Goal: Task Accomplishment & Management: Use online tool/utility

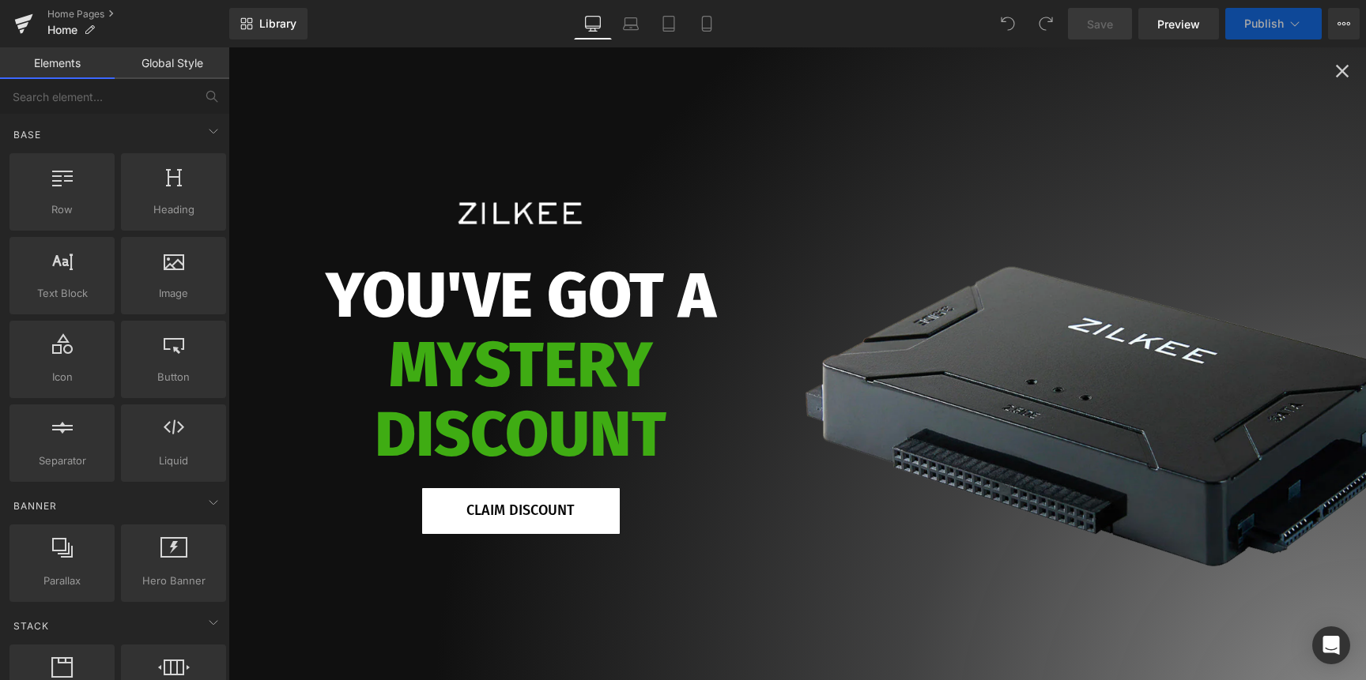
click at [1185, 70] on icon "Close popup" at bounding box center [1342, 71] width 22 height 22
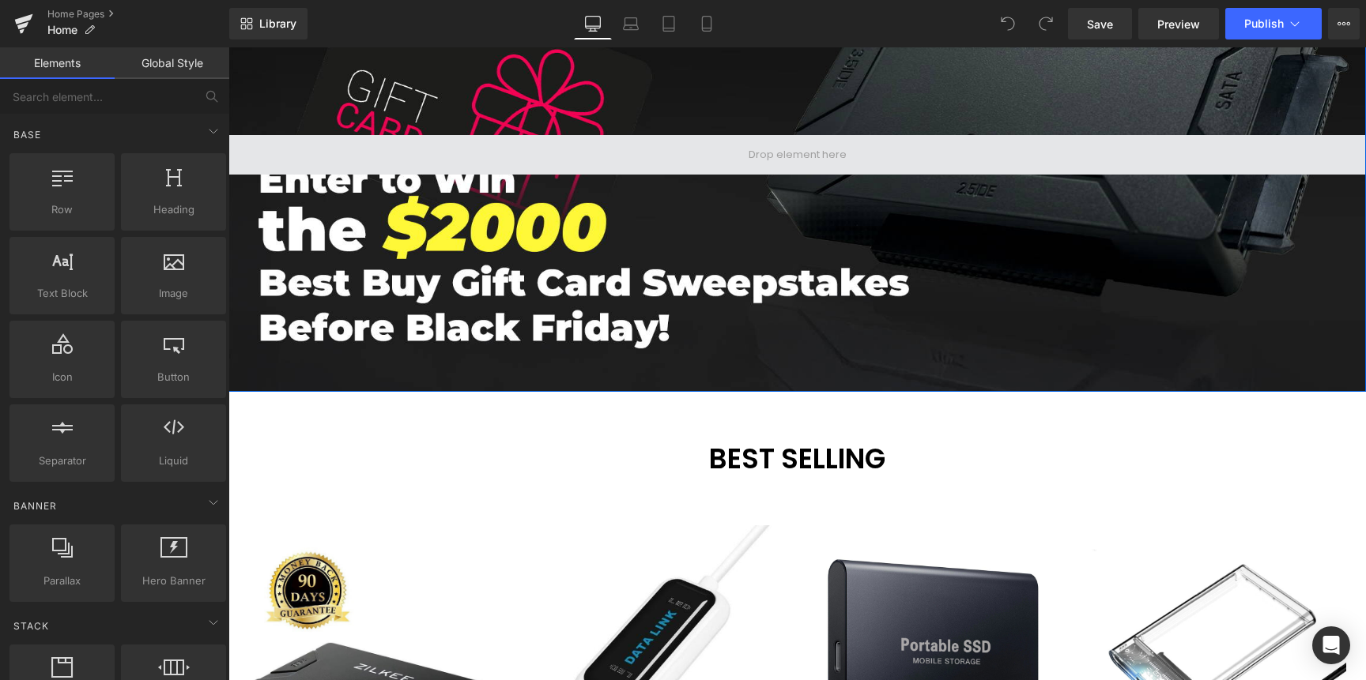
scroll to position [268, 0]
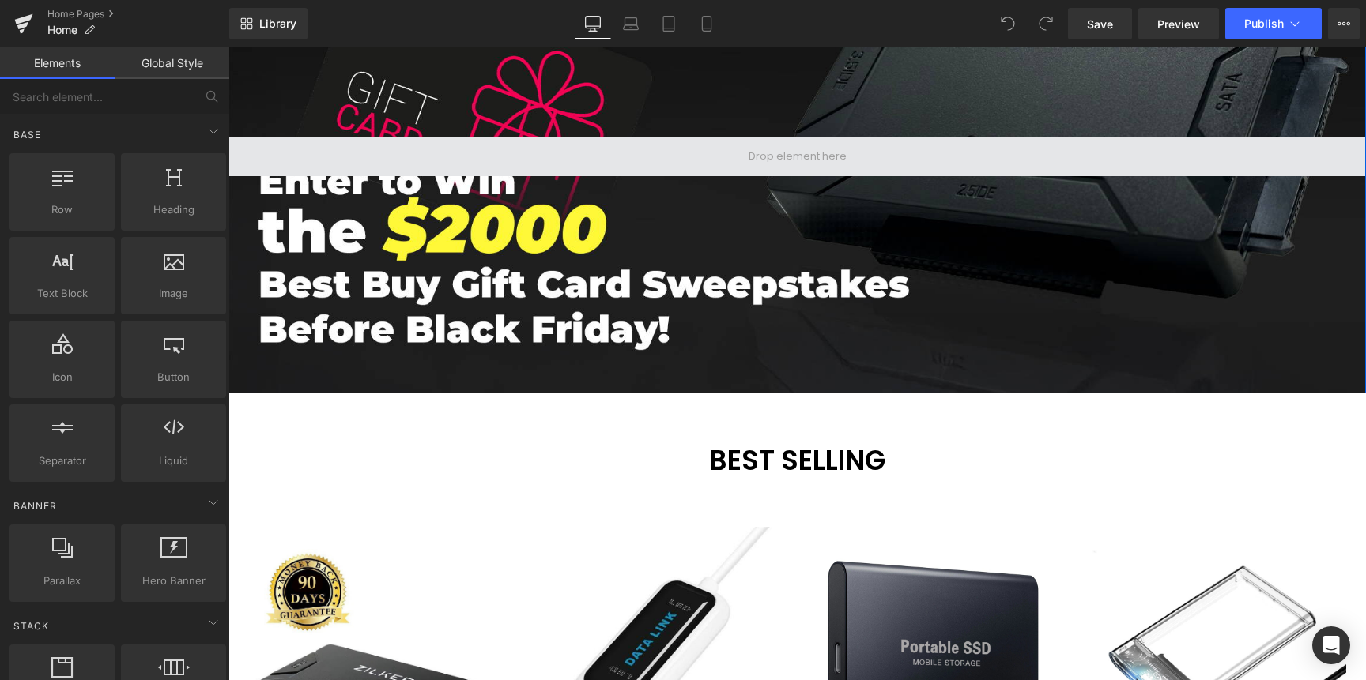
click at [759, 160] on span at bounding box center [797, 156] width 109 height 24
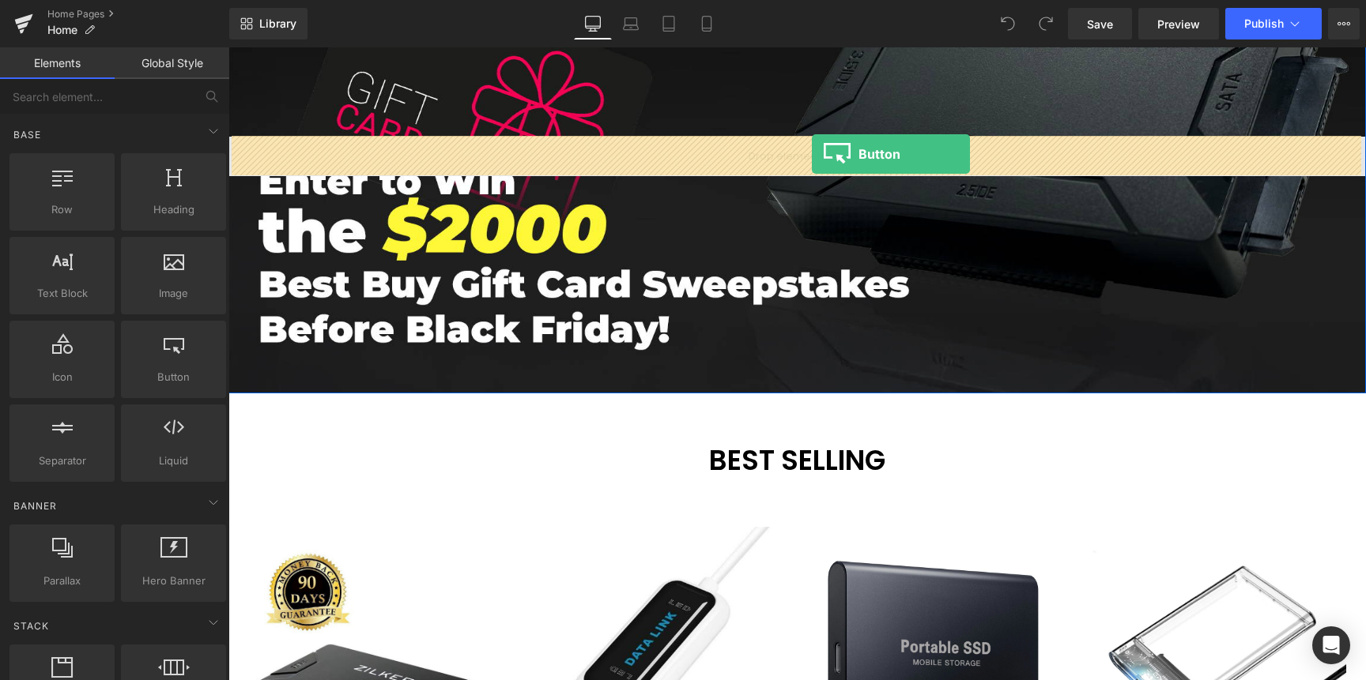
drag, startPoint x: 397, startPoint y: 406, endPoint x: 812, endPoint y: 154, distance: 484.8
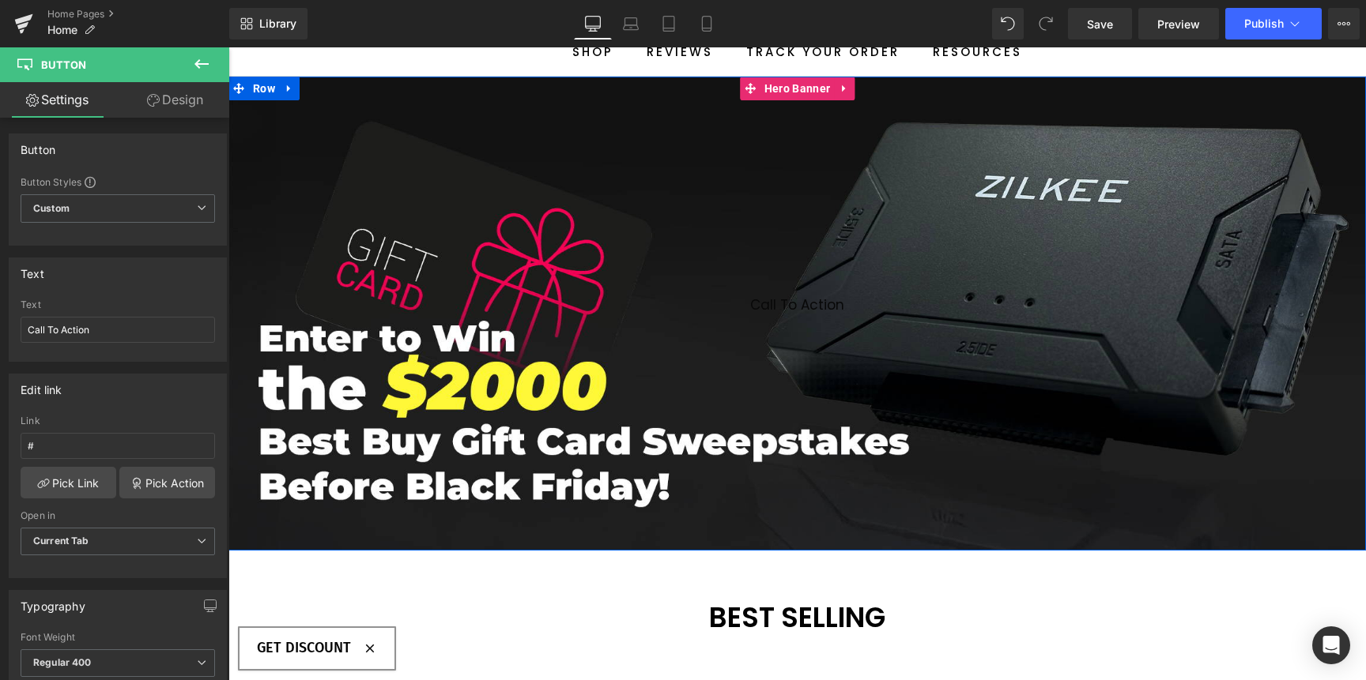
scroll to position [115, 0]
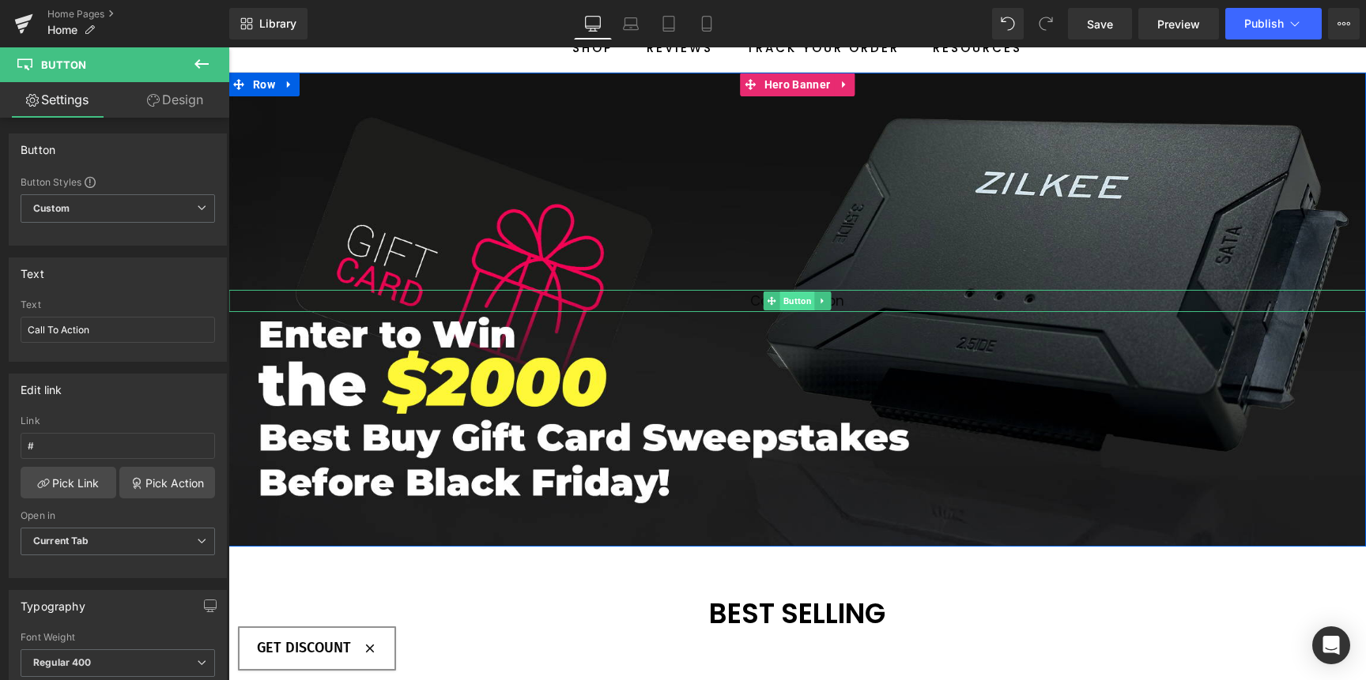
click at [780, 301] on span "Button" at bounding box center [797, 301] width 35 height 19
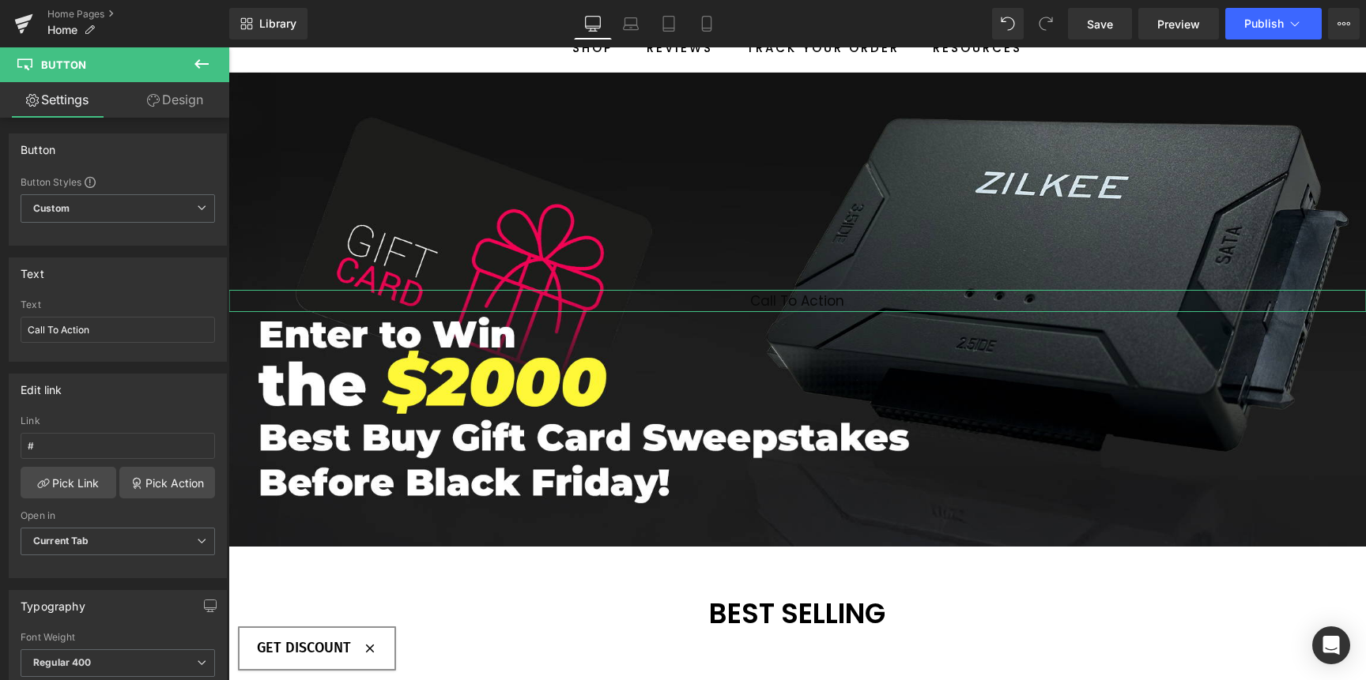
click at [186, 106] on link "Design" at bounding box center [175, 100] width 115 height 36
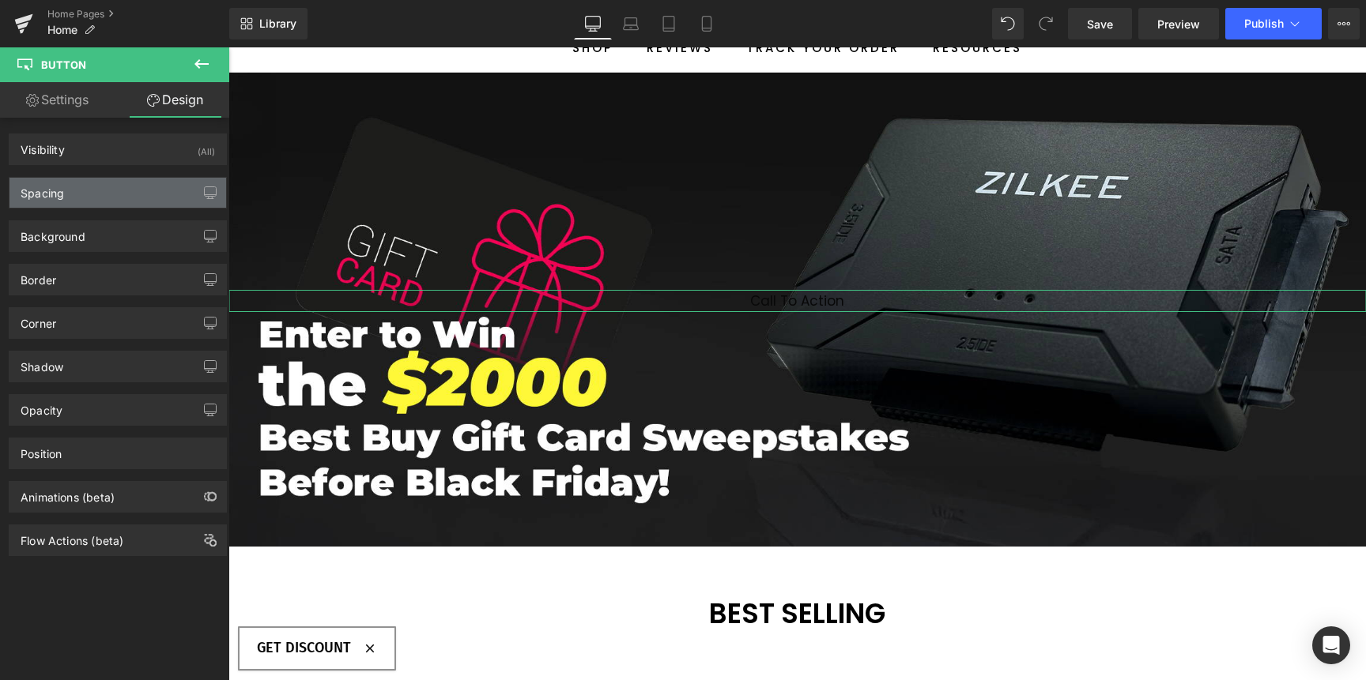
click at [113, 190] on div "Spacing" at bounding box center [117, 193] width 217 height 30
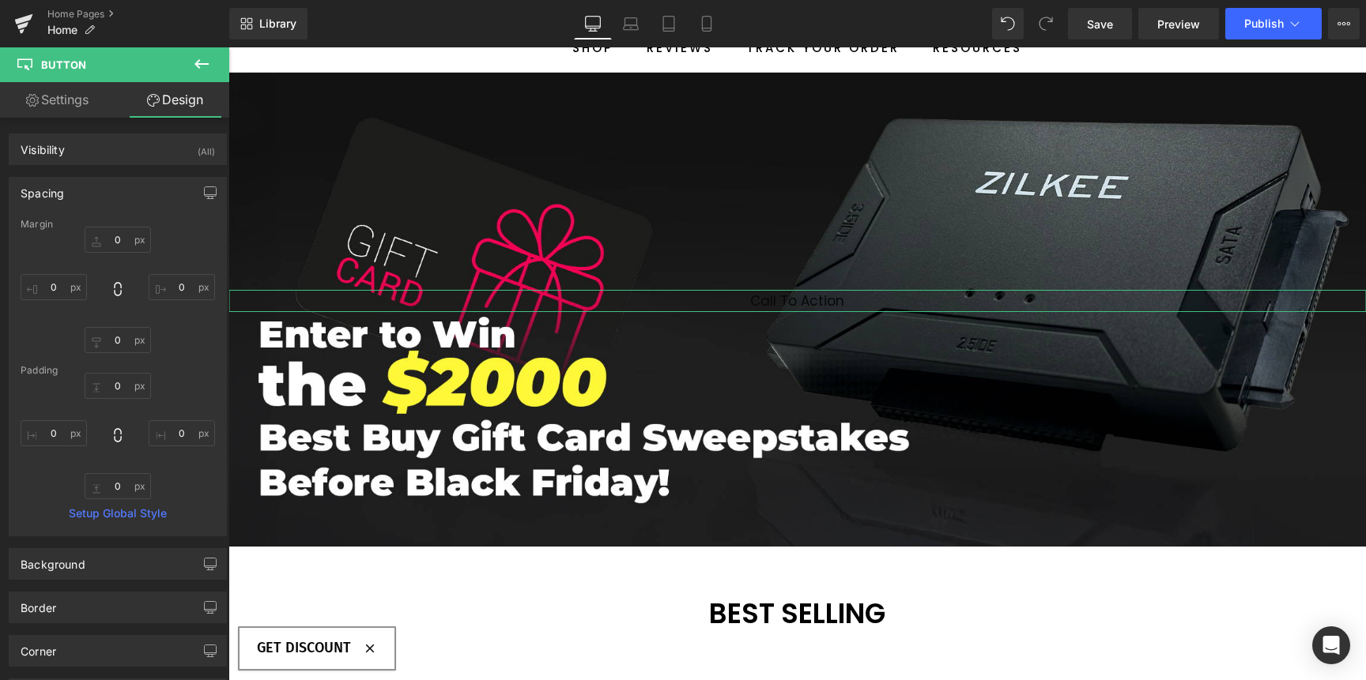
click at [113, 190] on div "Spacing" at bounding box center [117, 193] width 217 height 30
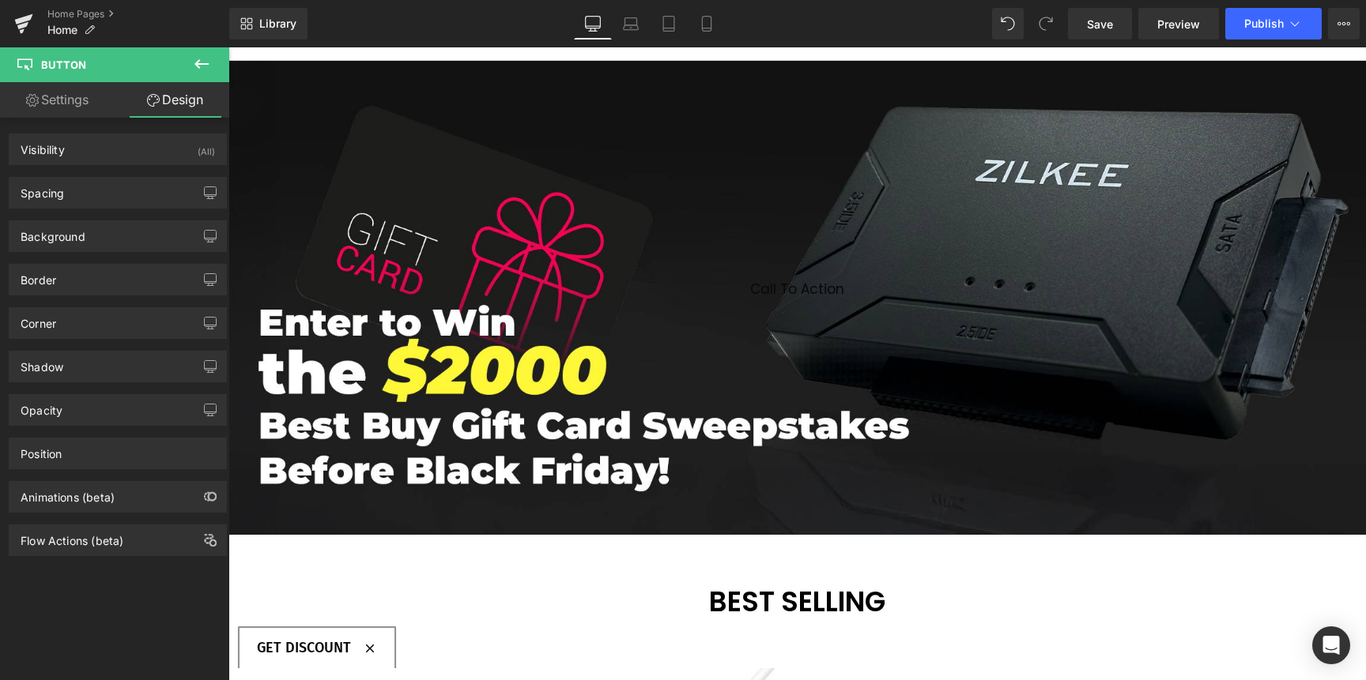
scroll to position [234, 0]
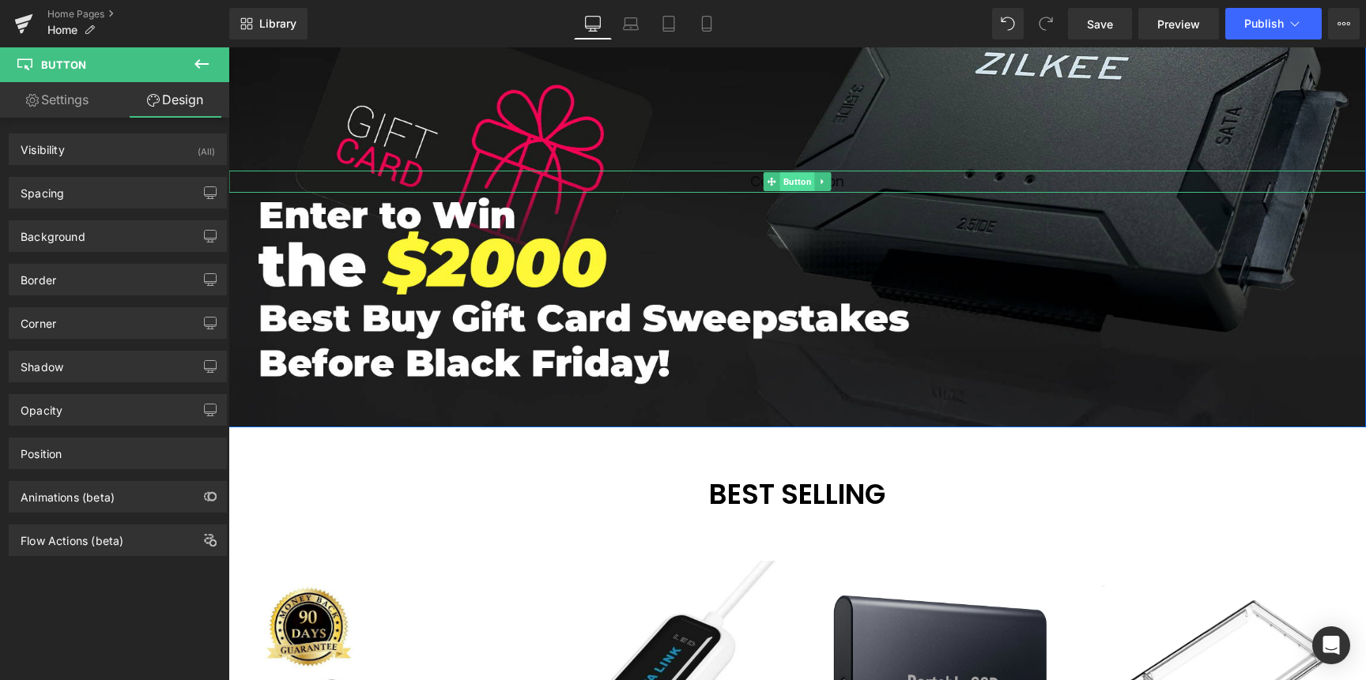
click at [797, 182] on span "Button" at bounding box center [797, 181] width 35 height 19
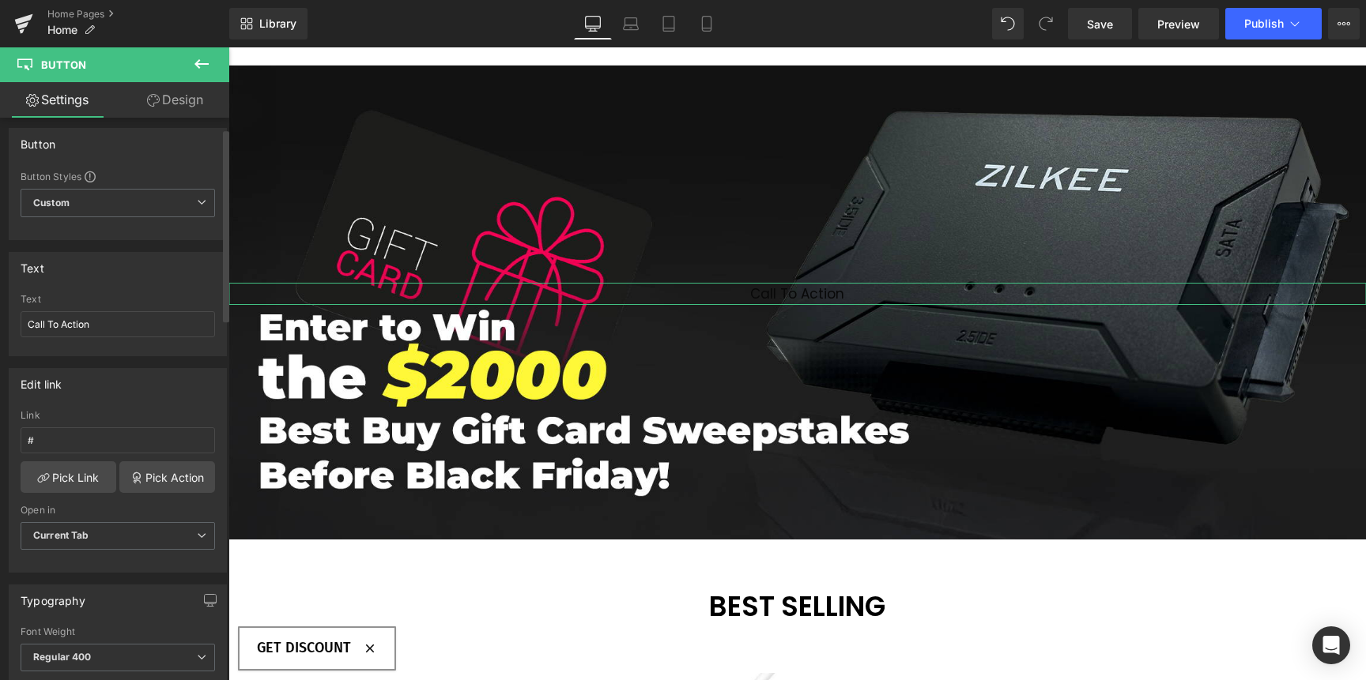
scroll to position [92, 0]
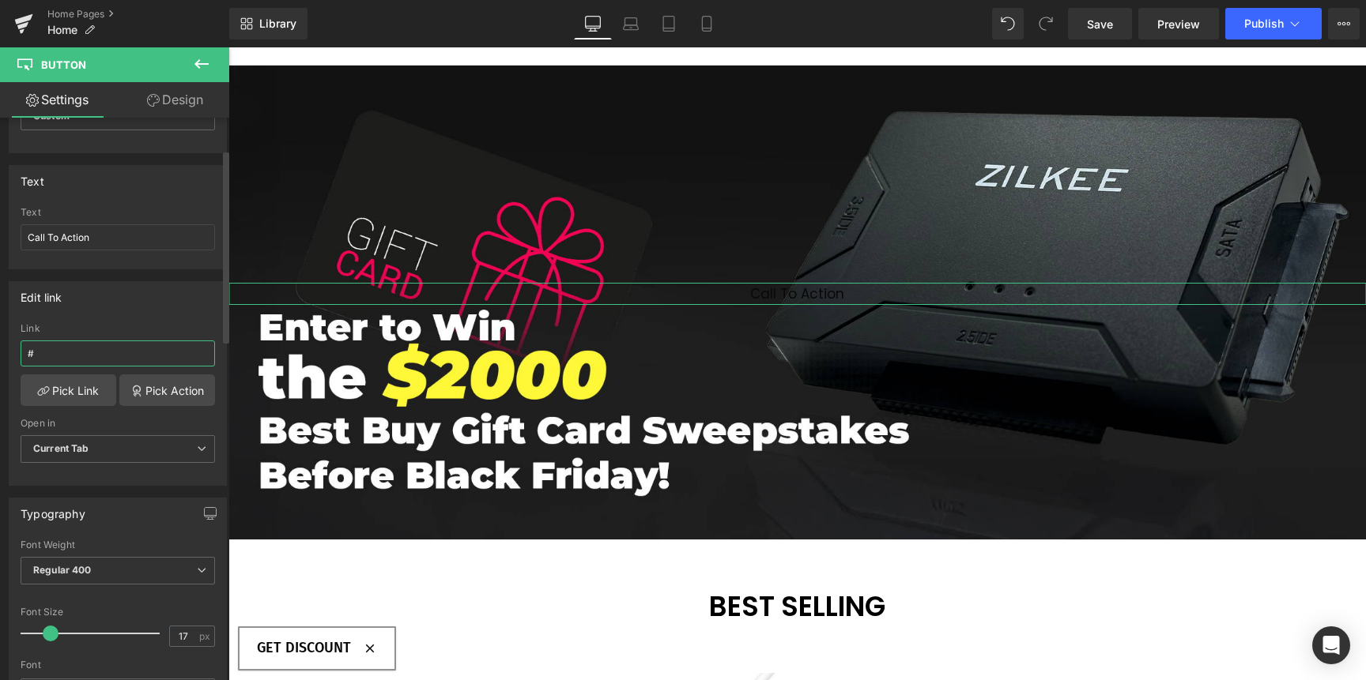
click at [96, 355] on input "#" at bounding box center [118, 354] width 194 height 26
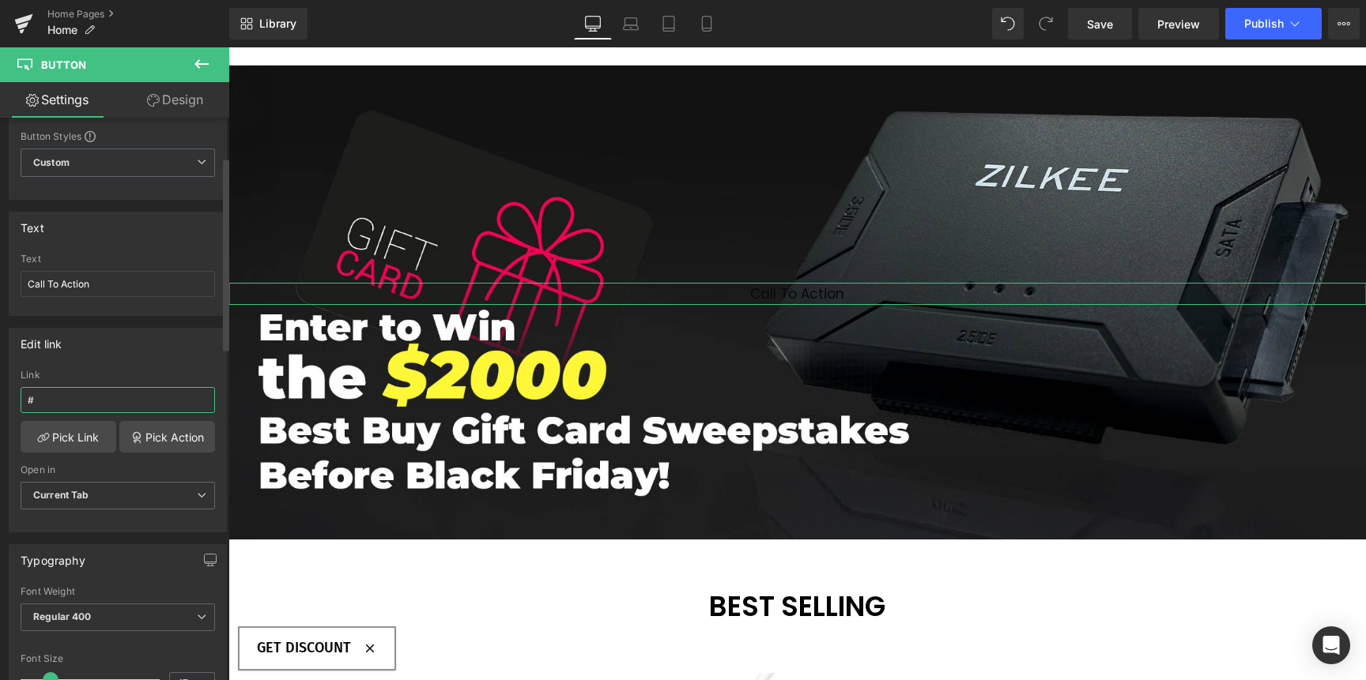
scroll to position [11, 0]
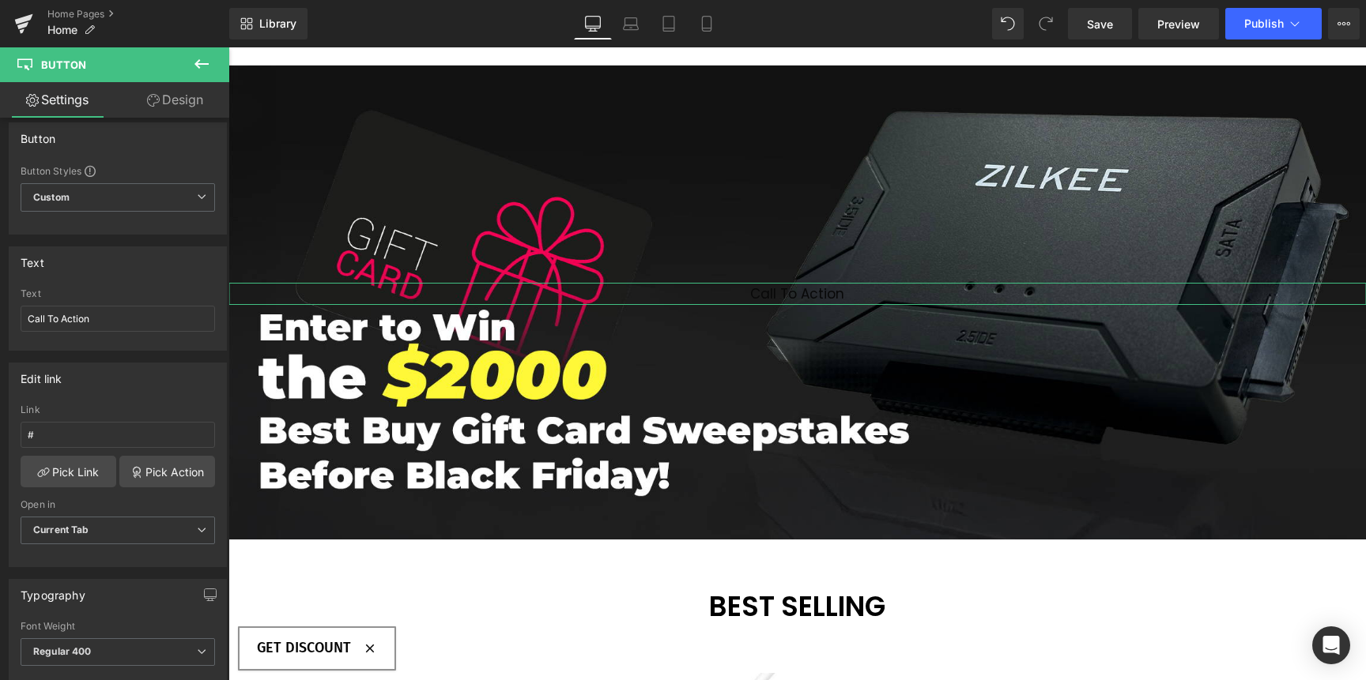
click at [164, 111] on link "Design" at bounding box center [175, 100] width 115 height 36
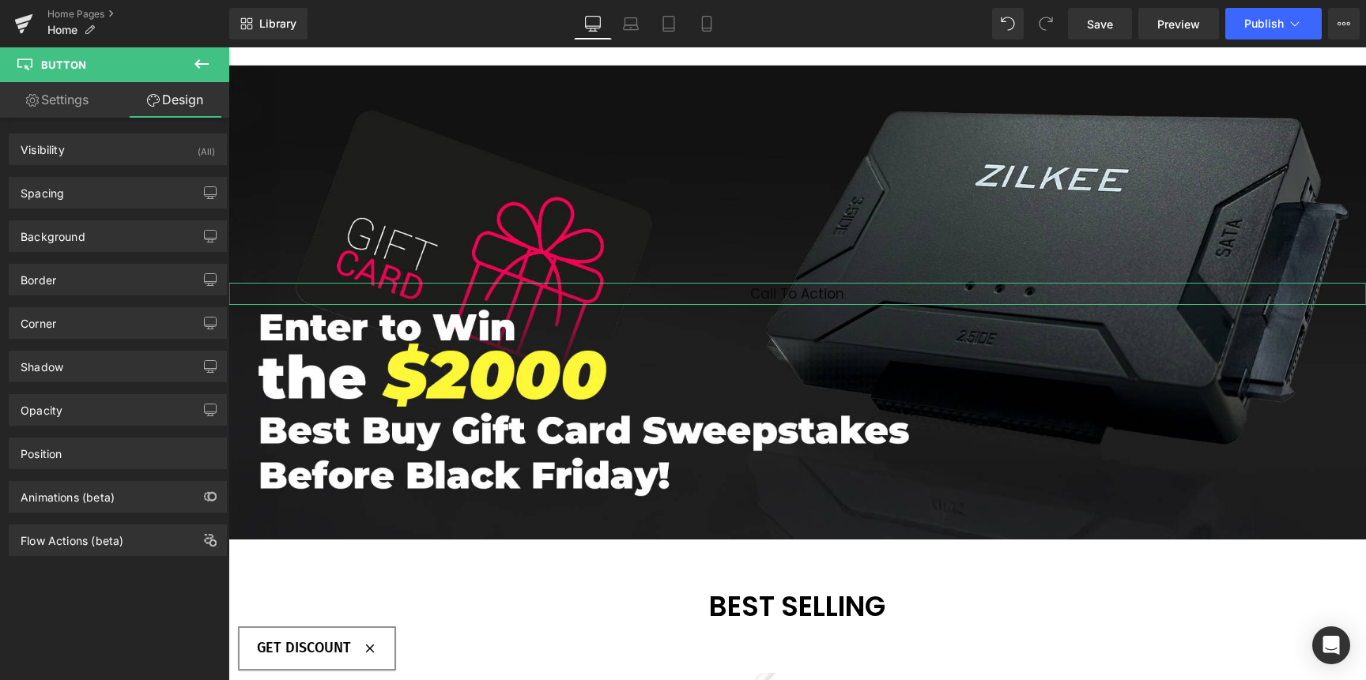
type input "transparent"
type input "0"
click at [105, 235] on div "Background" at bounding box center [117, 236] width 217 height 30
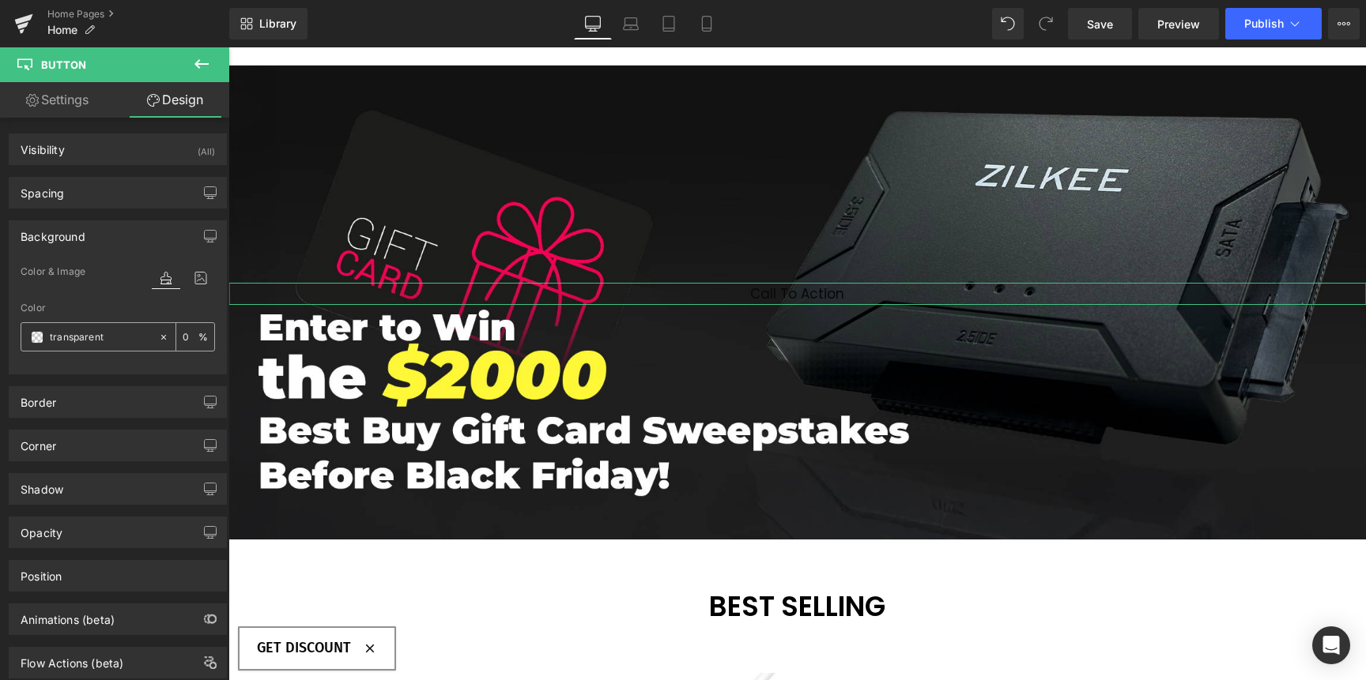
click at [158, 333] on icon at bounding box center [163, 337] width 11 height 11
click at [116, 341] on input "none" at bounding box center [100, 337] width 101 height 17
click at [40, 340] on span at bounding box center [37, 337] width 13 height 13
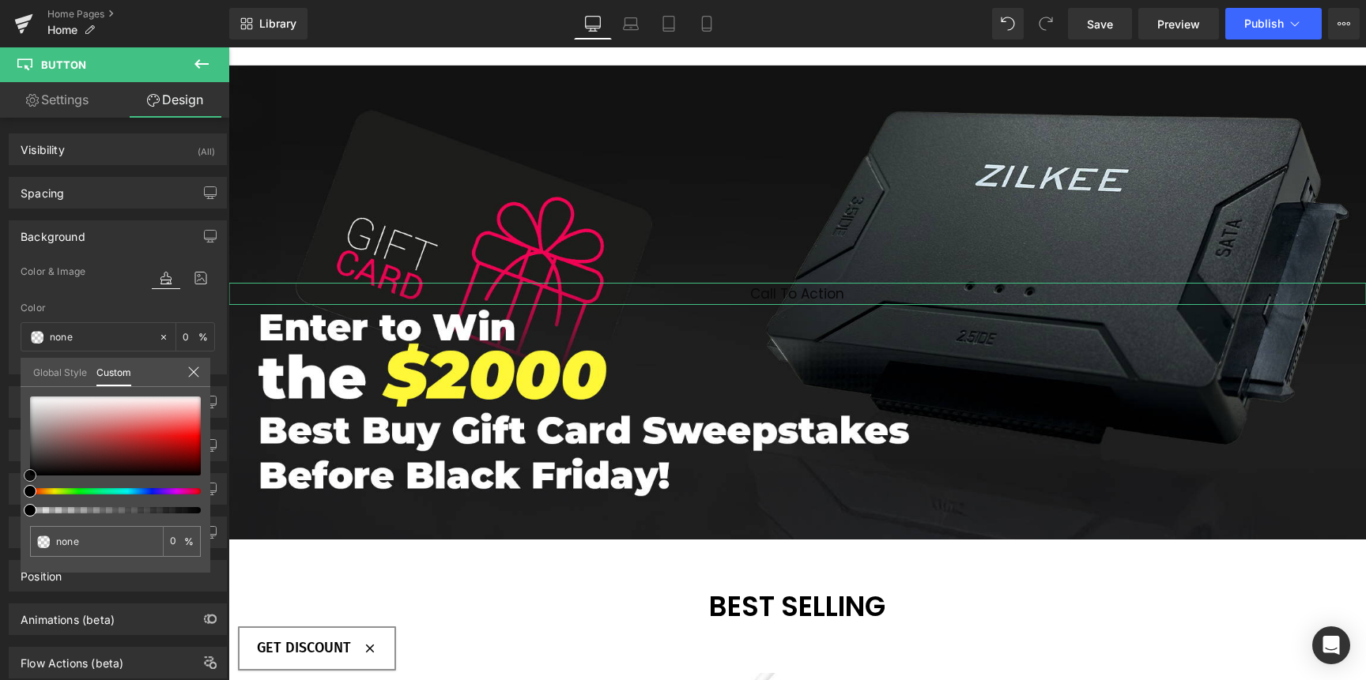
type input "#f8f6f6"
type input "100"
type input "#f8f6f6"
type input "100"
type input "#faf9f9"
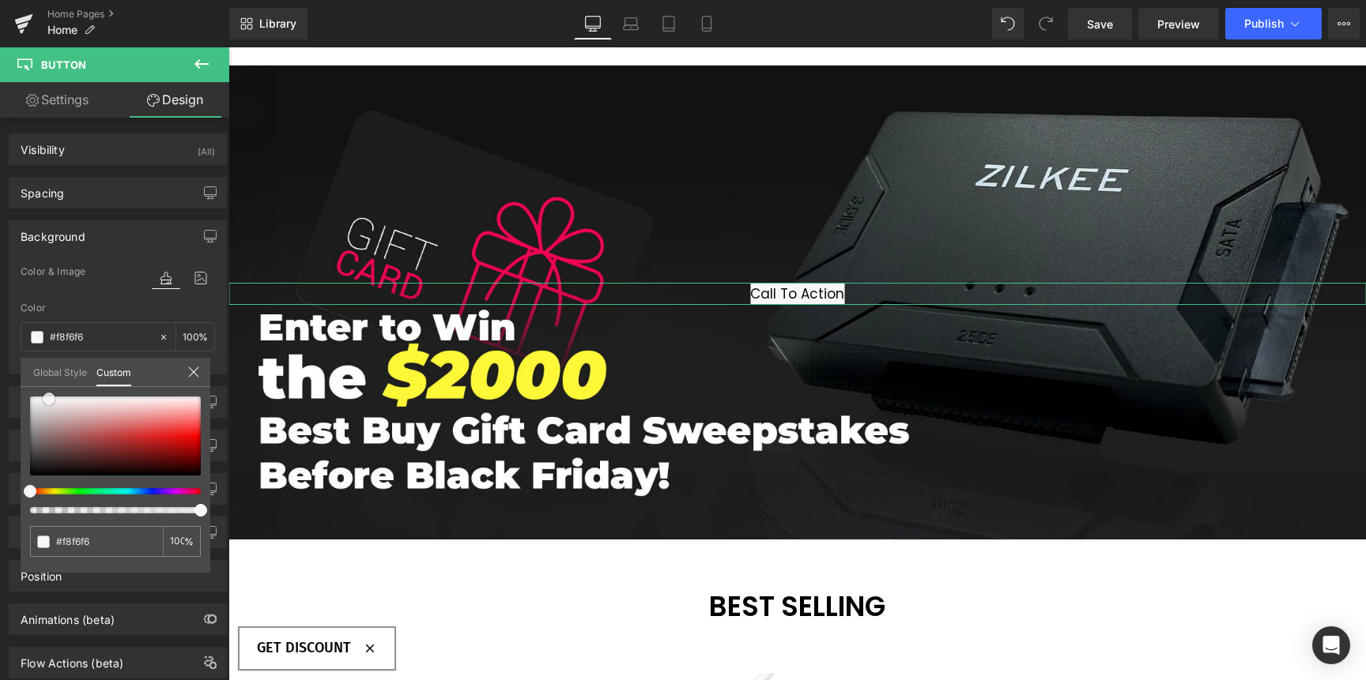
type input "#faf9f9"
type input "#ffffff"
drag, startPoint x: 49, startPoint y: 399, endPoint x: 13, endPoint y: 388, distance: 37.2
click at [14, 375] on div "Background Color & Image color rgba(255, 255, 255, 1) Color #ffffff 100 % Image…" at bounding box center [118, 292] width 236 height 166
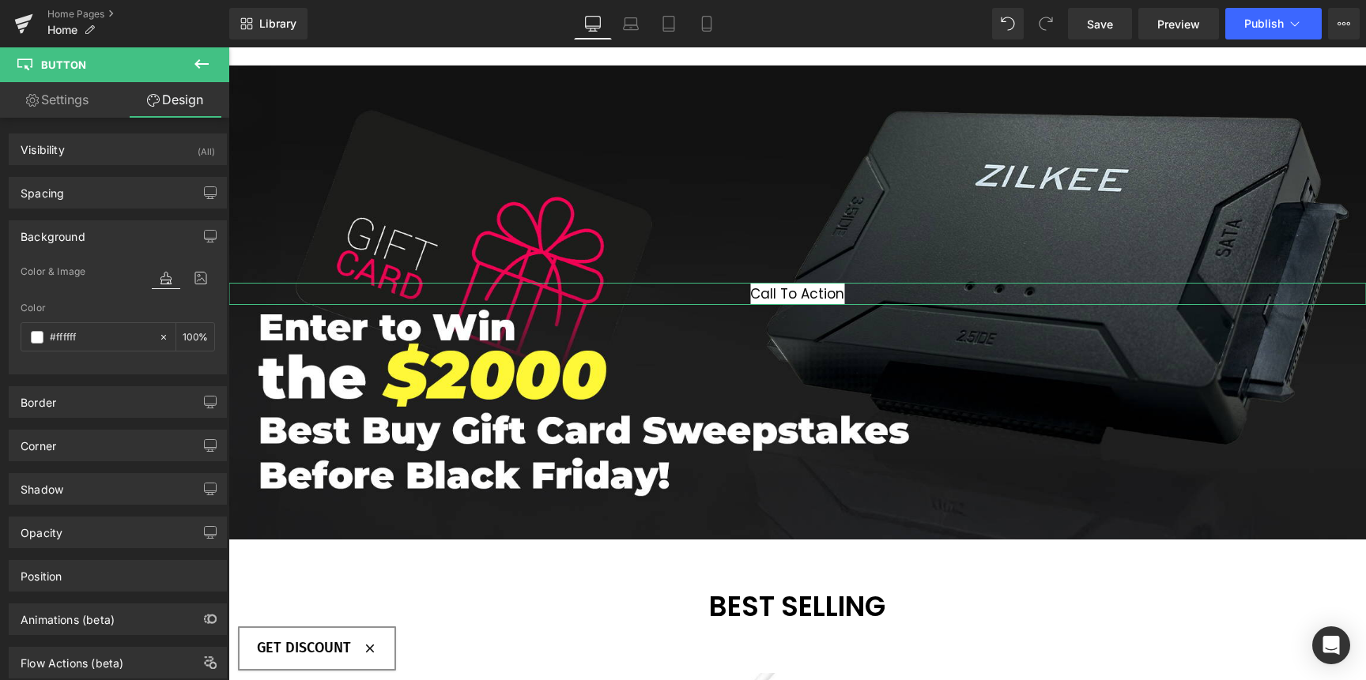
click at [176, 238] on div "Background" at bounding box center [117, 236] width 217 height 30
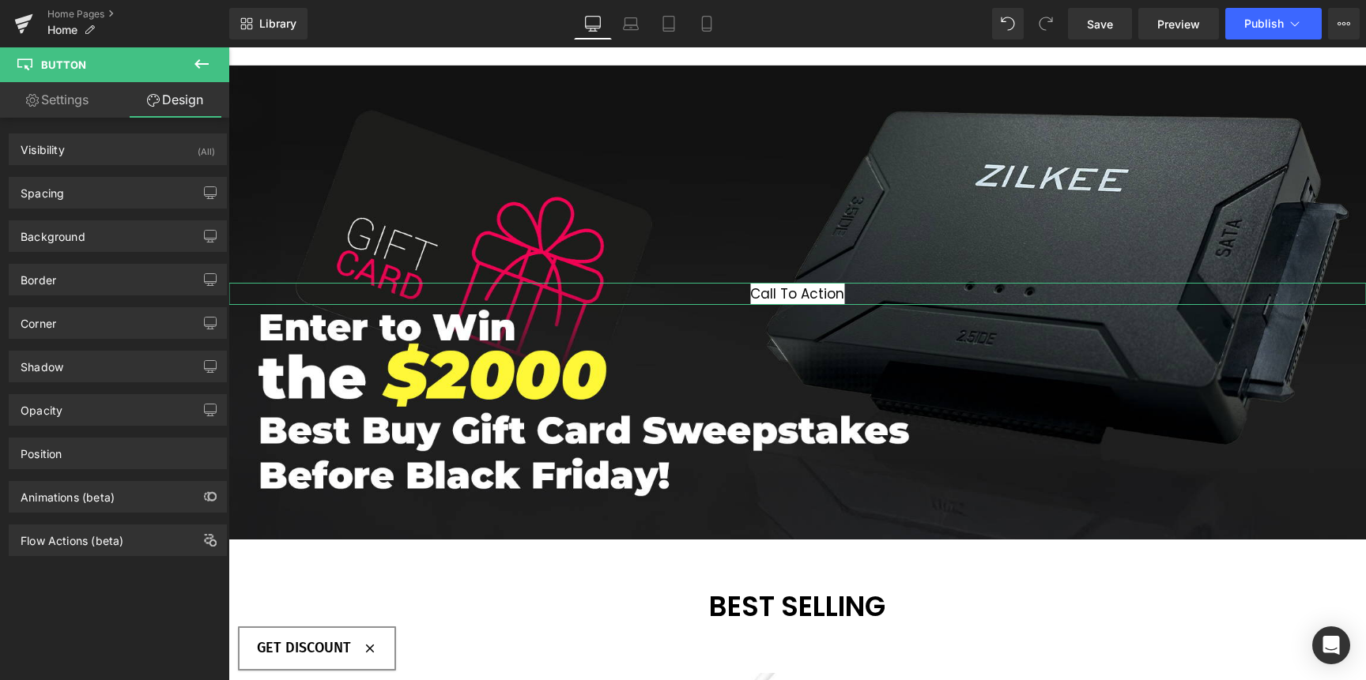
click at [73, 107] on link "Settings" at bounding box center [57, 100] width 115 height 36
type input "#ffffff"
type input "100"
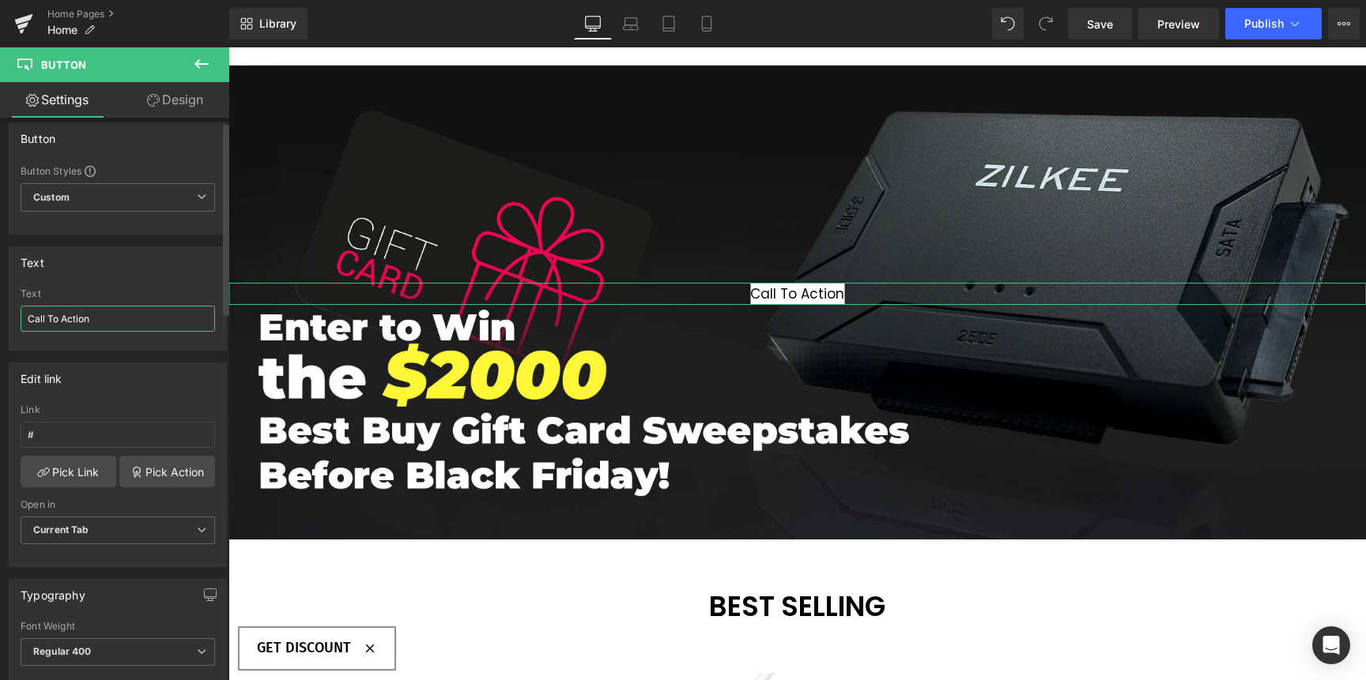
click at [127, 313] on input "Call To Action" at bounding box center [118, 319] width 194 height 26
type input "BUY NOW"
click at [165, 92] on link "Design" at bounding box center [175, 100] width 115 height 36
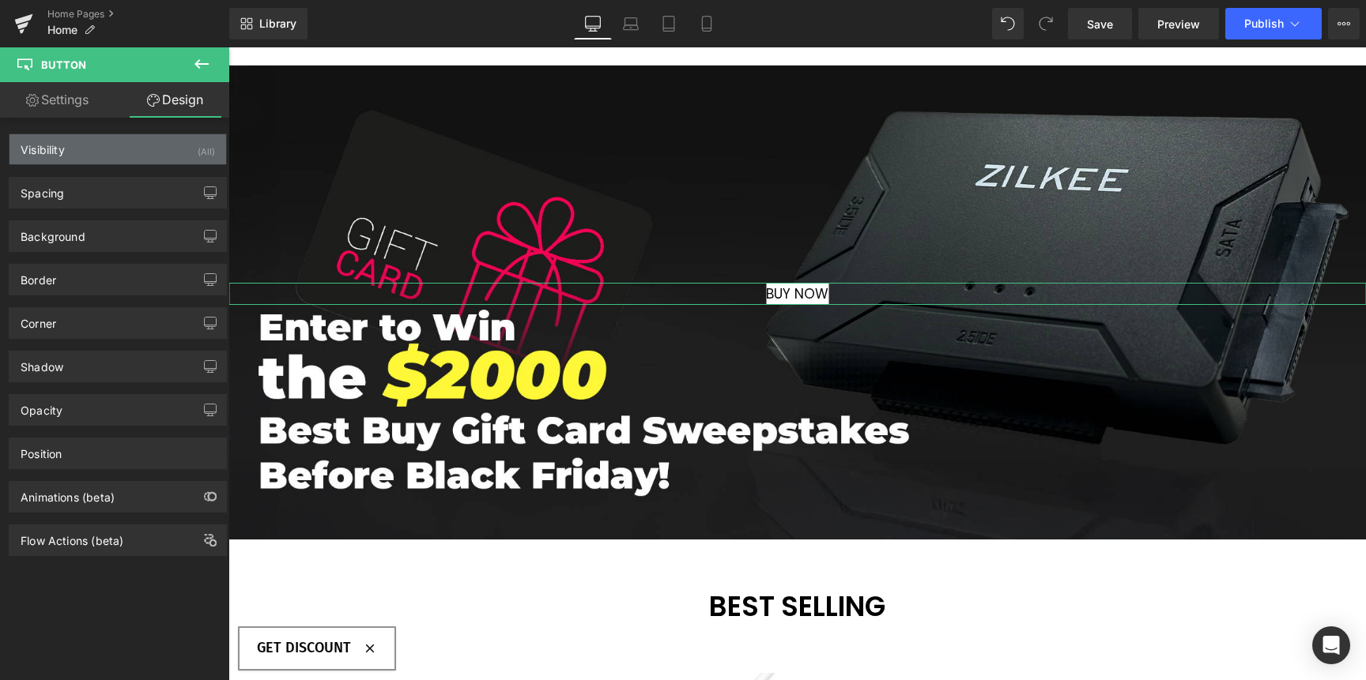
type input "0"
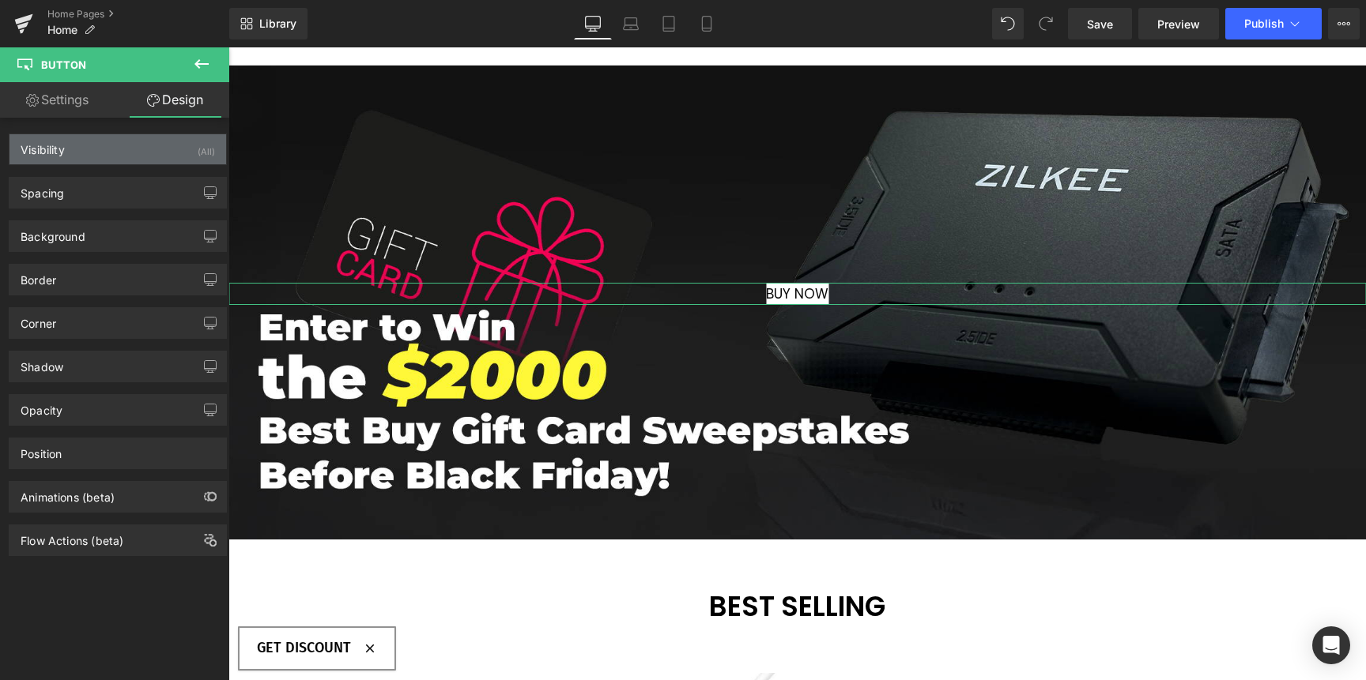
type input "0"
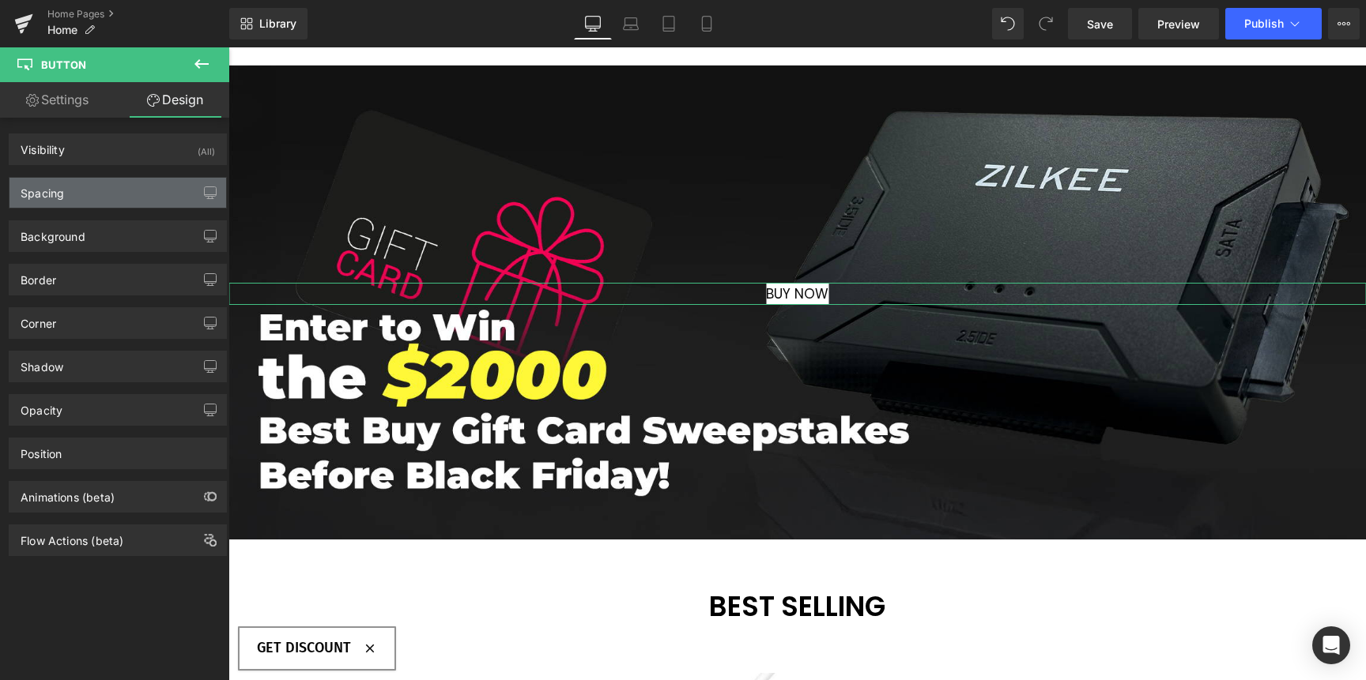
click at [91, 191] on div "Spacing" at bounding box center [117, 193] width 217 height 30
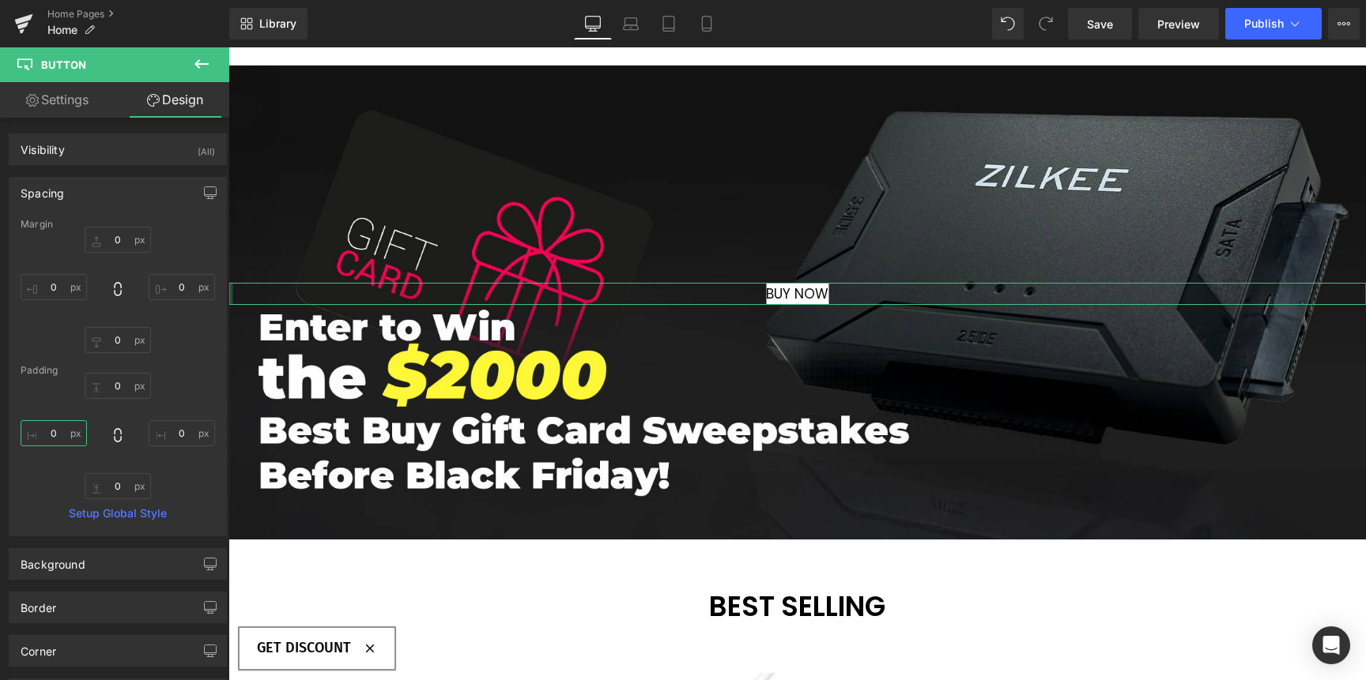
click at [59, 432] on input "0" at bounding box center [54, 433] width 66 height 26
drag, startPoint x: 62, startPoint y: 435, endPoint x: 62, endPoint y: 426, distance: 9.5
click at [62, 426] on input "0" at bounding box center [54, 433] width 66 height 26
click at [47, 431] on input "0" at bounding box center [54, 433] width 66 height 26
click at [35, 435] on input "0" at bounding box center [54, 433] width 66 height 26
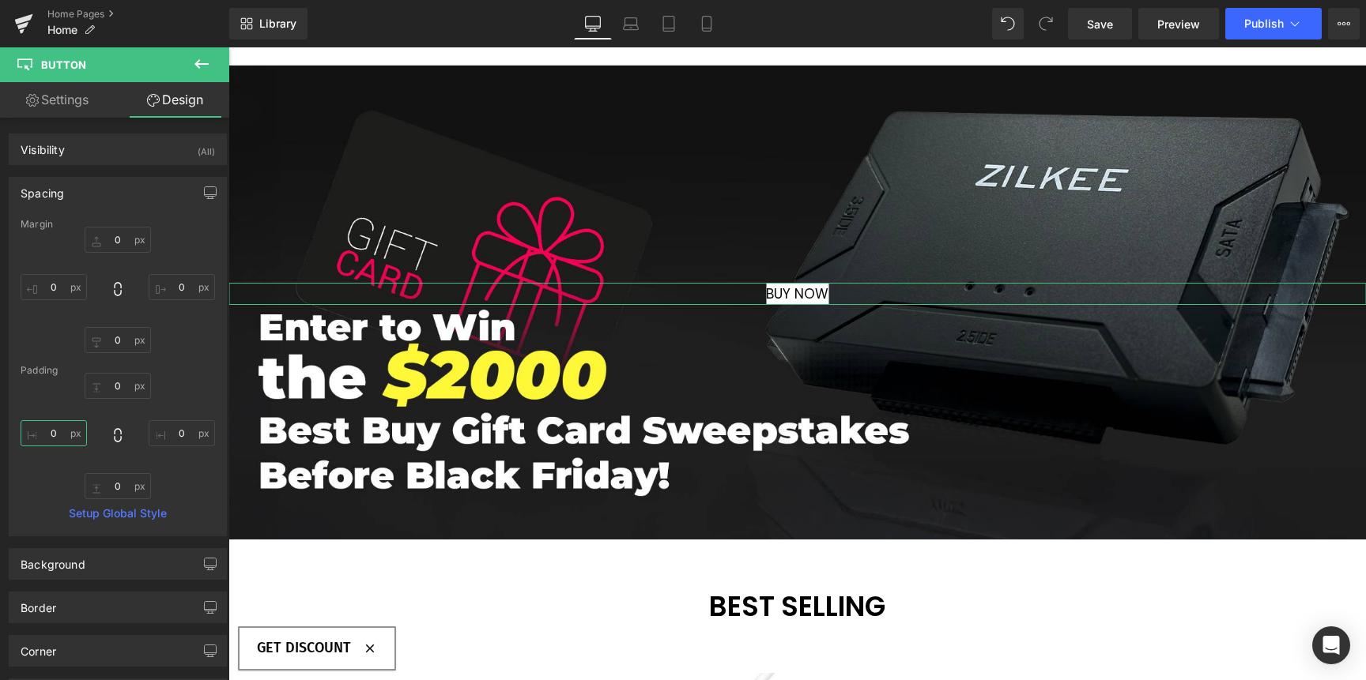
click at [59, 434] on input "0" at bounding box center [54, 433] width 66 height 26
click at [61, 433] on input "0" at bounding box center [54, 433] width 66 height 26
click at [108, 382] on input "0" at bounding box center [118, 386] width 66 height 26
drag, startPoint x: 109, startPoint y: 384, endPoint x: 106, endPoint y: 413, distance: 28.6
click at [105, 410] on div "0px 0 0px 0 0px 0 0px 0" at bounding box center [118, 436] width 194 height 126
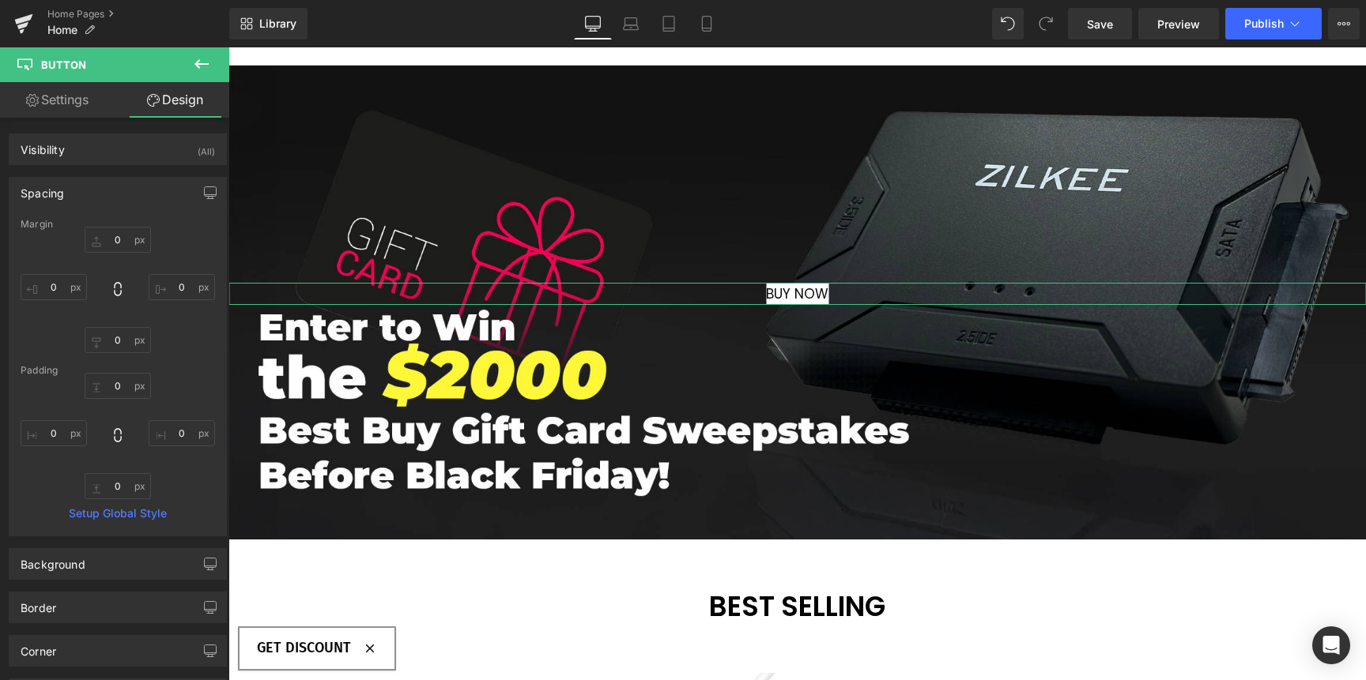
type input "0"
drag, startPoint x: 163, startPoint y: 434, endPoint x: 171, endPoint y: 433, distance: 8.7
click at [171, 433] on input "0" at bounding box center [182, 433] width 66 height 26
click at [176, 433] on input "0" at bounding box center [182, 433] width 66 height 26
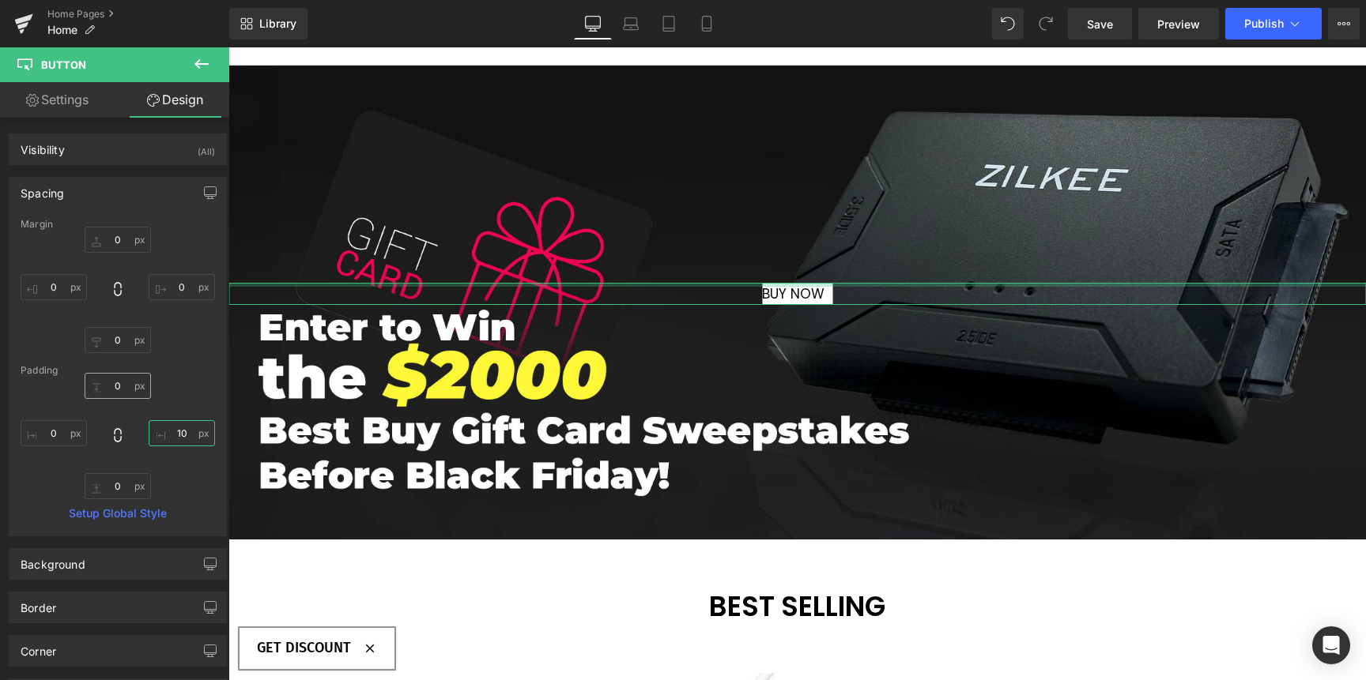
type input "10"
click at [119, 383] on input "0" at bounding box center [118, 386] width 66 height 26
type input "10"
click at [70, 433] on input "0" at bounding box center [54, 433] width 66 height 26
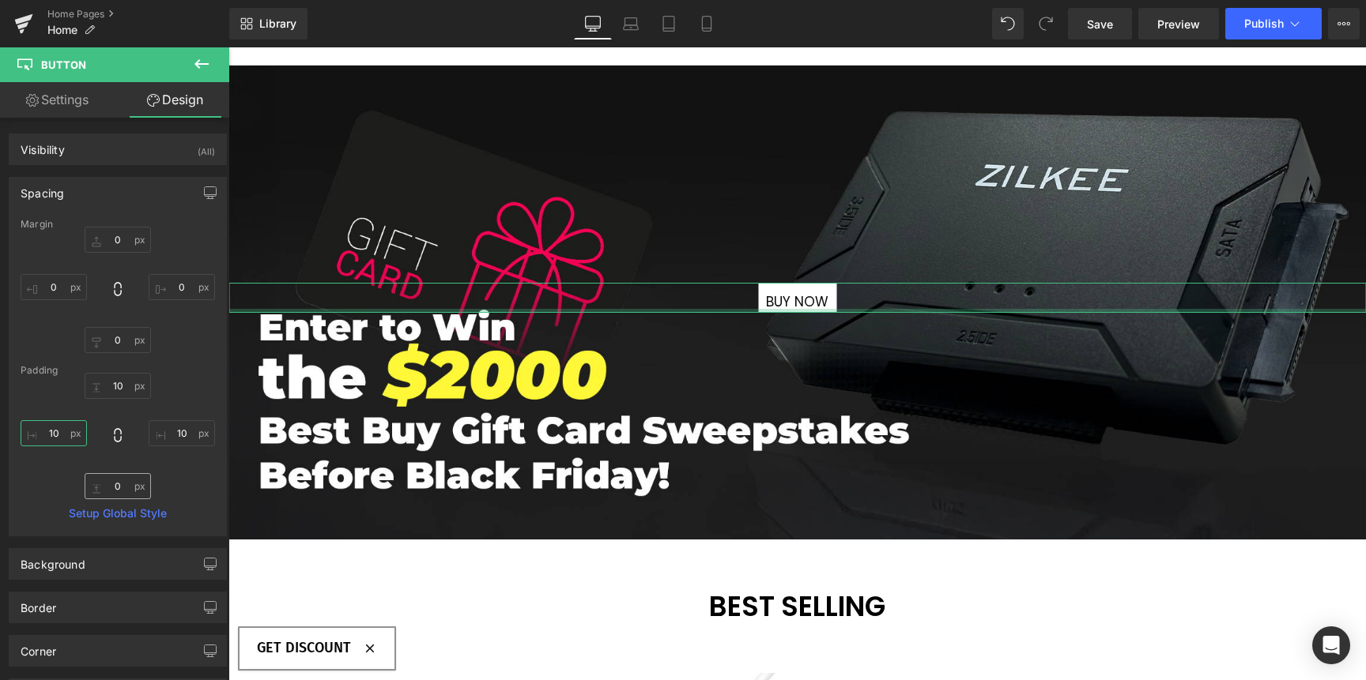
type input "10"
click at [129, 488] on input "0" at bounding box center [118, 486] width 66 height 26
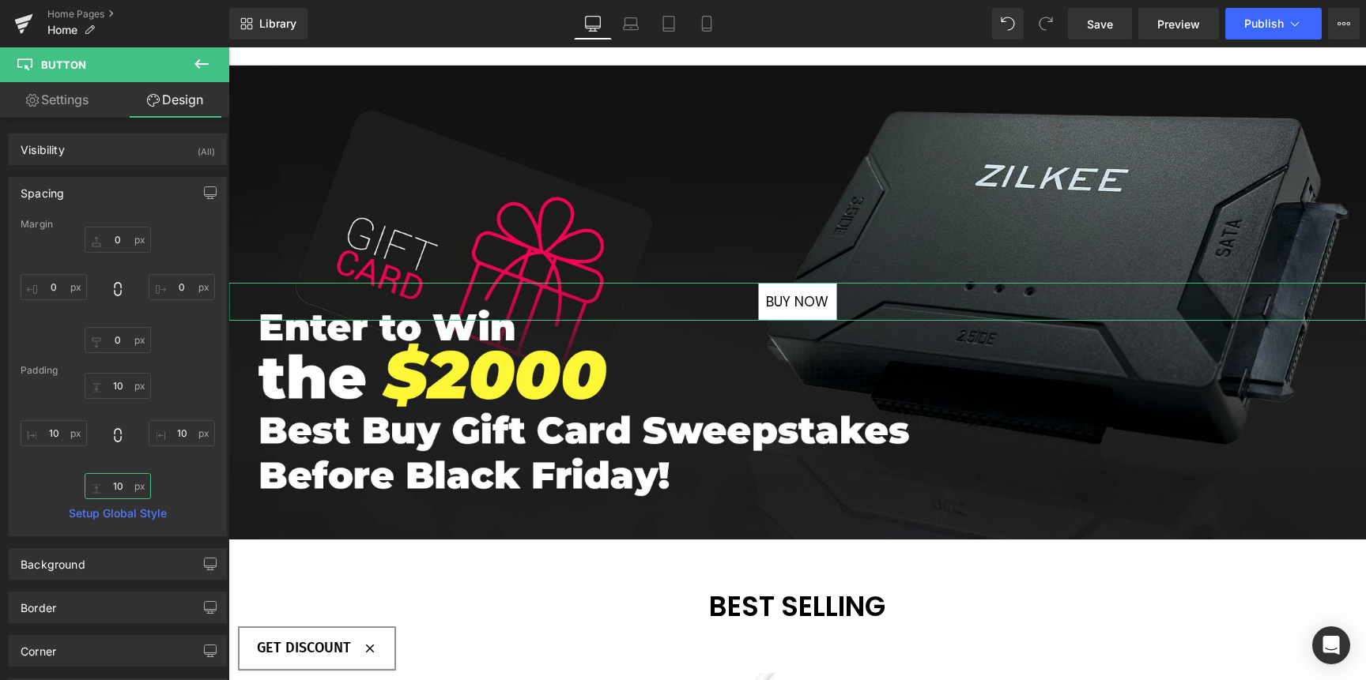
type input "10"
click at [144, 200] on div "Spacing" at bounding box center [117, 193] width 217 height 30
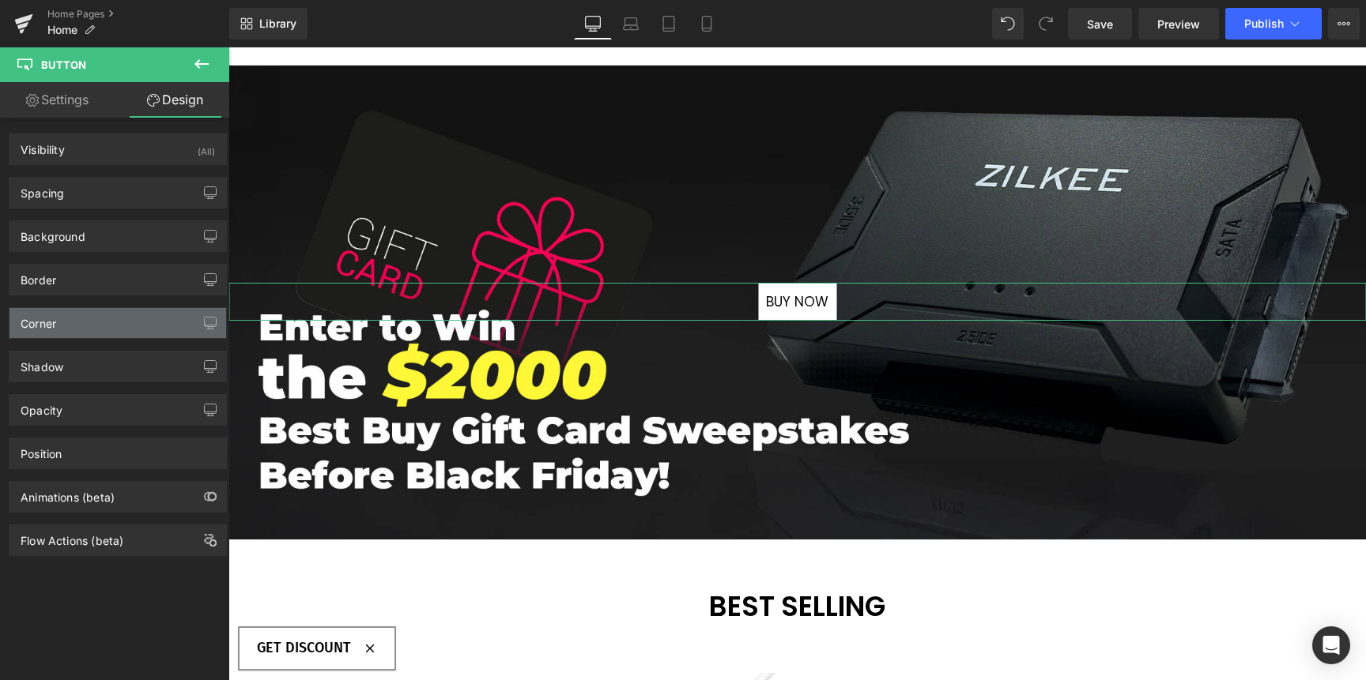
click at [119, 321] on div "Corner" at bounding box center [117, 323] width 217 height 30
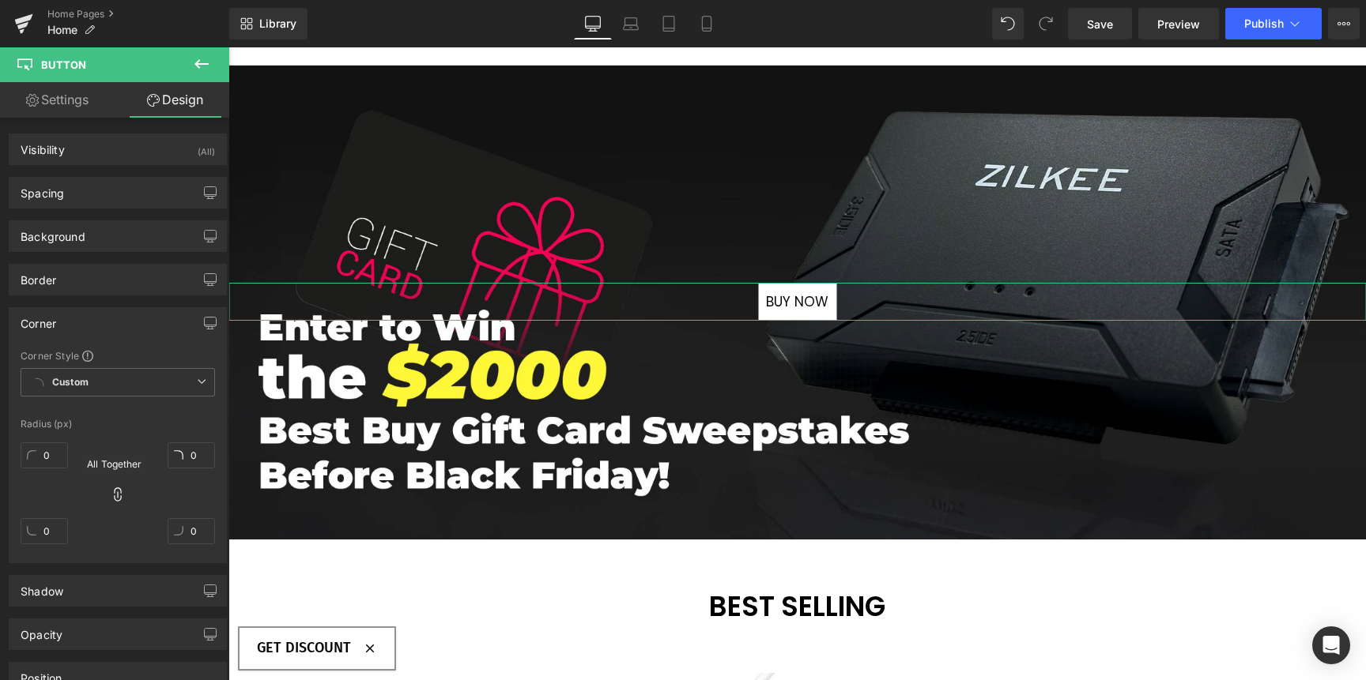
click at [119, 497] on icon at bounding box center [118, 495] width 16 height 16
click at [119, 498] on icon at bounding box center [118, 495] width 16 height 16
click at [54, 458] on input "0" at bounding box center [44, 456] width 47 height 26
type input "5"
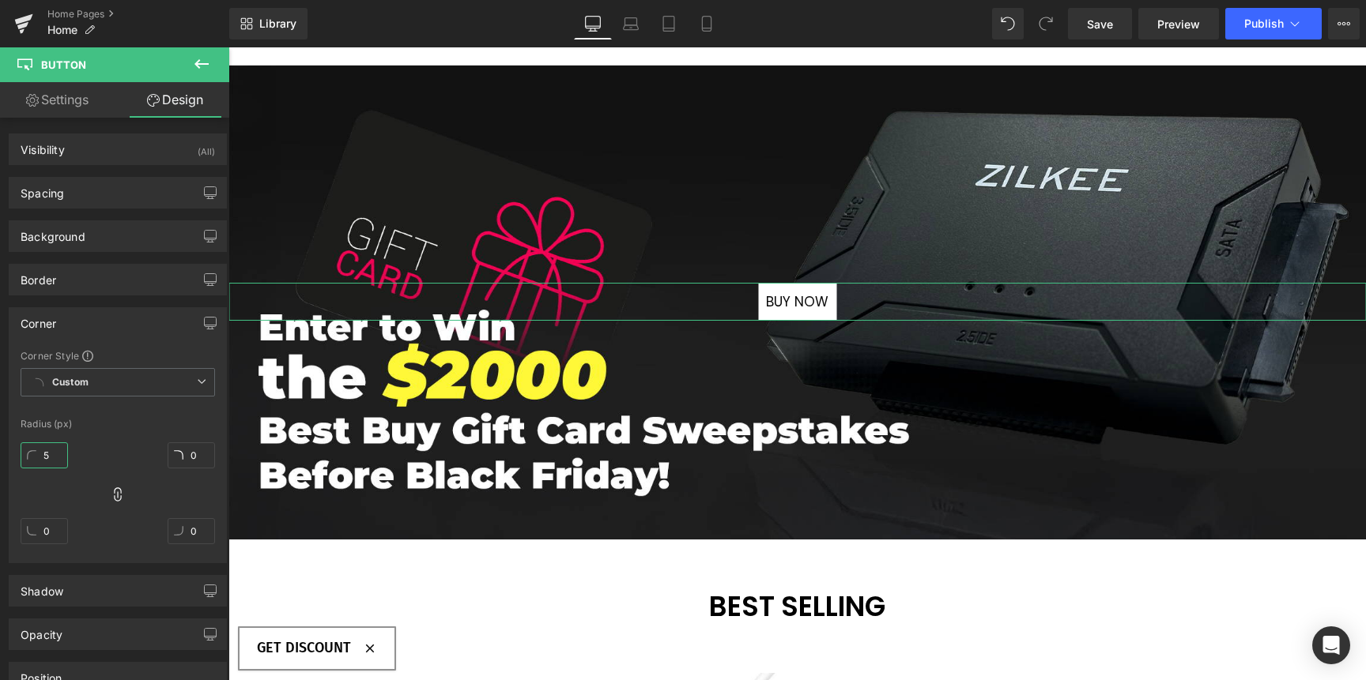
type input "5"
click at [141, 503] on div "5px 5 5px 5 5px 5 5px 5" at bounding box center [118, 499] width 194 height 126
click at [37, 453] on input "5" at bounding box center [44, 456] width 47 height 26
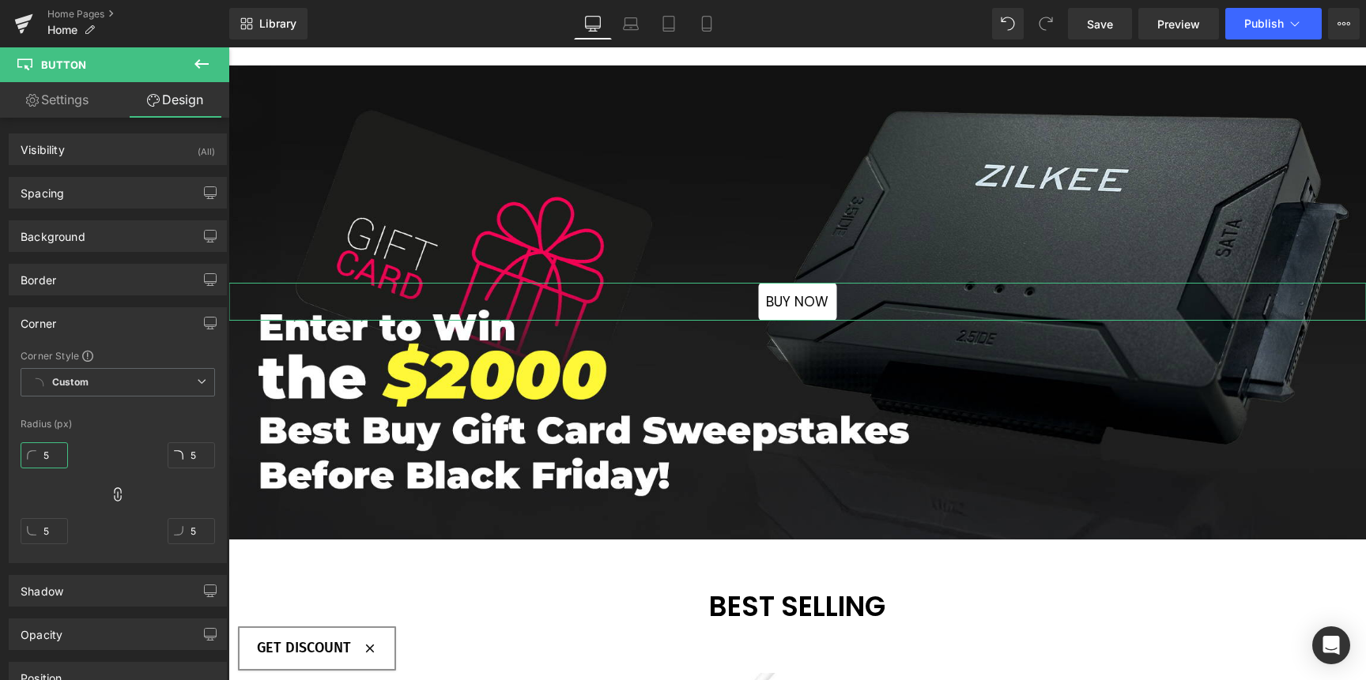
click at [37, 453] on input "5" at bounding box center [44, 456] width 47 height 26
type input "1"
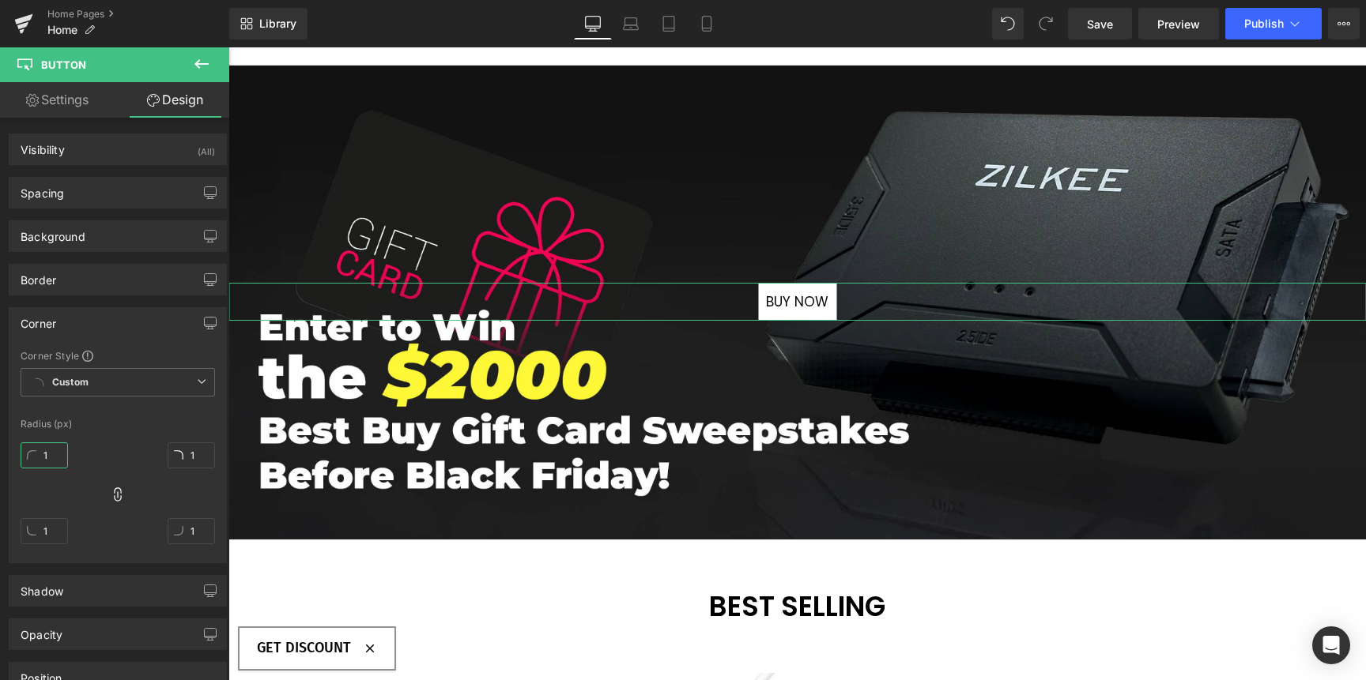
type input "10"
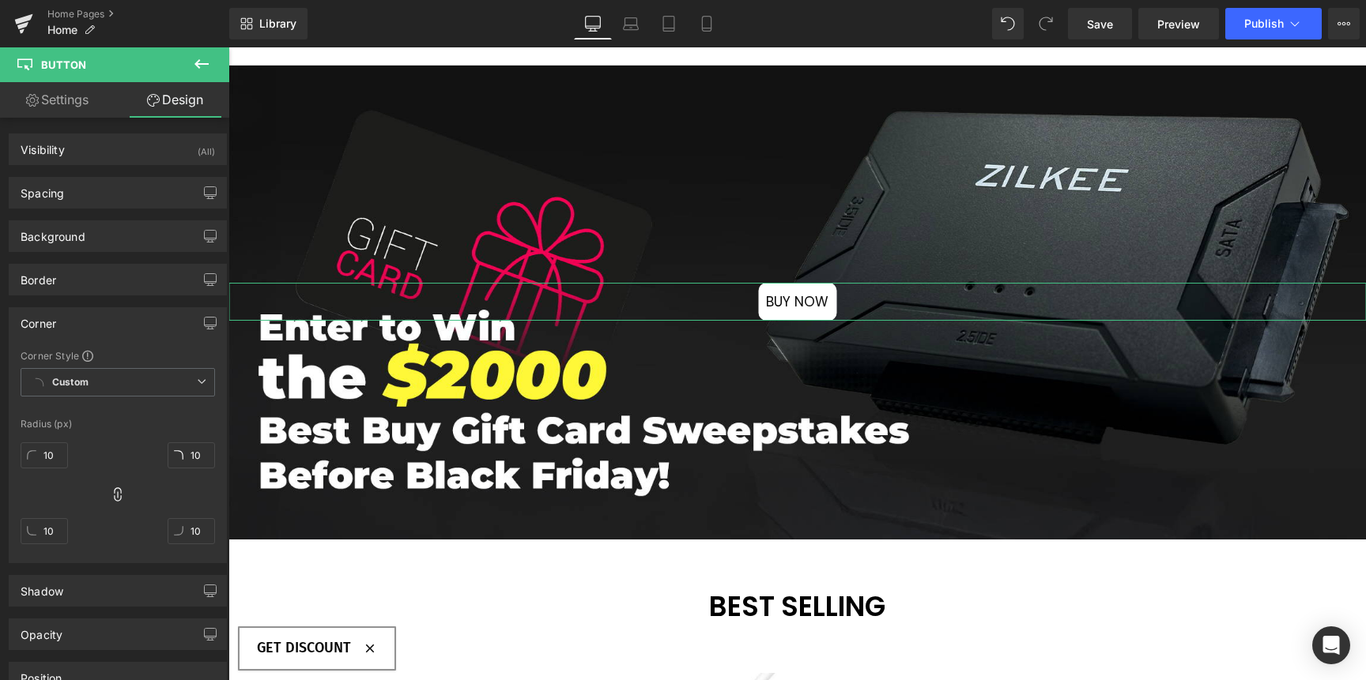
click at [103, 462] on div "10px 10 10px 10 10px 10 10px 10" at bounding box center [118, 499] width 194 height 126
click at [97, 320] on div "Corner" at bounding box center [117, 323] width 217 height 30
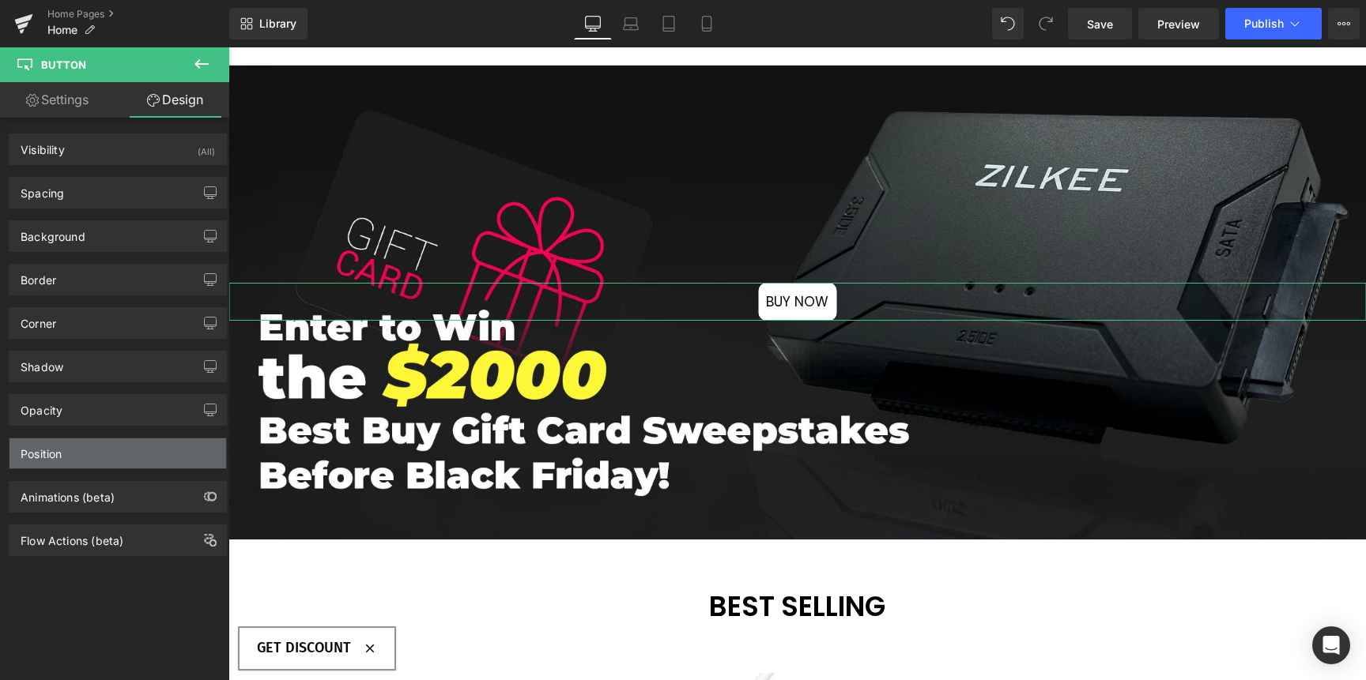
click at [153, 453] on div "Position" at bounding box center [117, 454] width 217 height 30
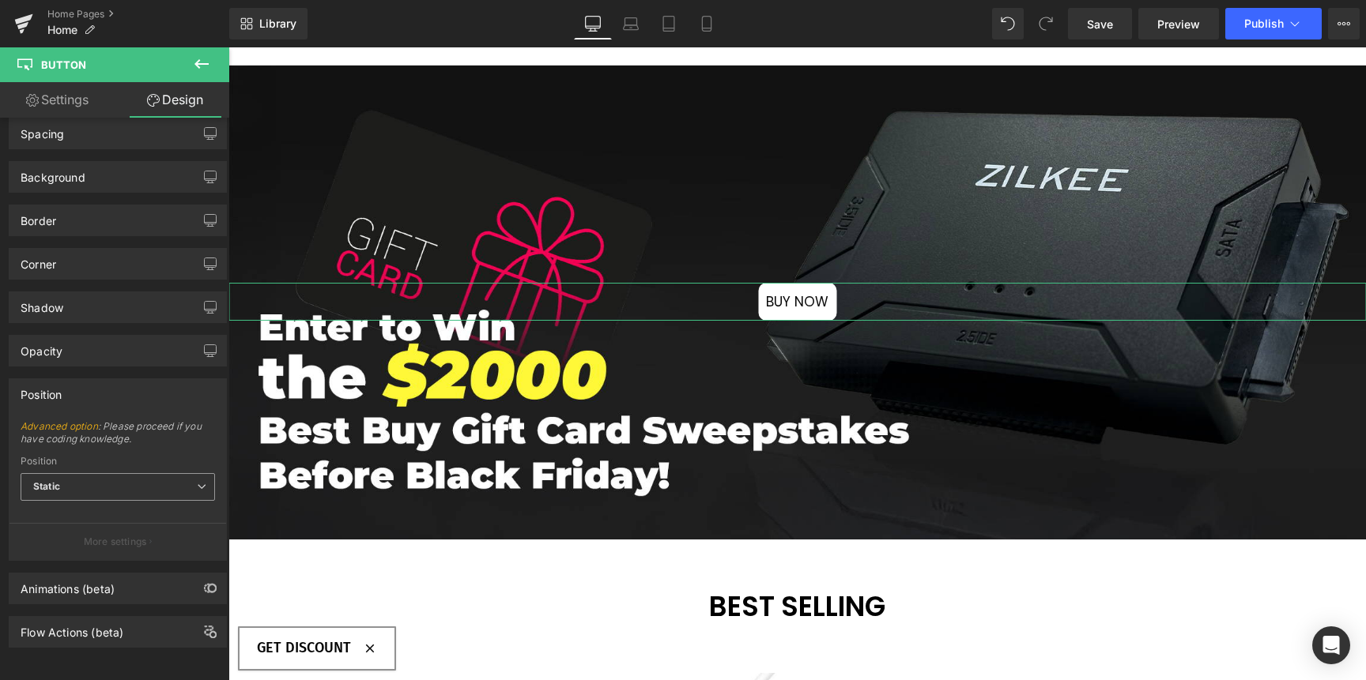
scroll to position [71, 0]
click at [139, 475] on span "Static" at bounding box center [118, 487] width 194 height 28
click at [150, 439] on span "Advanced option : Please proceed if you have coding knowledge." at bounding box center [118, 438] width 194 height 36
click at [134, 473] on span "Static" at bounding box center [118, 487] width 194 height 28
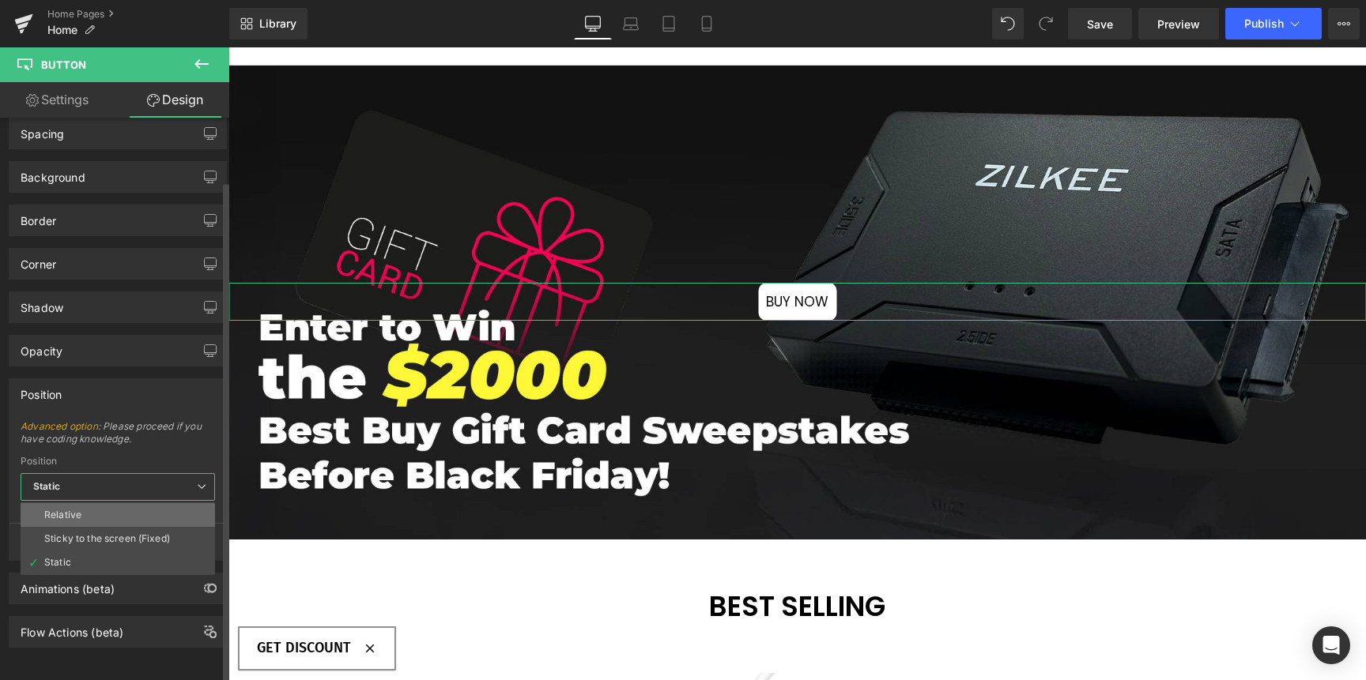
click at [104, 503] on li "Relative" at bounding box center [118, 515] width 194 height 24
type input "1"
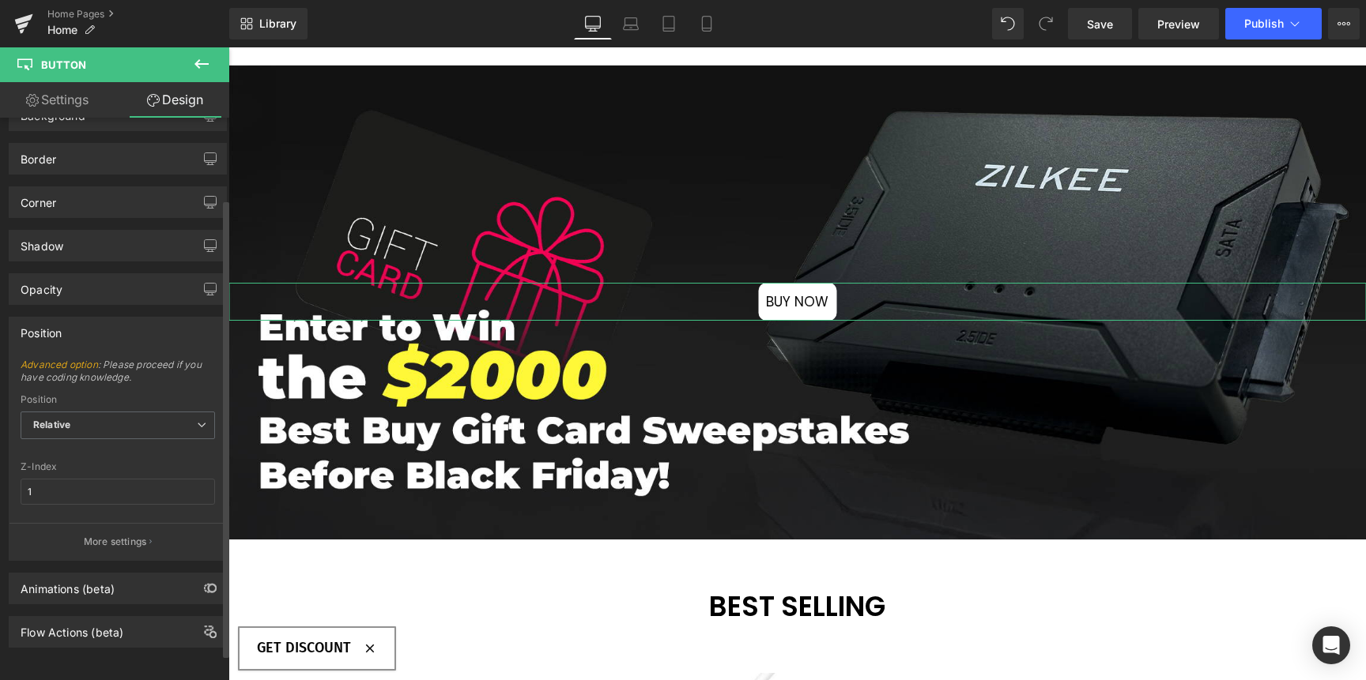
scroll to position [132, 0]
click at [144, 415] on span "Relative" at bounding box center [118, 426] width 194 height 28
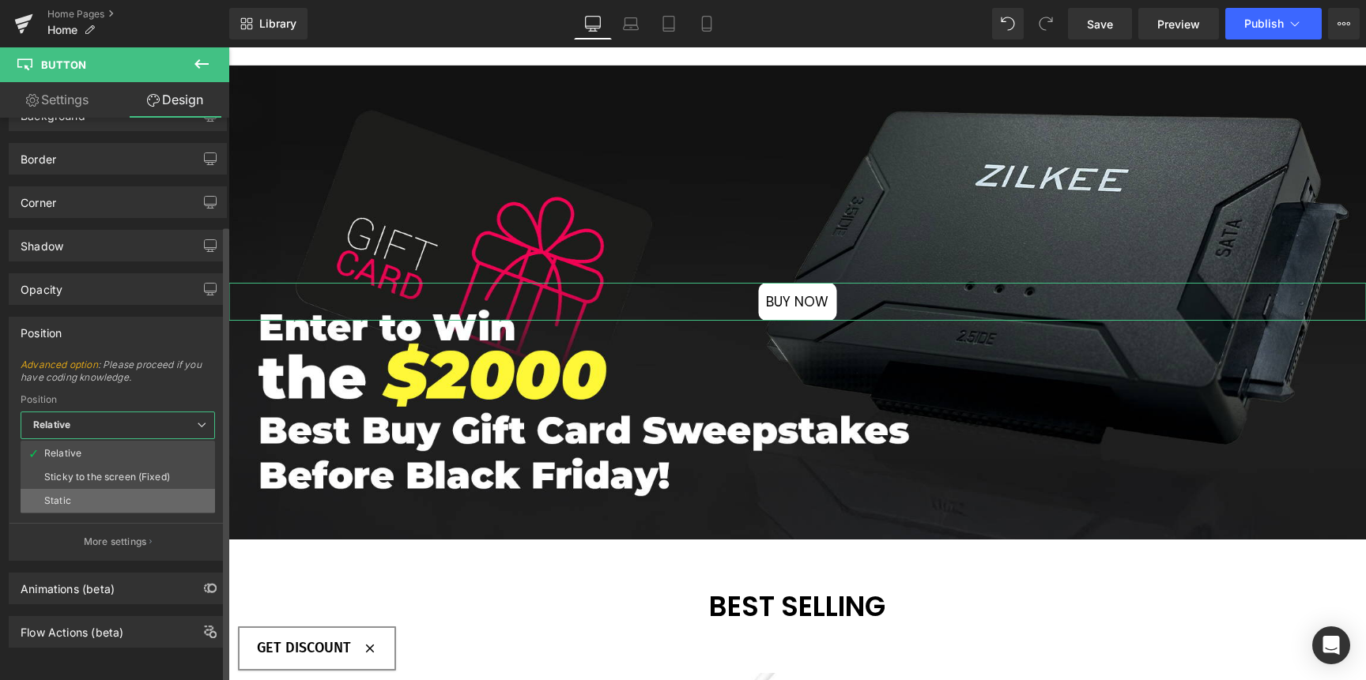
click at [93, 489] on li "Static" at bounding box center [118, 501] width 194 height 24
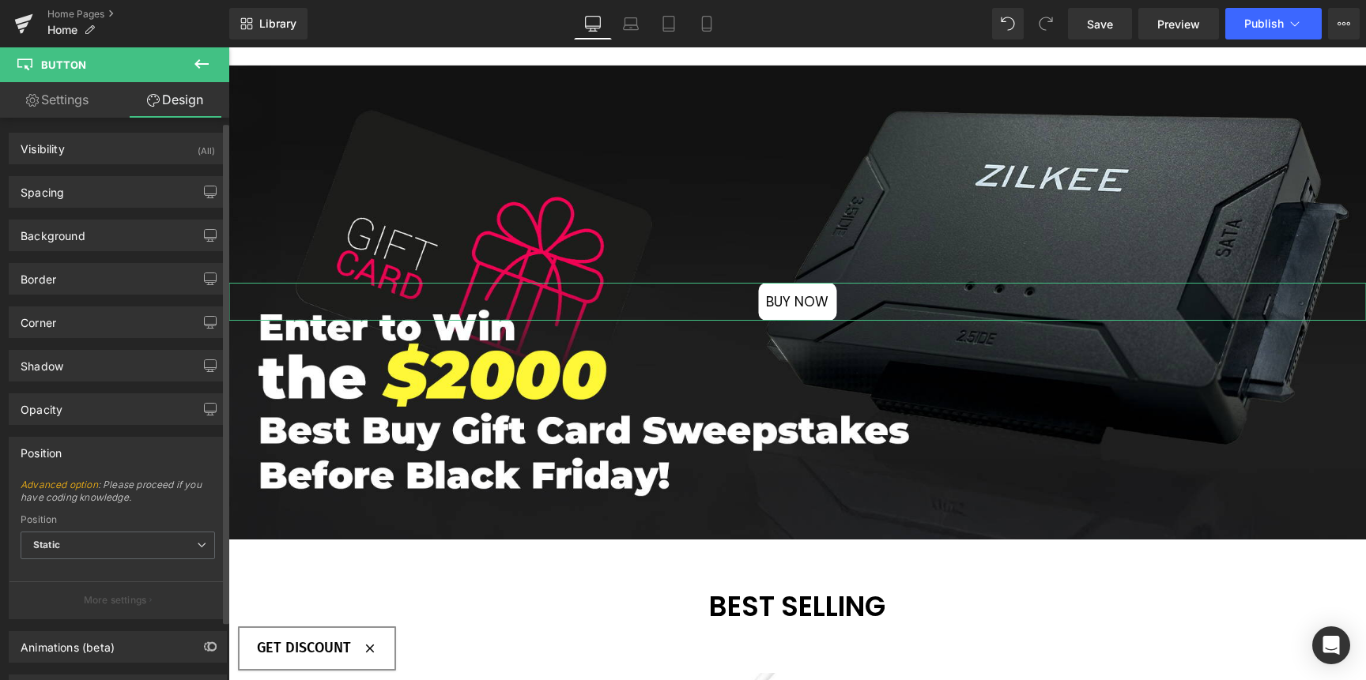
scroll to position [0, 0]
click at [100, 188] on div "Spacing" at bounding box center [117, 193] width 217 height 30
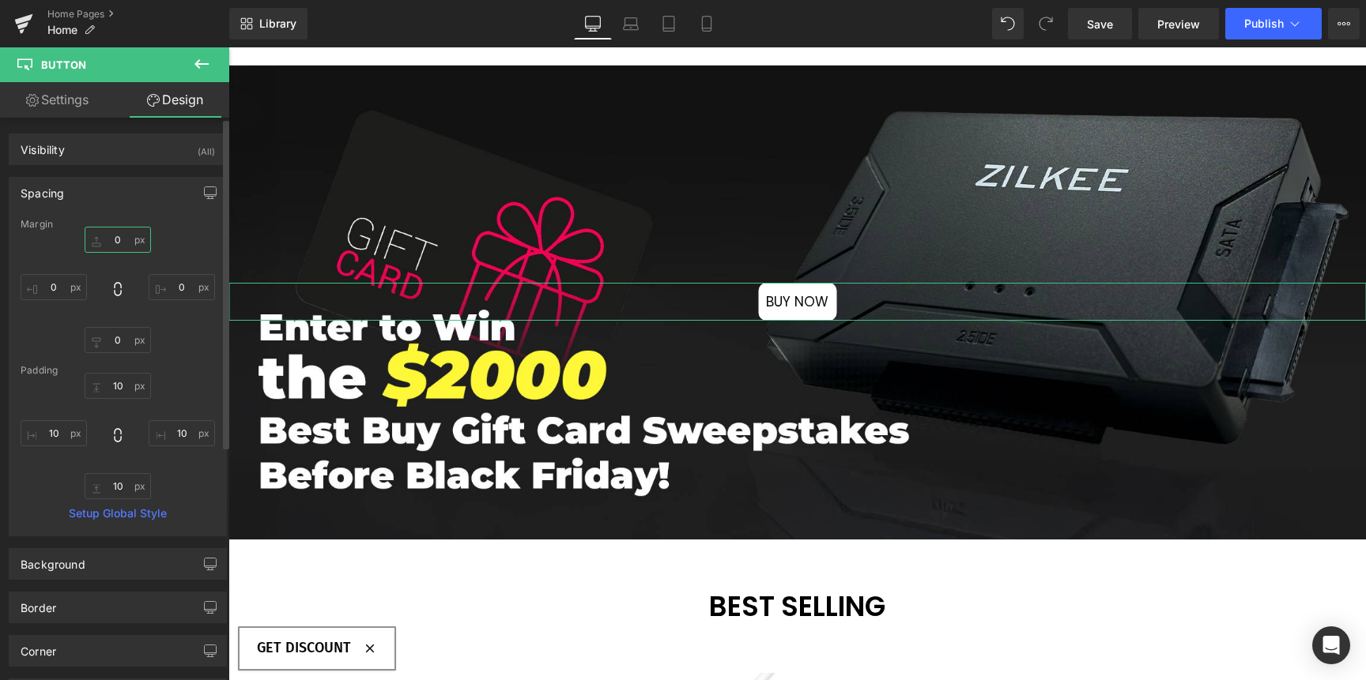
click at [106, 234] on input "0" at bounding box center [118, 240] width 66 height 26
drag, startPoint x: 107, startPoint y: 241, endPoint x: 108, endPoint y: 176, distance: 64.8
click at [108, 176] on div "Spacing [GEOGRAPHIC_DATA] 82px 82 0px 0 0px 0 0px 0 [GEOGRAPHIC_DATA] 10 10 10 …" at bounding box center [118, 350] width 236 height 371
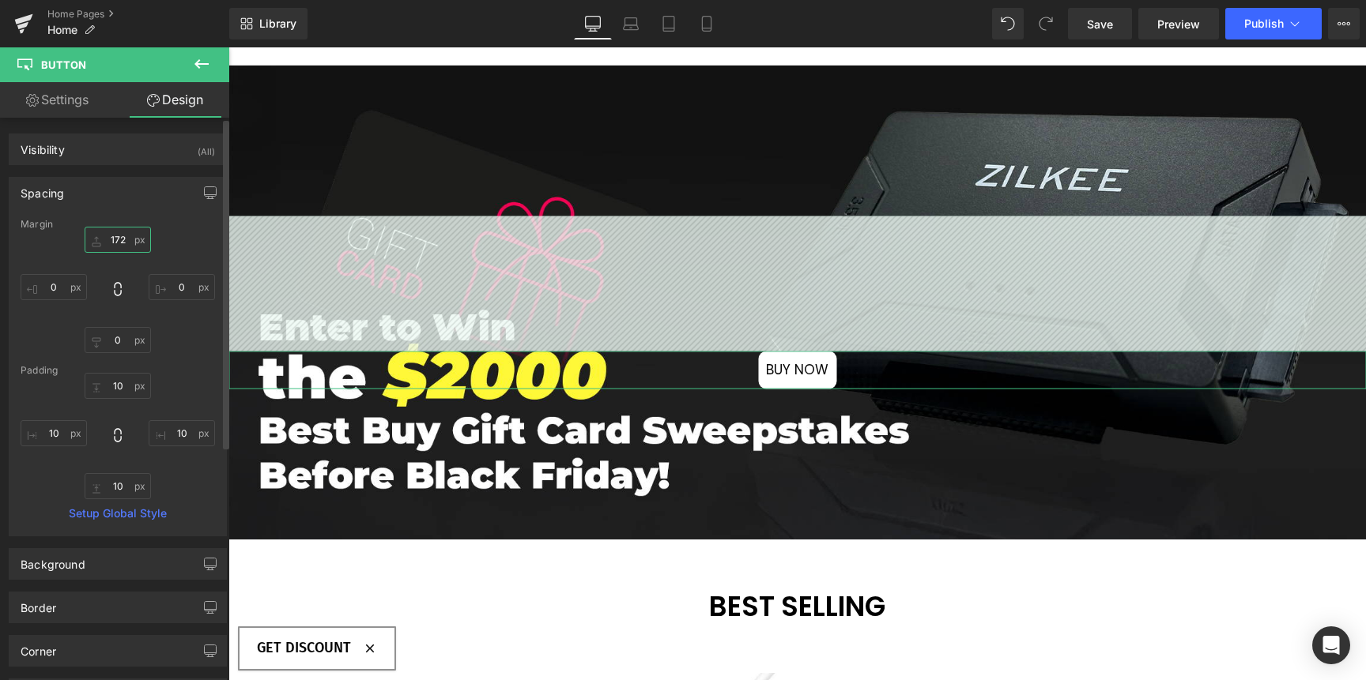
drag, startPoint x: 107, startPoint y: 243, endPoint x: 105, endPoint y: 172, distance: 71.2
click at [105, 172] on div "Spacing [GEOGRAPHIC_DATA] 172px 172 0px 0 0px 0 0px 0 [GEOGRAPHIC_DATA] 10 10 1…" at bounding box center [118, 350] width 236 height 371
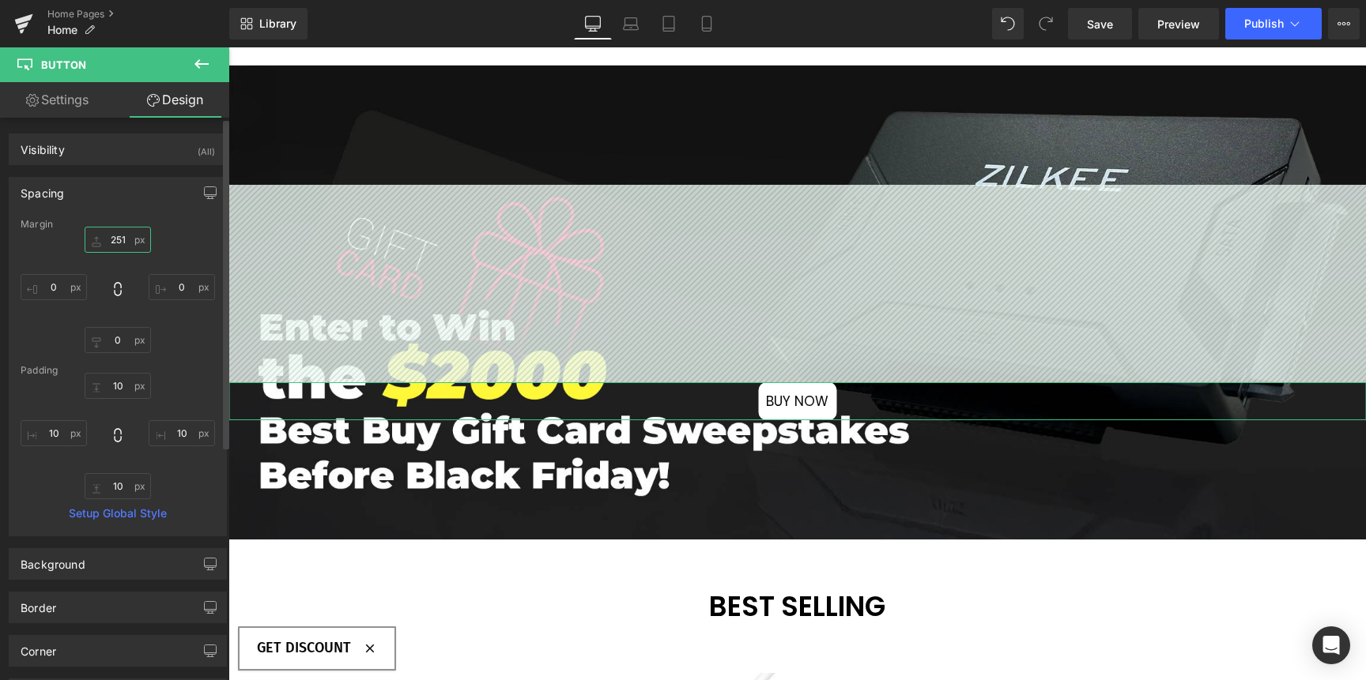
drag, startPoint x: 109, startPoint y: 239, endPoint x: 109, endPoint y: 177, distance: 61.6
click at [107, 176] on div "Spacing [GEOGRAPHIC_DATA] 251px 251 0px 0 0px 0 0px 0 [GEOGRAPHIC_DATA] 10 10 1…" at bounding box center [118, 350] width 236 height 371
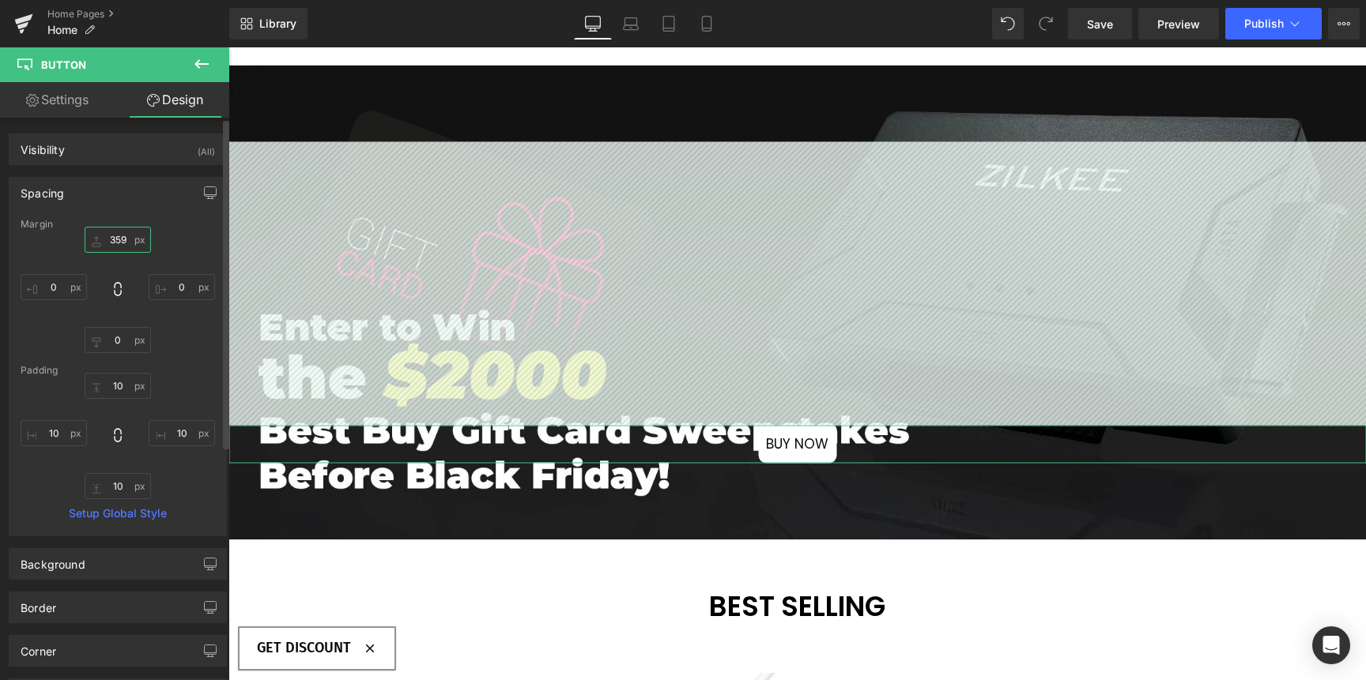
drag, startPoint x: 108, startPoint y: 215, endPoint x: 104, endPoint y: 165, distance: 49.9
click at [103, 160] on div "Visibility (All) 0|0|0|0 1 Show on Desktop 1 Show on Laptop 1 Show on Tablet 1 …" at bounding box center [118, 576] width 236 height 917
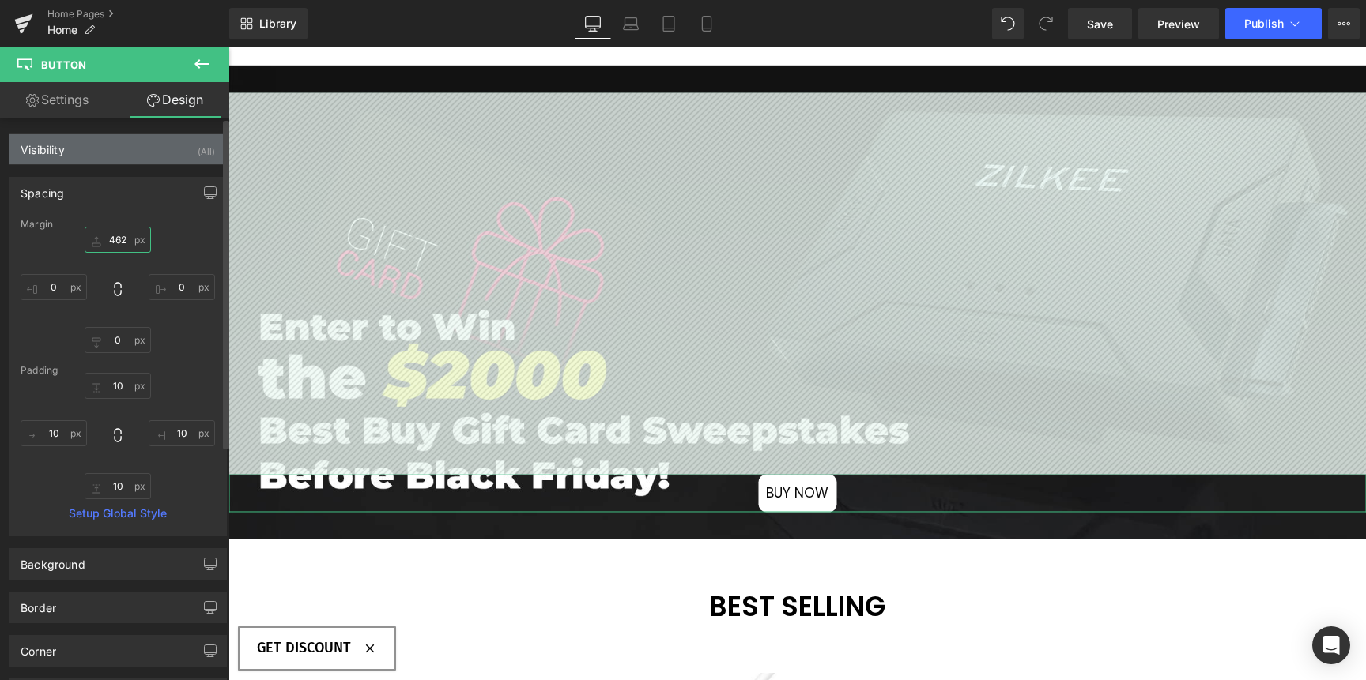
type input "462"
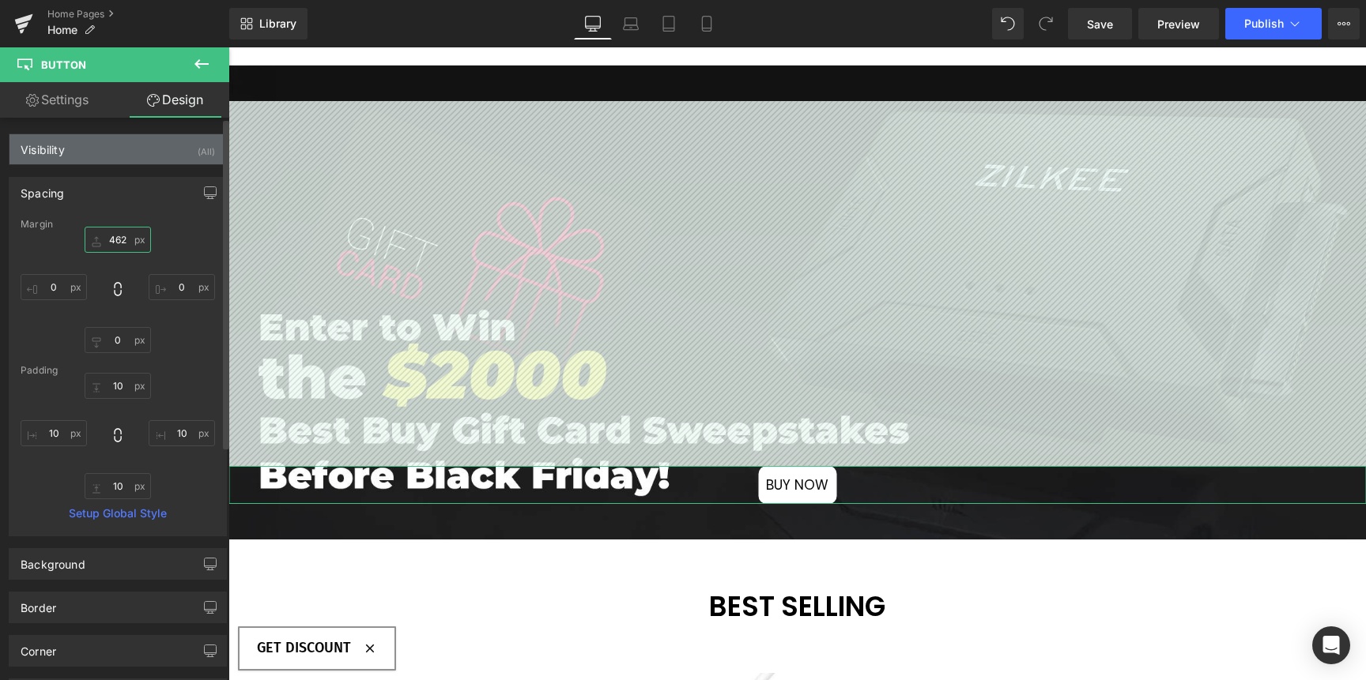
drag, startPoint x: 107, startPoint y: 232, endPoint x: 107, endPoint y: 159, distance: 72.7
click at [107, 159] on div "Visibility (All) 0|0|0|0 1 Show on Desktop 1 Show on Laptop 1 Show on Tablet 1 …" at bounding box center [118, 576] width 236 height 917
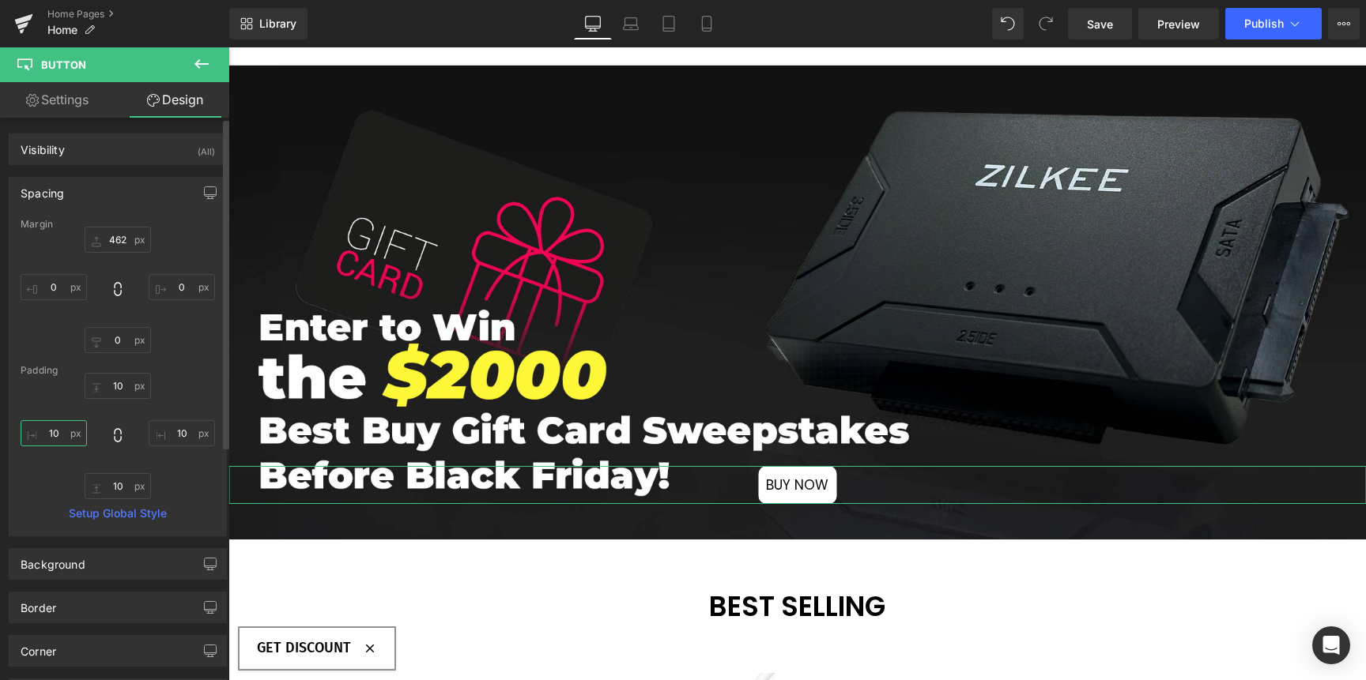
click at [62, 437] on input "10" at bounding box center [54, 433] width 66 height 26
type input "20"
click at [173, 433] on input "10" at bounding box center [182, 433] width 66 height 26
click at [173, 432] on input "10" at bounding box center [182, 433] width 66 height 26
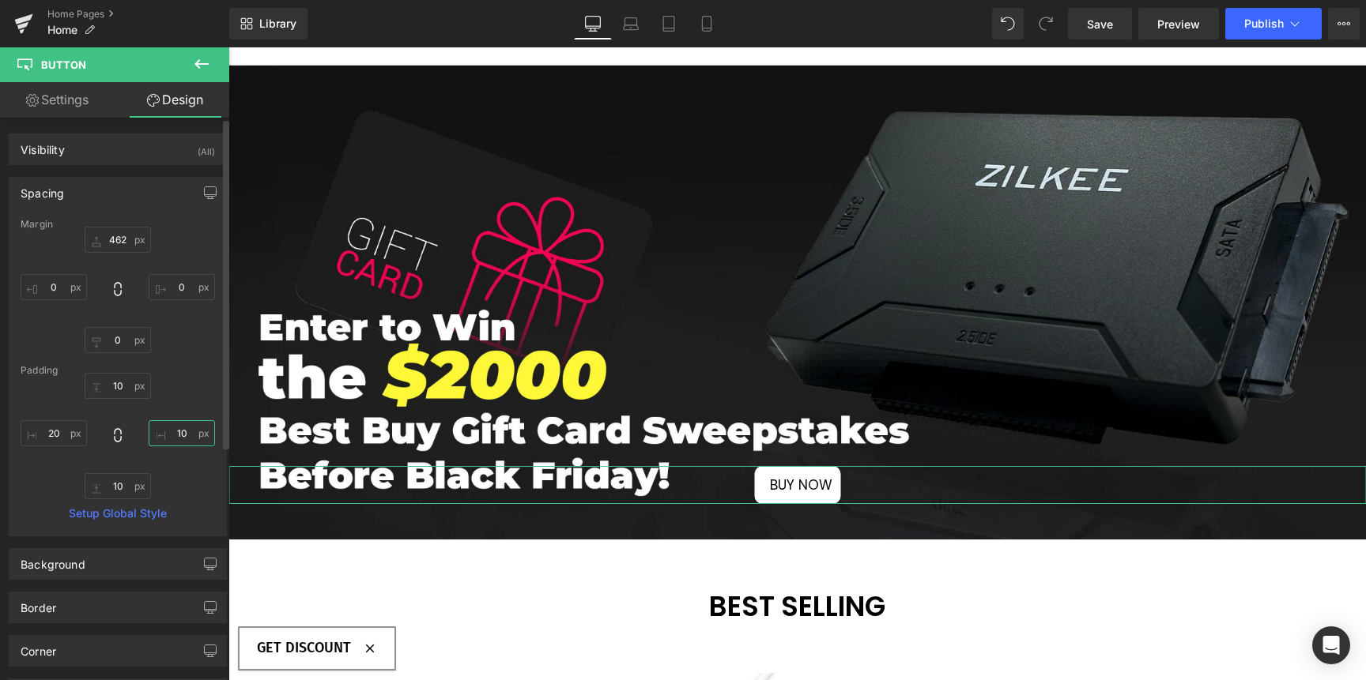
click at [176, 433] on input "10" at bounding box center [182, 433] width 66 height 26
type input "20"
click at [99, 190] on div "Spacing" at bounding box center [117, 193] width 217 height 30
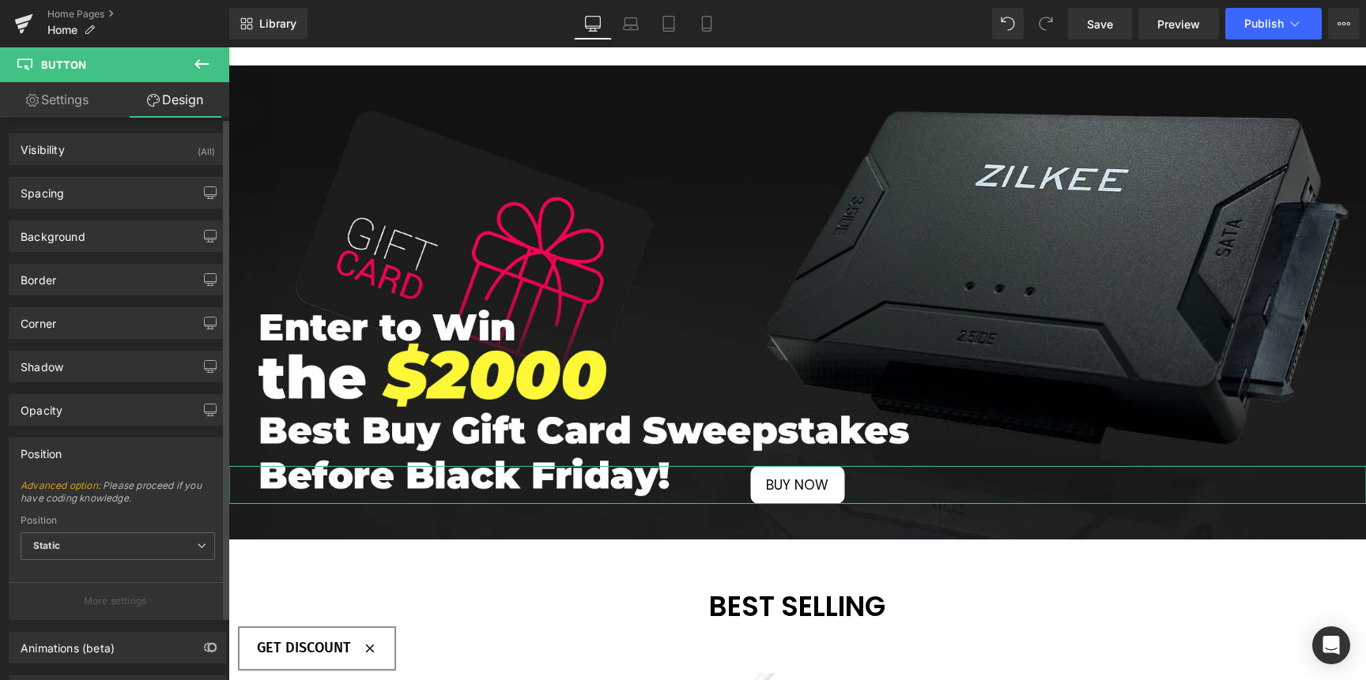
click at [99, 442] on div "Position" at bounding box center [117, 454] width 217 height 30
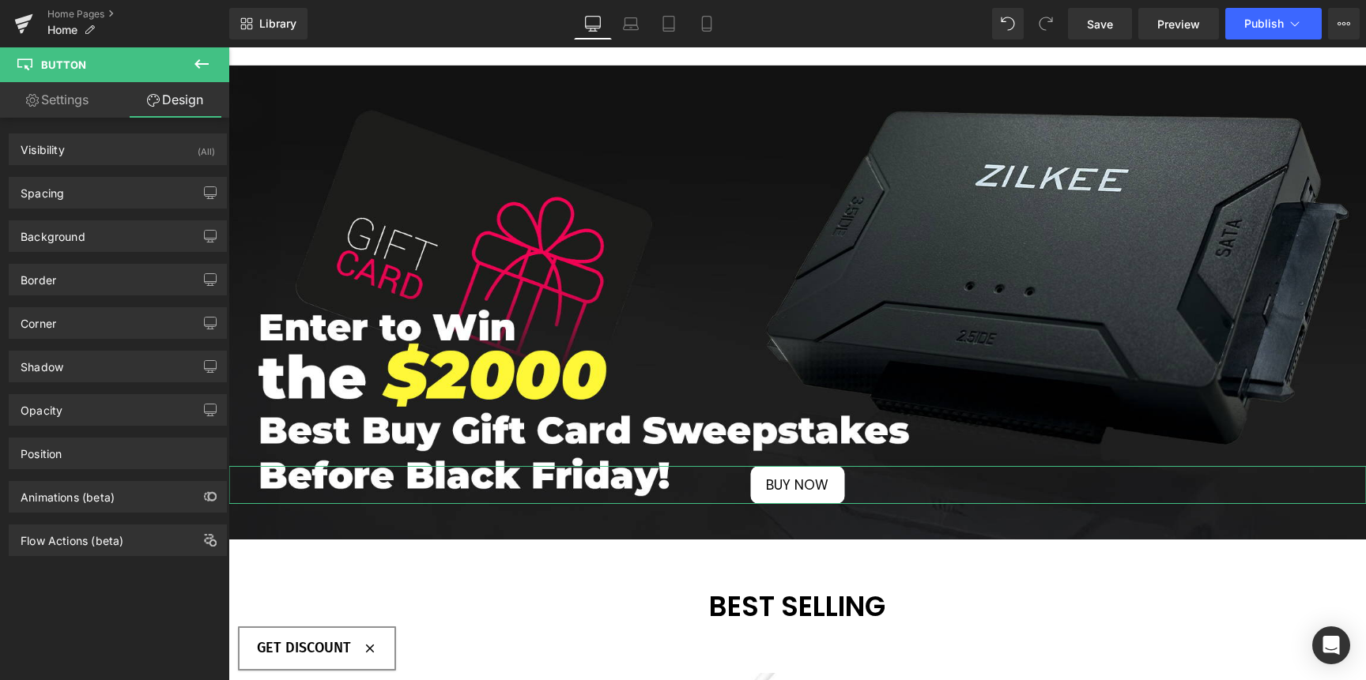
click at [77, 102] on link "Settings" at bounding box center [57, 100] width 115 height 36
type input "100"
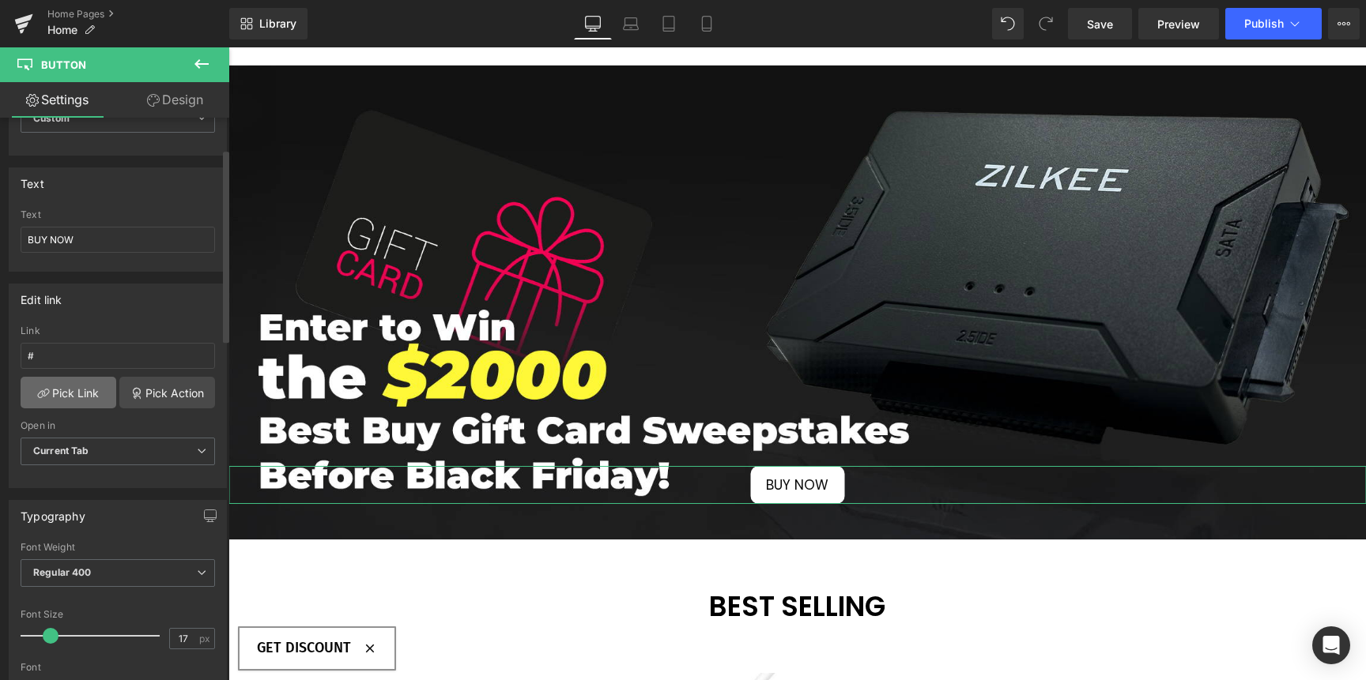
scroll to position [92, 0]
click at [73, 348] on input "#" at bounding box center [118, 354] width 194 height 26
paste input "[URL][DOMAIN_NAME]"
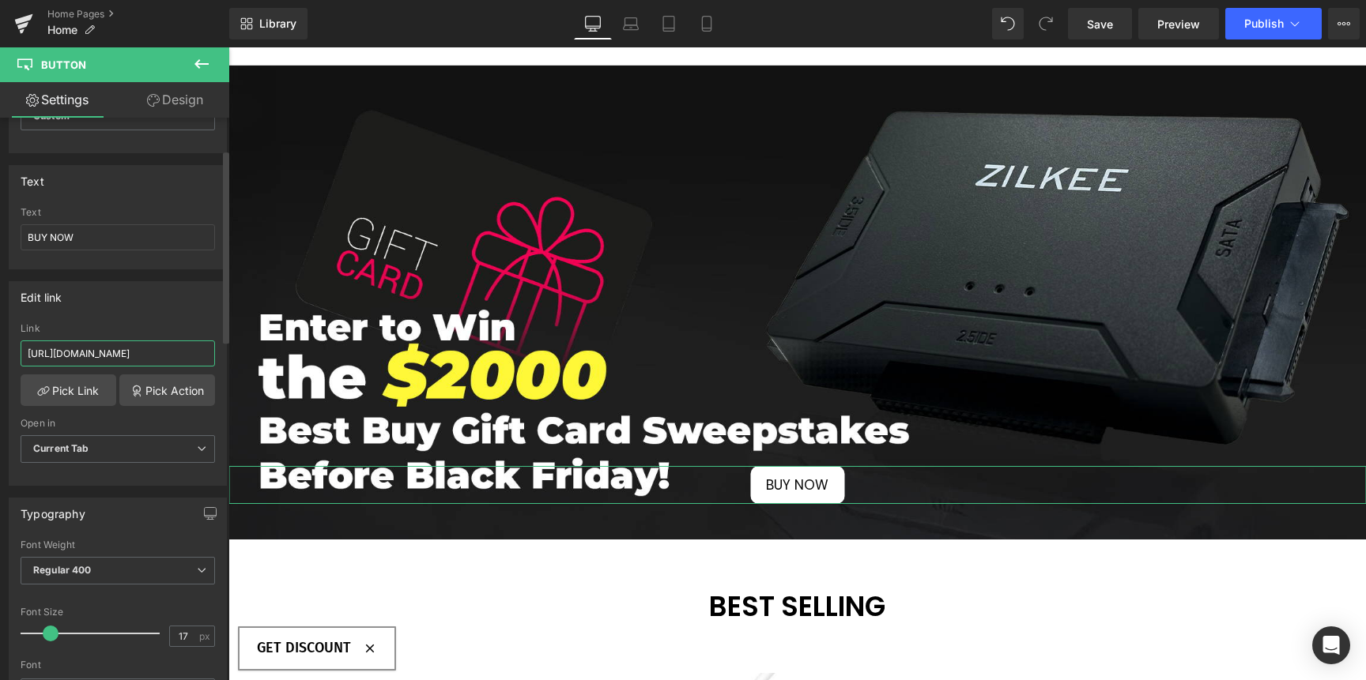
type input "[URL][DOMAIN_NAME]"
click at [160, 318] on div "Edit link [URL][DOMAIN_NAME] Link [URL][DOMAIN_NAME] Pick Link Pick Action Curr…" at bounding box center [118, 383] width 218 height 205
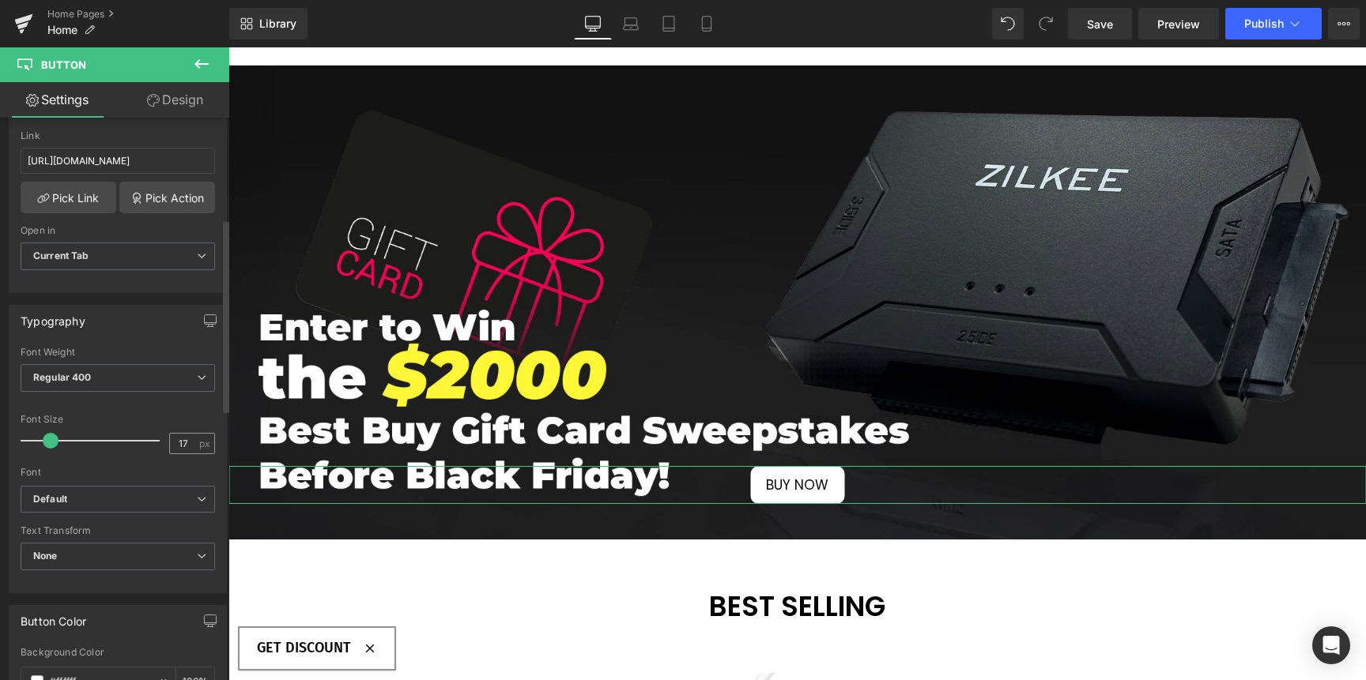
scroll to position [295, 0]
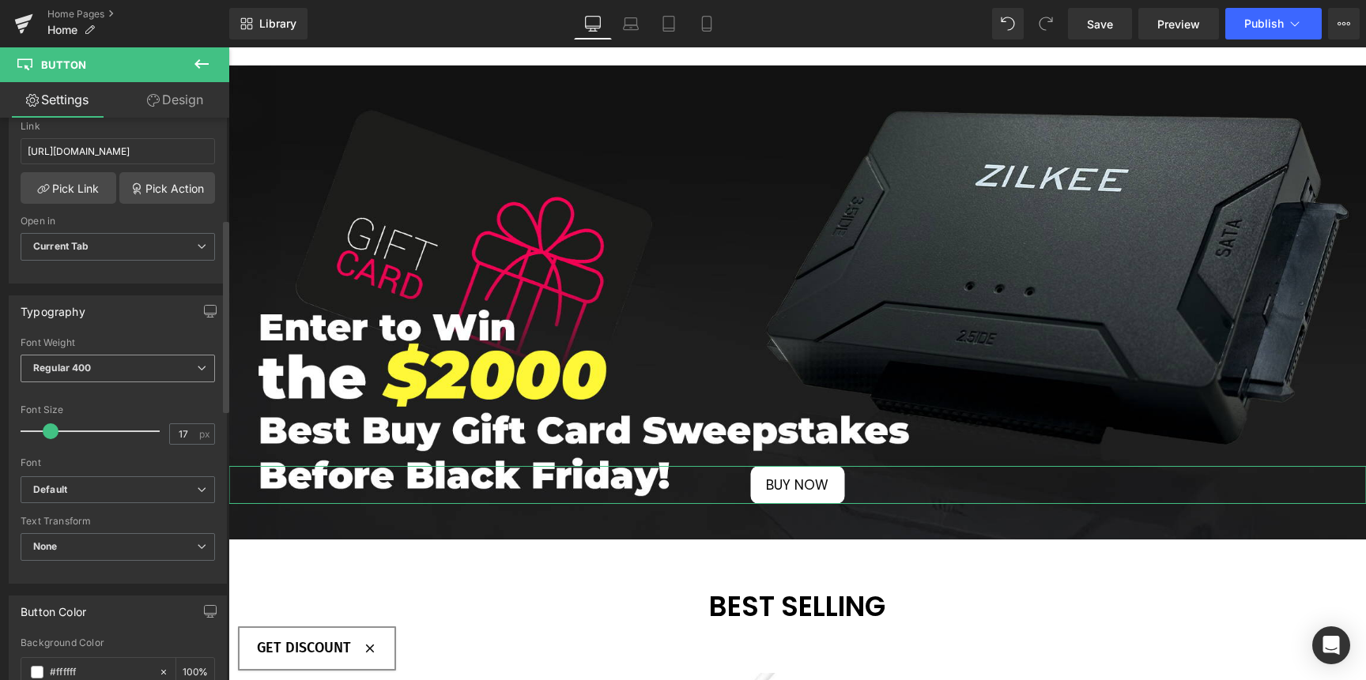
click at [120, 358] on span "Regular 400" at bounding box center [118, 369] width 194 height 28
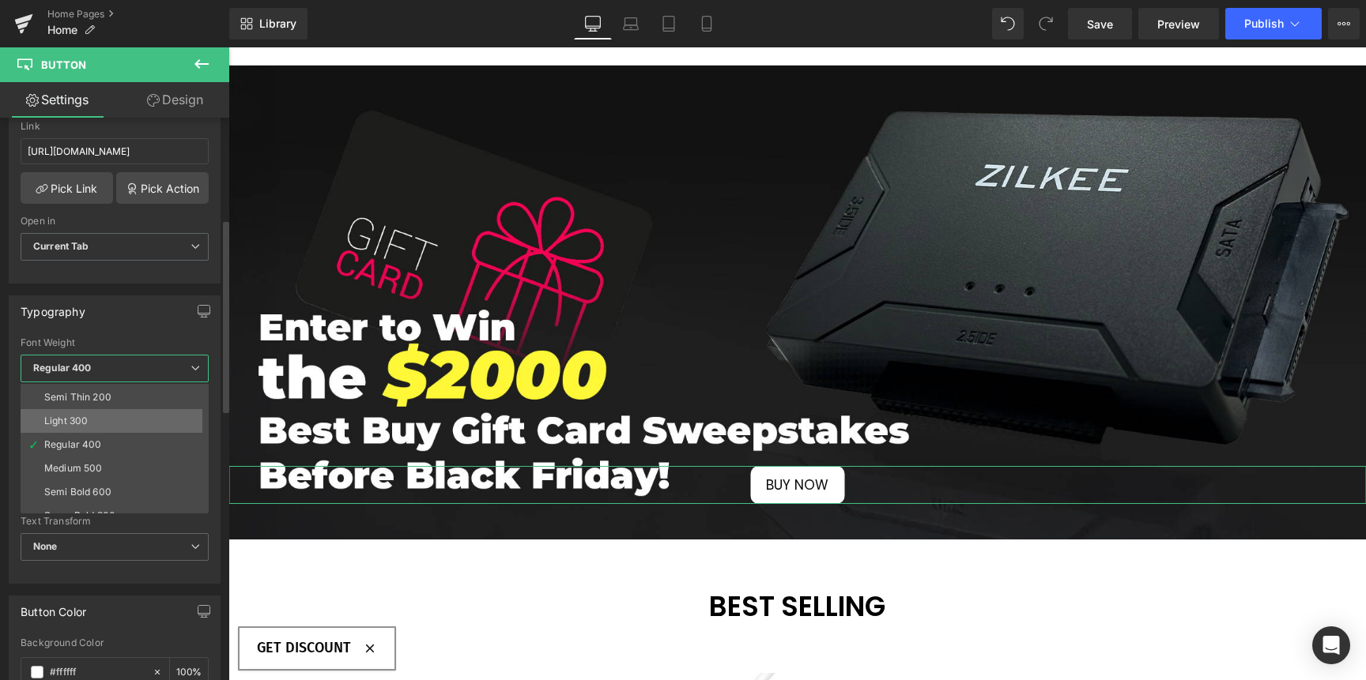
scroll to position [24, 0]
click at [100, 457] on li "Medium 500" at bounding box center [118, 466] width 195 height 24
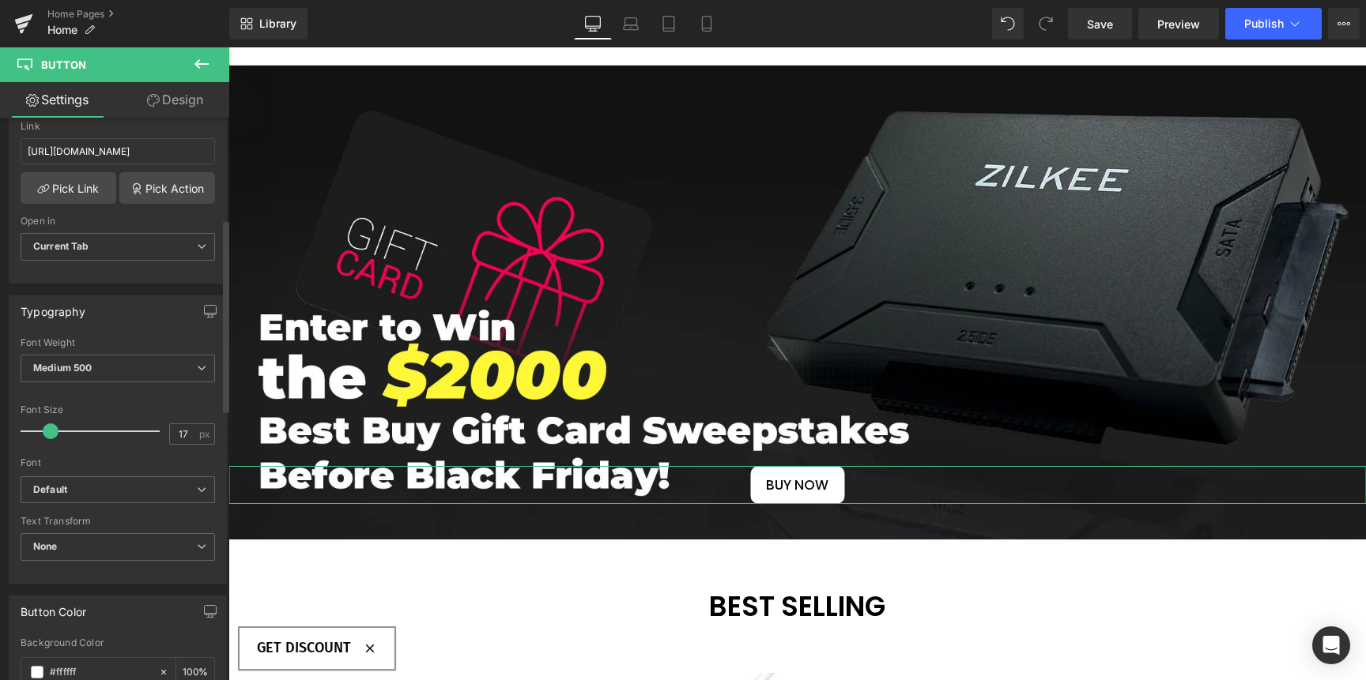
type input "18"
click at [54, 430] on span at bounding box center [52, 432] width 16 height 16
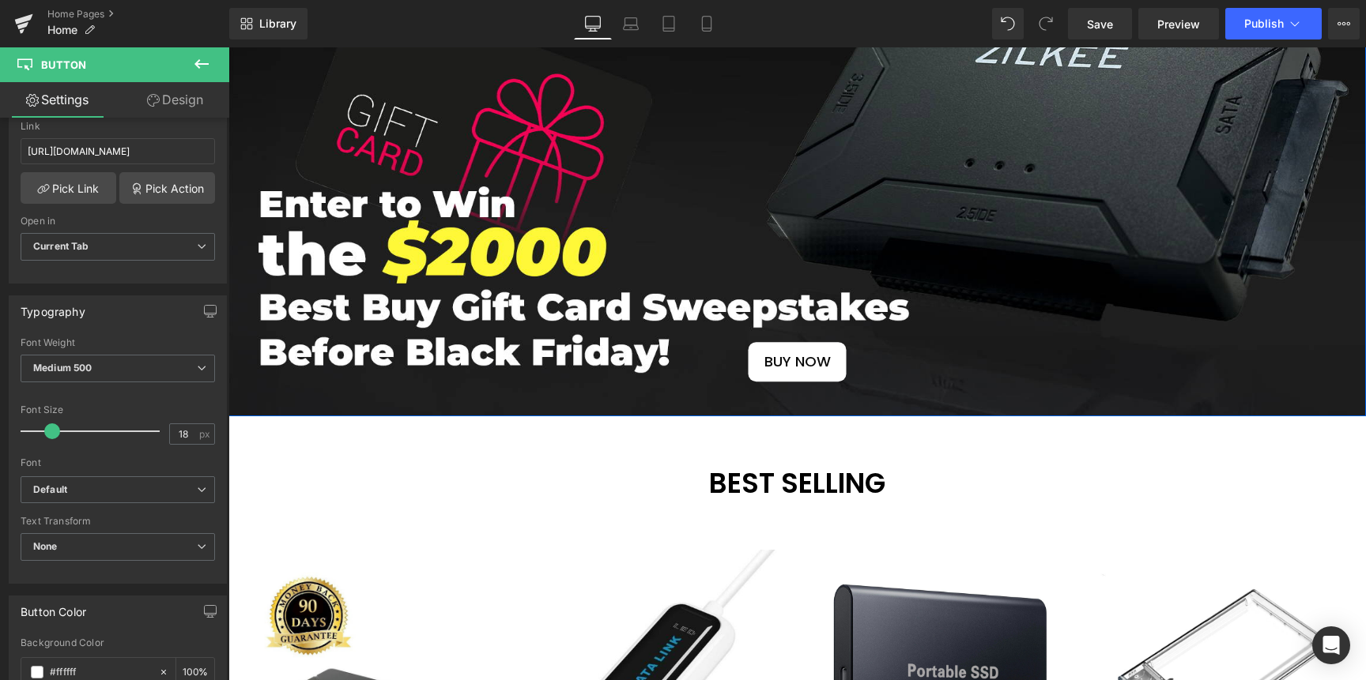
scroll to position [252, 0]
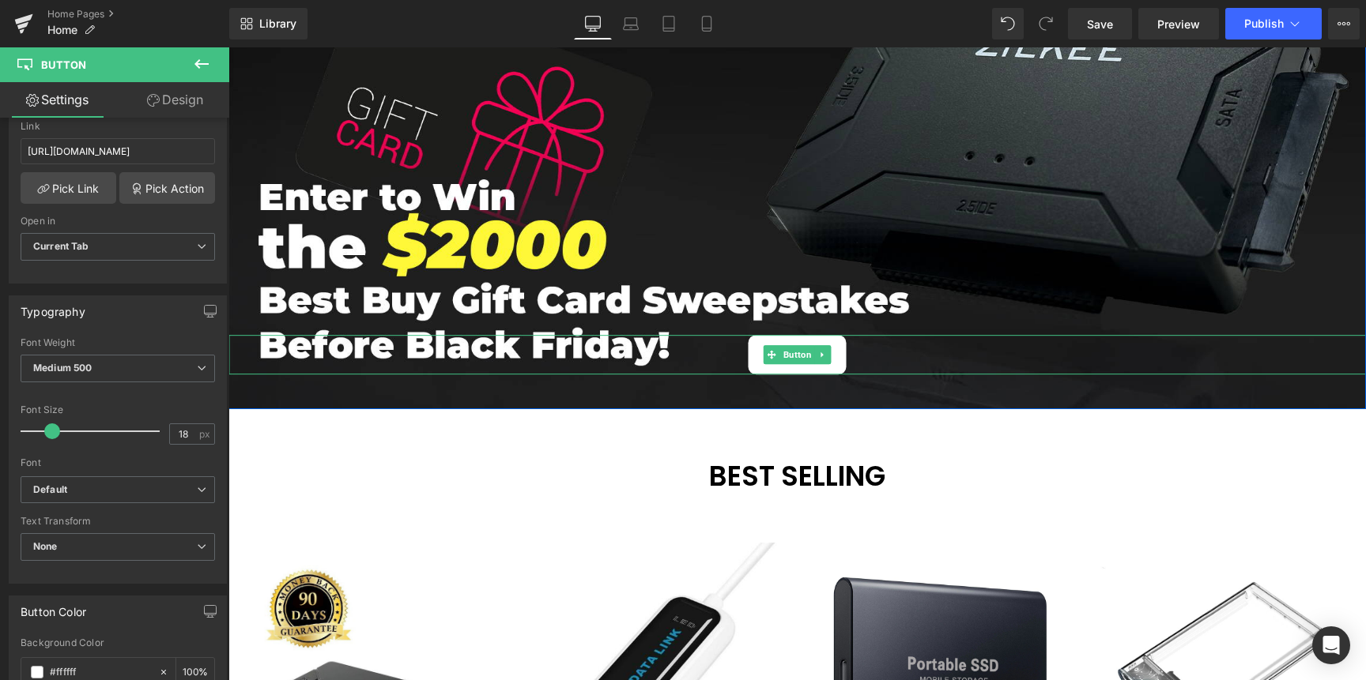
click at [748, 356] on link "BUY NOW" at bounding box center [797, 355] width 98 height 40
click at [749, 359] on link "BUY NOW" at bounding box center [797, 355] width 98 height 40
click at [748, 348] on link "BUY NOW" at bounding box center [797, 355] width 98 height 40
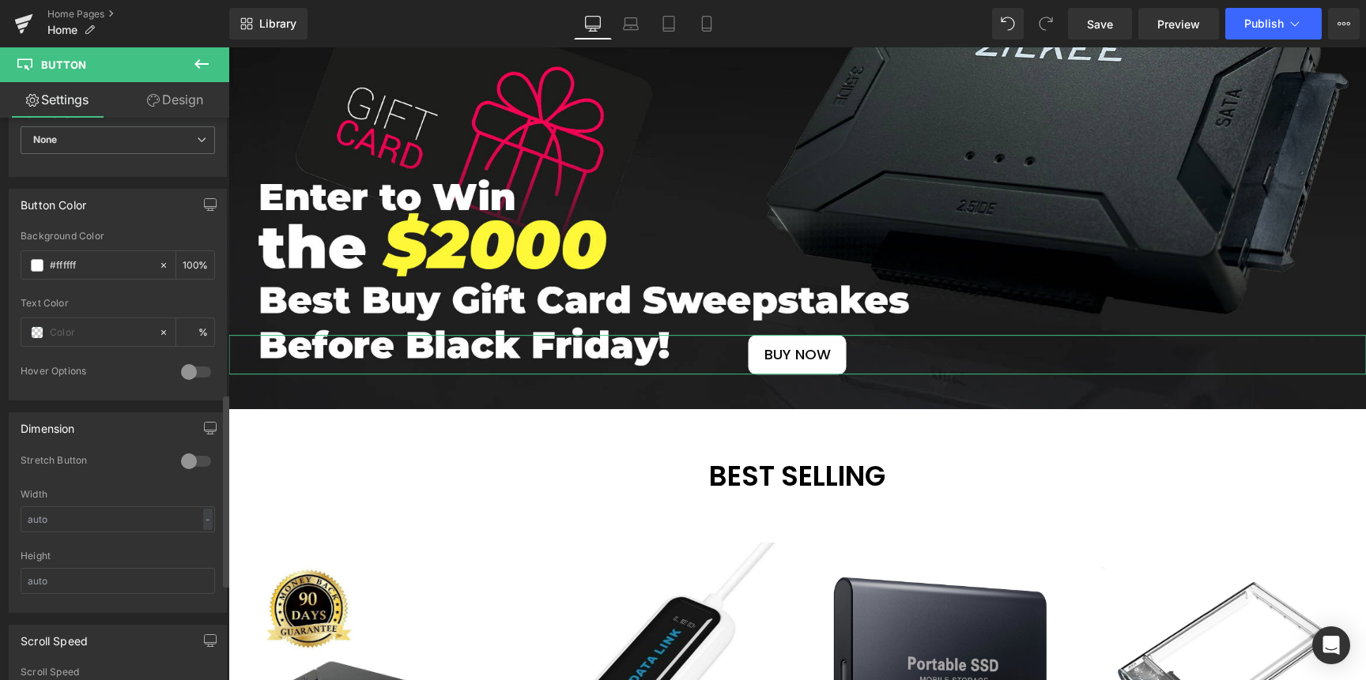
scroll to position [499, 0]
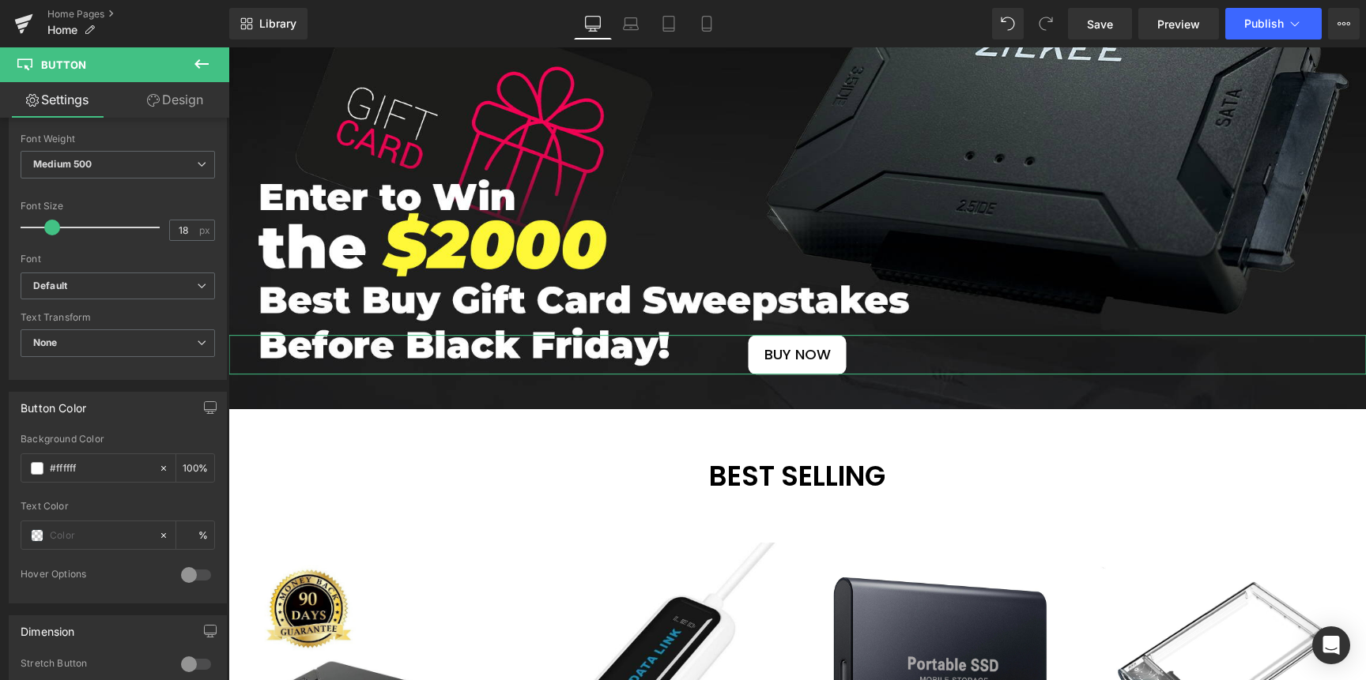
click at [160, 104] on link "Design" at bounding box center [175, 100] width 115 height 36
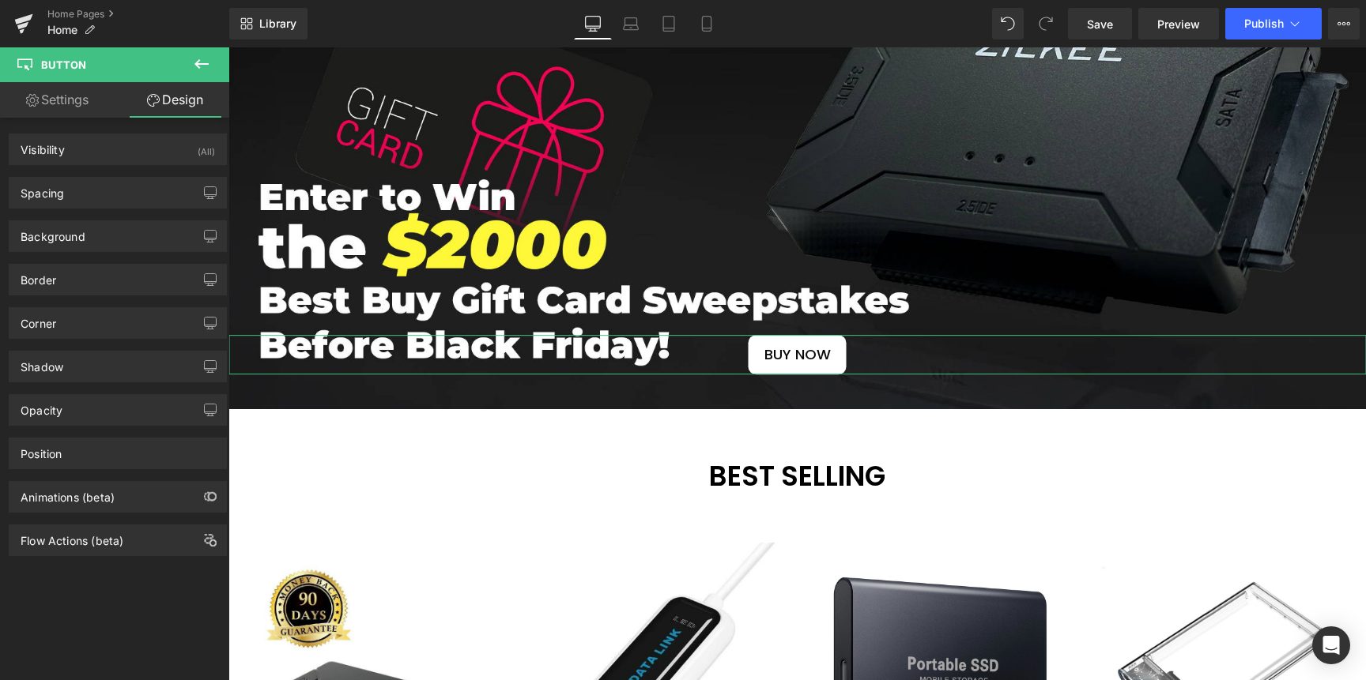
type input "462"
type input "0"
type input "10"
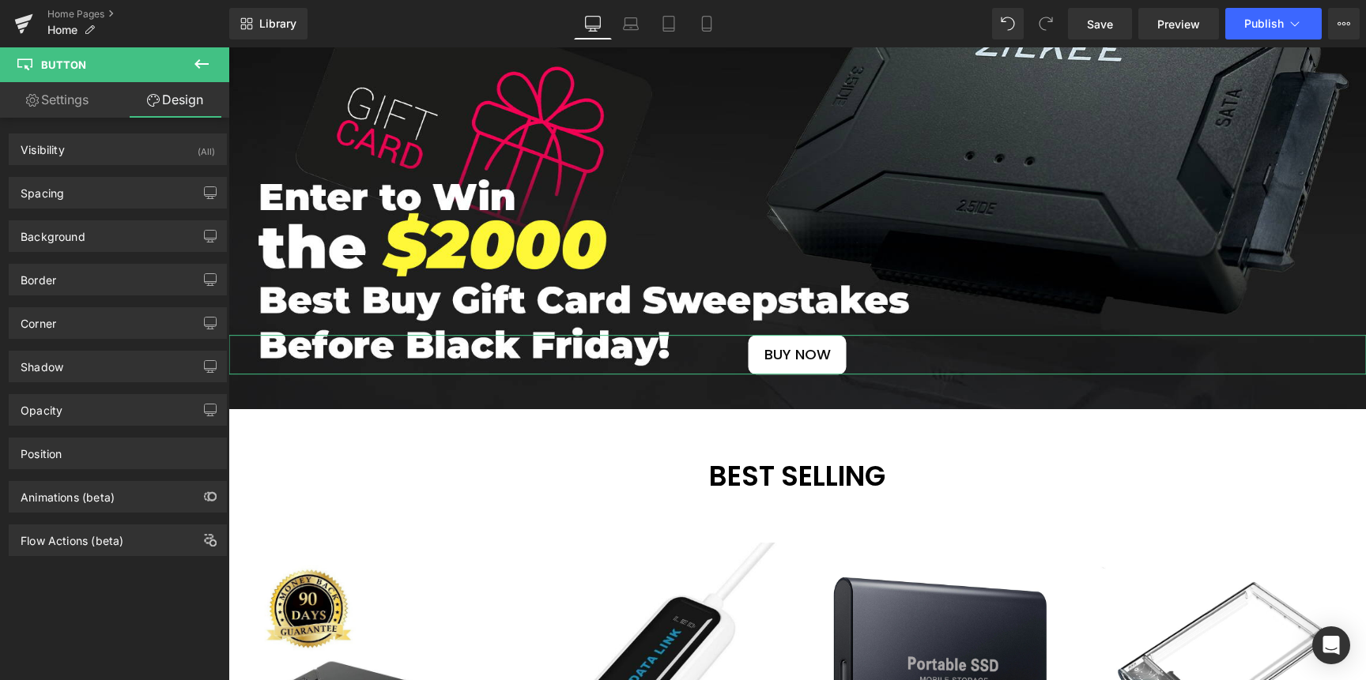
type input "20"
type input "10"
type input "20"
click at [109, 198] on div "Spacing" at bounding box center [117, 193] width 217 height 30
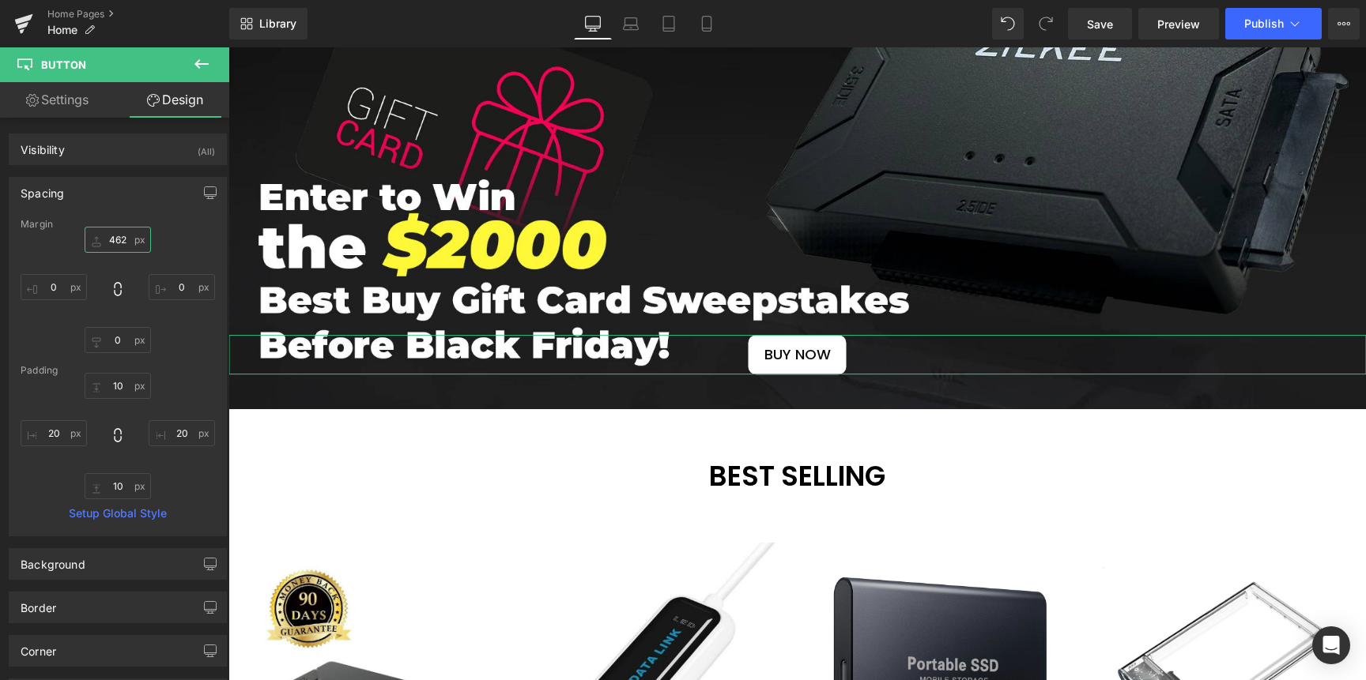
click at [121, 242] on input "462" at bounding box center [118, 240] width 66 height 26
drag, startPoint x: 127, startPoint y: 243, endPoint x: 126, endPoint y: 228, distance: 15.1
click at [126, 228] on div "Margin 462px 462 0px 0 0px 0 0px 0 [GEOGRAPHIC_DATA] 10px 10 20px 20 10px 10 20…" at bounding box center [117, 377] width 217 height 317
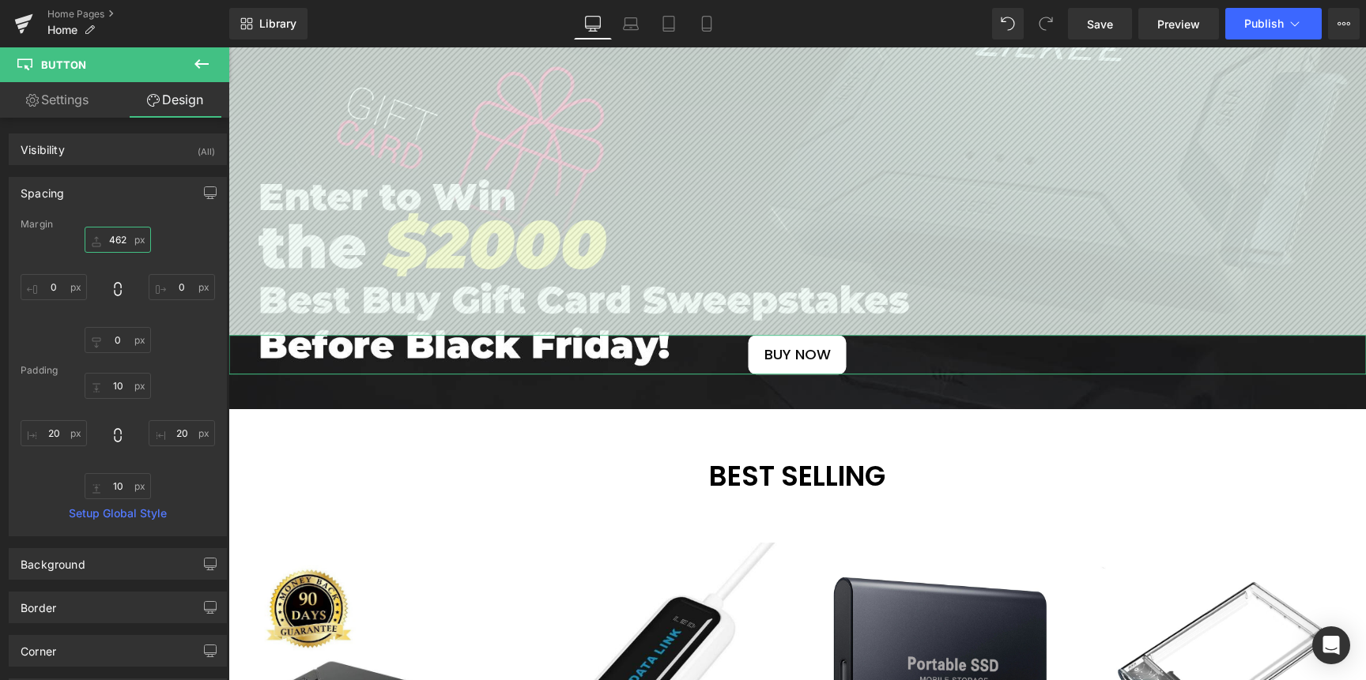
click at [113, 243] on input "462" at bounding box center [118, 240] width 66 height 26
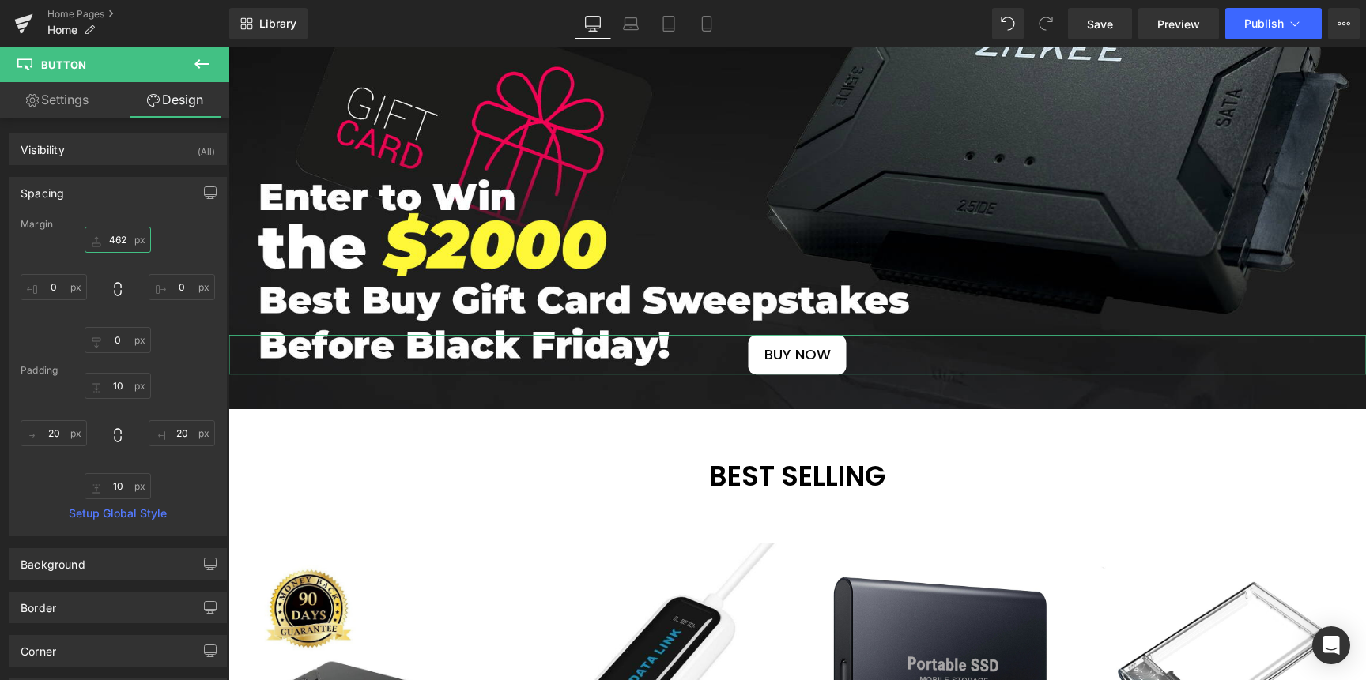
click at [119, 239] on input "462" at bounding box center [118, 240] width 66 height 26
click at [123, 239] on input "462" at bounding box center [118, 240] width 66 height 26
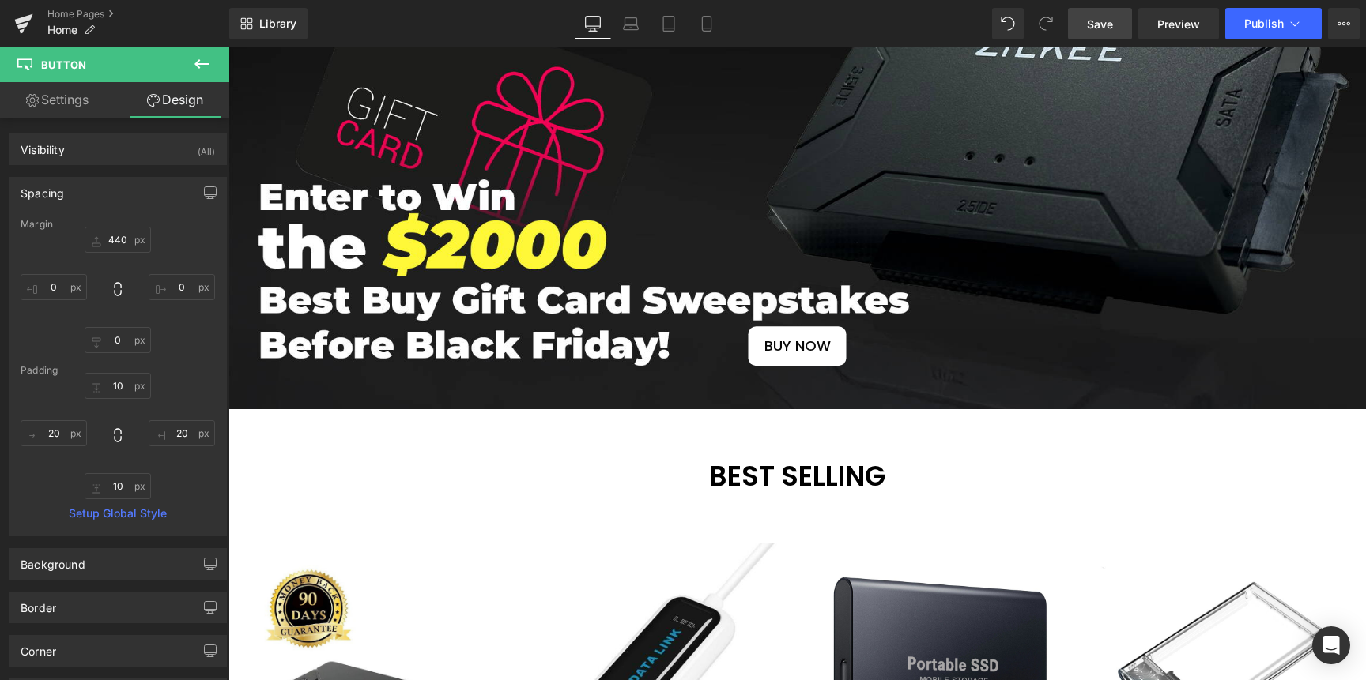
click at [1098, 23] on span "Save" at bounding box center [1100, 24] width 26 height 17
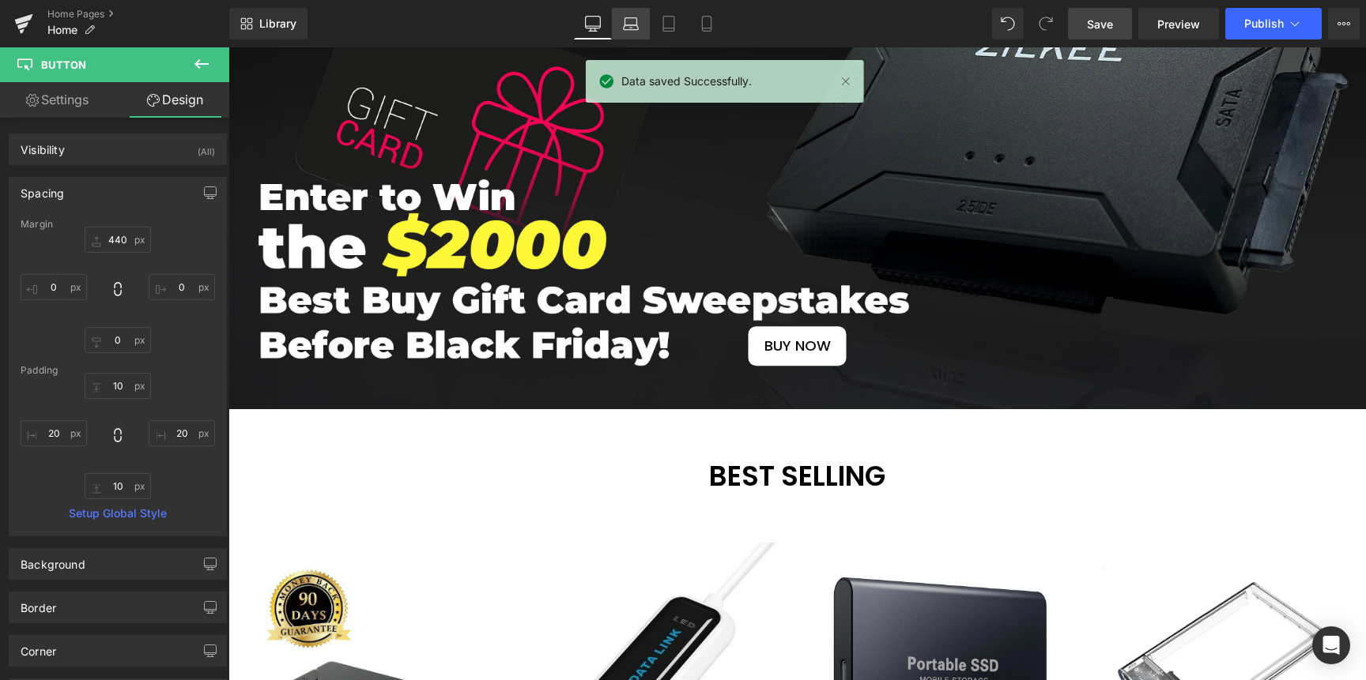
click at [610, 16] on link "Desktop" at bounding box center [593, 24] width 38 height 32
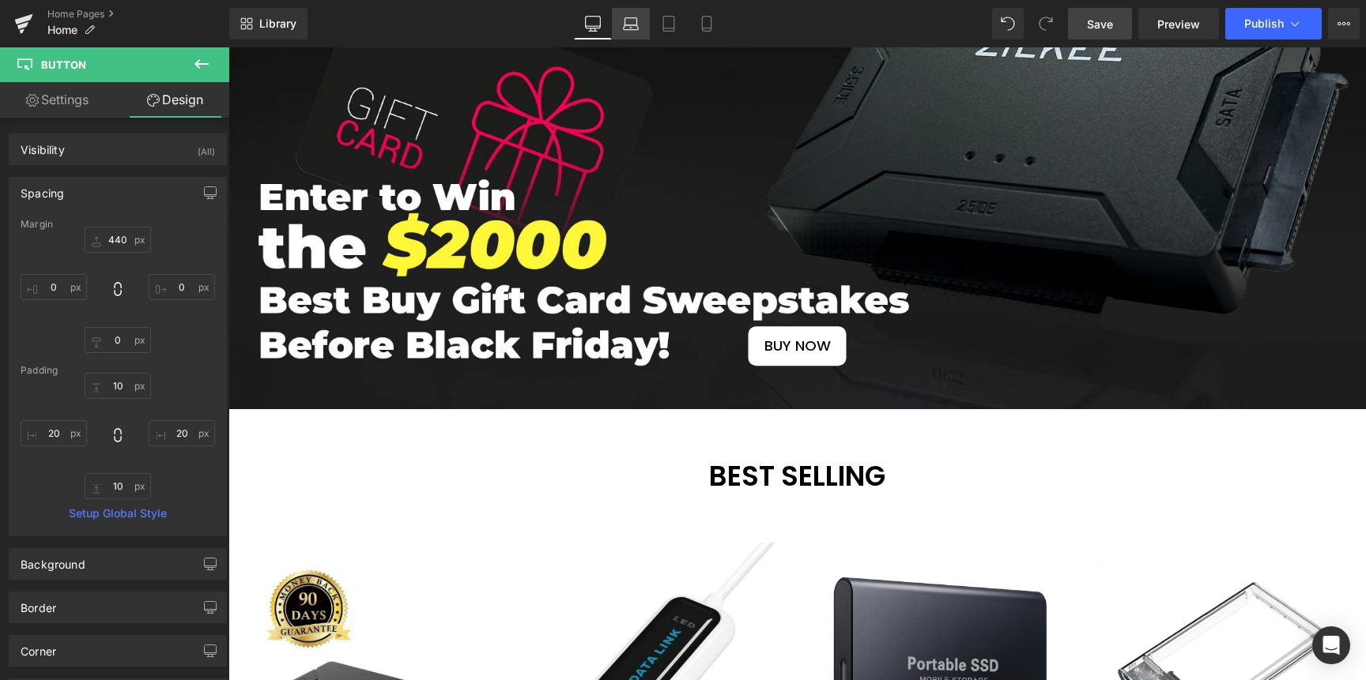
click at [625, 19] on icon at bounding box center [631, 21] width 12 height 7
type input "440"
type input "0"
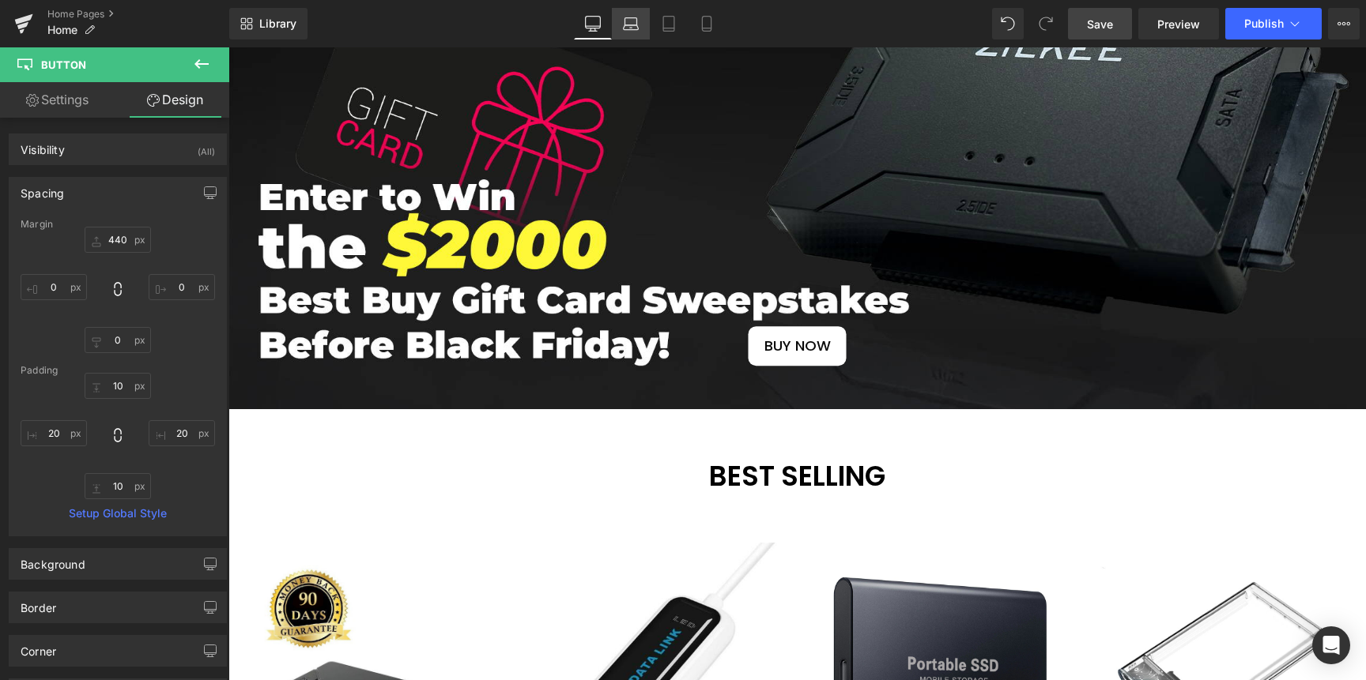
type input "10"
type input "20"
type input "10"
type input "20"
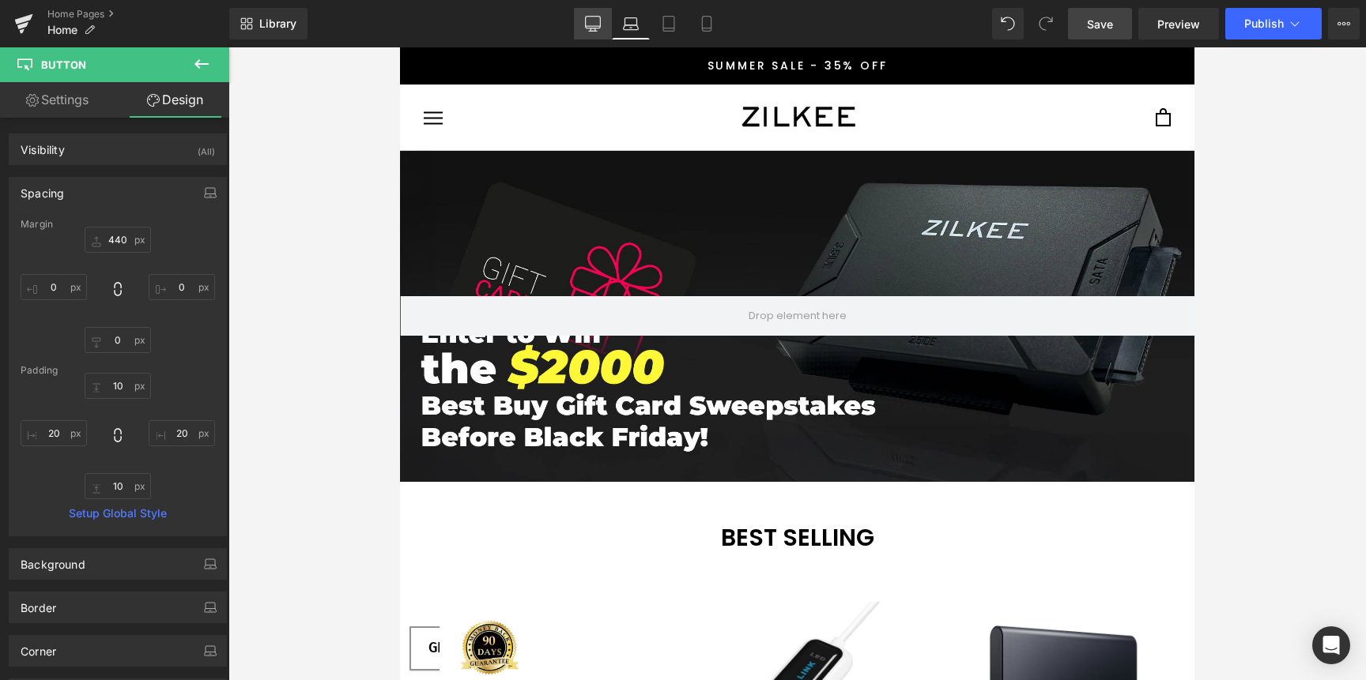
click at [601, 23] on link "Desktop" at bounding box center [593, 24] width 38 height 32
type input "440"
type input "0"
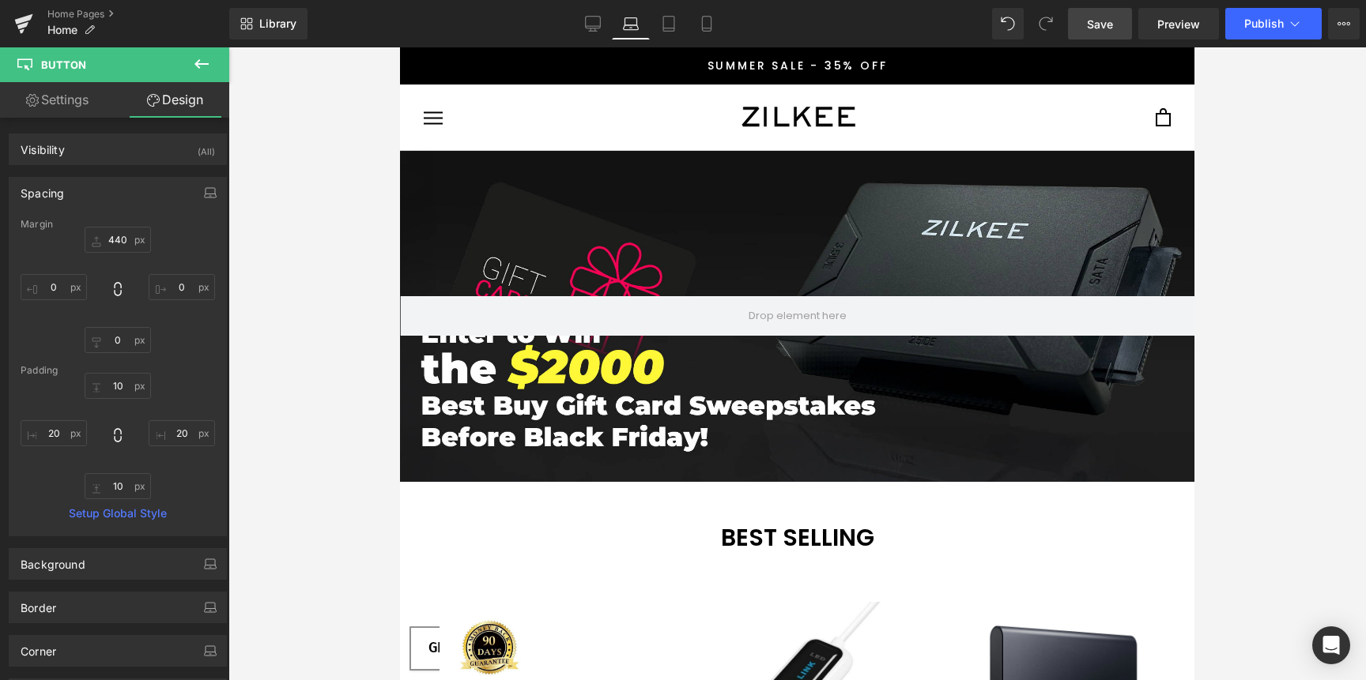
type input "10"
type input "20"
type input "10"
type input "20"
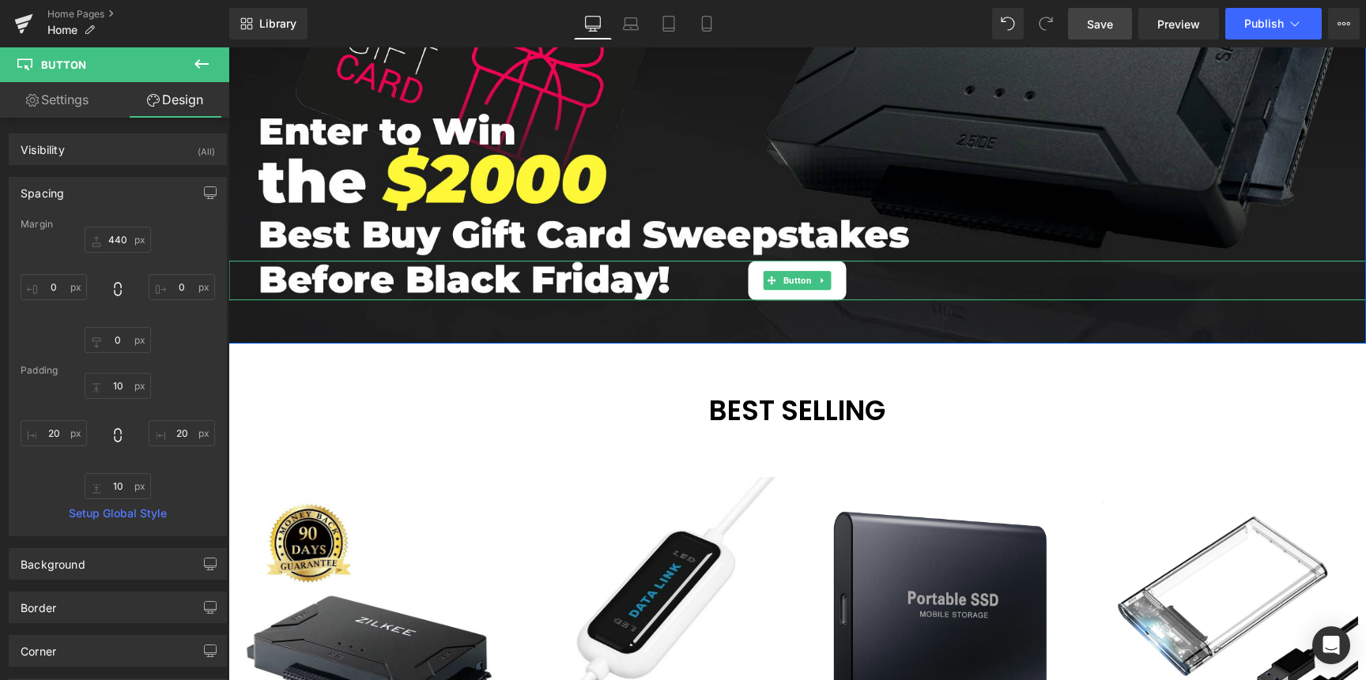
click at [733, 279] on div "BUY NOW" at bounding box center [796, 281] width 1137 height 40
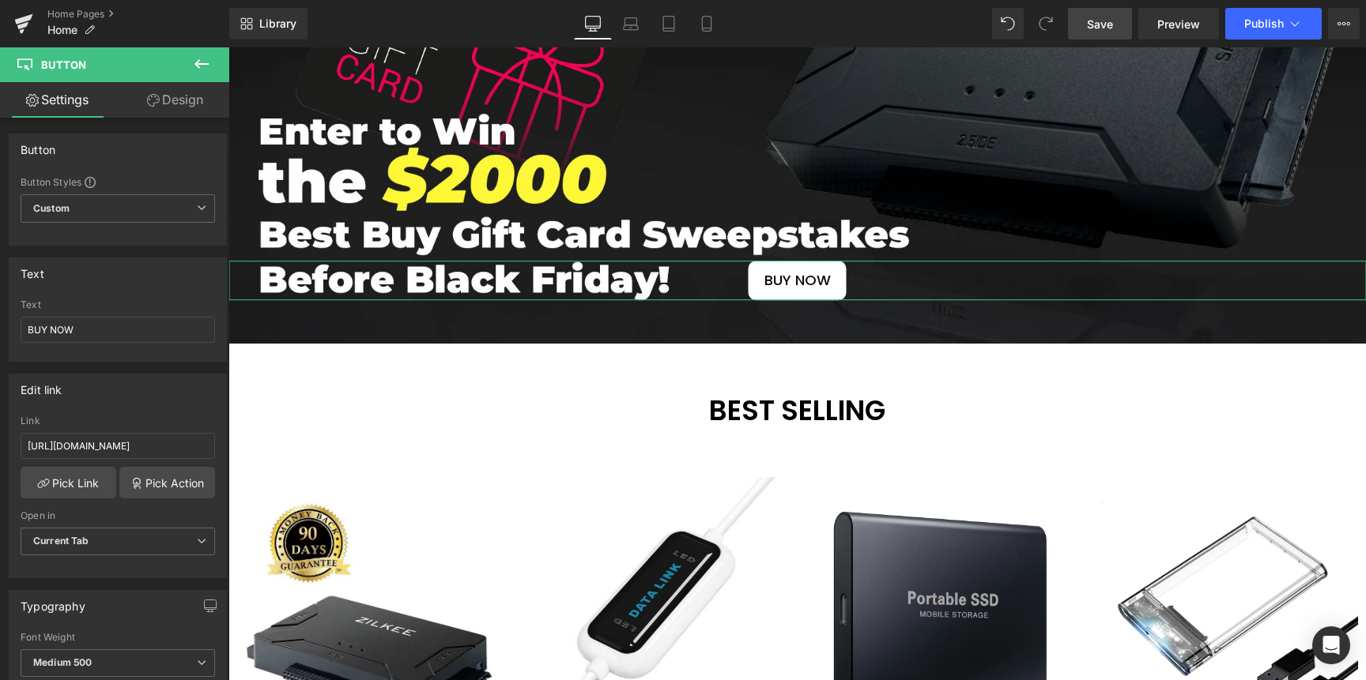
drag, startPoint x: 161, startPoint y: 100, endPoint x: 119, endPoint y: 200, distance: 108.0
click at [161, 100] on link "Design" at bounding box center [175, 100] width 115 height 36
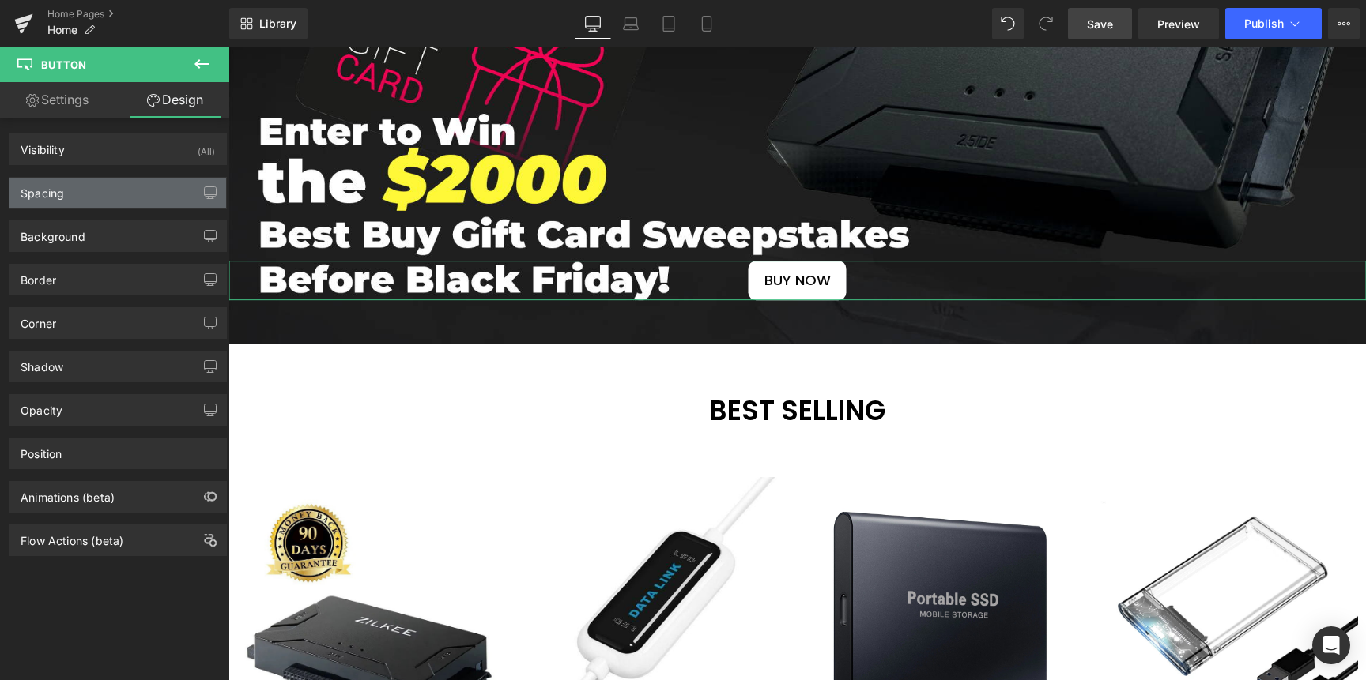
click at [114, 183] on div "Spacing" at bounding box center [117, 193] width 217 height 30
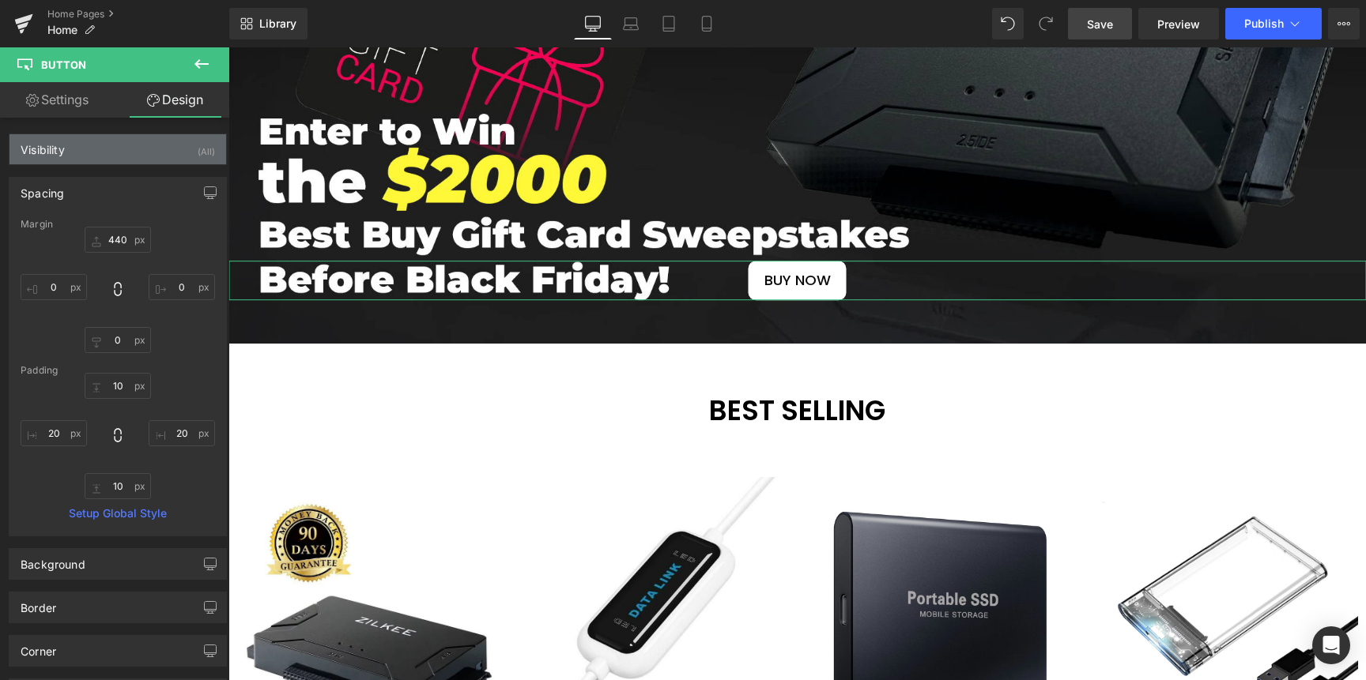
click at [125, 149] on div "Visibility (All)" at bounding box center [117, 149] width 217 height 30
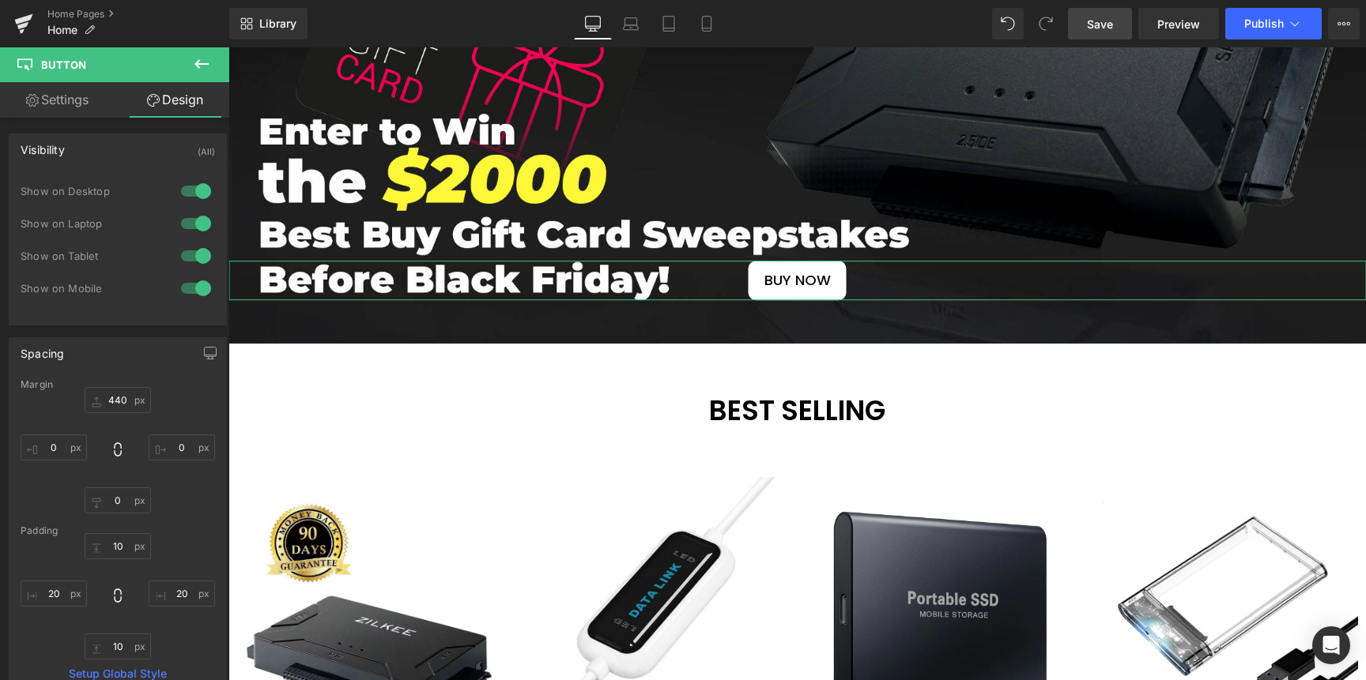
click at [123, 148] on div "Visibility (All)" at bounding box center [117, 149] width 217 height 30
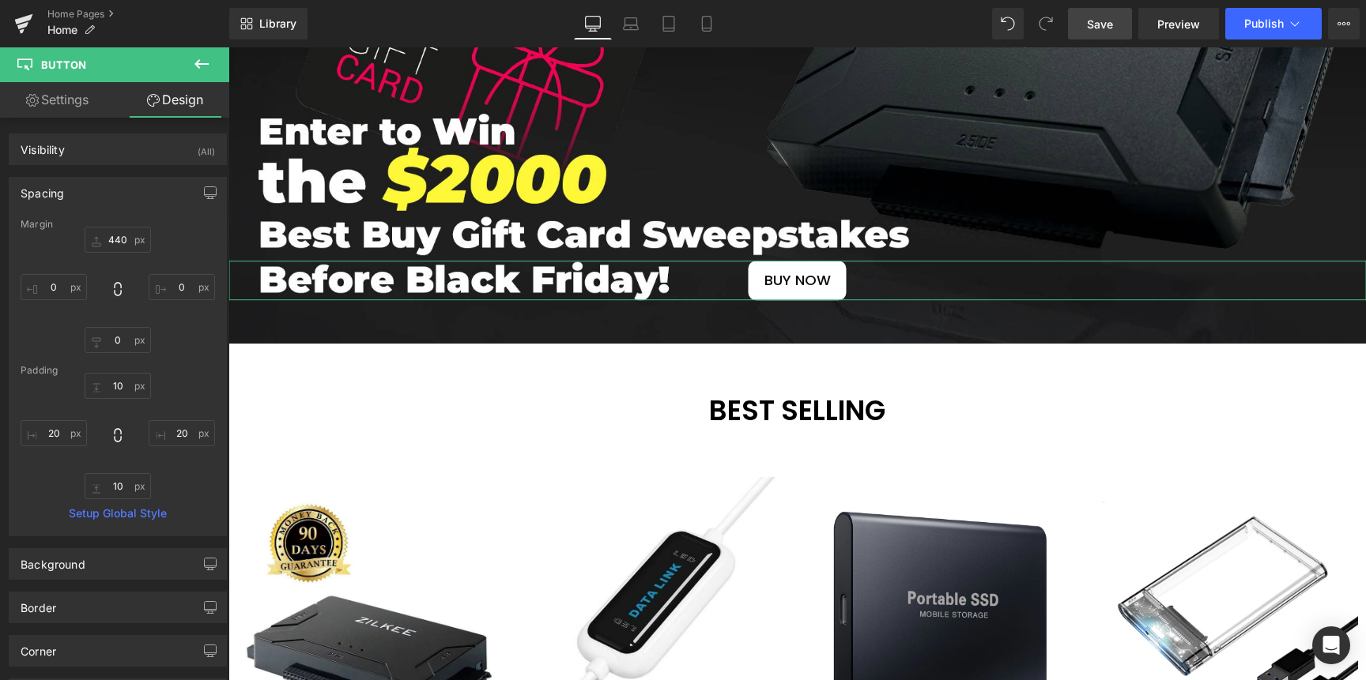
click at [85, 184] on div "Spacing" at bounding box center [117, 193] width 217 height 30
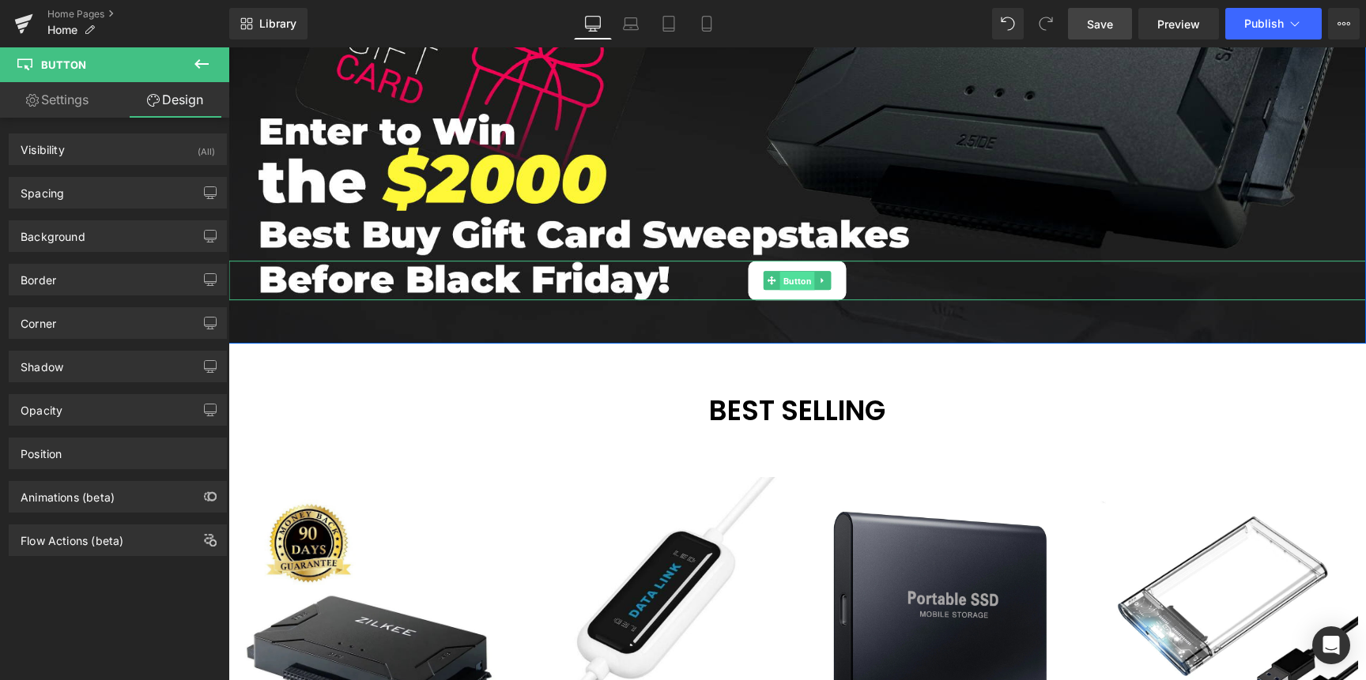
click at [797, 281] on span "Button" at bounding box center [797, 281] width 35 height 19
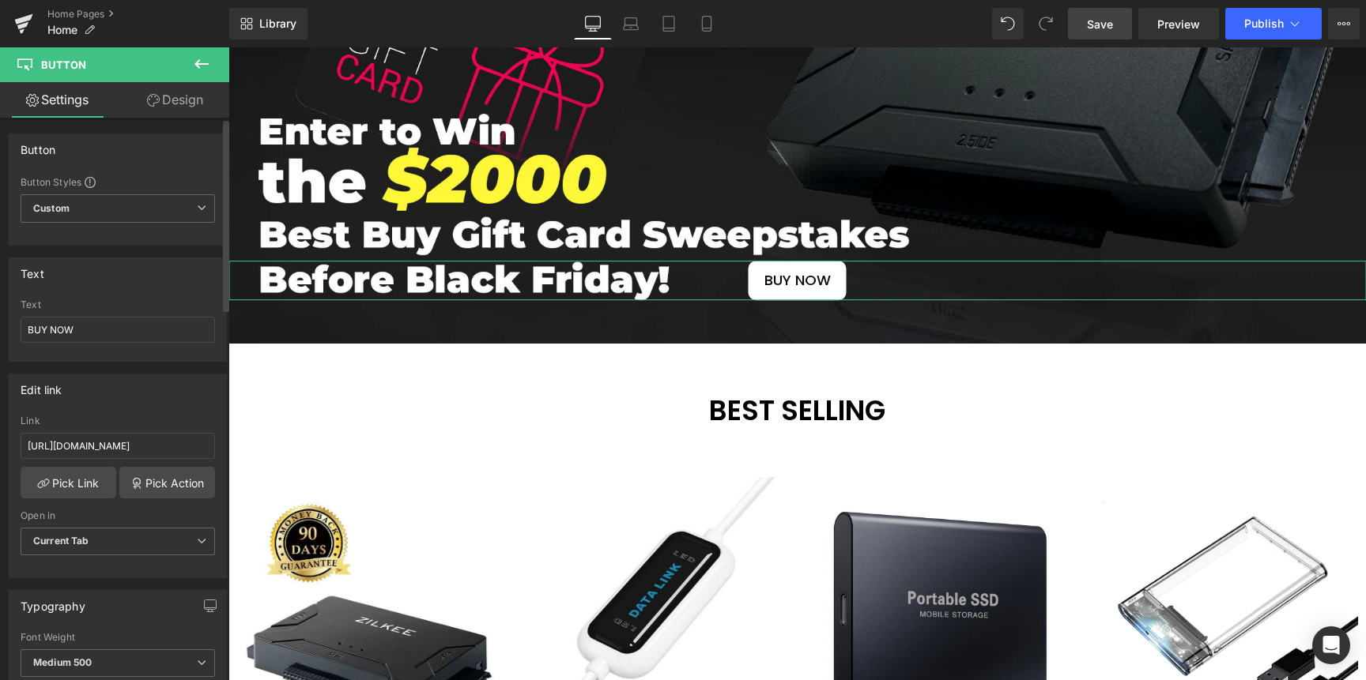
click at [112, 160] on div "Button" at bounding box center [117, 149] width 217 height 30
click at [119, 151] on div "Button" at bounding box center [117, 149] width 217 height 30
drag, startPoint x: 185, startPoint y: 95, endPoint x: 163, endPoint y: 134, distance: 45.3
click at [185, 95] on link "Design" at bounding box center [175, 100] width 115 height 36
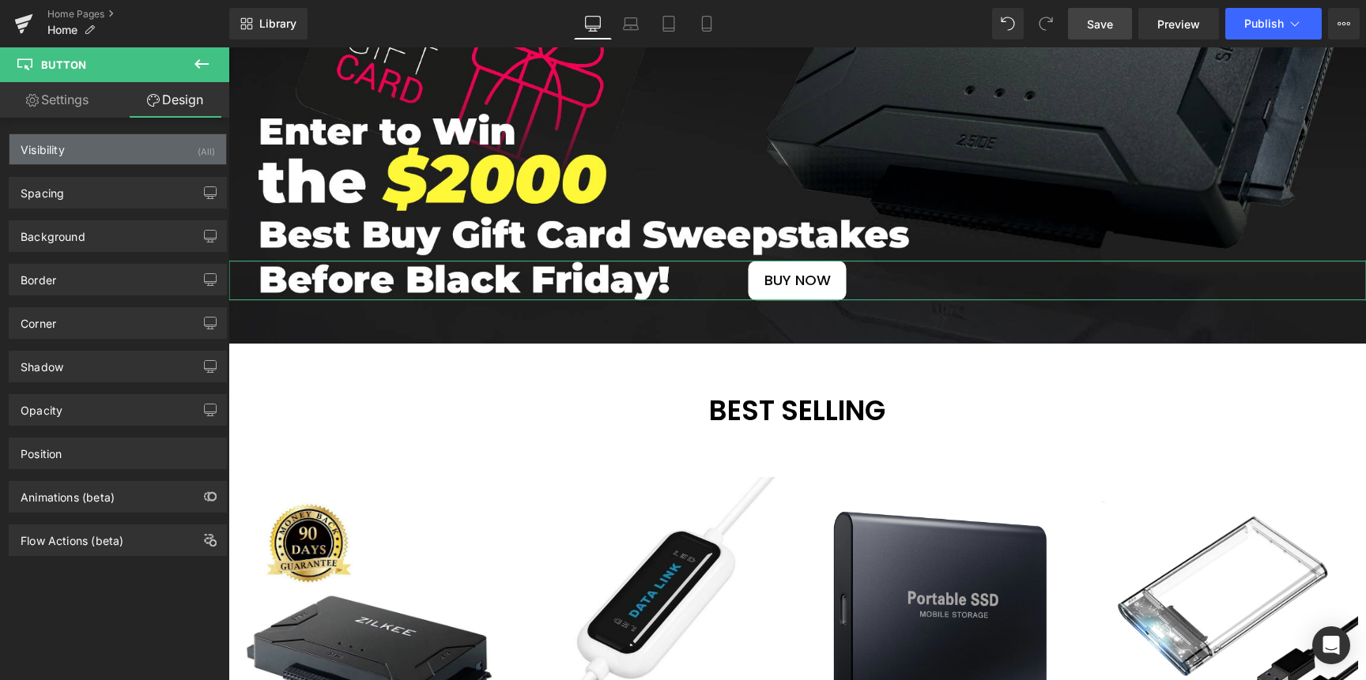
click at [139, 142] on div "Visibility (All)" at bounding box center [117, 149] width 217 height 30
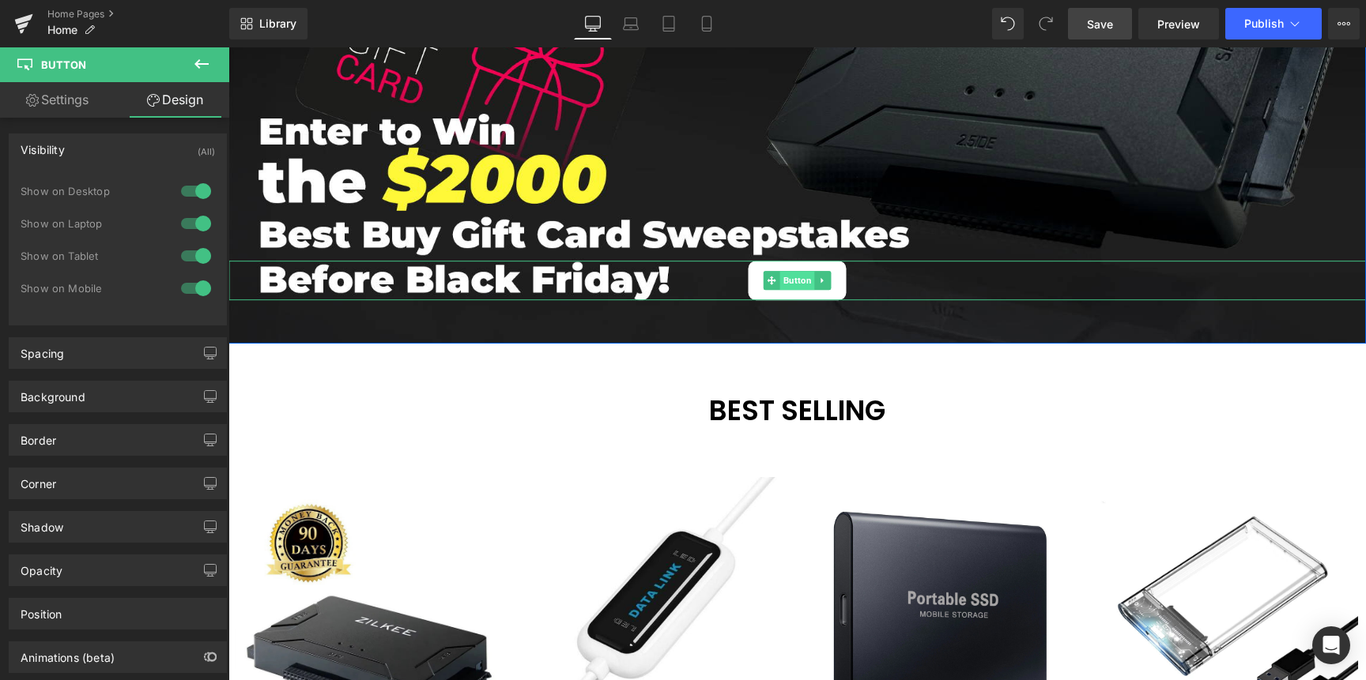
click at [786, 273] on span "Button" at bounding box center [797, 280] width 35 height 19
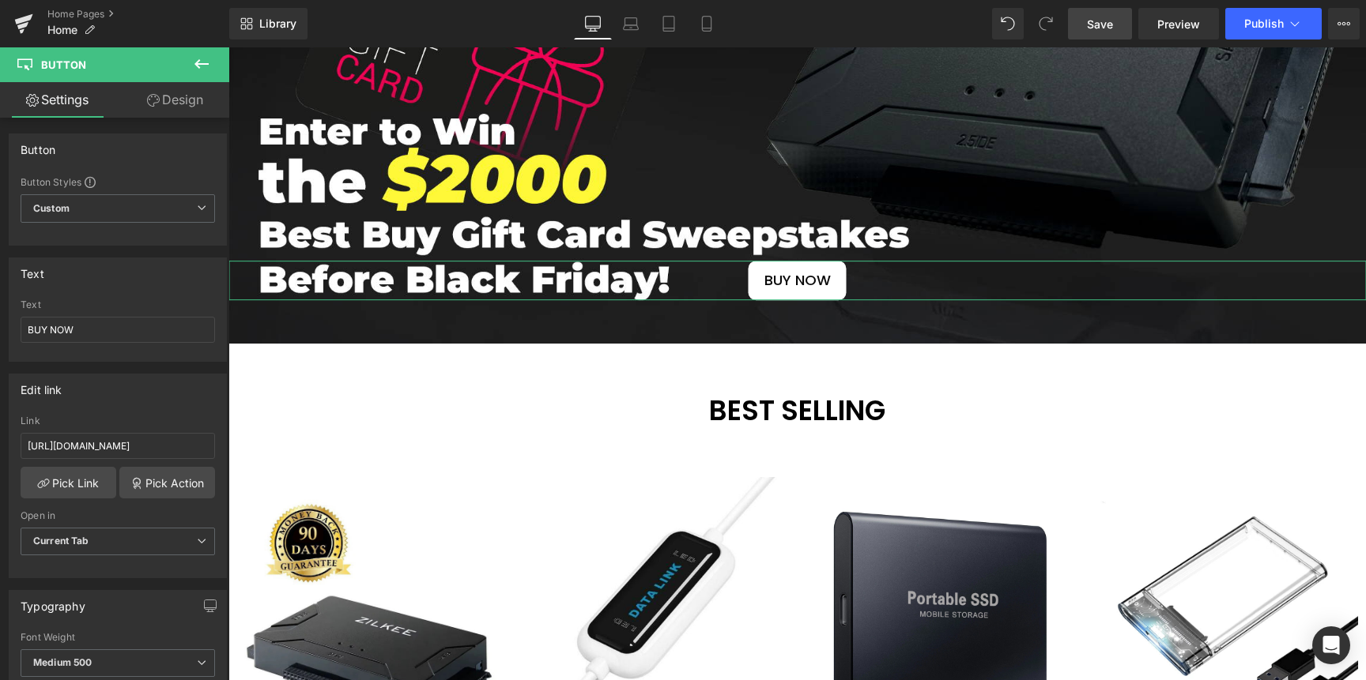
click at [158, 109] on link "Design" at bounding box center [175, 100] width 115 height 36
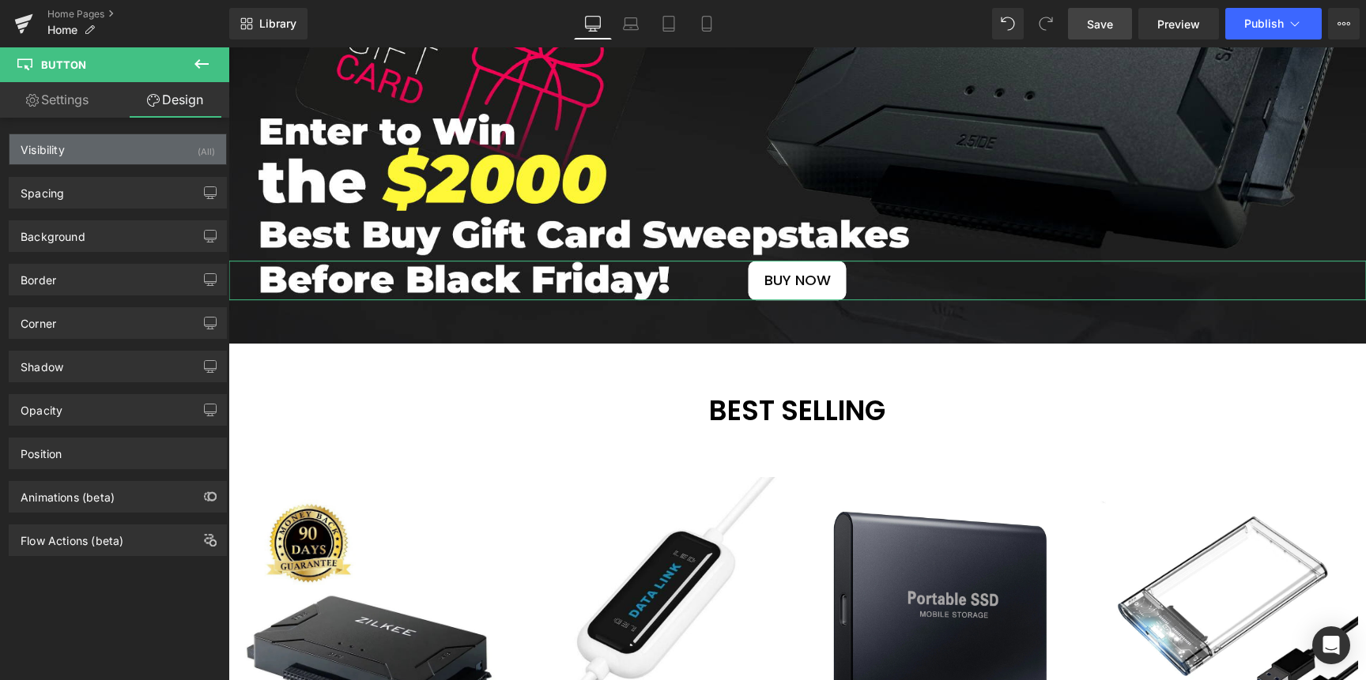
click at [165, 160] on div "Visibility (All)" at bounding box center [117, 149] width 217 height 30
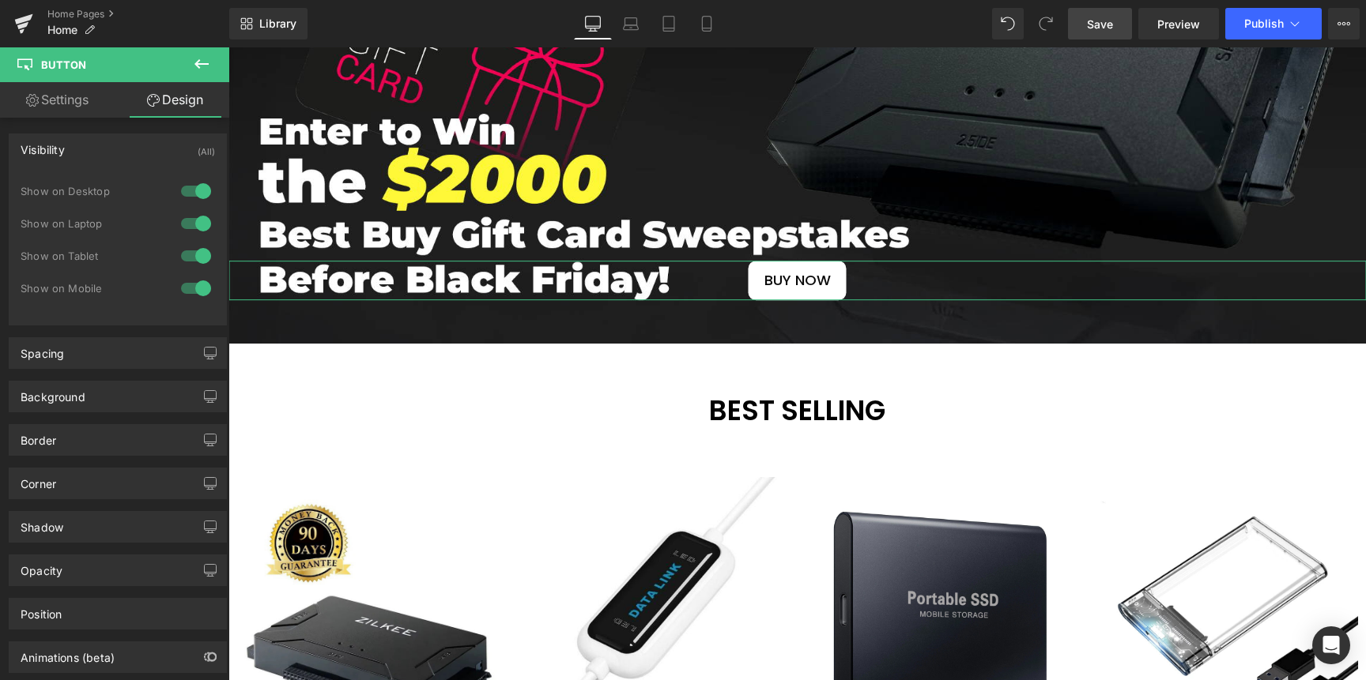
click at [168, 154] on div "Visibility (All)" at bounding box center [117, 149] width 217 height 30
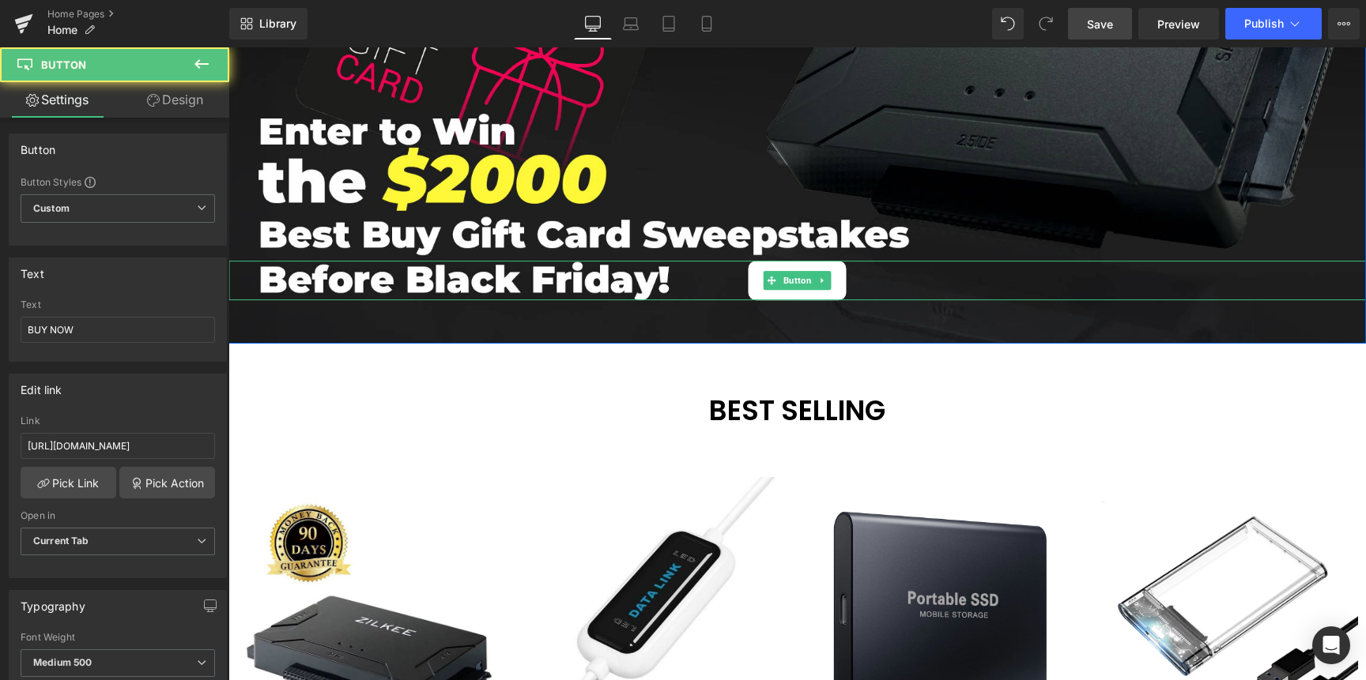
click at [546, 281] on div "BUY NOW" at bounding box center [796, 281] width 1137 height 40
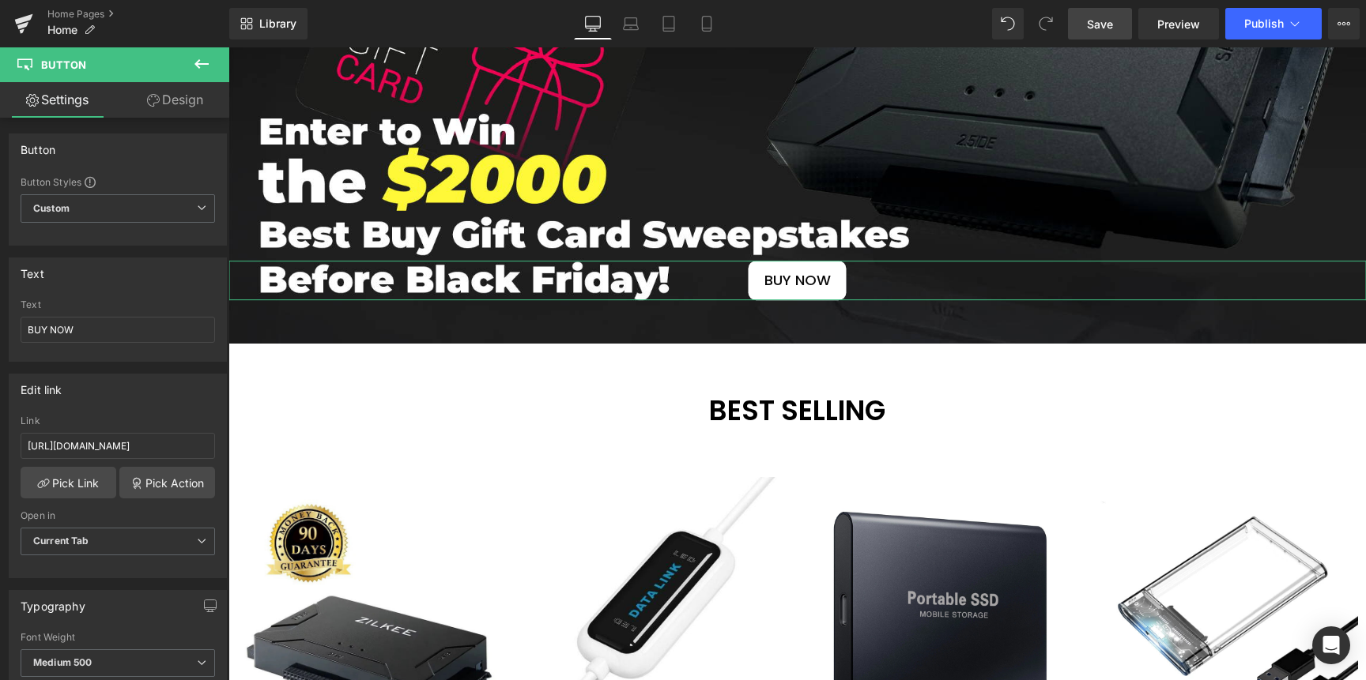
click at [154, 100] on icon at bounding box center [153, 100] width 13 height 13
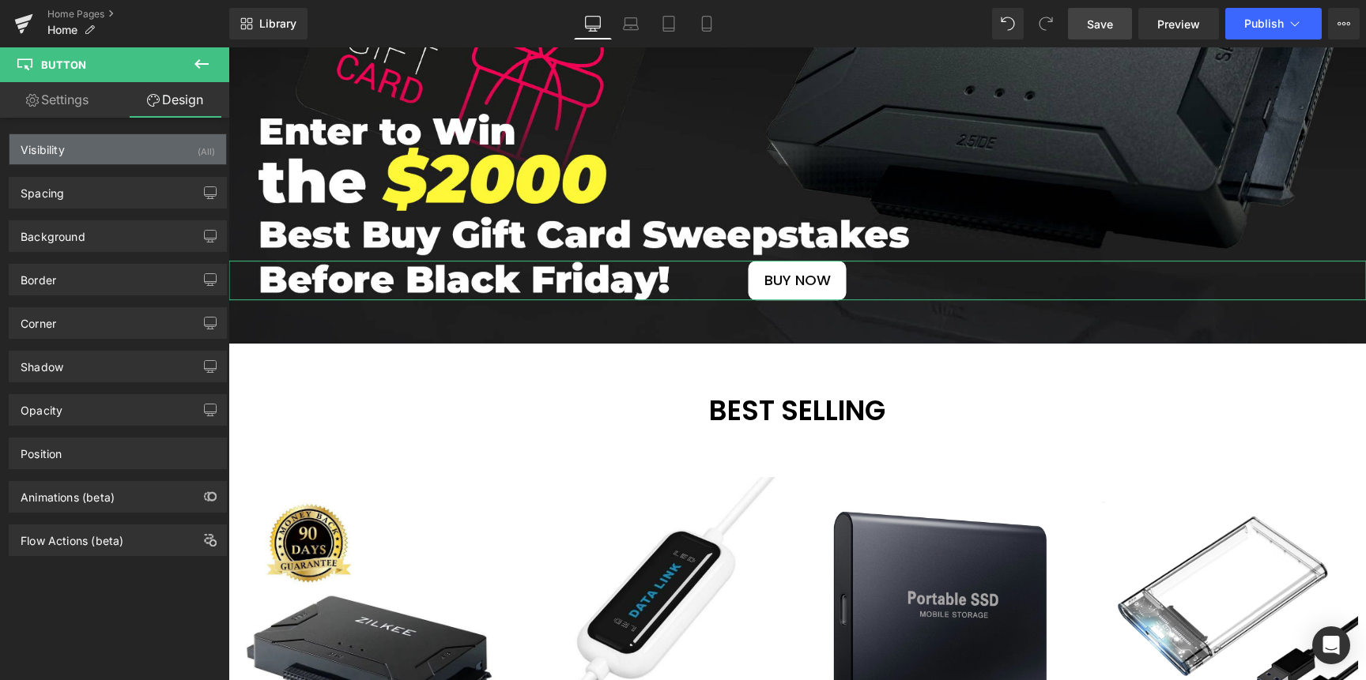
click at [137, 153] on div "Visibility (All)" at bounding box center [117, 149] width 217 height 30
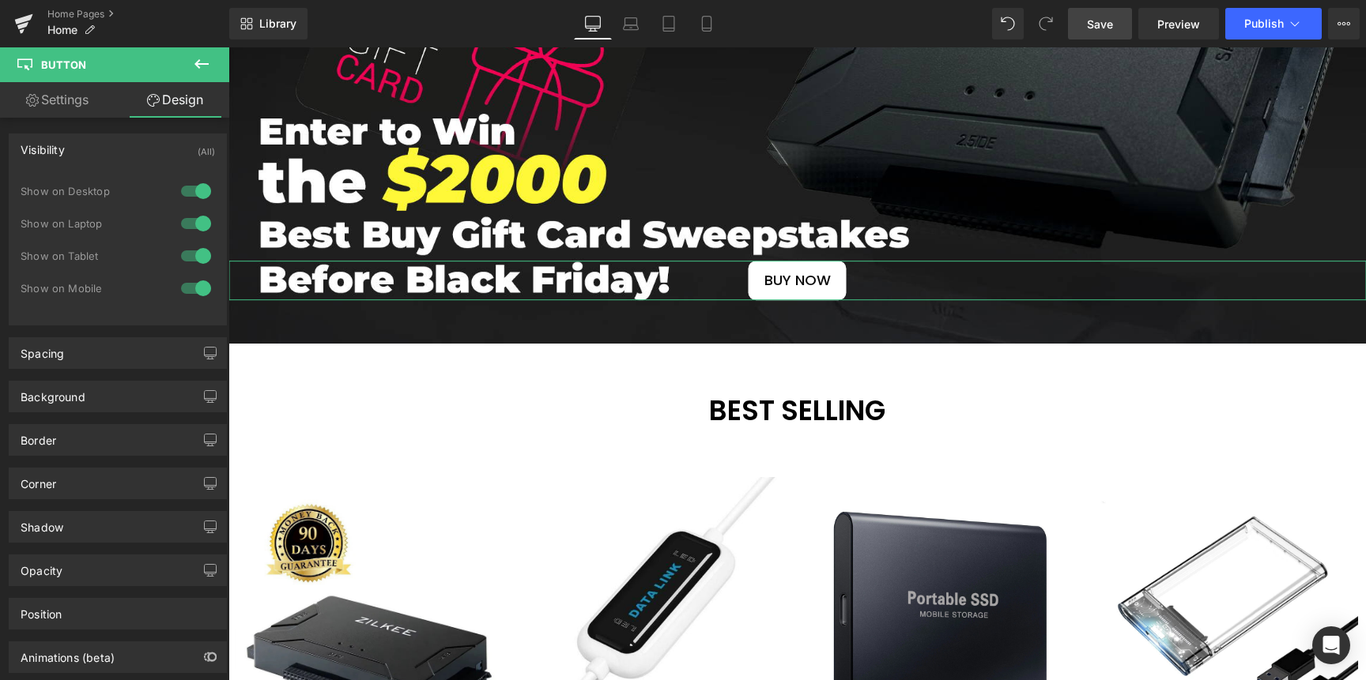
click at [137, 153] on div "Visibility (All)" at bounding box center [117, 149] width 217 height 30
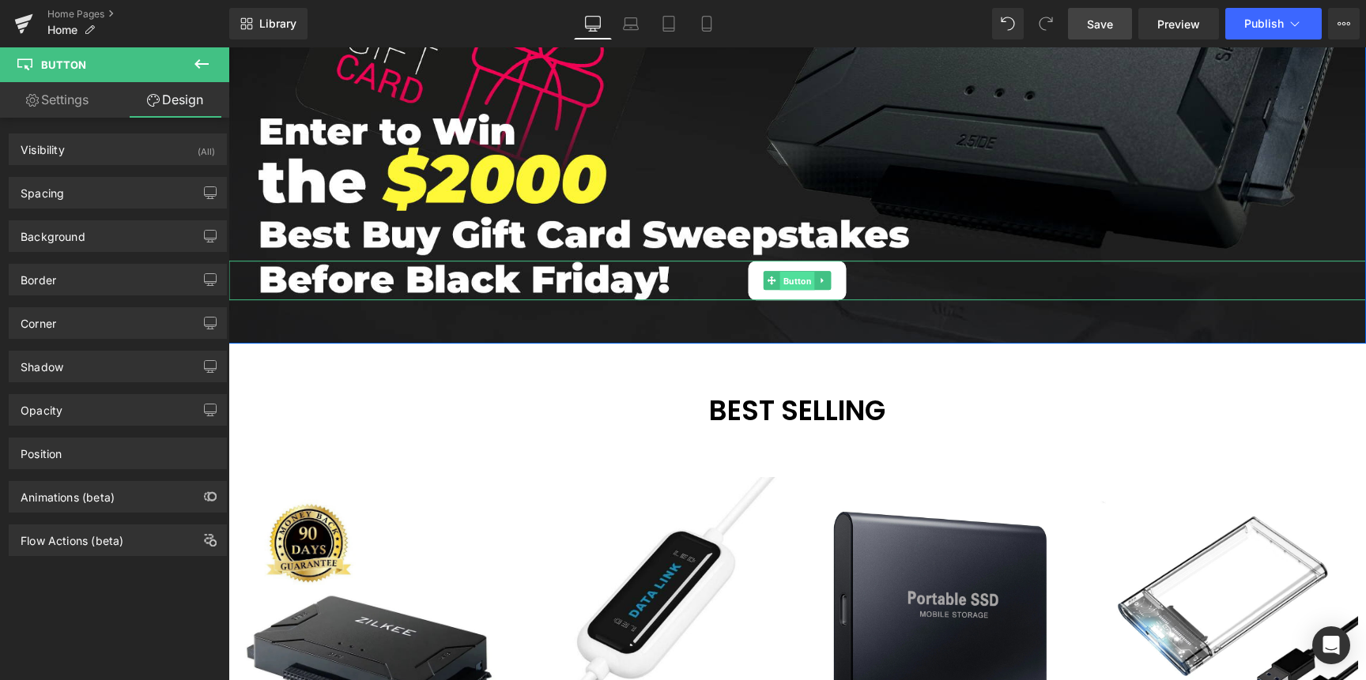
click at [783, 277] on span "Button" at bounding box center [797, 281] width 35 height 19
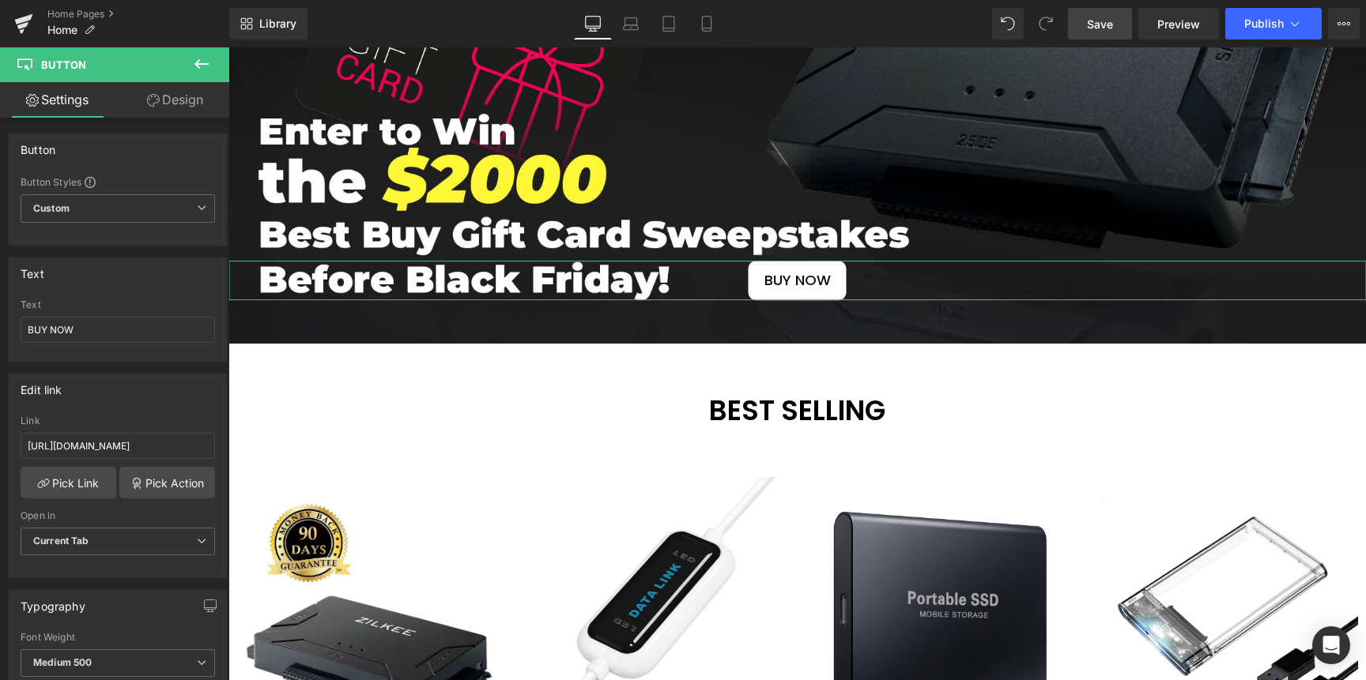
click at [176, 96] on link "Design" at bounding box center [175, 100] width 115 height 36
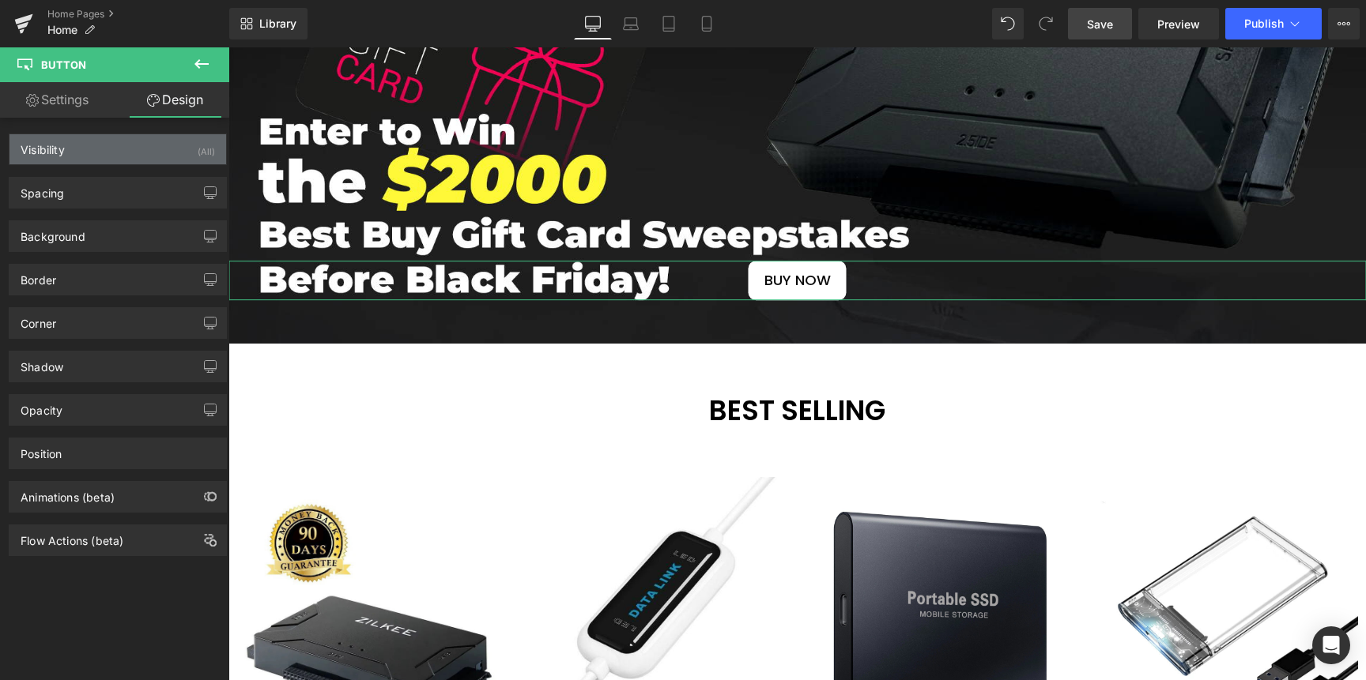
click at [145, 150] on div "Visibility (All)" at bounding box center [117, 149] width 217 height 30
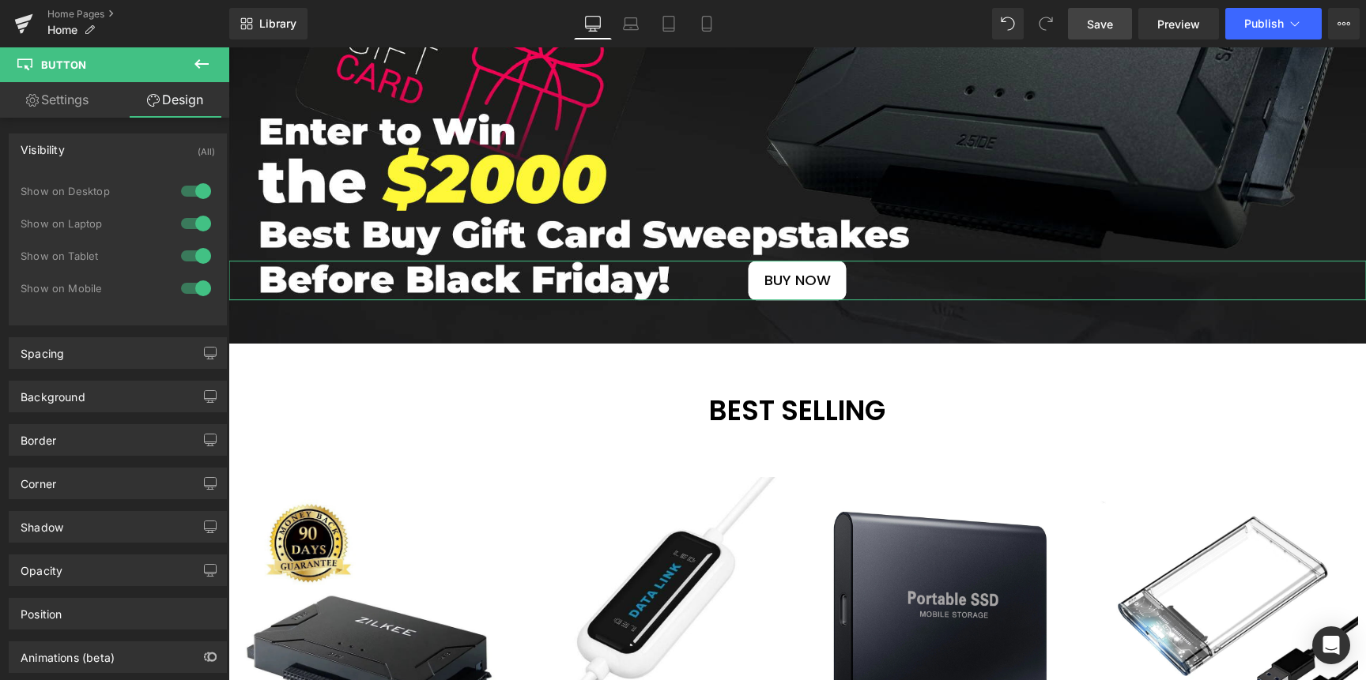
click at [91, 101] on link "Settings" at bounding box center [57, 100] width 115 height 36
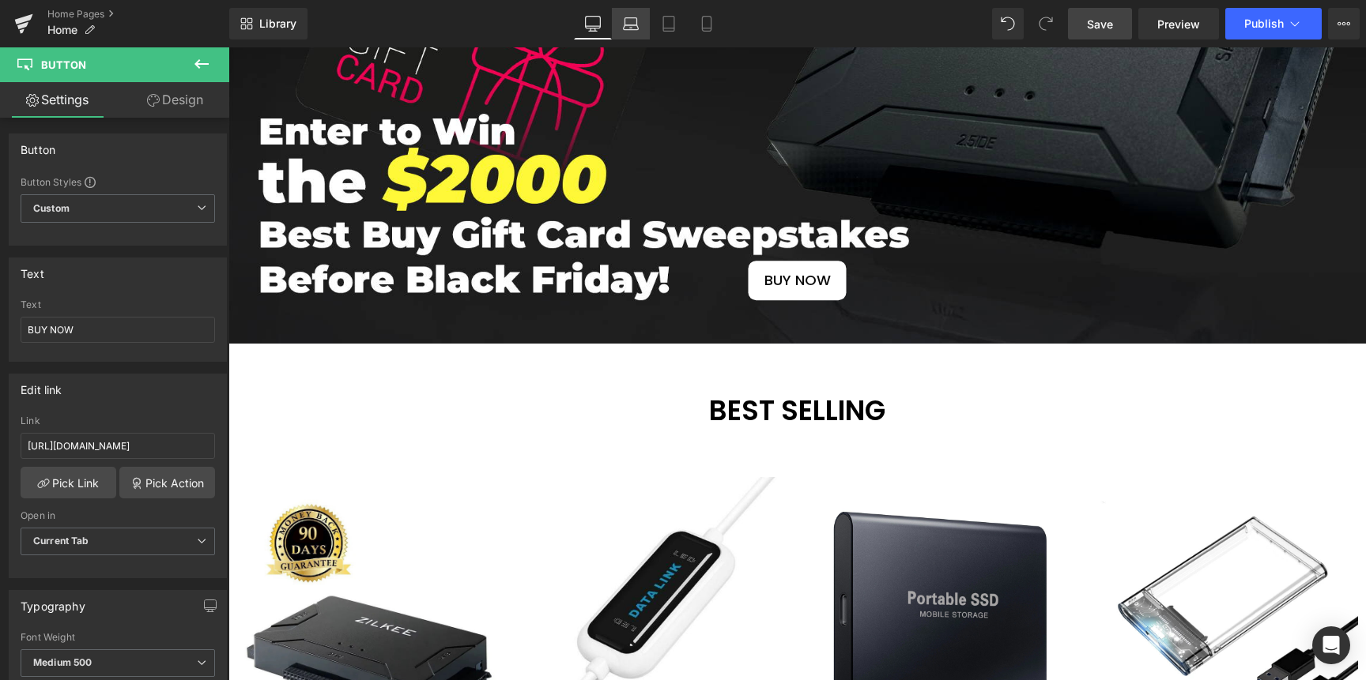
click at [638, 21] on icon at bounding box center [631, 24] width 16 height 16
type input "100"
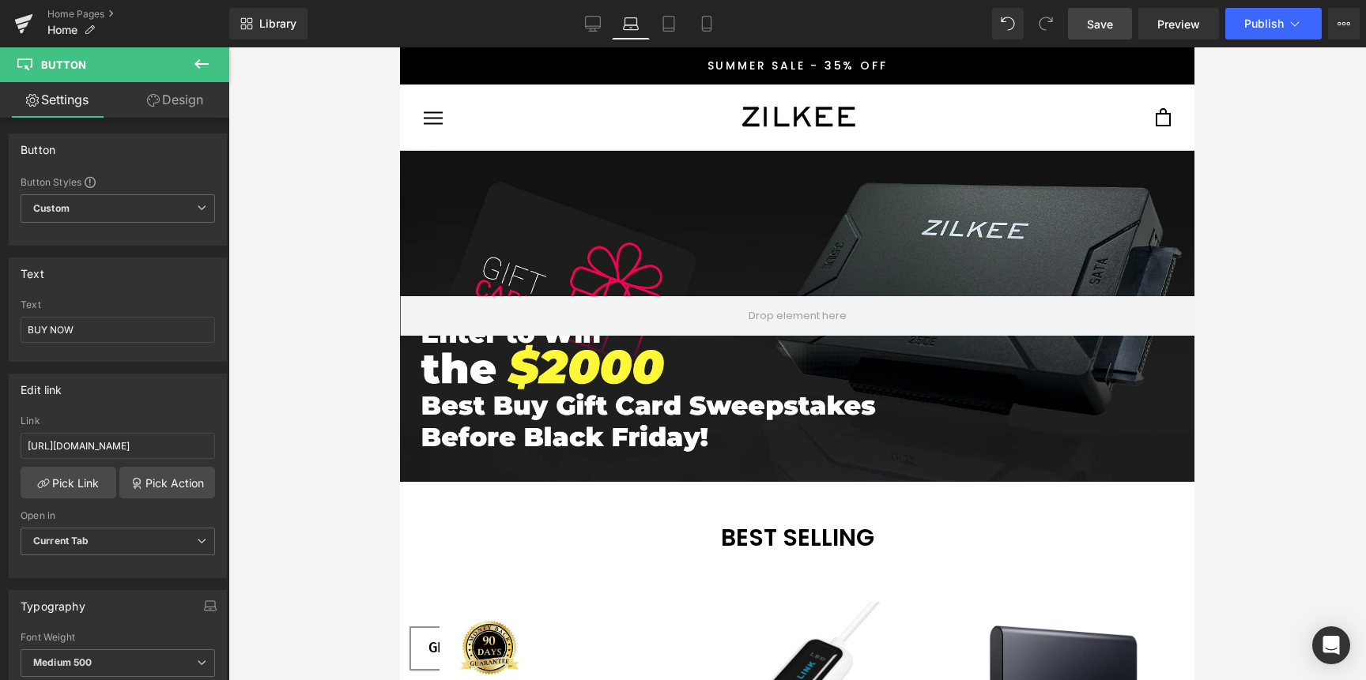
click at [162, 103] on link "Design" at bounding box center [175, 100] width 115 height 36
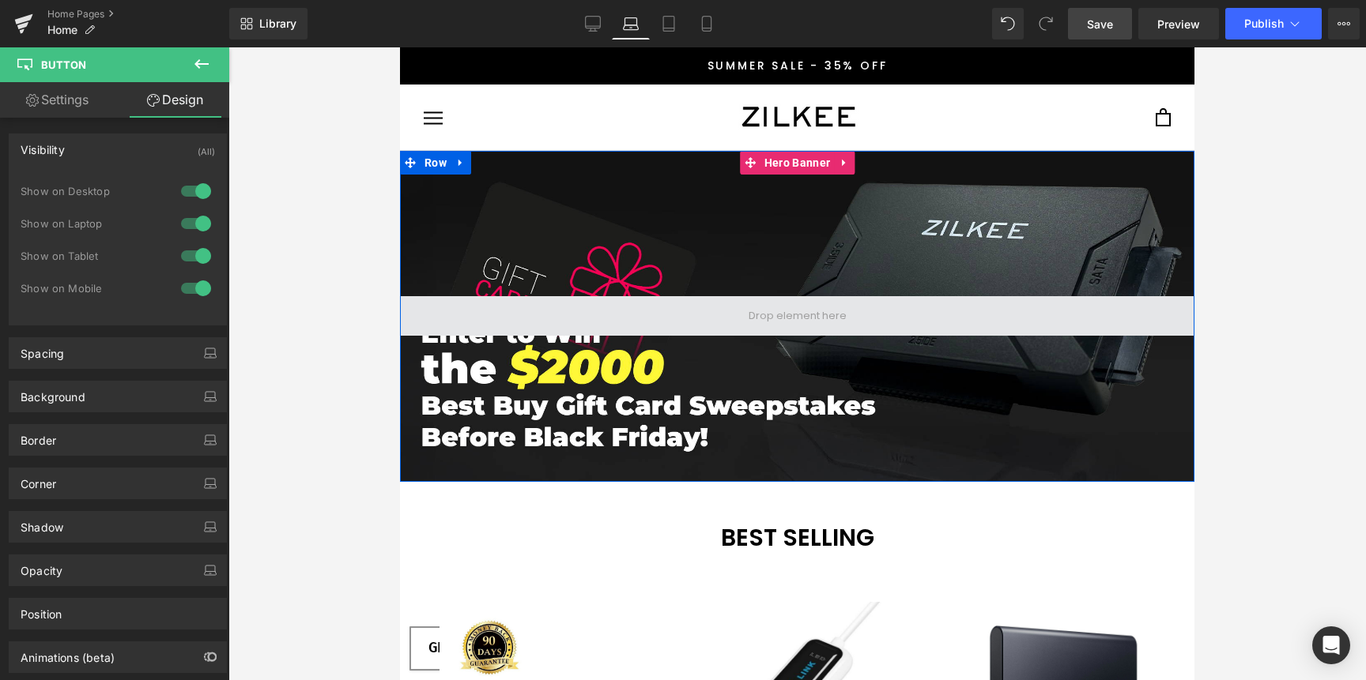
click at [797, 321] on span at bounding box center [797, 316] width 109 height 24
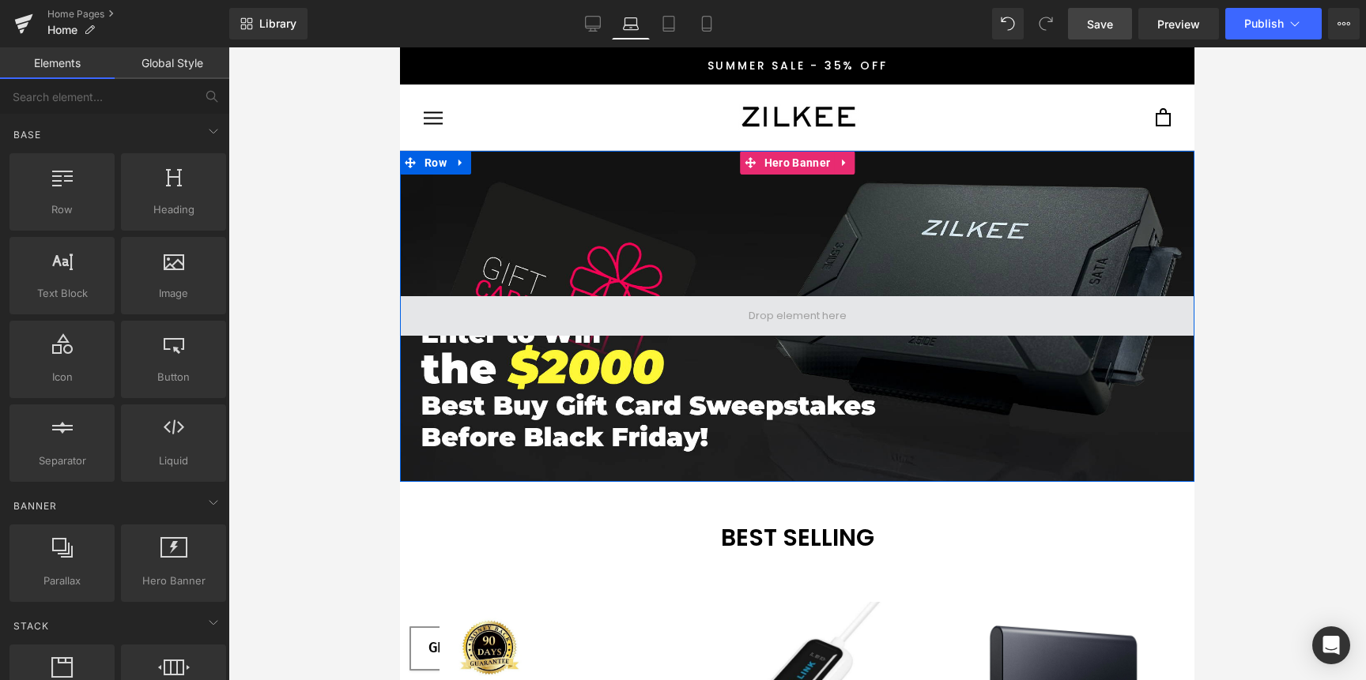
click at [716, 317] on span at bounding box center [797, 316] width 794 height 40
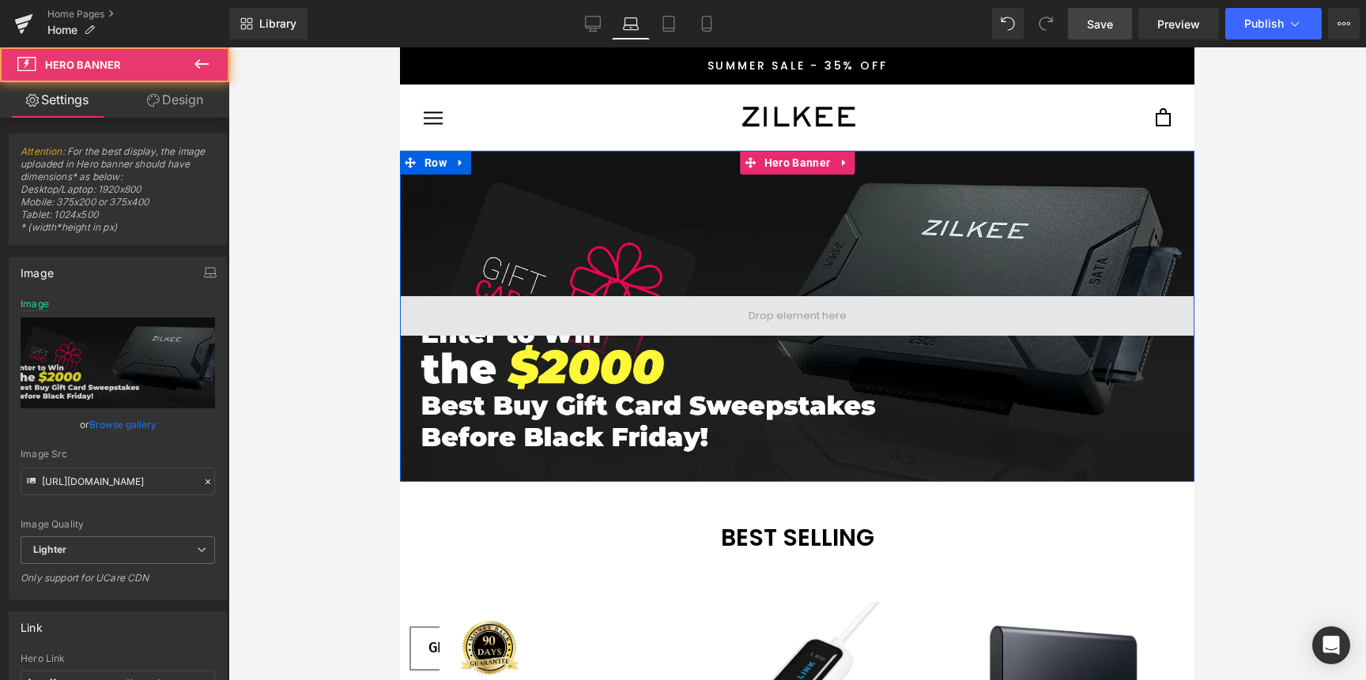
click at [654, 321] on span at bounding box center [797, 316] width 794 height 40
click at [778, 317] on span at bounding box center [797, 316] width 109 height 24
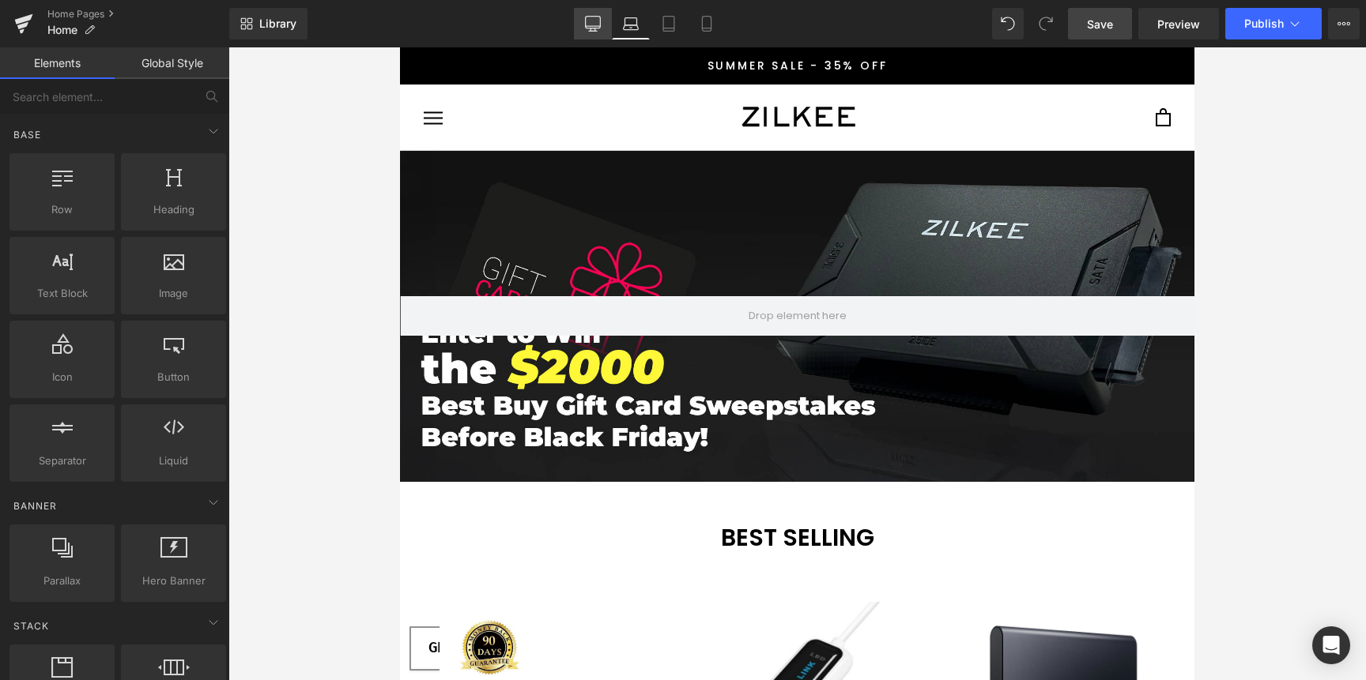
click at [599, 27] on icon at bounding box center [593, 24] width 16 height 16
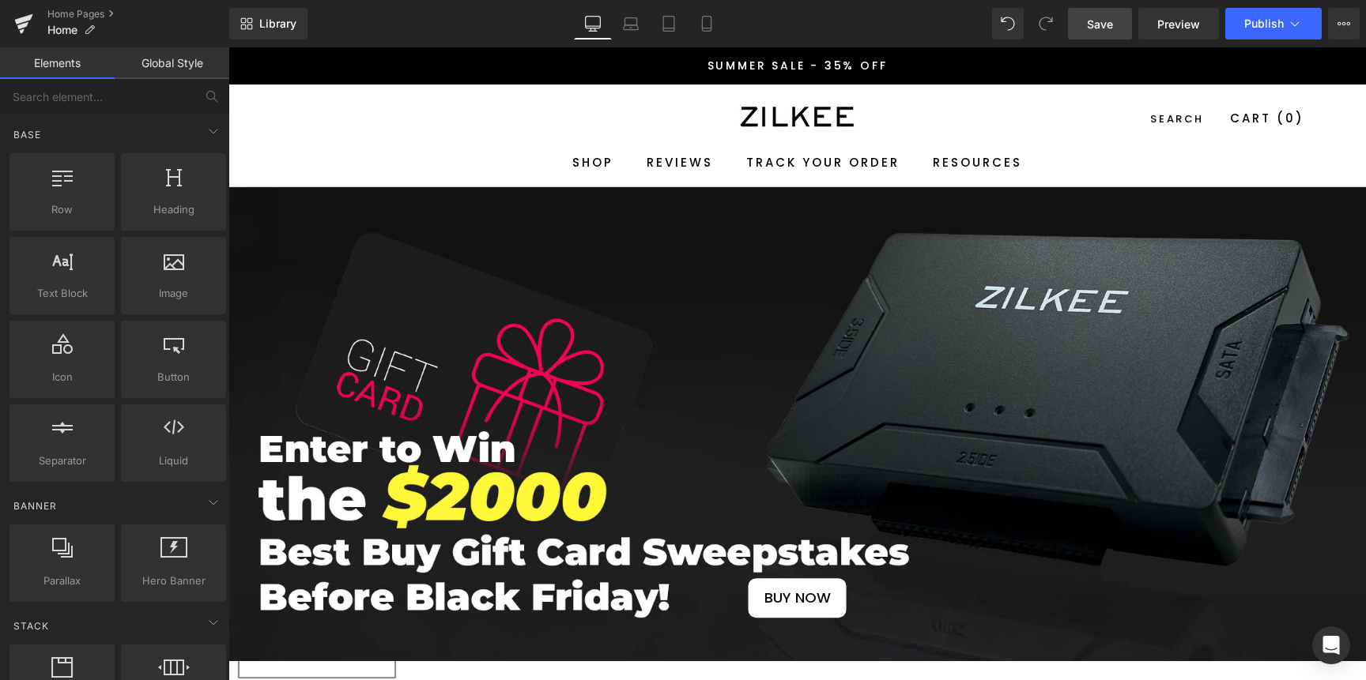
scroll to position [140, 0]
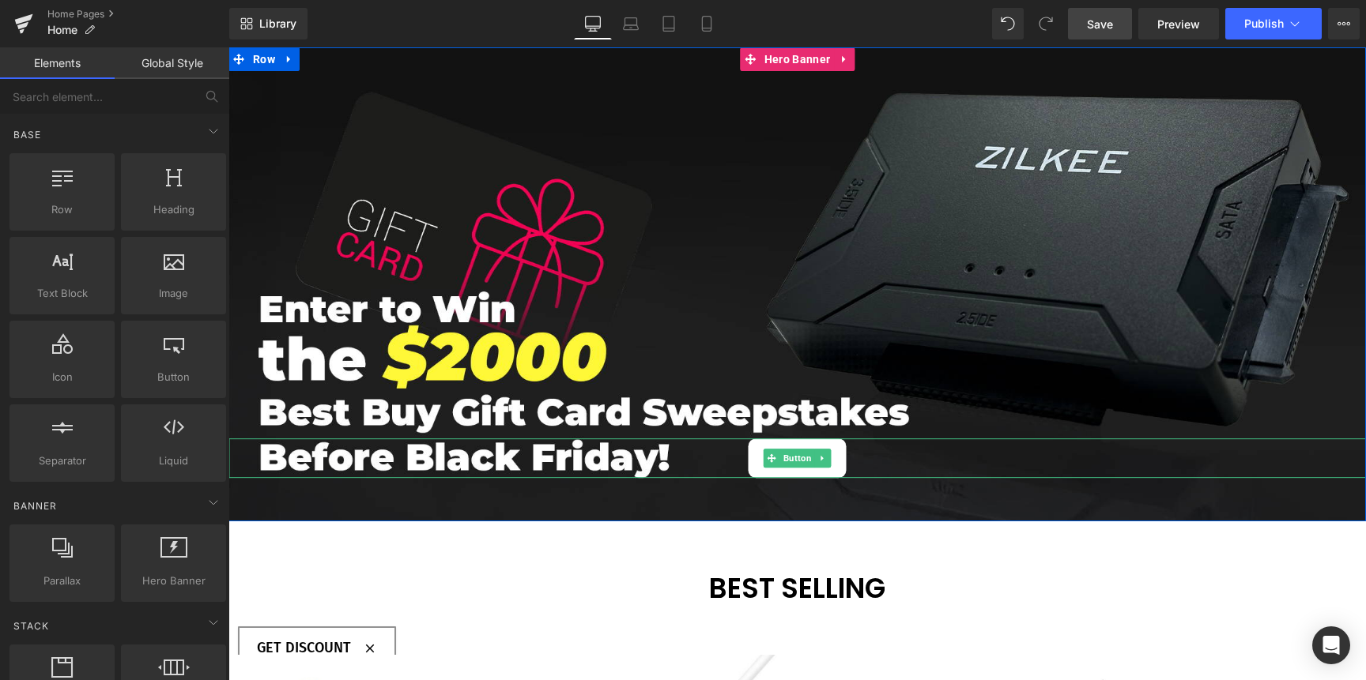
click at [880, 450] on div "BUY NOW" at bounding box center [796, 459] width 1137 height 40
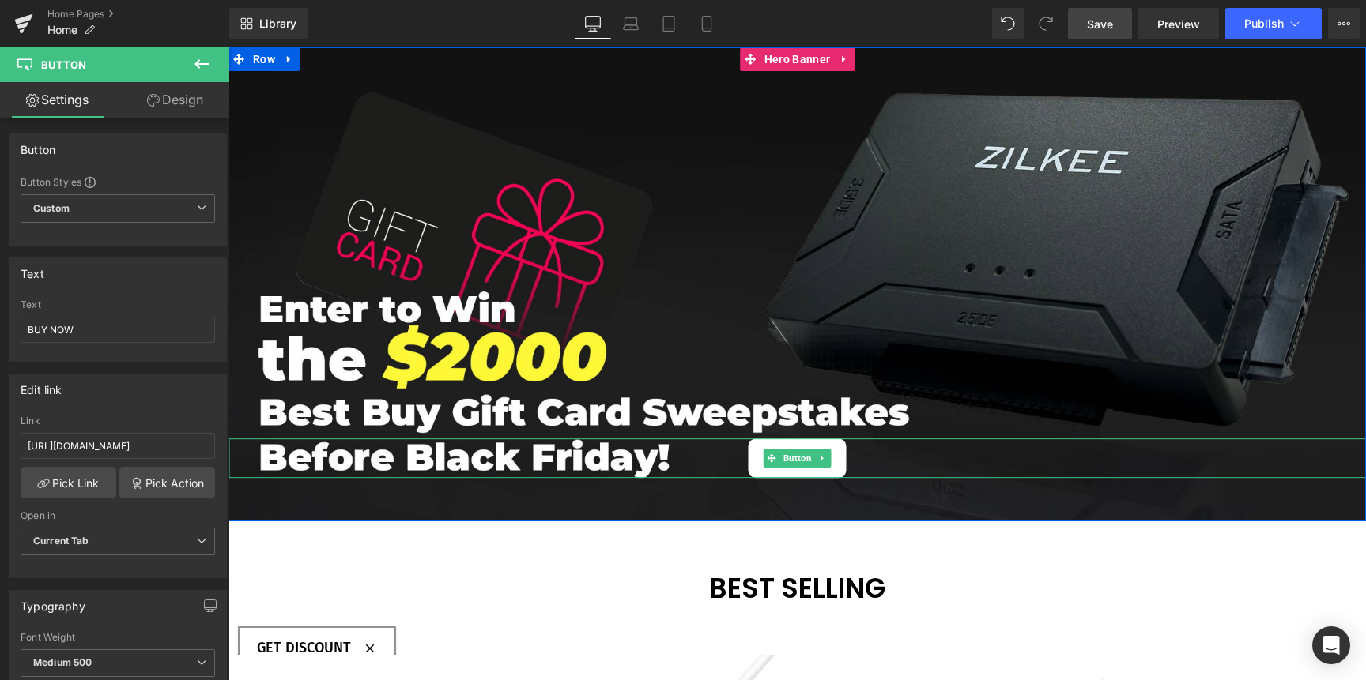
click at [670, 450] on div "BUY NOW" at bounding box center [796, 459] width 1137 height 40
click at [277, 453] on div "BUY NOW" at bounding box center [796, 459] width 1137 height 40
click at [245, 440] on div at bounding box center [796, 441] width 1137 height 4
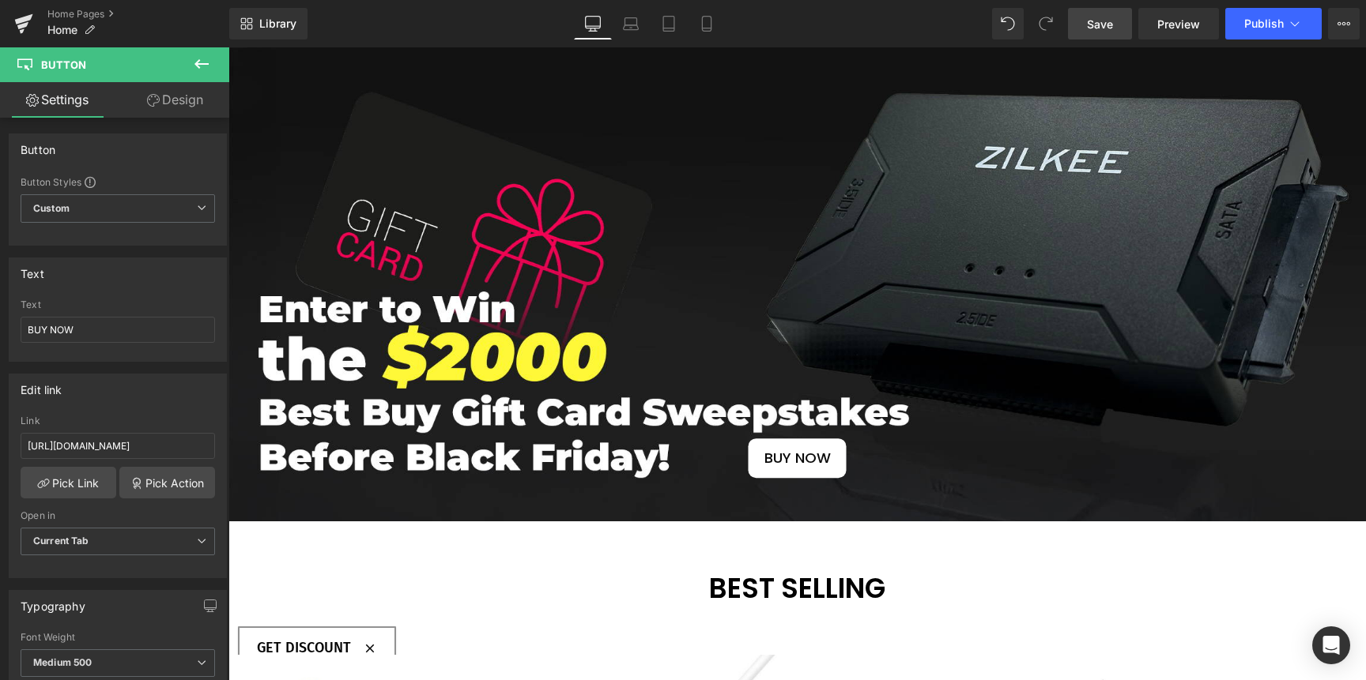
click at [202, 72] on icon at bounding box center [201, 64] width 19 height 19
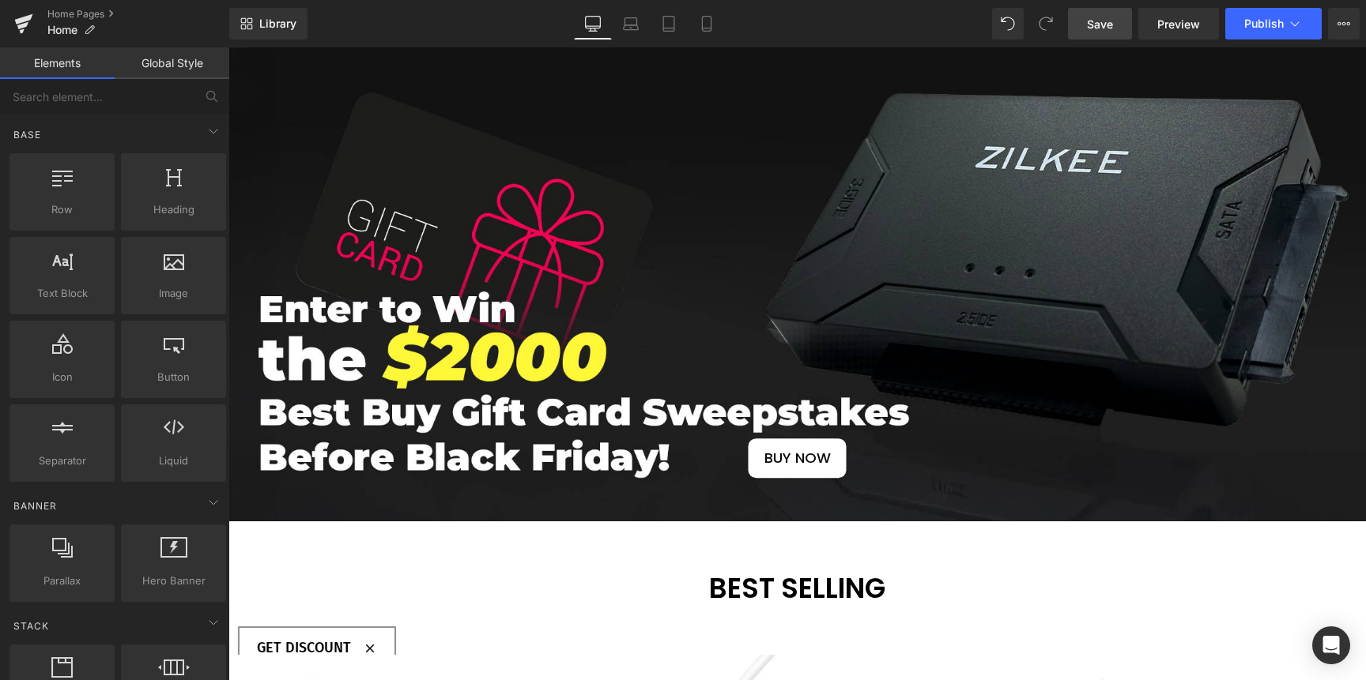
click at [170, 69] on link "Global Style" at bounding box center [172, 63] width 115 height 32
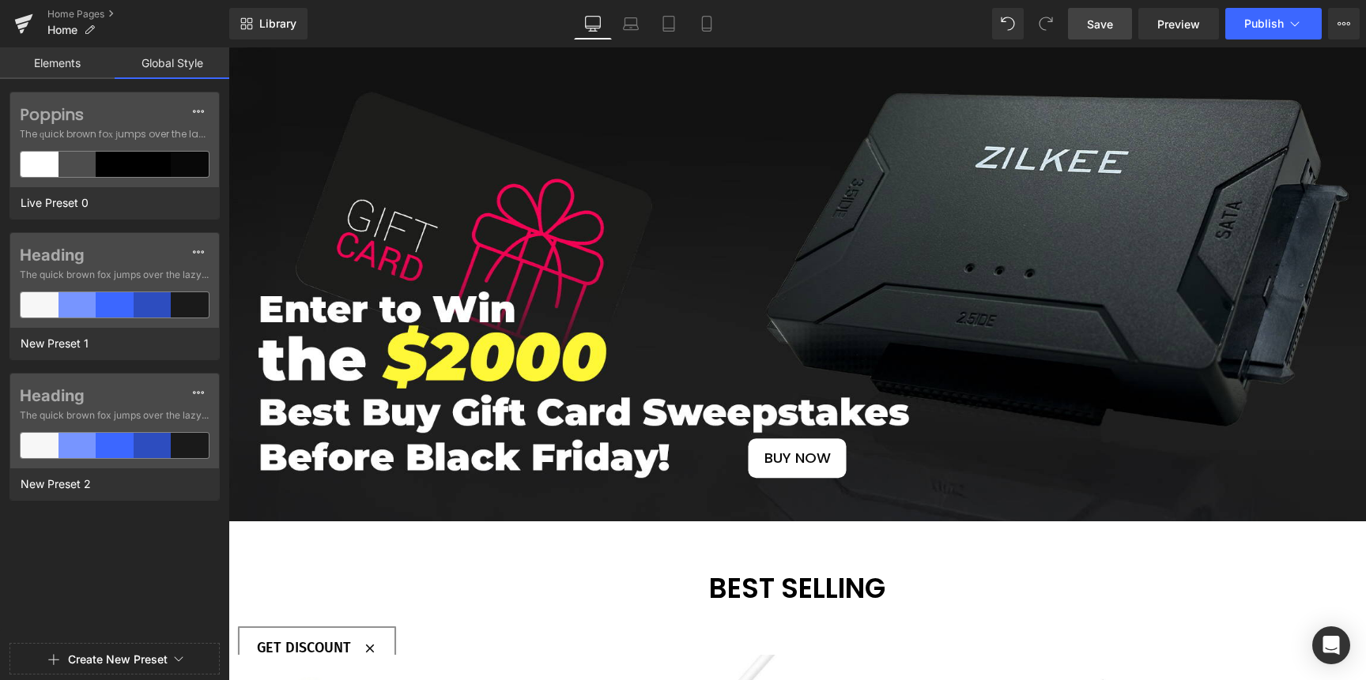
click at [88, 70] on link "Elements" at bounding box center [57, 63] width 115 height 32
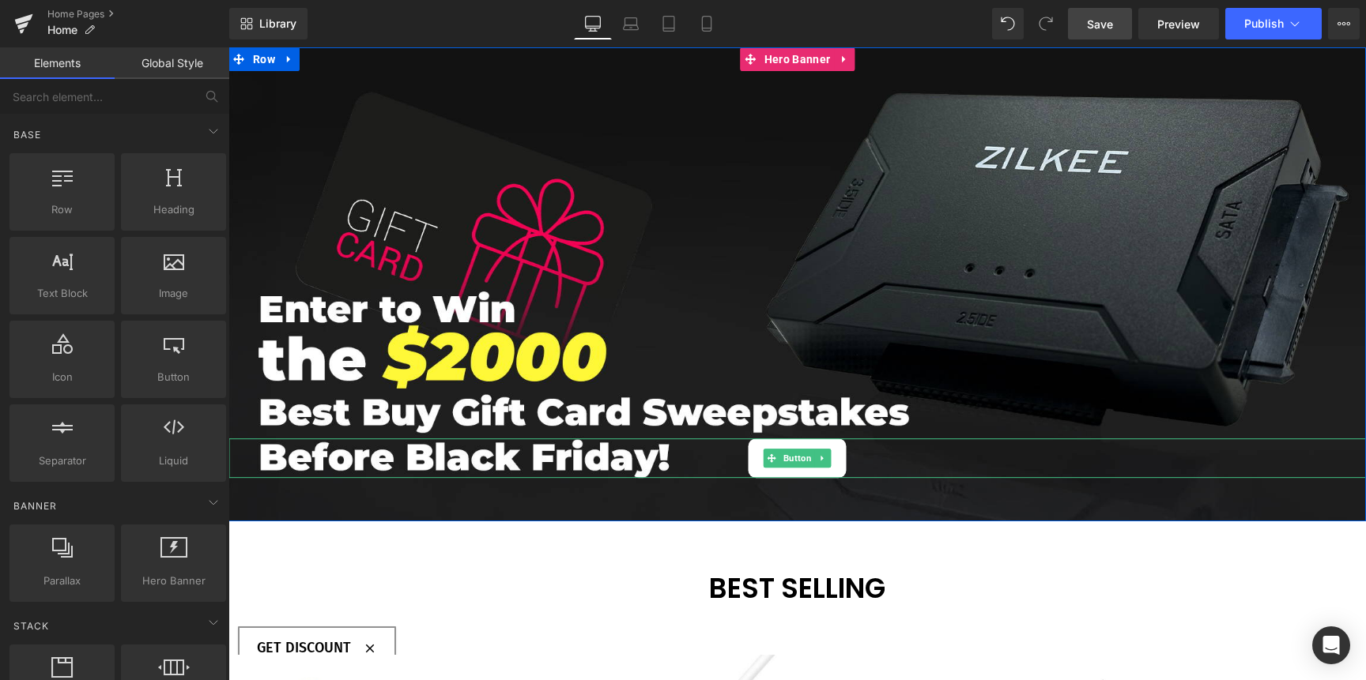
click at [939, 462] on div "BUY NOW" at bounding box center [796, 459] width 1137 height 40
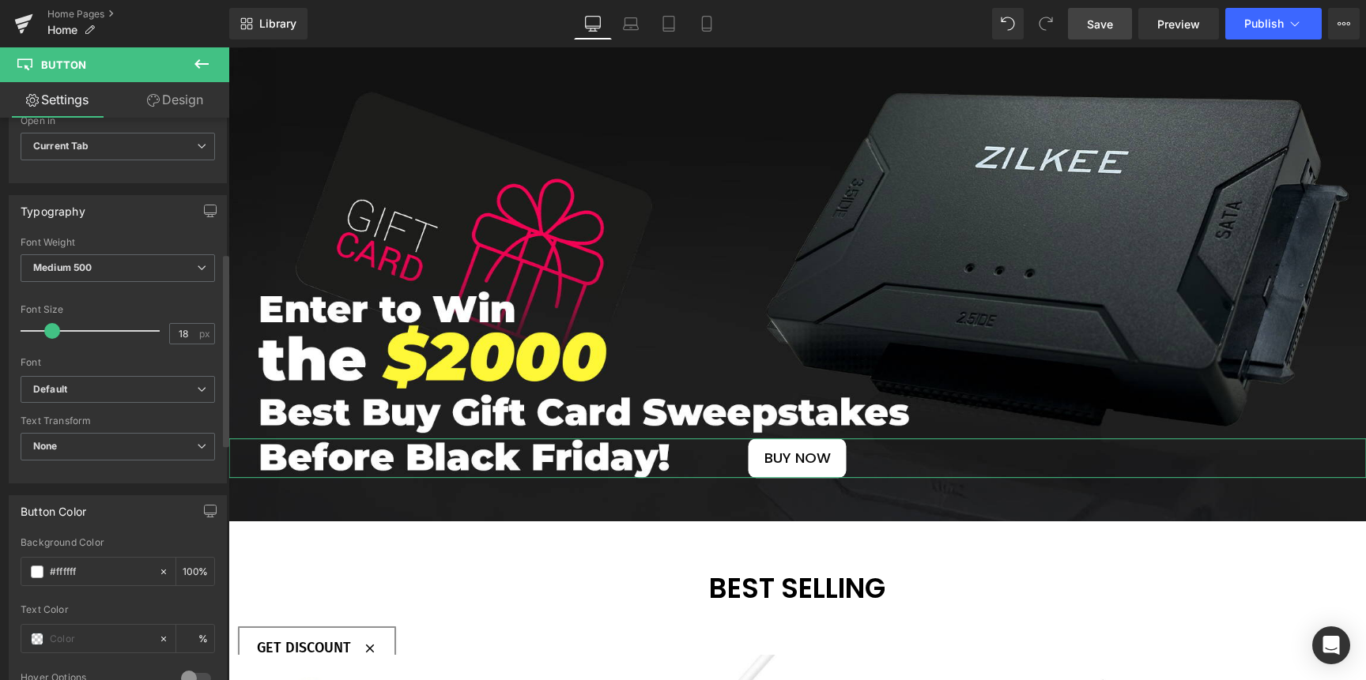
scroll to position [0, 0]
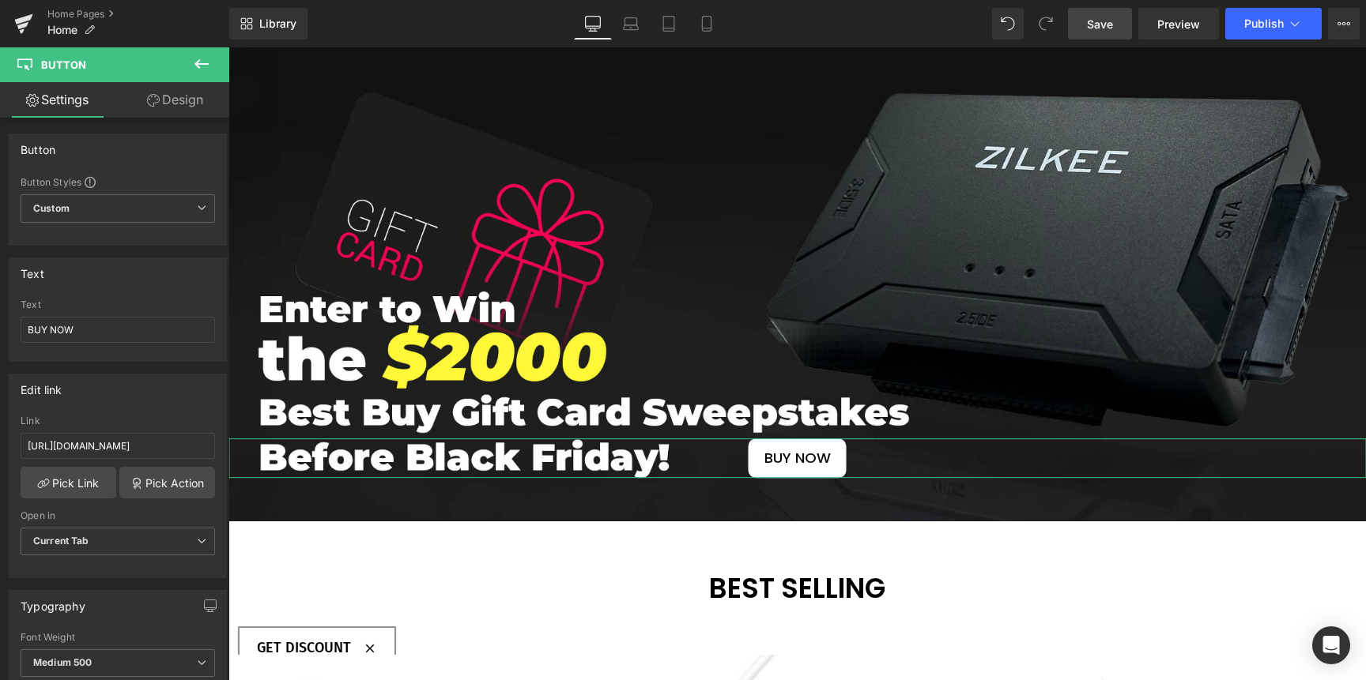
click at [179, 92] on link "Design" at bounding box center [175, 100] width 115 height 36
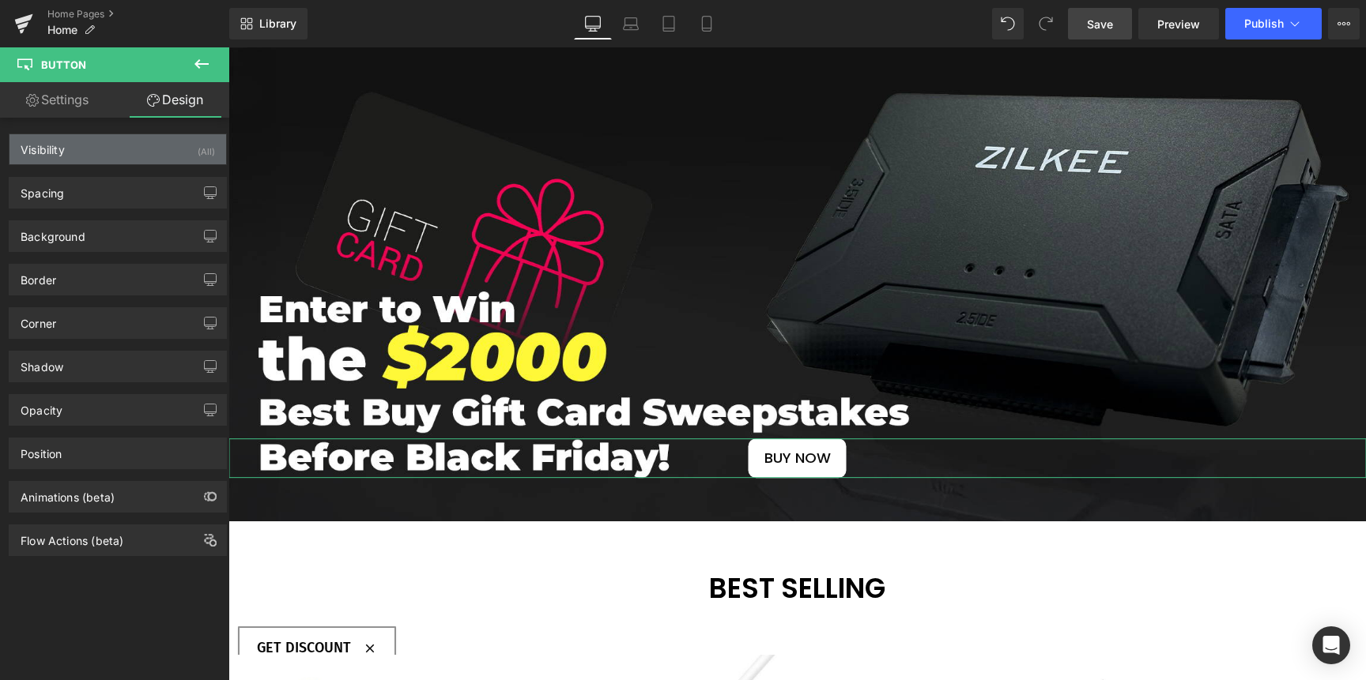
click at [153, 149] on div "Visibility (All)" at bounding box center [117, 149] width 217 height 30
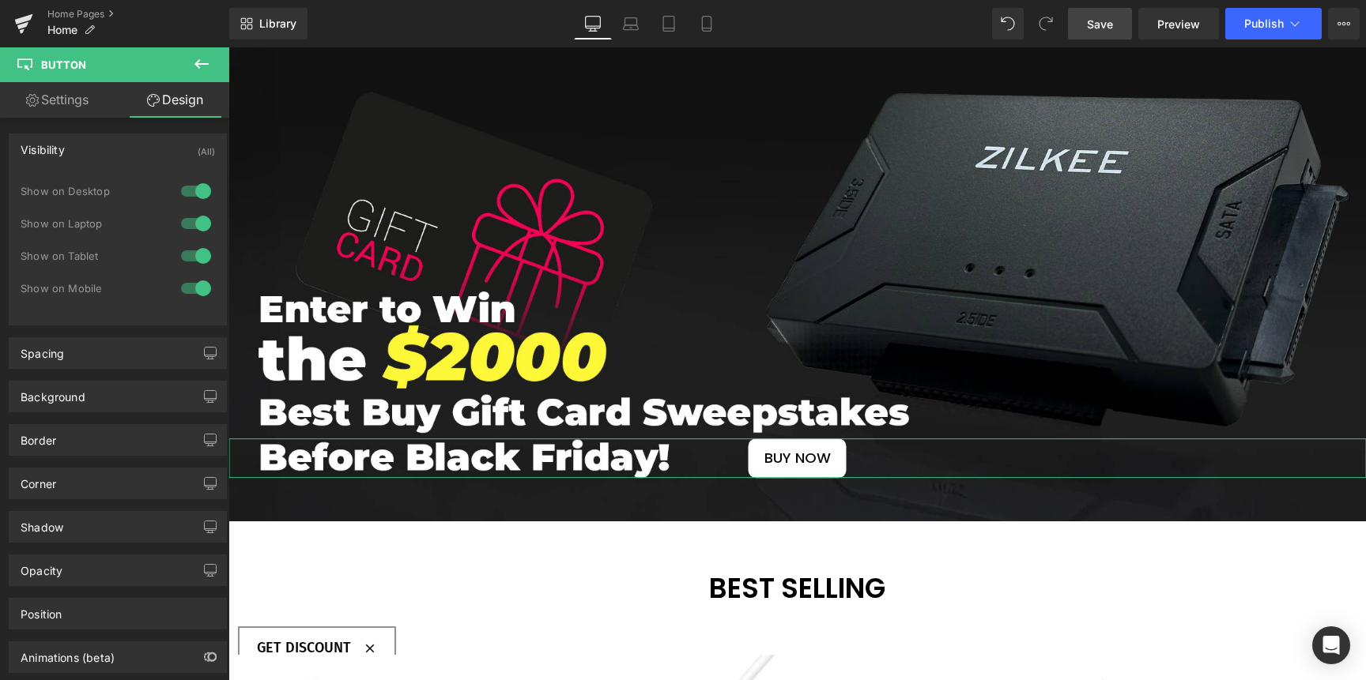
click at [153, 149] on div "Visibility (All)" at bounding box center [117, 149] width 217 height 30
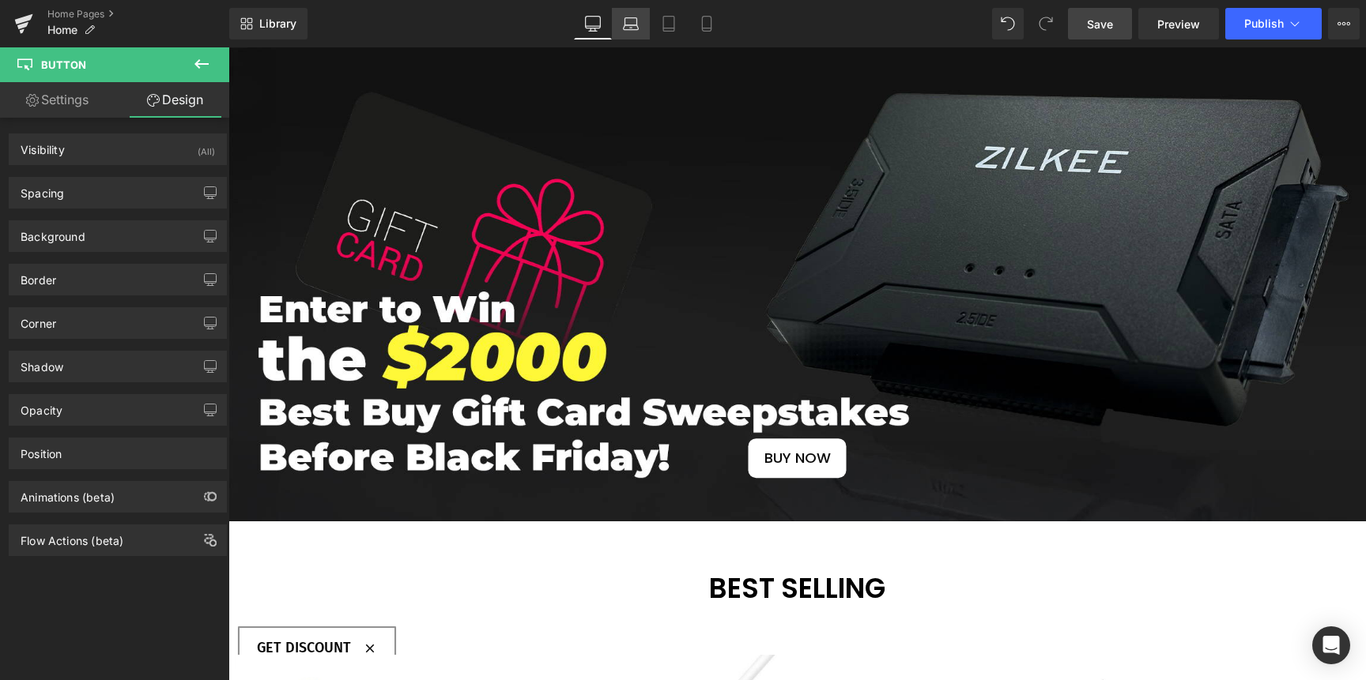
click at [635, 31] on icon at bounding box center [631, 24] width 16 height 16
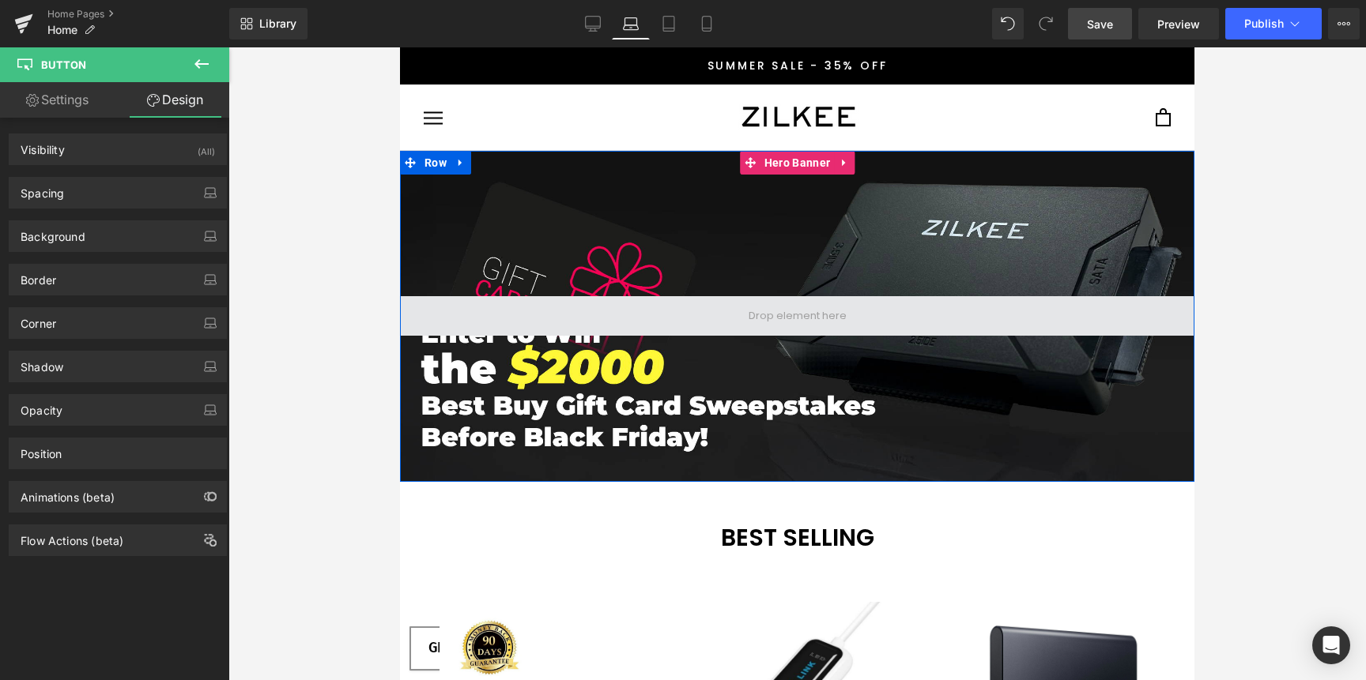
click at [775, 324] on span at bounding box center [797, 316] width 109 height 24
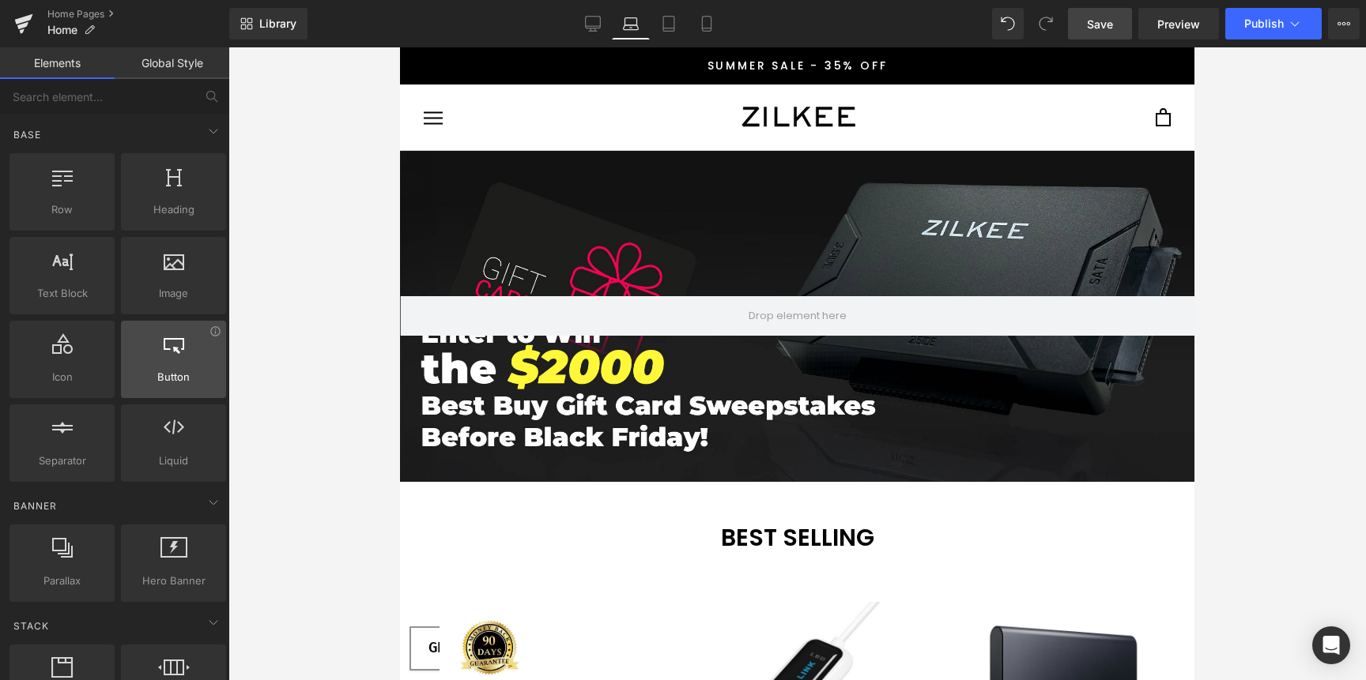
click at [175, 358] on div at bounding box center [174, 351] width 96 height 36
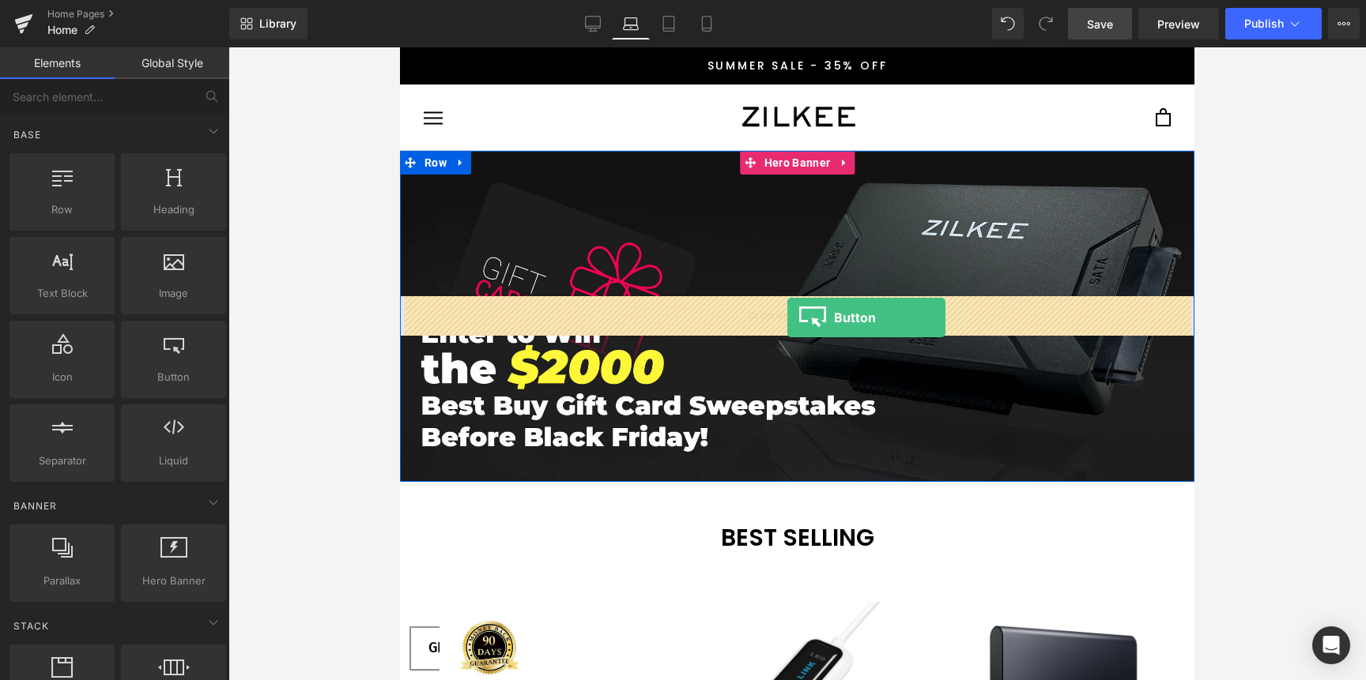
drag, startPoint x: 577, startPoint y: 412, endPoint x: 787, endPoint y: 318, distance: 230.3
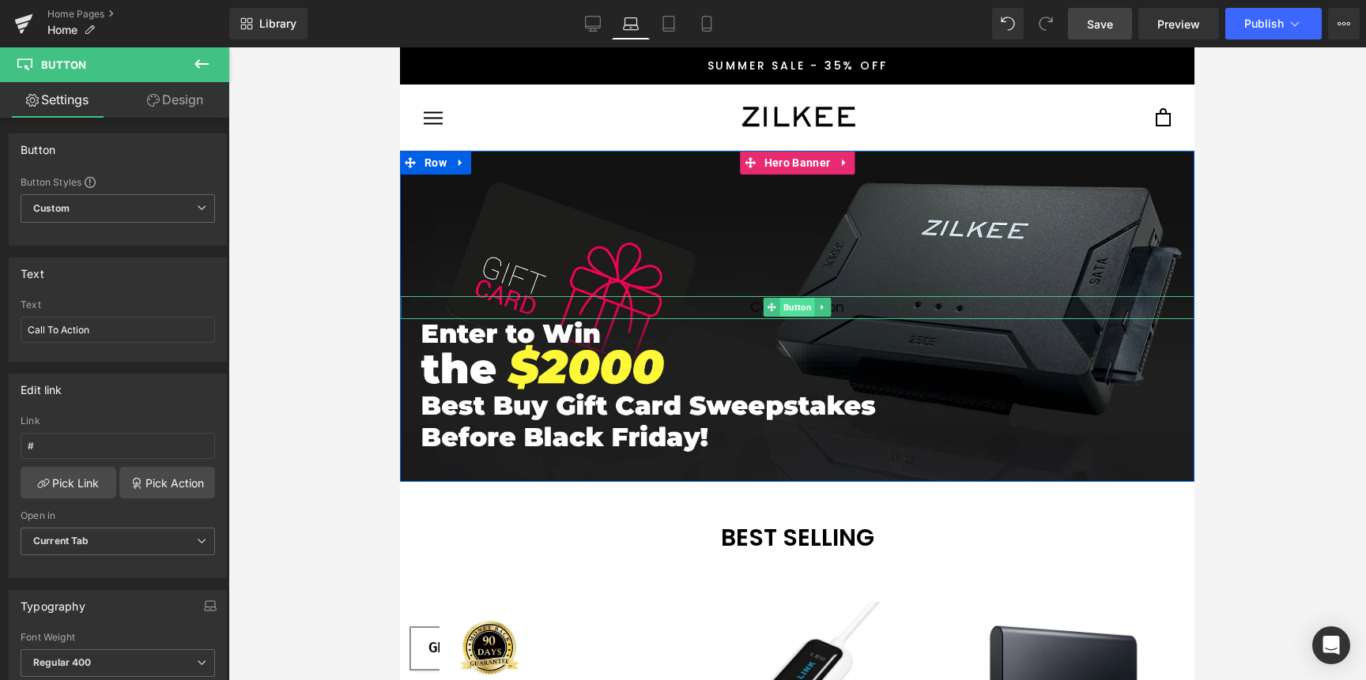
click at [780, 311] on span "Button" at bounding box center [797, 307] width 35 height 19
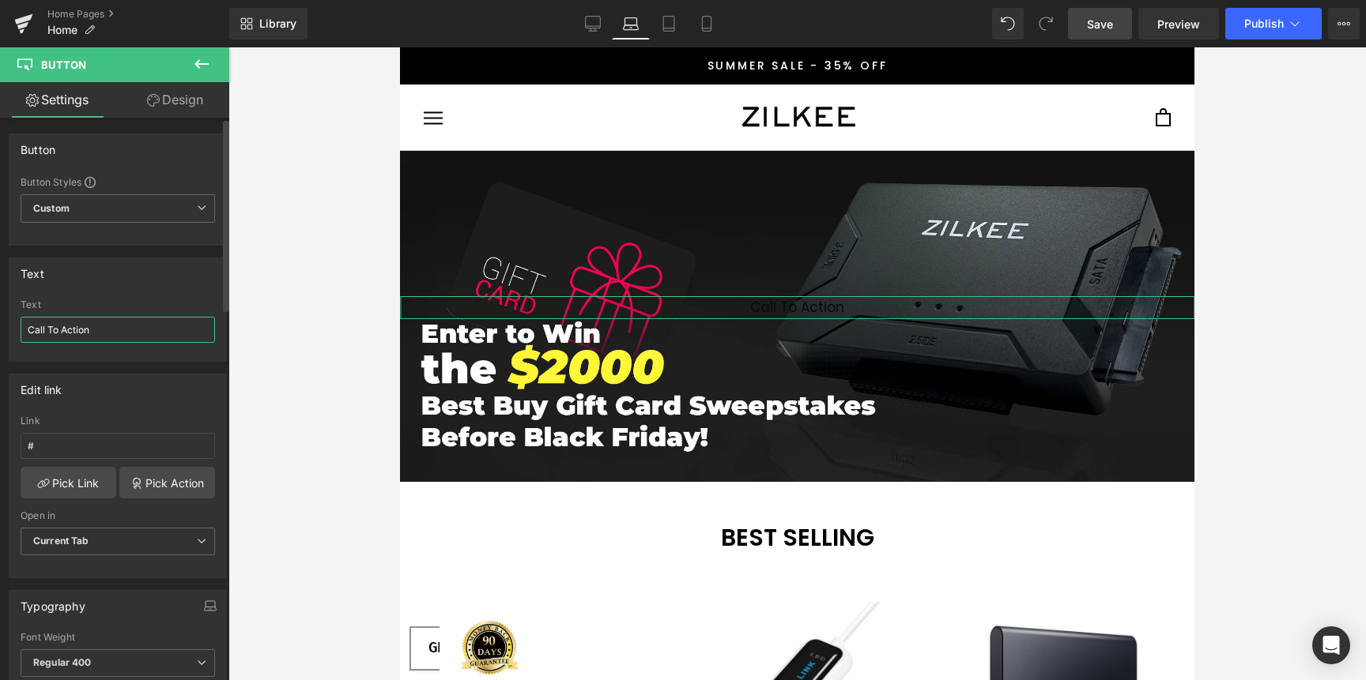
click at [100, 338] on input "Call To Action" at bounding box center [118, 330] width 194 height 26
click at [101, 337] on input "Call To Action" at bounding box center [118, 330] width 194 height 26
click at [590, 24] on icon at bounding box center [593, 24] width 16 height 16
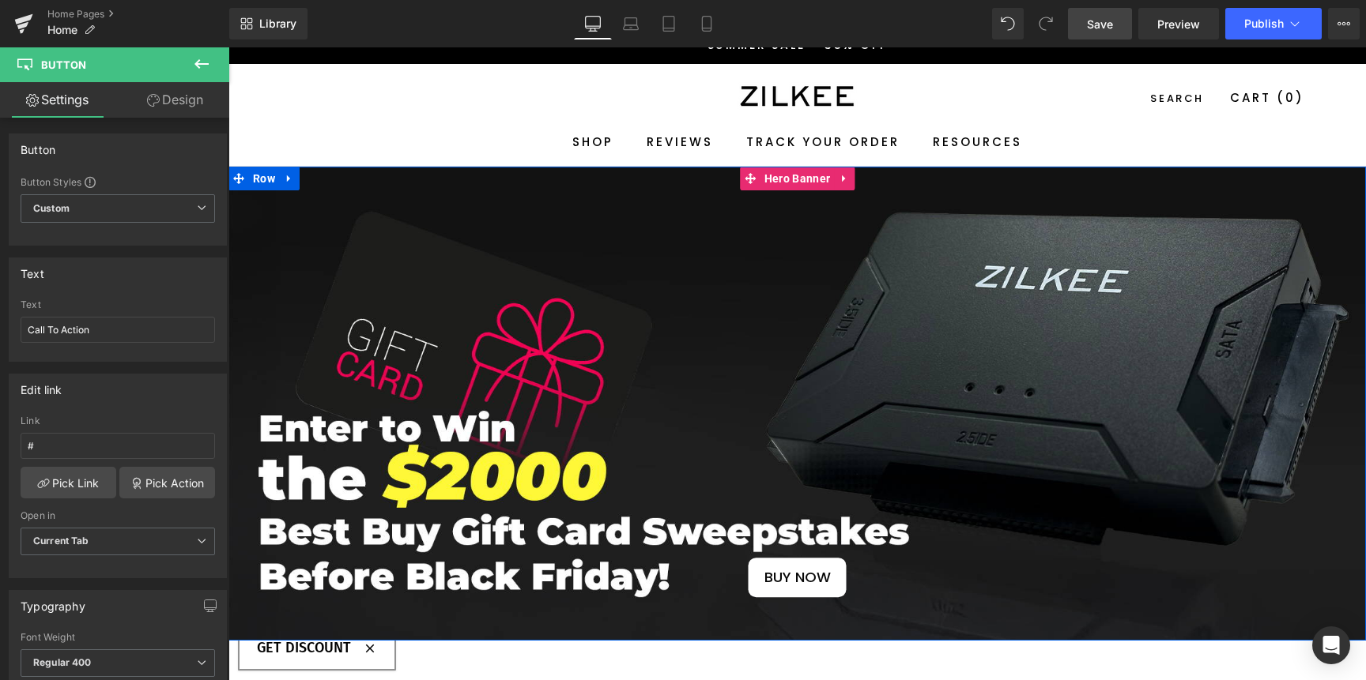
scroll to position [116, 0]
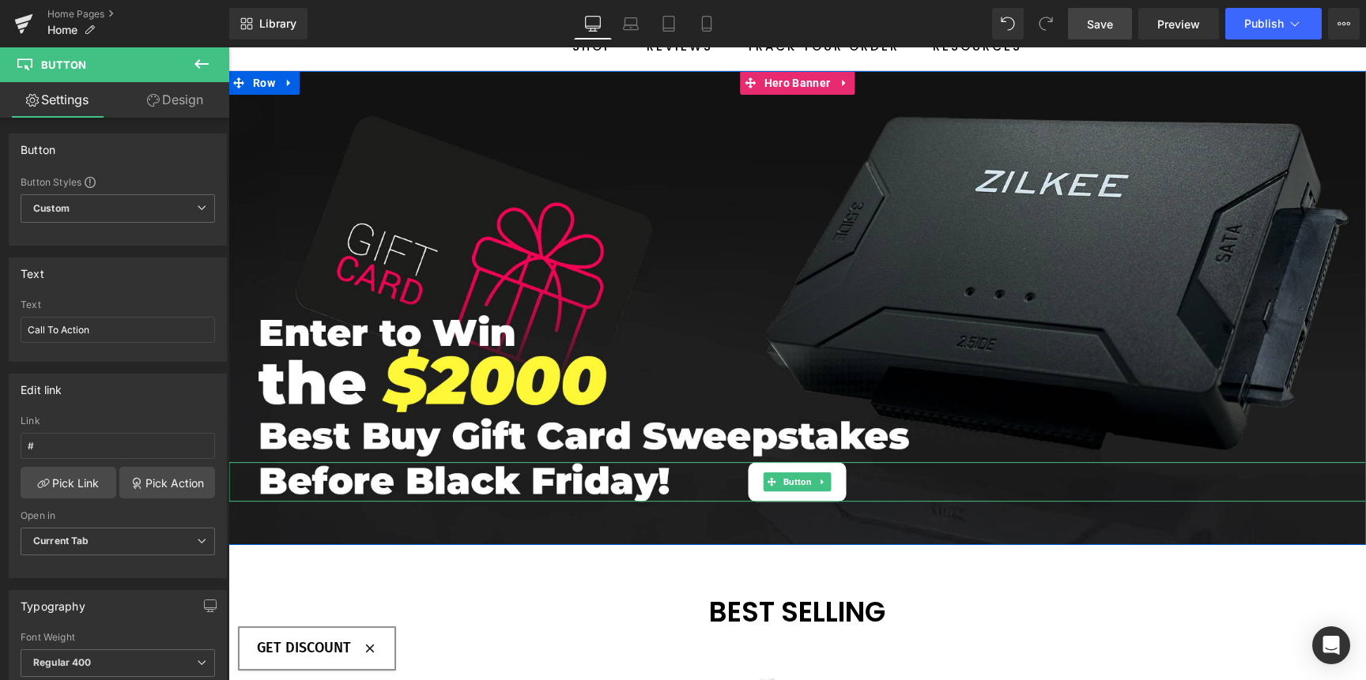
click at [791, 483] on span "Button" at bounding box center [797, 482] width 35 height 19
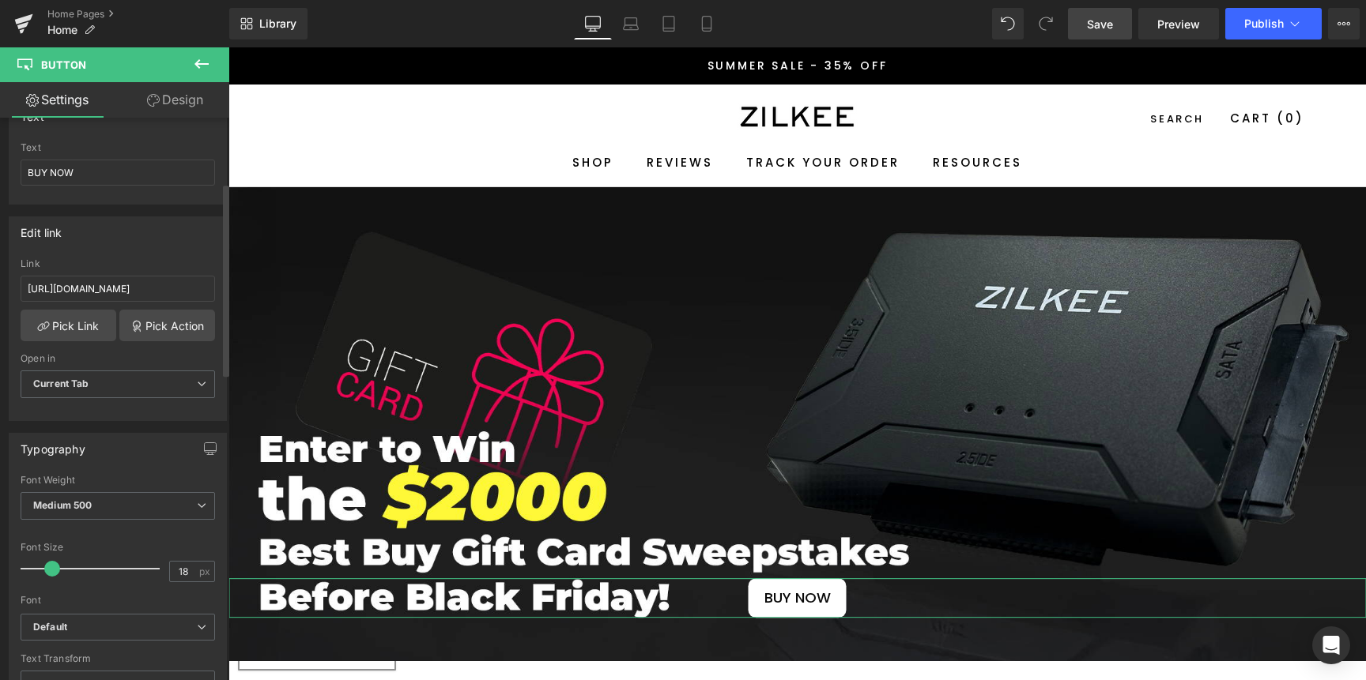
scroll to position [0, 0]
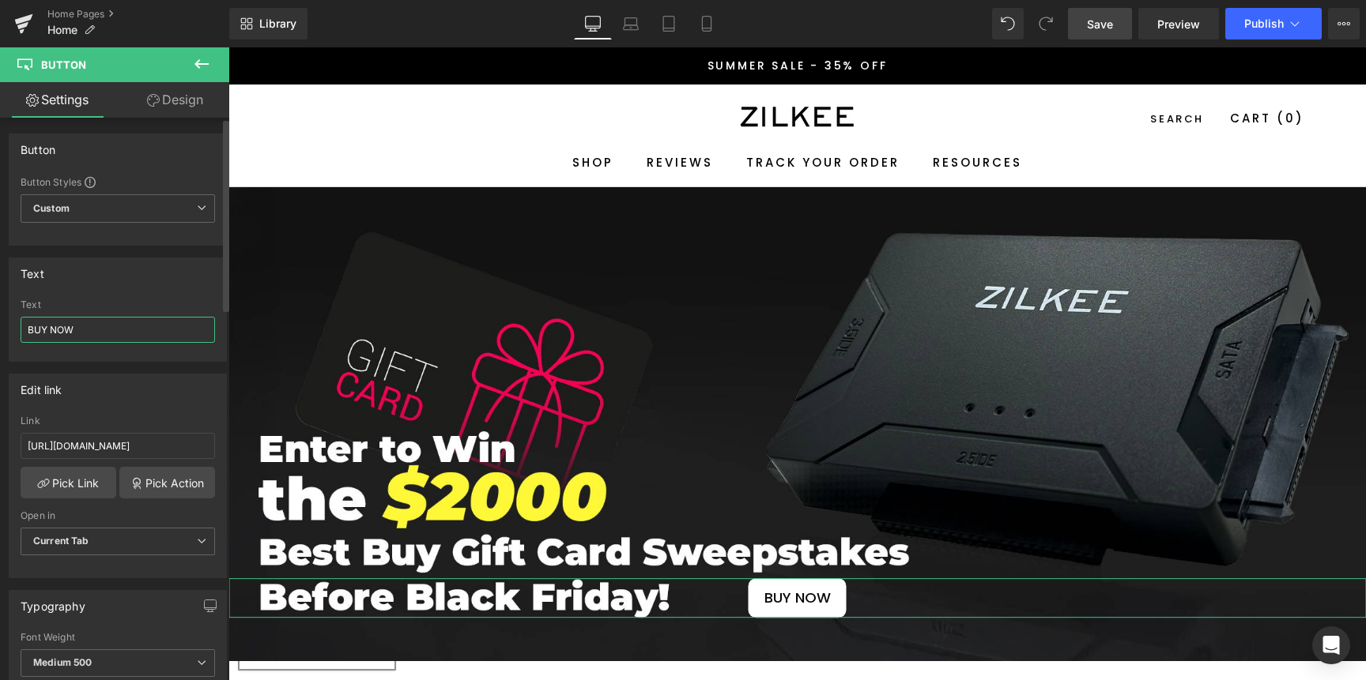
click at [99, 328] on input "BUY NOW" at bounding box center [118, 330] width 194 height 26
click at [638, 30] on icon at bounding box center [631, 24] width 16 height 16
type input "100"
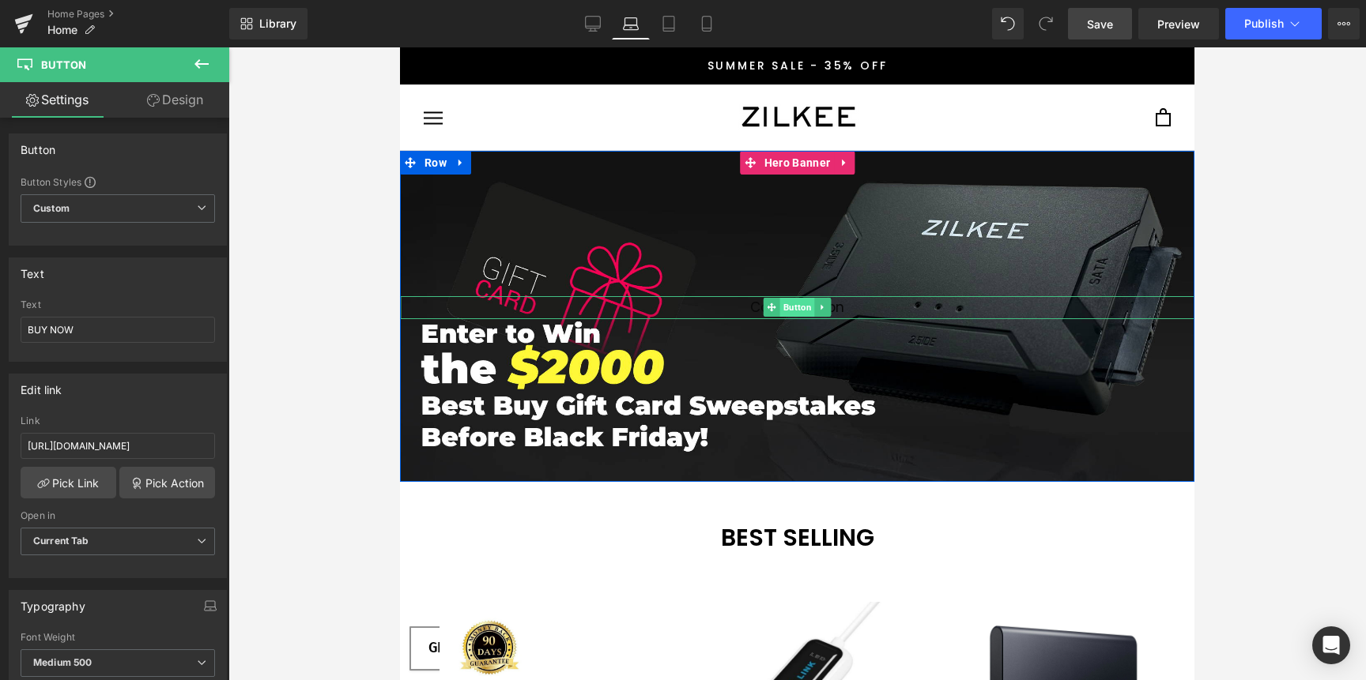
click at [786, 306] on span "Button" at bounding box center [797, 307] width 35 height 19
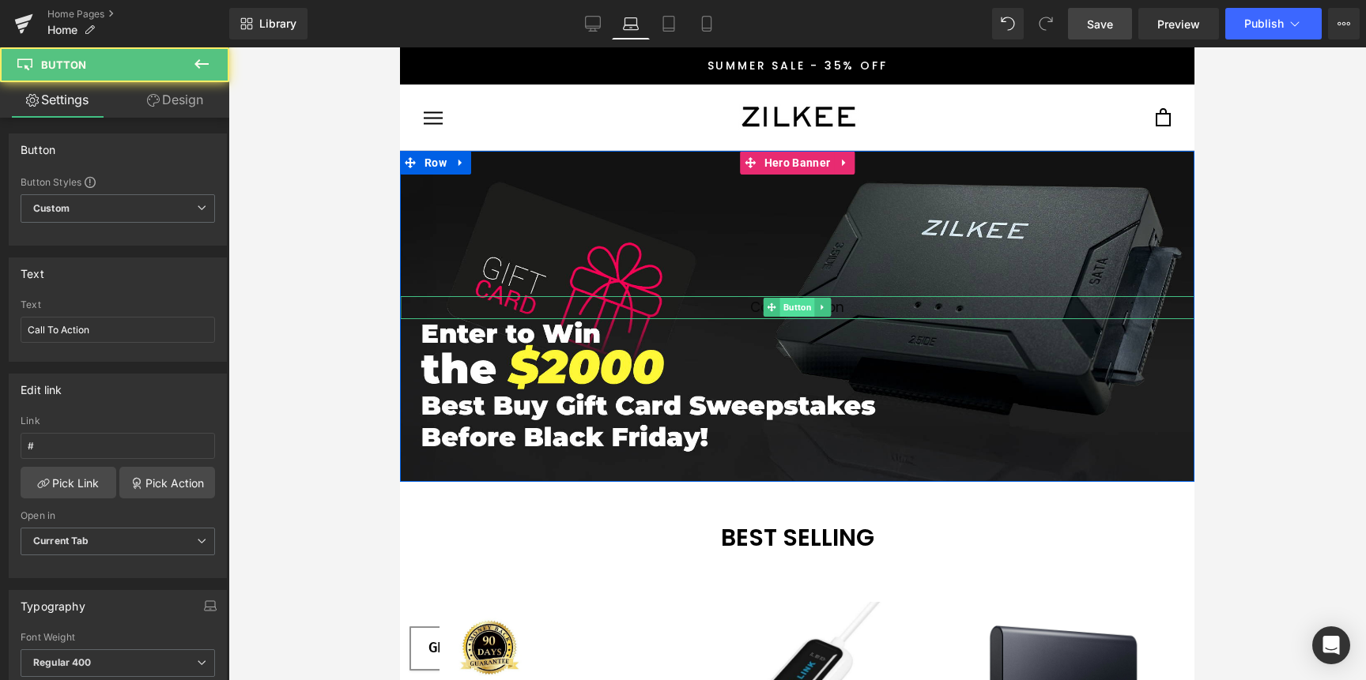
click at [786, 306] on span "Button" at bounding box center [797, 307] width 35 height 19
click at [752, 307] on span "Call To Action" at bounding box center [797, 307] width 94 height 22
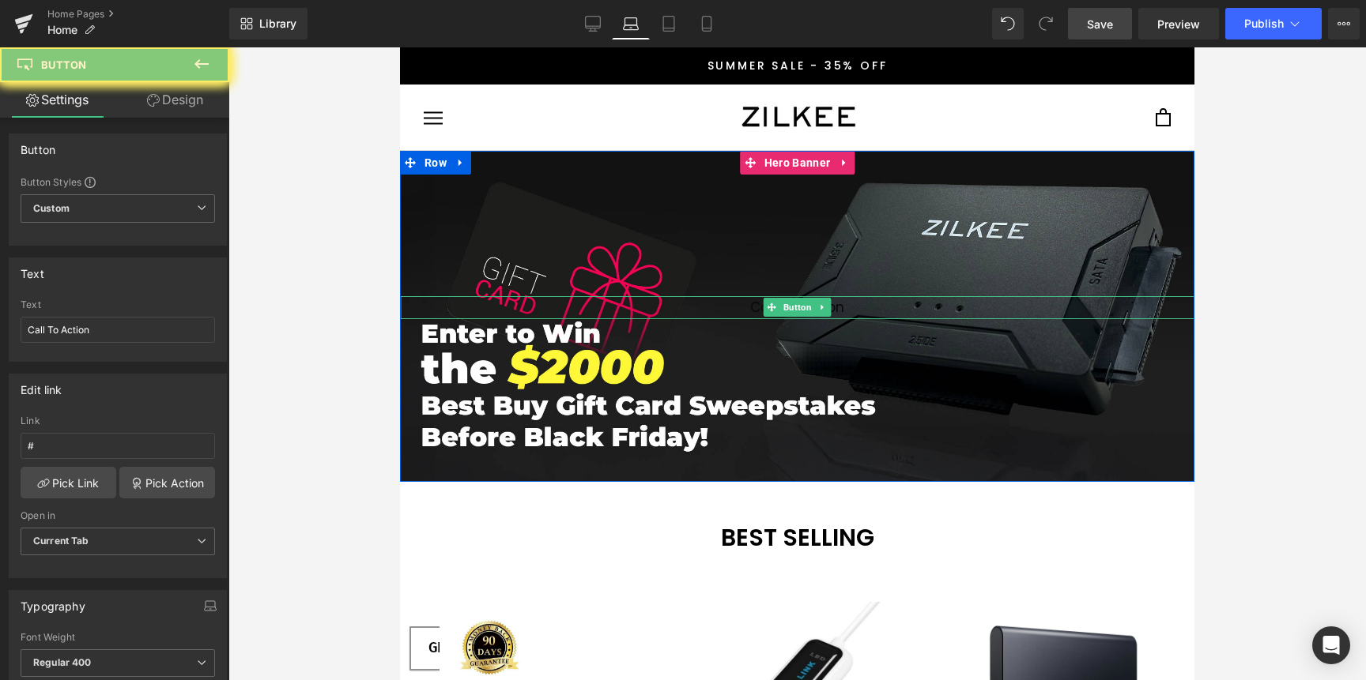
click at [752, 307] on span "Call To Action" at bounding box center [797, 307] width 94 height 22
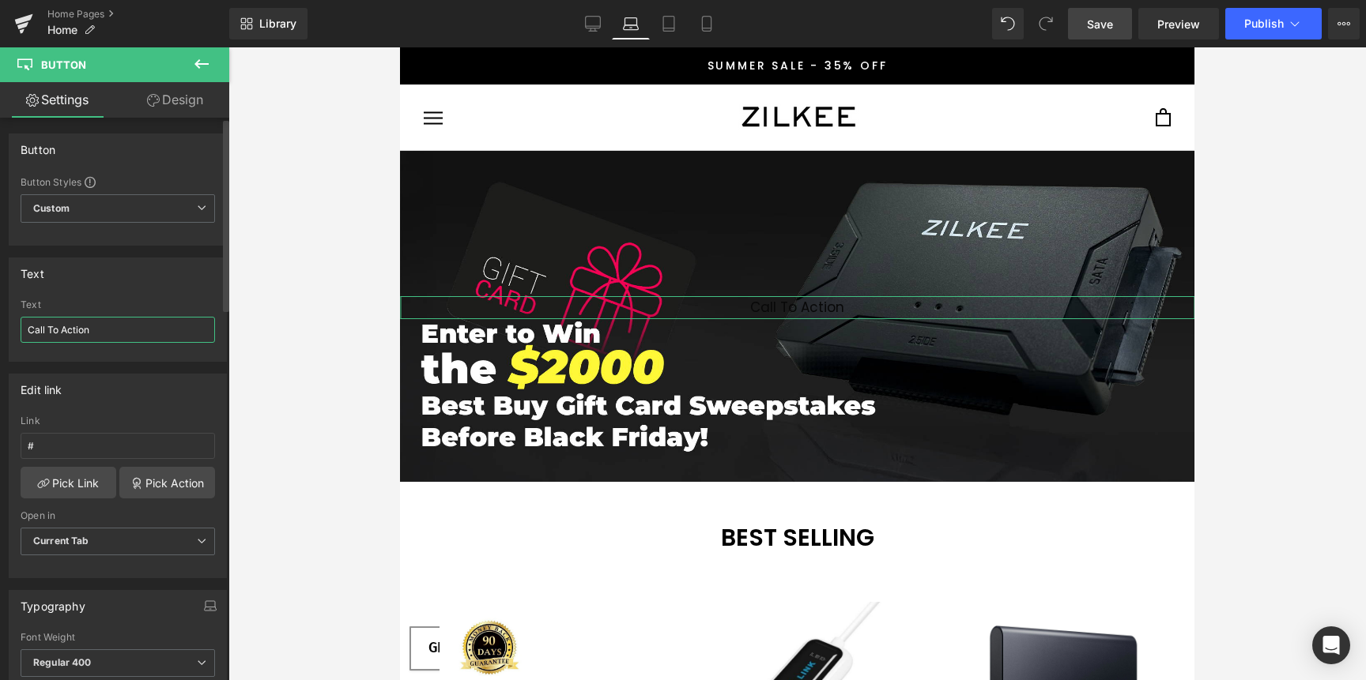
click at [104, 331] on input "Call To Action" at bounding box center [118, 330] width 194 height 26
click at [104, 330] on input "Call To Action" at bounding box center [118, 330] width 194 height 26
type input "BUY NOW"
click at [593, 28] on icon at bounding box center [593, 23] width 15 height 12
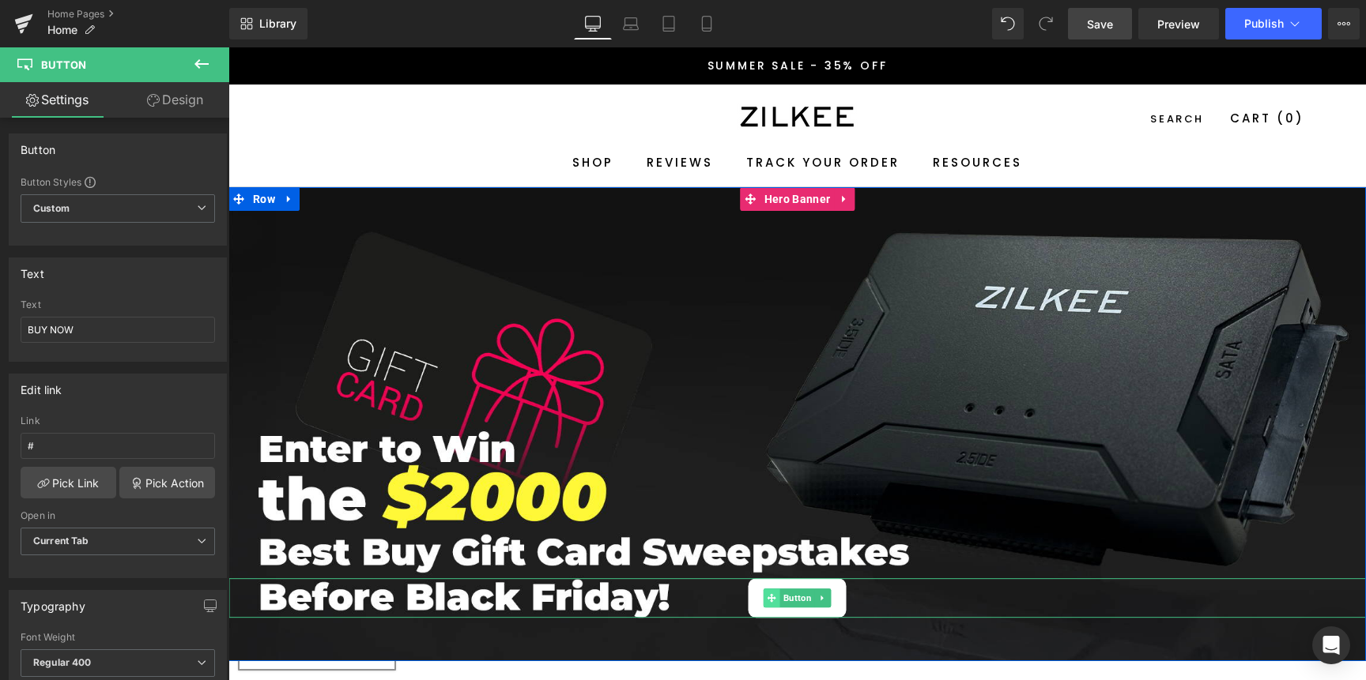
click at [767, 600] on icon at bounding box center [771, 597] width 9 height 9
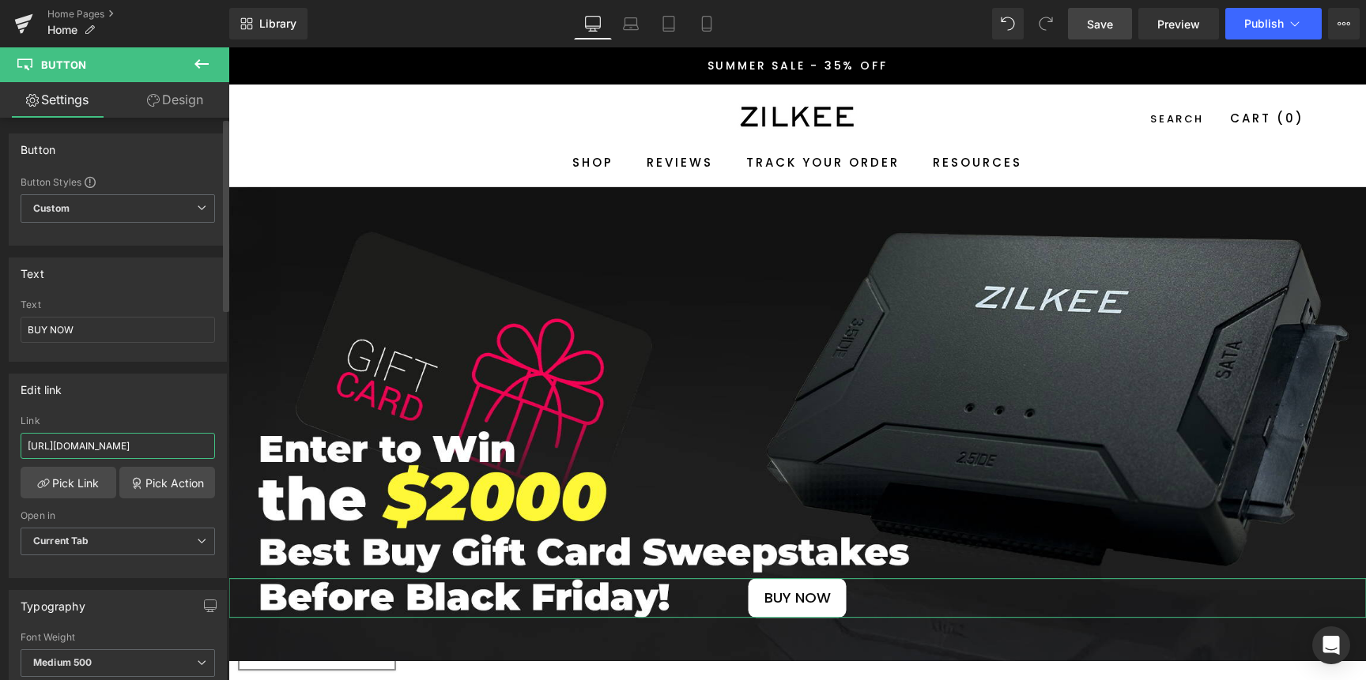
click at [77, 439] on input "[URL][DOMAIN_NAME]" at bounding box center [118, 446] width 194 height 26
click at [628, 25] on icon at bounding box center [631, 27] width 15 height 5
type input "100"
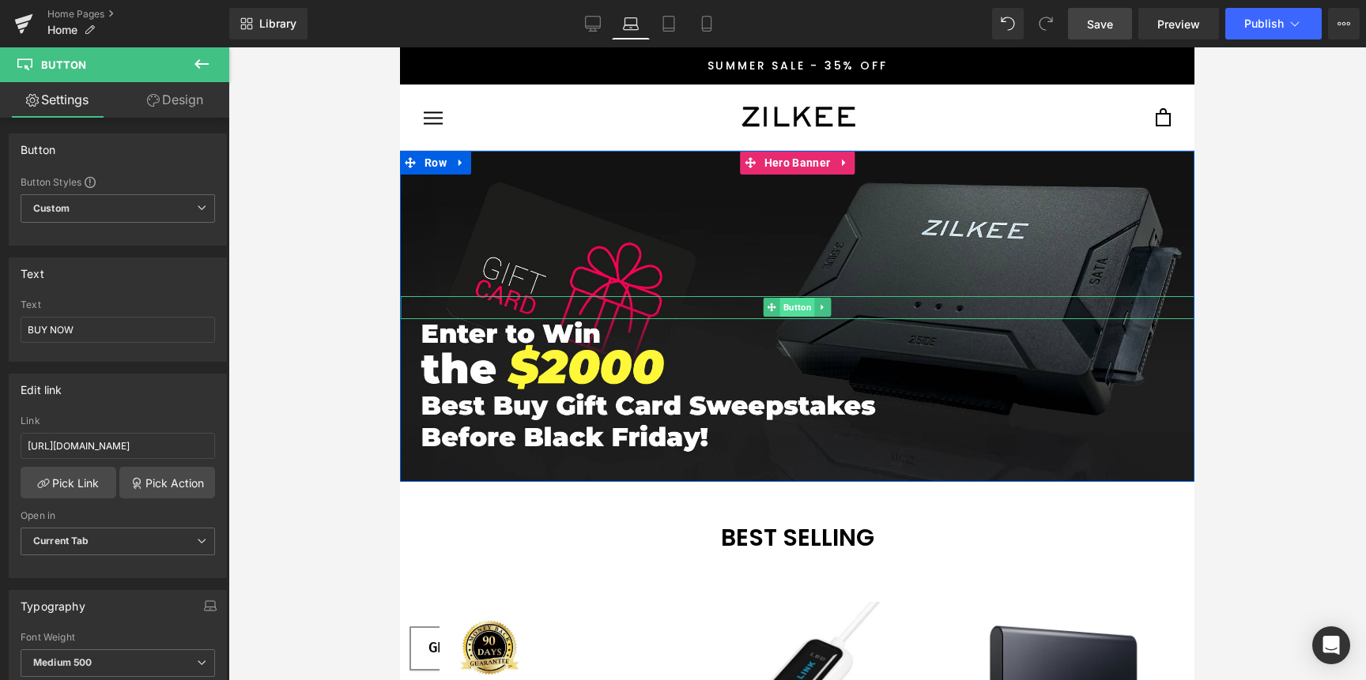
click at [789, 309] on span "Button" at bounding box center [797, 307] width 35 height 19
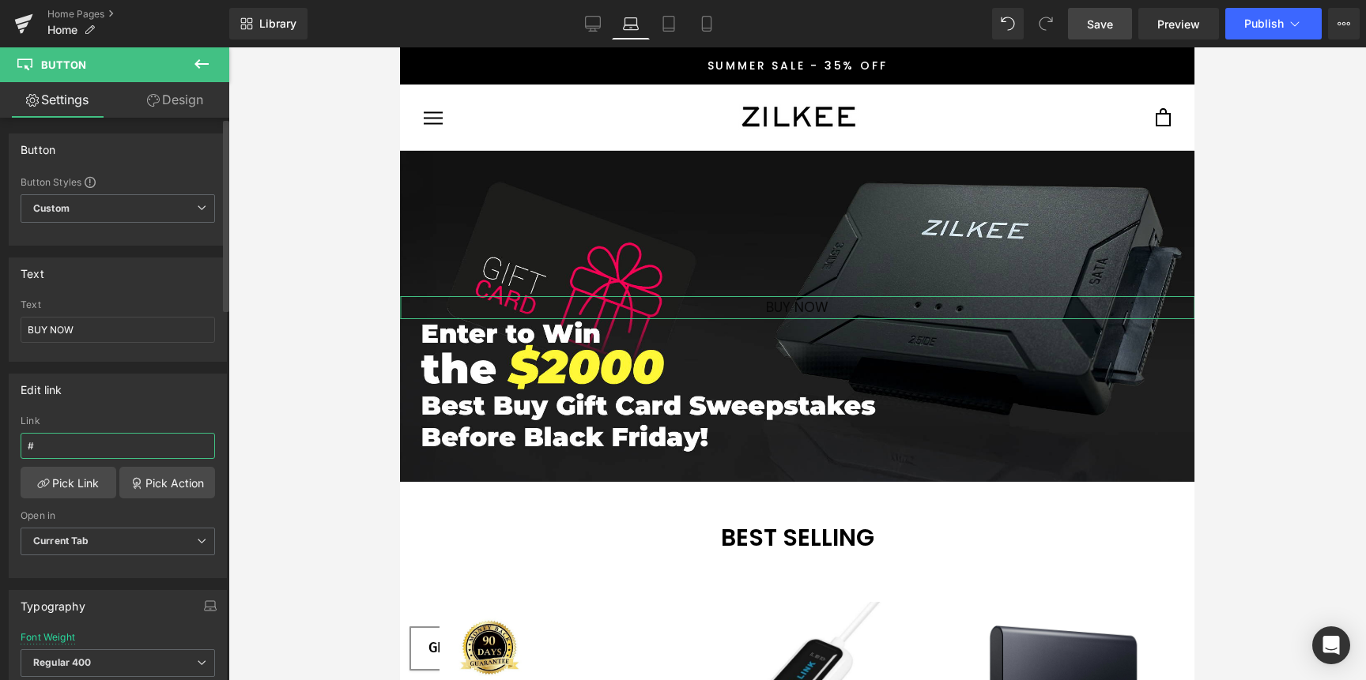
click at [64, 446] on input "#" at bounding box center [118, 446] width 194 height 26
paste input "[URL][DOMAIN_NAME]"
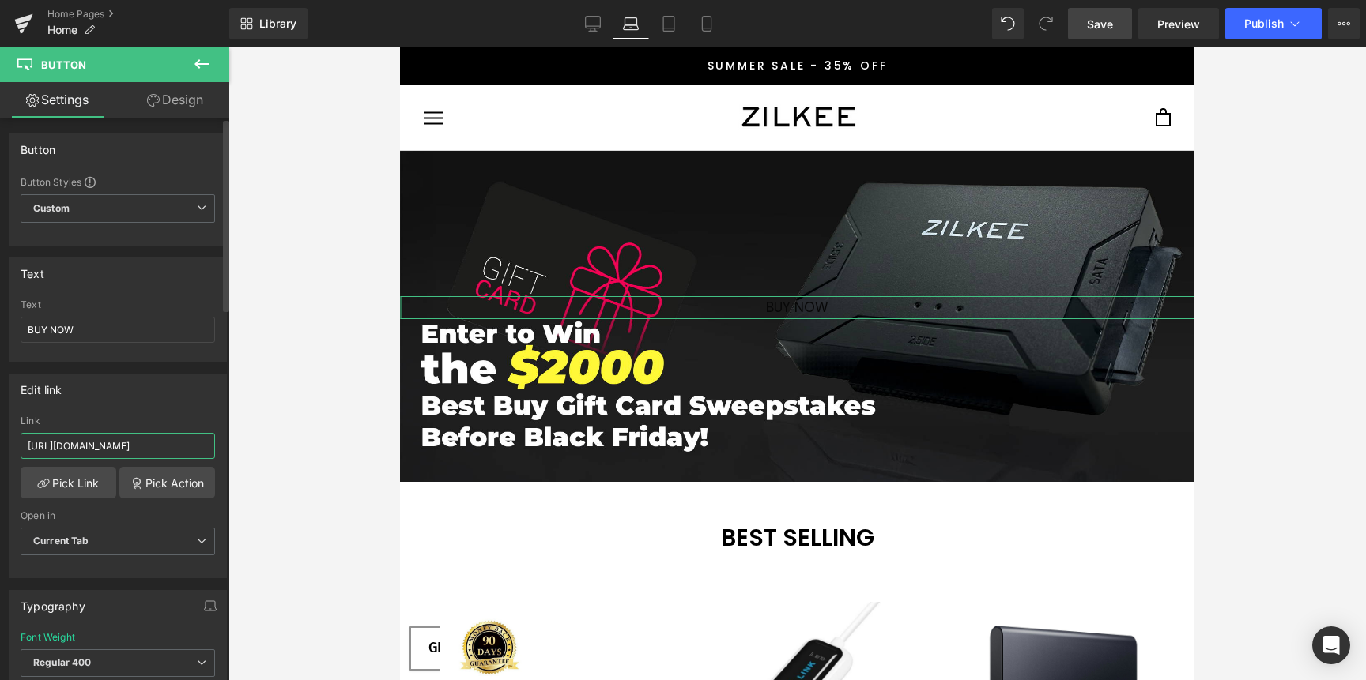
type input "[URL][DOMAIN_NAME]"
click at [130, 416] on div "Link" at bounding box center [118, 421] width 194 height 11
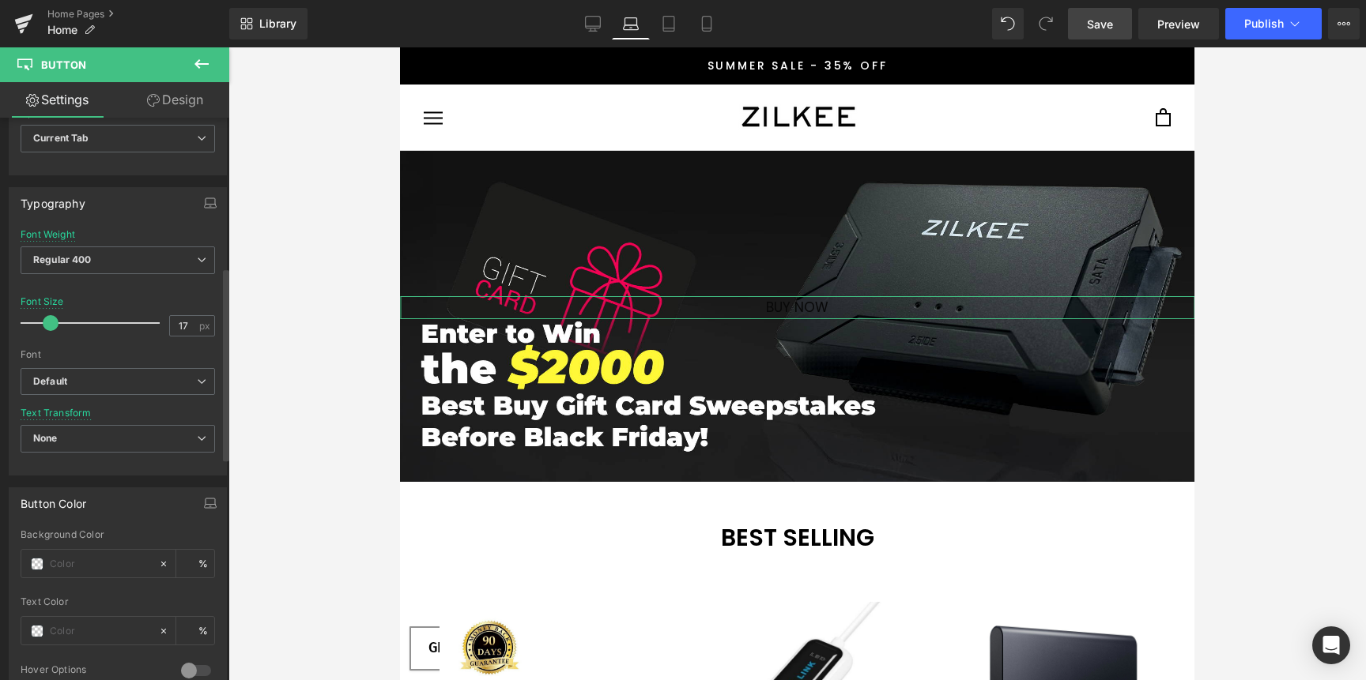
scroll to position [437, 0]
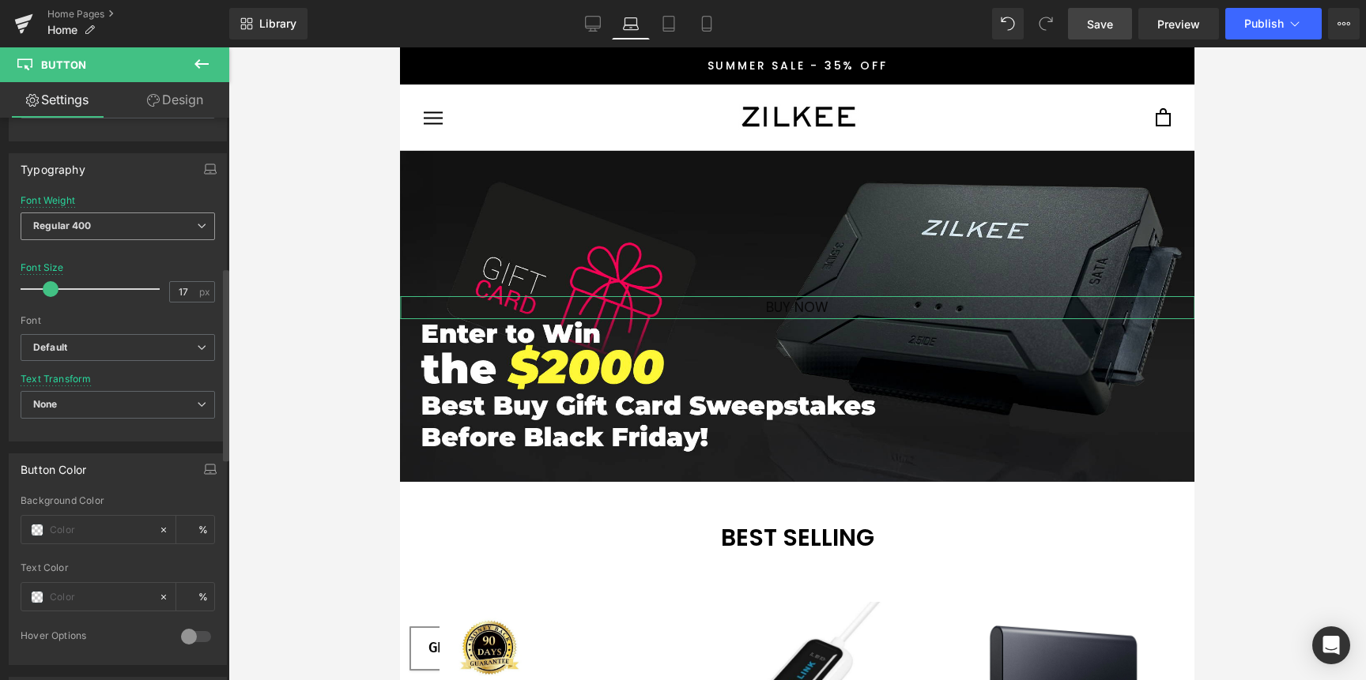
click at [130, 229] on span "Regular 400" at bounding box center [118, 227] width 194 height 28
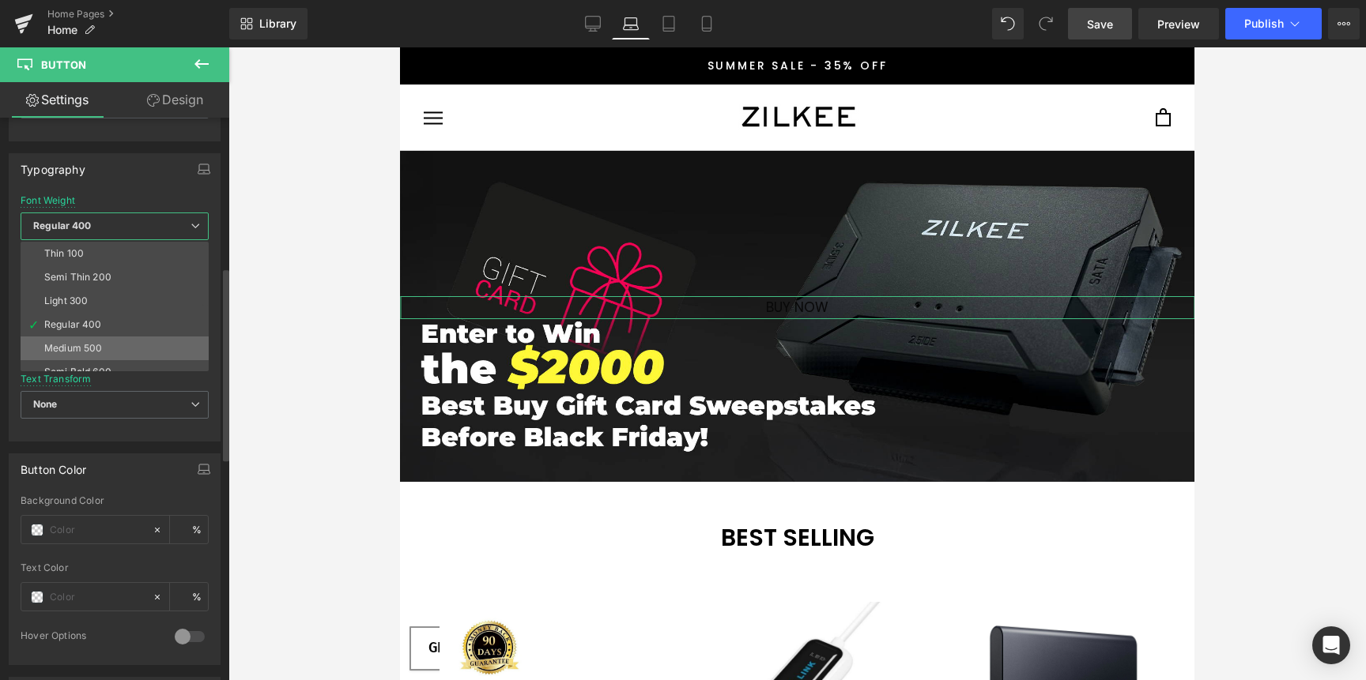
click at [96, 340] on li "Medium 500" at bounding box center [118, 349] width 195 height 24
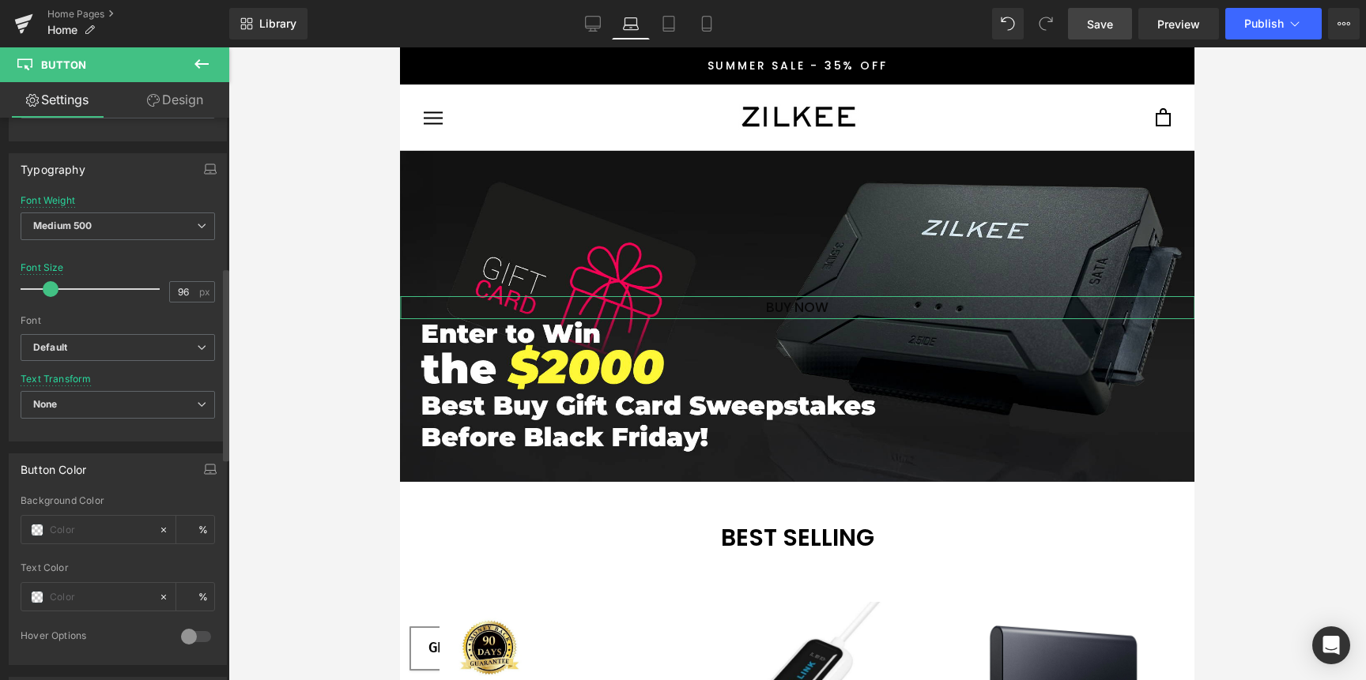
click at [149, 290] on div at bounding box center [93, 289] width 131 height 32
drag, startPoint x: 96, startPoint y: 292, endPoint x: 51, endPoint y: 296, distance: 45.2
click at [50, 296] on div at bounding box center [93, 289] width 131 height 32
type input "18"
click at [51, 296] on div at bounding box center [93, 289] width 131 height 32
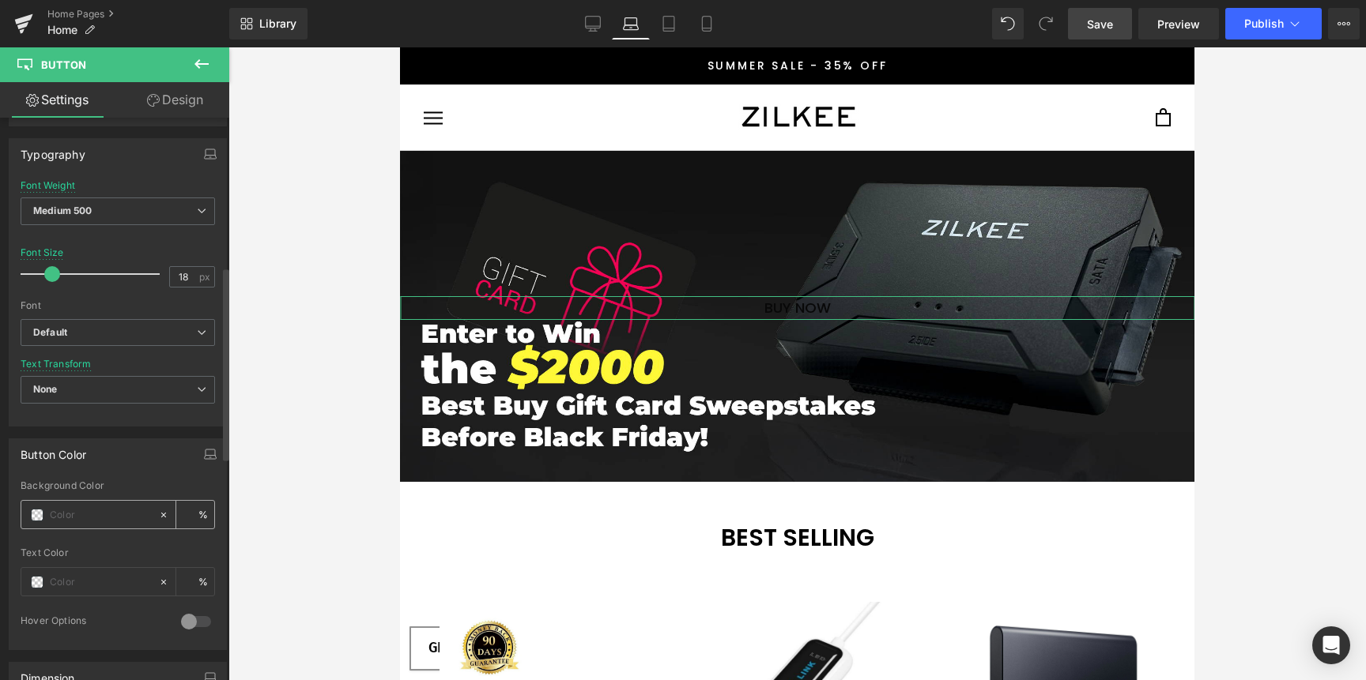
scroll to position [458, 0]
click at [158, 506] on icon at bounding box center [163, 508] width 11 height 11
type input "none"
type input "0"
click at [38, 509] on span at bounding box center [37, 509] width 13 height 13
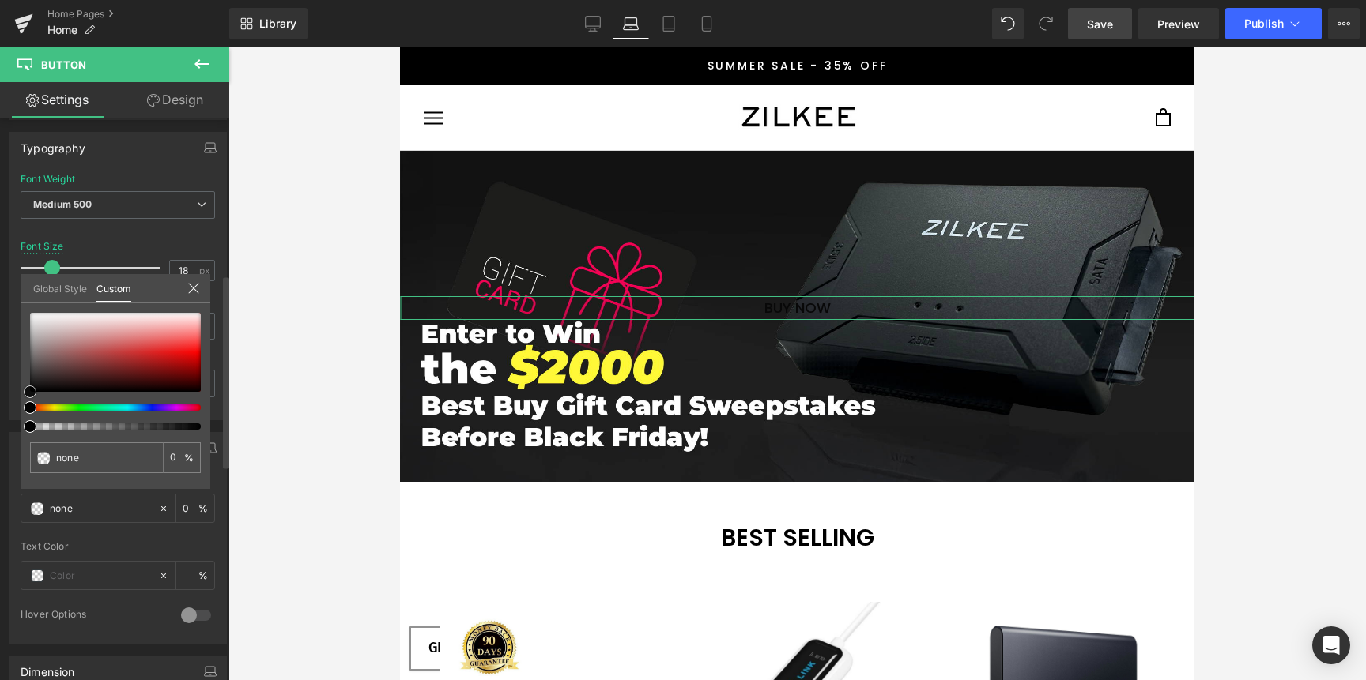
type input "#aba4a4"
type input "100"
type input "#aba4a4"
type input "100"
type input "#cccccc"
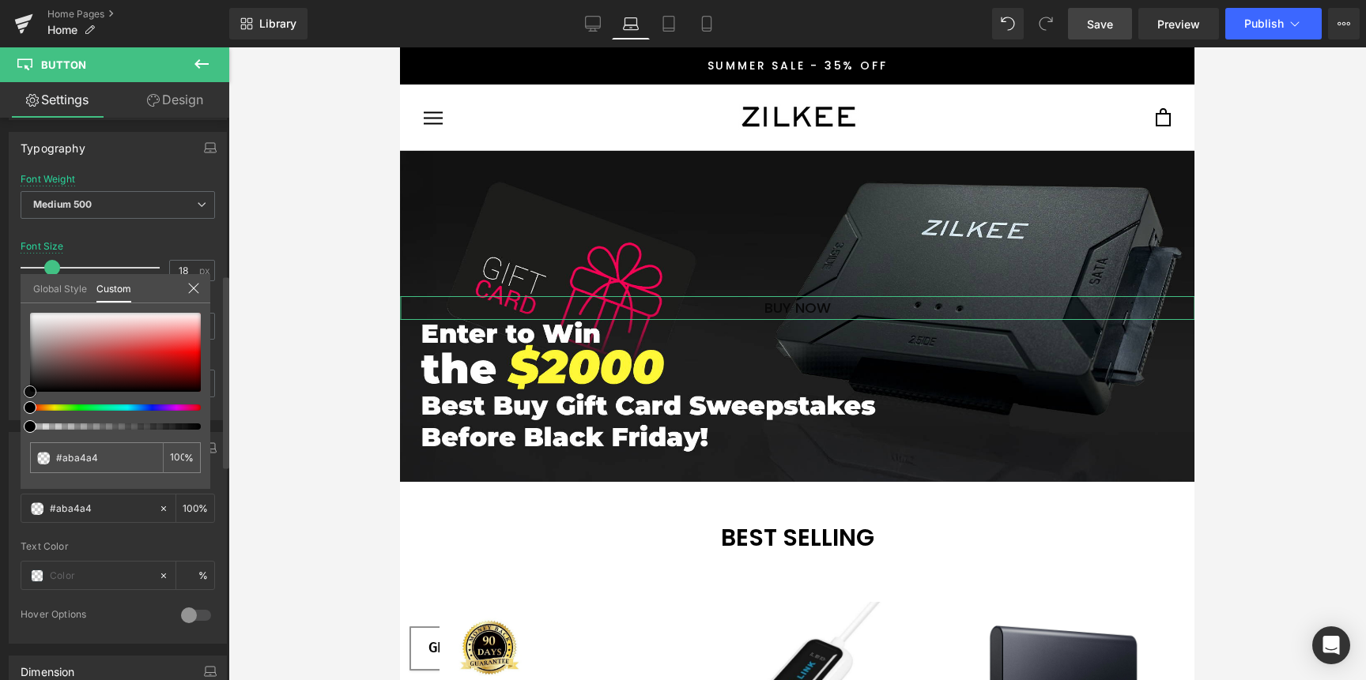
type input "#cccccc"
type input "#dbdbdb"
type input "#e2e2e2"
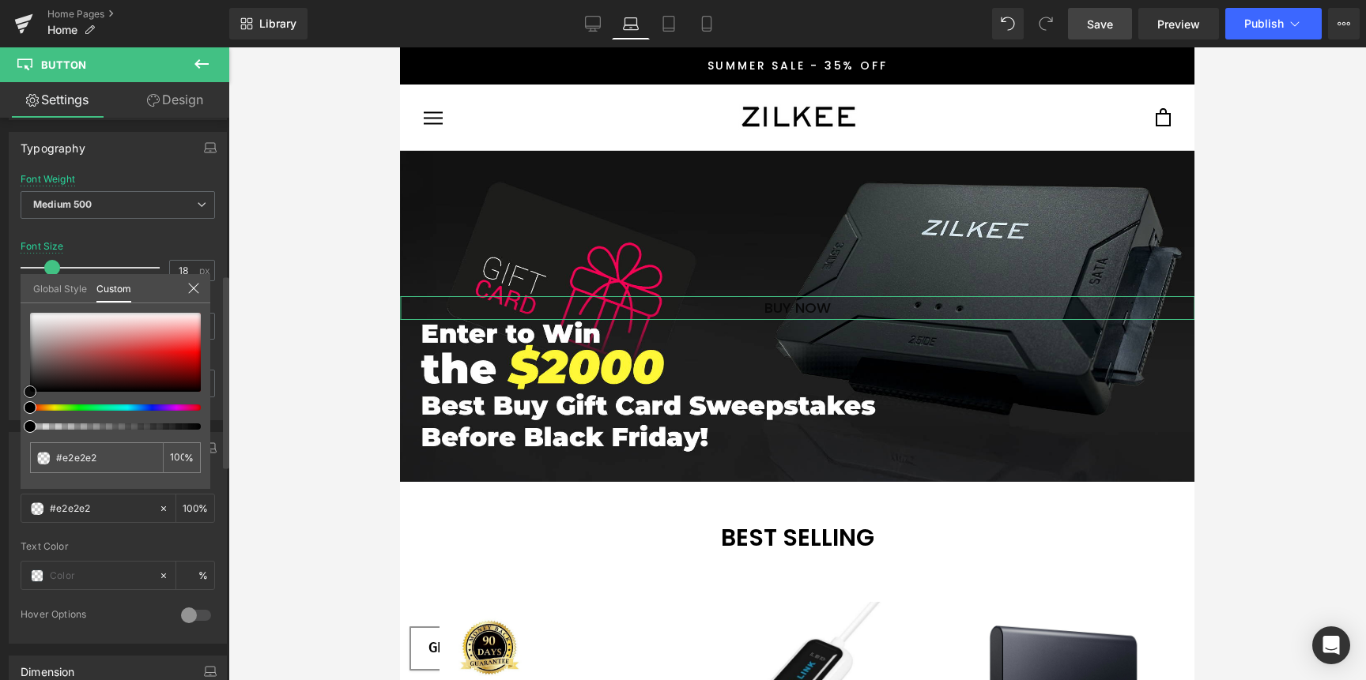
type input "#ededed"
type input "#f9f9f9"
type input "#ffffff"
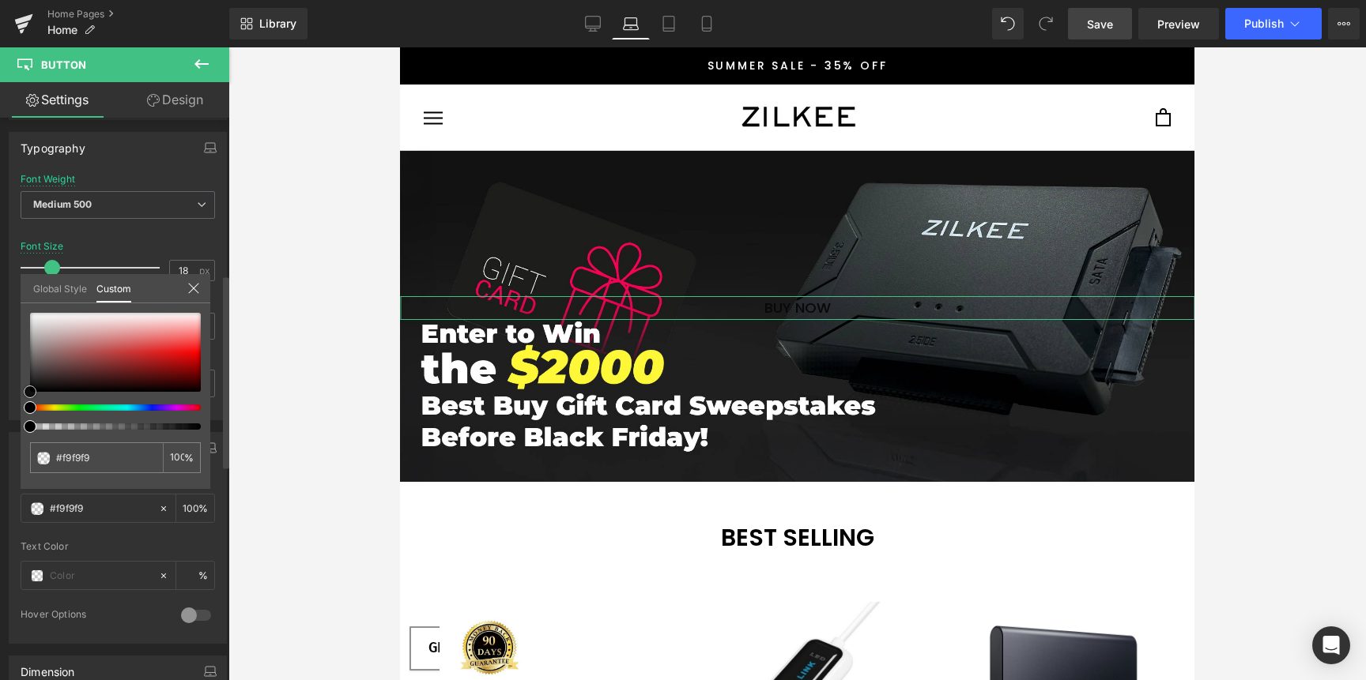
type input "#ffffff"
drag, startPoint x: 26, startPoint y: 324, endPoint x: 9, endPoint y: 298, distance: 31.3
click at [9, 420] on div "Button Color rgba(255, 255, 255, 1) Background Color #ffffff 100 % Text Color %…" at bounding box center [118, 532] width 236 height 224
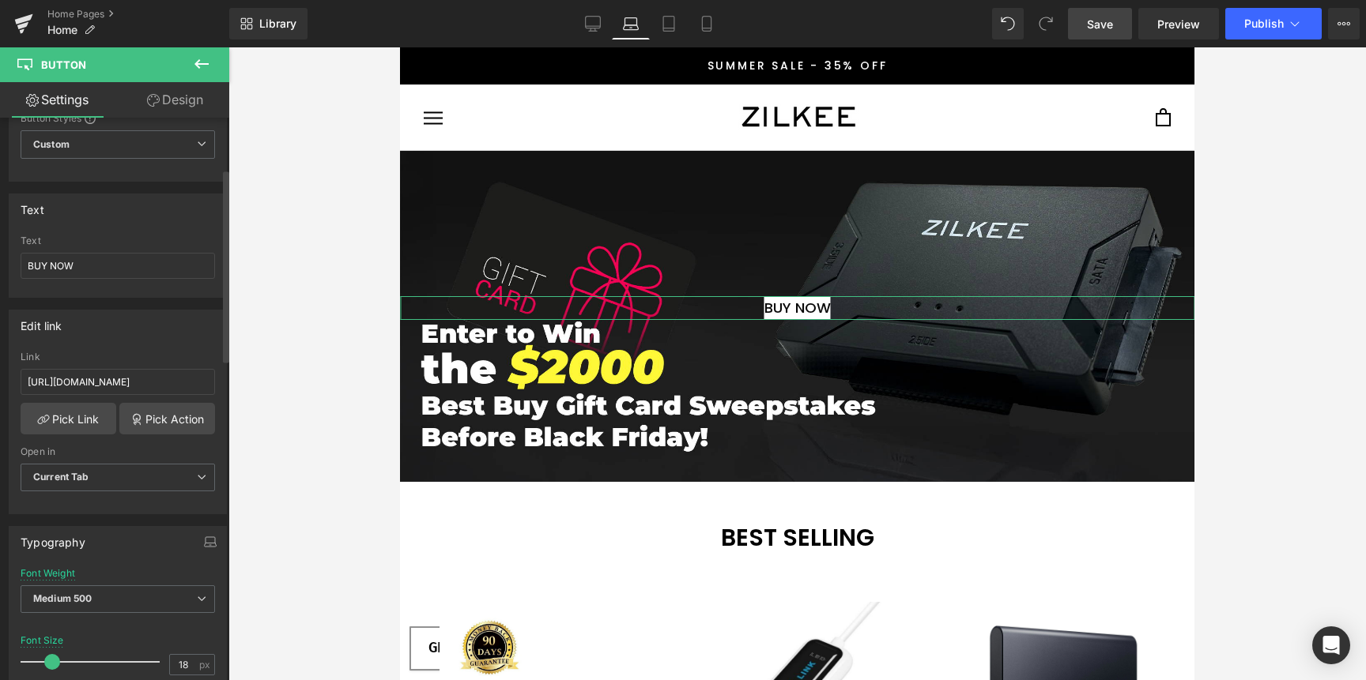
scroll to position [56, 0]
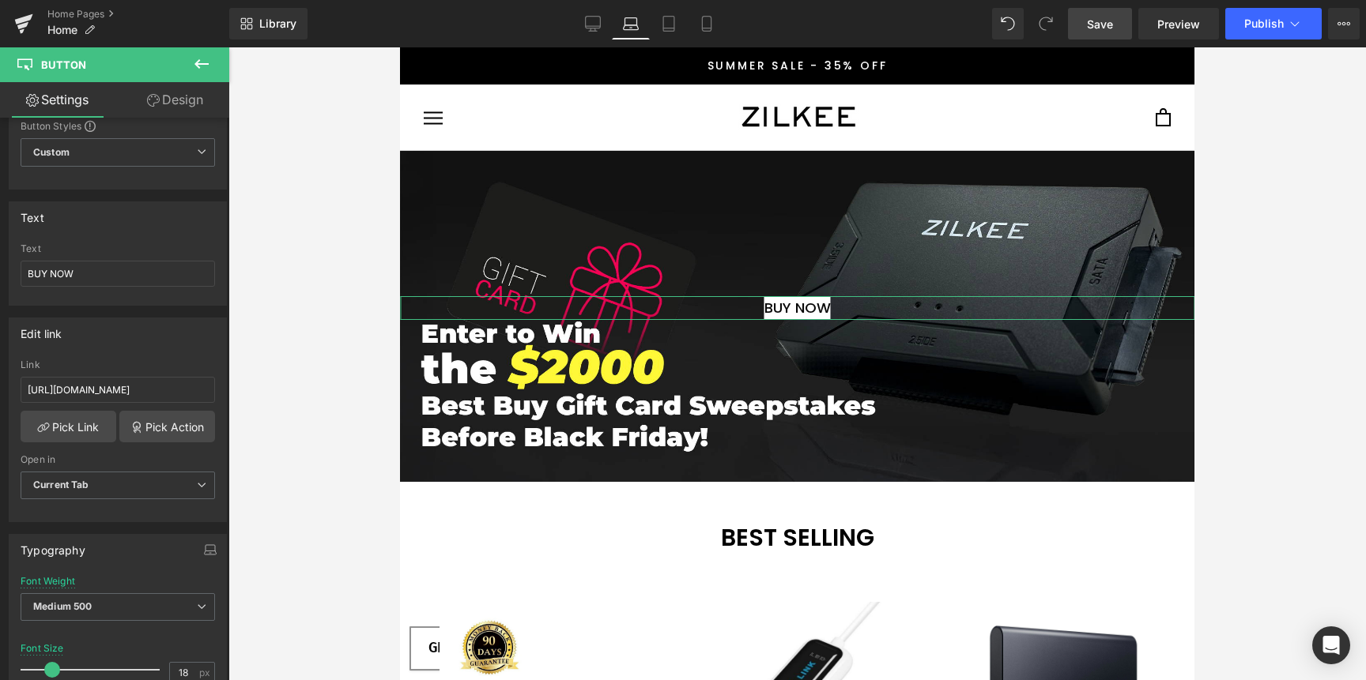
click at [157, 104] on icon at bounding box center [153, 100] width 13 height 13
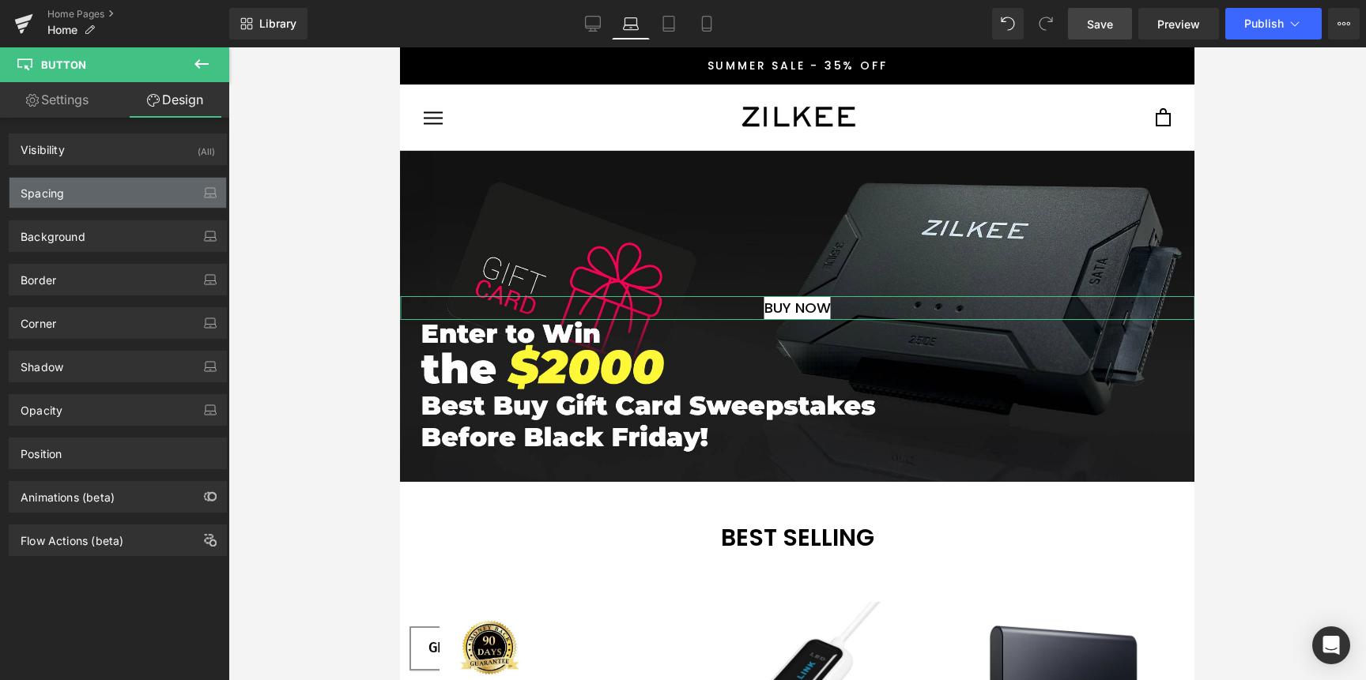
click at [133, 203] on div "Spacing" at bounding box center [117, 193] width 217 height 30
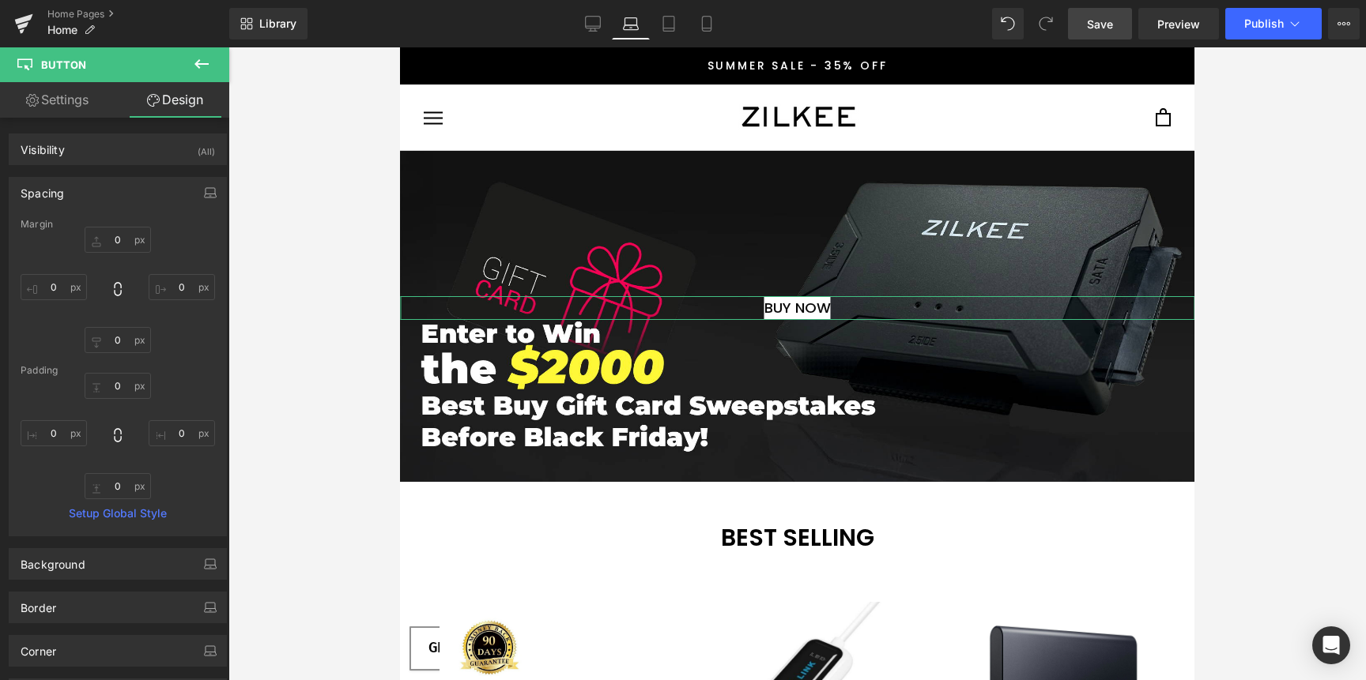
click at [138, 194] on div "Spacing" at bounding box center [117, 193] width 217 height 30
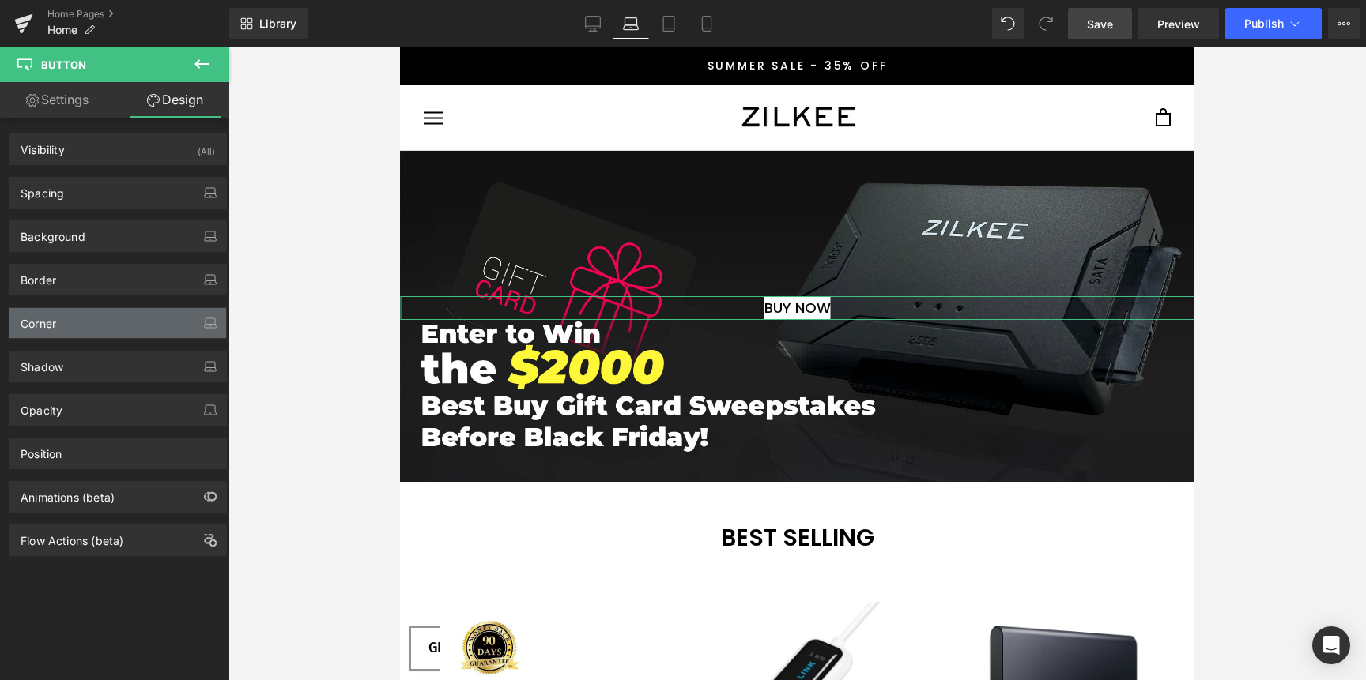
click at [116, 317] on div "Corner" at bounding box center [117, 323] width 217 height 30
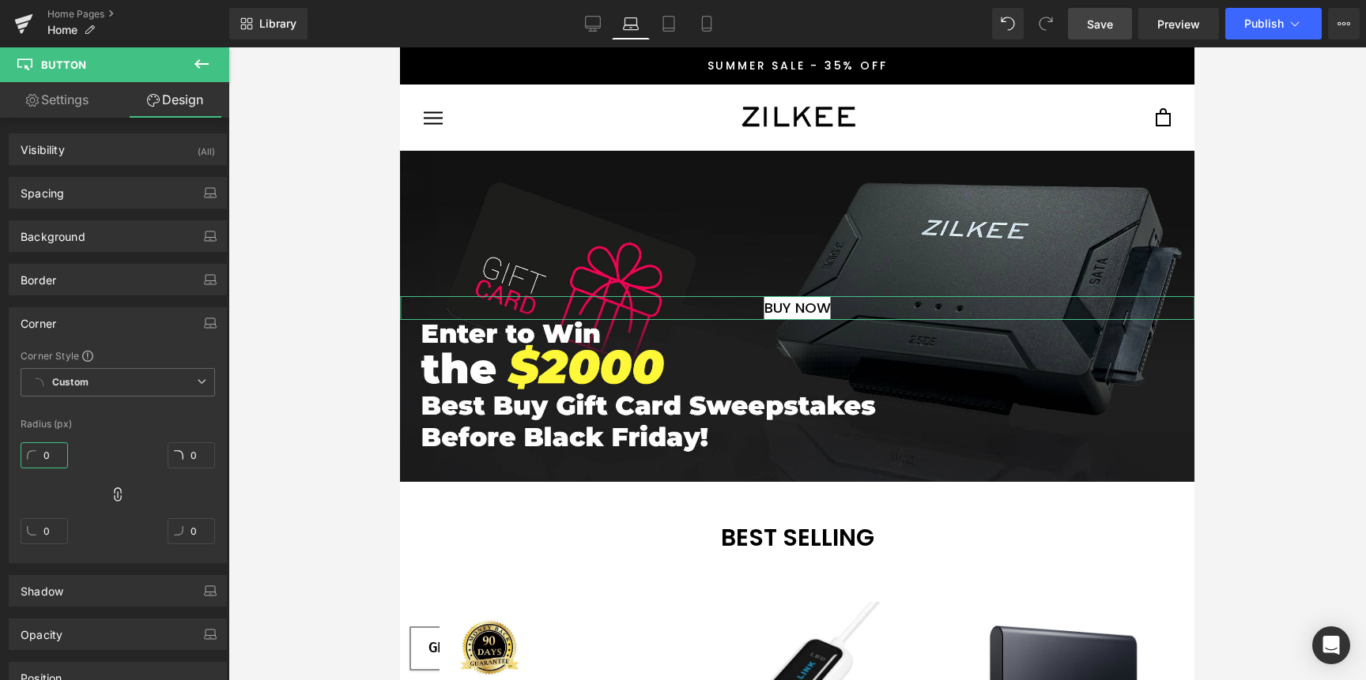
click at [57, 452] on input "0" at bounding box center [44, 456] width 47 height 26
type input "1"
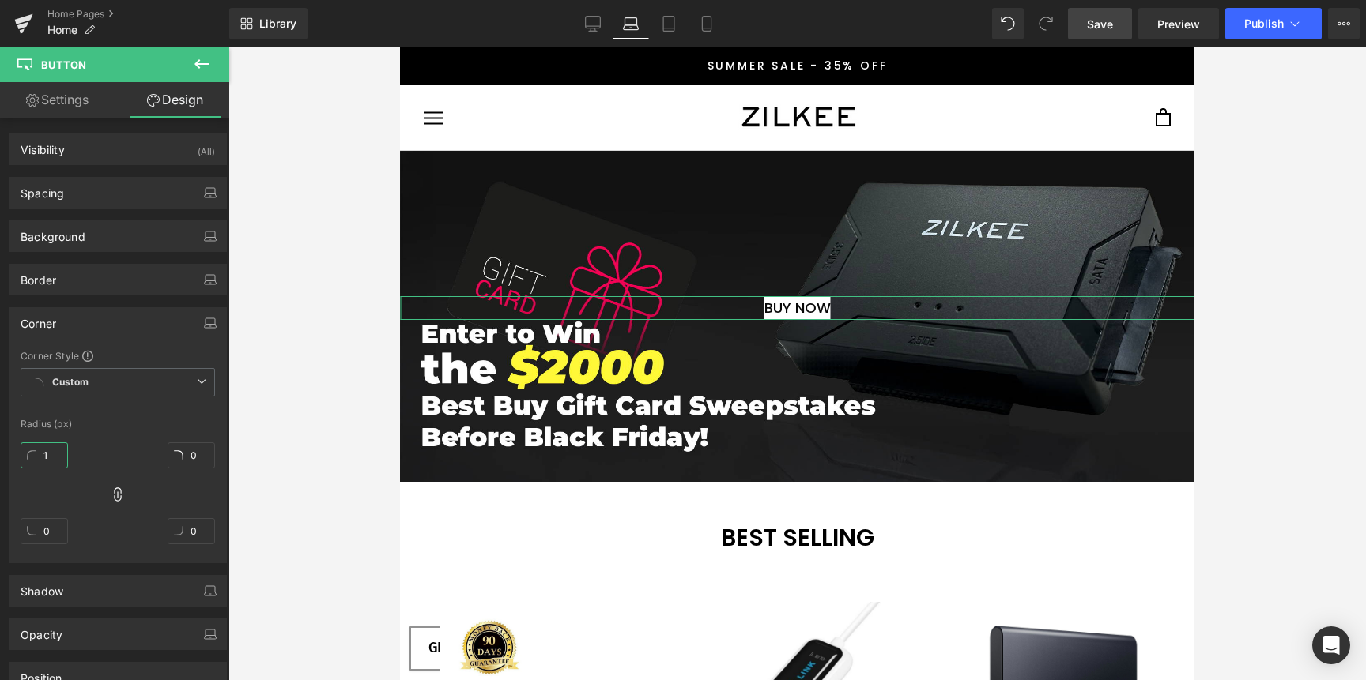
type input "1"
type input "10"
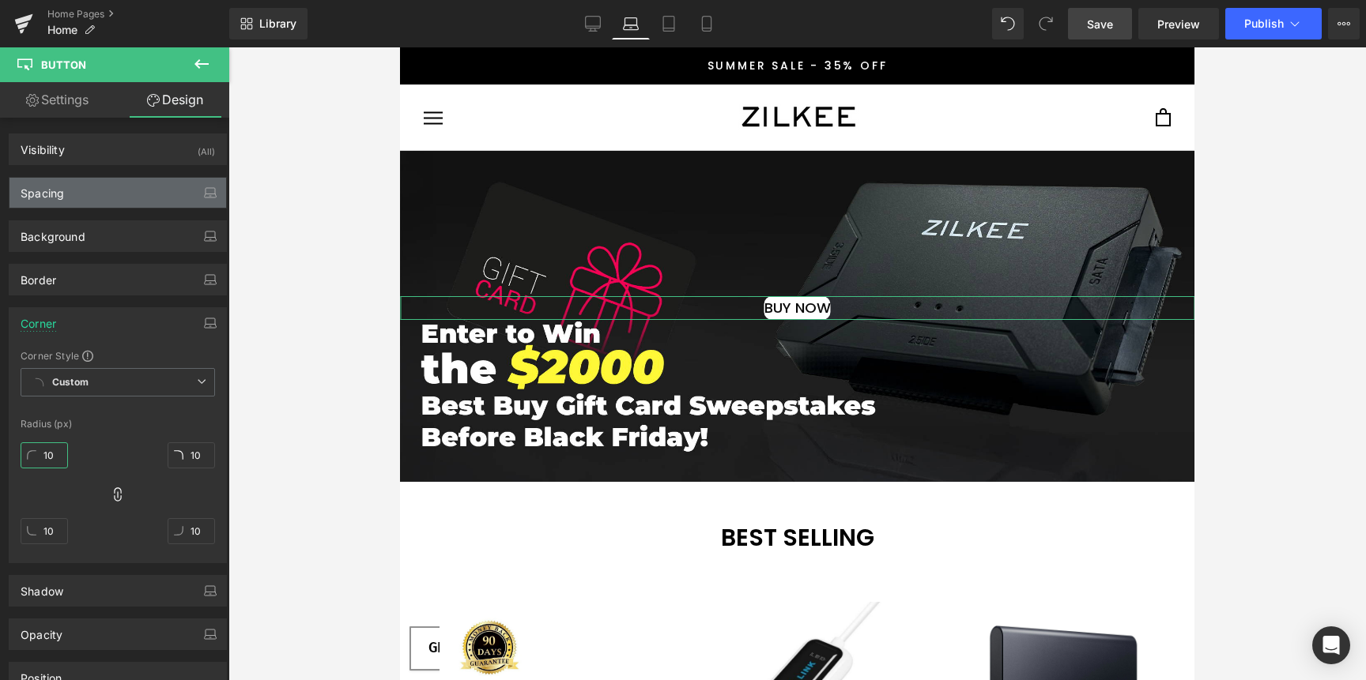
type input "10"
click at [77, 199] on div "Spacing" at bounding box center [117, 193] width 217 height 30
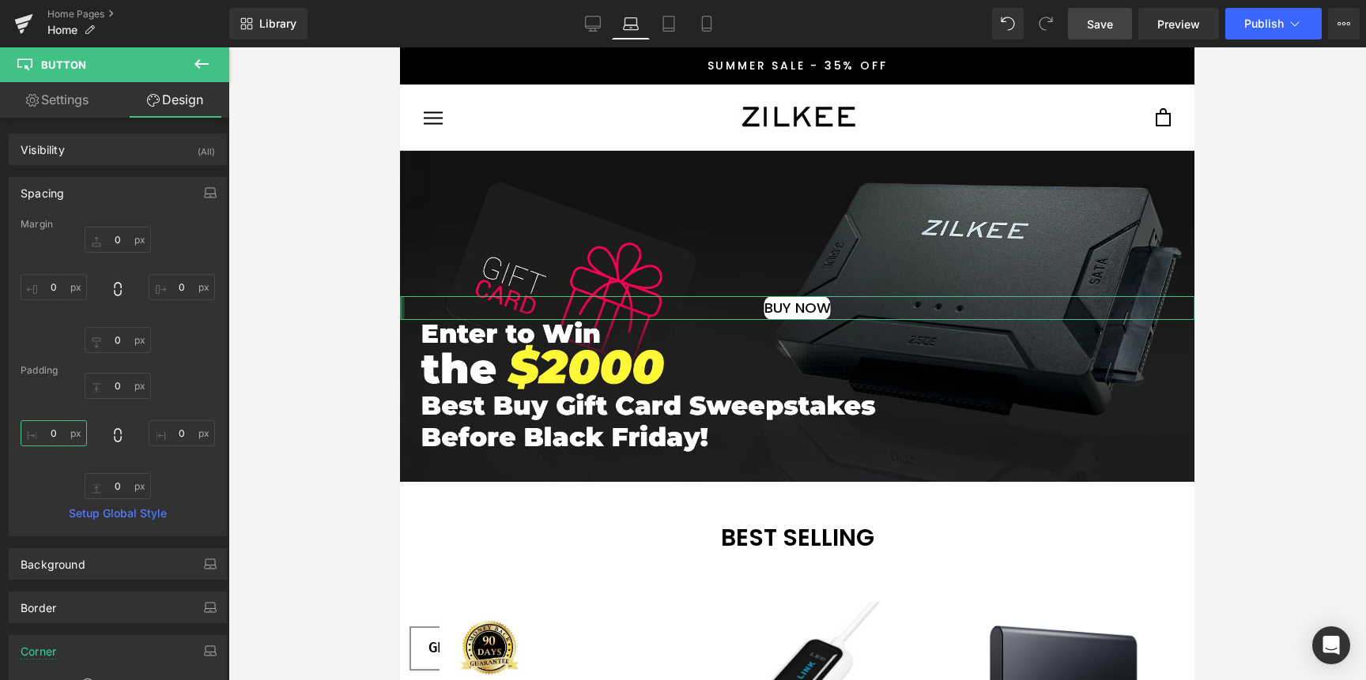
click at [62, 439] on input "0" at bounding box center [54, 433] width 66 height 26
type input "20"
click at [178, 428] on input "0" at bounding box center [182, 433] width 66 height 26
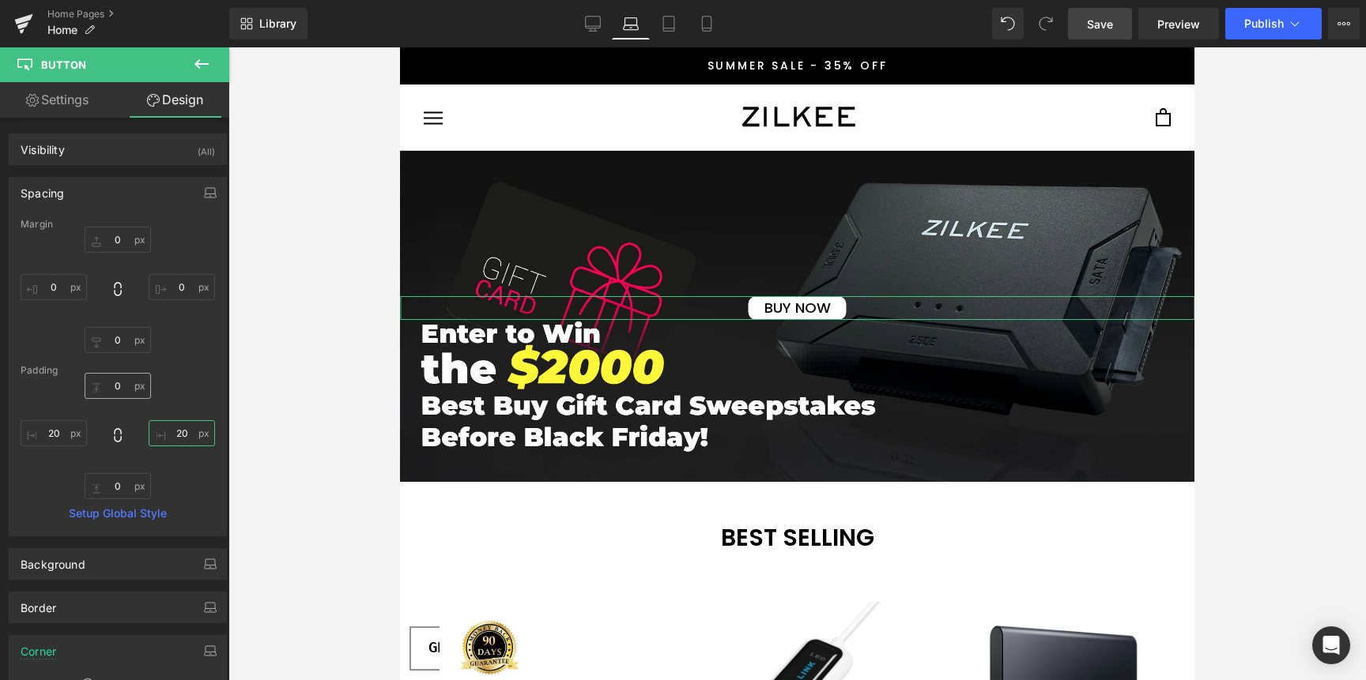
type input "20"
click at [113, 383] on input "0" at bounding box center [118, 386] width 66 height 26
type input "10"
click at [118, 491] on input "0" at bounding box center [118, 486] width 66 height 26
type input "10"
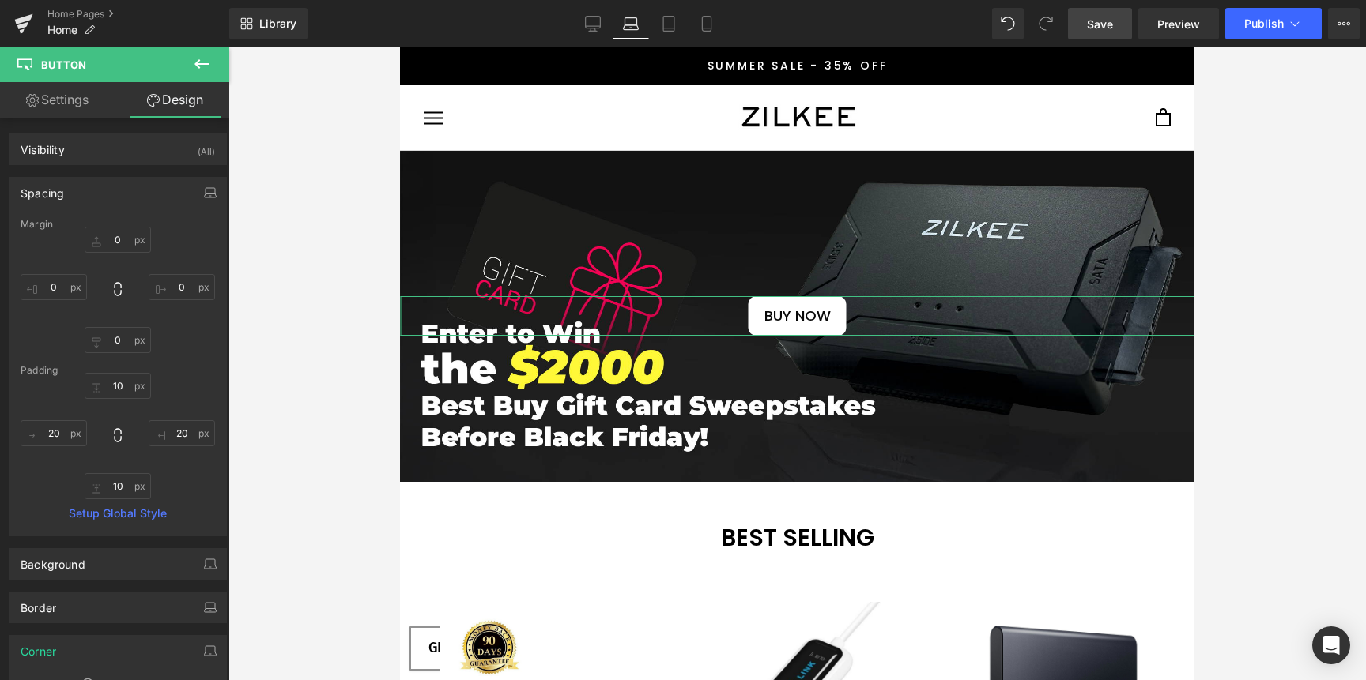
click at [149, 186] on div "Spacing" at bounding box center [117, 193] width 217 height 30
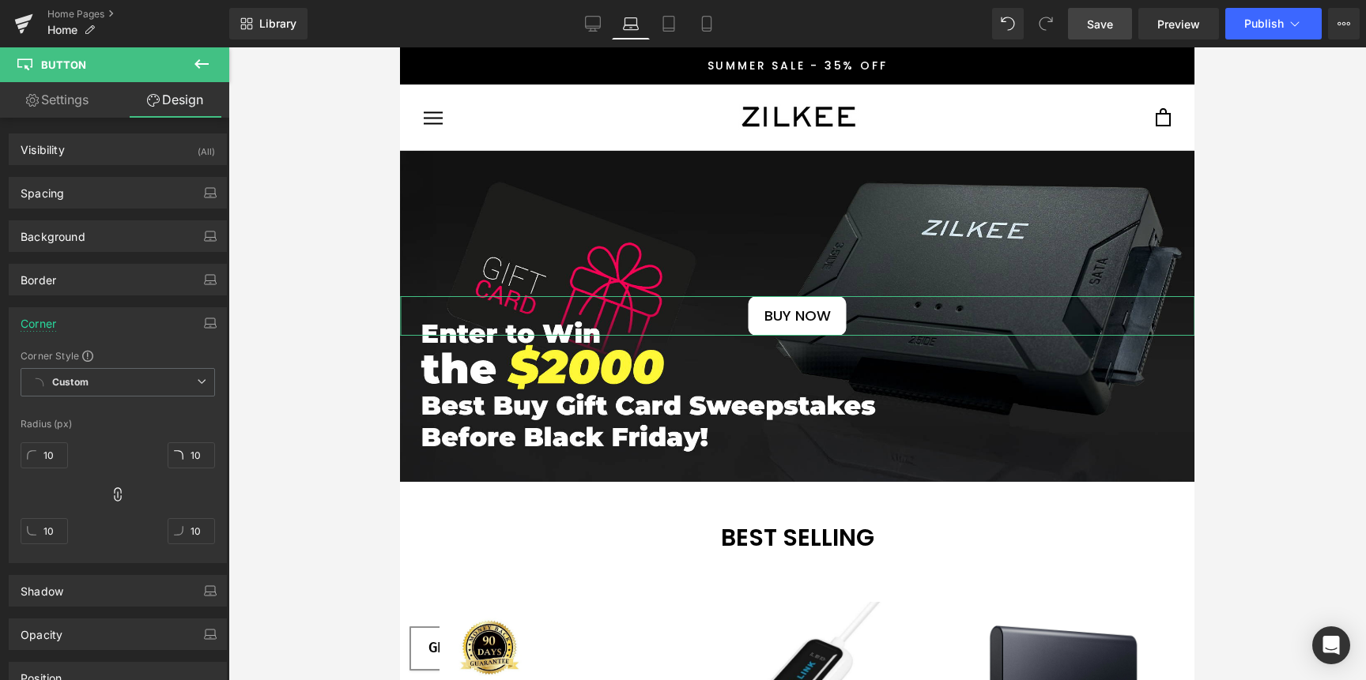
click at [87, 323] on div "Corner" at bounding box center [117, 323] width 217 height 30
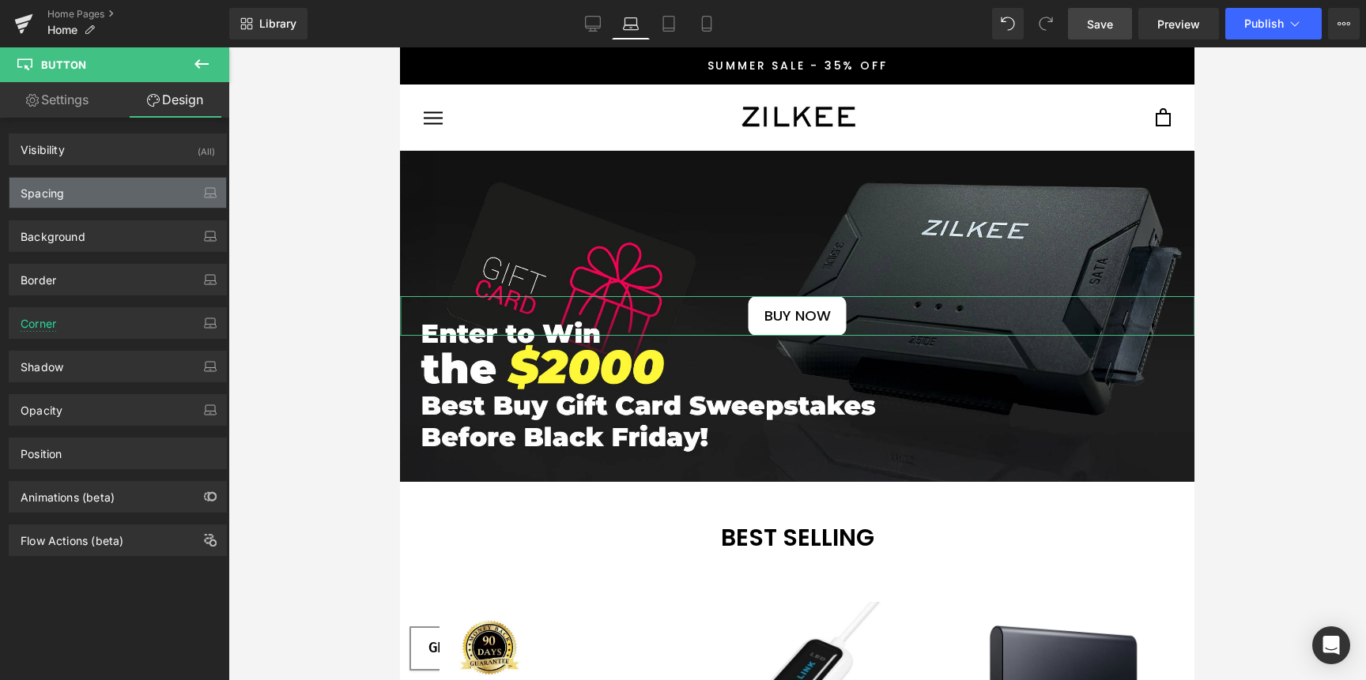
click at [107, 194] on div "Spacing" at bounding box center [117, 193] width 217 height 30
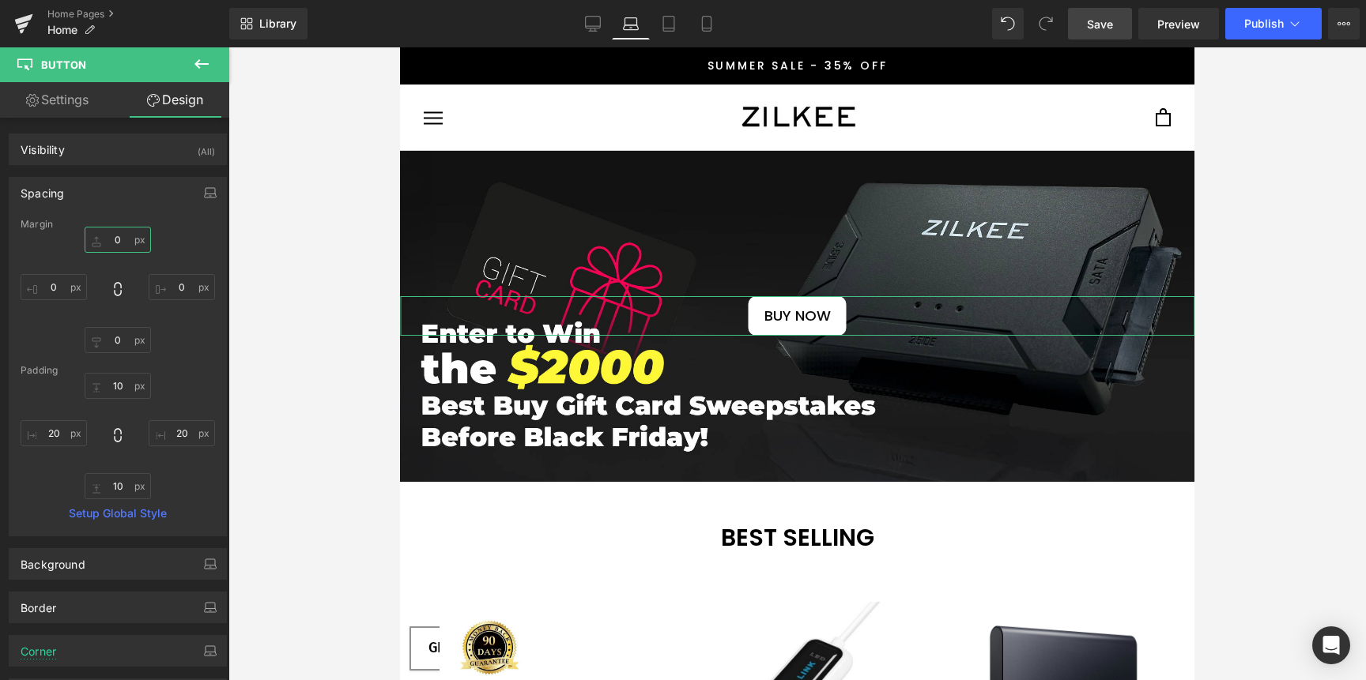
click at [110, 240] on input "0" at bounding box center [118, 240] width 66 height 26
drag, startPoint x: 109, startPoint y: 233, endPoint x: 99, endPoint y: 91, distance: 142.6
click at [99, 91] on div "Settings Design Button Button Styles Custom Custom Setup Global Style Custom Se…" at bounding box center [114, 402] width 229 height 641
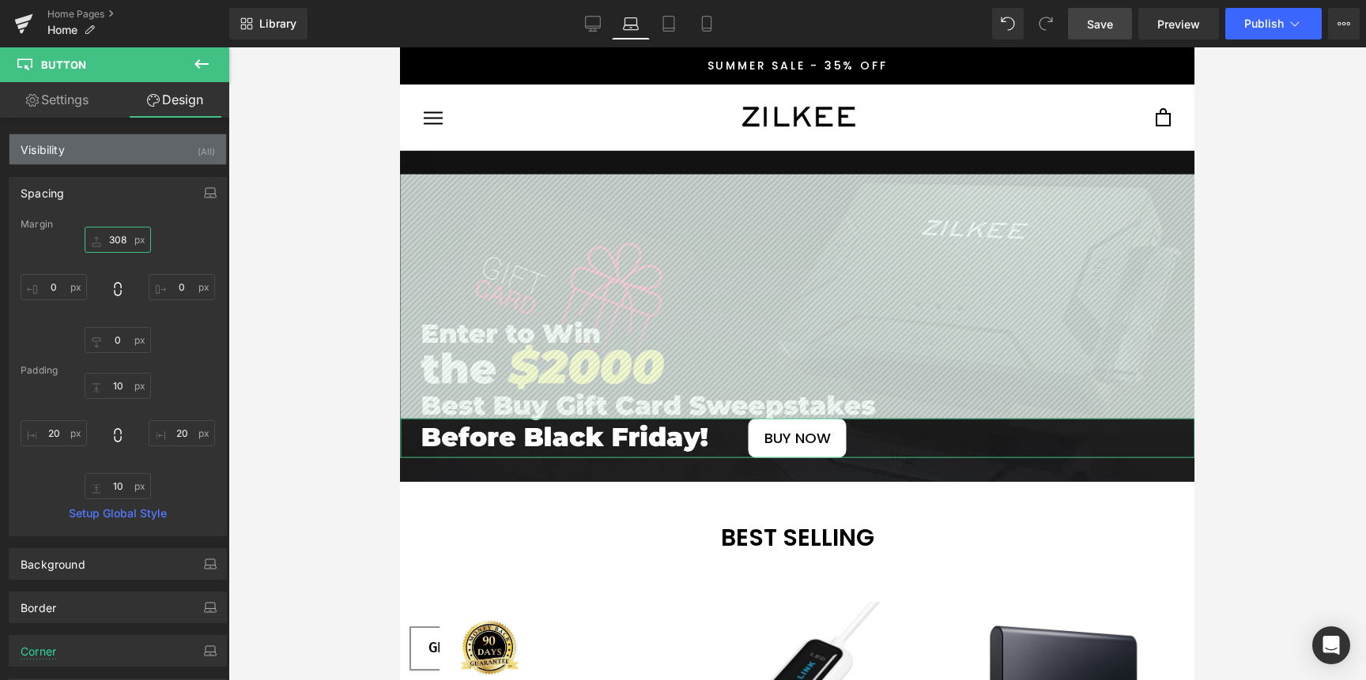
type input "308"
drag, startPoint x: 107, startPoint y: 239, endPoint x: 94, endPoint y: 138, distance: 102.0
click at [94, 138] on div "Visibility (All) 0|0|0|0 1 Show on Desktop 1 Show on Laptop 1 Show on Tablet 1 …" at bounding box center [118, 501] width 236 height 767
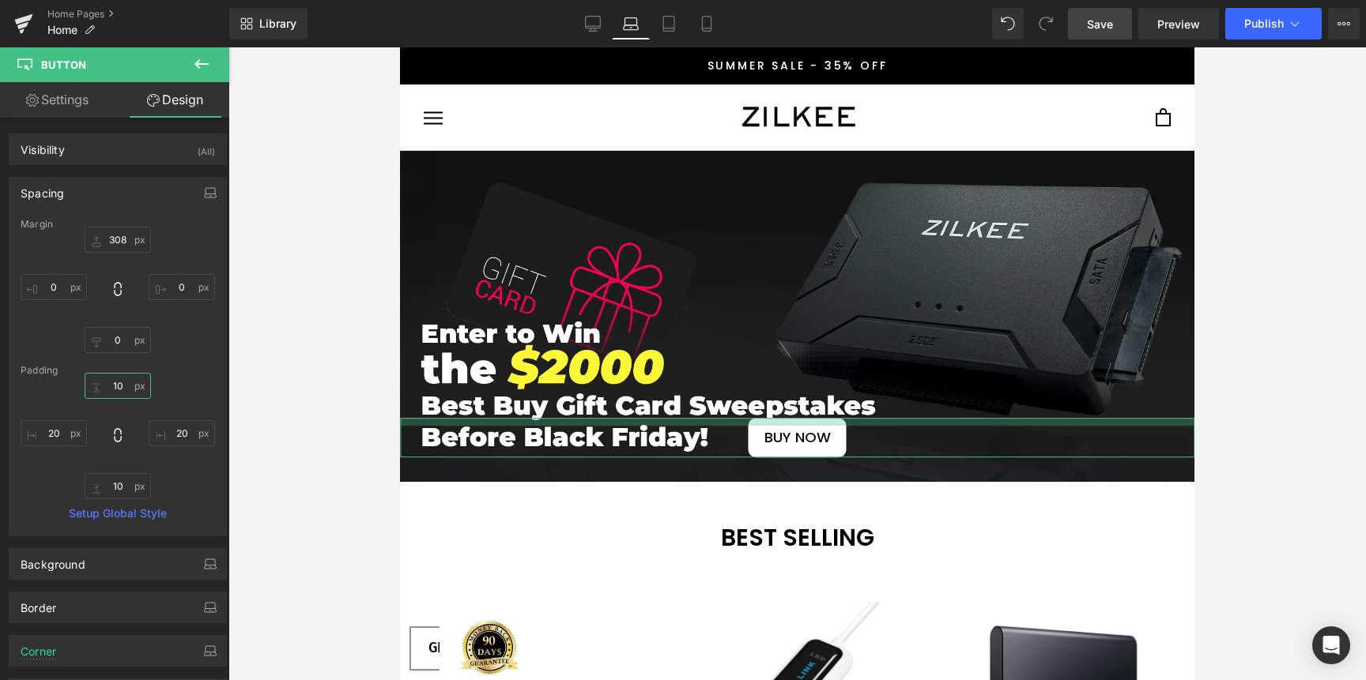
click at [125, 389] on input "10" at bounding box center [118, 386] width 66 height 26
type input "5"
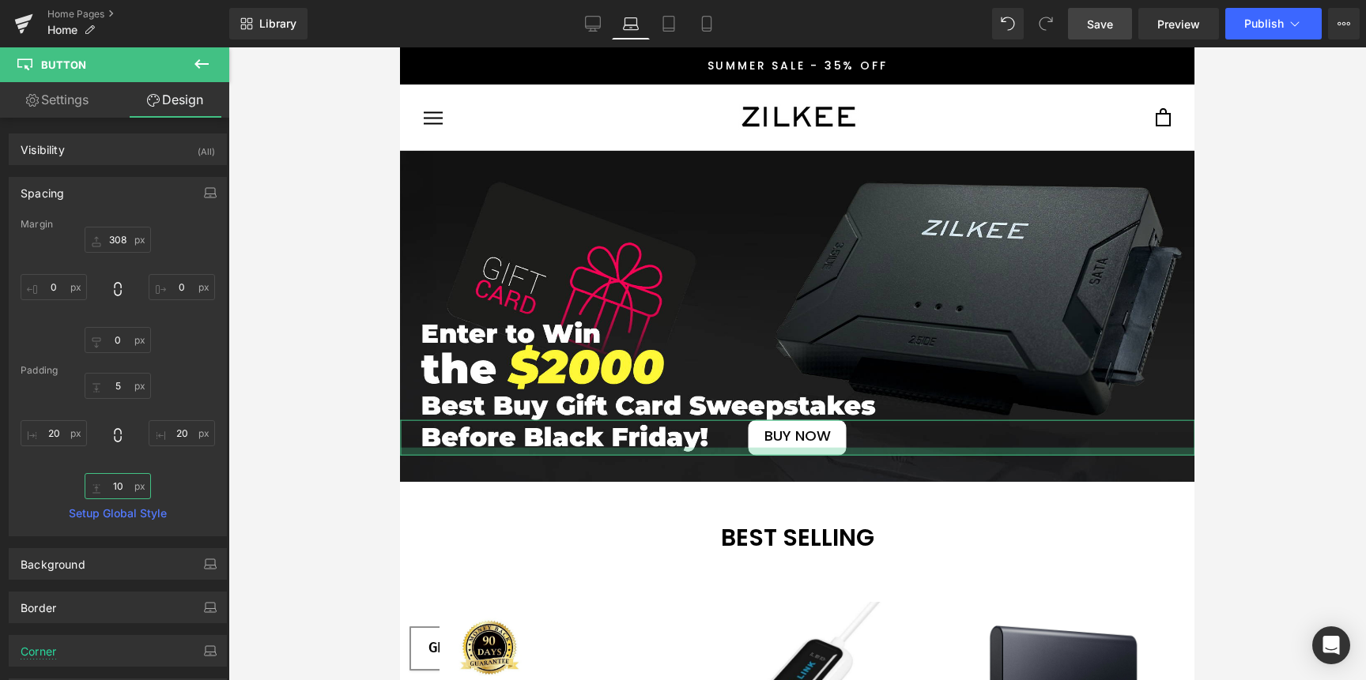
click at [119, 487] on input "10" at bounding box center [118, 486] width 66 height 26
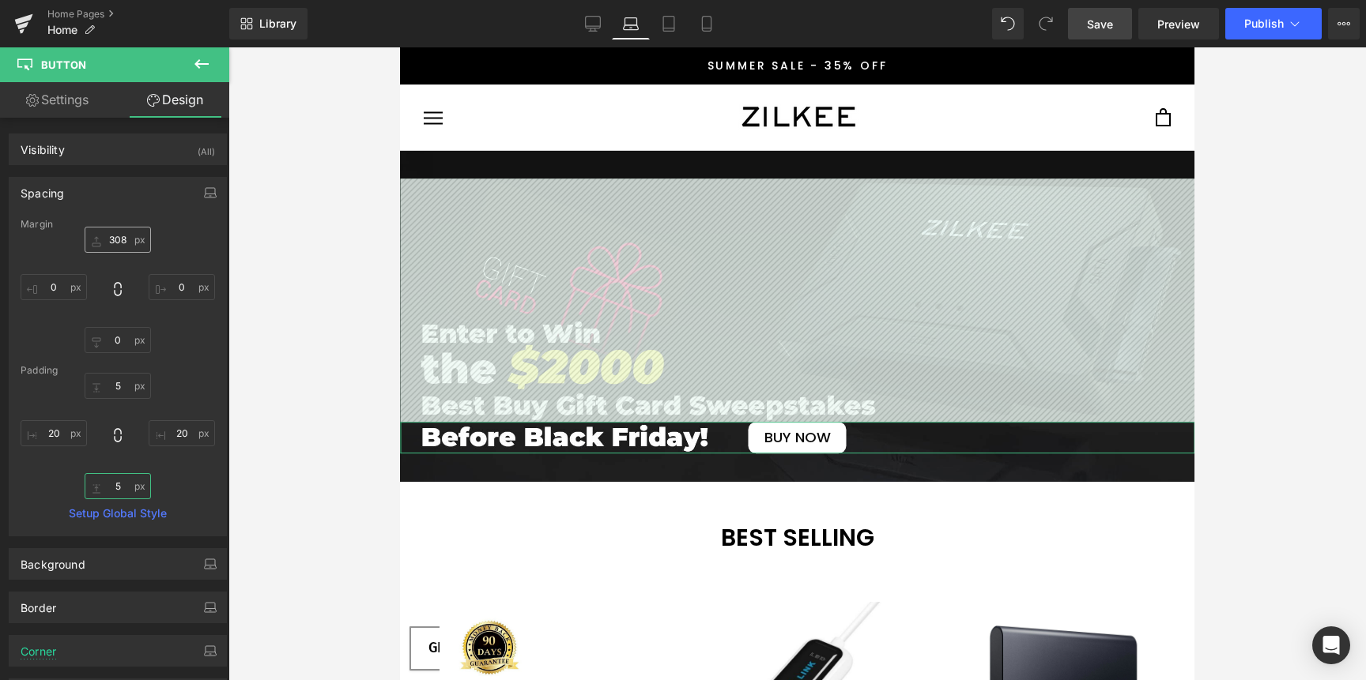
type input "5"
click at [124, 241] on input "308" at bounding box center [118, 240] width 66 height 26
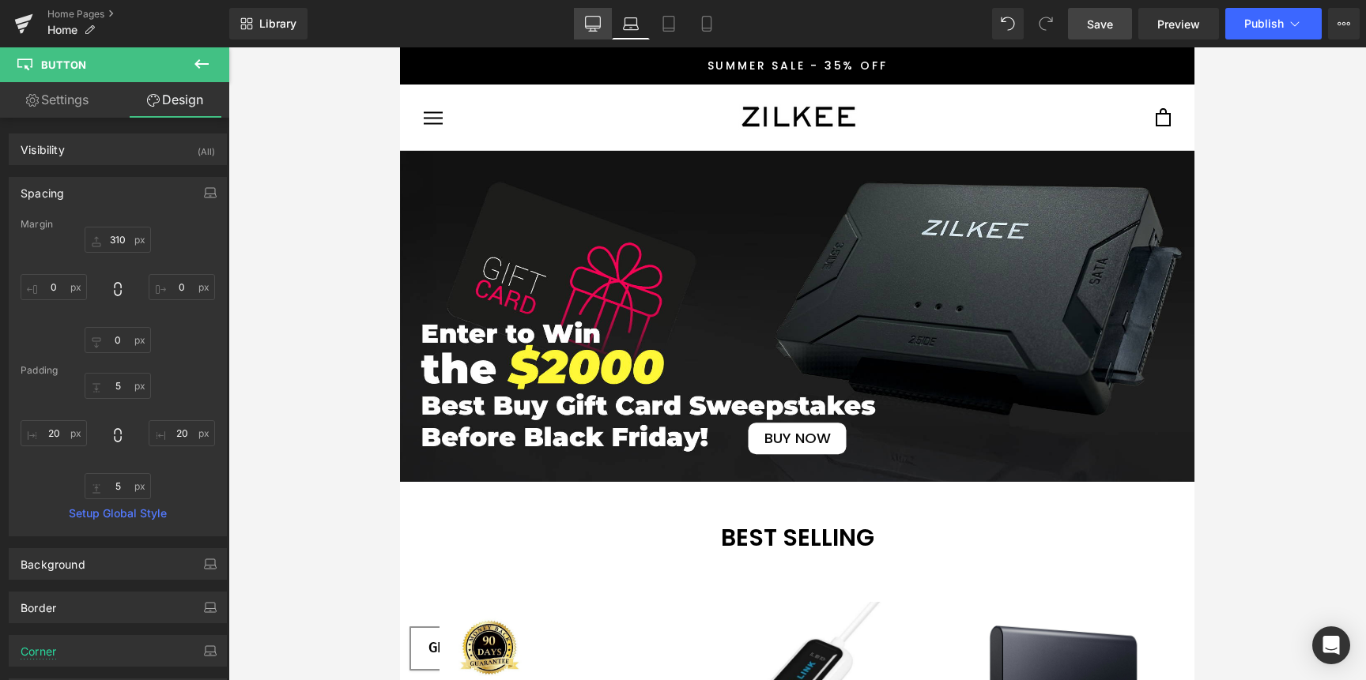
click at [590, 28] on icon at bounding box center [593, 23] width 15 height 12
type input "0"
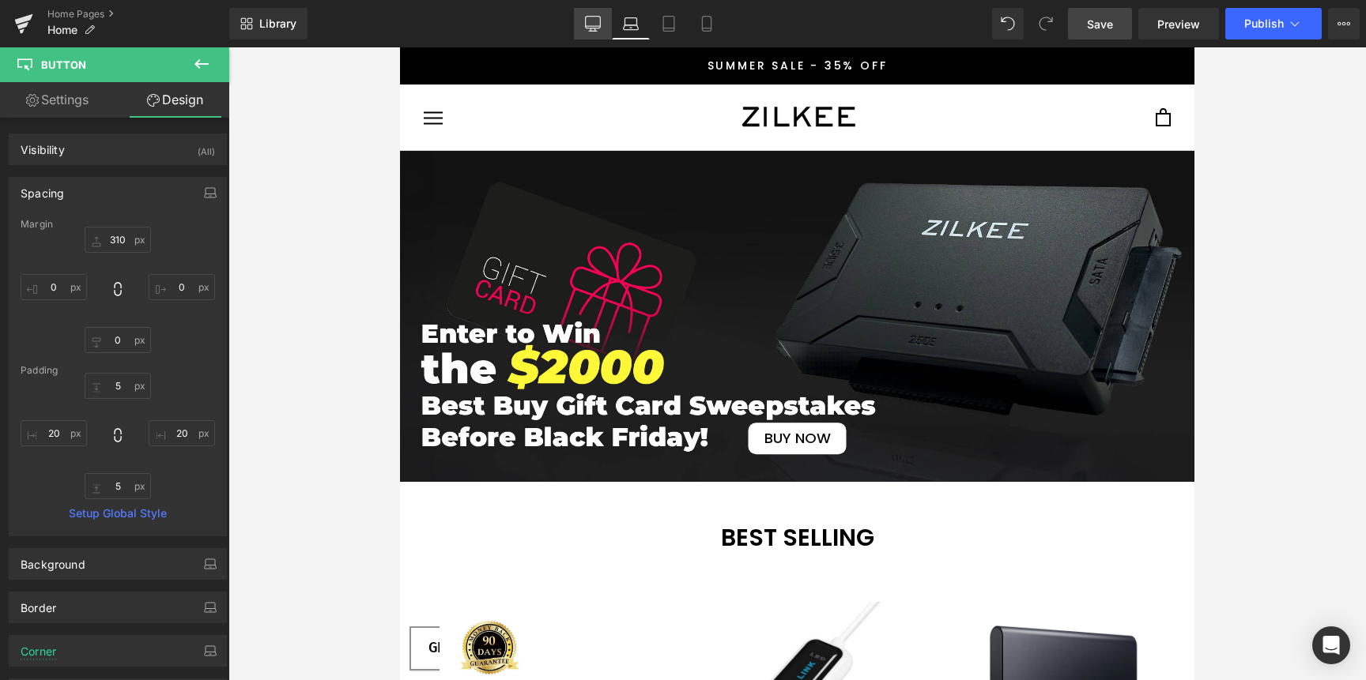
type input "0"
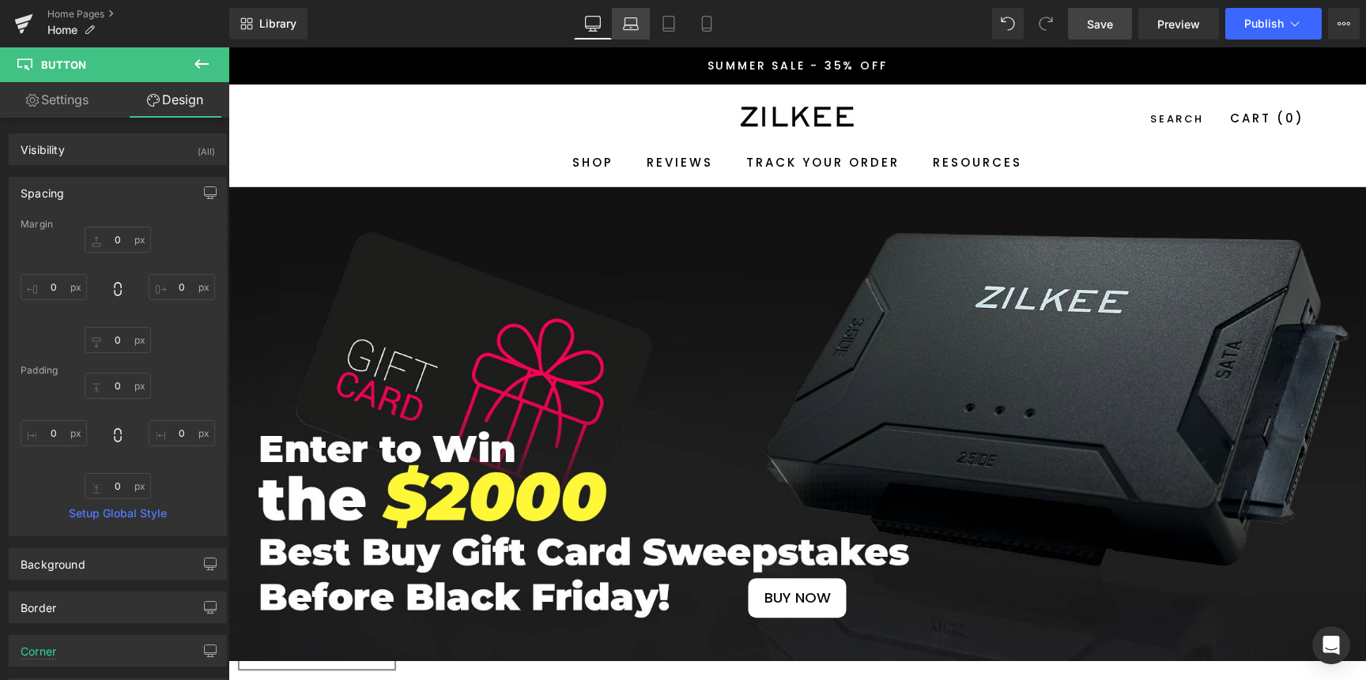
click at [616, 31] on link "Laptop" at bounding box center [631, 24] width 38 height 32
type input "310"
type input "0"
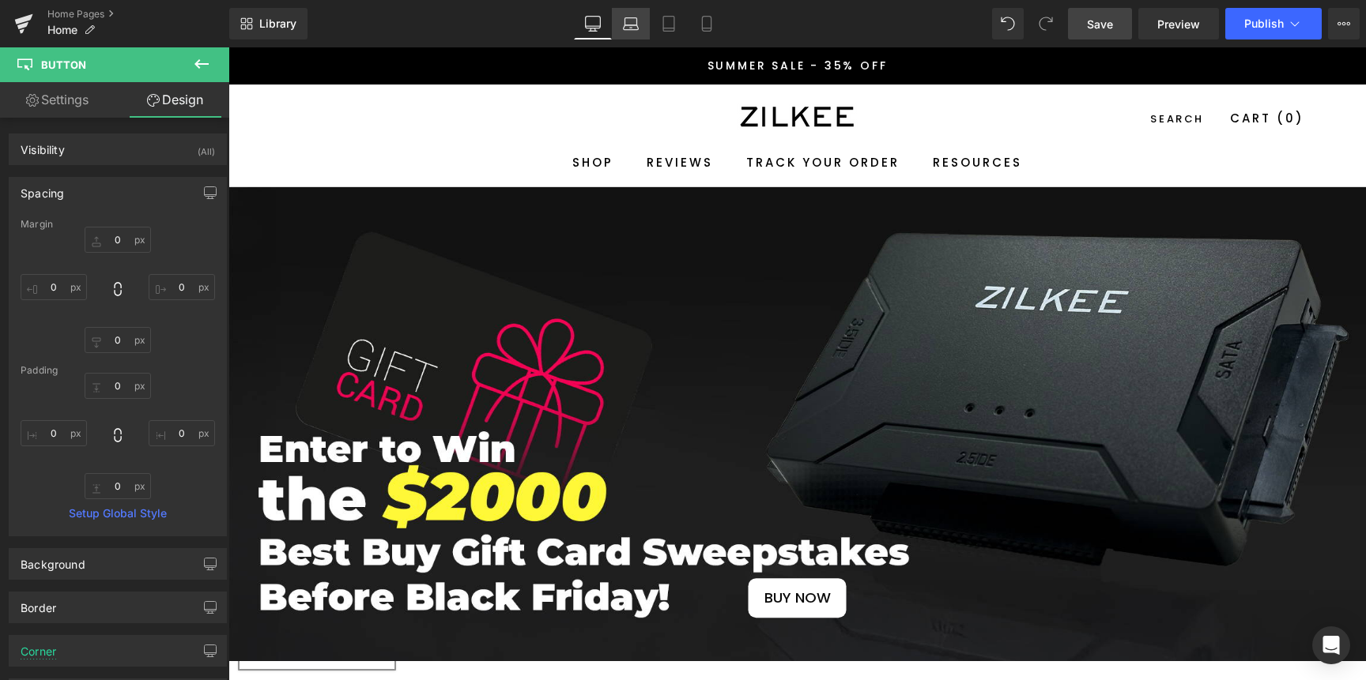
type input "5"
type input "20"
type input "5"
type input "20"
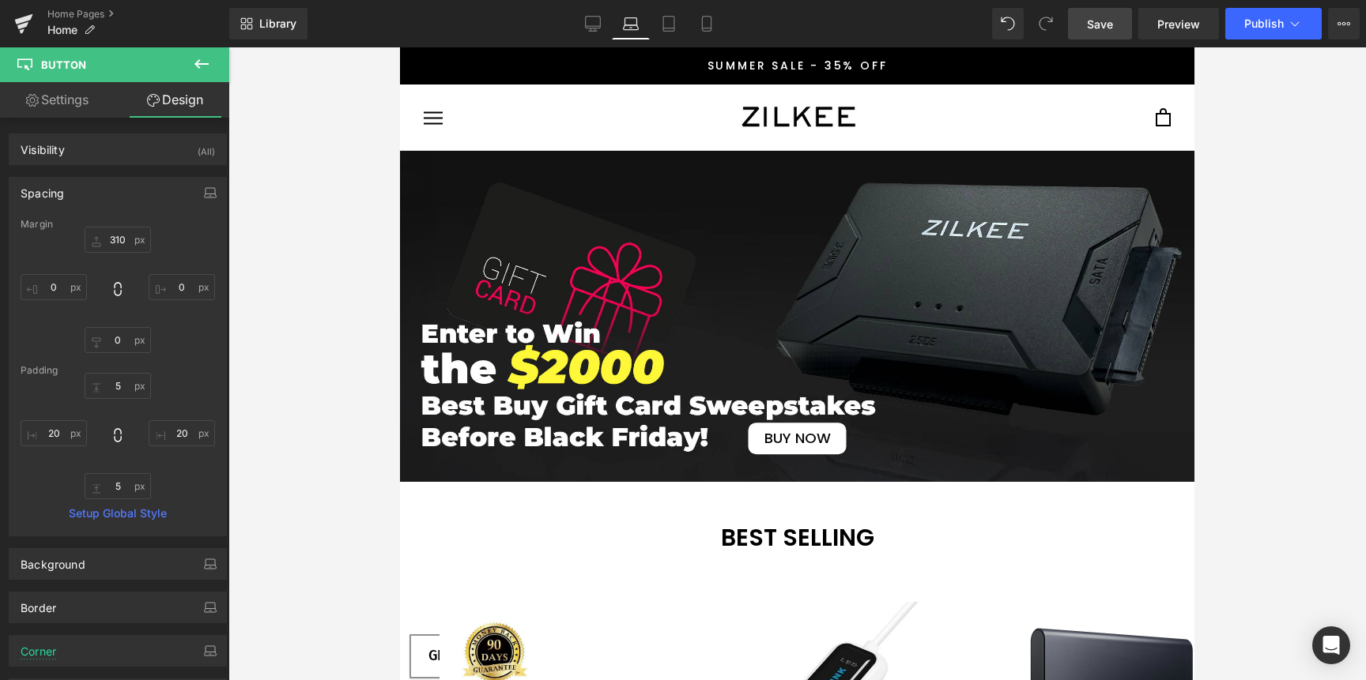
scroll to position [162, 0]
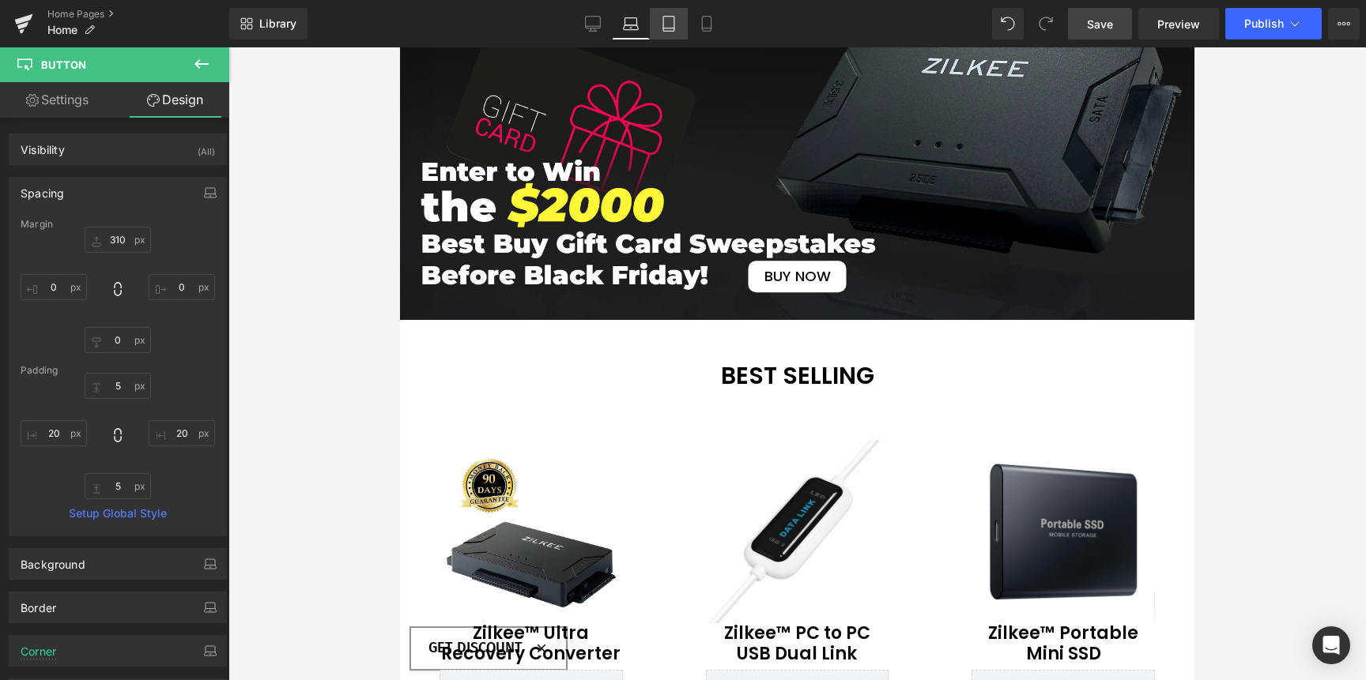
click at [671, 22] on icon at bounding box center [669, 24] width 16 height 16
type input "0"
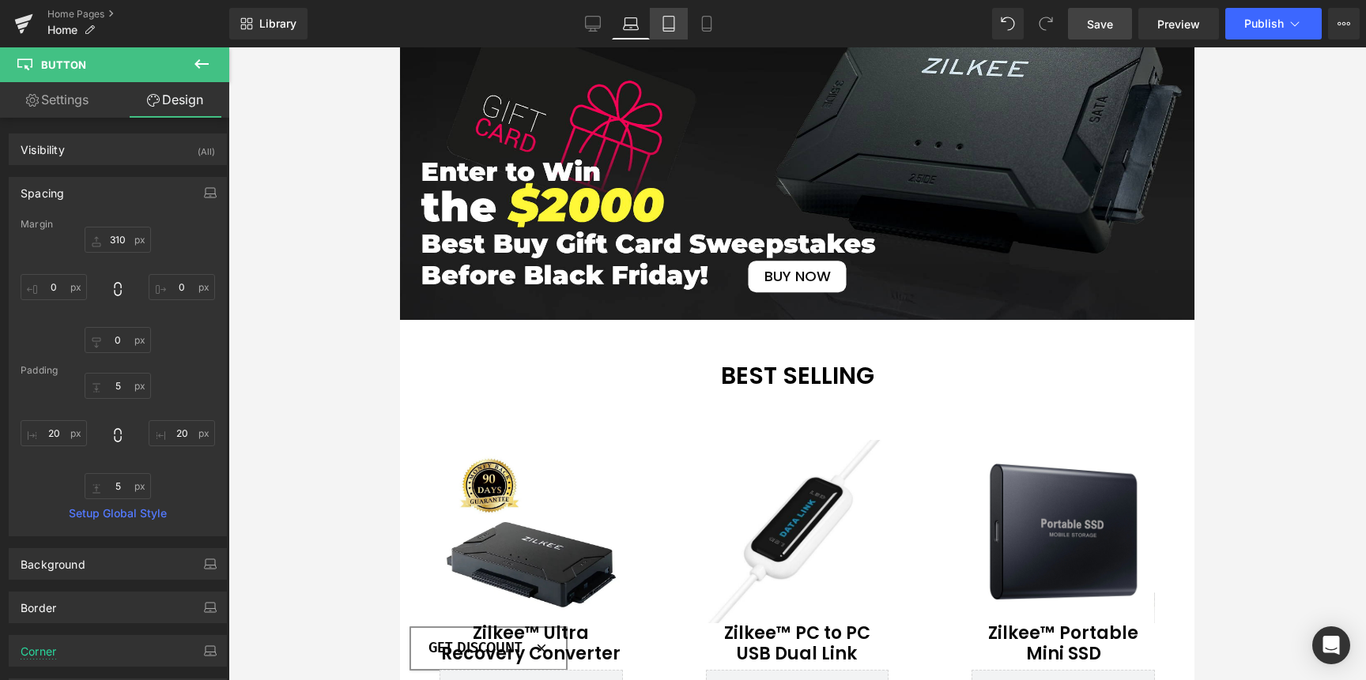
type input "0"
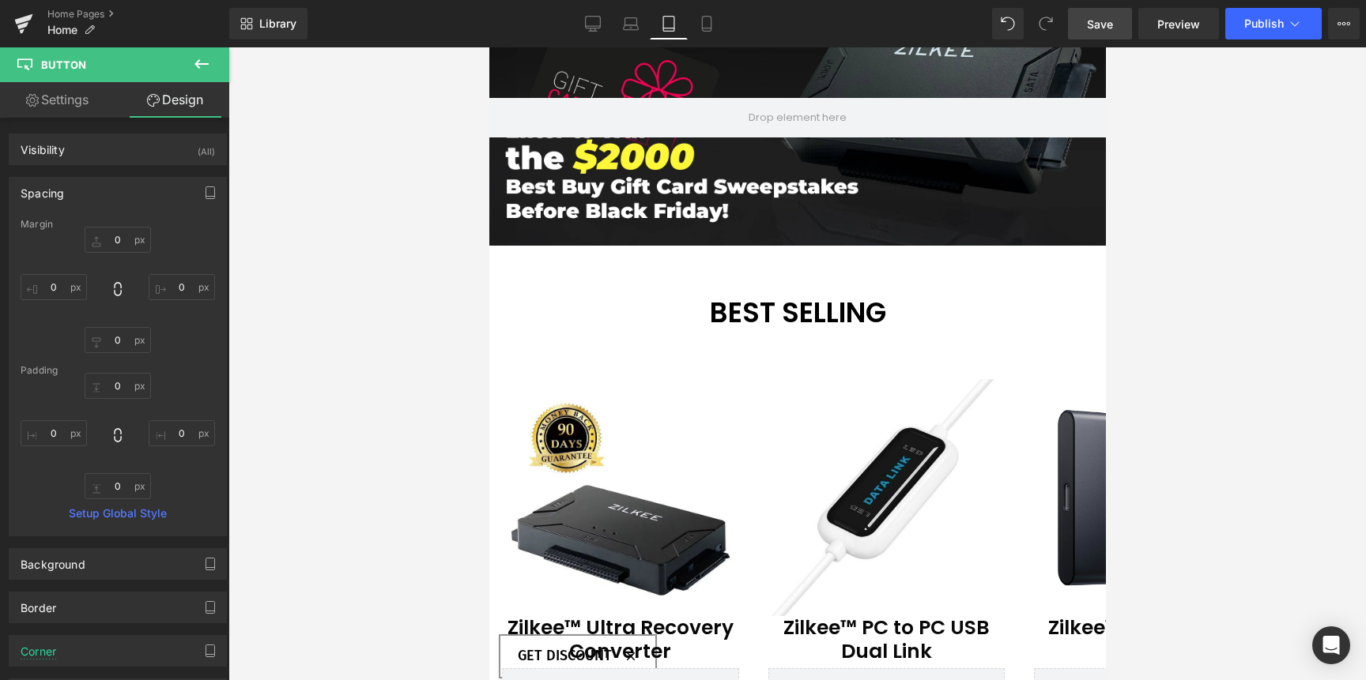
scroll to position [0, 0]
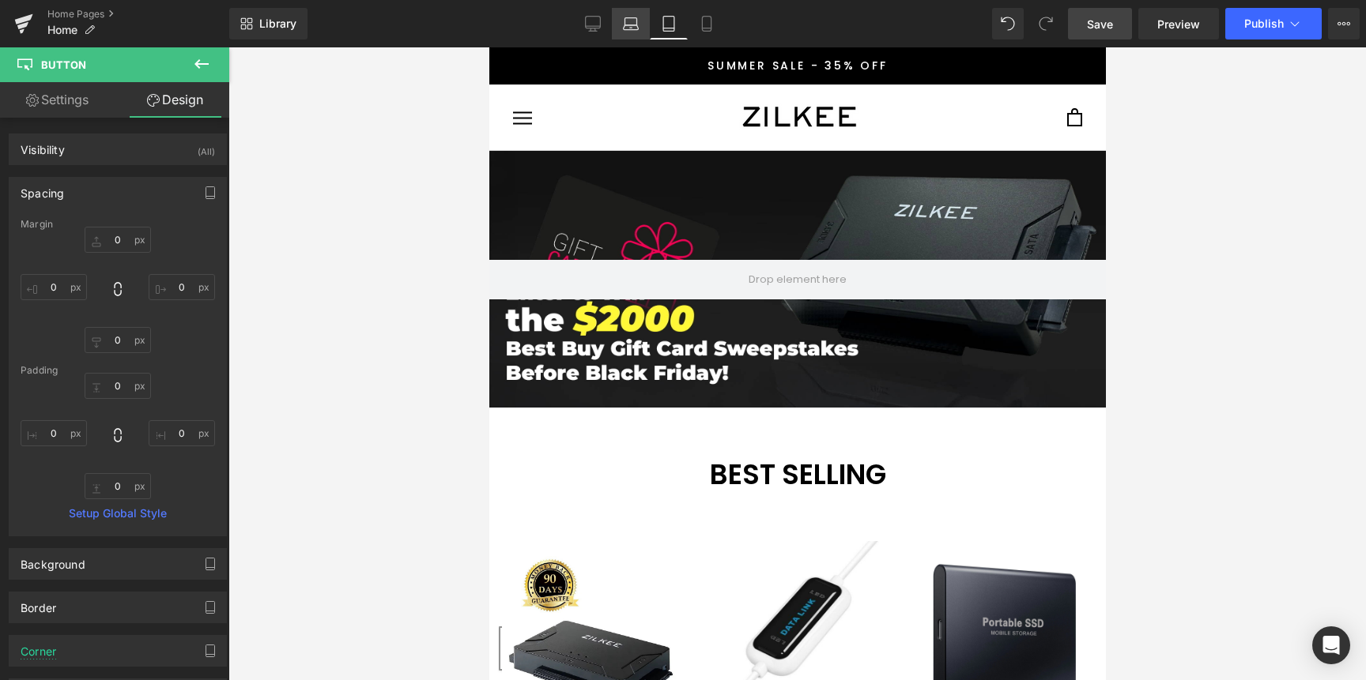
click at [635, 26] on icon at bounding box center [631, 24] width 16 height 16
type input "310"
type input "0"
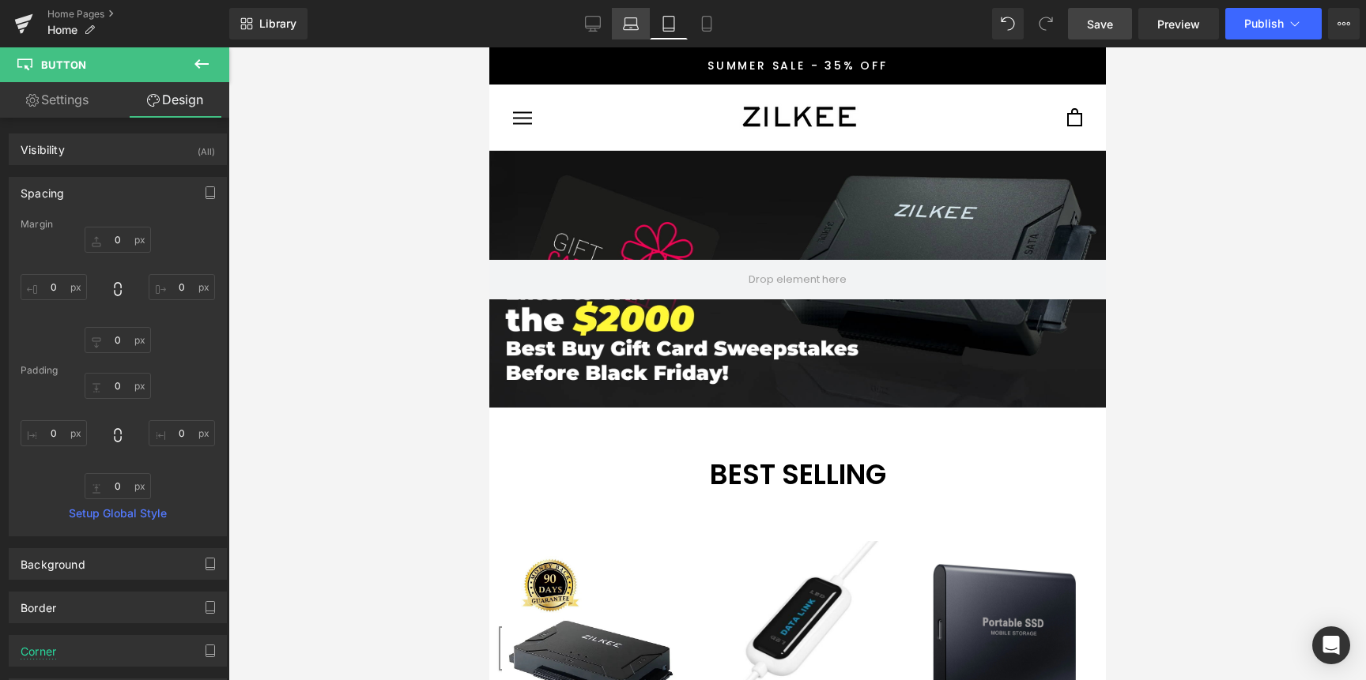
type input "5"
type input "20"
type input "5"
type input "20"
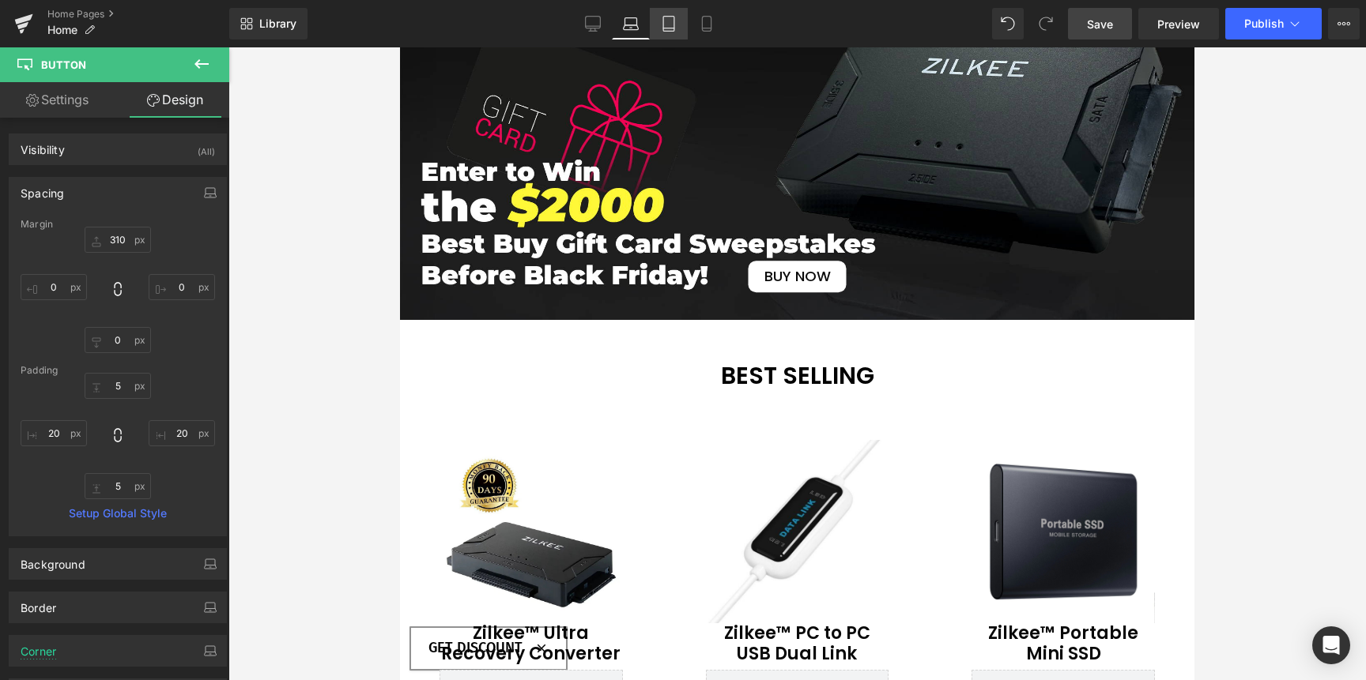
click at [666, 19] on icon at bounding box center [669, 24] width 16 height 16
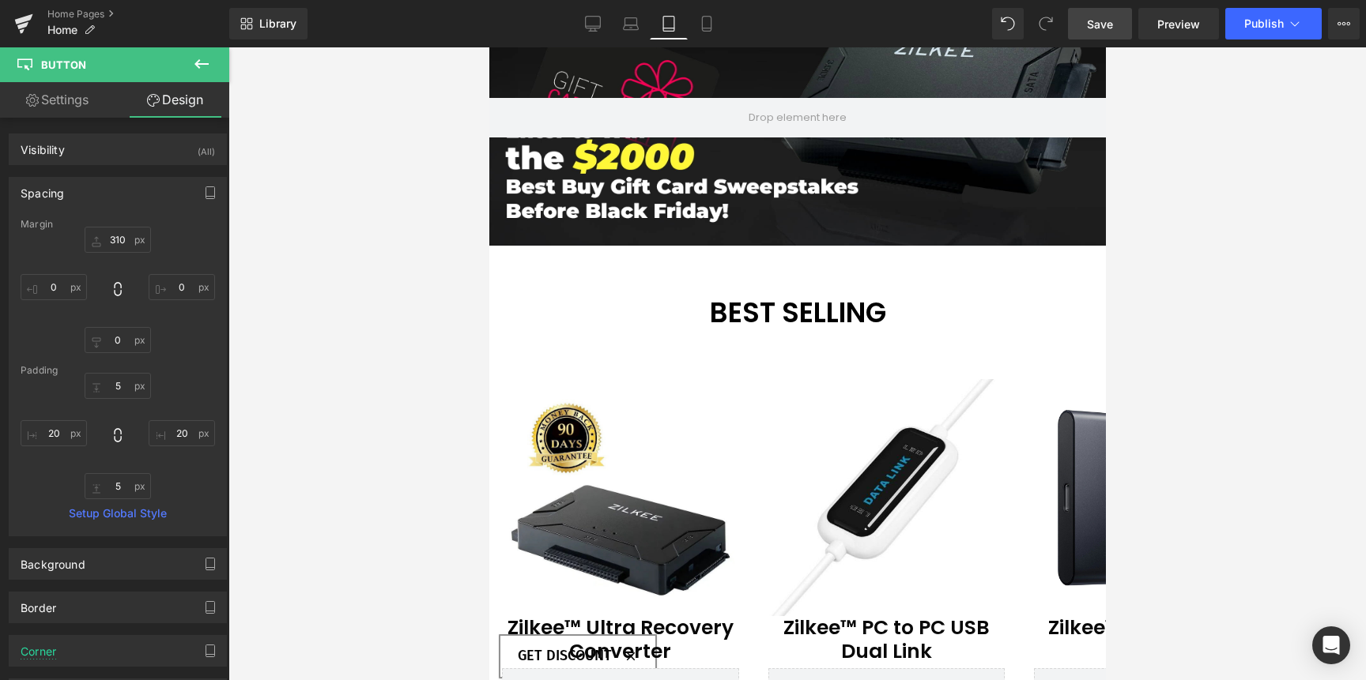
scroll to position [0, 0]
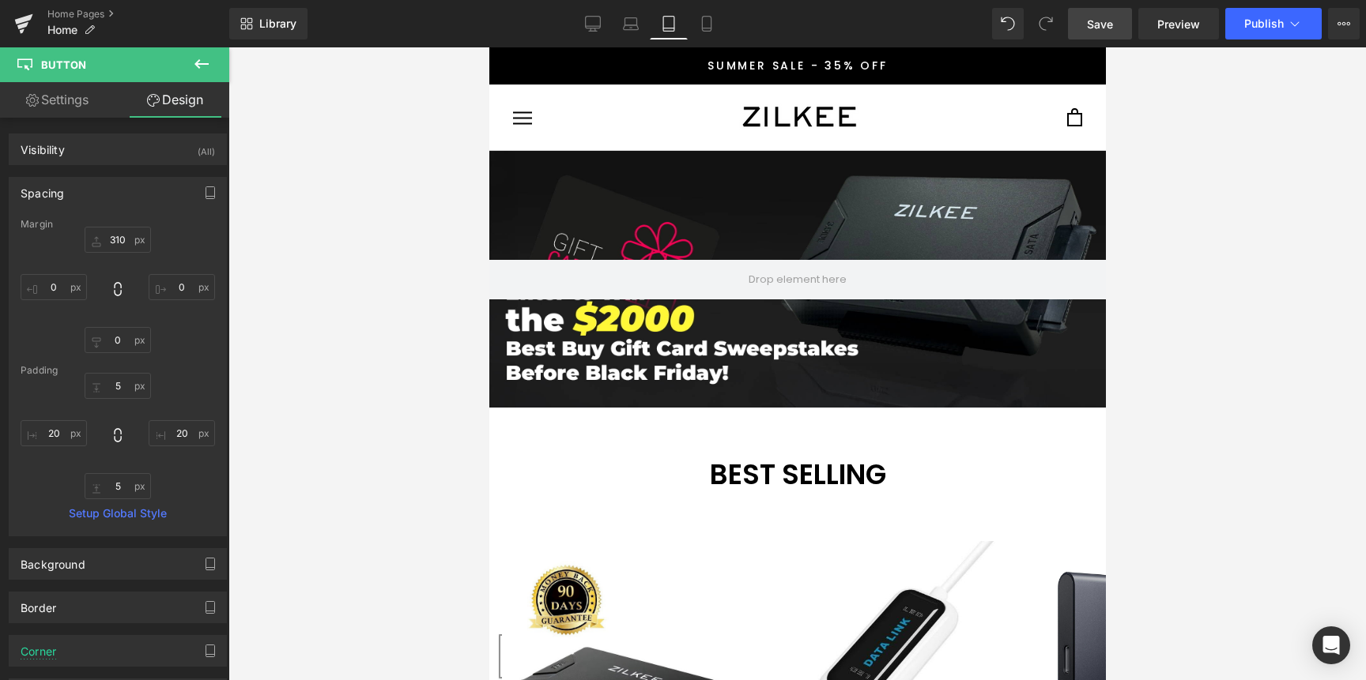
type input "0"
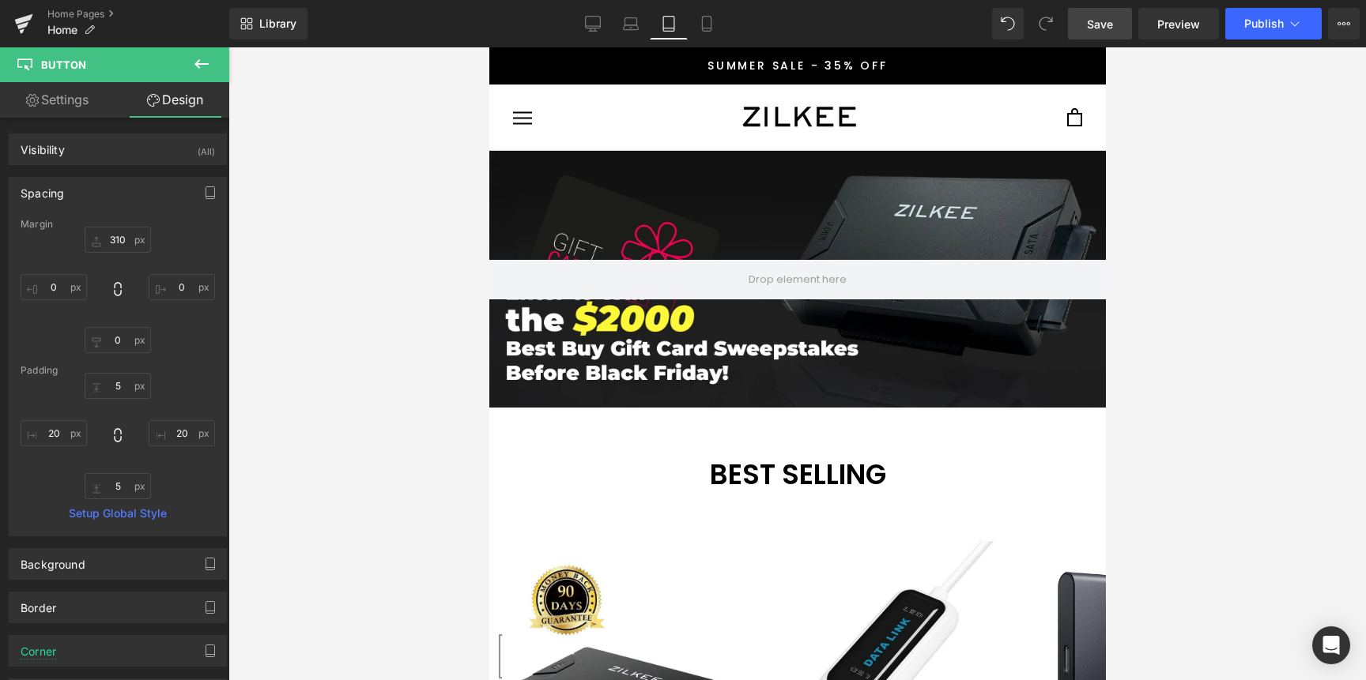
type input "0"
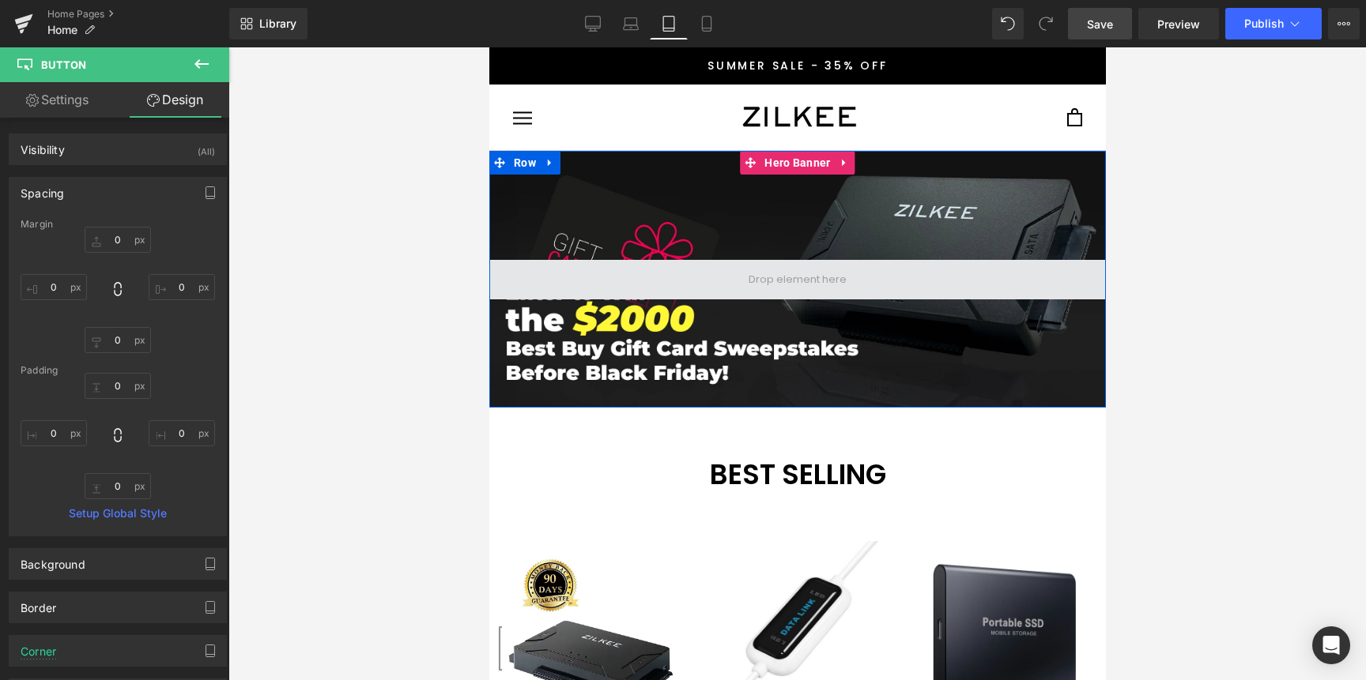
click at [761, 277] on span at bounding box center [796, 279] width 109 height 24
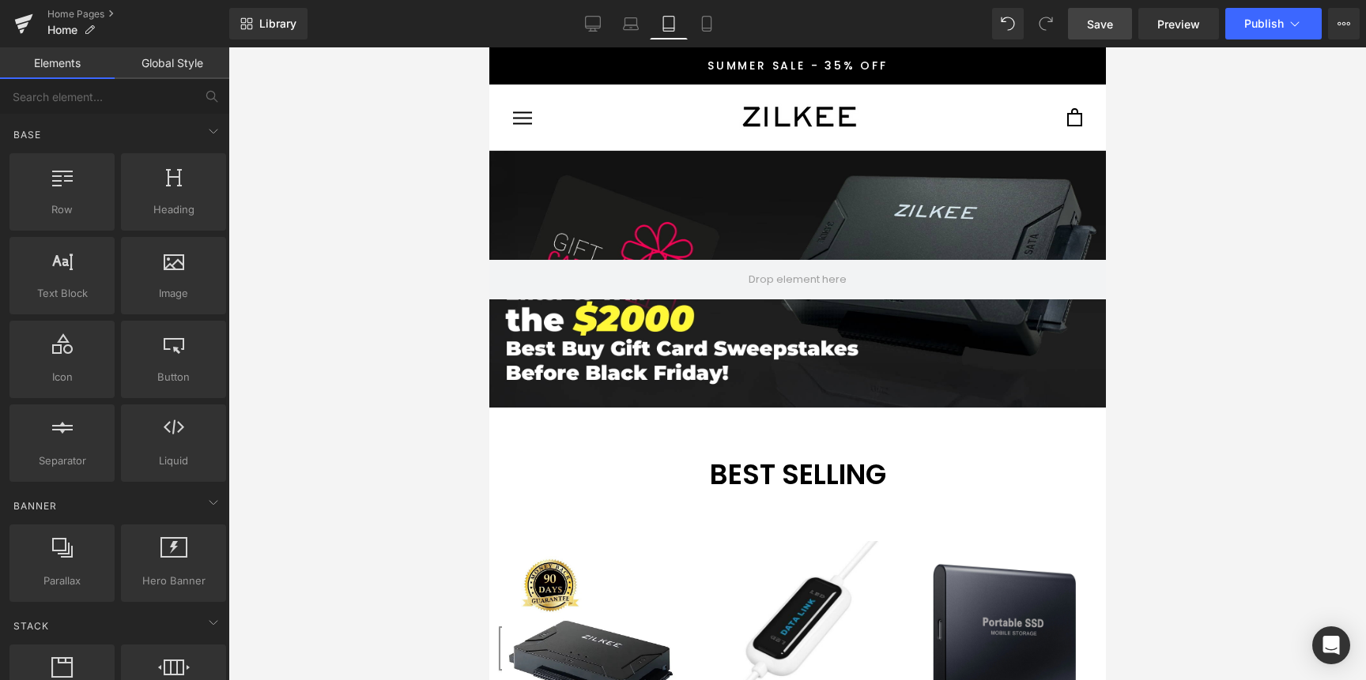
click at [170, 69] on link "Global Style" at bounding box center [172, 63] width 115 height 32
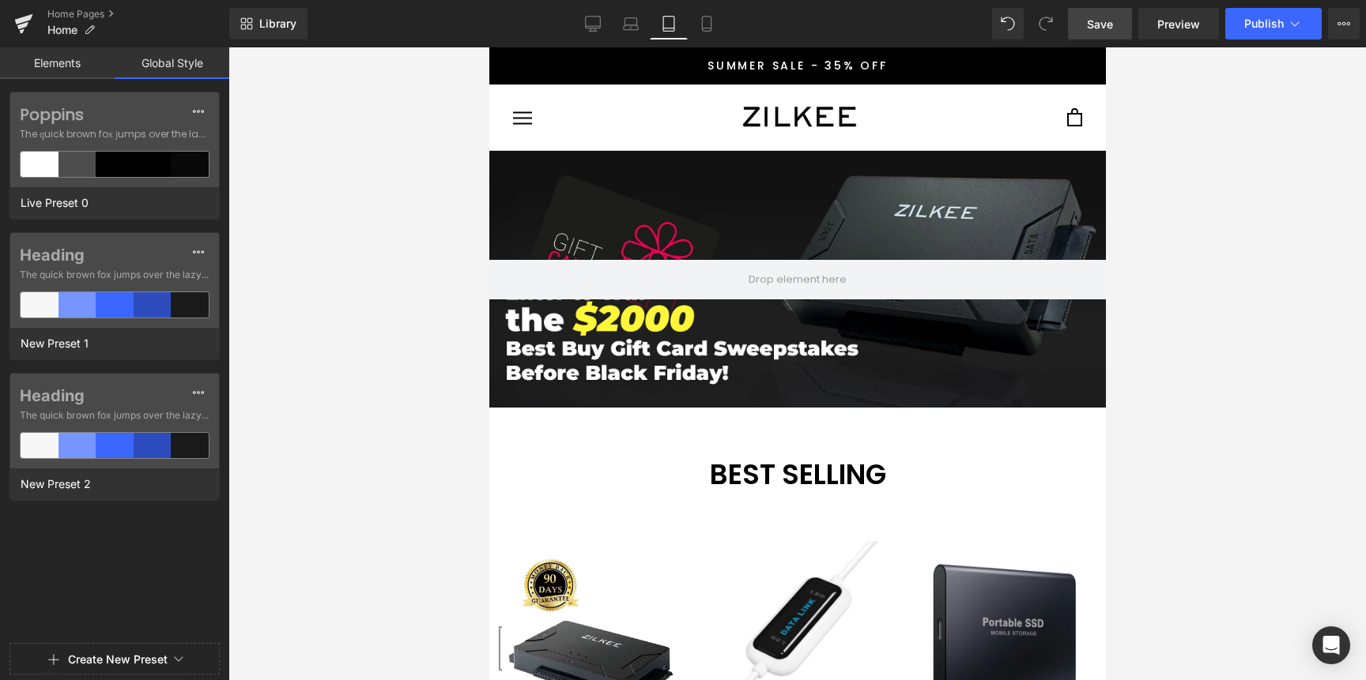
click at [59, 65] on link "Elements" at bounding box center [57, 63] width 115 height 32
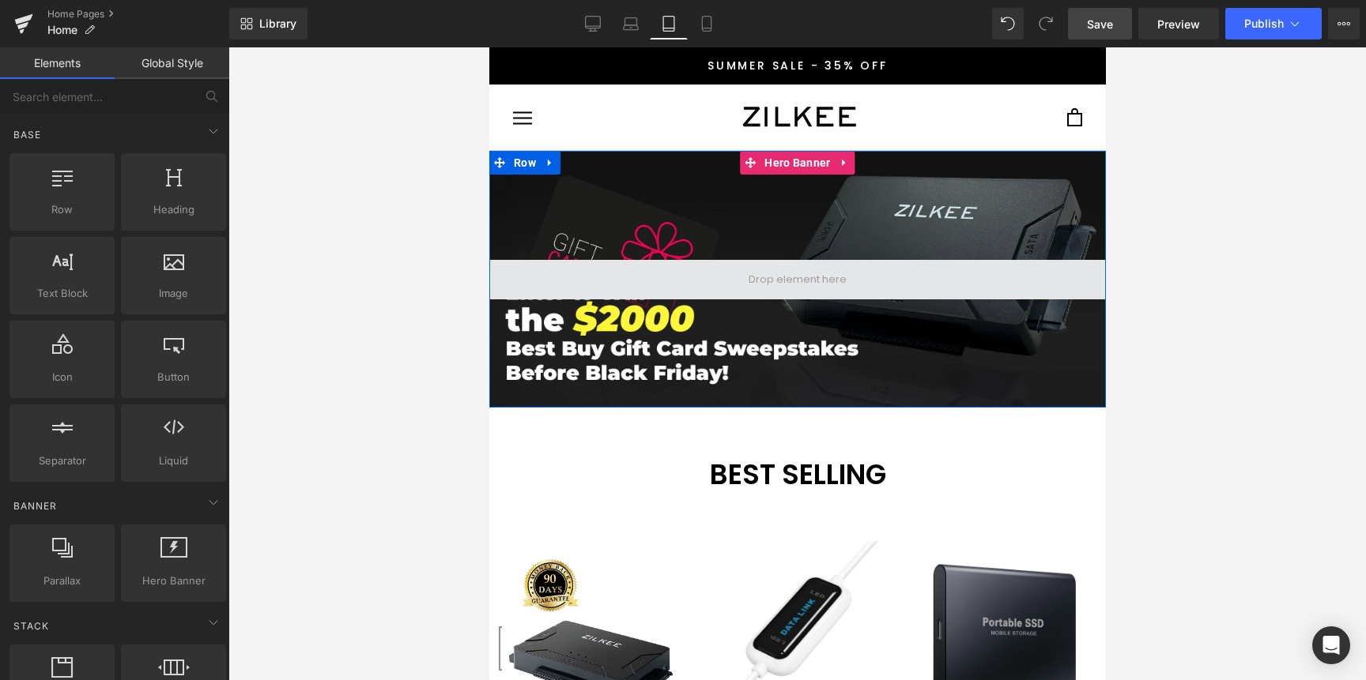
click at [778, 277] on span at bounding box center [796, 279] width 109 height 24
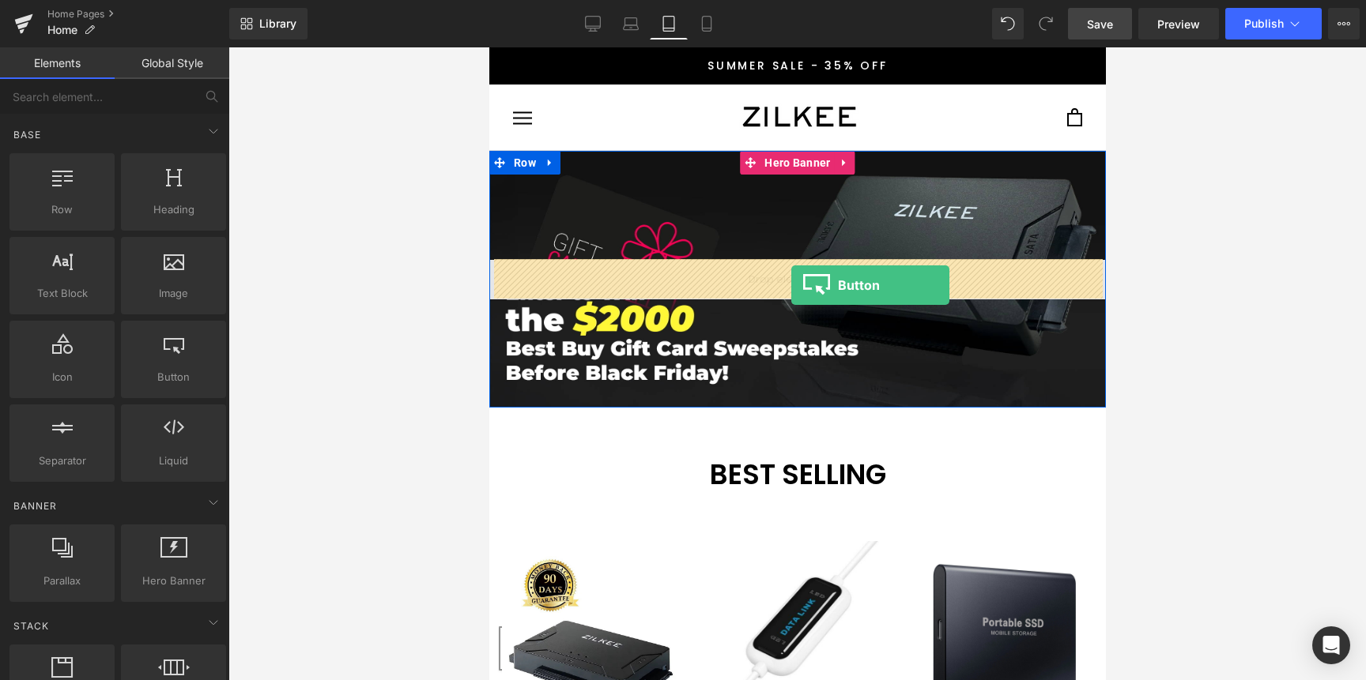
drag, startPoint x: 661, startPoint y: 427, endPoint x: 790, endPoint y: 285, distance: 191.3
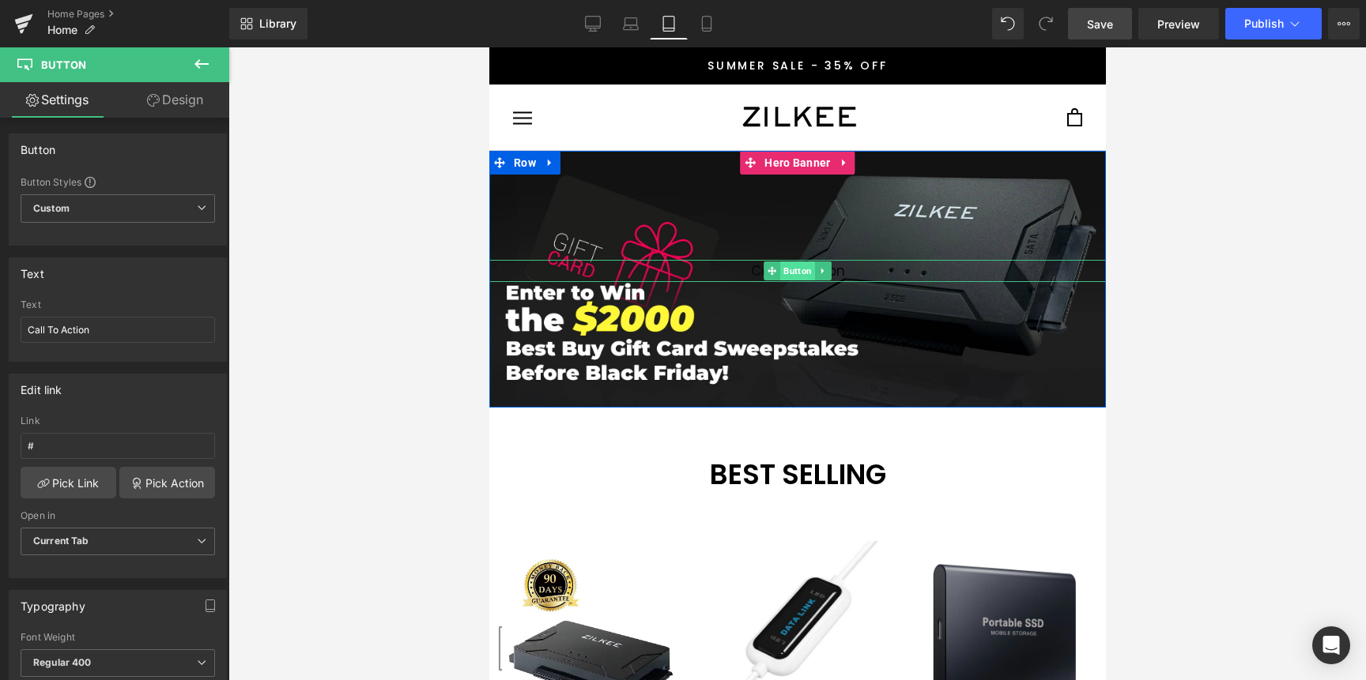
click at [792, 269] on span "Button" at bounding box center [796, 271] width 35 height 19
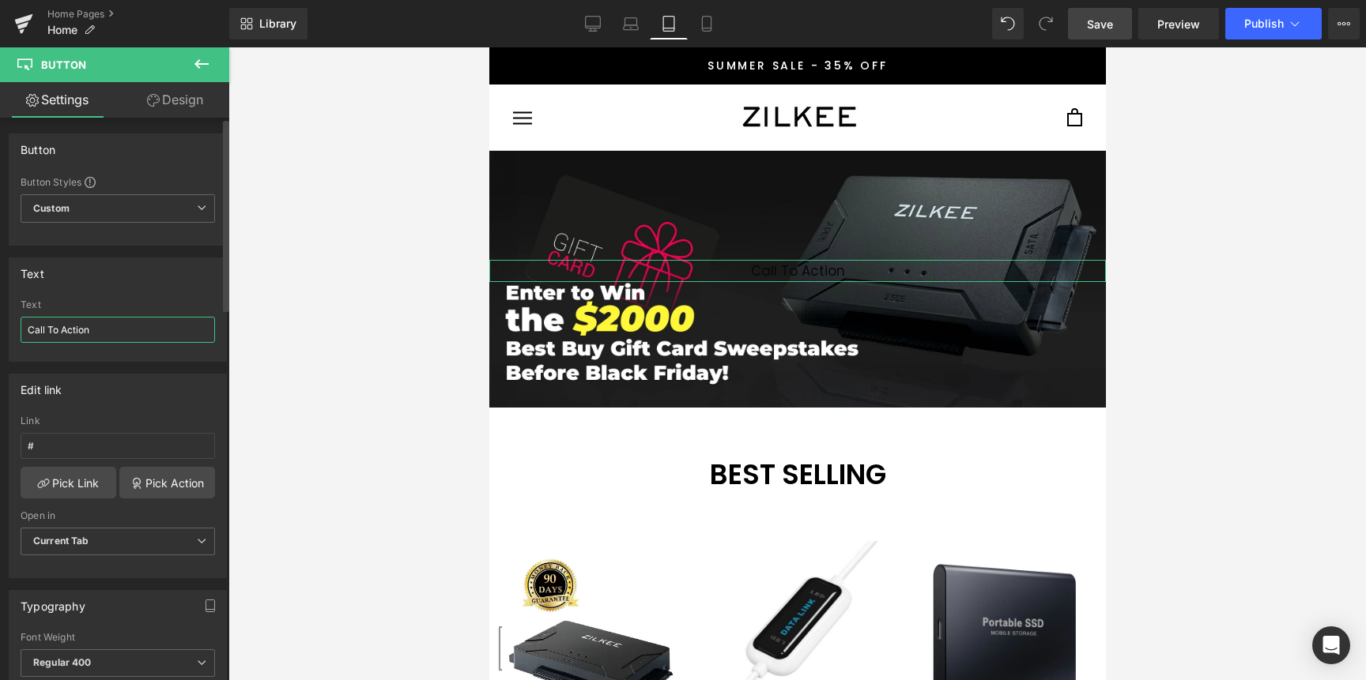
click at [84, 323] on input "Call To Action" at bounding box center [118, 330] width 194 height 26
click at [85, 323] on input "Call To Action" at bounding box center [118, 330] width 194 height 26
paste input "[URL][DOMAIN_NAME]"
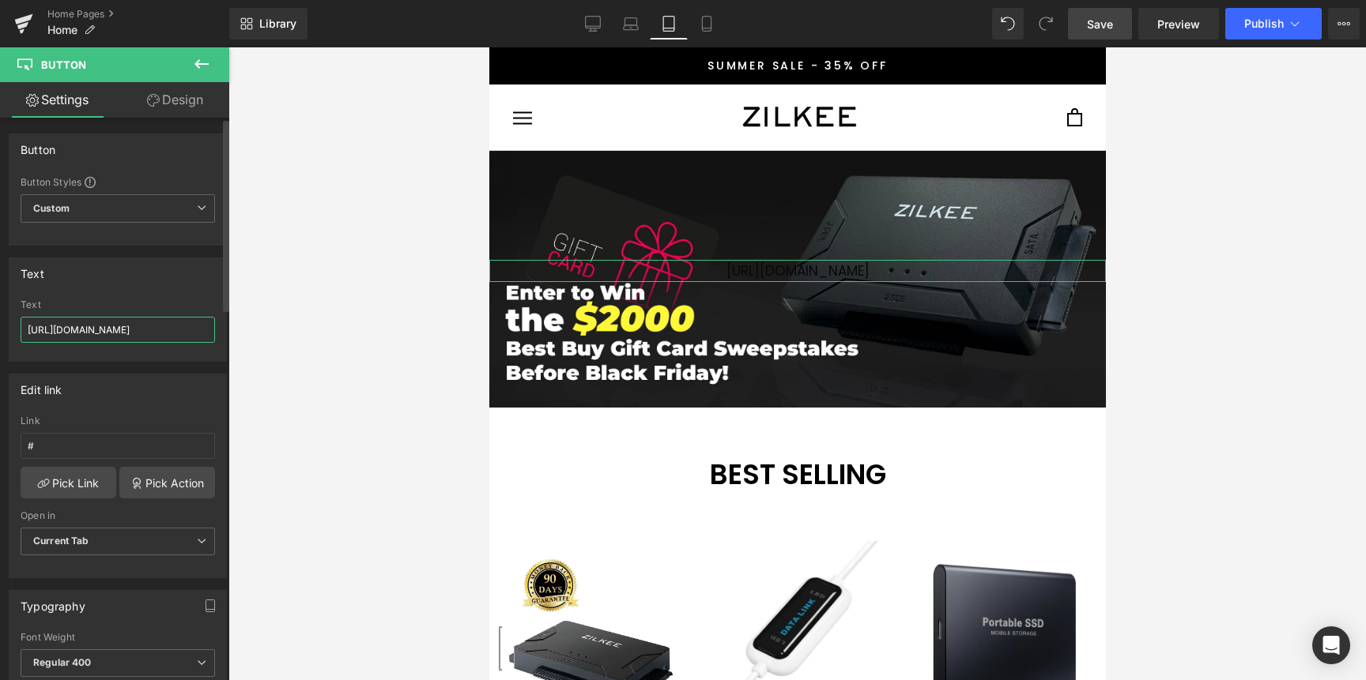
type input "Call To Action"
click at [90, 448] on input "#" at bounding box center [118, 446] width 194 height 26
paste input "[URL][DOMAIN_NAME]"
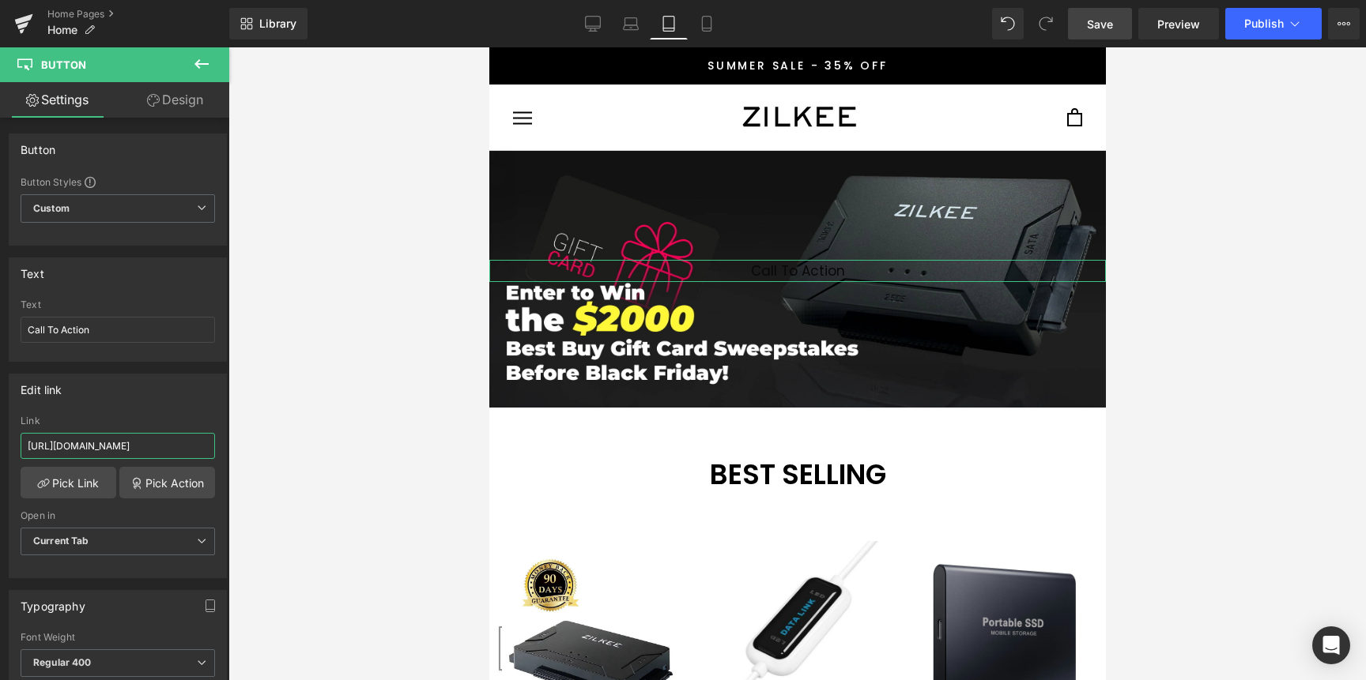
scroll to position [0, 385]
drag, startPoint x: 126, startPoint y: 439, endPoint x: 262, endPoint y: 456, distance: 137.0
click at [262, 456] on div "Button You are previewing how the will restyle your page. You can not edit Elem…" at bounding box center [683, 353] width 1366 height 707
click at [134, 448] on input "[URL][DOMAIN_NAME]" at bounding box center [118, 446] width 194 height 26
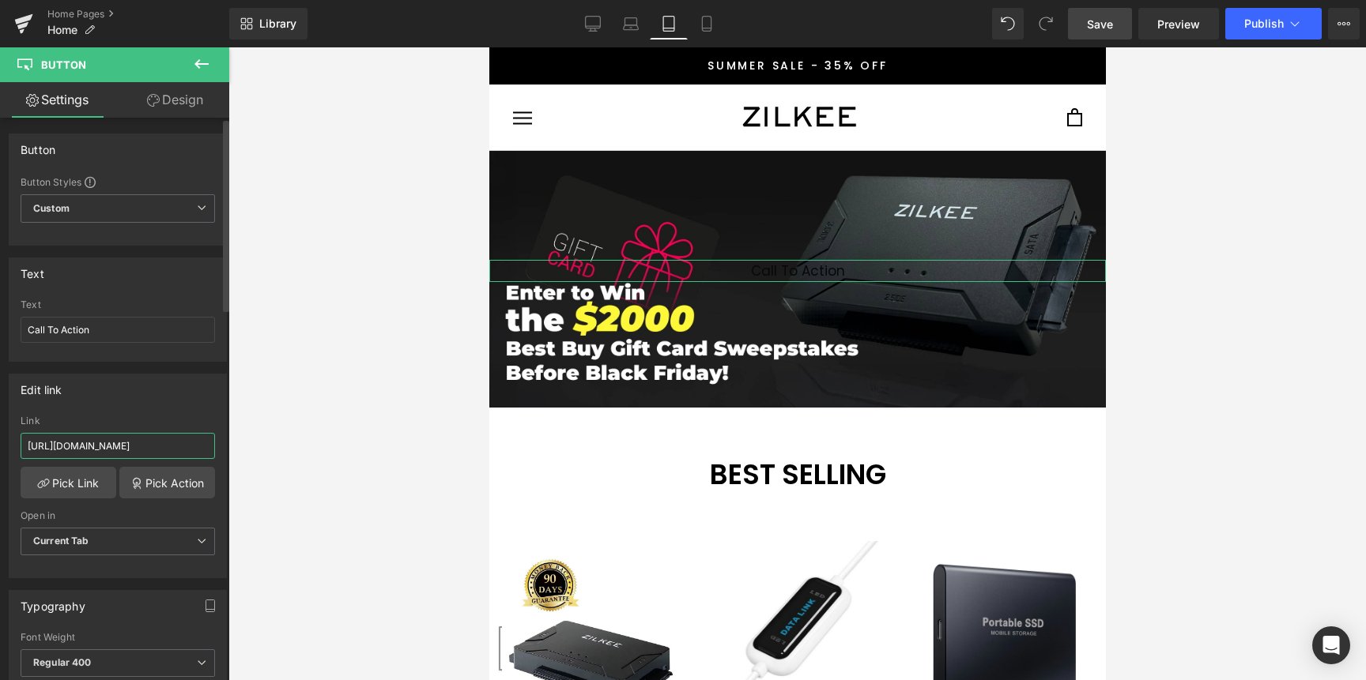
drag, startPoint x: 98, startPoint y: 446, endPoint x: 128, endPoint y: 450, distance: 30.2
click at [65, 448] on input "[URL][DOMAIN_NAME]" at bounding box center [118, 446] width 194 height 26
click at [153, 450] on input "[URL][DOMAIN_NAME]" at bounding box center [118, 446] width 194 height 26
drag, startPoint x: 159, startPoint y: 447, endPoint x: 321, endPoint y: 447, distance: 162.0
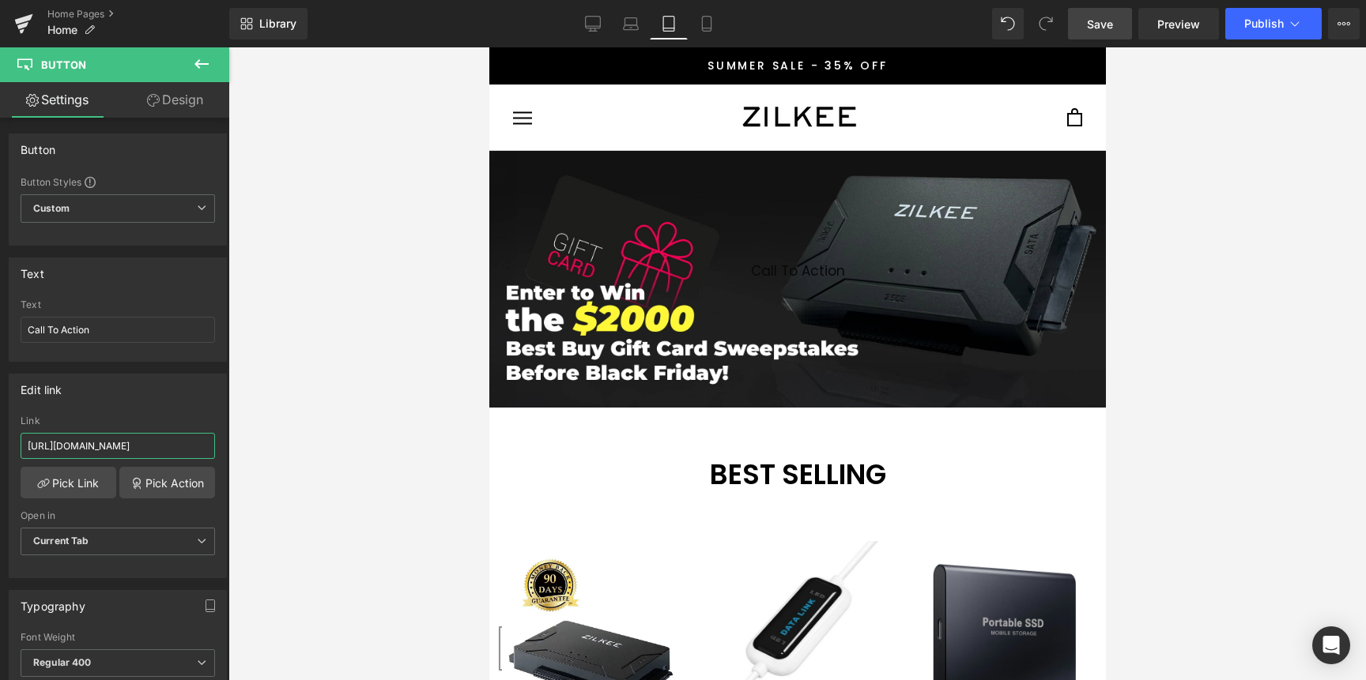
click at [321, 447] on div "Button You are previewing how the will restyle your page. You can not edit Elem…" at bounding box center [683, 353] width 1366 height 707
type input "[URL][DOMAIN_NAME]"
click at [177, 408] on div "Edit link [URL][DOMAIN_NAME] Link [URL][DOMAIN_NAME] Pick Link Pick Action Curr…" at bounding box center [118, 476] width 218 height 205
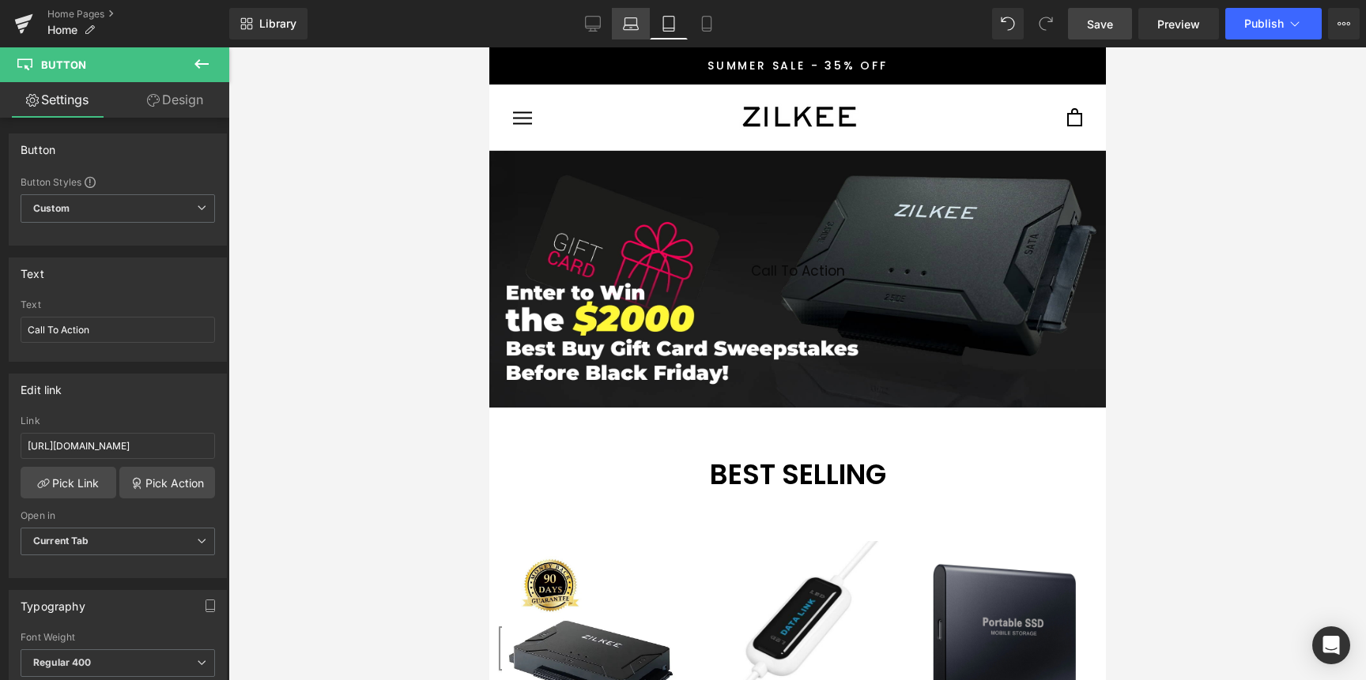
click at [633, 21] on icon at bounding box center [631, 24] width 16 height 16
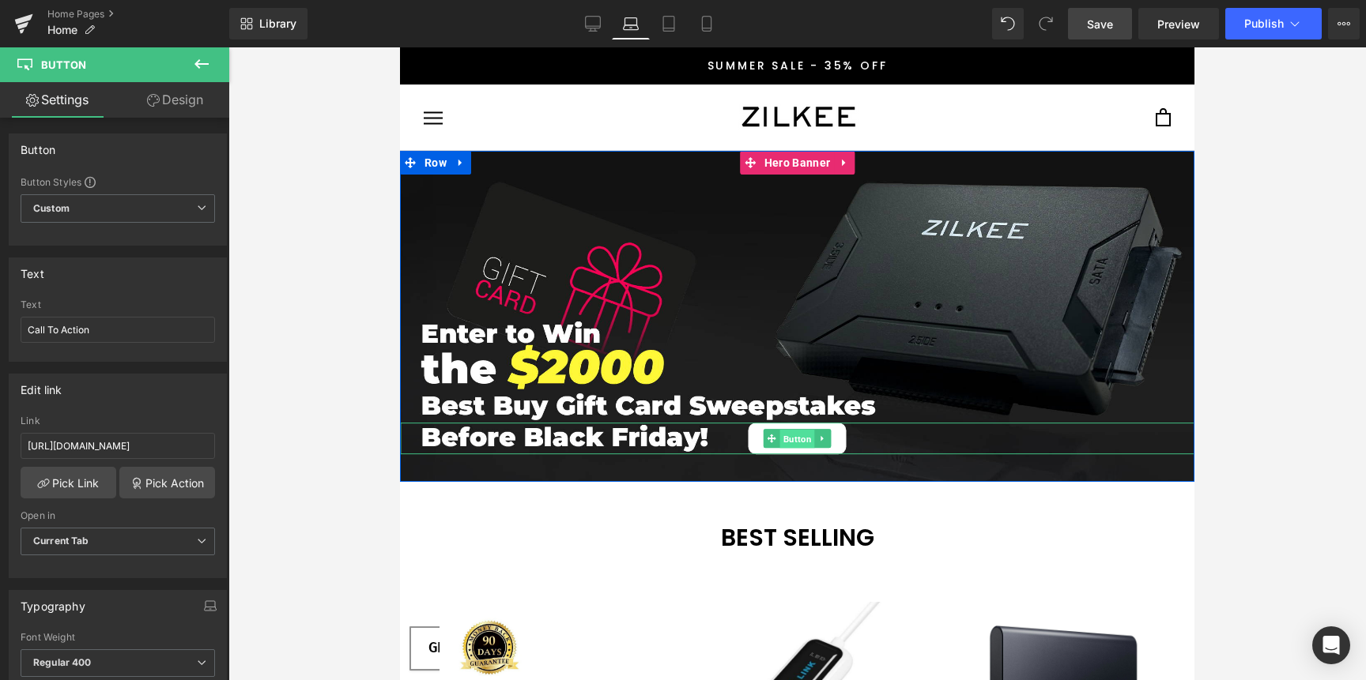
click at [780, 439] on span "Button" at bounding box center [797, 439] width 35 height 19
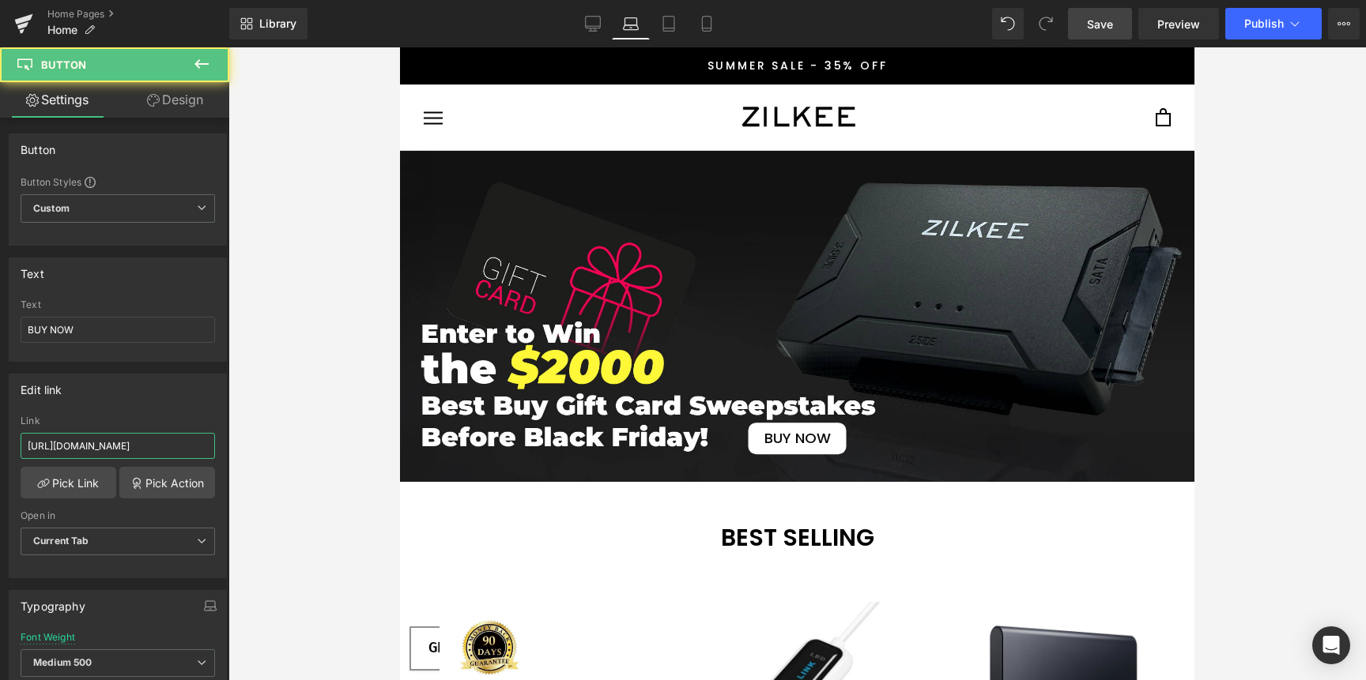
scroll to position [0, 385]
drag, startPoint x: 148, startPoint y: 445, endPoint x: 345, endPoint y: 450, distance: 196.8
click at [345, 450] on div "Button You are previewing how the will restyle your page. You can not edit Elem…" at bounding box center [683, 353] width 1366 height 707
click at [100, 451] on input "[URL][DOMAIN_NAME]" at bounding box center [118, 446] width 194 height 26
drag, startPoint x: 77, startPoint y: 450, endPoint x: 195, endPoint y: 454, distance: 117.8
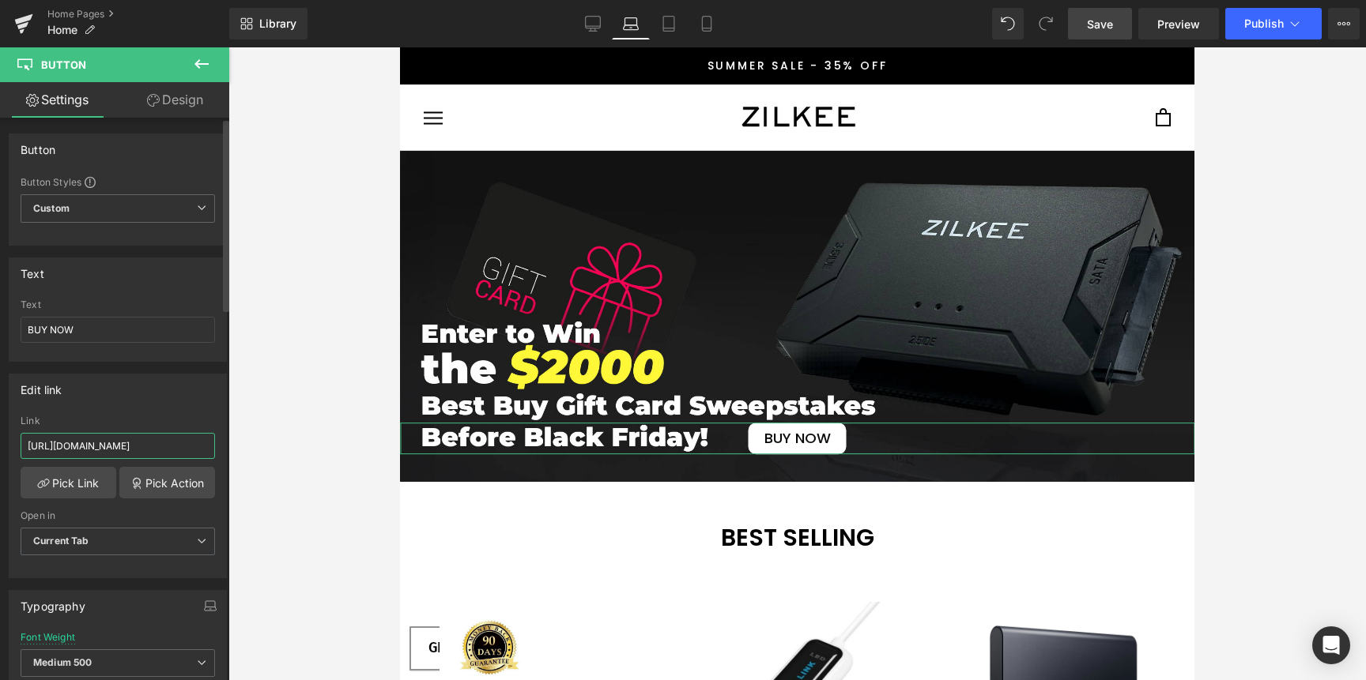
click at [195, 454] on input "[URL][DOMAIN_NAME]" at bounding box center [118, 446] width 194 height 26
drag, startPoint x: 118, startPoint y: 447, endPoint x: 315, endPoint y: 452, distance: 197.6
click at [315, 452] on div "Button You are previewing how the will restyle your page. You can not edit Elem…" at bounding box center [683, 353] width 1366 height 707
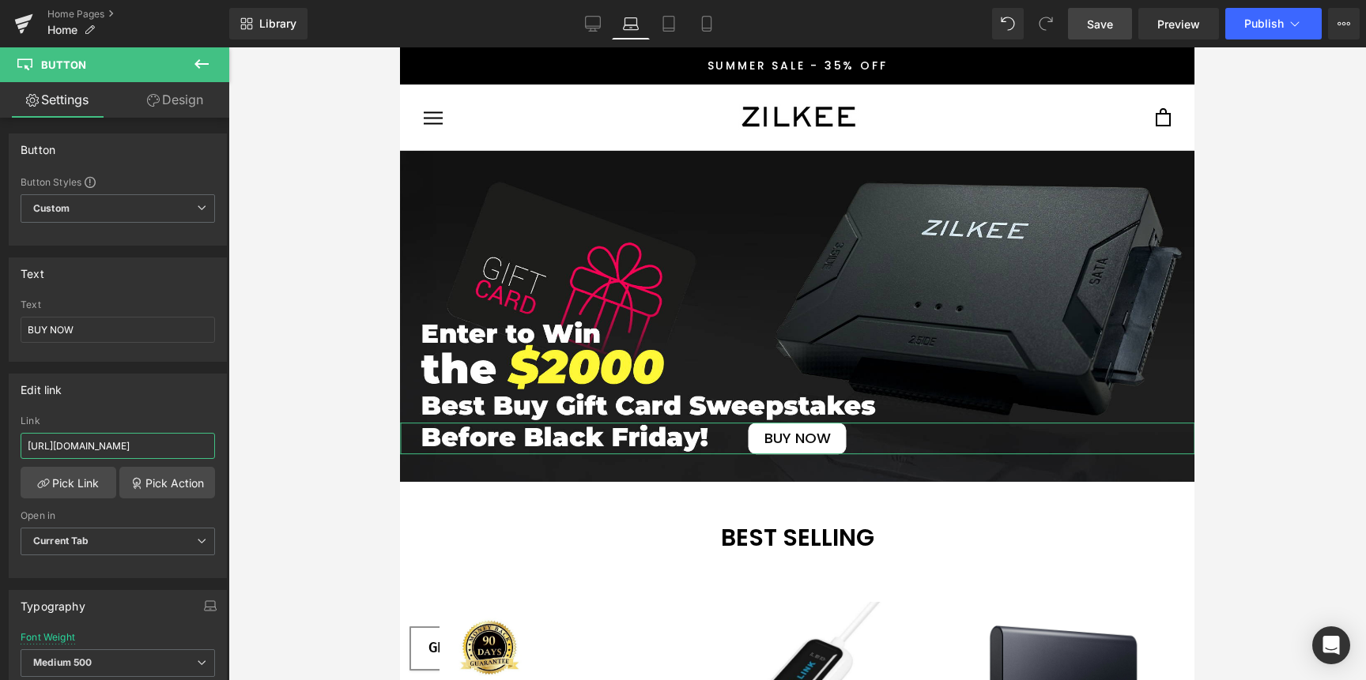
drag, startPoint x: 144, startPoint y: 448, endPoint x: 285, endPoint y: 451, distance: 141.5
click at [284, 451] on div "Button You are previewing how the will restyle your page. You can not edit Elem…" at bounding box center [683, 353] width 1366 height 707
type input "[URL][DOMAIN_NAME]"
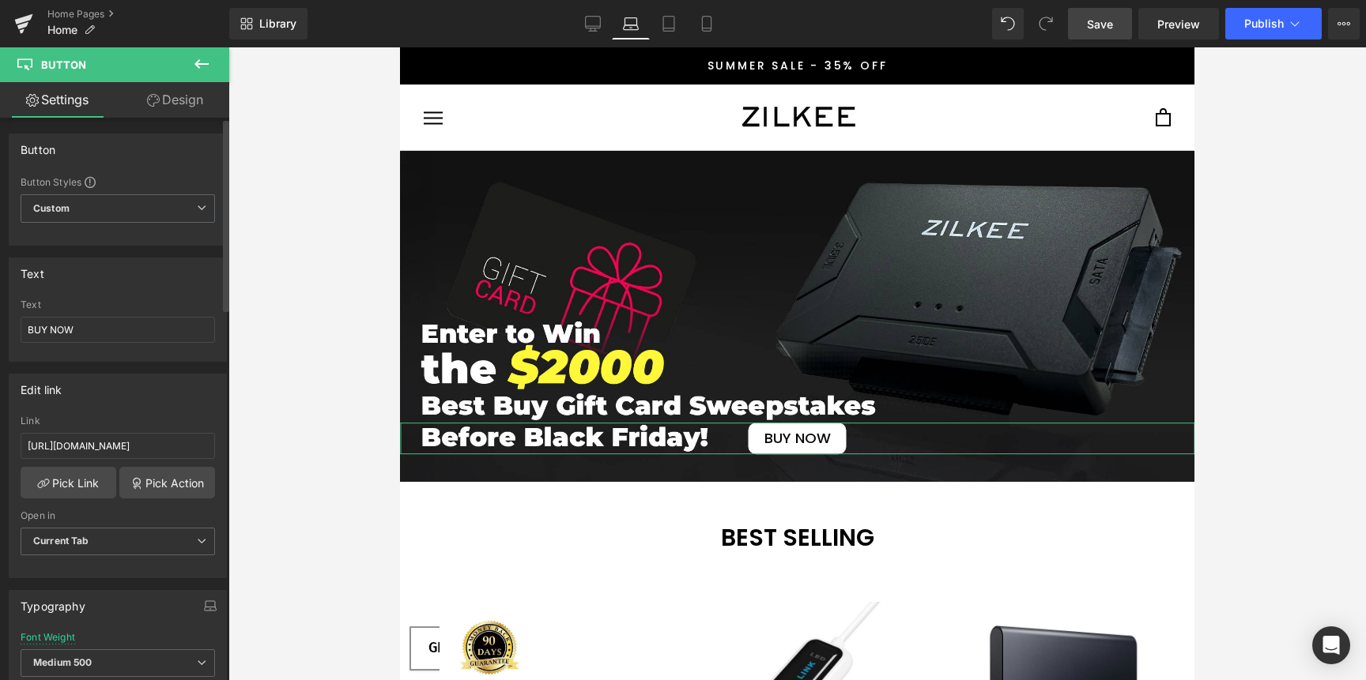
click at [182, 405] on div "Edit link [URL][DOMAIN_NAME] Link [URL][DOMAIN_NAME] Pick Link Pick Action Curr…" at bounding box center [118, 476] width 218 height 205
click at [155, 447] on input "[URL][DOMAIN_NAME]" at bounding box center [118, 446] width 194 height 26
drag, startPoint x: 599, startPoint y: 19, endPoint x: 380, endPoint y: 3, distance: 219.5
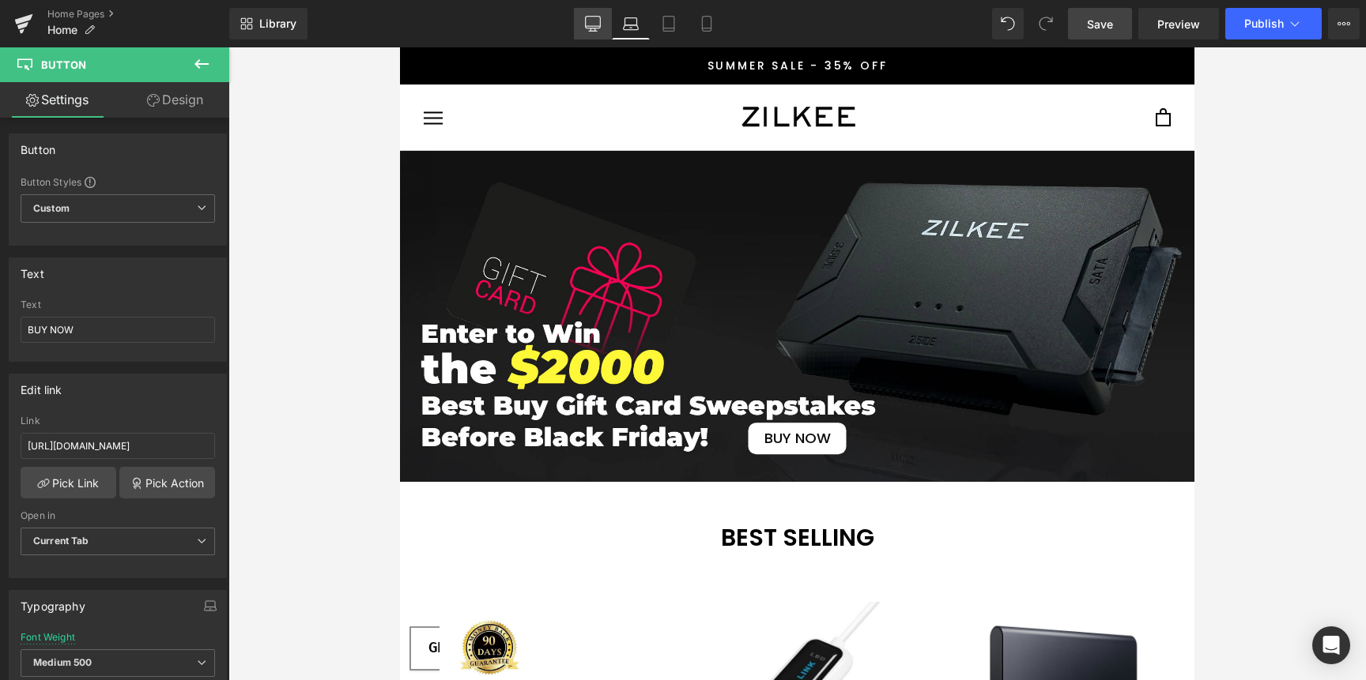
click at [599, 19] on icon at bounding box center [593, 24] width 16 height 16
type input "17"
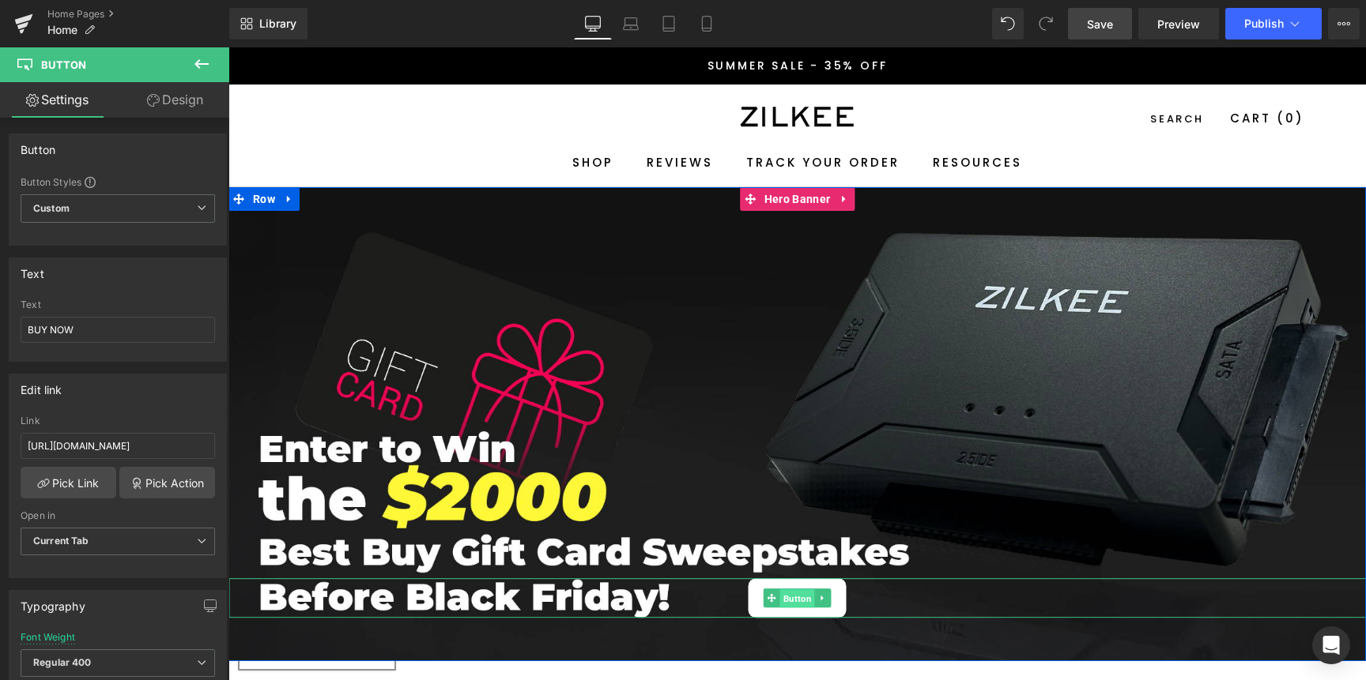
click at [782, 603] on span "Button" at bounding box center [797, 599] width 35 height 19
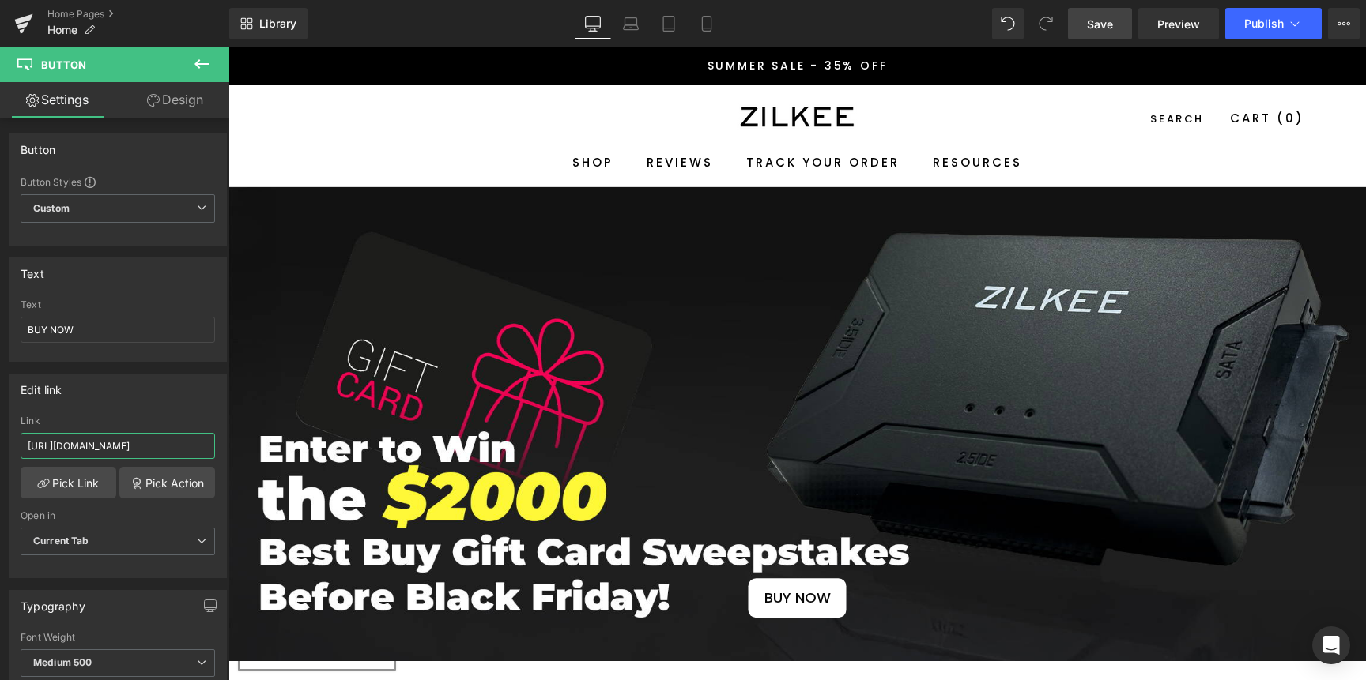
scroll to position [0, 385]
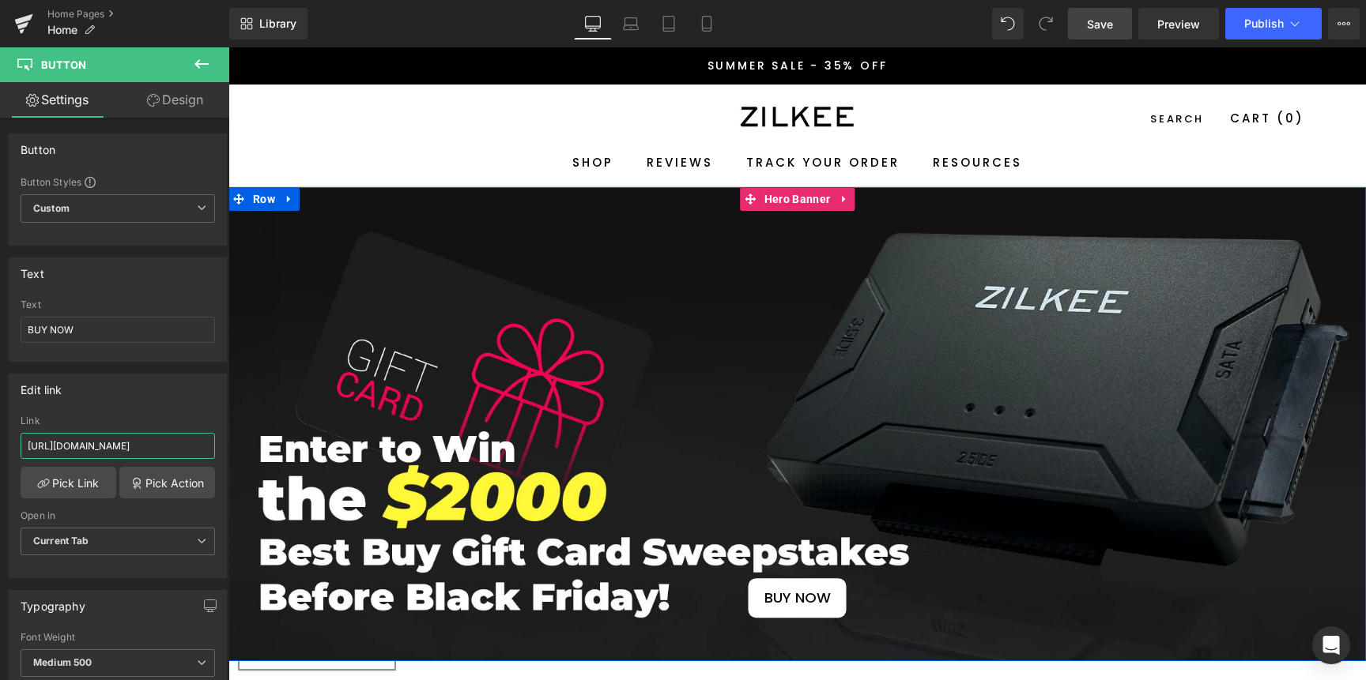
drag, startPoint x: 381, startPoint y: 485, endPoint x: 302, endPoint y: 445, distance: 88.7
paste input "text"
drag, startPoint x: 362, startPoint y: 491, endPoint x: 235, endPoint y: 446, distance: 135.0
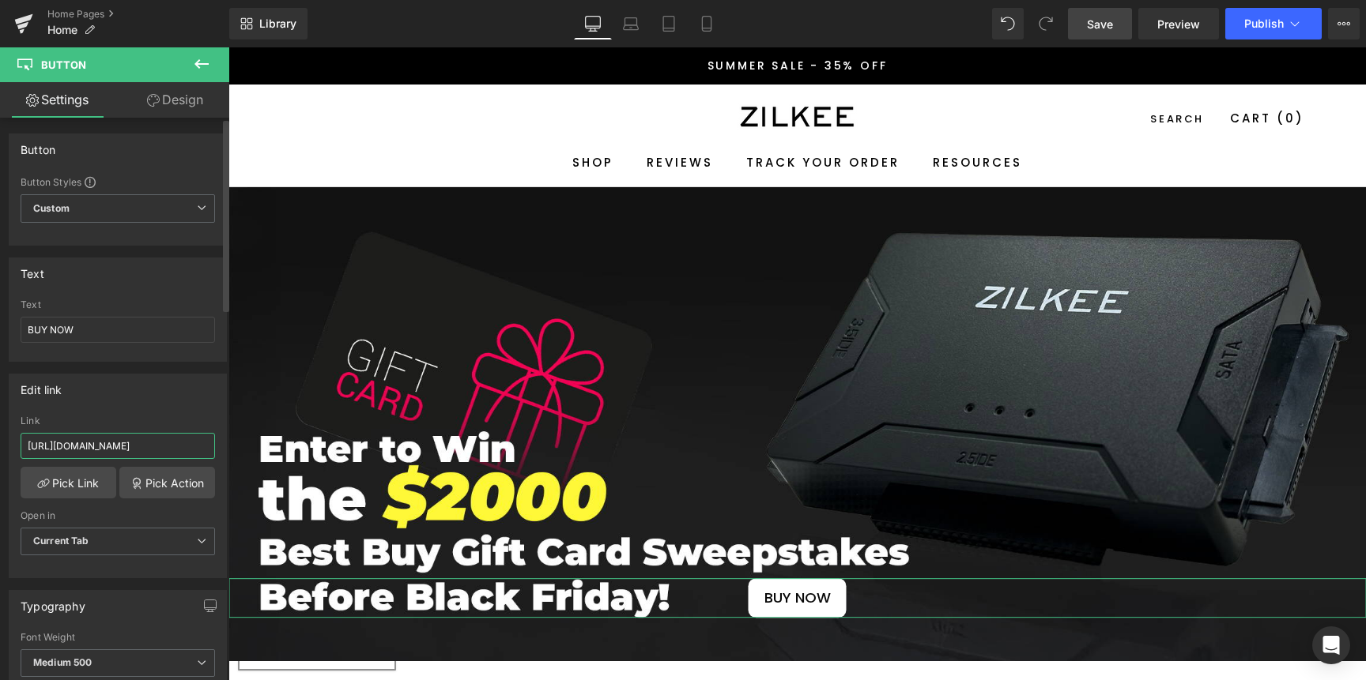
type input "[URL][DOMAIN_NAME]"
click at [161, 413] on div "Edit link [URL][DOMAIN_NAME] Link [URL][DOMAIN_NAME] Pick Link Pick Action Curr…" at bounding box center [118, 476] width 218 height 205
click at [635, 28] on icon at bounding box center [631, 24] width 16 height 16
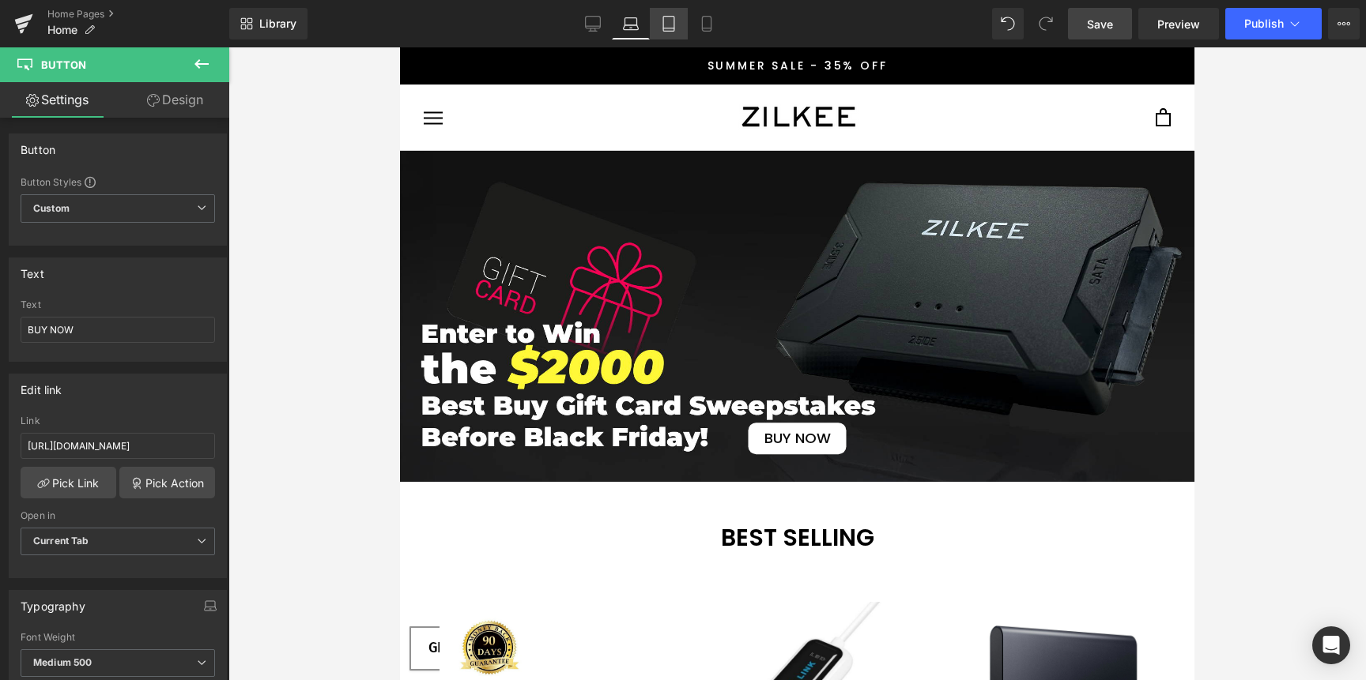
click at [672, 18] on icon at bounding box center [669, 24] width 16 height 16
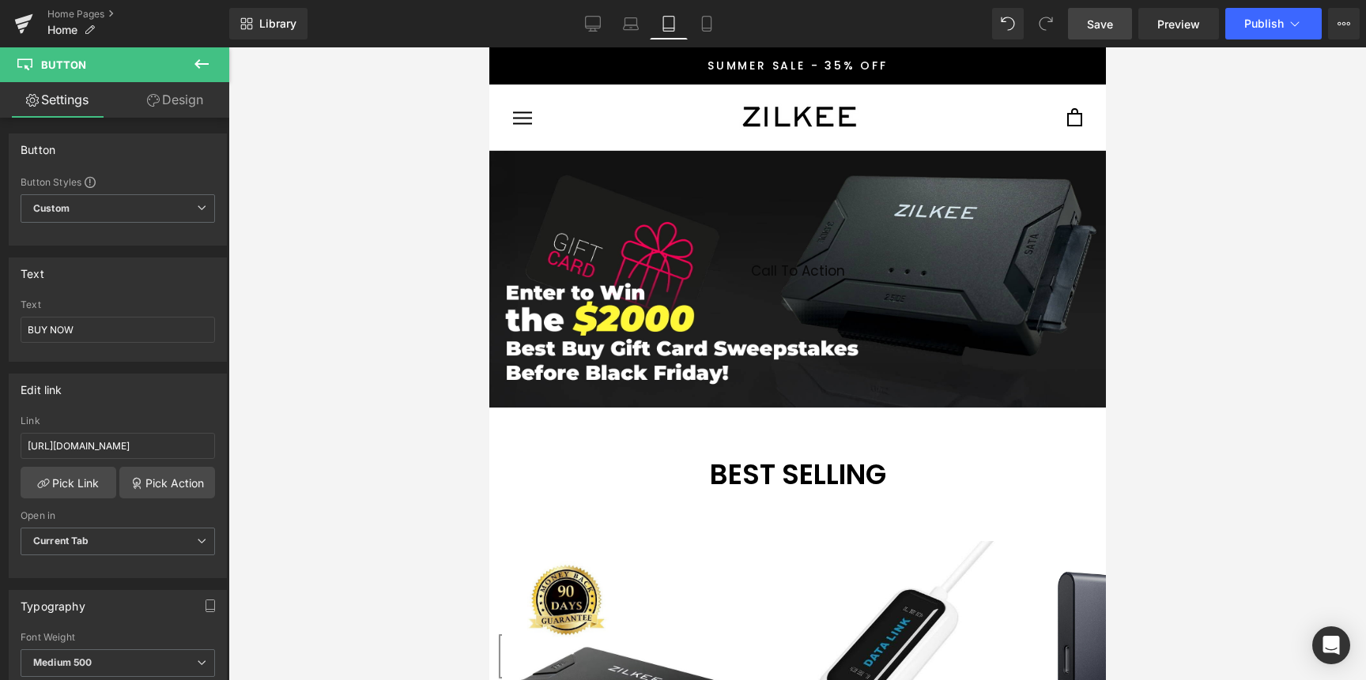
type input "100"
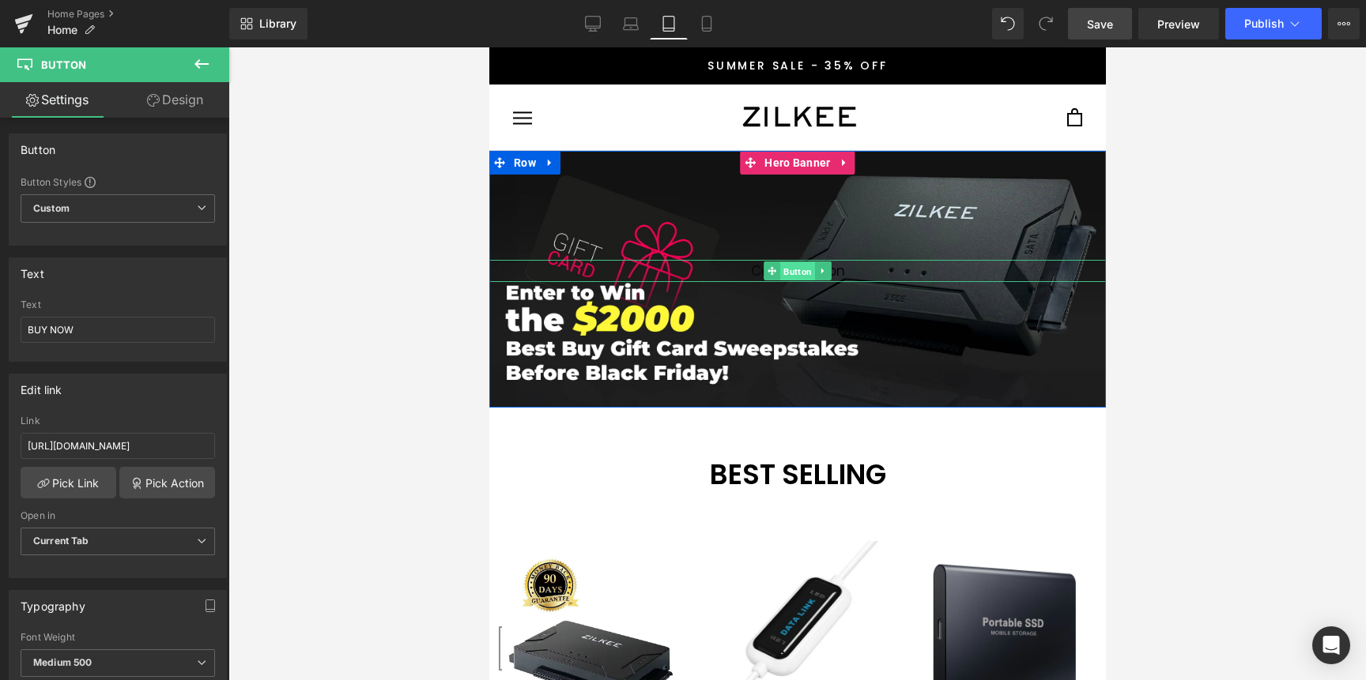
click at [779, 270] on span "Button" at bounding box center [796, 271] width 35 height 19
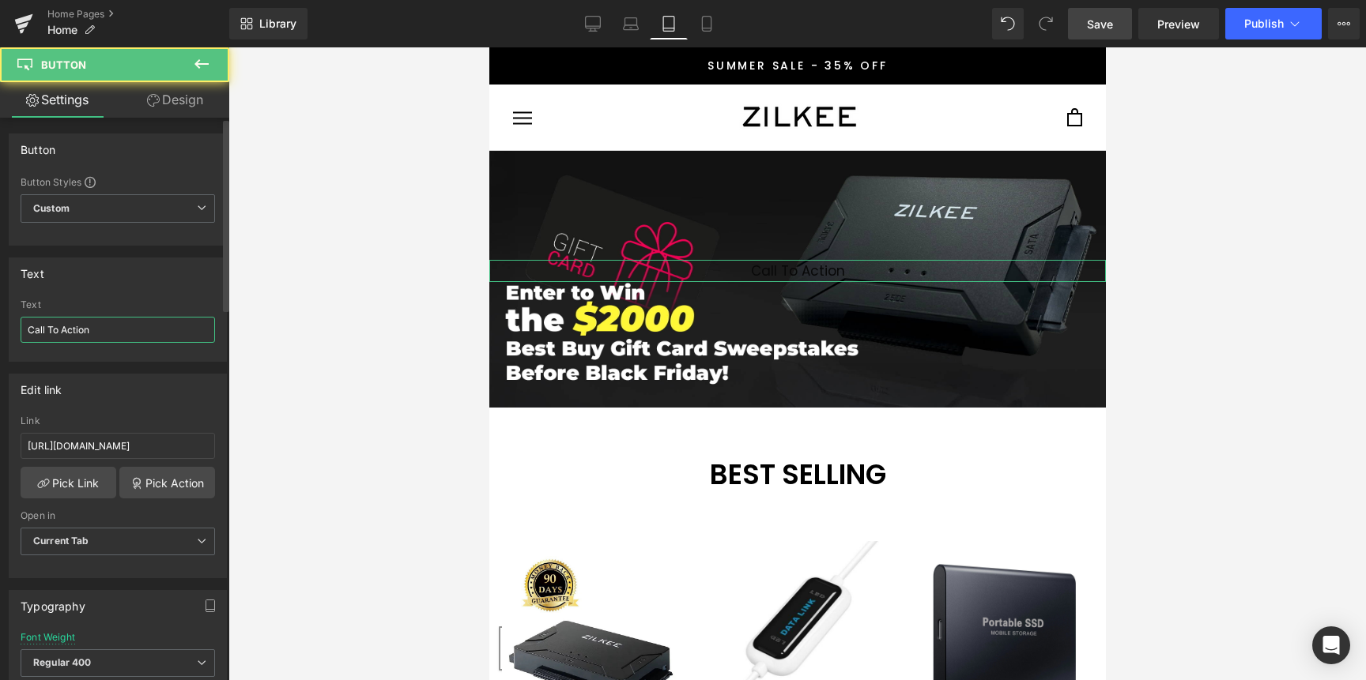
click at [89, 337] on input "Call To Action" at bounding box center [118, 330] width 194 height 26
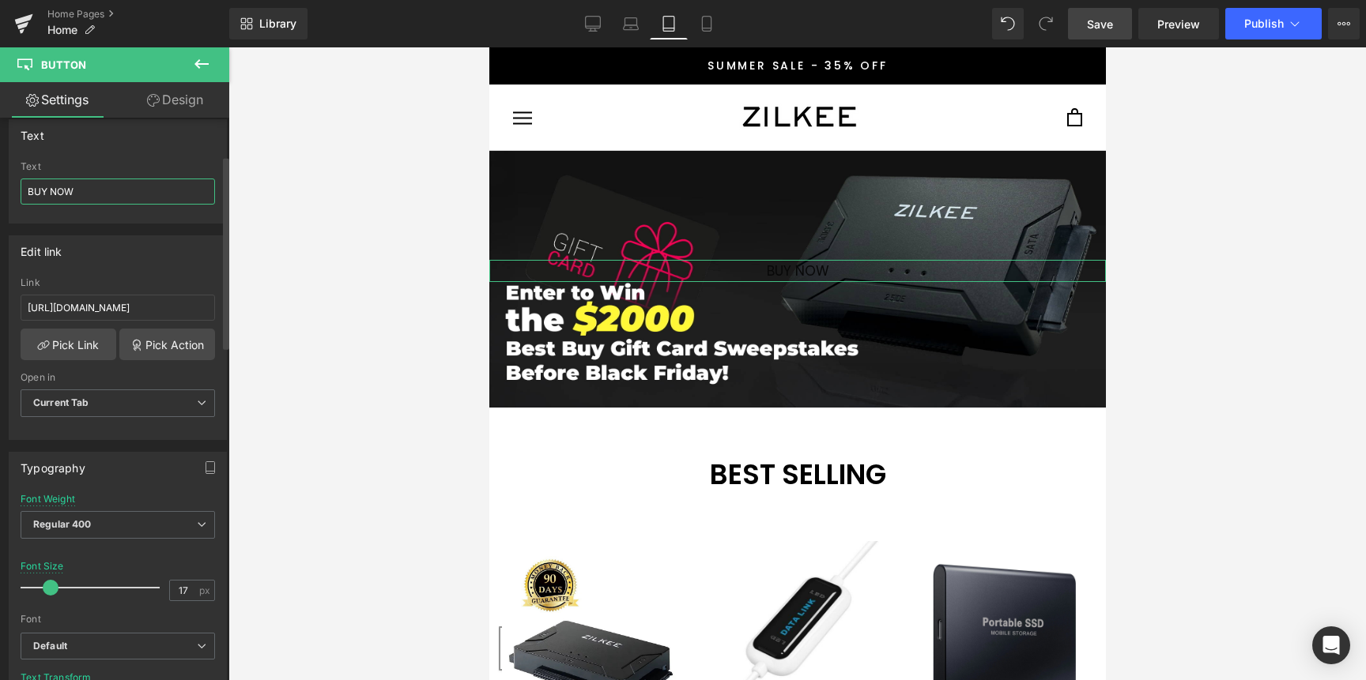
scroll to position [372, 0]
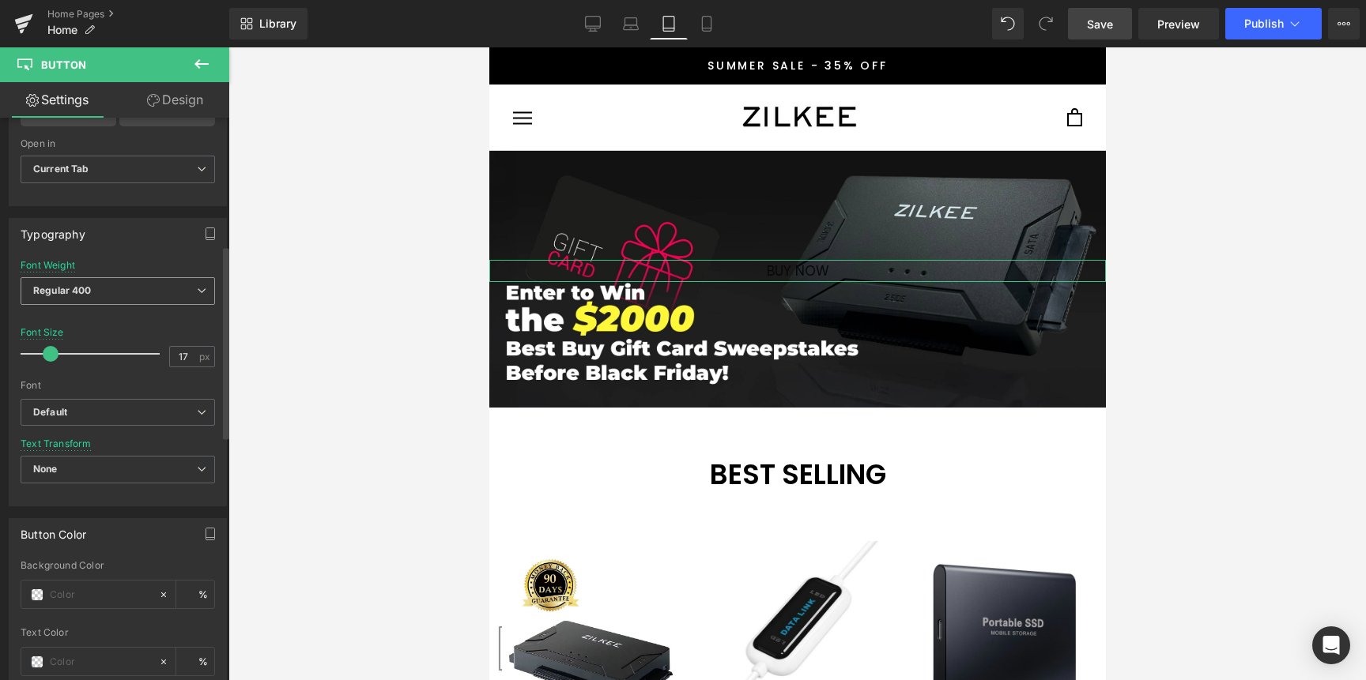
type input "BUY NOW"
click at [164, 295] on span "Regular 400" at bounding box center [118, 291] width 194 height 28
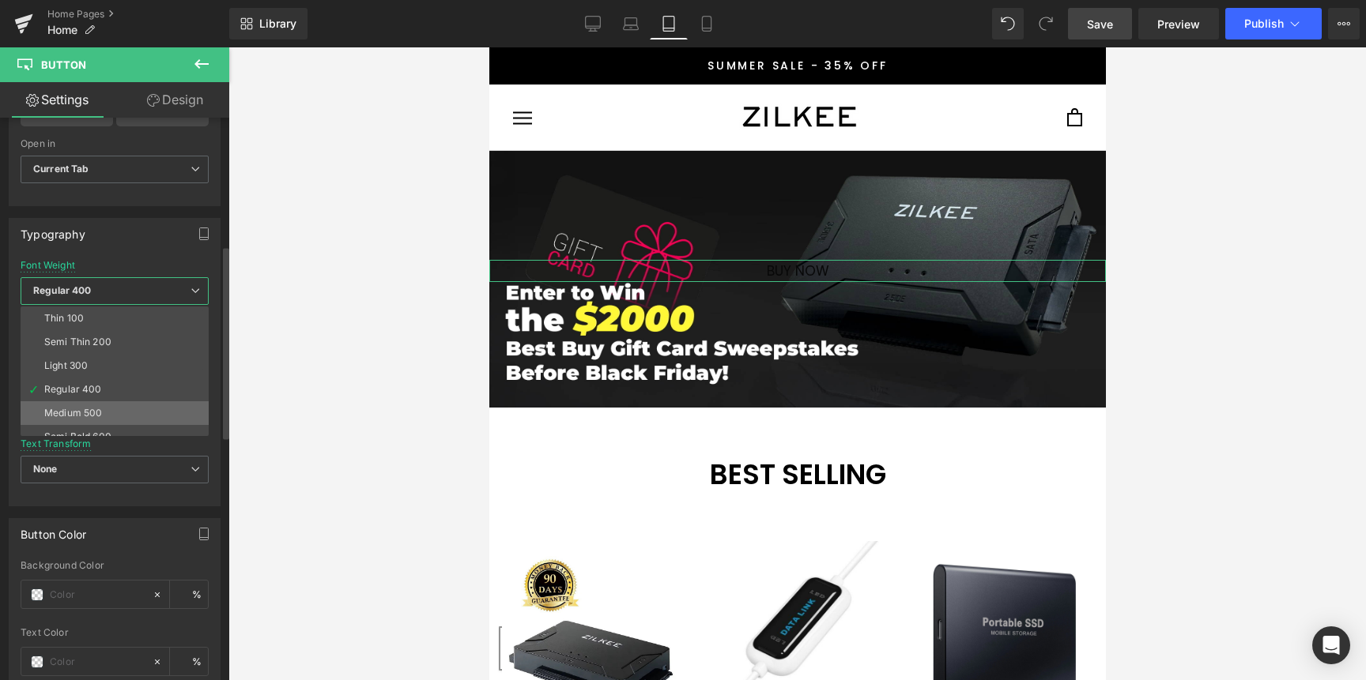
click at [94, 408] on div "Medium 500" at bounding box center [73, 413] width 58 height 11
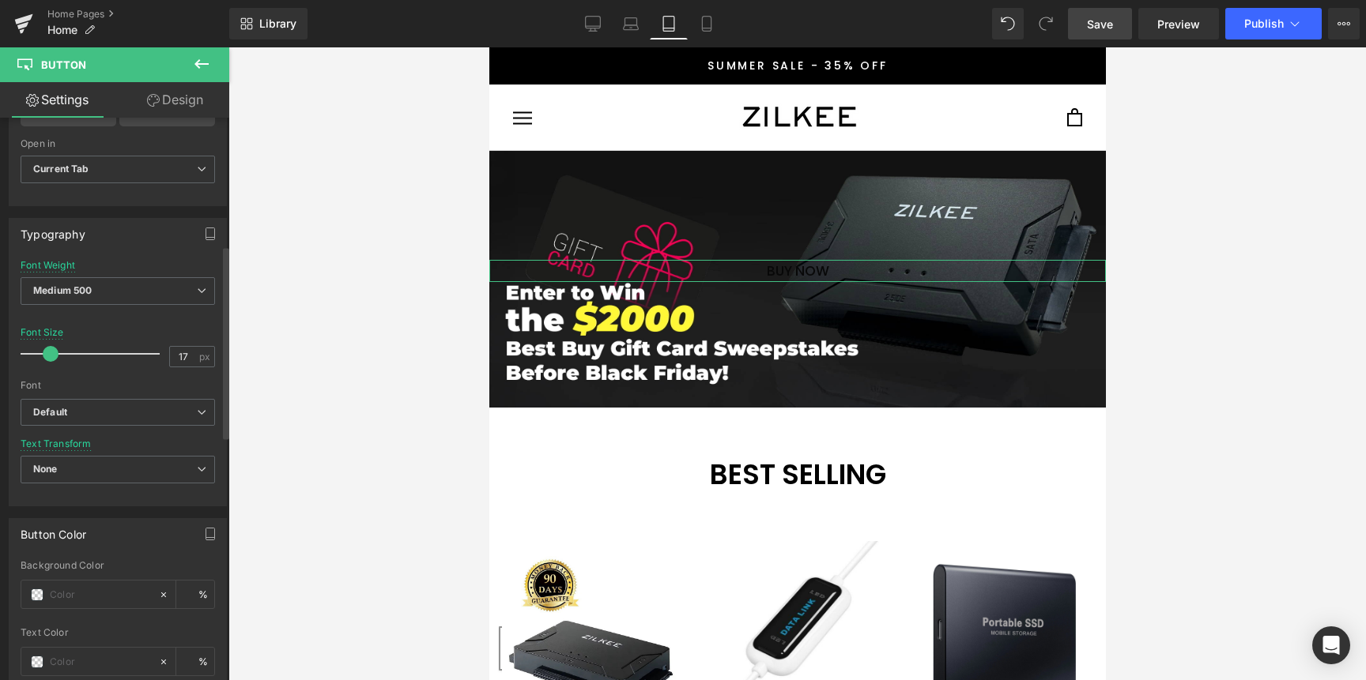
type input "18"
click at [52, 353] on span at bounding box center [52, 354] width 16 height 16
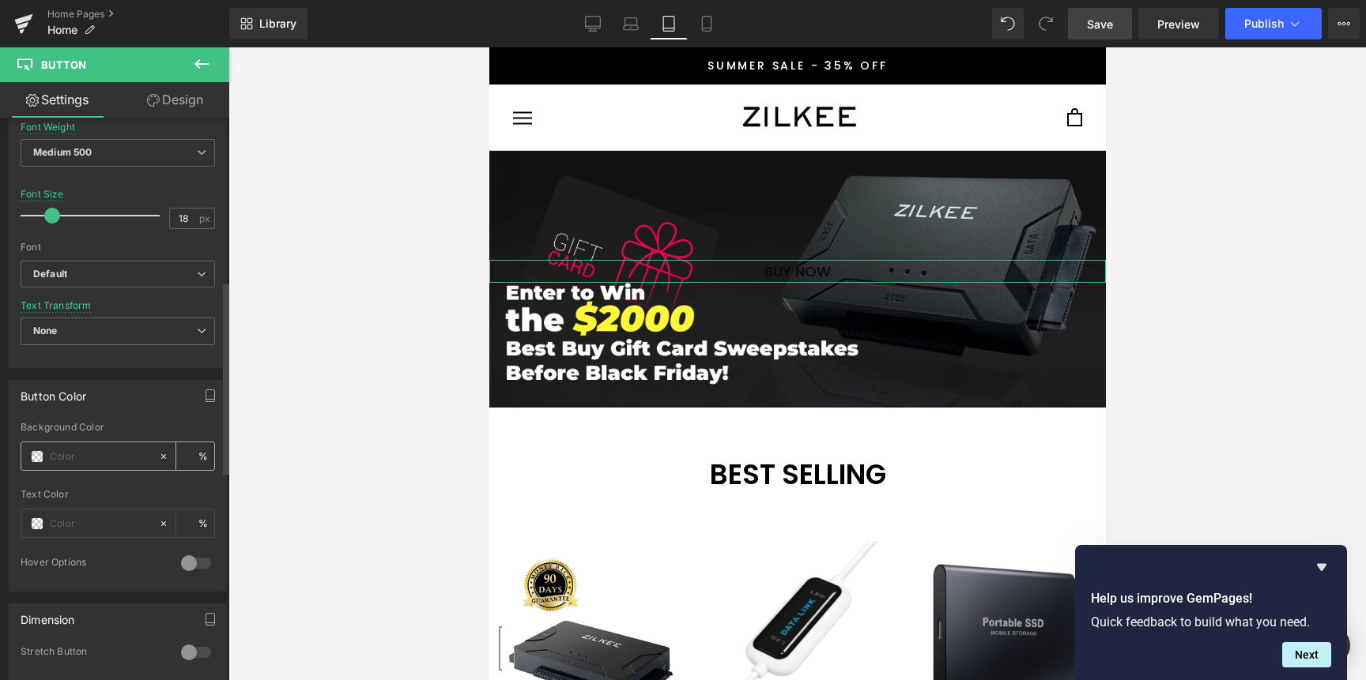
scroll to position [511, 0]
click at [37, 454] on span at bounding box center [37, 456] width 13 height 13
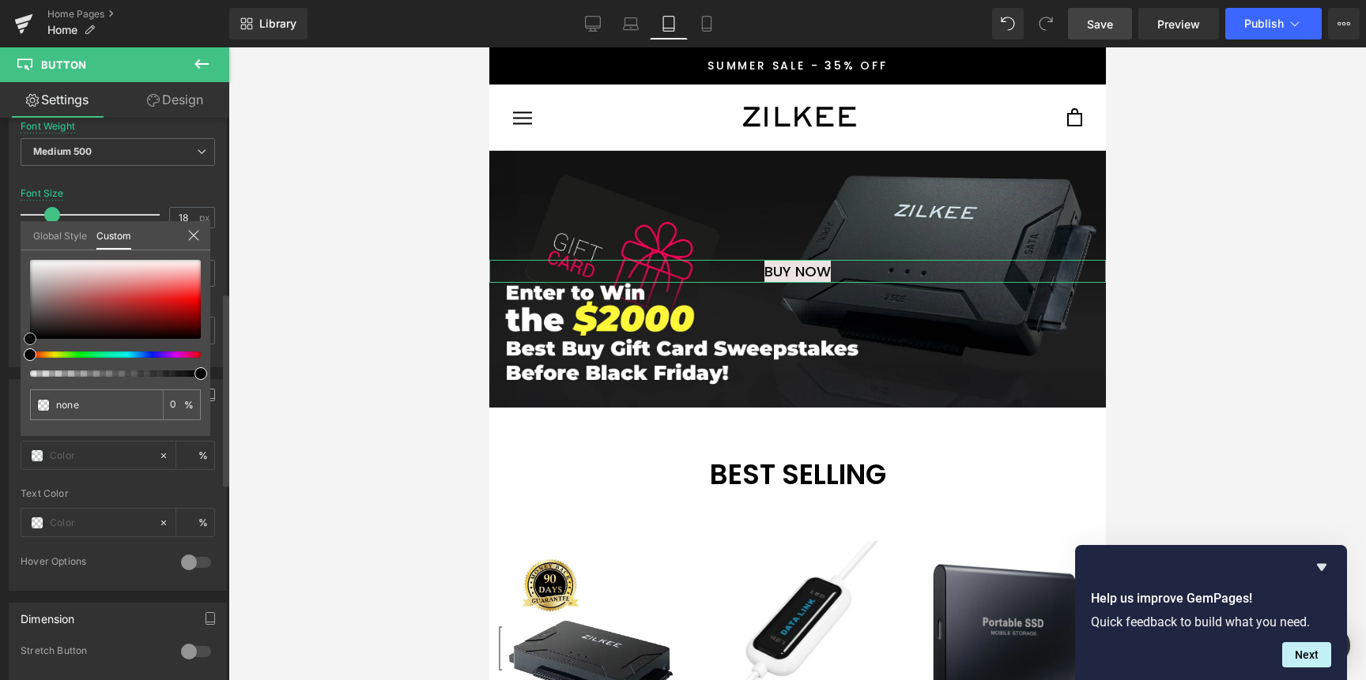
type input "#ece3e3"
type input "100"
type input "#ece3e3"
type input "100"
type input "#eee6e6"
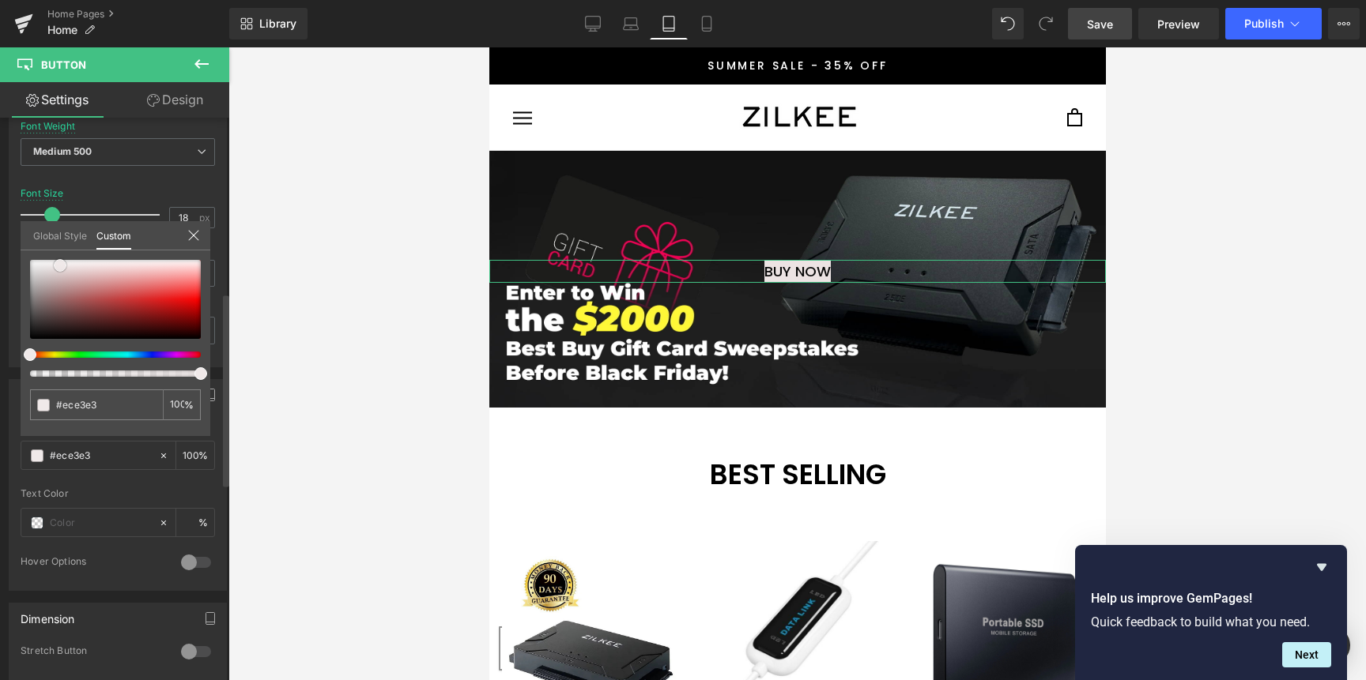
type input "#eee6e6"
type input "#f4f0f0"
type input "#fcfcfc"
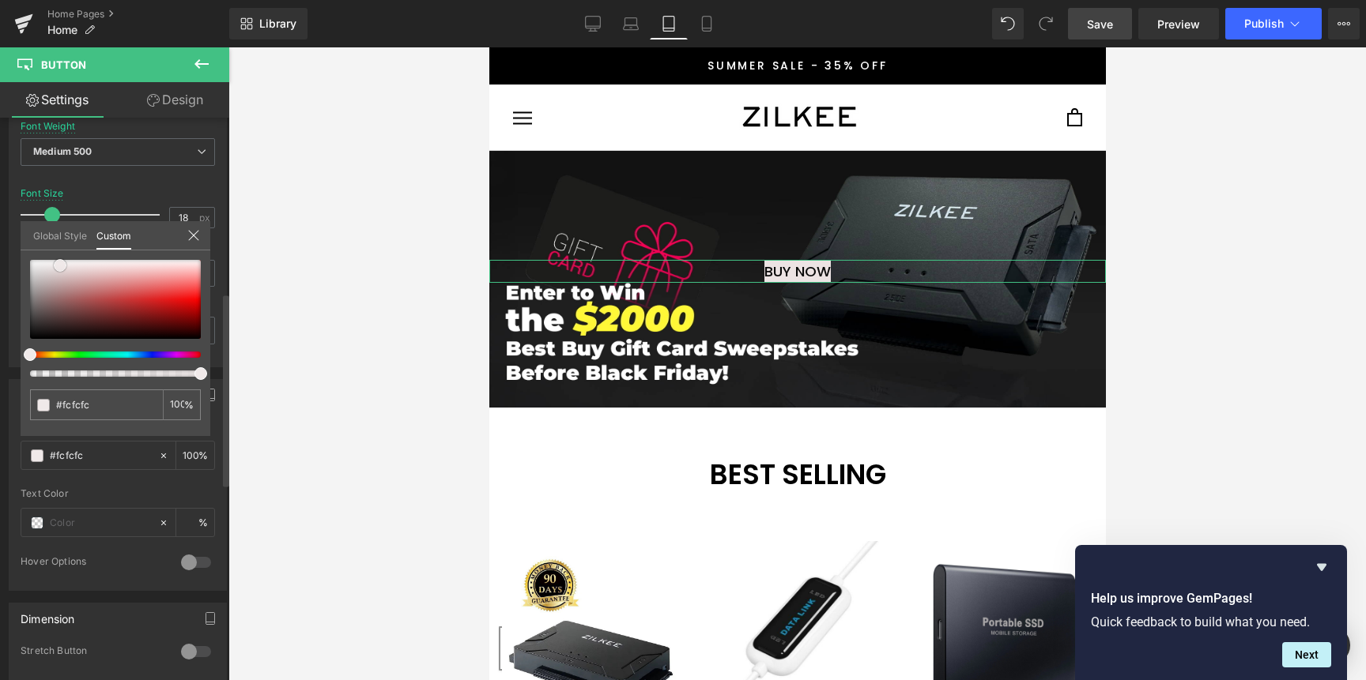
type input "#ffffff"
drag, startPoint x: 60, startPoint y: 266, endPoint x: 13, endPoint y: 248, distance: 50.5
click at [13, 367] on div "Button Color rgba(255, 255, 255, 1) Background Color #ffffff 100 % Text Color %…" at bounding box center [118, 479] width 236 height 224
click at [191, 239] on icon at bounding box center [193, 235] width 13 height 13
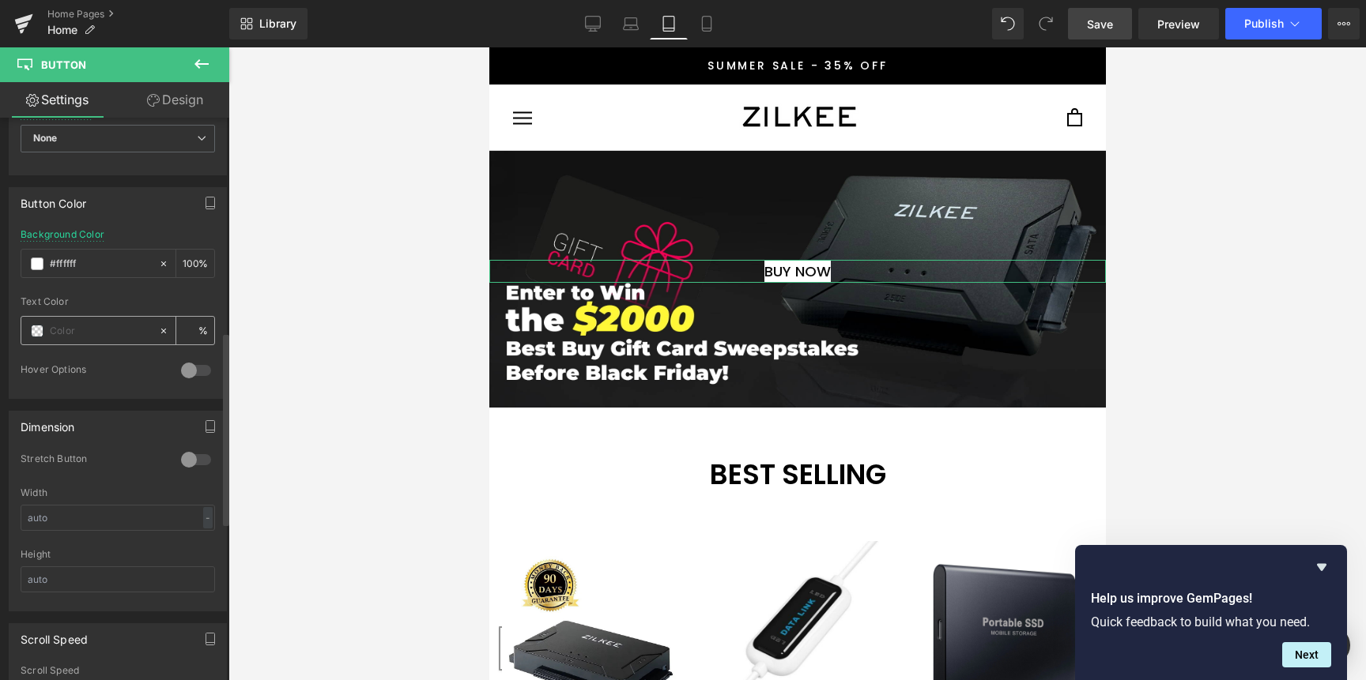
scroll to position [719, 0]
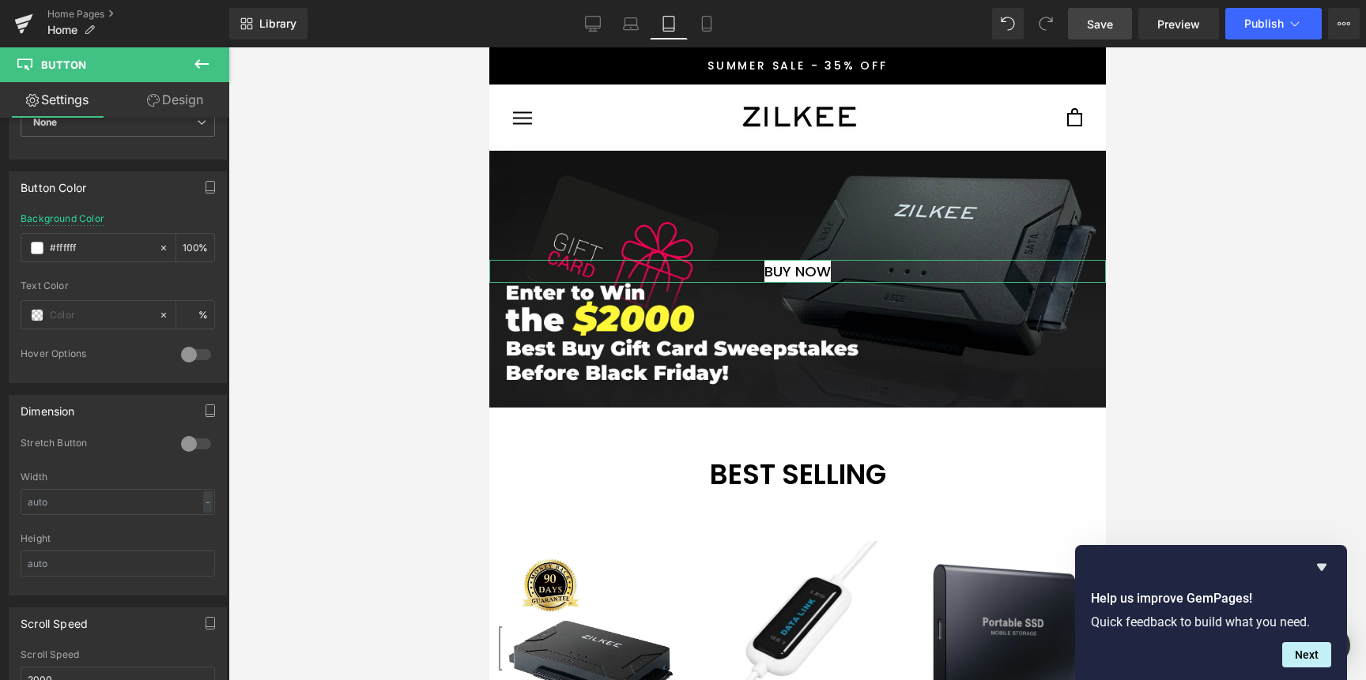
click at [161, 108] on link "Design" at bounding box center [175, 100] width 115 height 36
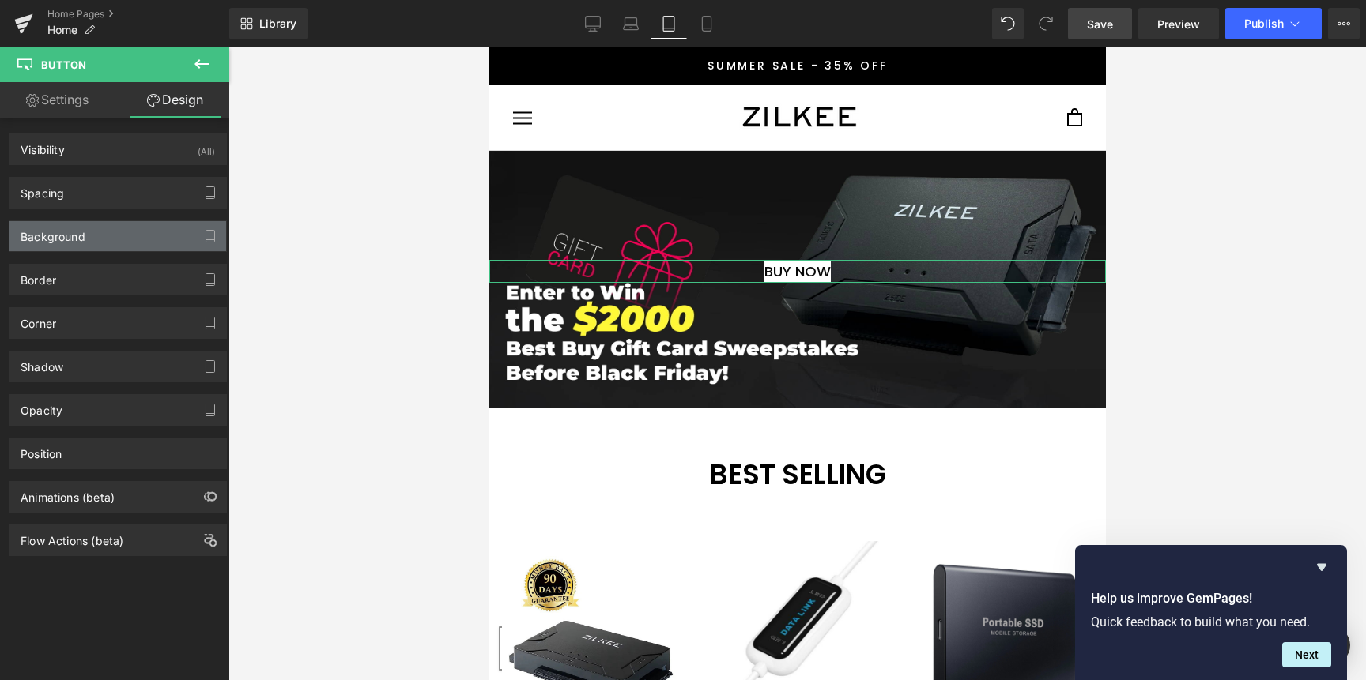
click at [104, 241] on div "Background" at bounding box center [117, 236] width 217 height 30
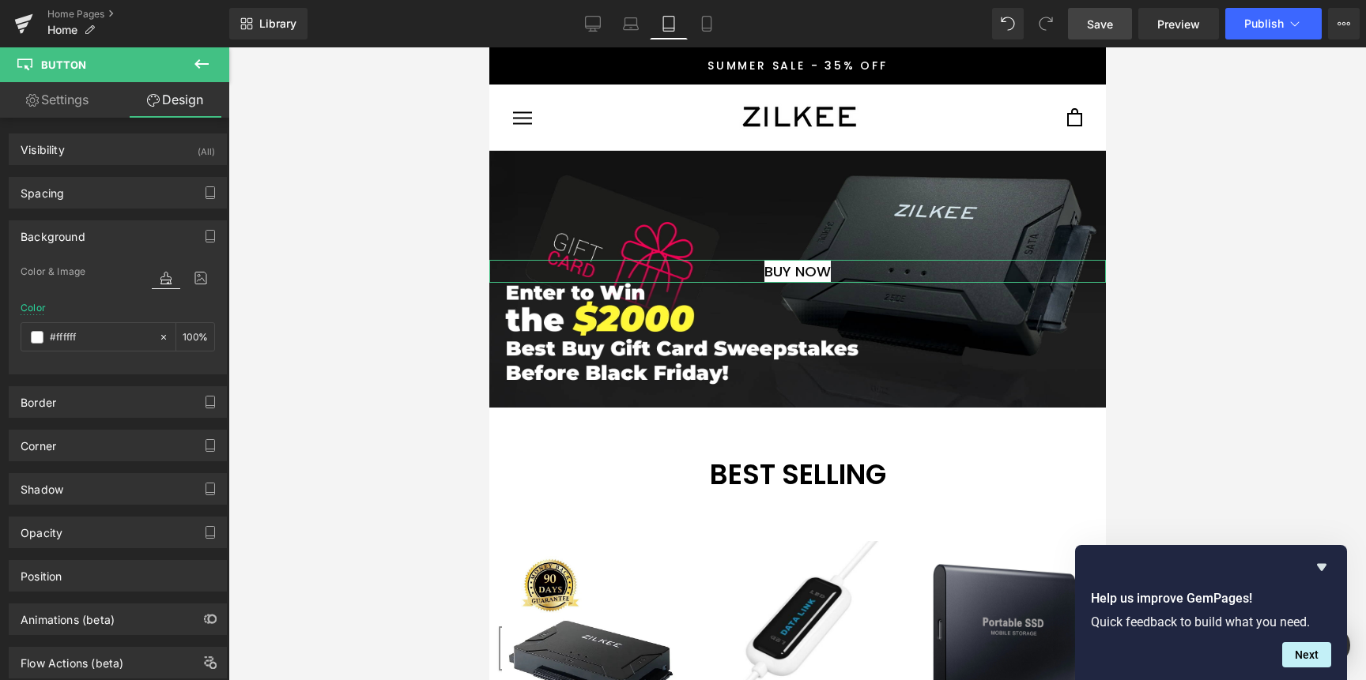
click at [107, 242] on div "Background" at bounding box center [117, 236] width 217 height 30
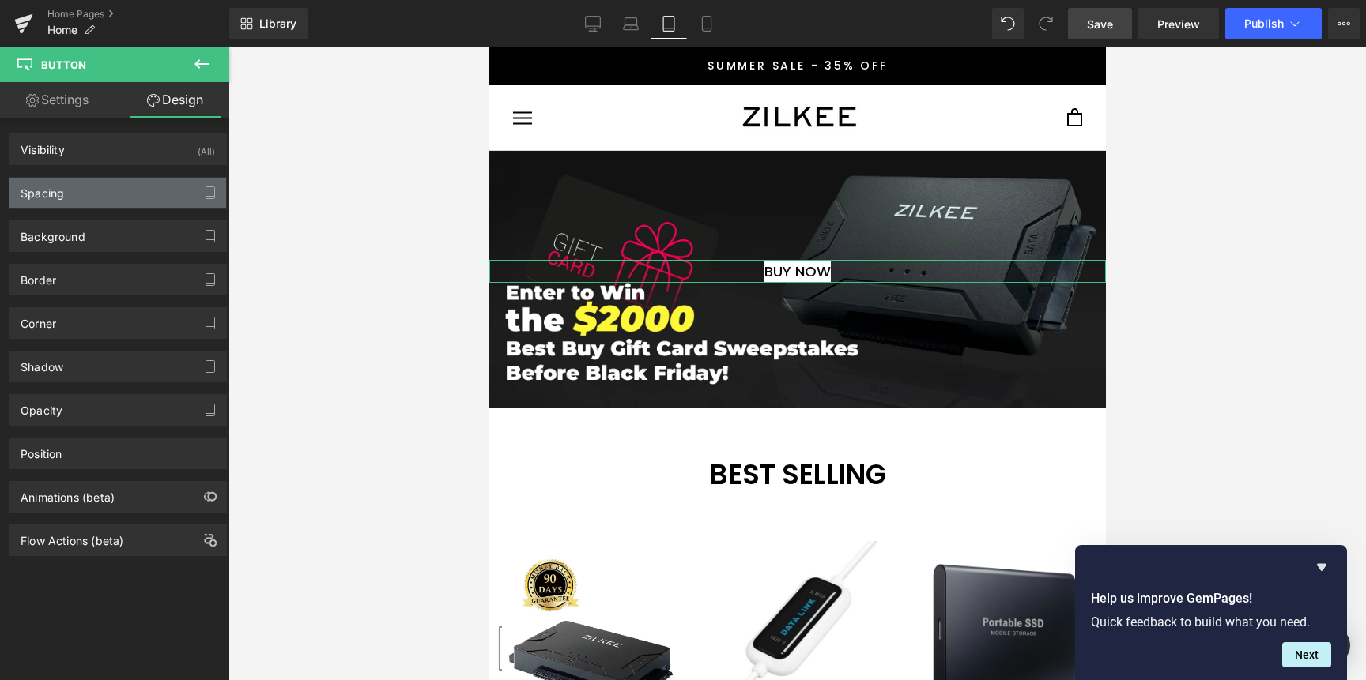
click at [110, 197] on div "Spacing" at bounding box center [117, 193] width 217 height 30
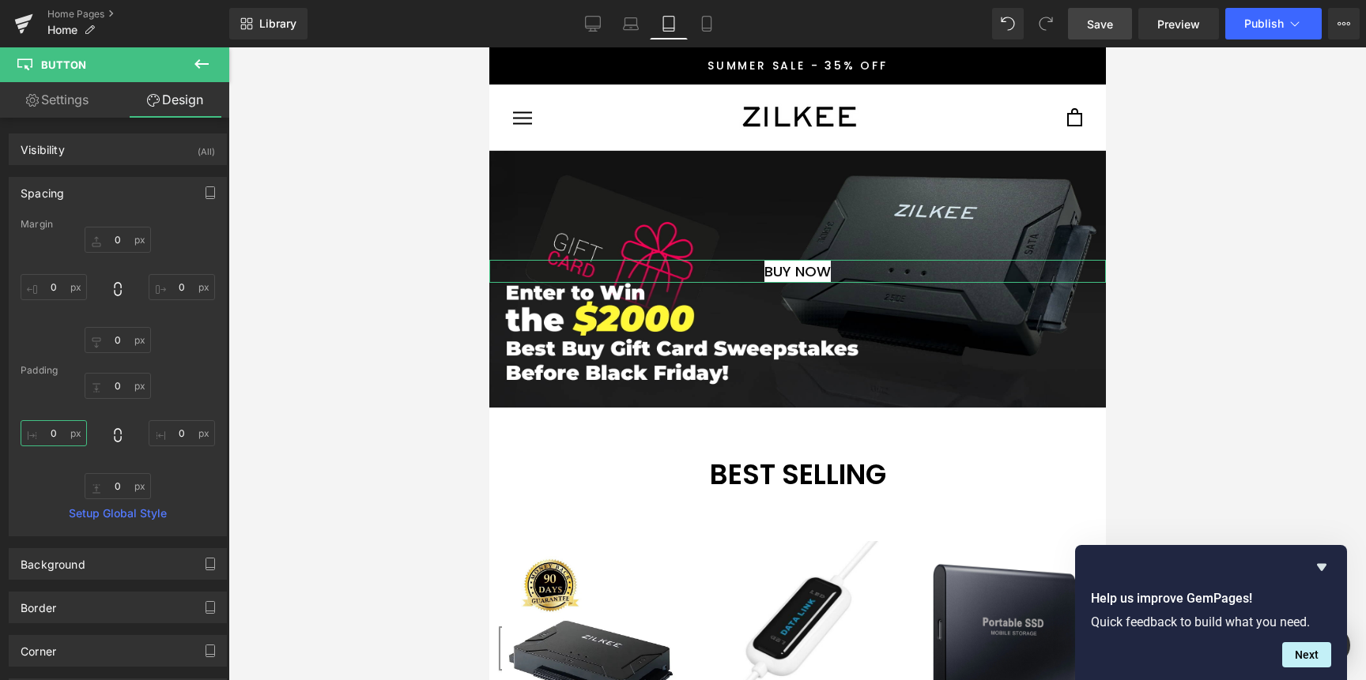
click at [71, 426] on input "0" at bounding box center [54, 433] width 66 height 26
type input "10"
click at [115, 384] on input "0" at bounding box center [118, 386] width 66 height 26
type input "2"
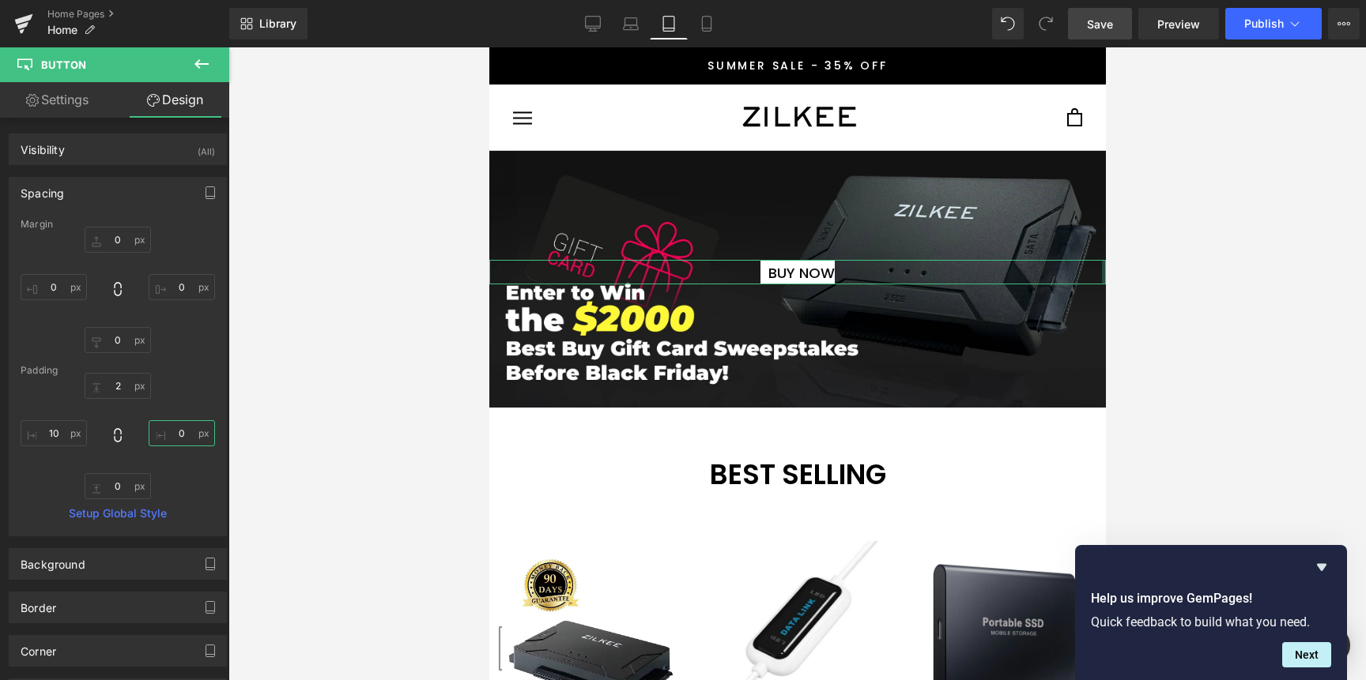
click at [180, 436] on input "0" at bounding box center [182, 433] width 66 height 26
click at [172, 440] on input "2" at bounding box center [182, 433] width 66 height 26
click at [179, 435] on input "2" at bounding box center [182, 433] width 66 height 26
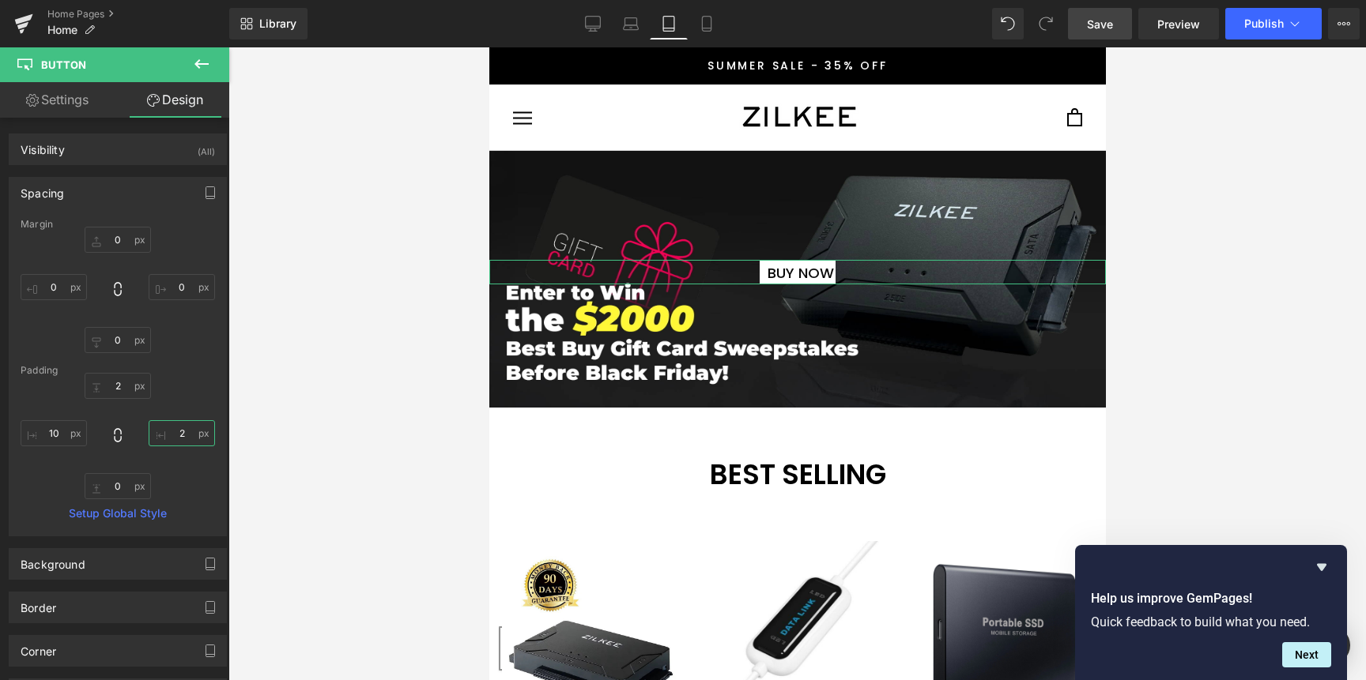
click at [179, 435] on input "2" at bounding box center [182, 433] width 66 height 26
type input "10"
click at [123, 481] on input "0" at bounding box center [118, 486] width 66 height 26
type input "2"
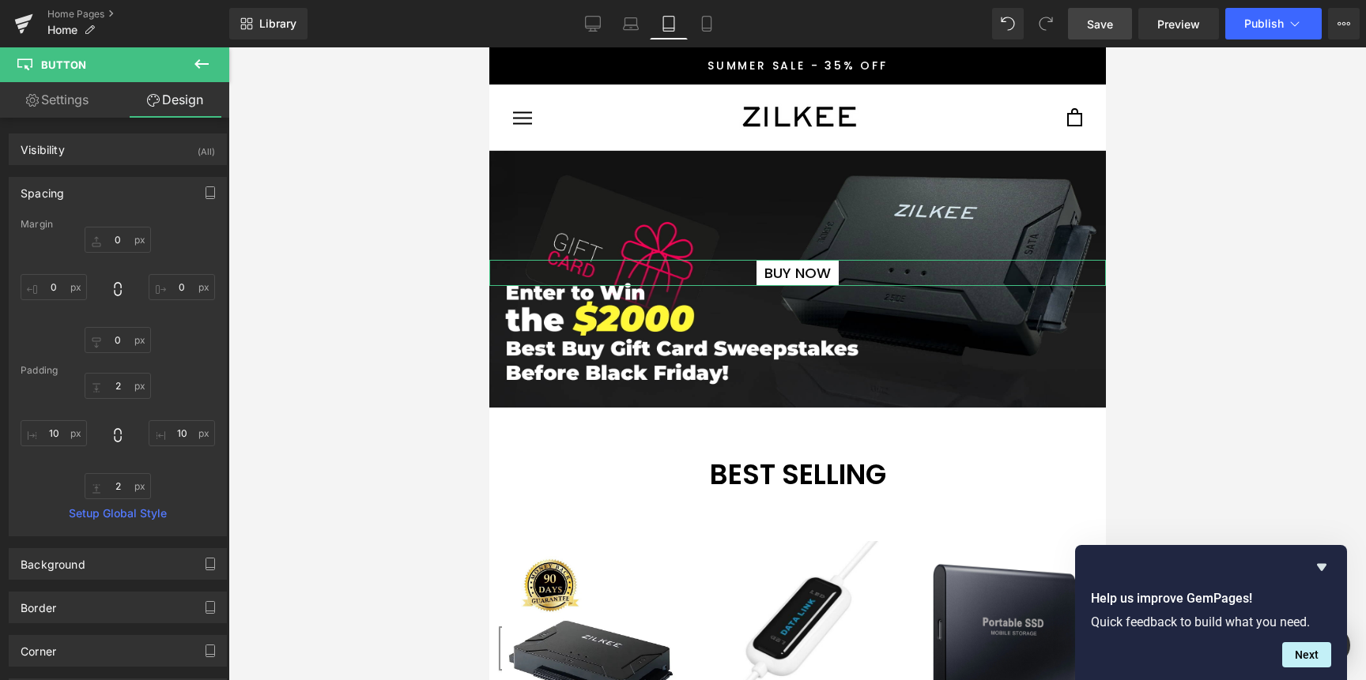
click at [94, 104] on link "Settings" at bounding box center [57, 100] width 115 height 36
type input "100"
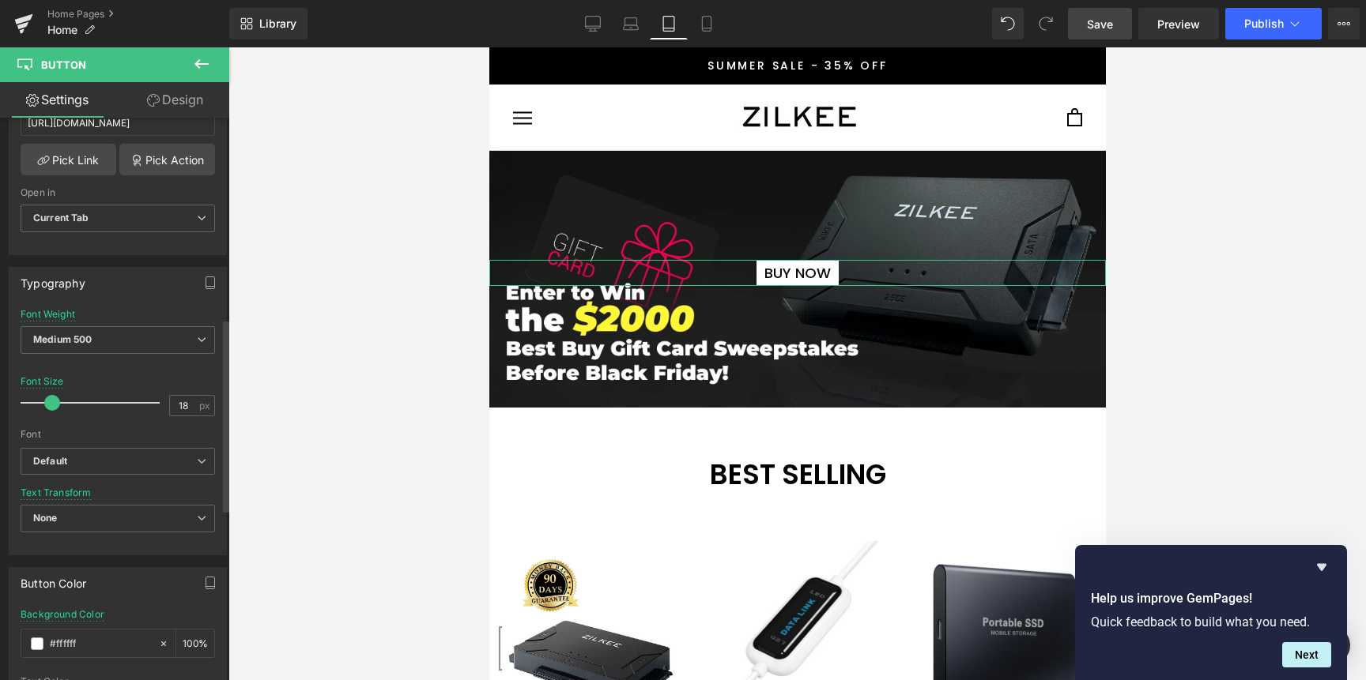
scroll to position [314, 0]
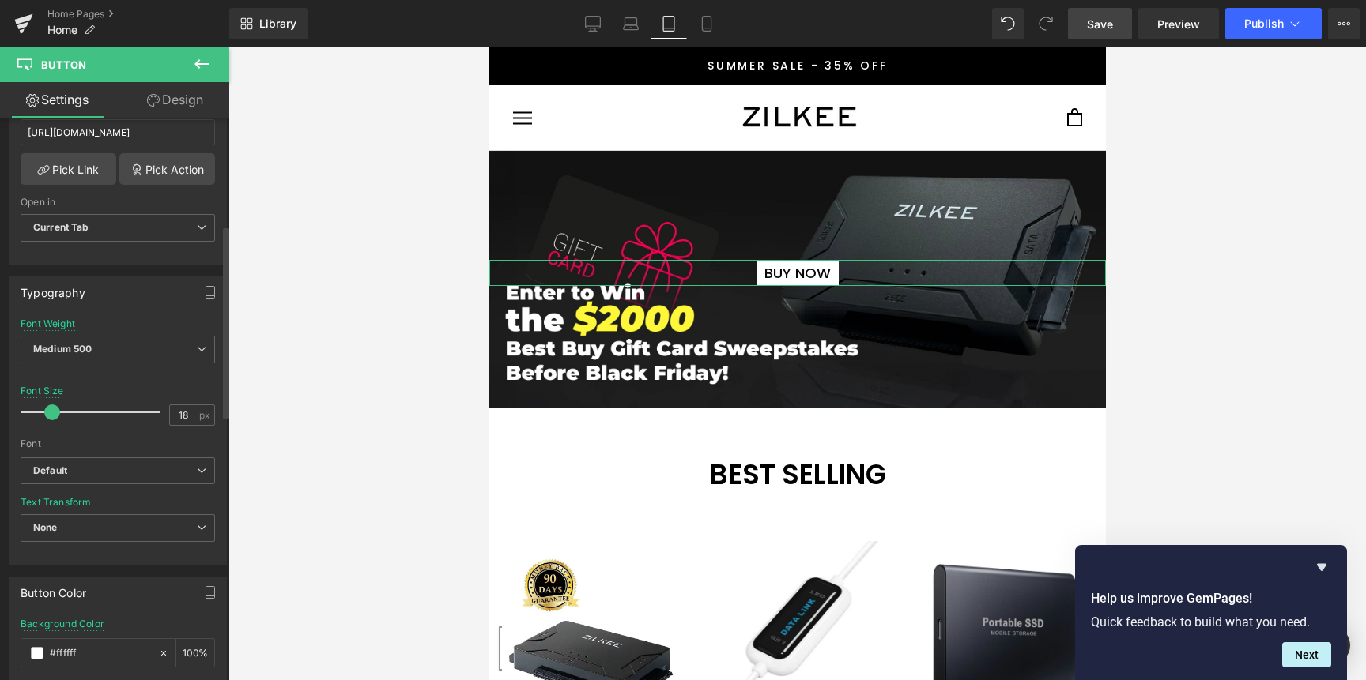
drag, startPoint x: 51, startPoint y: 408, endPoint x: 40, endPoint y: 411, distance: 10.7
click at [40, 411] on div at bounding box center [93, 413] width 131 height 32
type input "16"
drag, startPoint x: 40, startPoint y: 413, endPoint x: 48, endPoint y: 413, distance: 8.7
click at [48, 413] on span at bounding box center [50, 413] width 16 height 16
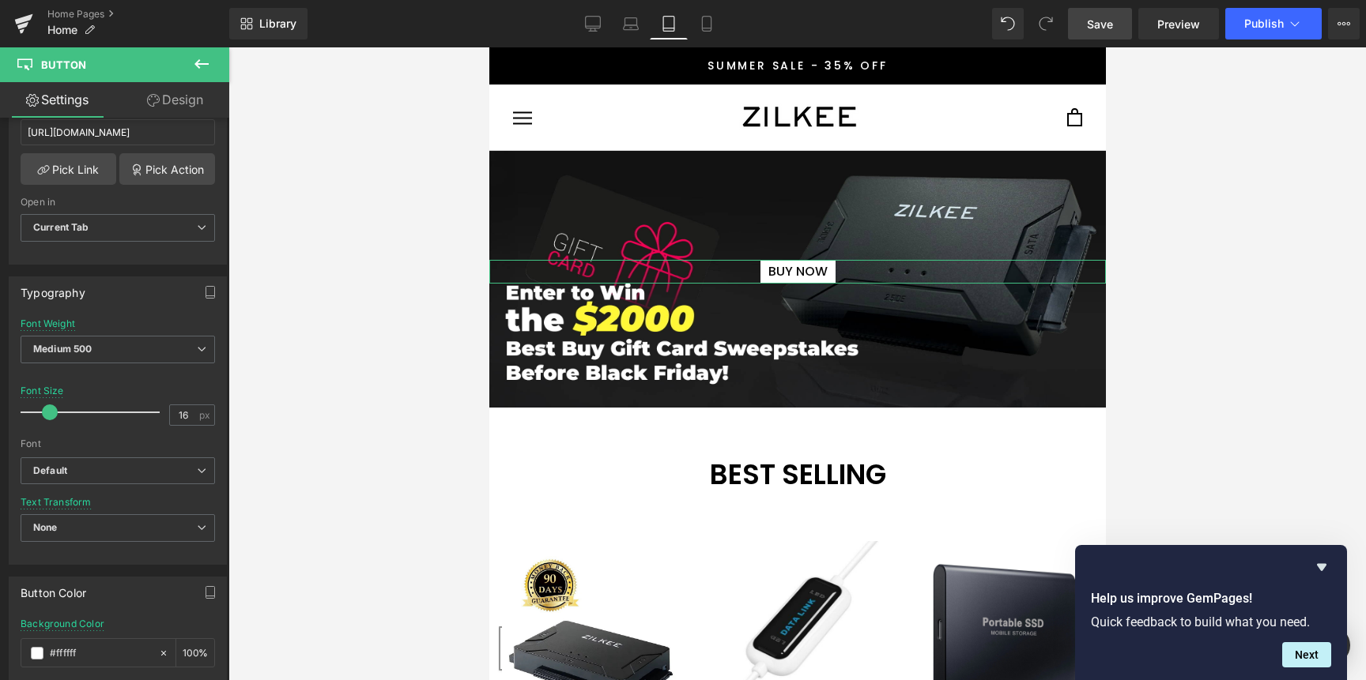
click at [153, 111] on link "Design" at bounding box center [175, 100] width 115 height 36
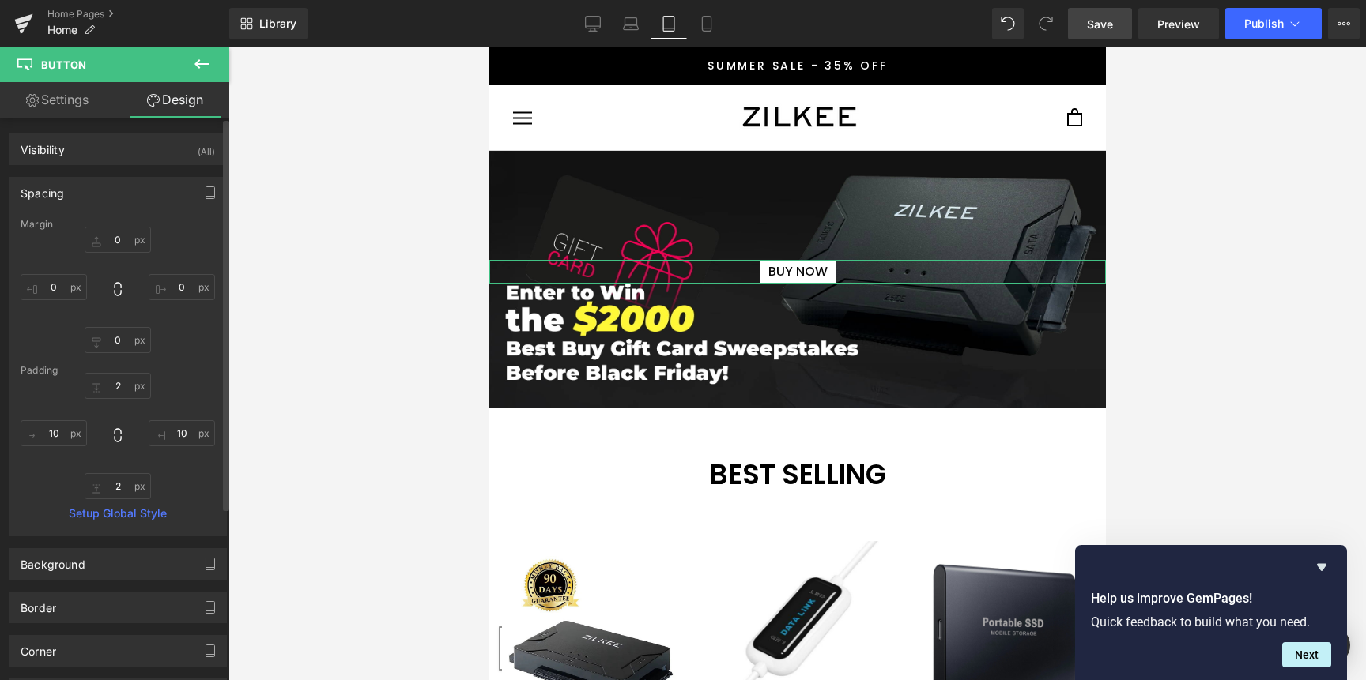
type input "0"
type input "2"
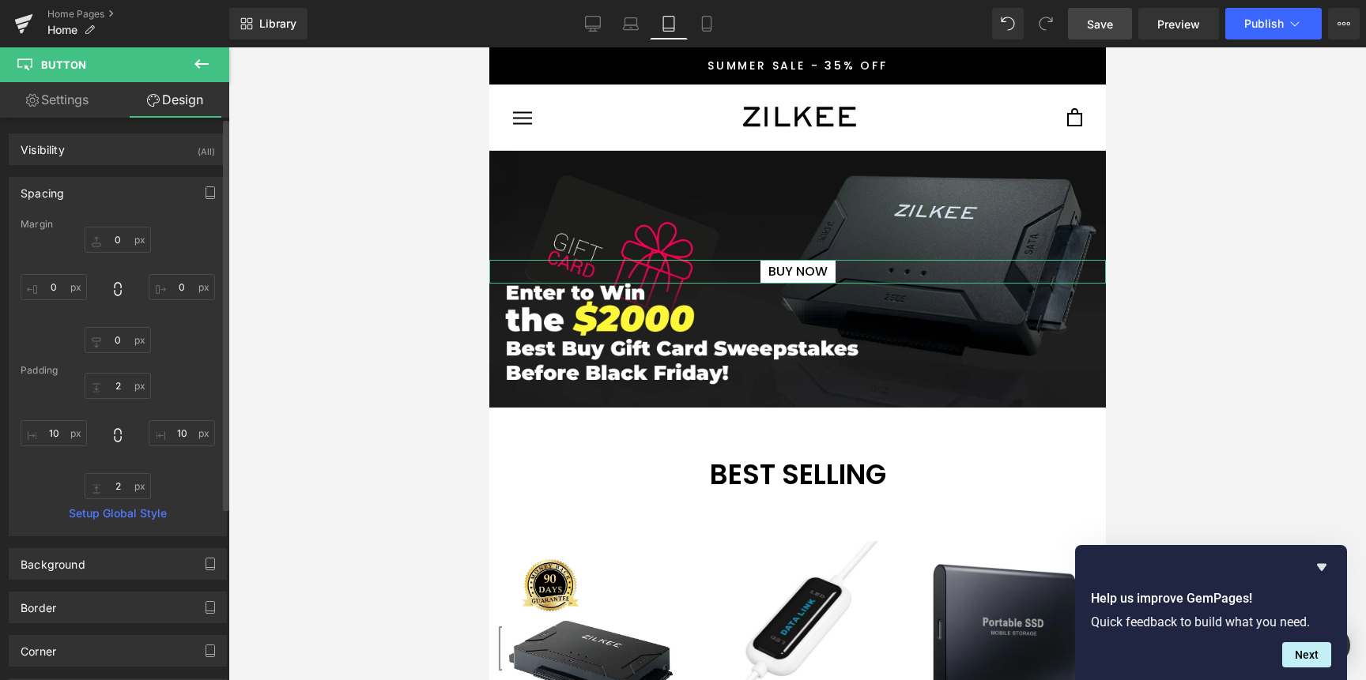
type input "10"
type input "2"
type input "10"
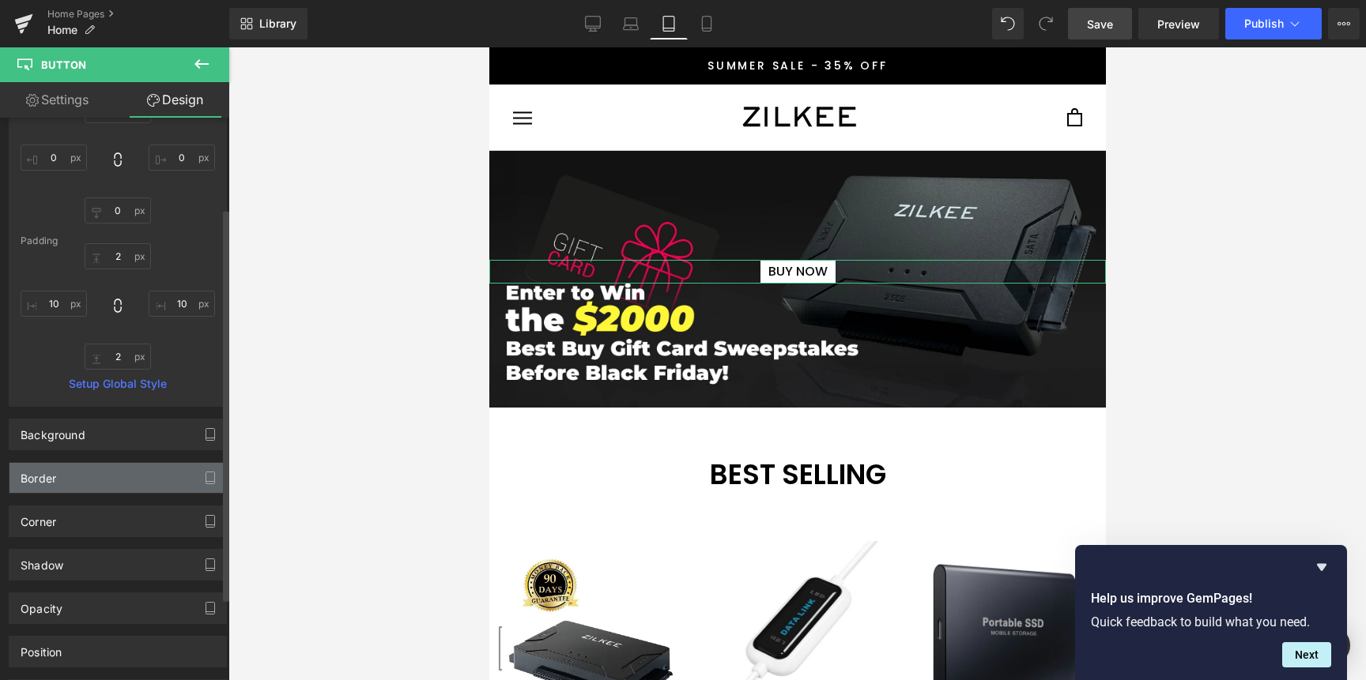
click at [81, 476] on div "Border" at bounding box center [117, 478] width 217 height 30
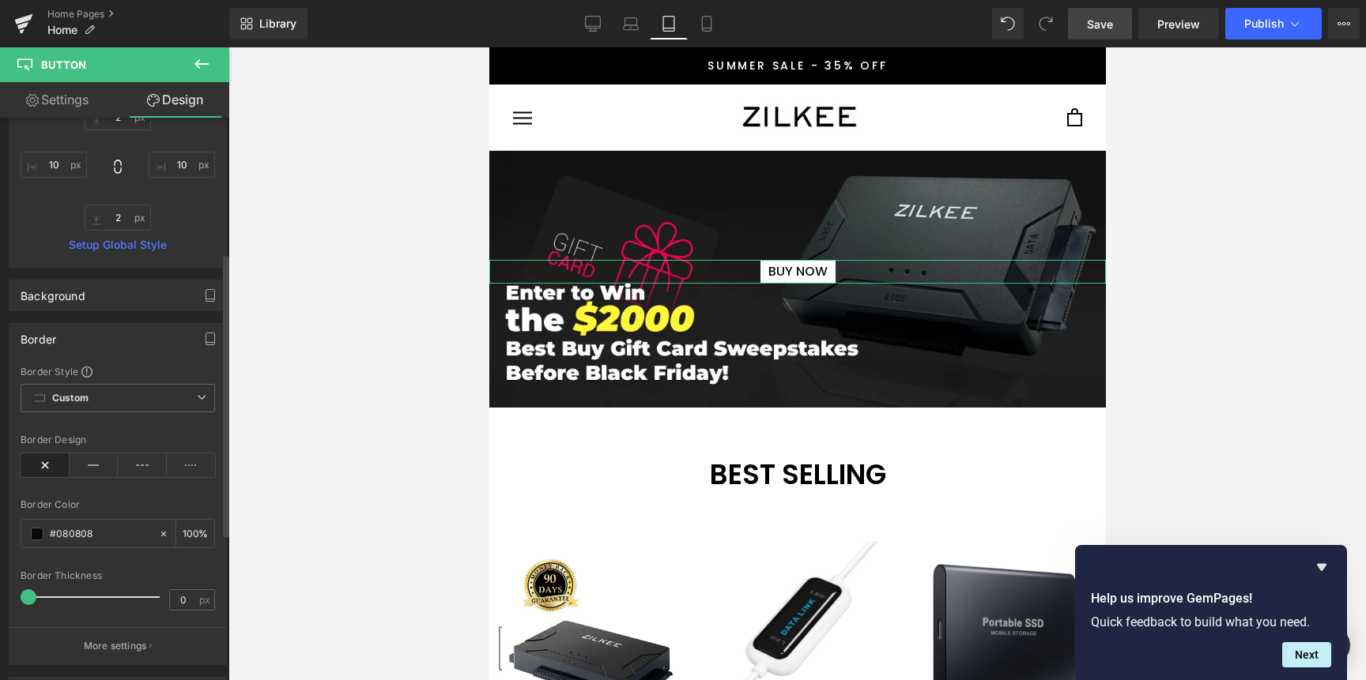
click at [67, 342] on div "Border" at bounding box center [117, 339] width 217 height 30
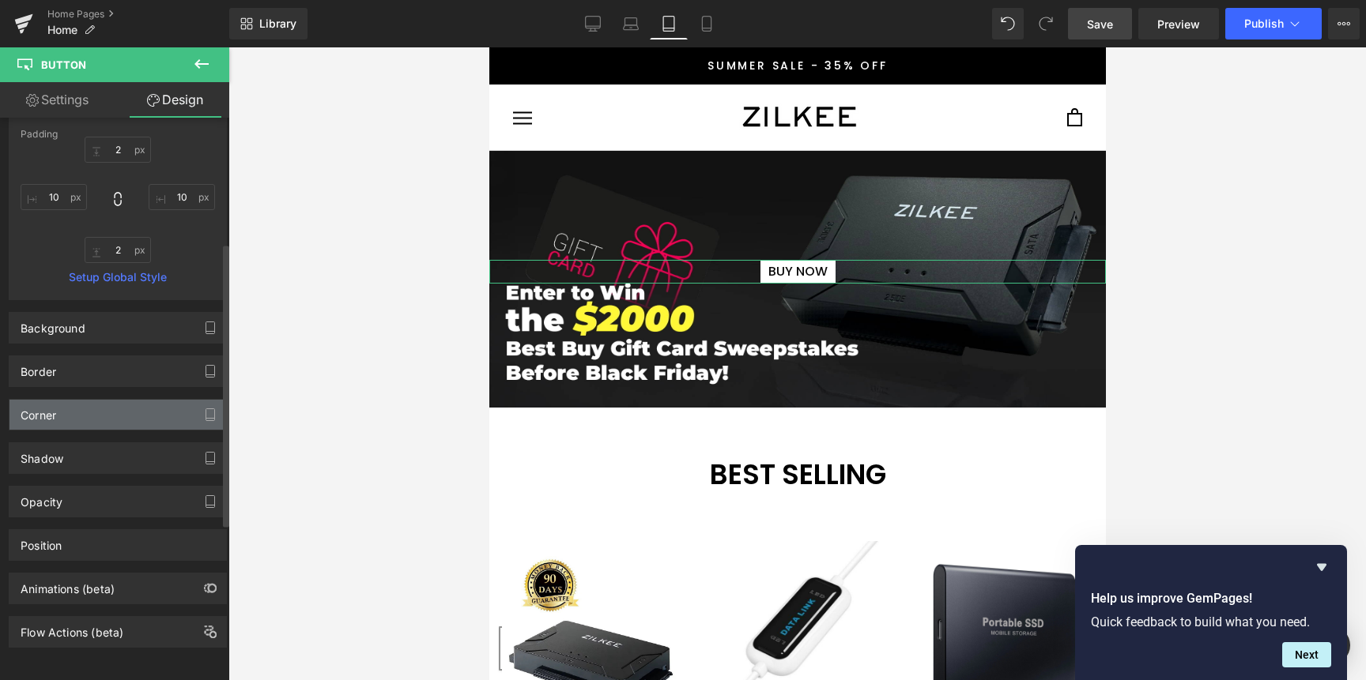
click at [89, 409] on div "Corner" at bounding box center [117, 415] width 217 height 30
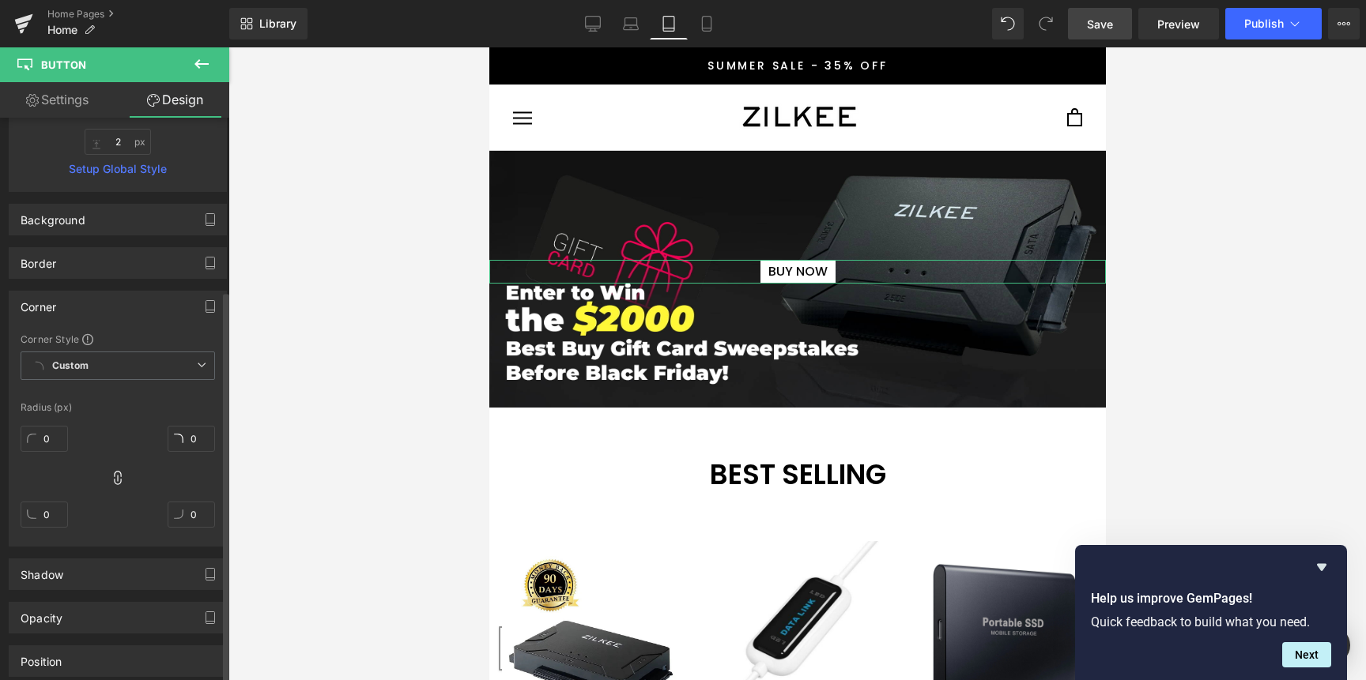
scroll to position [358, 0]
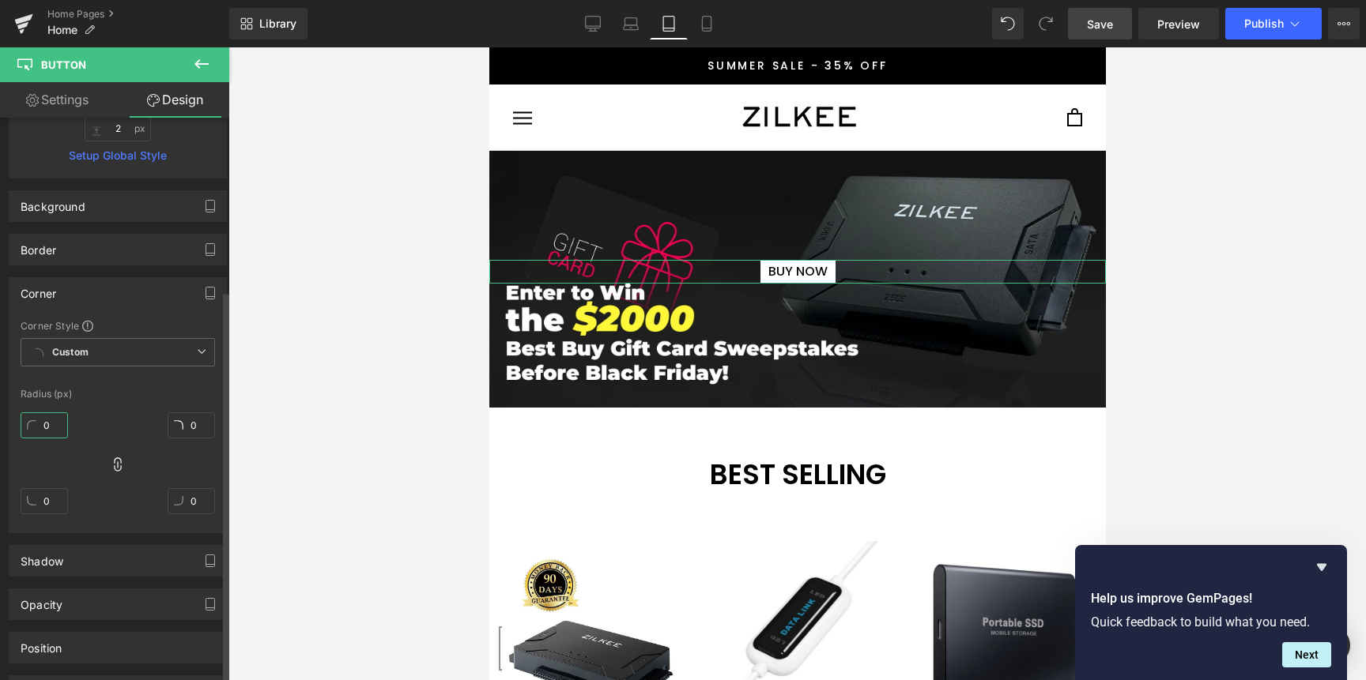
click at [51, 426] on input "0" at bounding box center [44, 426] width 47 height 26
type input "5"
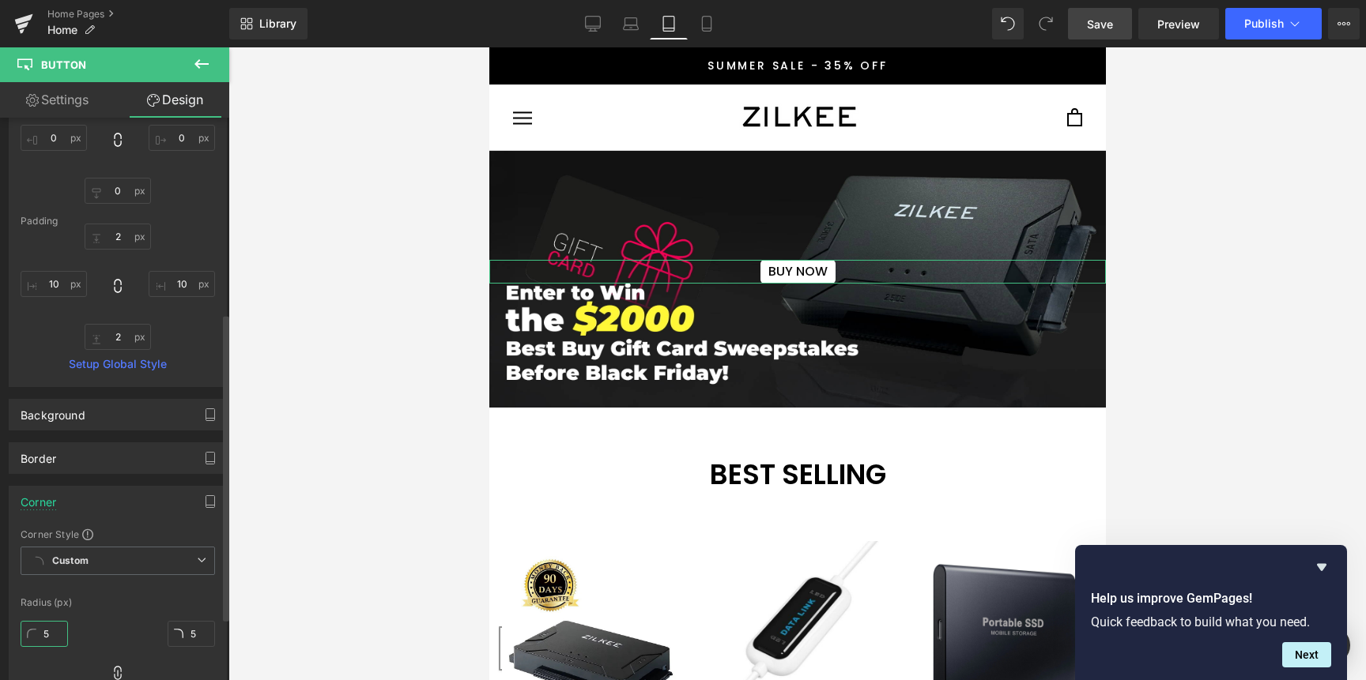
scroll to position [0, 0]
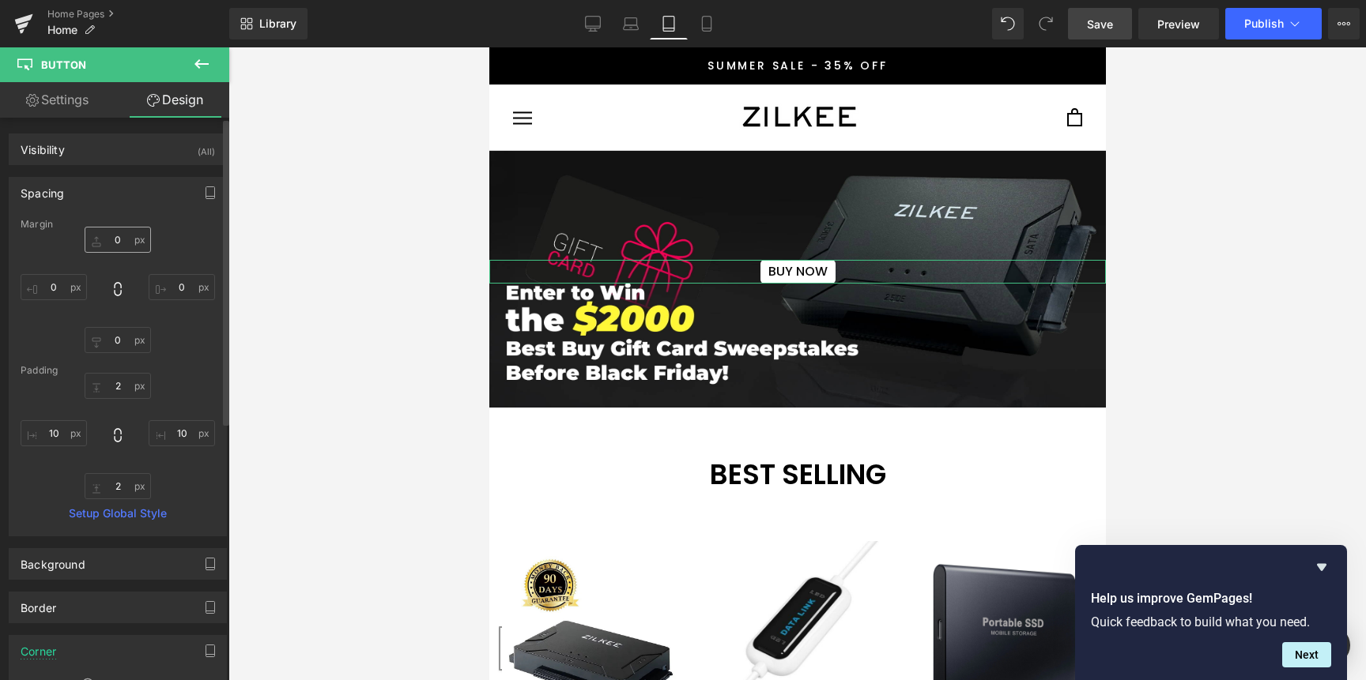
type input "5"
click at [115, 238] on input "0" at bounding box center [118, 240] width 66 height 26
drag, startPoint x: 107, startPoint y: 266, endPoint x: 94, endPoint y: 119, distance: 147.5
click at [94, 119] on div "Visibility (All) 0|0|0|0 1 Show on Desktop 1 Show on Laptop 1 Show on Tablet 1 …" at bounding box center [118, 613] width 236 height 991
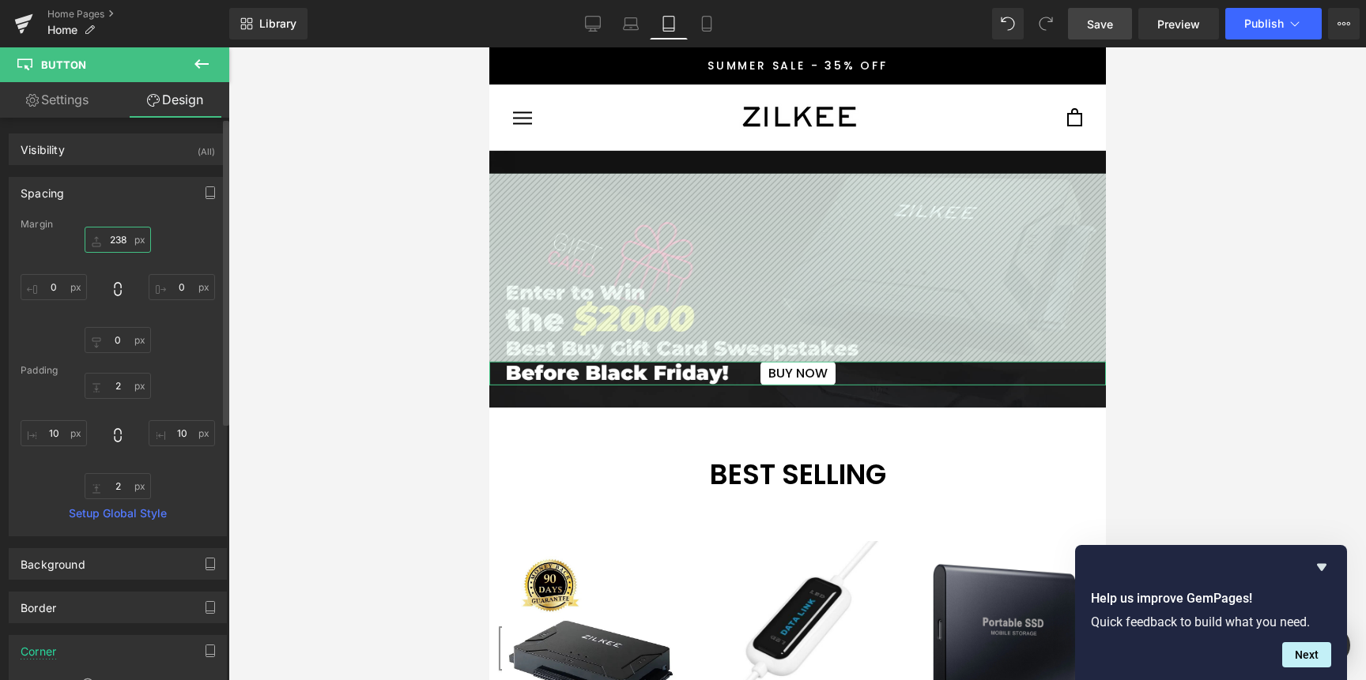
drag, startPoint x: 107, startPoint y: 242, endPoint x: 104, endPoint y: 169, distance: 72.8
click at [104, 169] on div "Spacing [GEOGRAPHIC_DATA] 238px 238 0px 0 0px 0 0px 0 [GEOGRAPHIC_DATA] 2px 2 1…" at bounding box center [118, 350] width 236 height 371
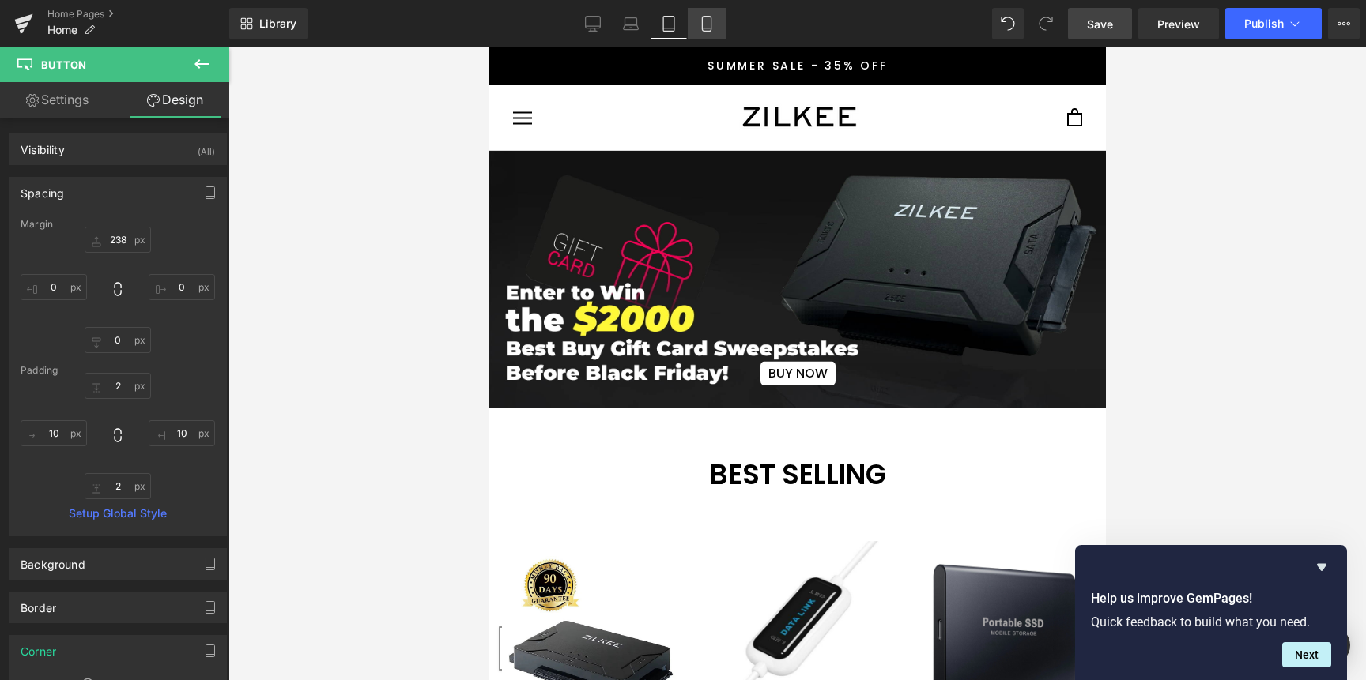
click at [709, 27] on icon at bounding box center [707, 24] width 16 height 16
type input "0"
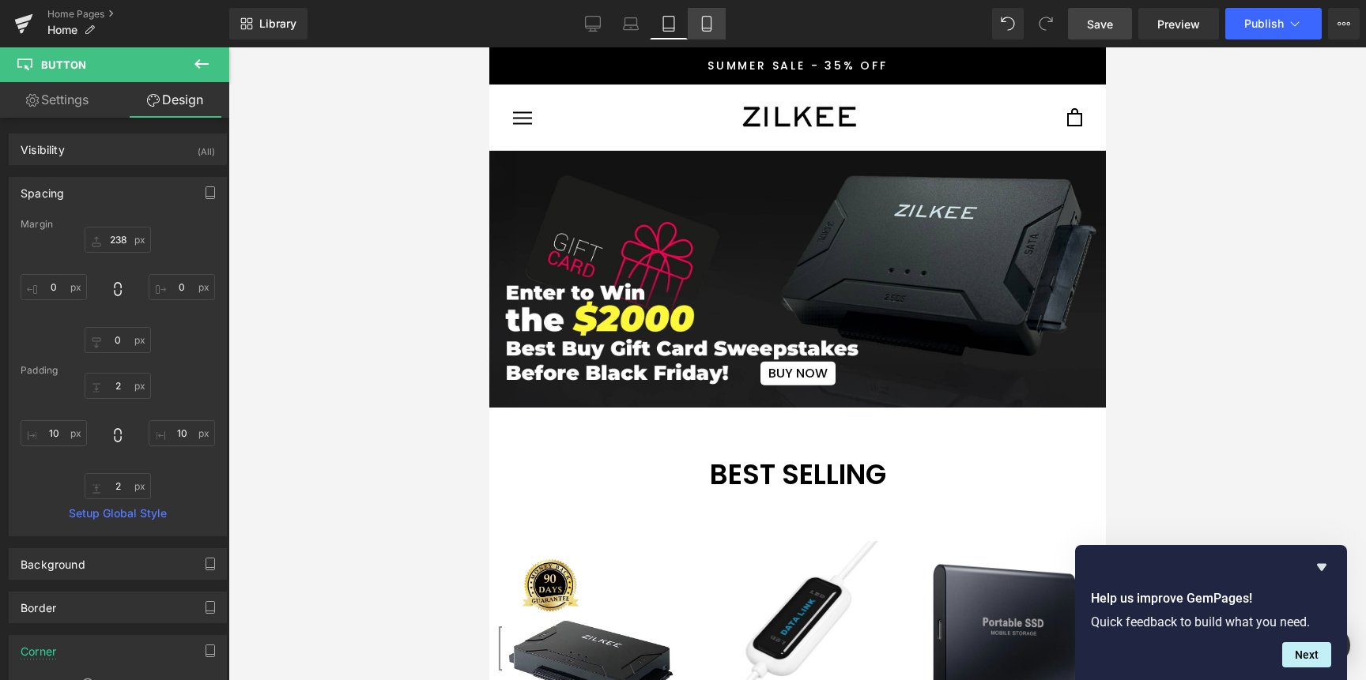
type input "0"
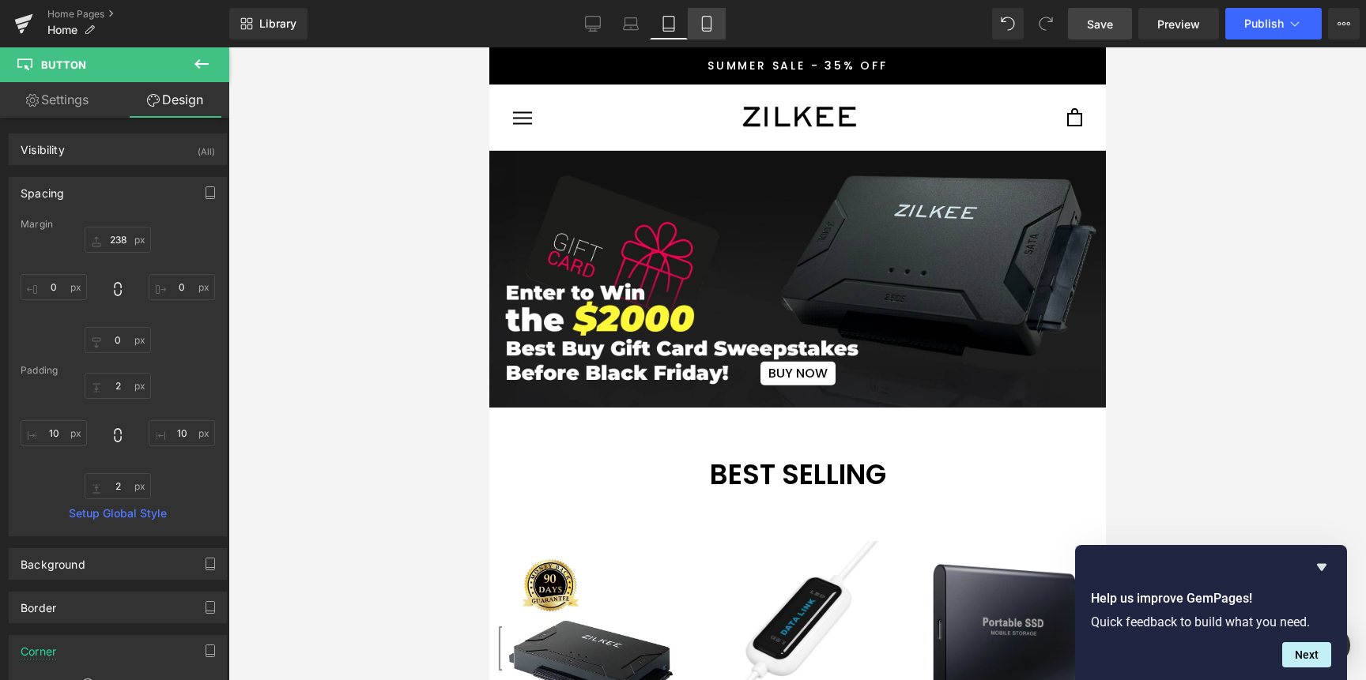
type input "0"
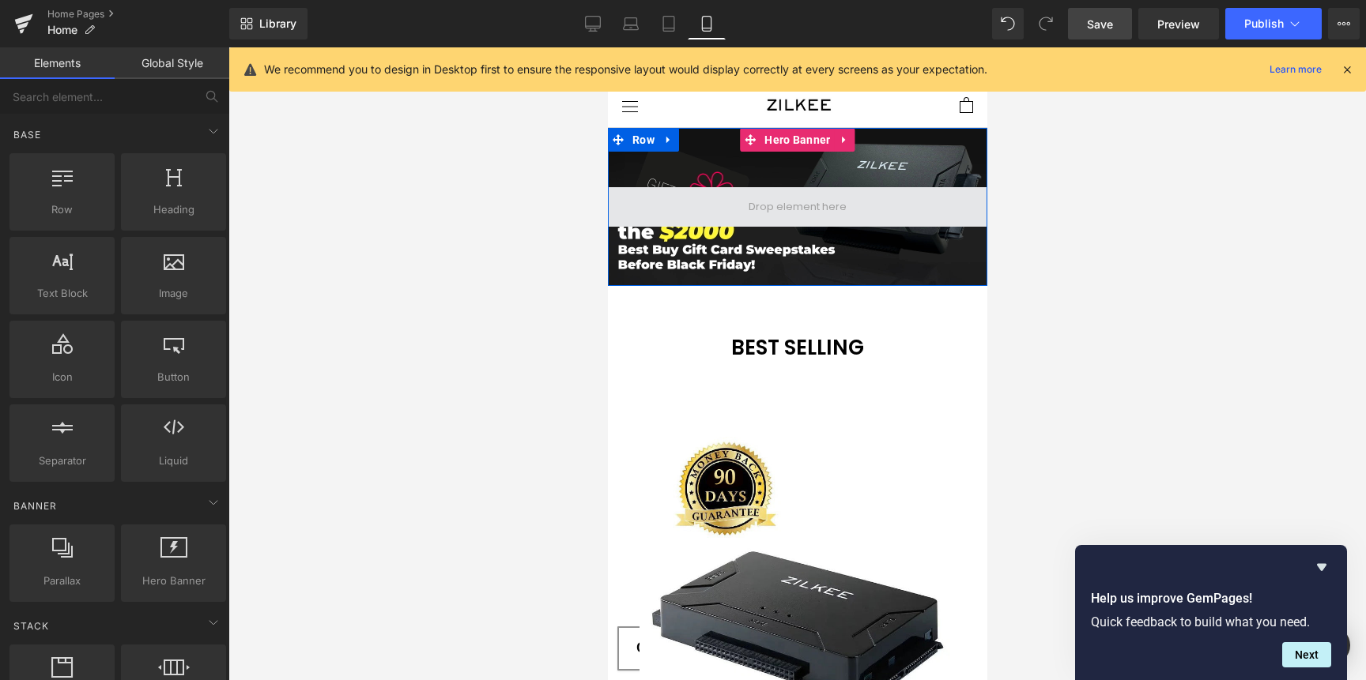
click at [770, 209] on span at bounding box center [796, 207] width 109 height 24
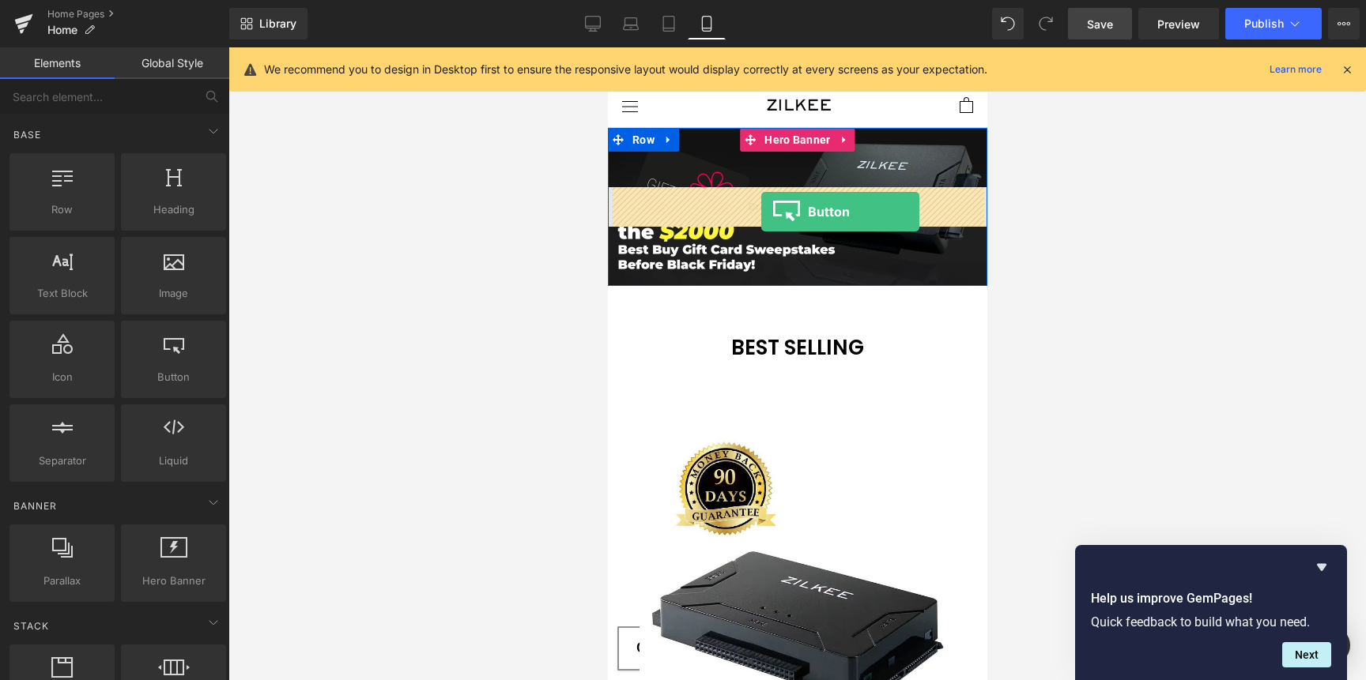
drag, startPoint x: 786, startPoint y: 419, endPoint x: 762, endPoint y: 211, distance: 209.2
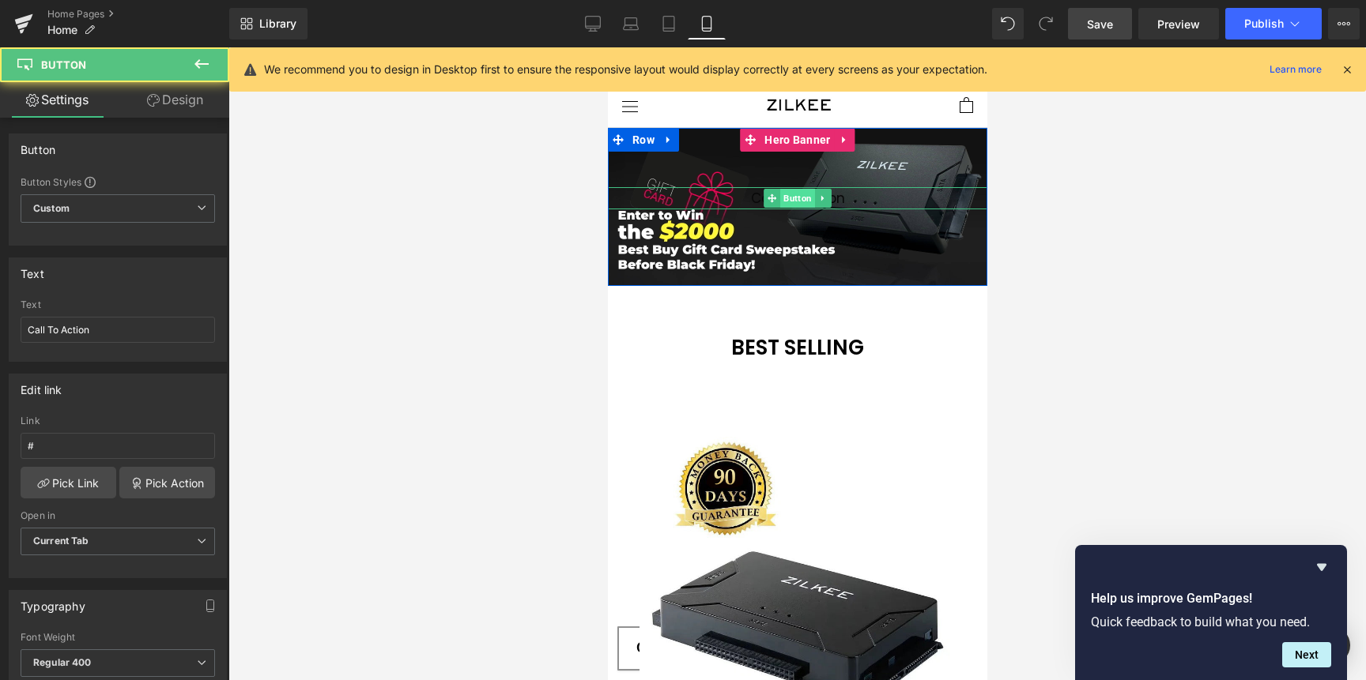
click at [791, 199] on span "Button" at bounding box center [796, 198] width 35 height 19
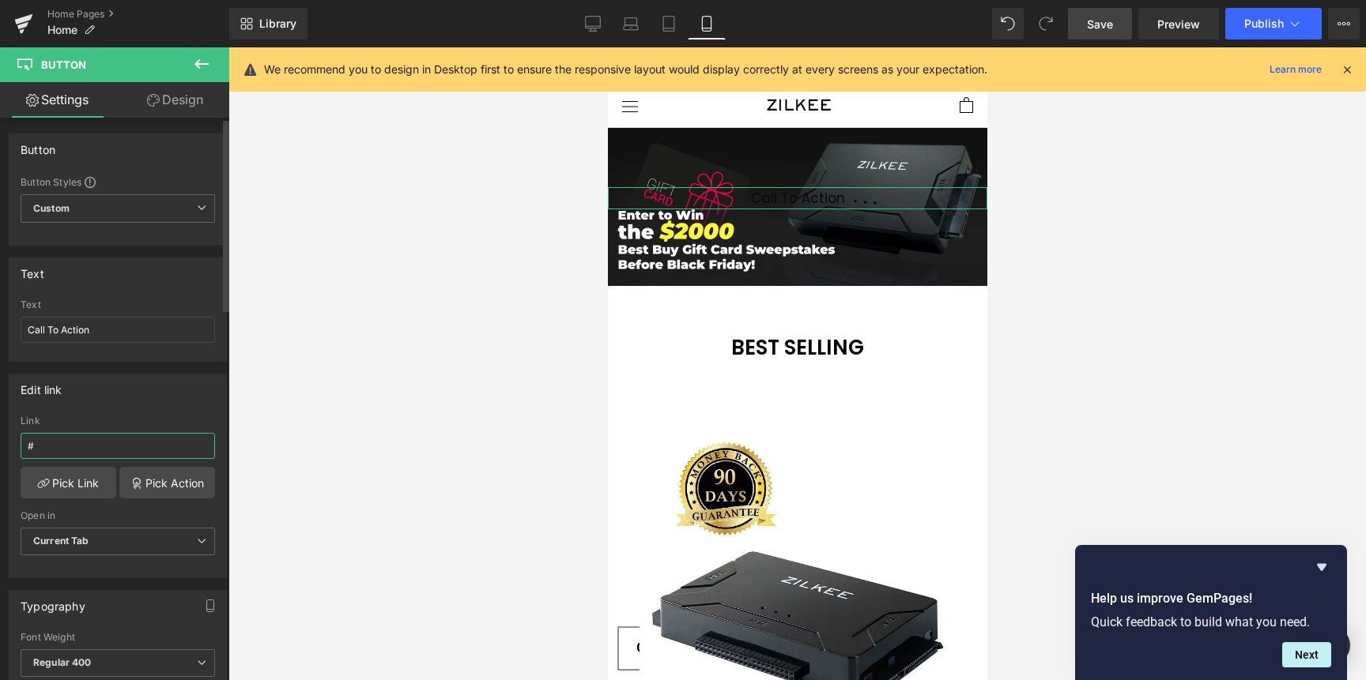
click at [104, 445] on input "#" at bounding box center [118, 446] width 194 height 26
click at [105, 444] on input "#" at bounding box center [118, 446] width 194 height 26
paste input "[URL][DOMAIN_NAME]"
click at [120, 325] on input "Call To Action" at bounding box center [118, 330] width 194 height 26
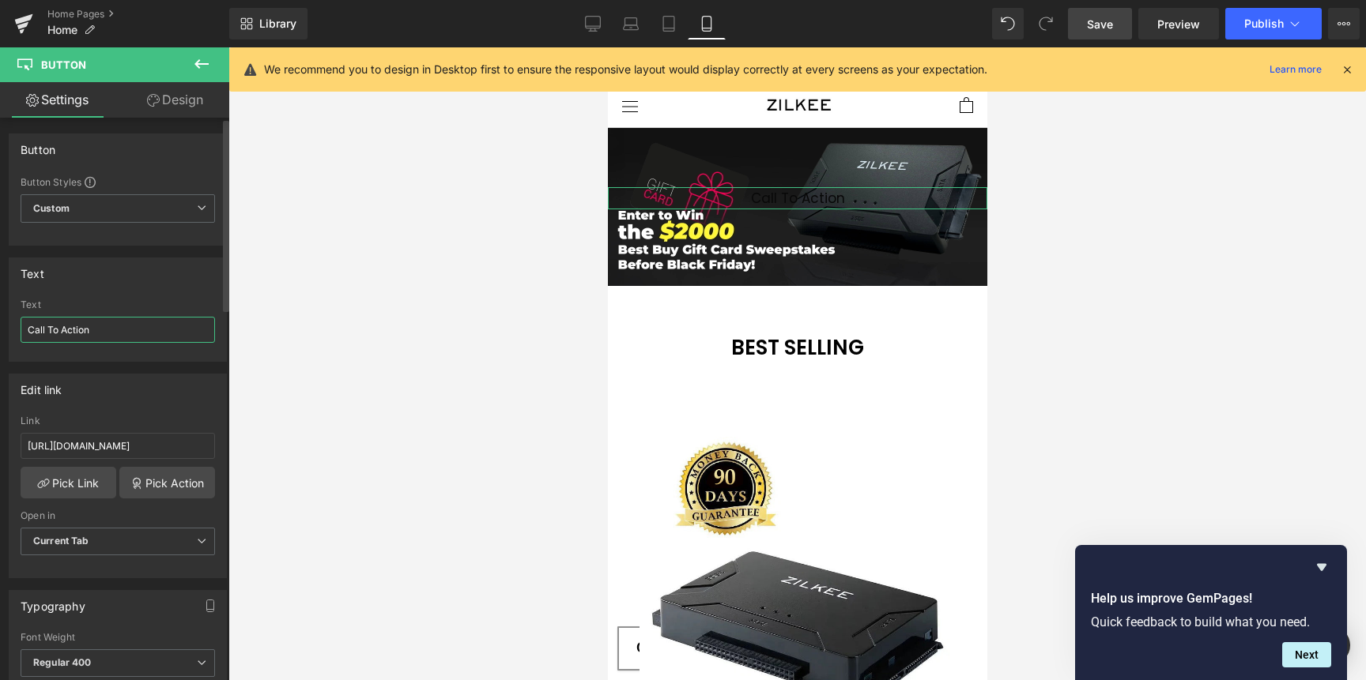
scroll to position [0, 0]
click at [120, 325] on input "Call To Action" at bounding box center [118, 330] width 194 height 26
click at [124, 328] on input "buy now" at bounding box center [118, 330] width 194 height 26
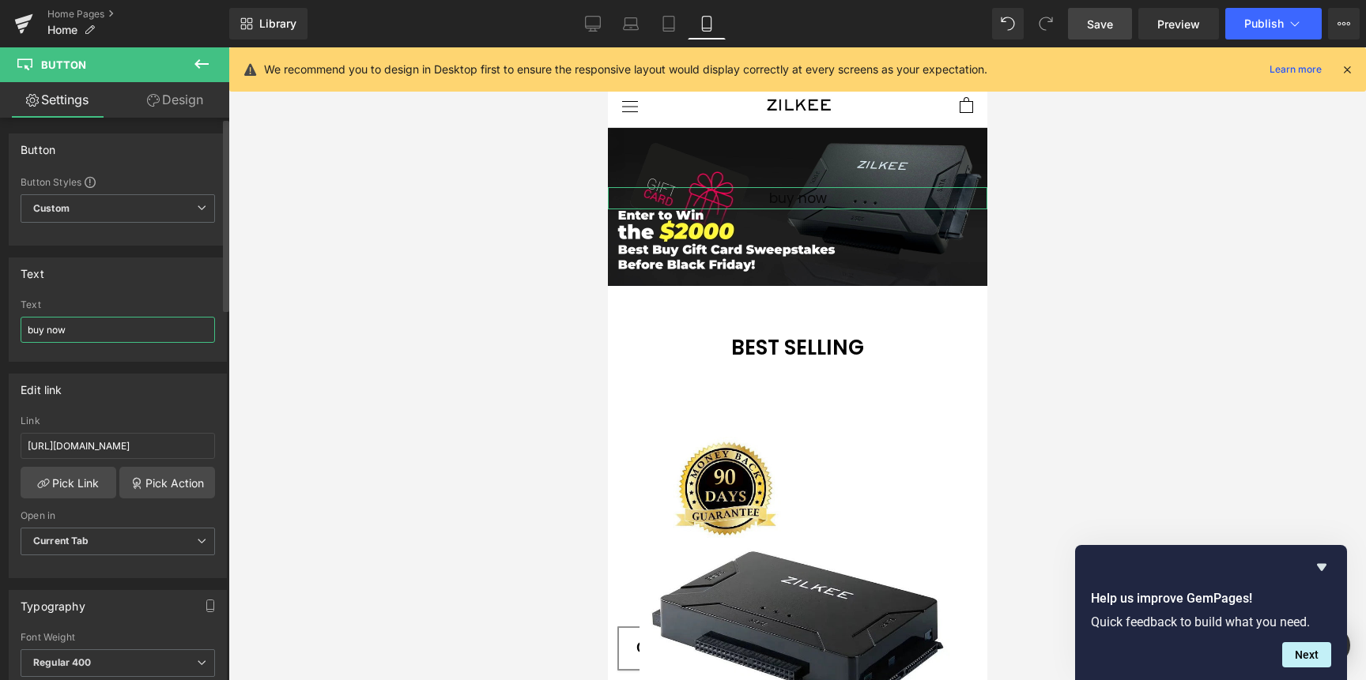
click at [124, 328] on input "buy now" at bounding box center [118, 330] width 194 height 26
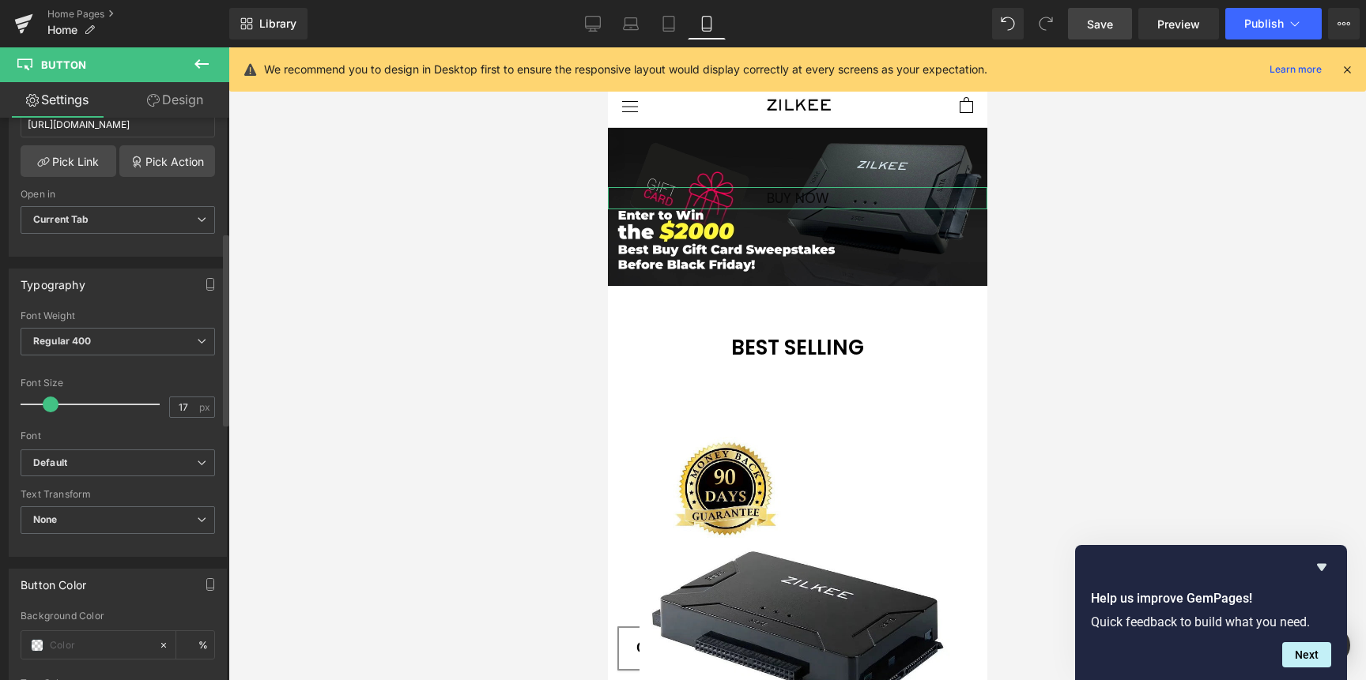
scroll to position [344, 0]
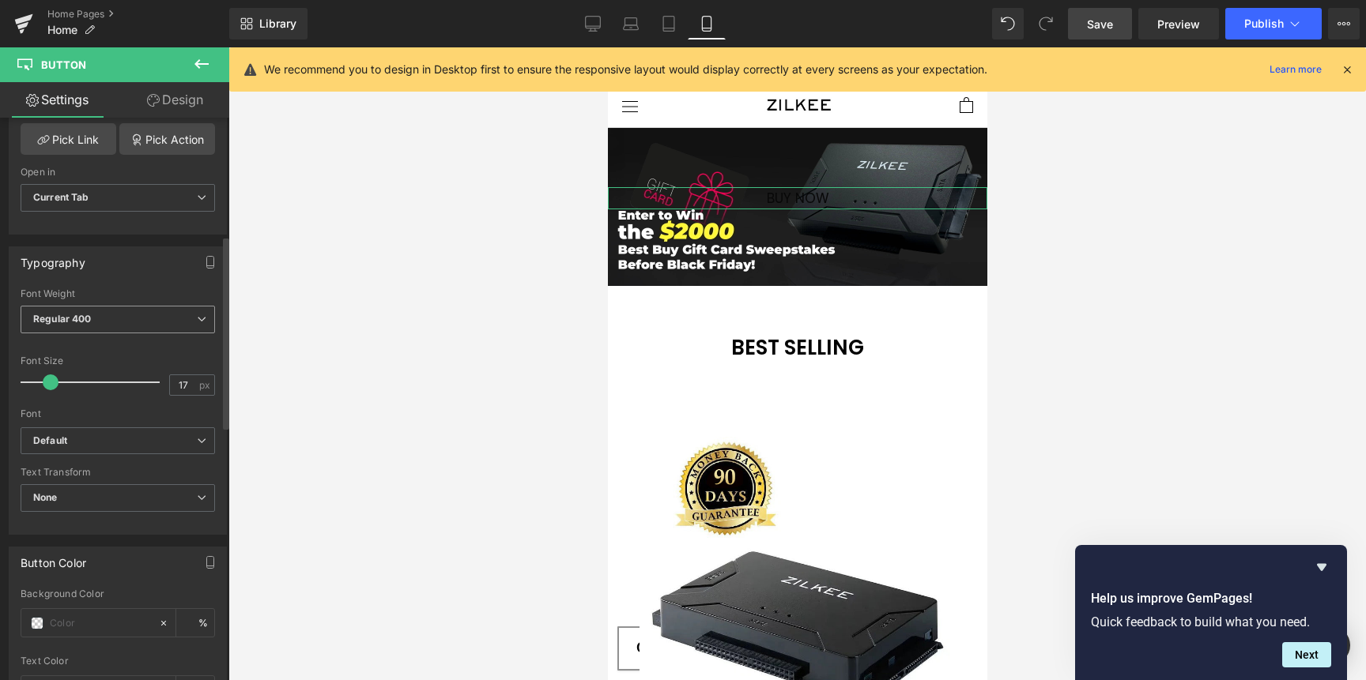
click at [152, 319] on span "Regular 400" at bounding box center [118, 320] width 194 height 28
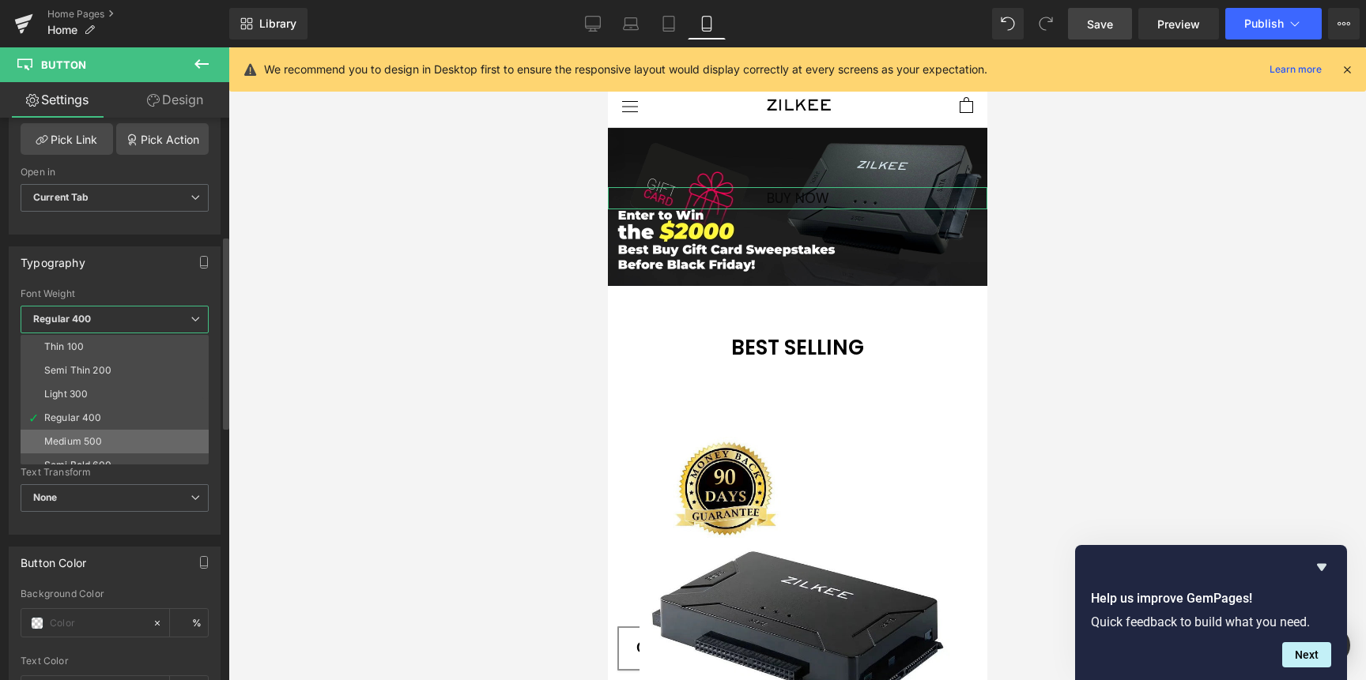
click at [89, 436] on div "Medium 500" at bounding box center [73, 441] width 58 height 11
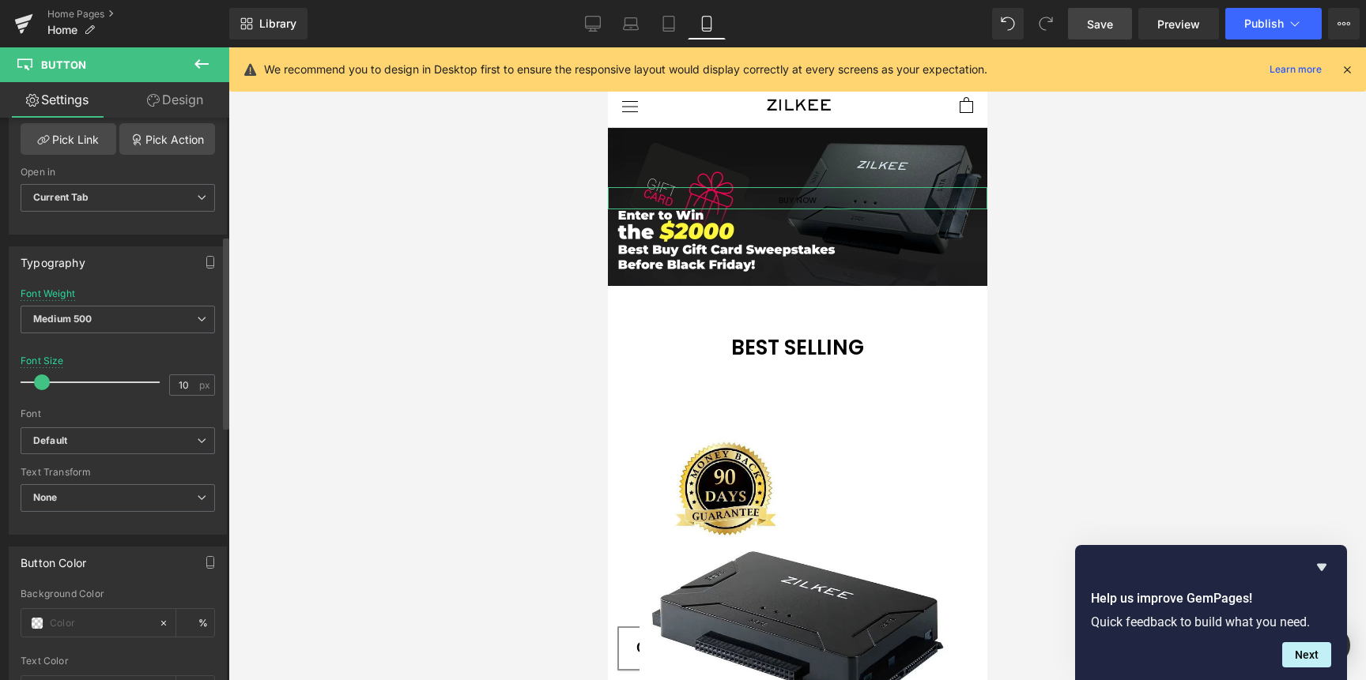
drag, startPoint x: 53, startPoint y: 382, endPoint x: 44, endPoint y: 384, distance: 9.0
click at [44, 384] on span at bounding box center [42, 383] width 16 height 16
click at [40, 617] on span at bounding box center [37, 623] width 13 height 13
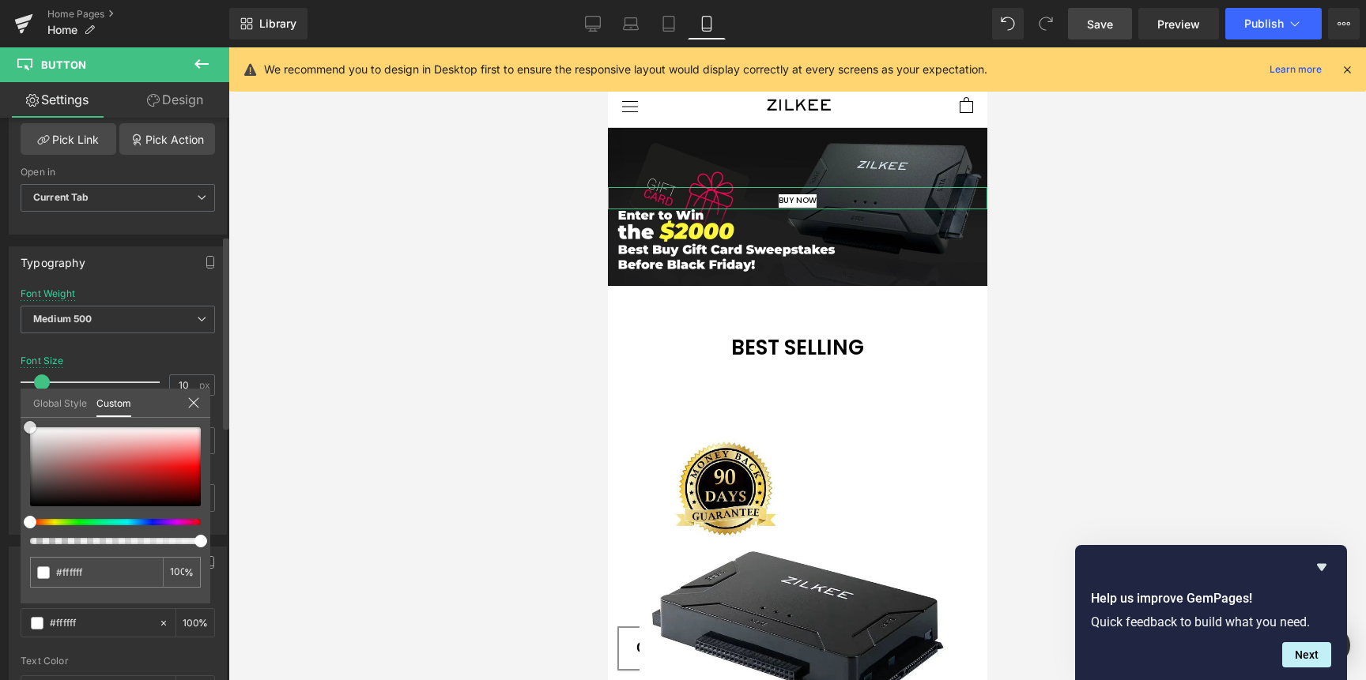
drag, startPoint x: 38, startPoint y: 465, endPoint x: 11, endPoint y: 415, distance: 56.6
click at [12, 535] on div "Button Color rgba(255, 255, 255, 1) Background Color #ffffff 100 % Text Color %…" at bounding box center [118, 647] width 236 height 224
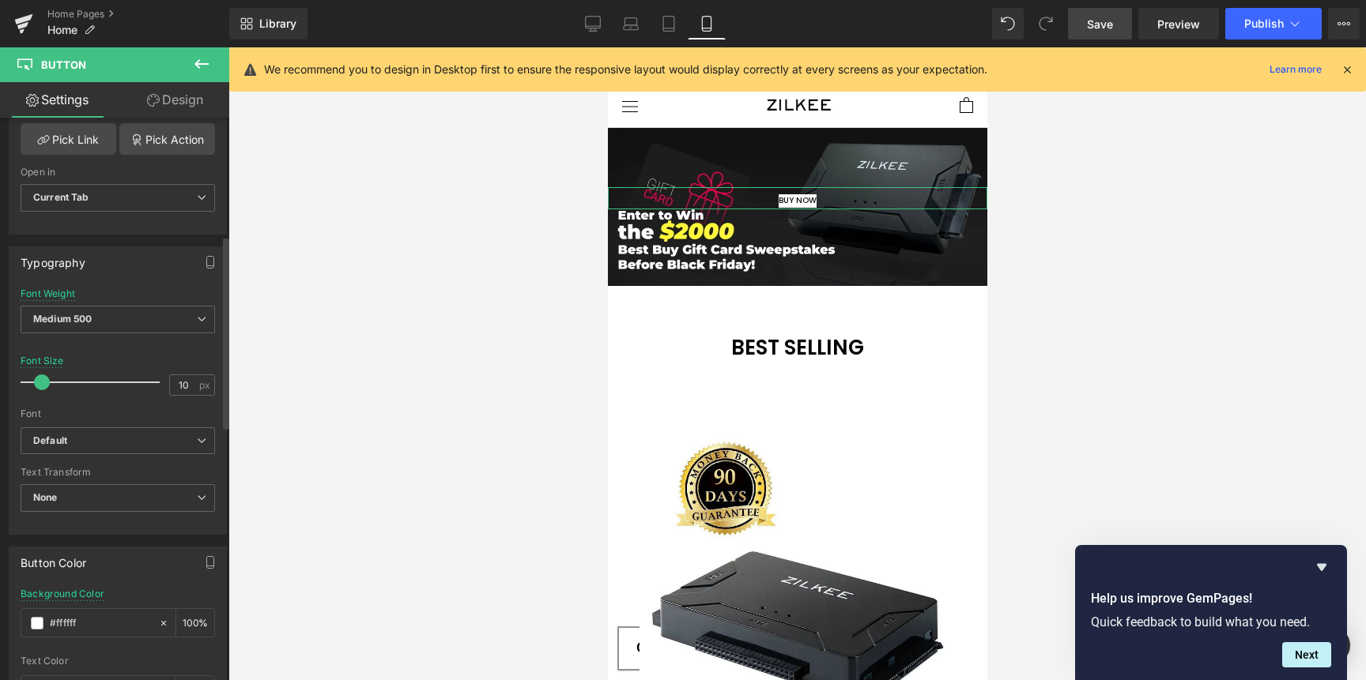
click at [156, 107] on link "Design" at bounding box center [175, 100] width 115 height 36
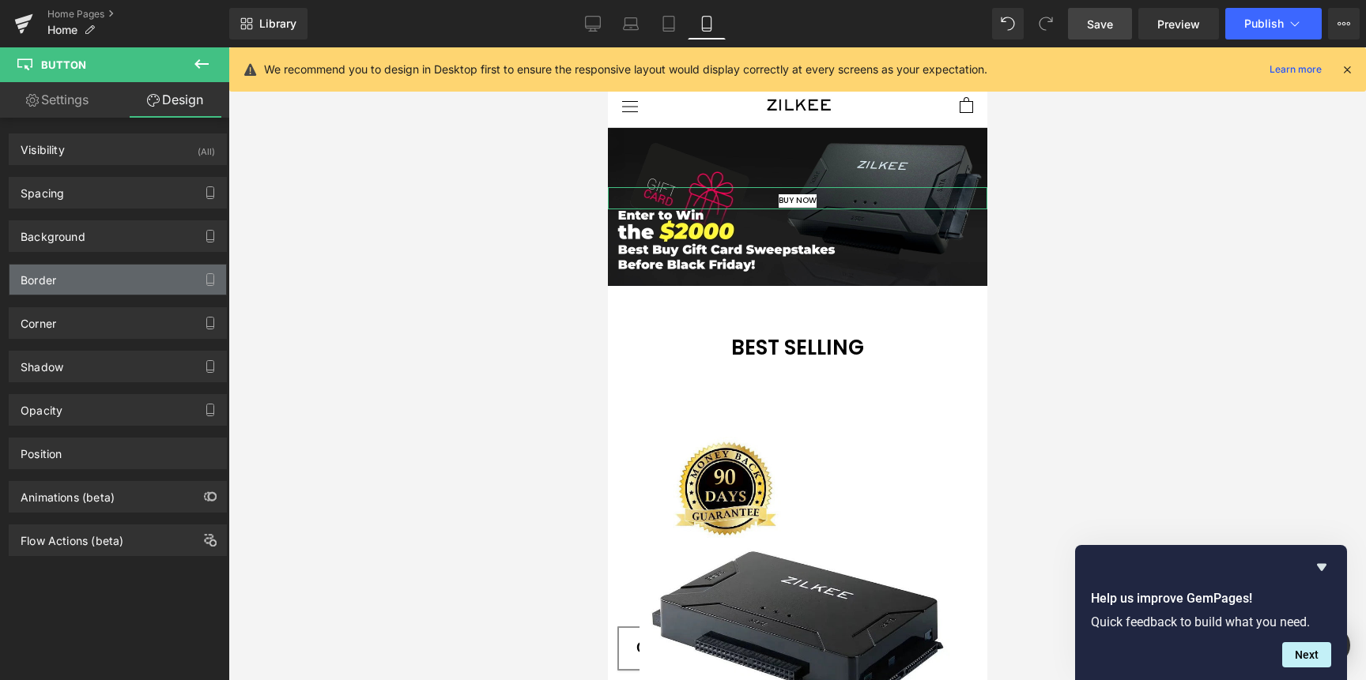
click at [92, 284] on div "Border" at bounding box center [117, 280] width 217 height 30
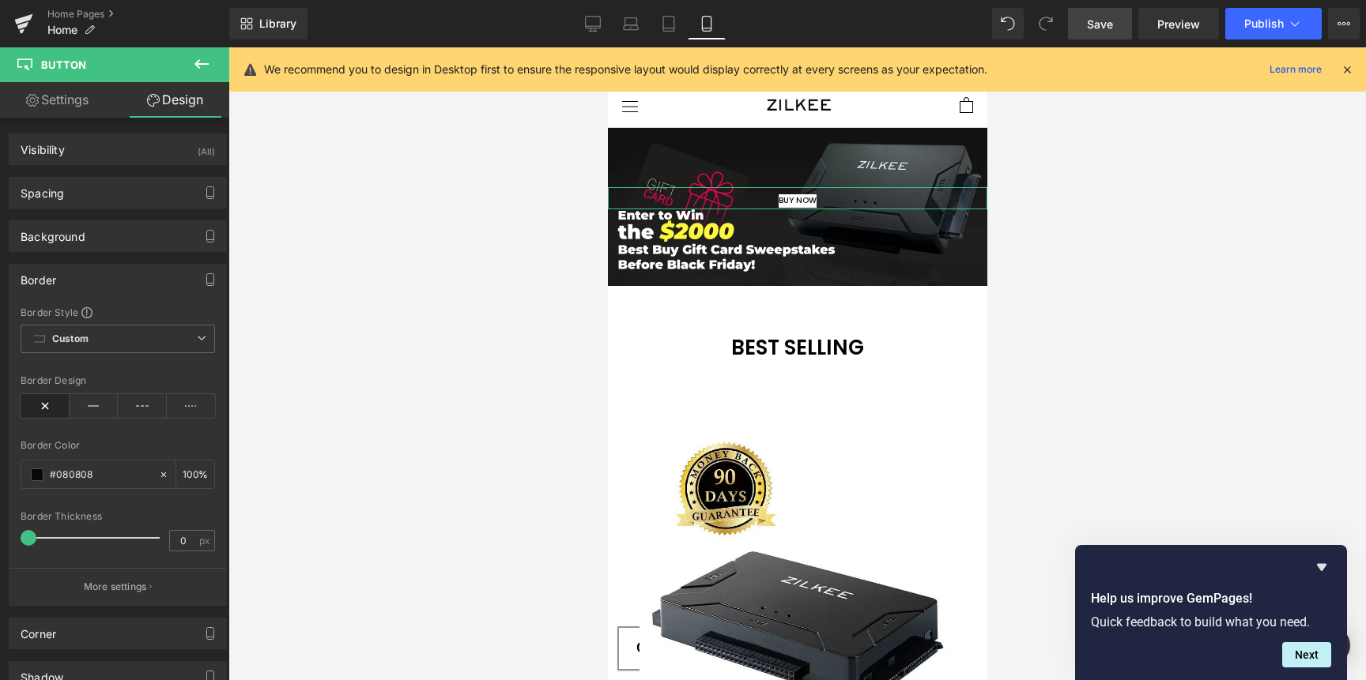
click at [92, 284] on div "Border" at bounding box center [117, 280] width 217 height 30
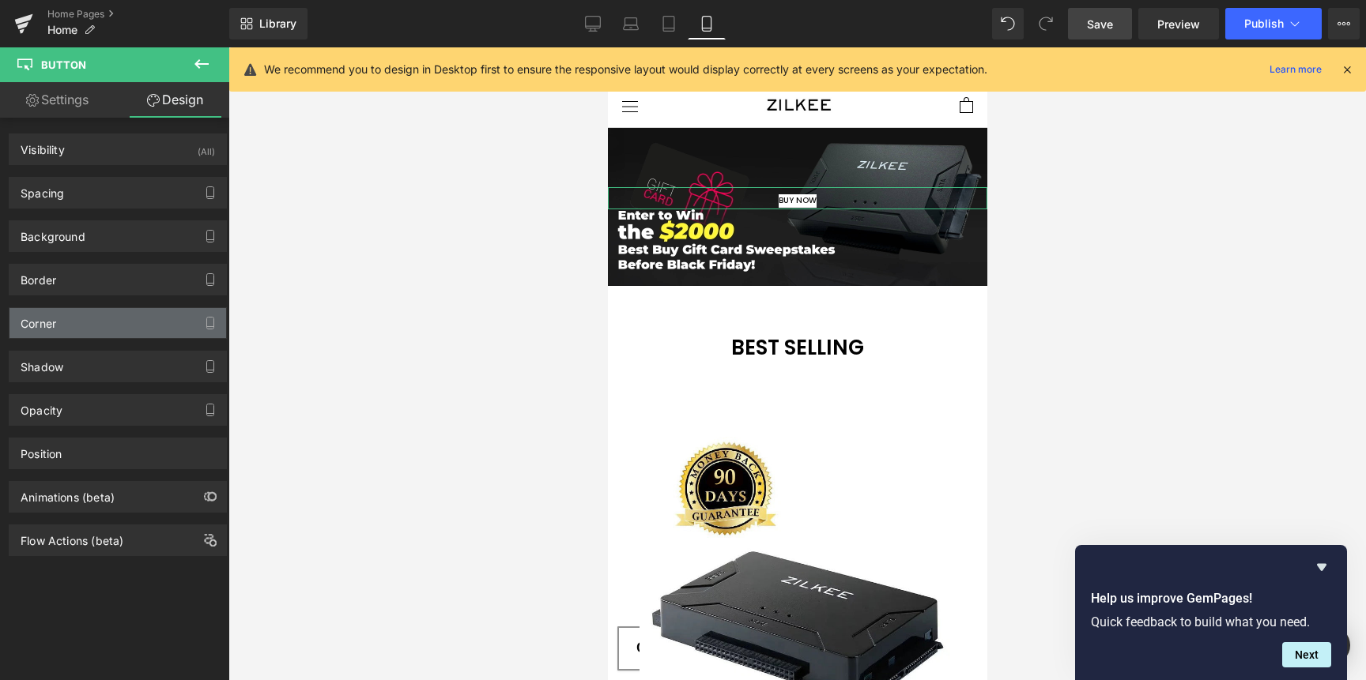
click at [75, 320] on div "Corner" at bounding box center [117, 323] width 217 height 30
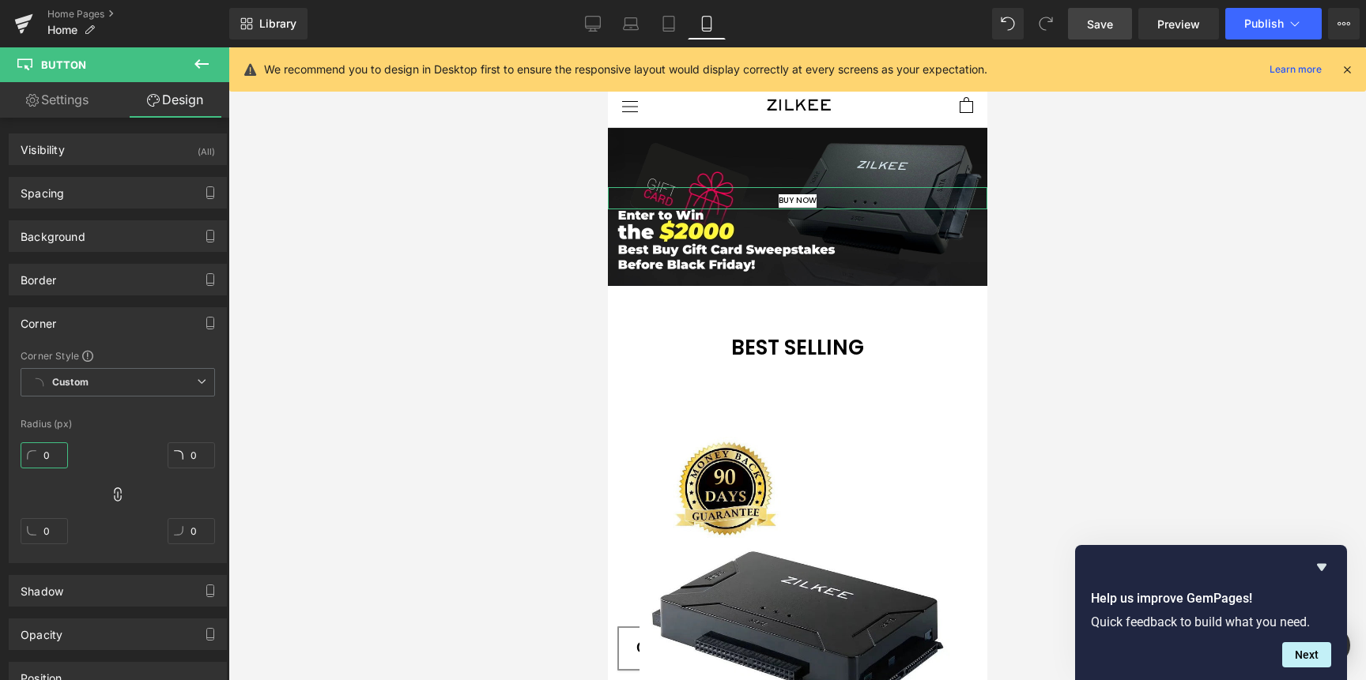
click at [50, 446] on input "0" at bounding box center [44, 456] width 47 height 26
click at [55, 450] on input "0" at bounding box center [44, 456] width 47 height 26
click at [58, 454] on input "3" at bounding box center [44, 456] width 47 height 26
click at [59, 454] on input "3" at bounding box center [44, 456] width 47 height 26
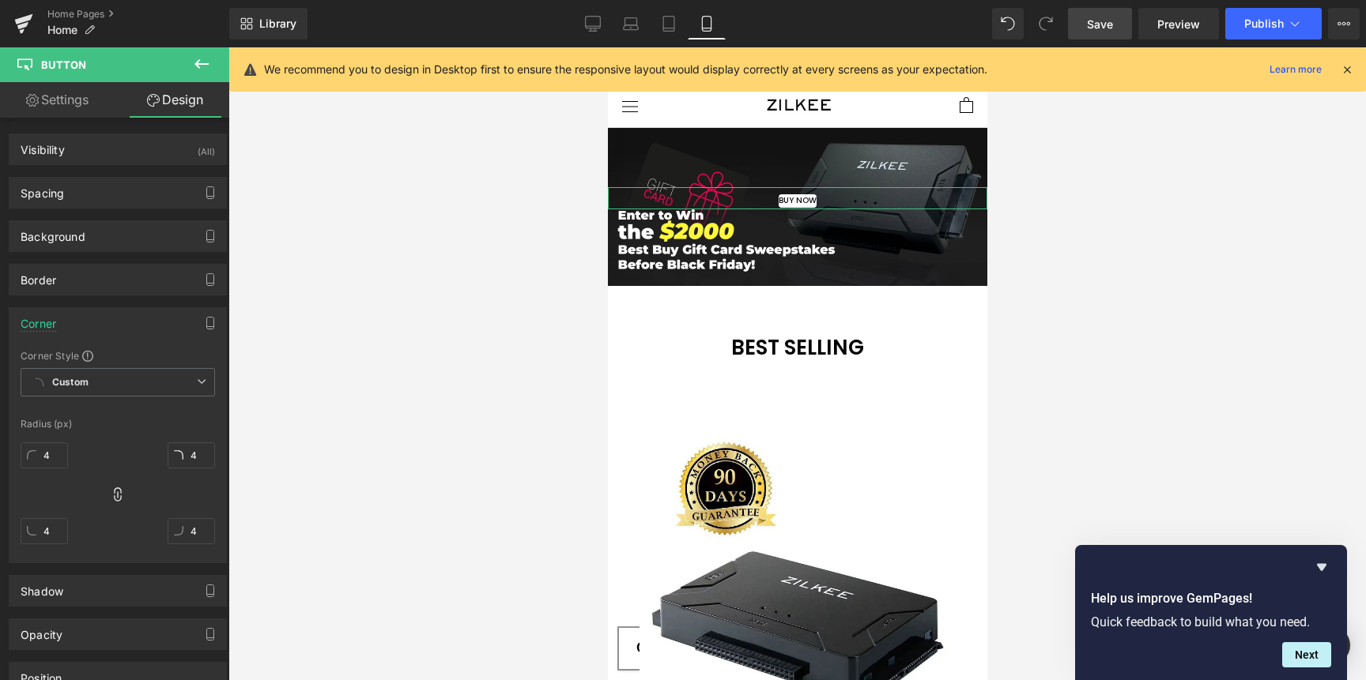
click at [139, 447] on div "4px 4 4px 4 4px 4 4px 4" at bounding box center [118, 499] width 194 height 126
click at [73, 309] on div "Corner" at bounding box center [117, 323] width 217 height 30
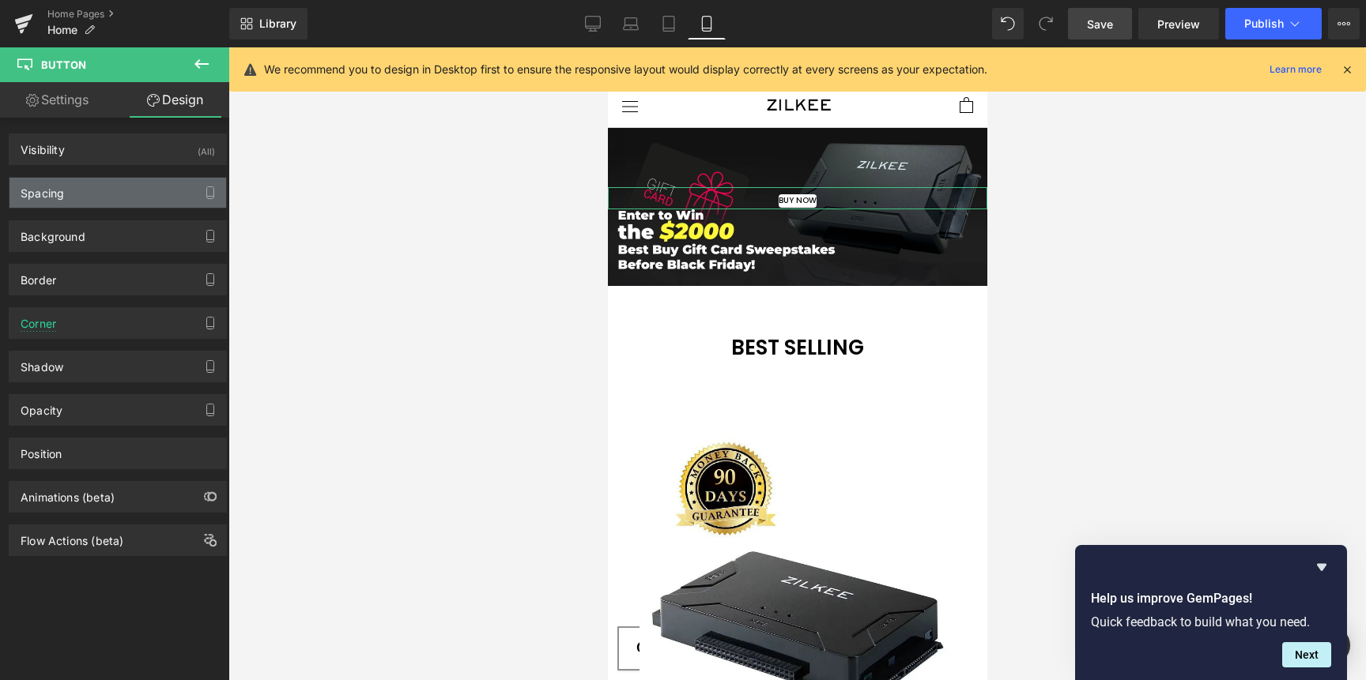
click at [88, 196] on div "Spacing" at bounding box center [117, 193] width 217 height 30
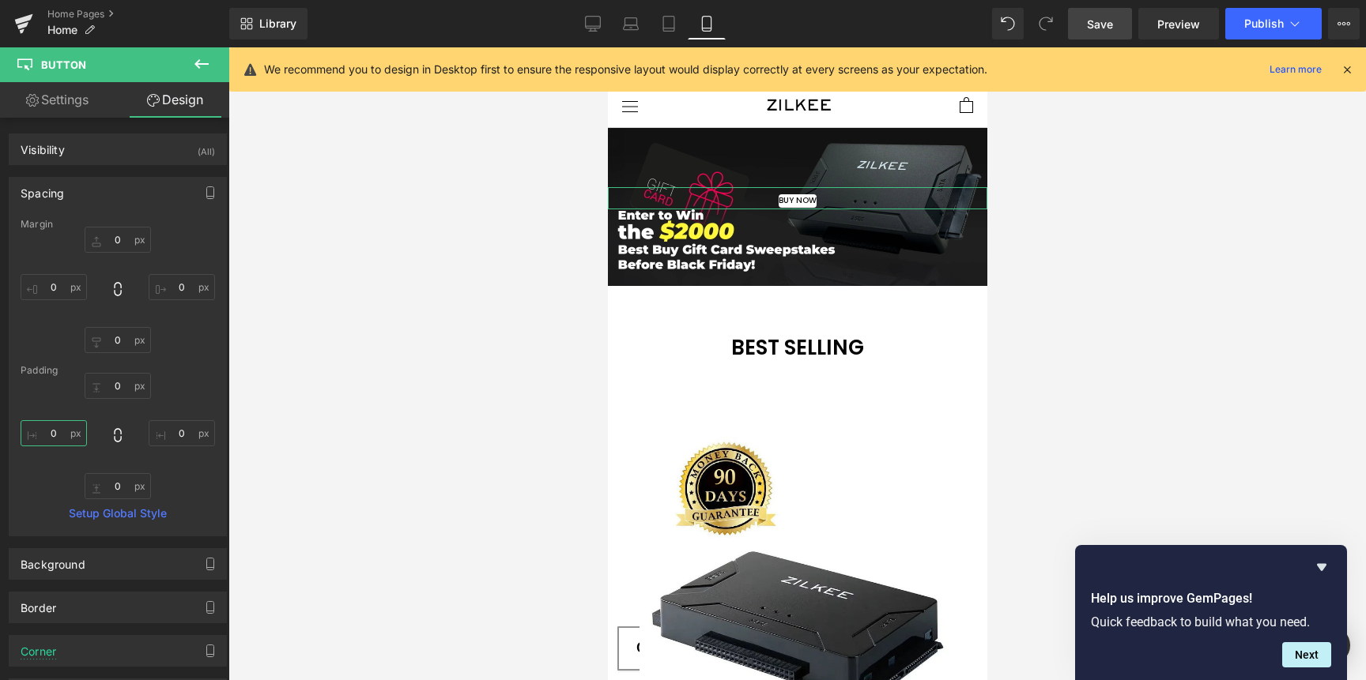
click at [60, 428] on input "0" at bounding box center [54, 433] width 66 height 26
click at [61, 428] on input "0" at bounding box center [54, 433] width 66 height 26
click at [179, 431] on input "0" at bounding box center [182, 433] width 66 height 26
click at [119, 387] on input "0" at bounding box center [118, 386] width 66 height 26
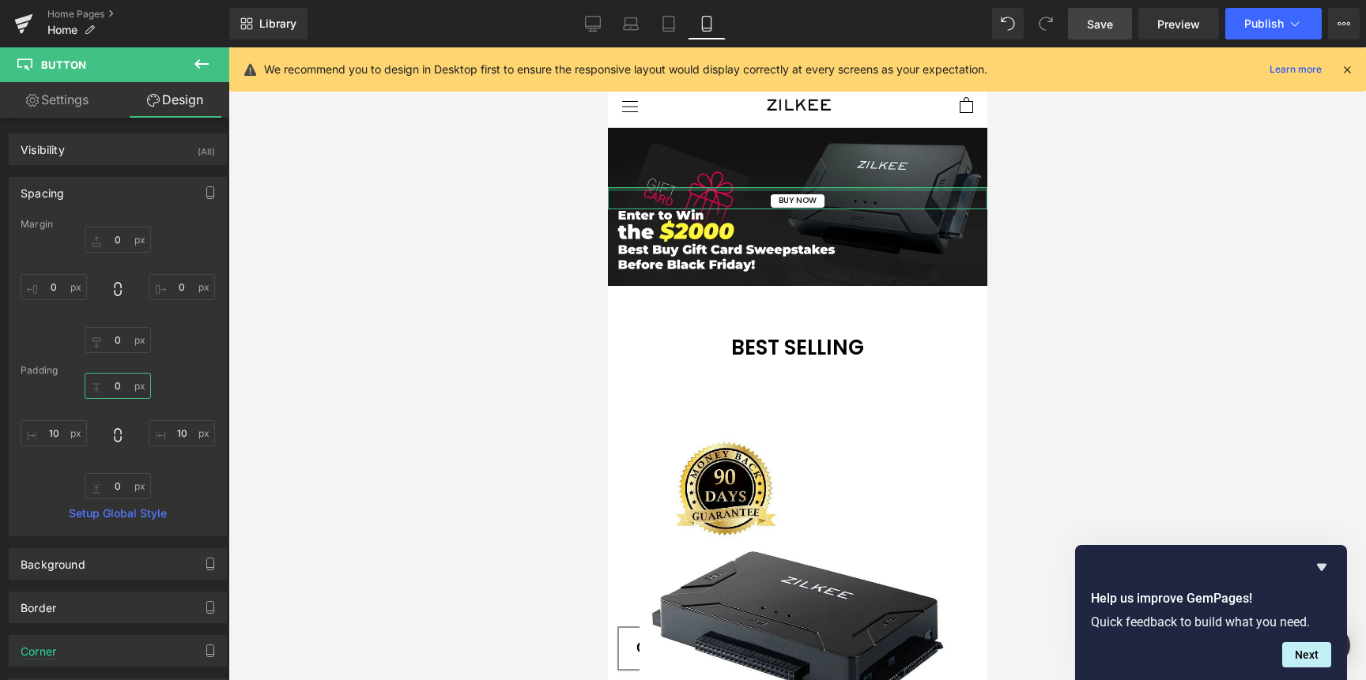
click at [119, 387] on input "0" at bounding box center [118, 386] width 66 height 26
click at [116, 486] on input "0" at bounding box center [118, 486] width 66 height 26
click at [190, 482] on div "2 2 10 10 2 2 10 10" at bounding box center [118, 436] width 194 height 126
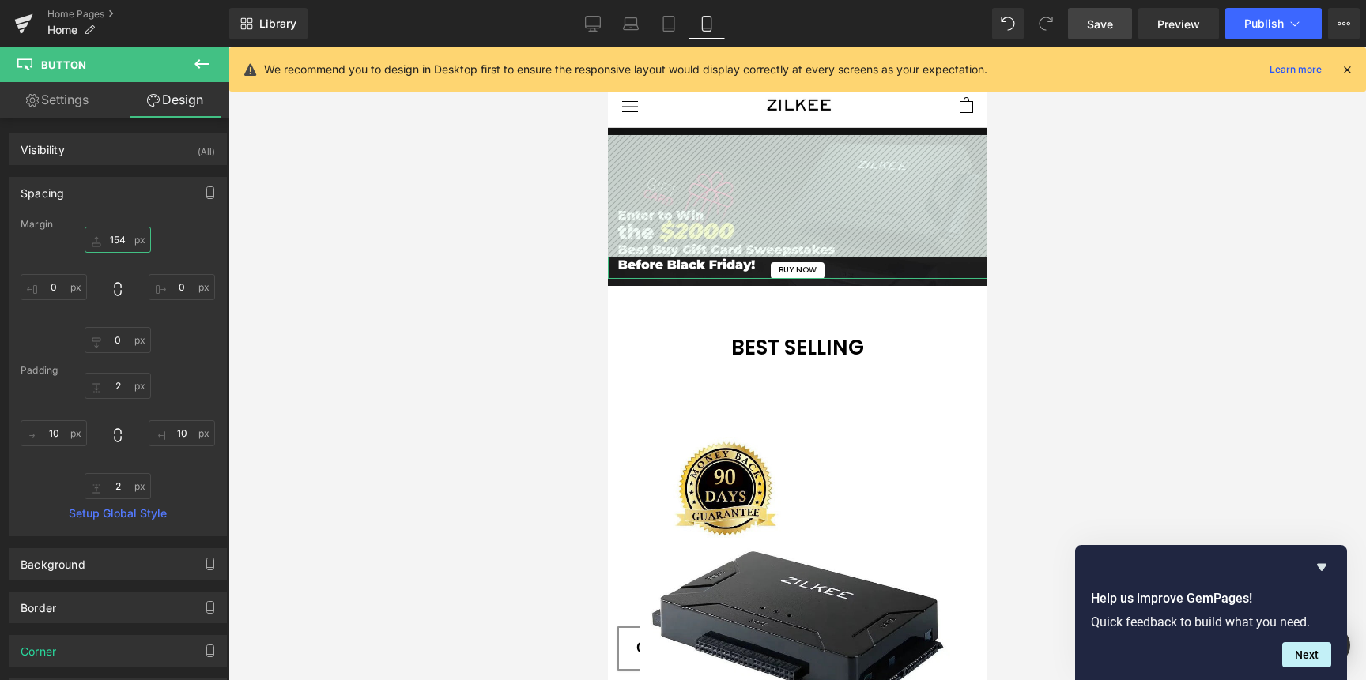
drag, startPoint x: 111, startPoint y: 236, endPoint x: 98, endPoint y: 115, distance: 122.4
click at [98, 115] on div "Settings Design Button Button Styles Custom Custom Setup Global Style Custom Se…" at bounding box center [114, 402] width 229 height 641
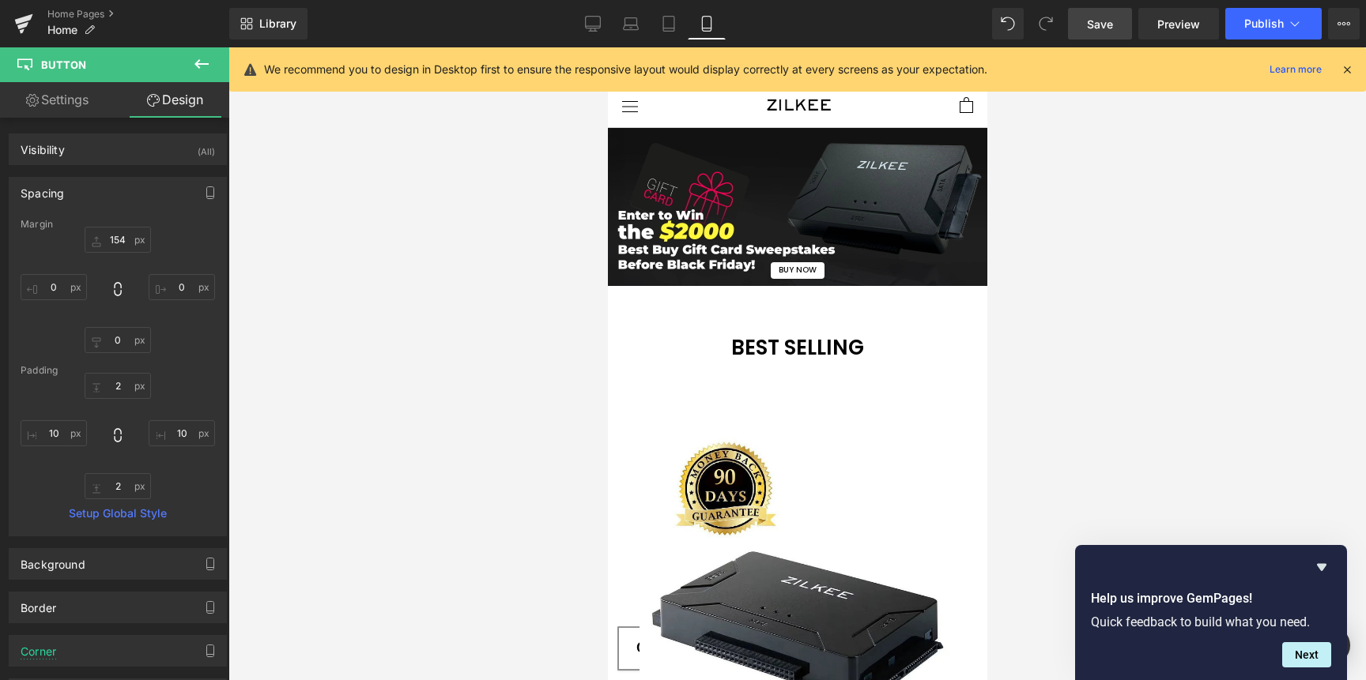
click at [1095, 28] on span "Save" at bounding box center [1100, 24] width 26 height 17
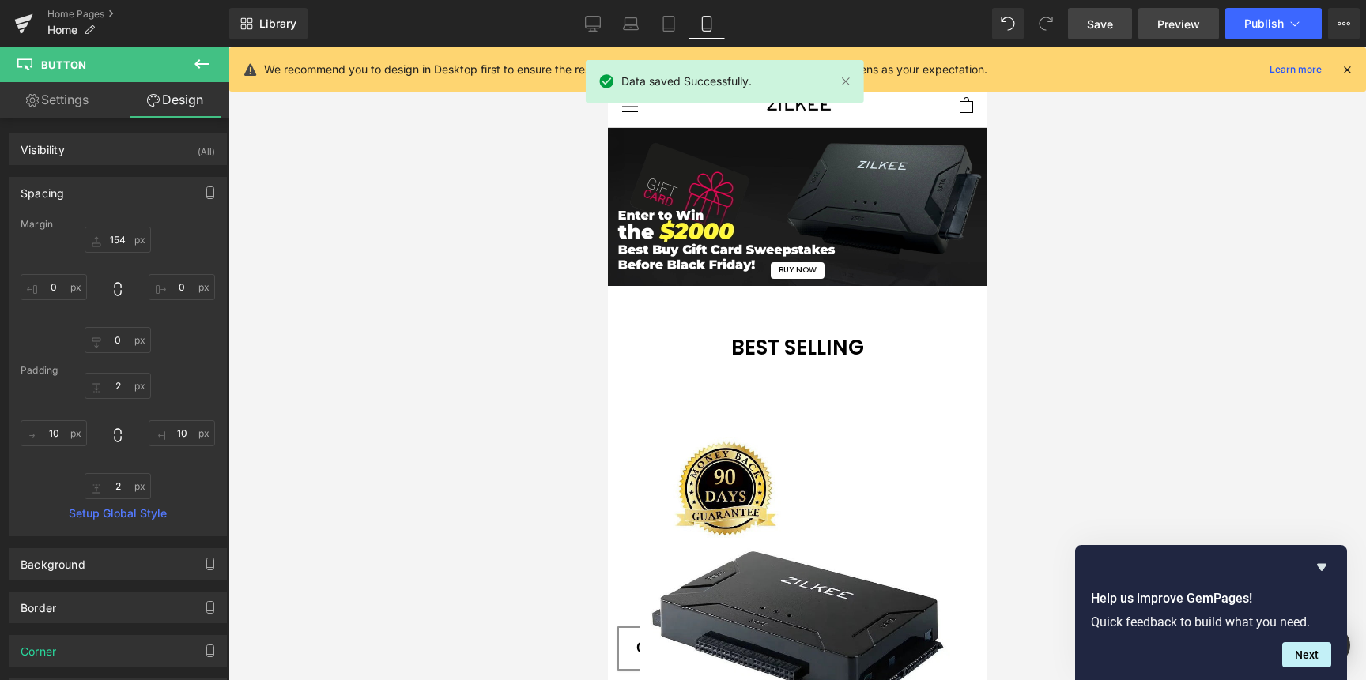
click at [1185, 24] on span "Preview" at bounding box center [1178, 24] width 43 height 17
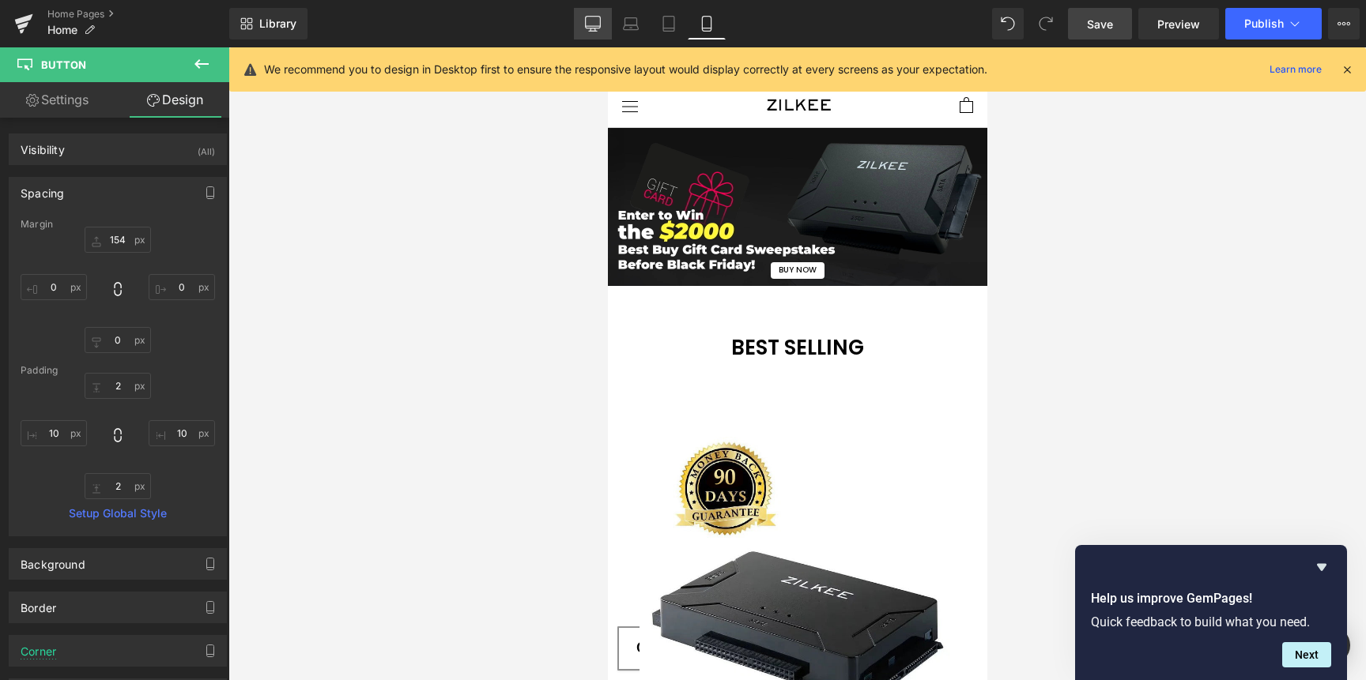
click at [576, 24] on link "Desktop" at bounding box center [593, 24] width 38 height 32
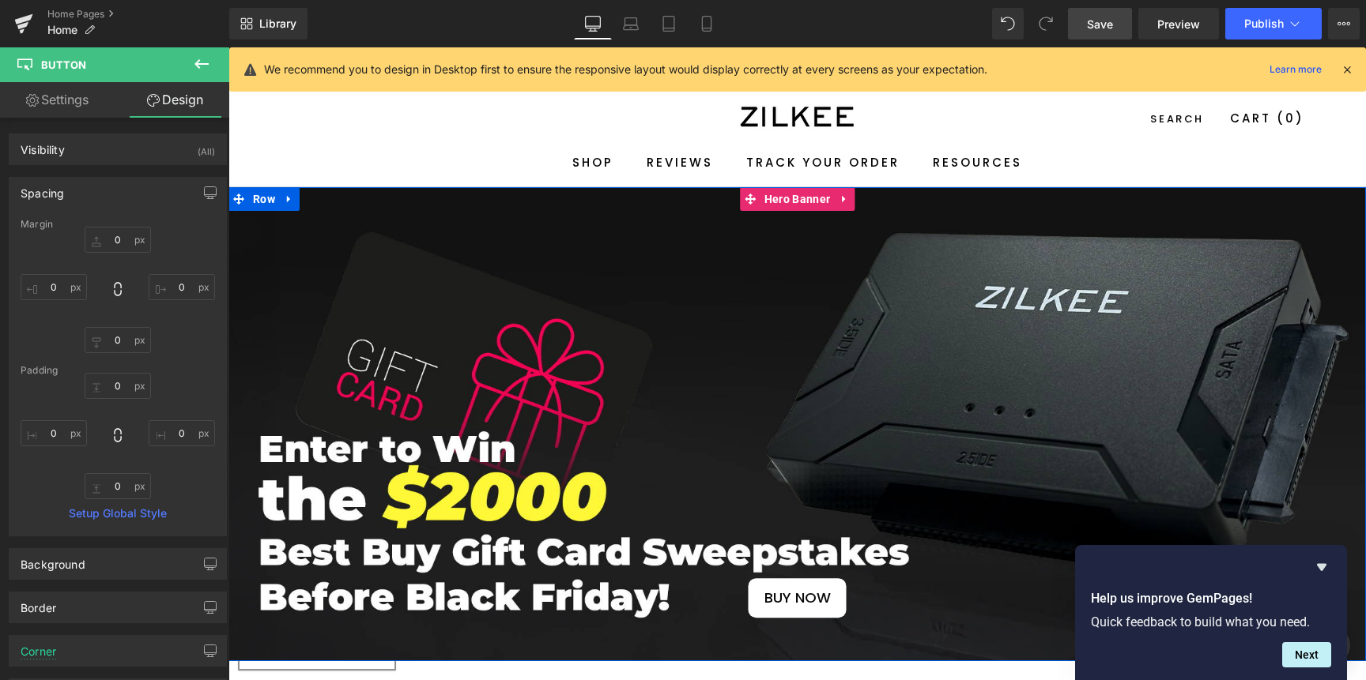
click at [773, 607] on span at bounding box center [771, 598] width 17 height 19
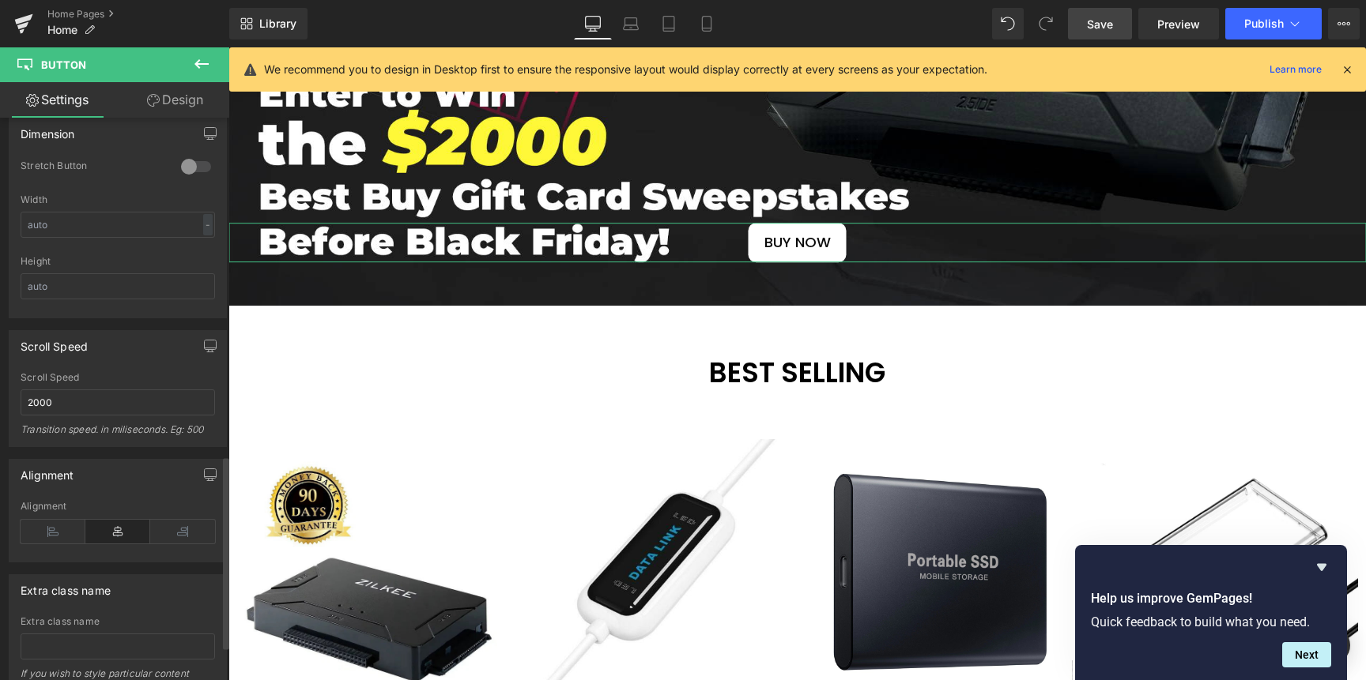
scroll to position [1087, 0]
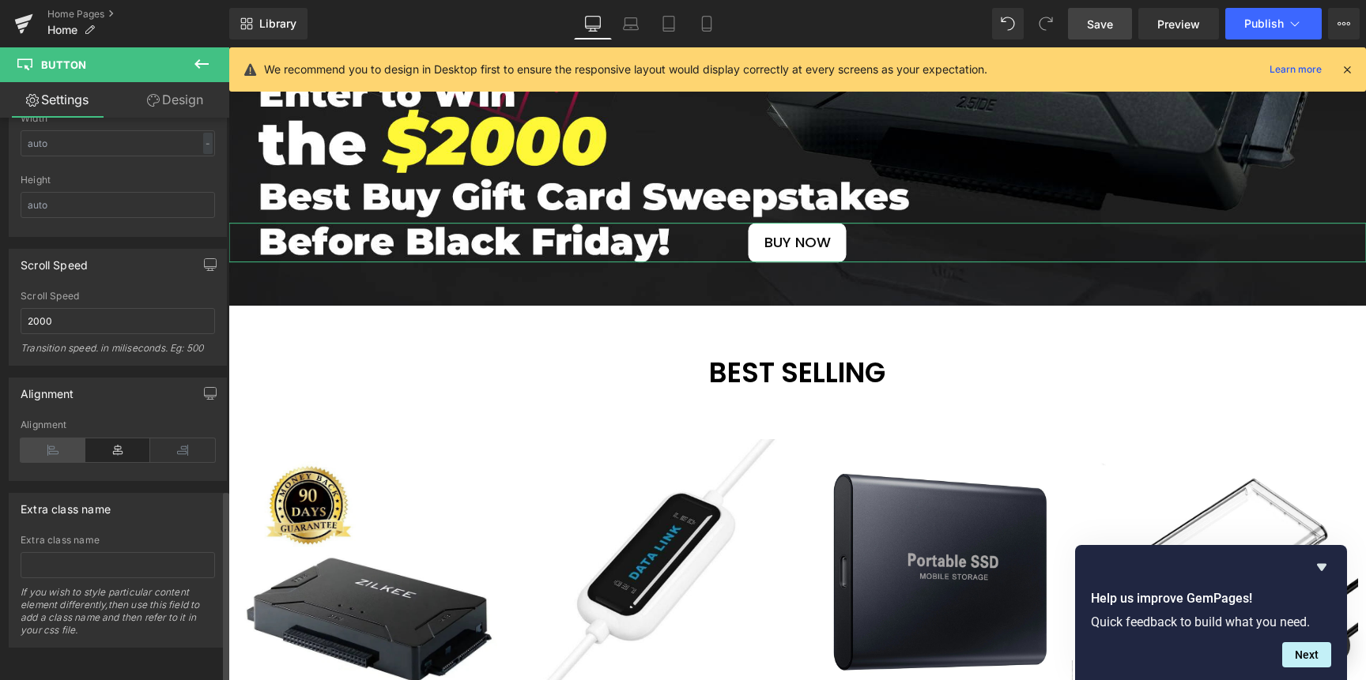
click at [68, 439] on icon at bounding box center [53, 451] width 65 height 24
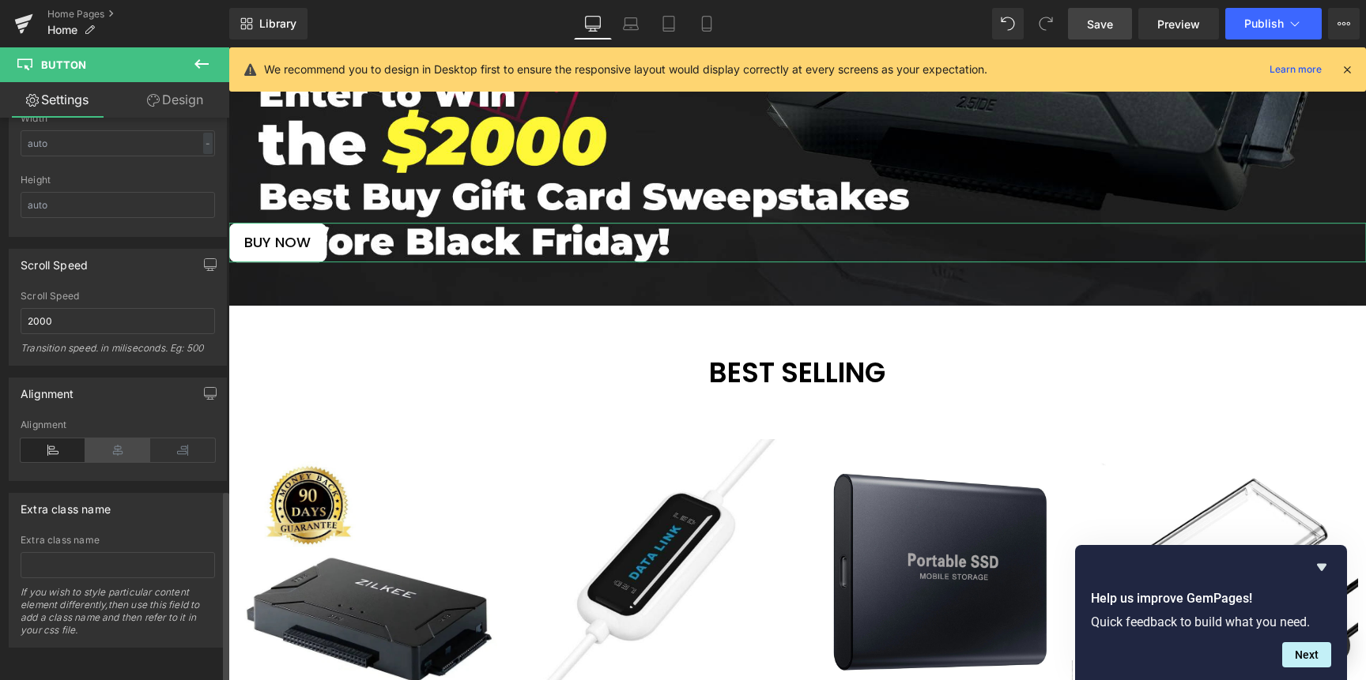
click at [97, 440] on icon at bounding box center [117, 451] width 65 height 24
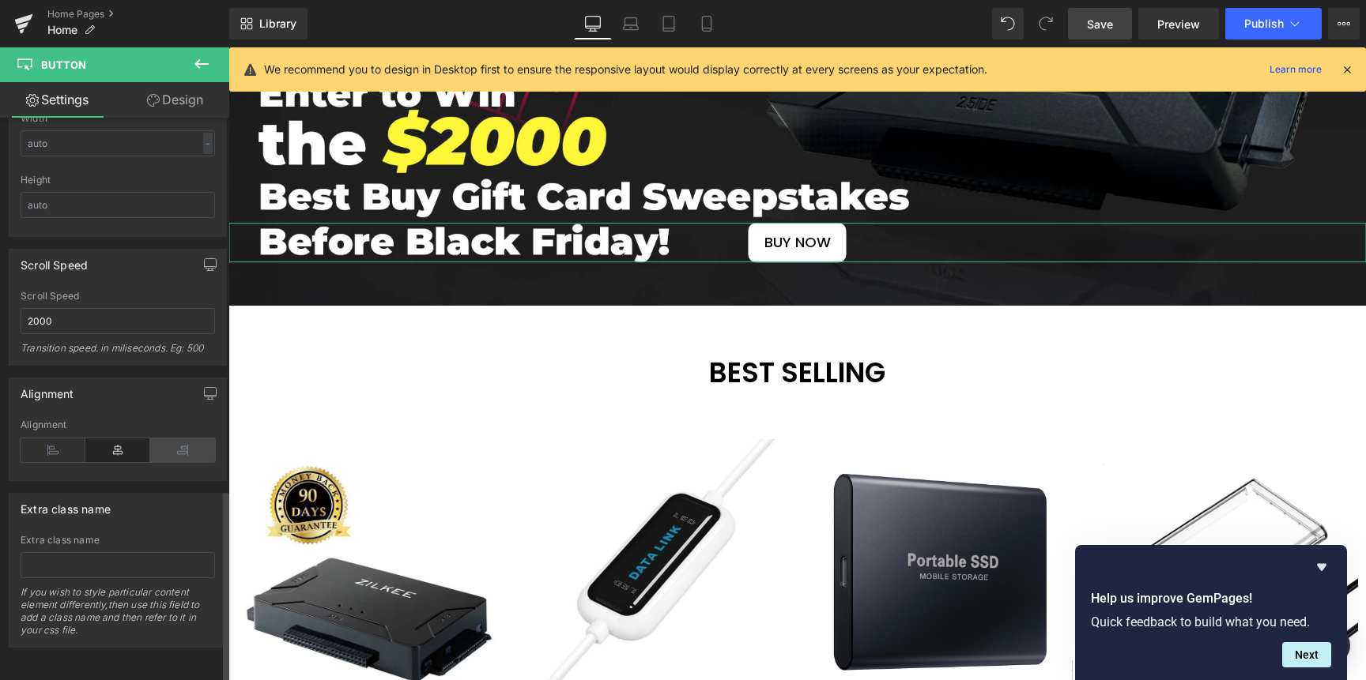
click at [168, 439] on icon at bounding box center [182, 451] width 65 height 24
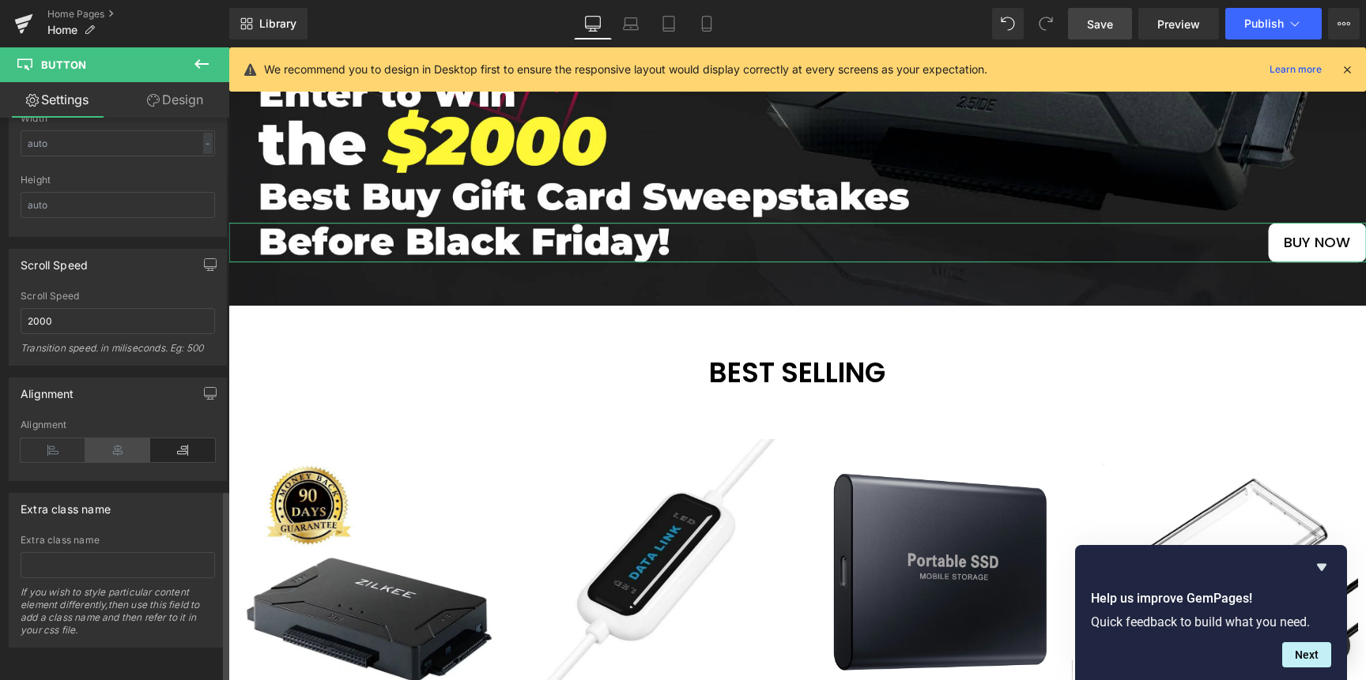
click at [118, 439] on icon at bounding box center [117, 451] width 65 height 24
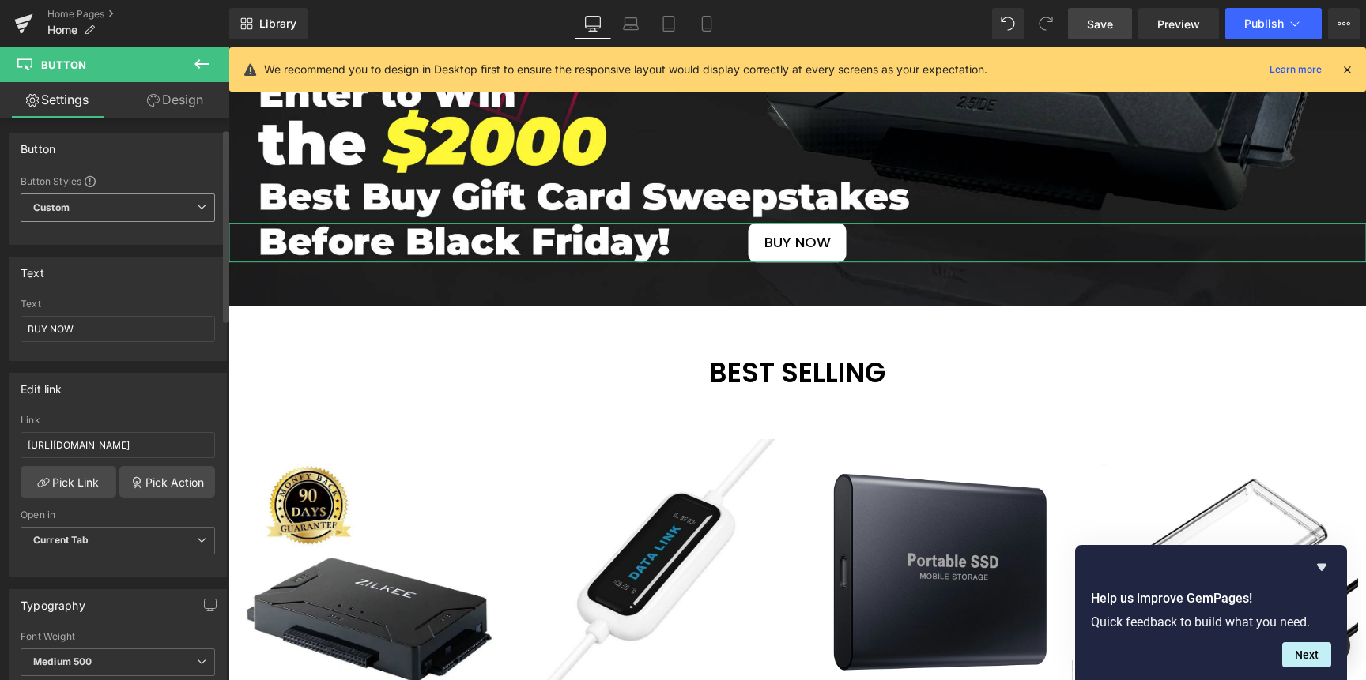
scroll to position [0, 0]
click at [173, 104] on link "Design" at bounding box center [175, 100] width 115 height 36
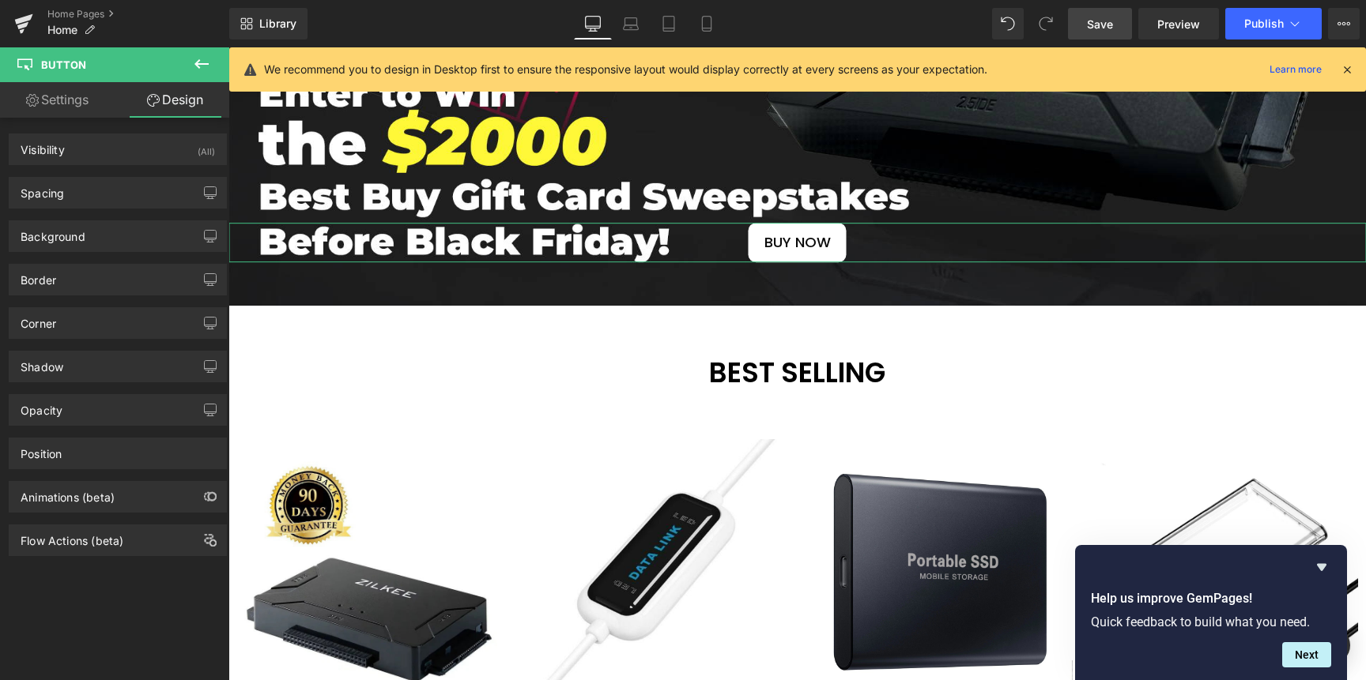
click at [80, 98] on link "Settings" at bounding box center [57, 100] width 115 height 36
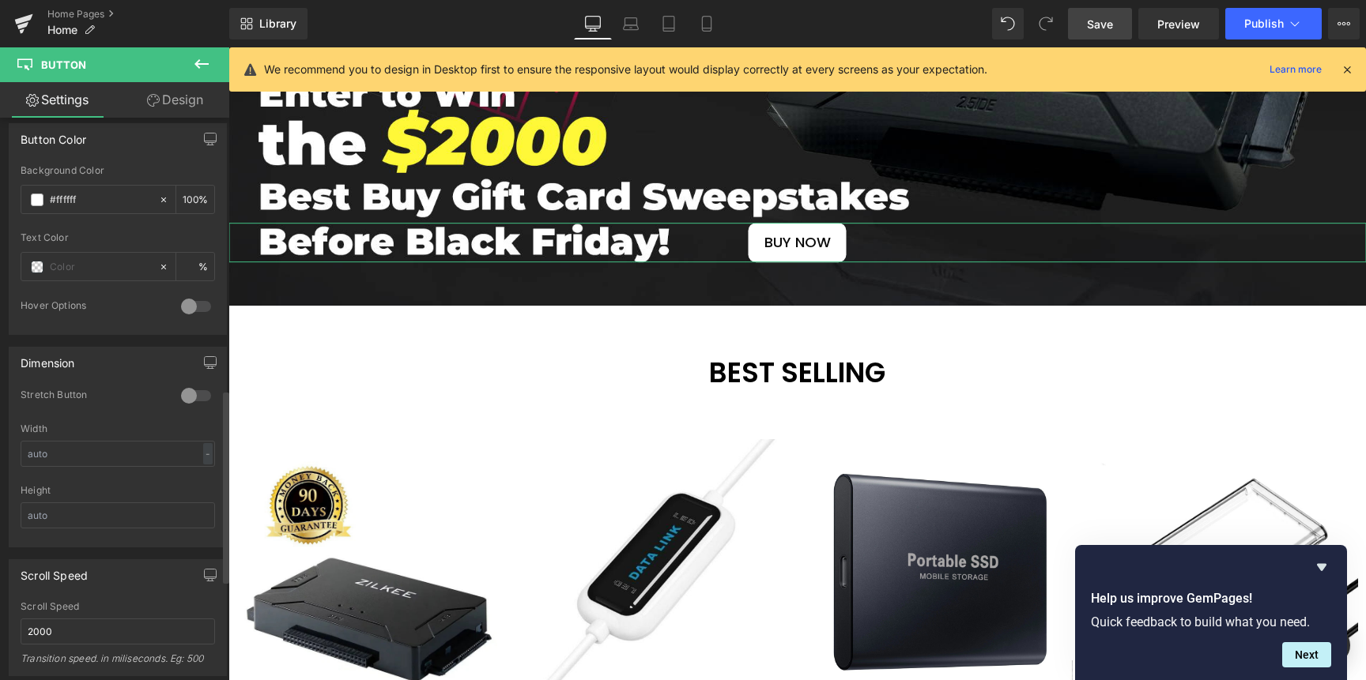
scroll to position [793, 0]
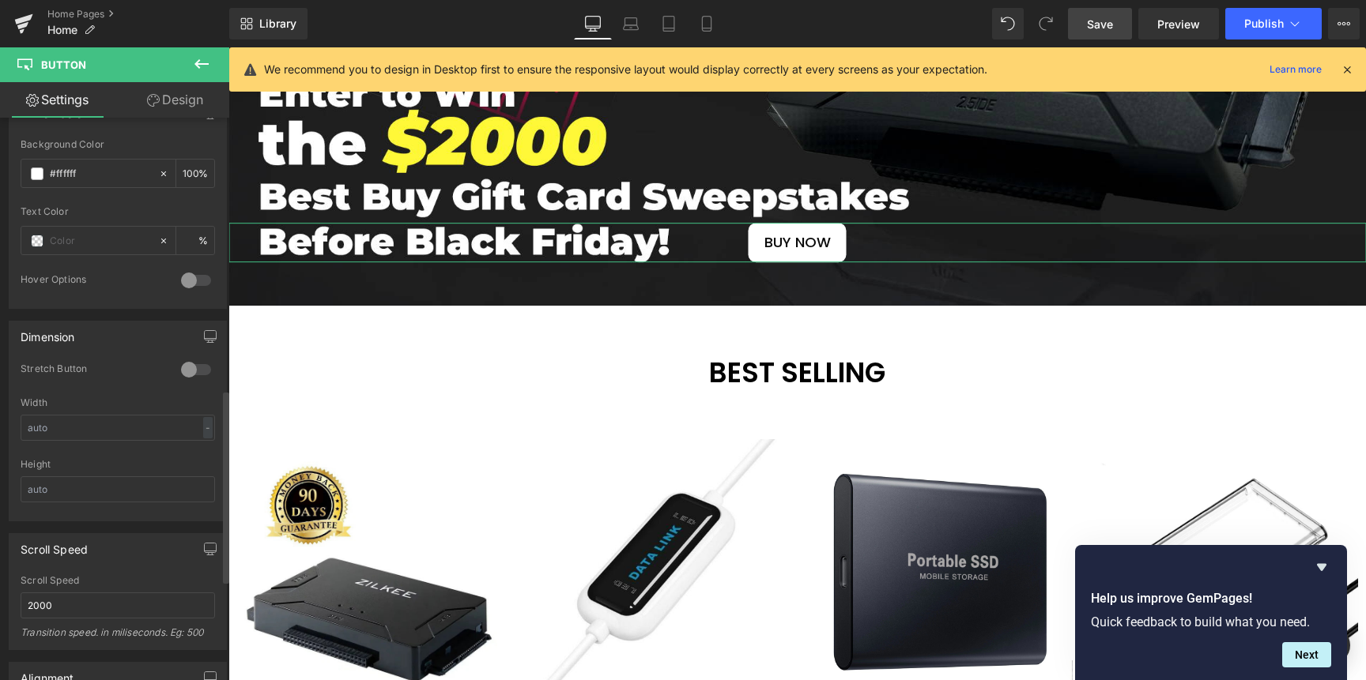
click at [190, 367] on div at bounding box center [196, 369] width 38 height 25
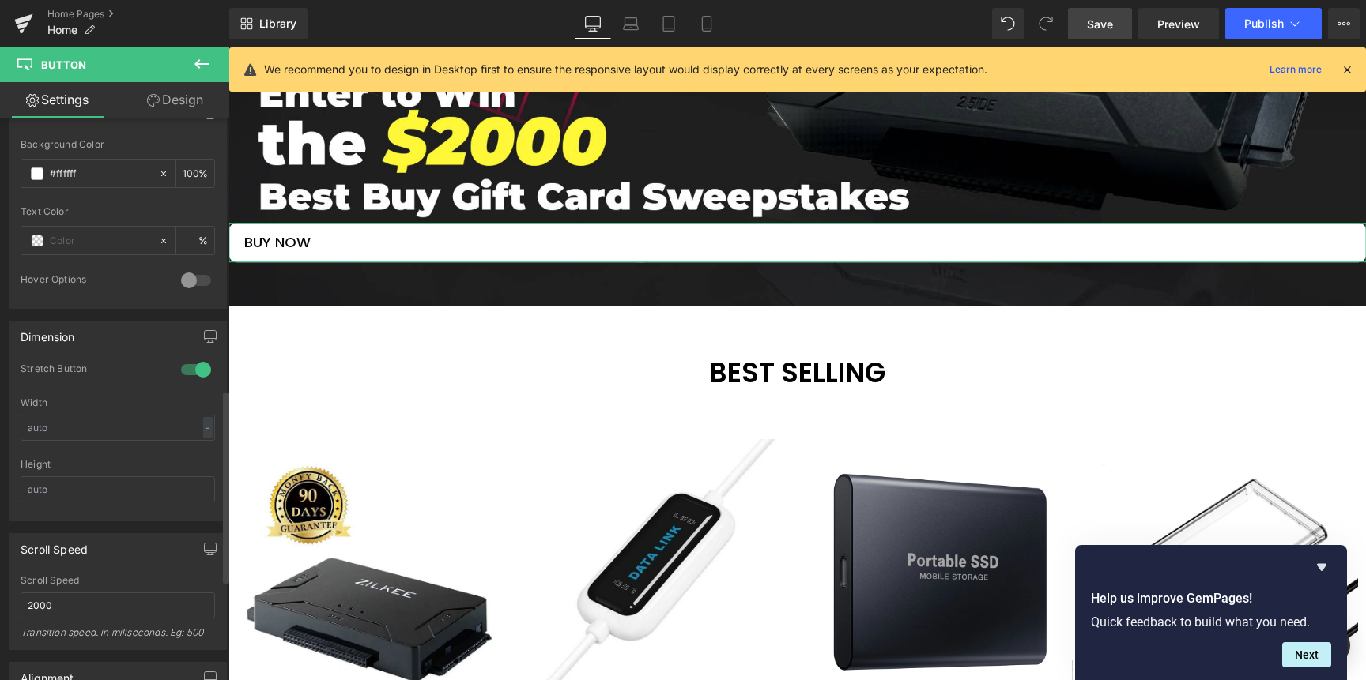
click at [190, 367] on div at bounding box center [196, 369] width 38 height 25
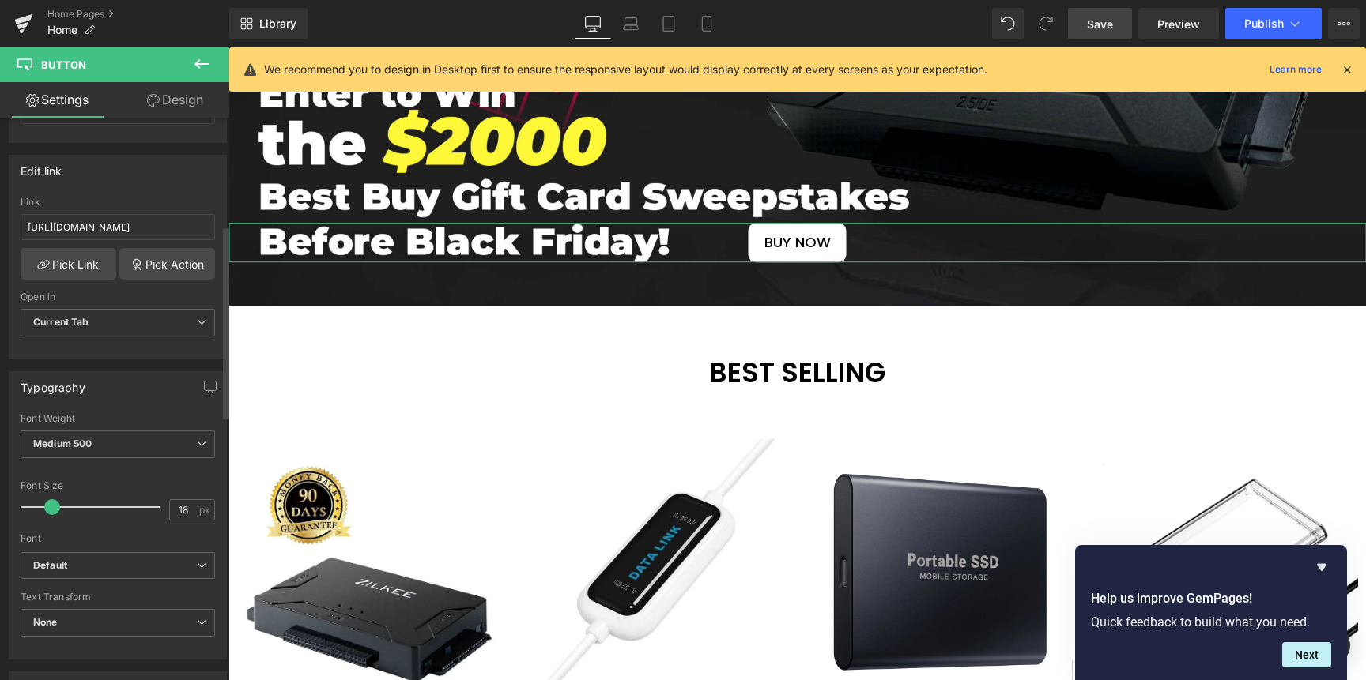
scroll to position [0, 0]
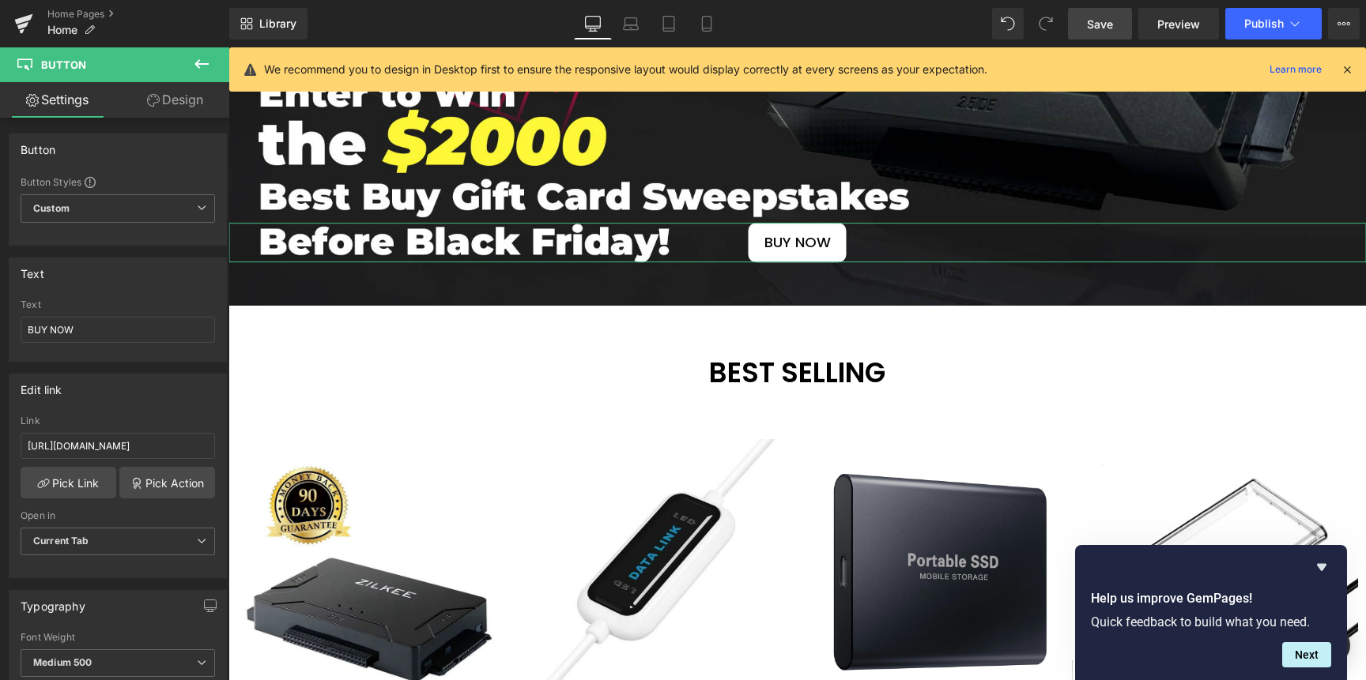
click at [149, 104] on icon at bounding box center [153, 100] width 13 height 13
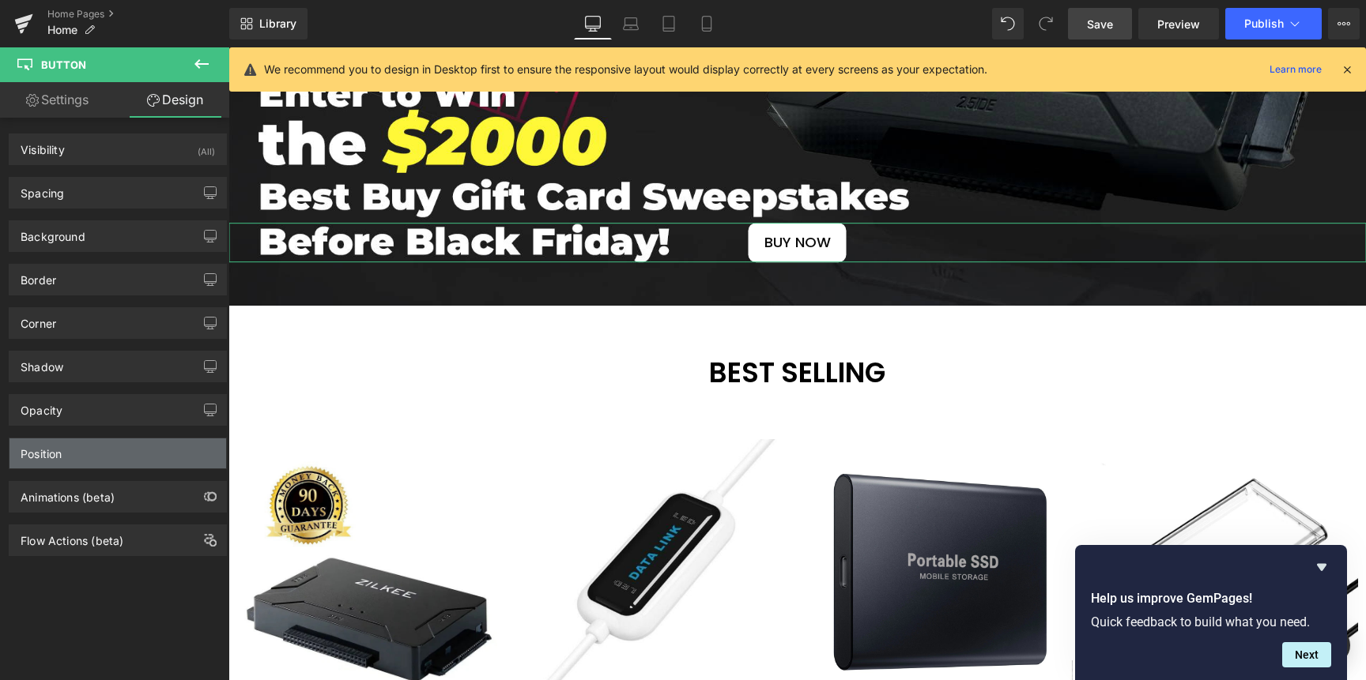
click at [84, 447] on div "Position" at bounding box center [117, 454] width 217 height 30
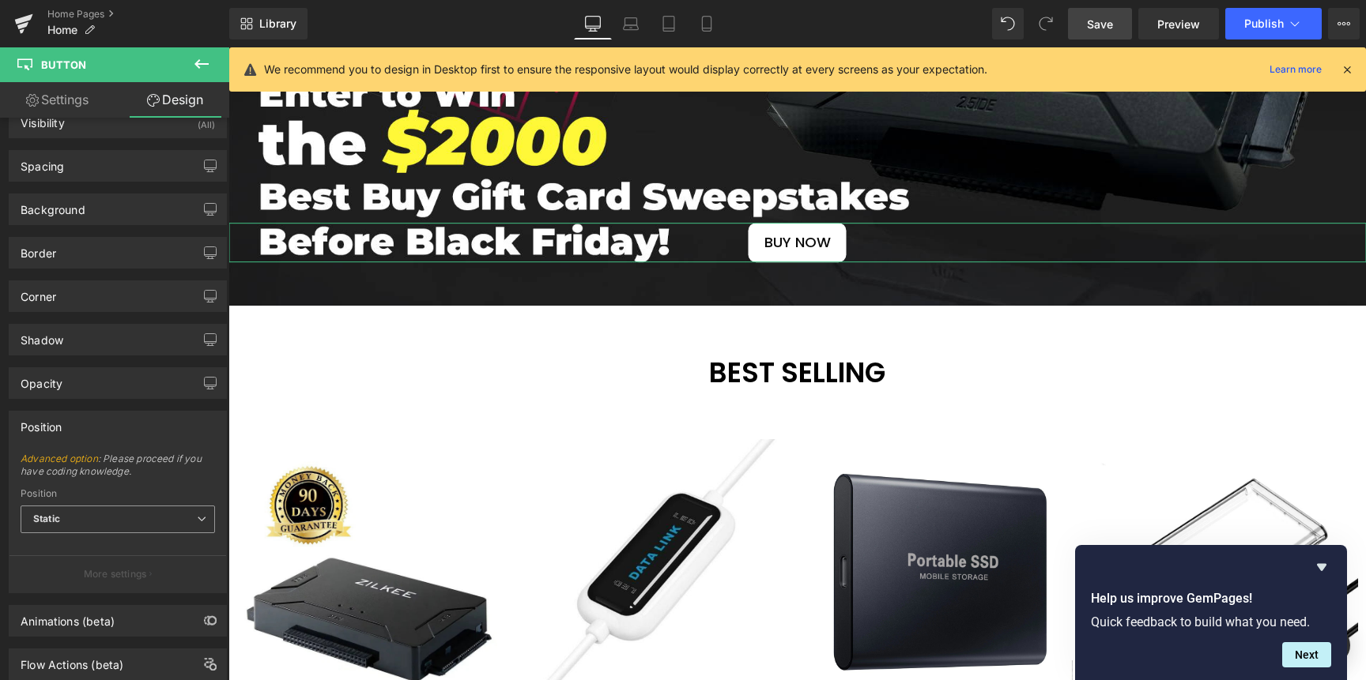
click at [100, 508] on span "Static" at bounding box center [118, 520] width 194 height 28
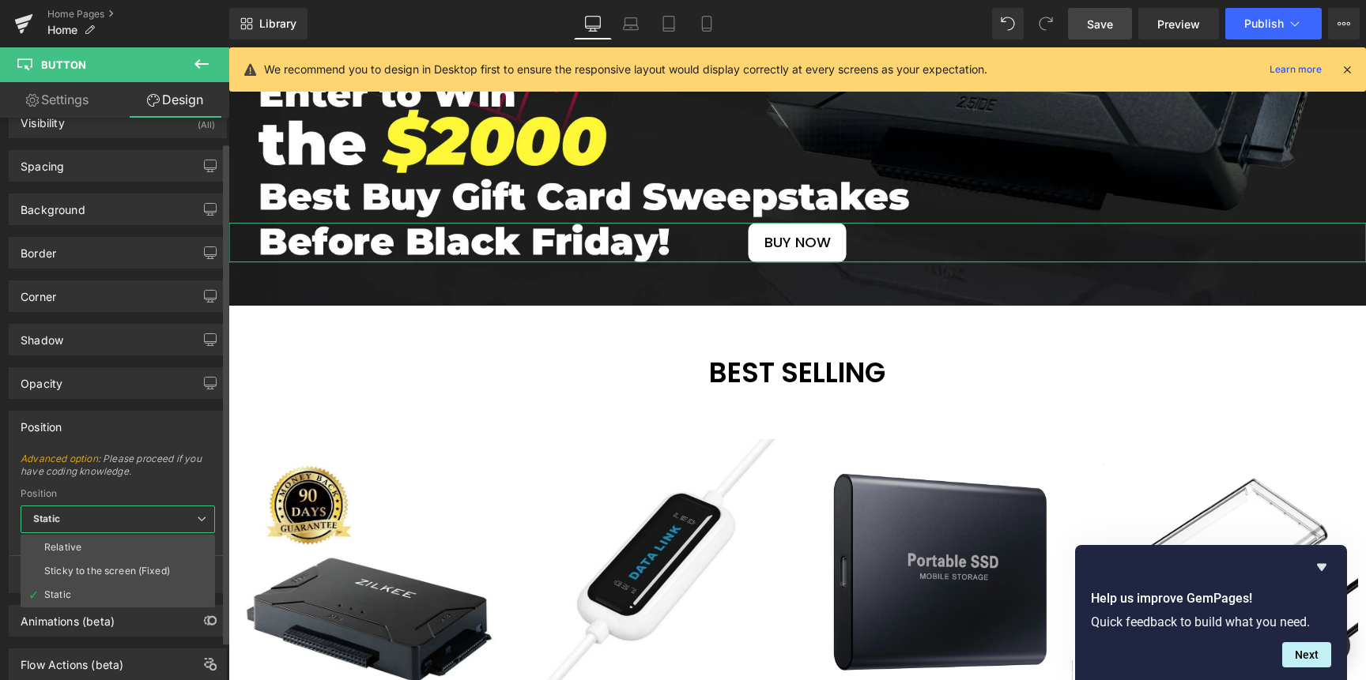
scroll to position [30, 0]
click at [107, 549] on li "Relative" at bounding box center [118, 545] width 194 height 24
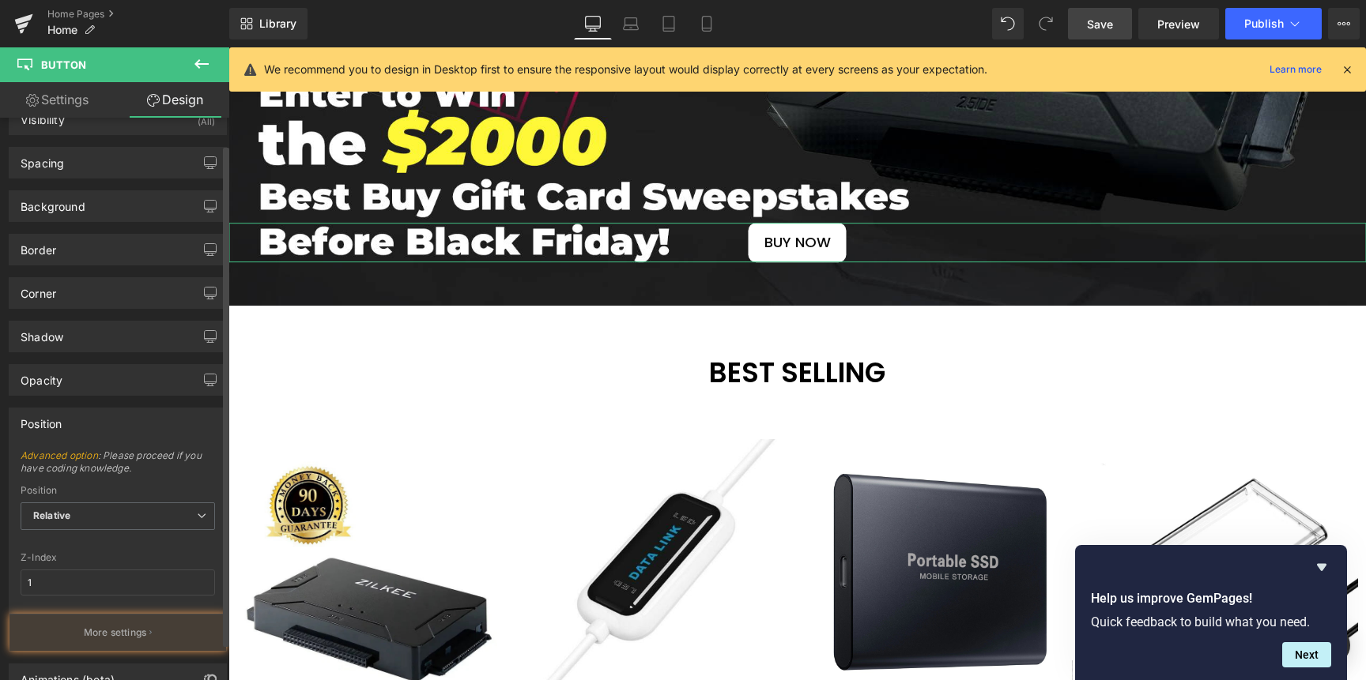
click at [136, 544] on div at bounding box center [118, 543] width 194 height 10
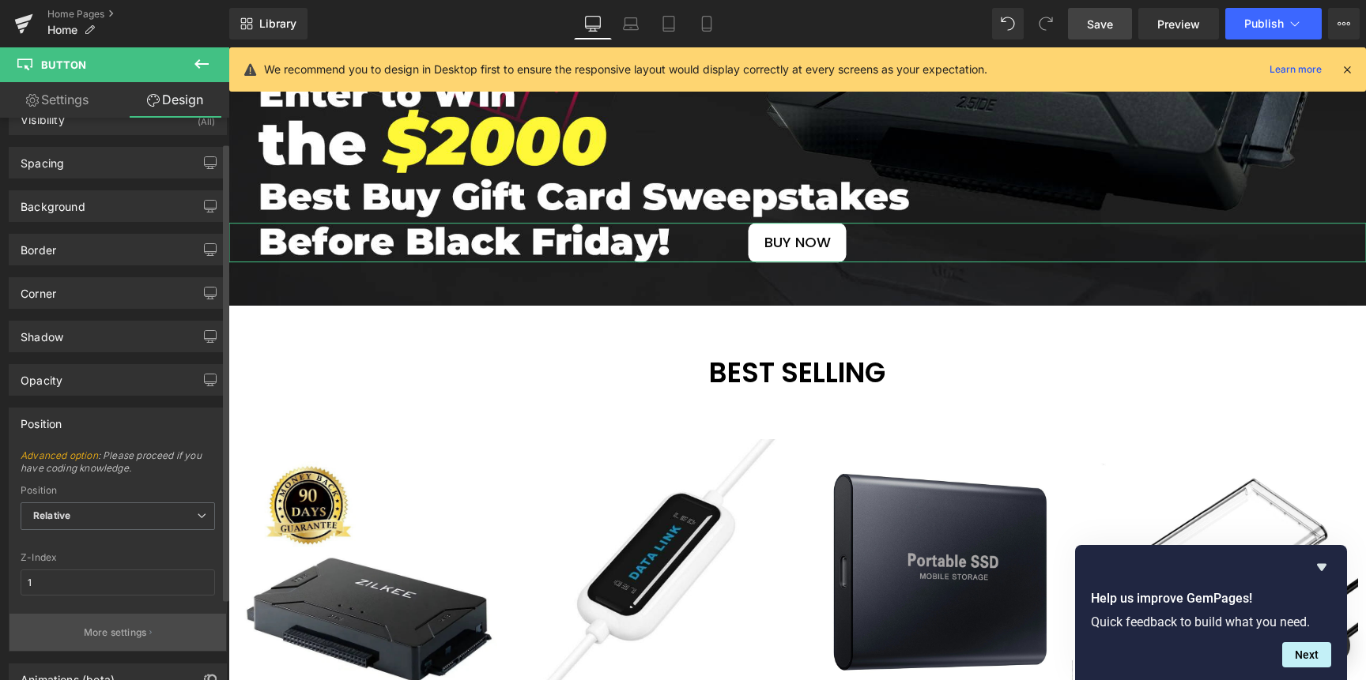
scroll to position [33, 0]
click at [115, 627] on p "More settings" at bounding box center [115, 630] width 63 height 14
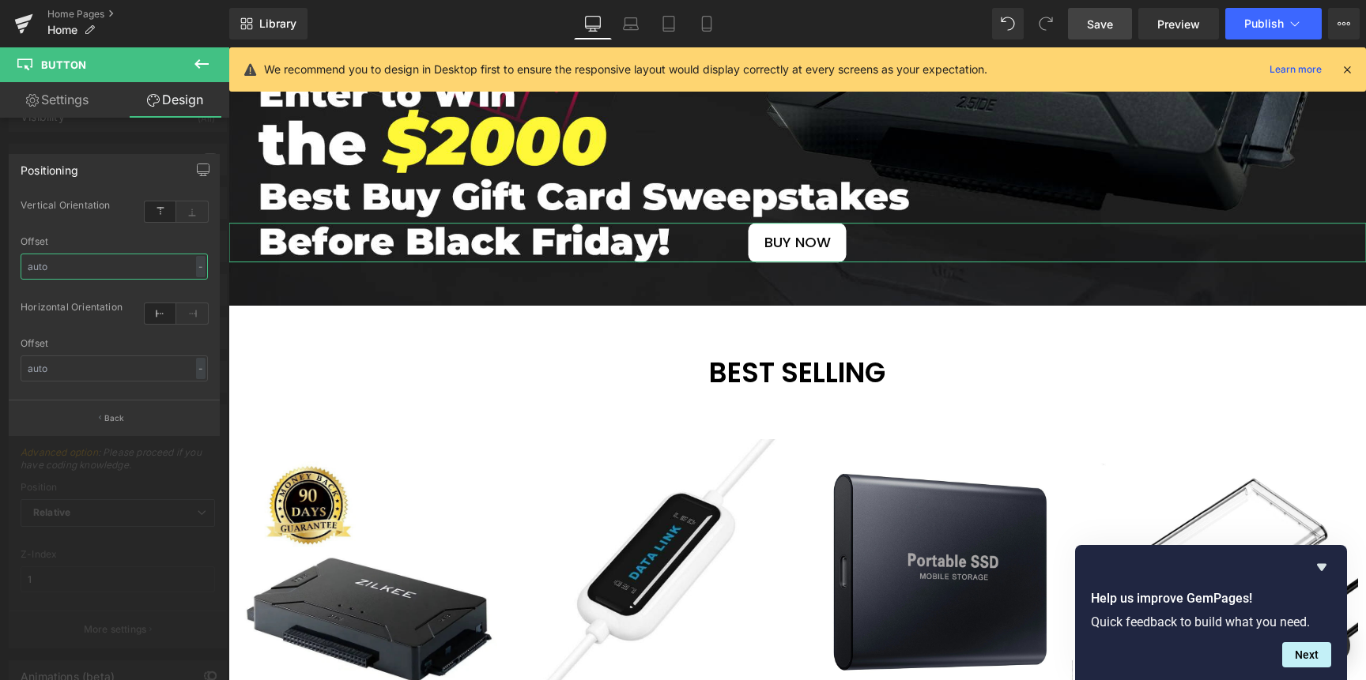
click at [109, 266] on input "text" at bounding box center [114, 267] width 187 height 26
click at [193, 215] on icon at bounding box center [192, 212] width 32 height 21
click at [187, 309] on icon at bounding box center [192, 313] width 32 height 21
click at [157, 315] on icon at bounding box center [161, 313] width 32 height 21
click at [163, 215] on icon at bounding box center [161, 212] width 32 height 21
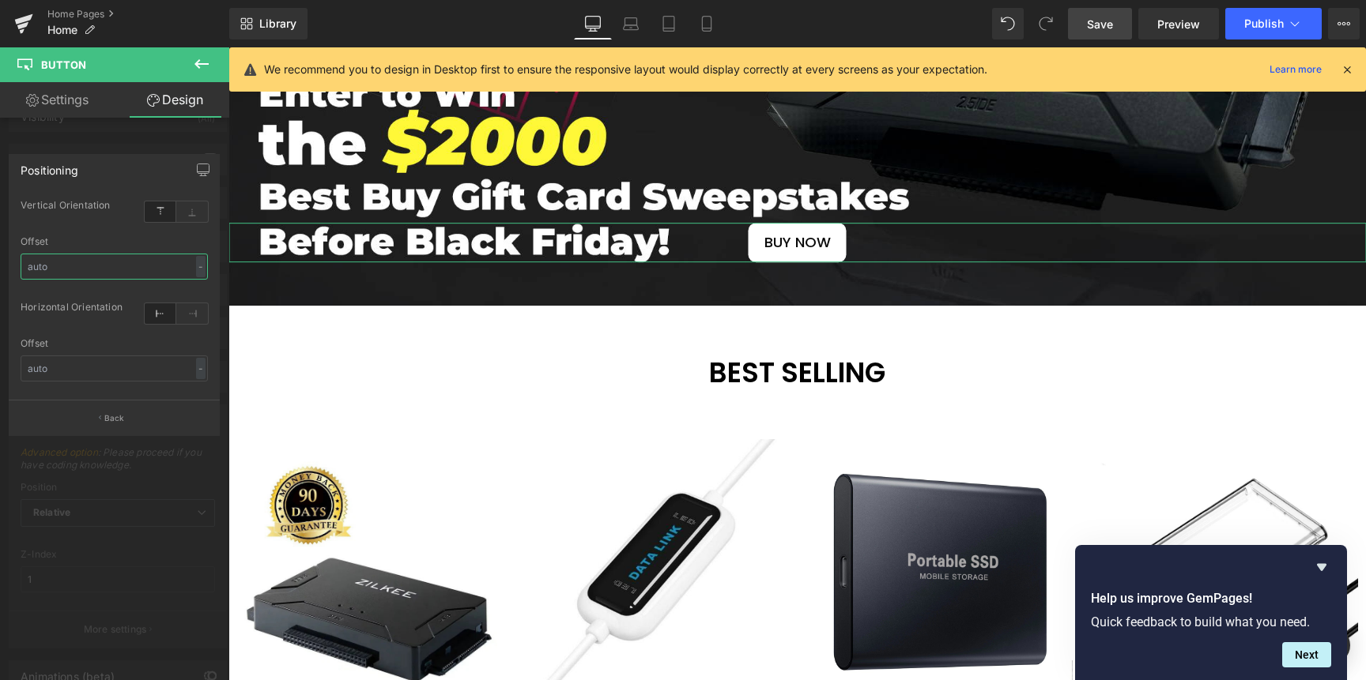
click at [115, 259] on input "text" at bounding box center [114, 267] width 187 height 26
drag, startPoint x: 204, startPoint y: 263, endPoint x: 164, endPoint y: 265, distance: 40.3
click at [164, 265] on div "- % px" at bounding box center [114, 267] width 187 height 26
drag, startPoint x: 92, startPoint y: 260, endPoint x: 29, endPoint y: 272, distance: 63.5
click at [89, 247] on div "Offset - % px" at bounding box center [114, 267] width 187 height 62
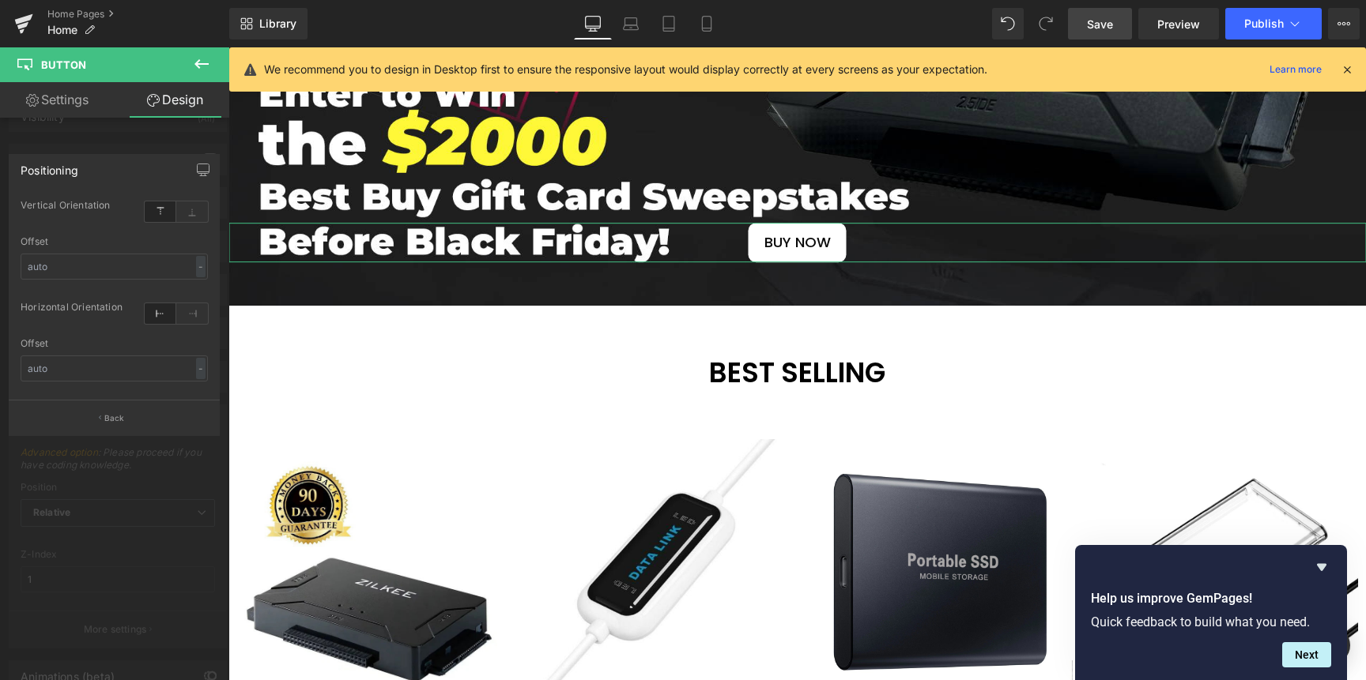
click at [114, 176] on div "Positioning" at bounding box center [113, 170] width 209 height 30
click at [101, 135] on div at bounding box center [114, 367] width 229 height 641
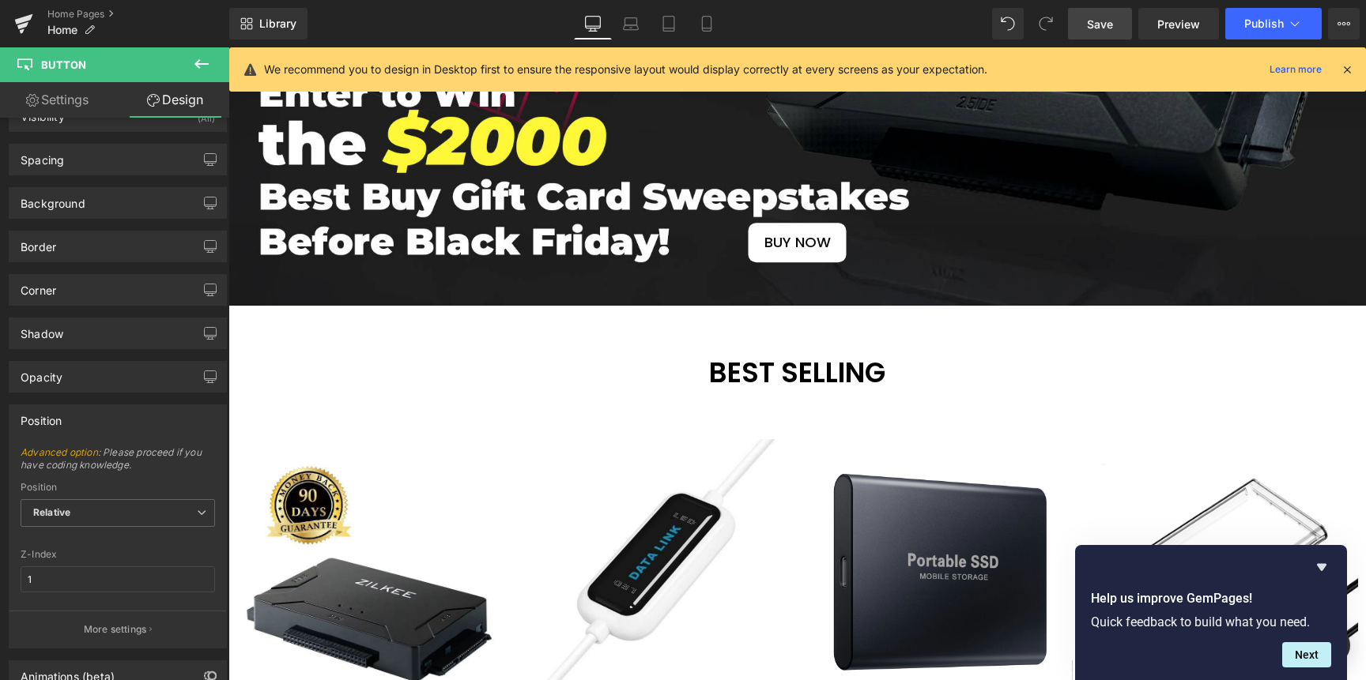
click at [1185, 70] on icon at bounding box center [1346, 69] width 14 height 14
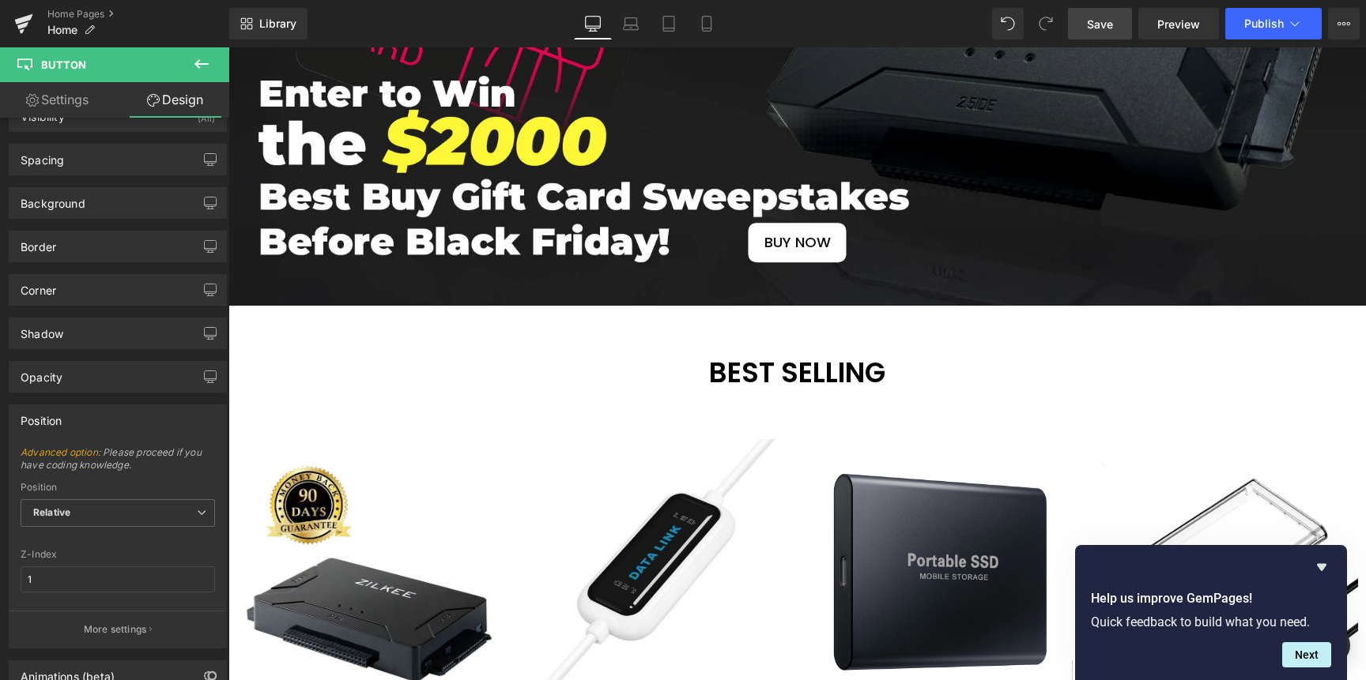
click at [592, 24] on icon at bounding box center [593, 24] width 16 height 16
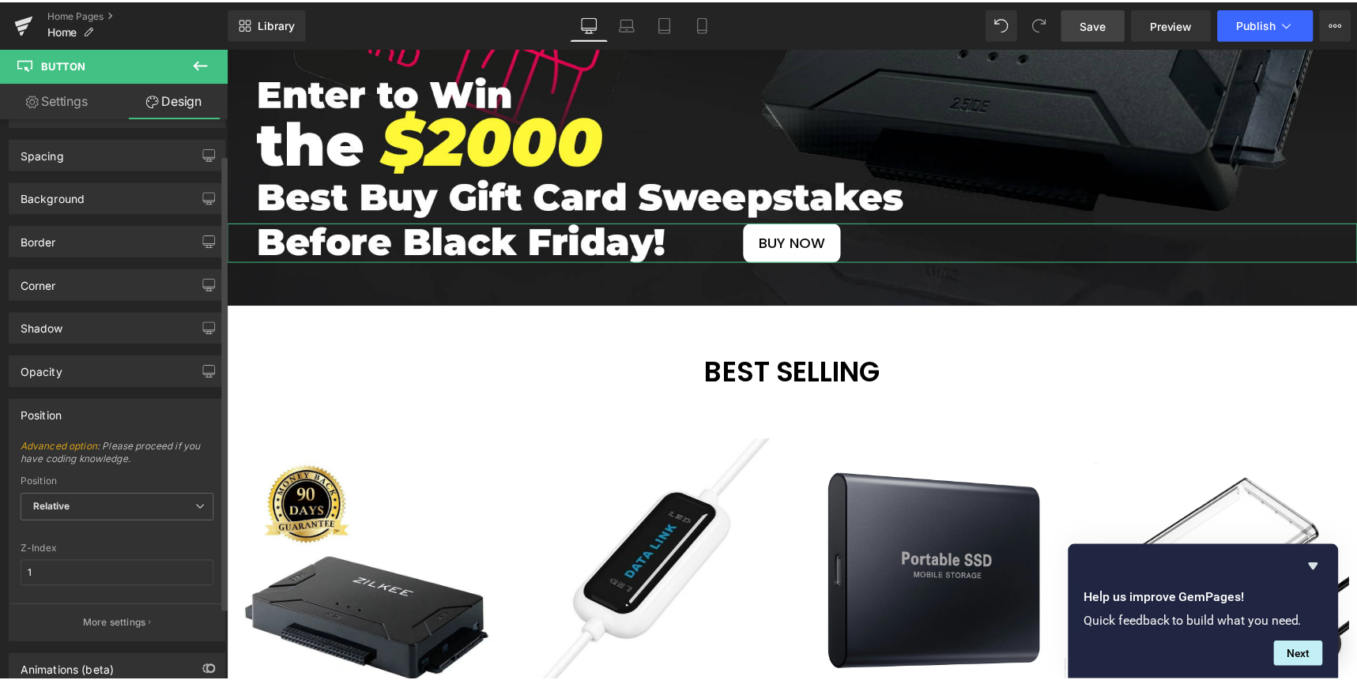
scroll to position [132, 0]
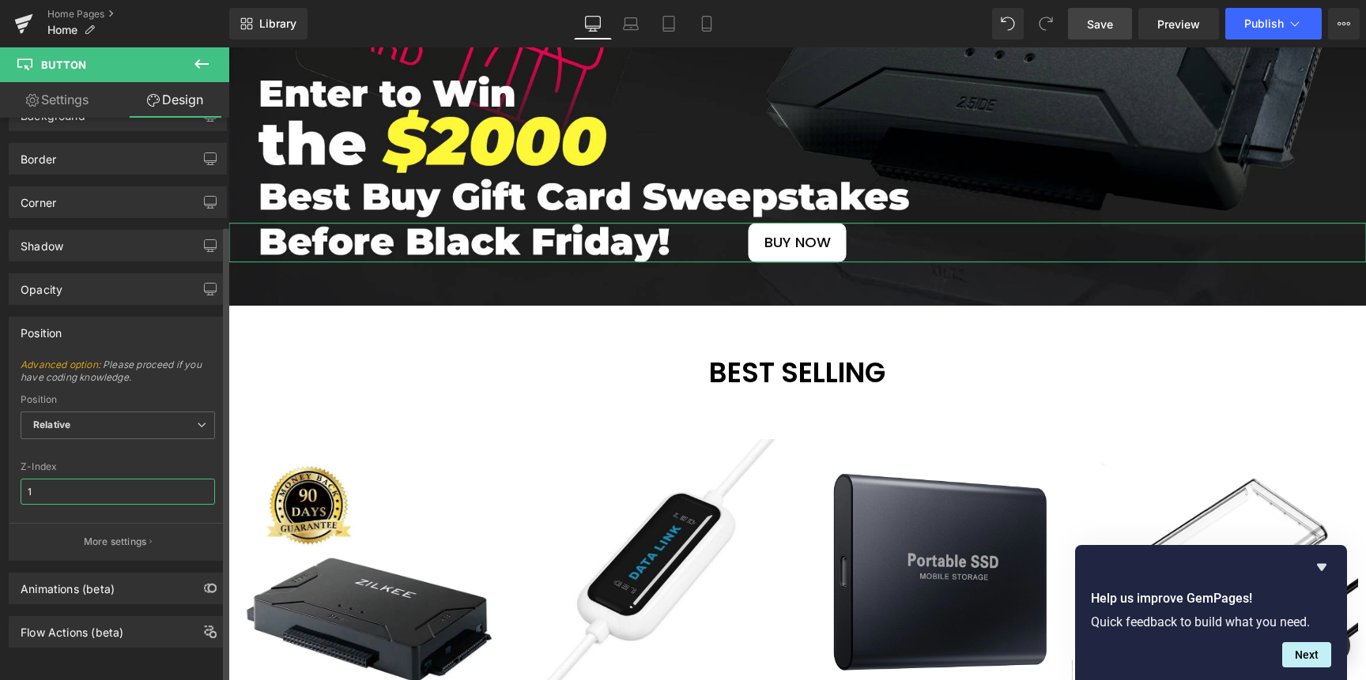
click at [107, 480] on input "1" at bounding box center [118, 492] width 194 height 26
click at [107, 462] on div "Z-Index" at bounding box center [118, 467] width 194 height 11
click at [1103, 25] on span "Save" at bounding box center [1100, 24] width 26 height 17
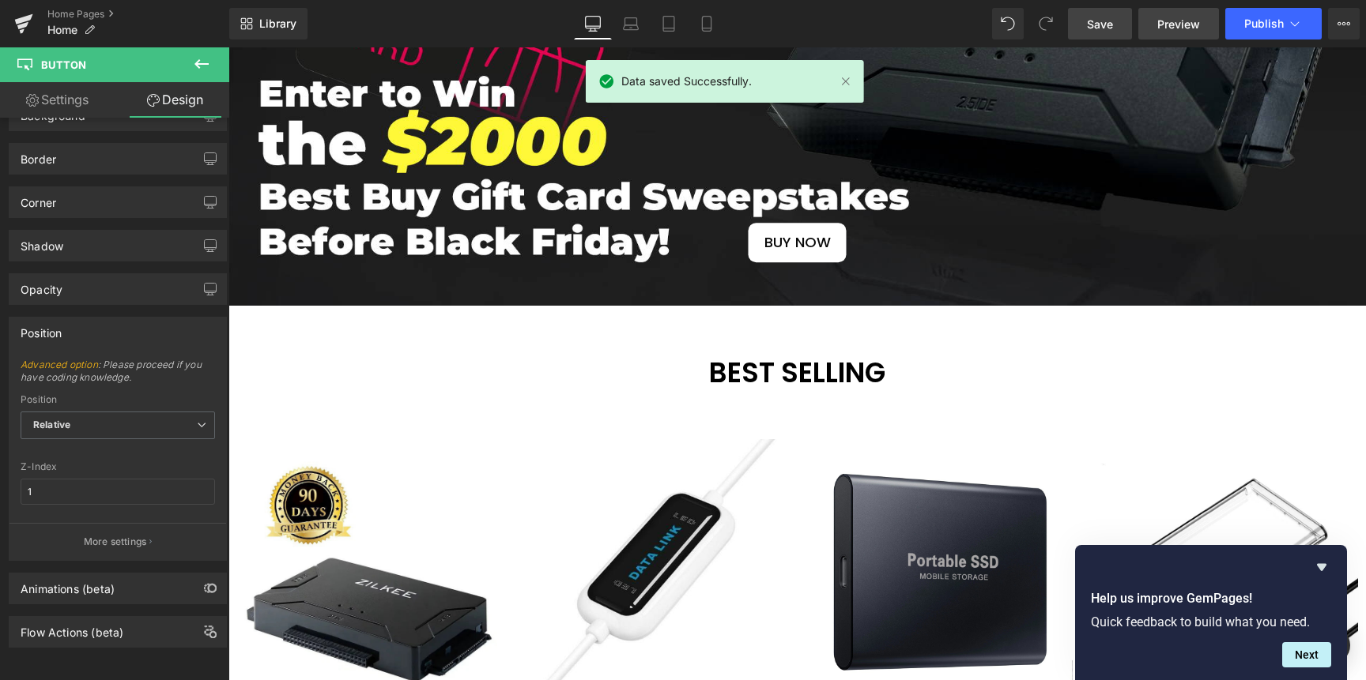
click at [1181, 19] on span "Preview" at bounding box center [1178, 24] width 43 height 17
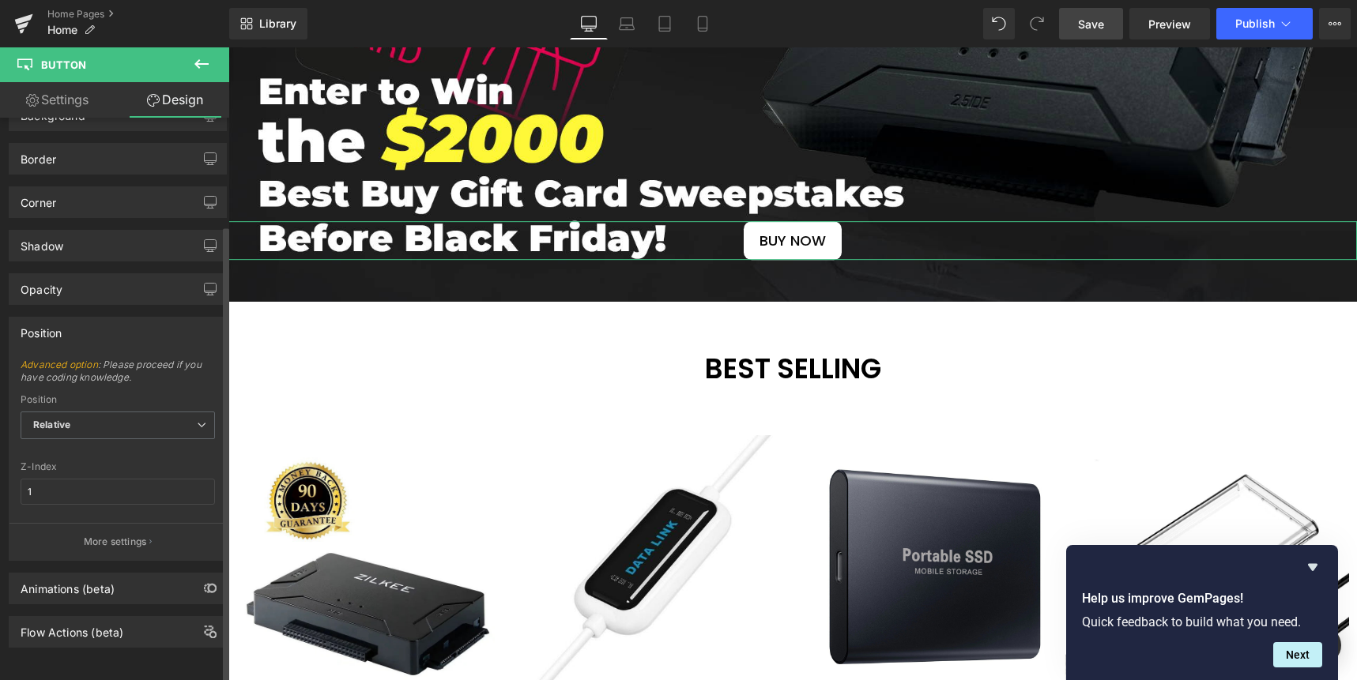
click at [92, 318] on div "Position" at bounding box center [117, 333] width 217 height 30
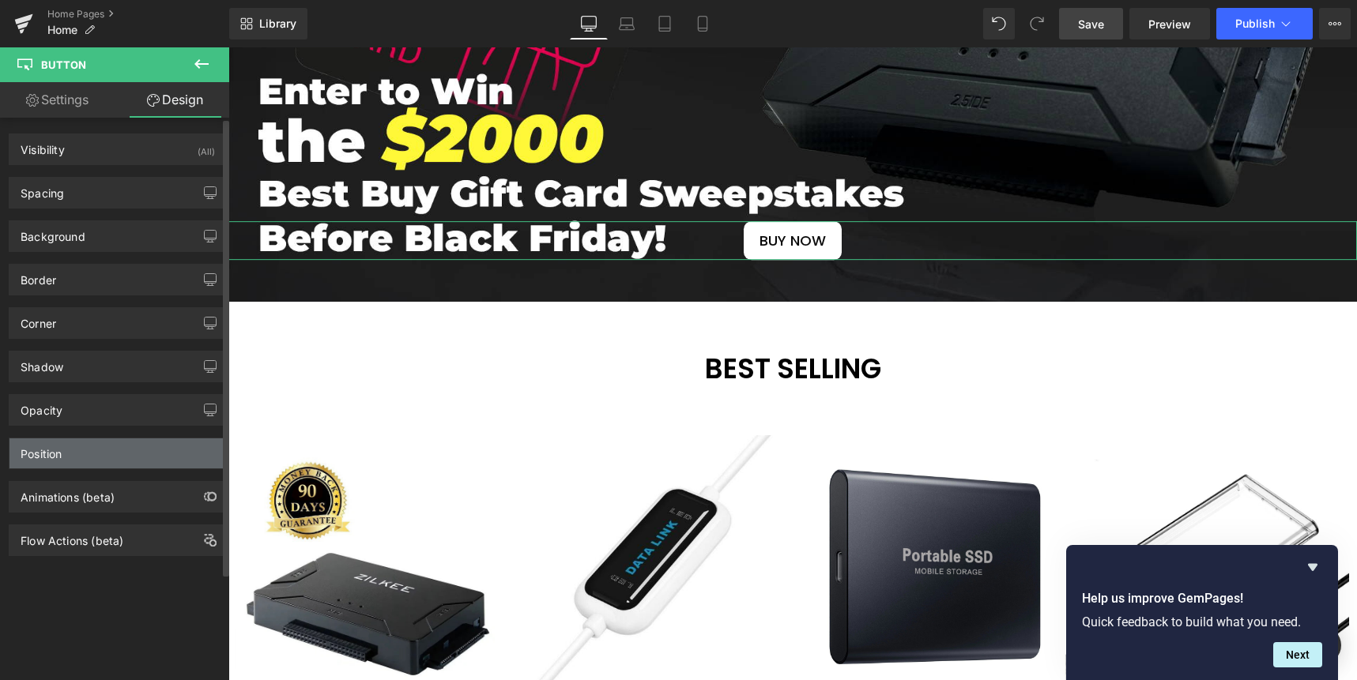
scroll to position [0, 0]
click at [78, 99] on link "Settings" at bounding box center [57, 100] width 115 height 36
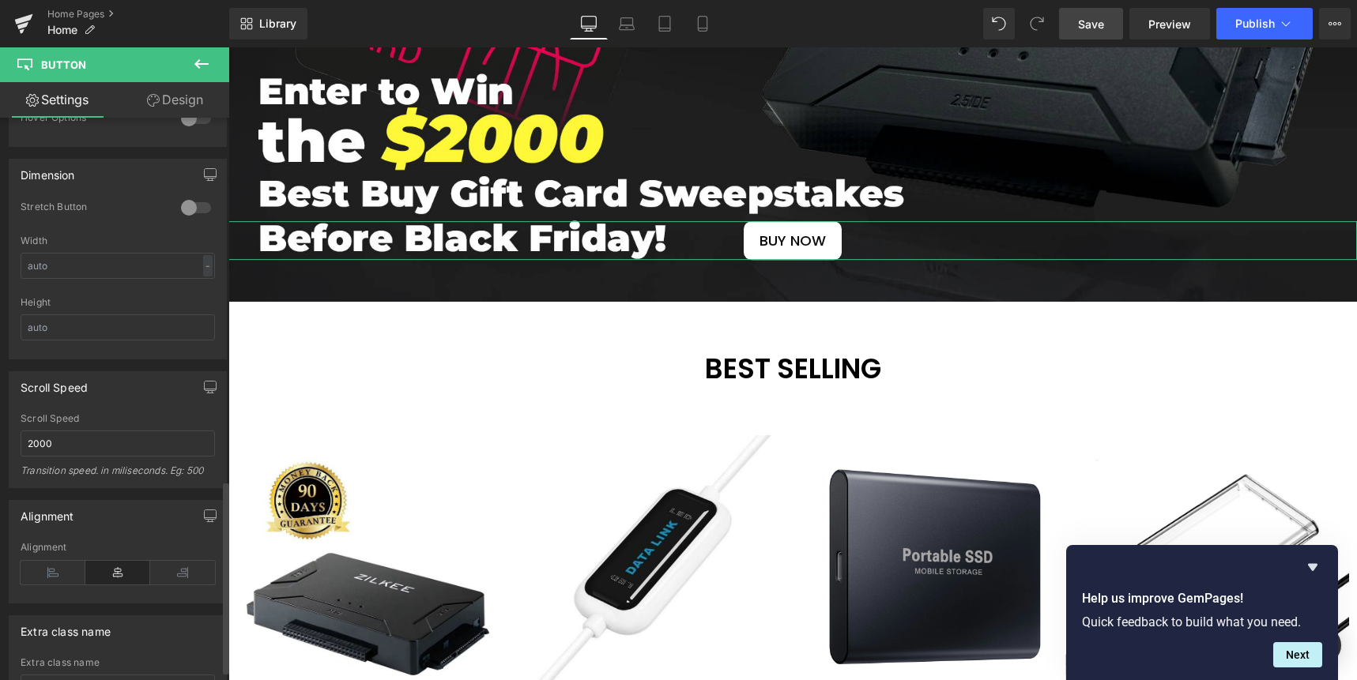
scroll to position [1087, 0]
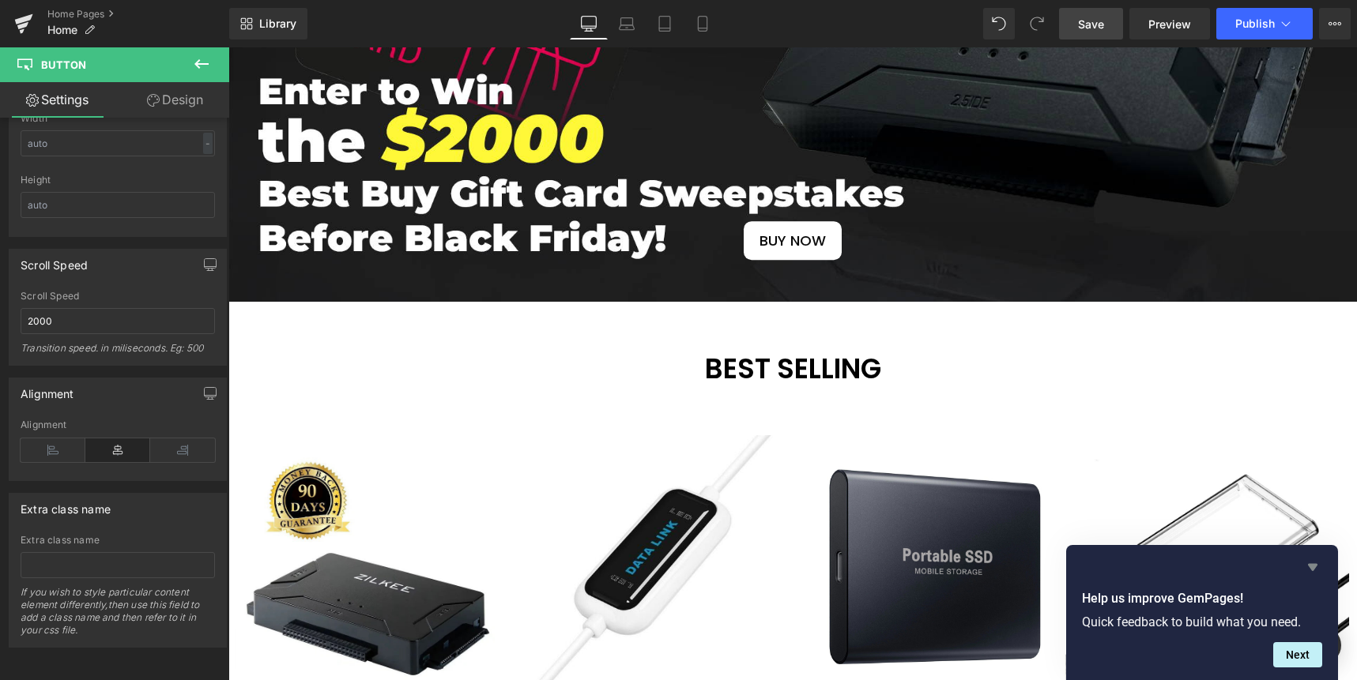
click at [1185, 568] on icon "Hide survey" at bounding box center [1312, 567] width 19 height 19
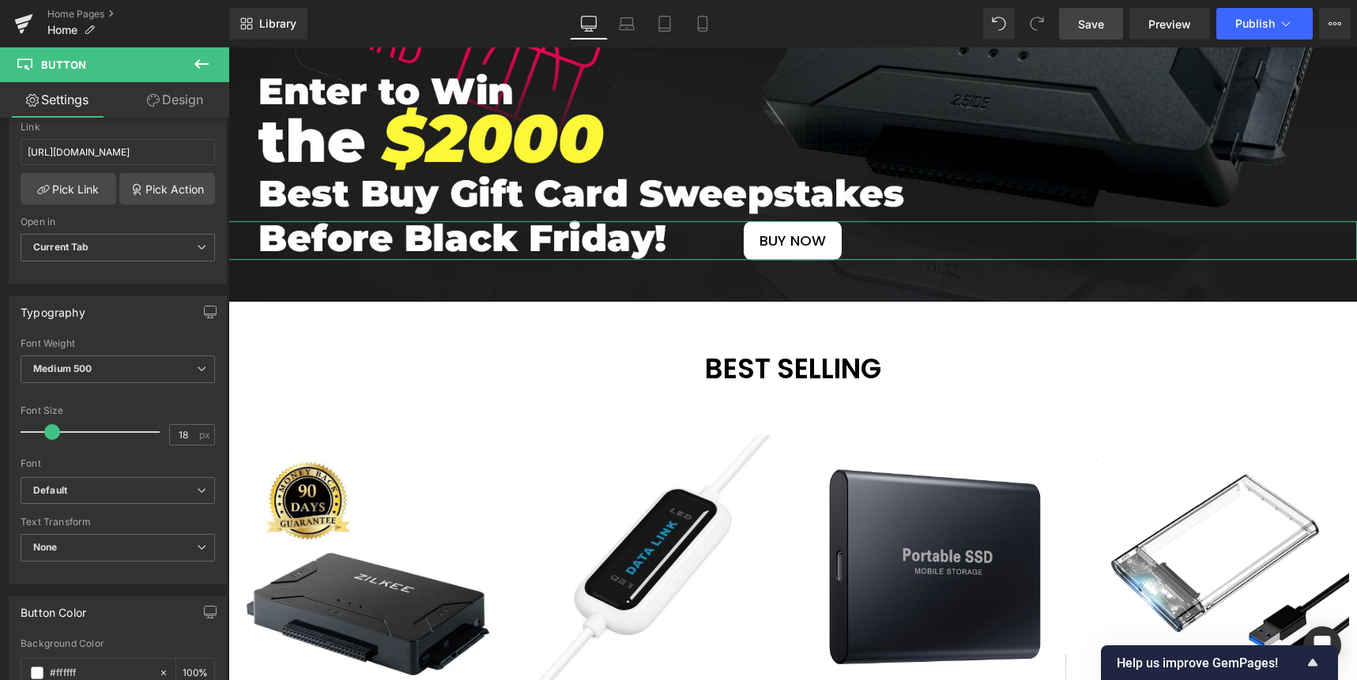
scroll to position [258, 0]
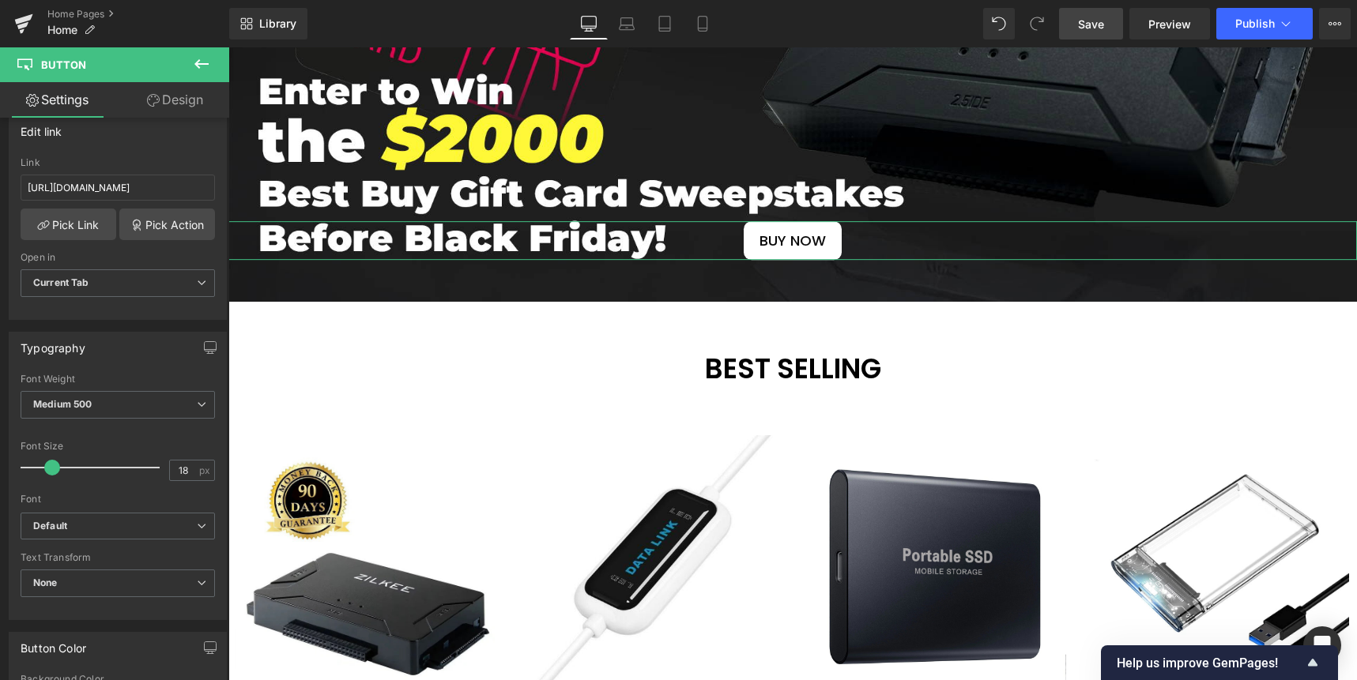
click at [178, 102] on link "Design" at bounding box center [175, 100] width 115 height 36
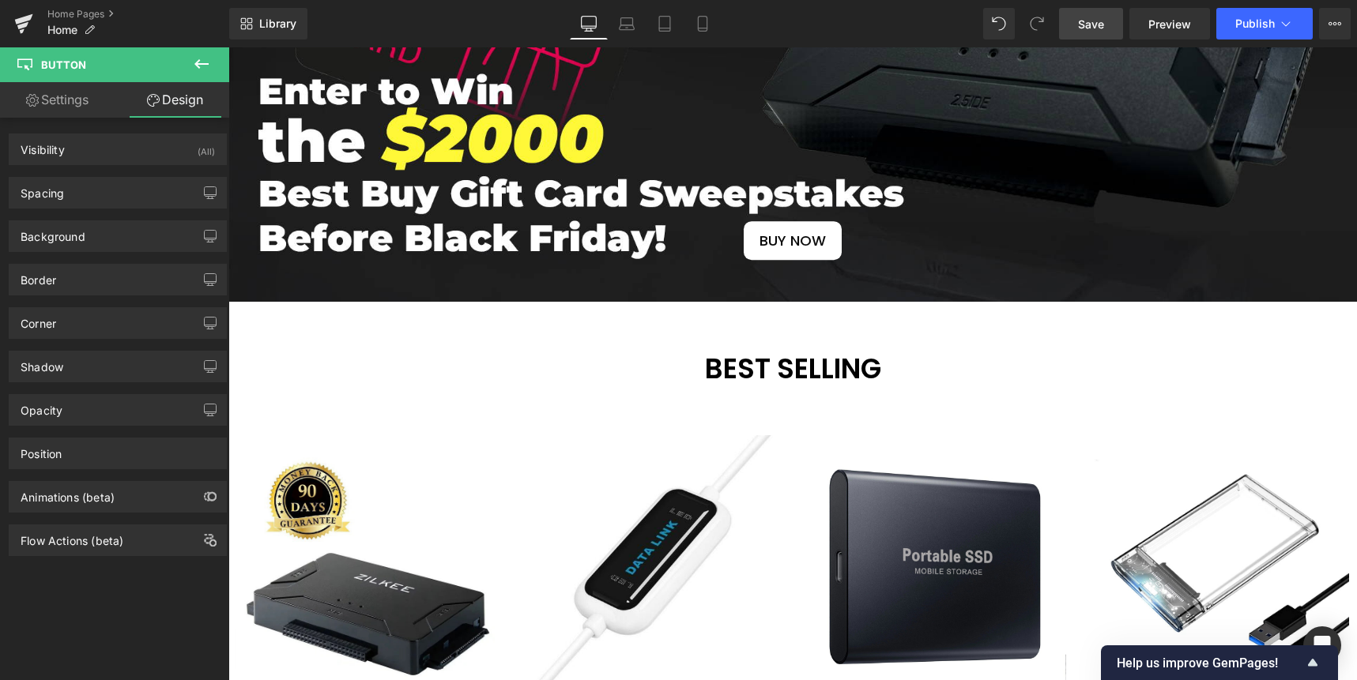
click at [1106, 24] on link "Save" at bounding box center [1091, 24] width 64 height 32
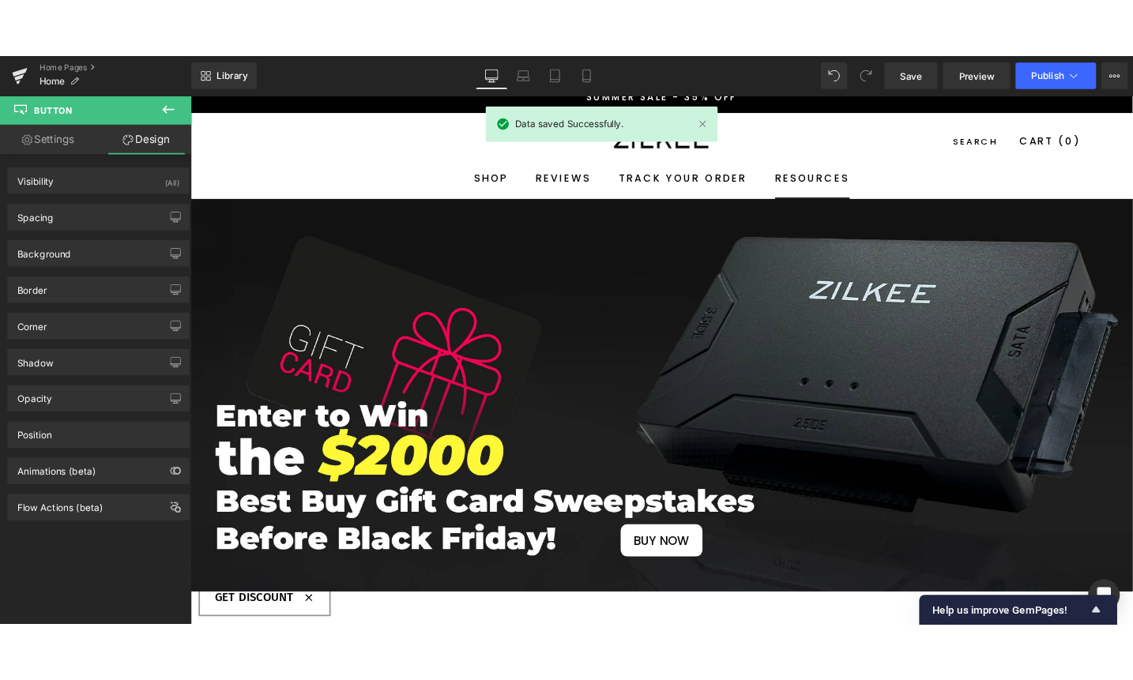
scroll to position [114, 0]
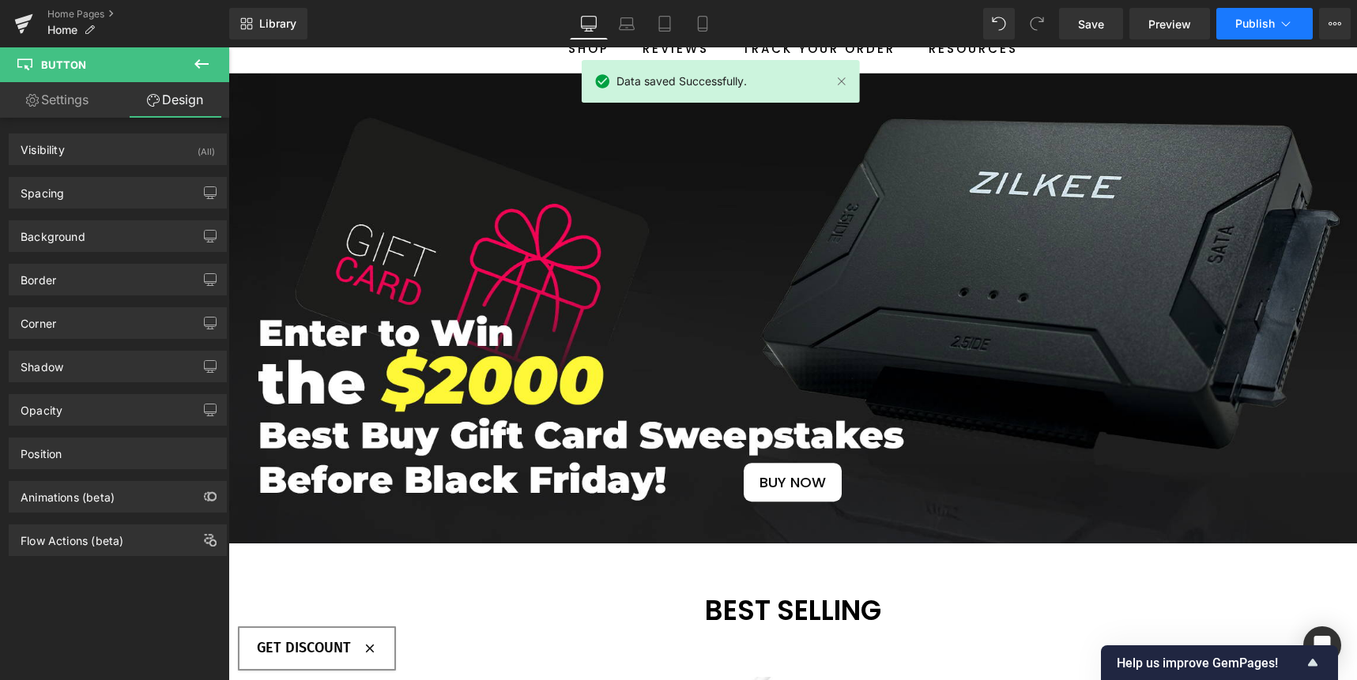
click at [1185, 24] on span "Publish" at bounding box center [1255, 23] width 40 height 13
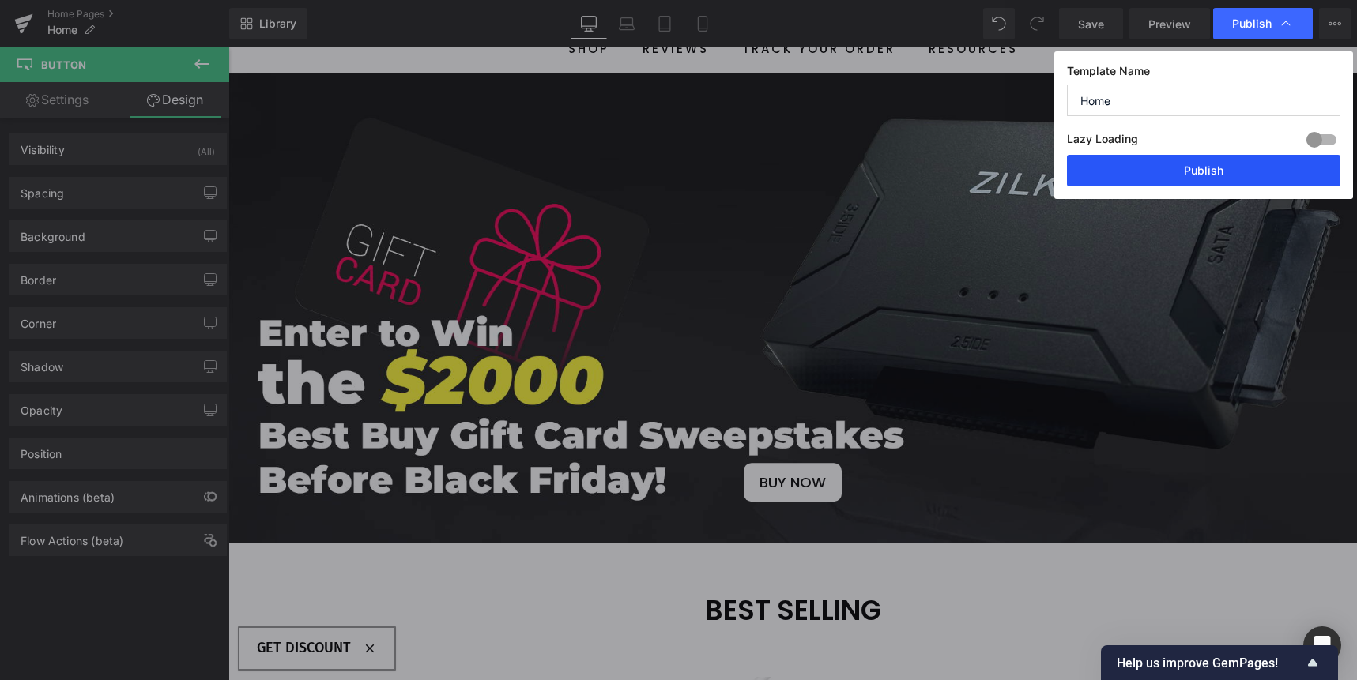
click at [1171, 167] on button "Publish" at bounding box center [1203, 171] width 273 height 32
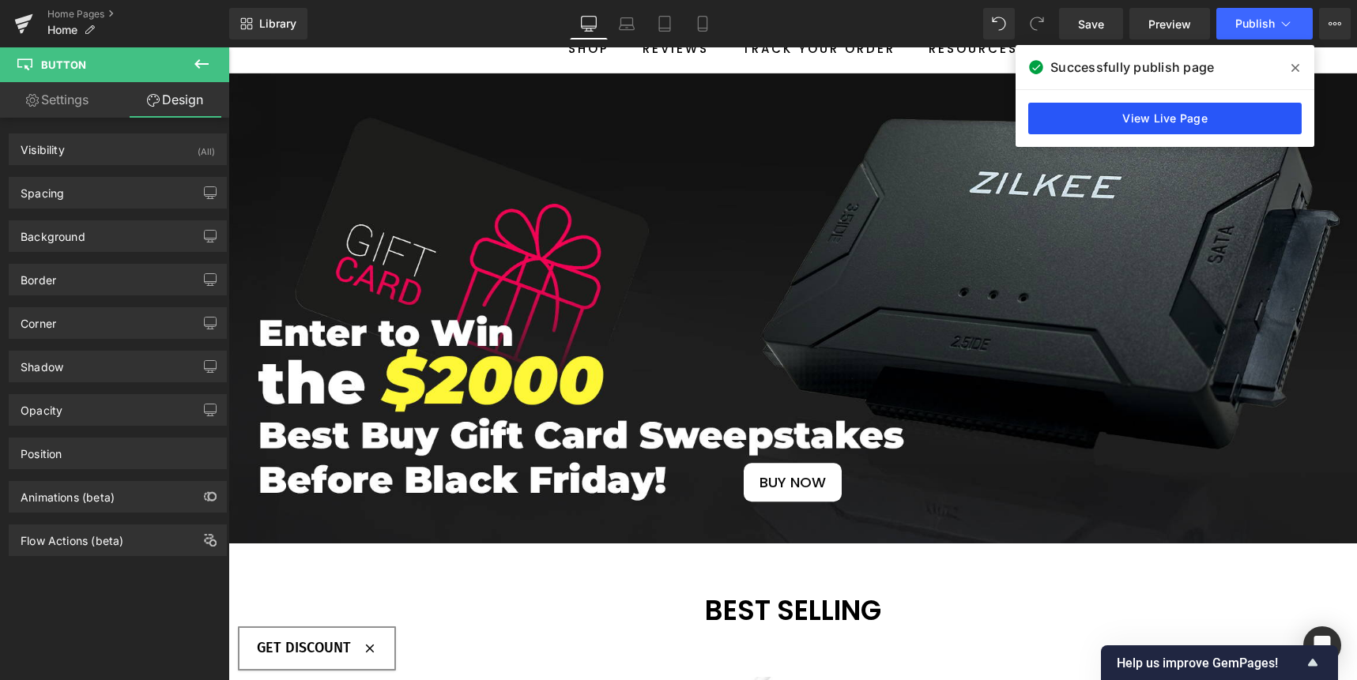
click at [1180, 116] on link "View Live Page" at bounding box center [1164, 119] width 273 height 32
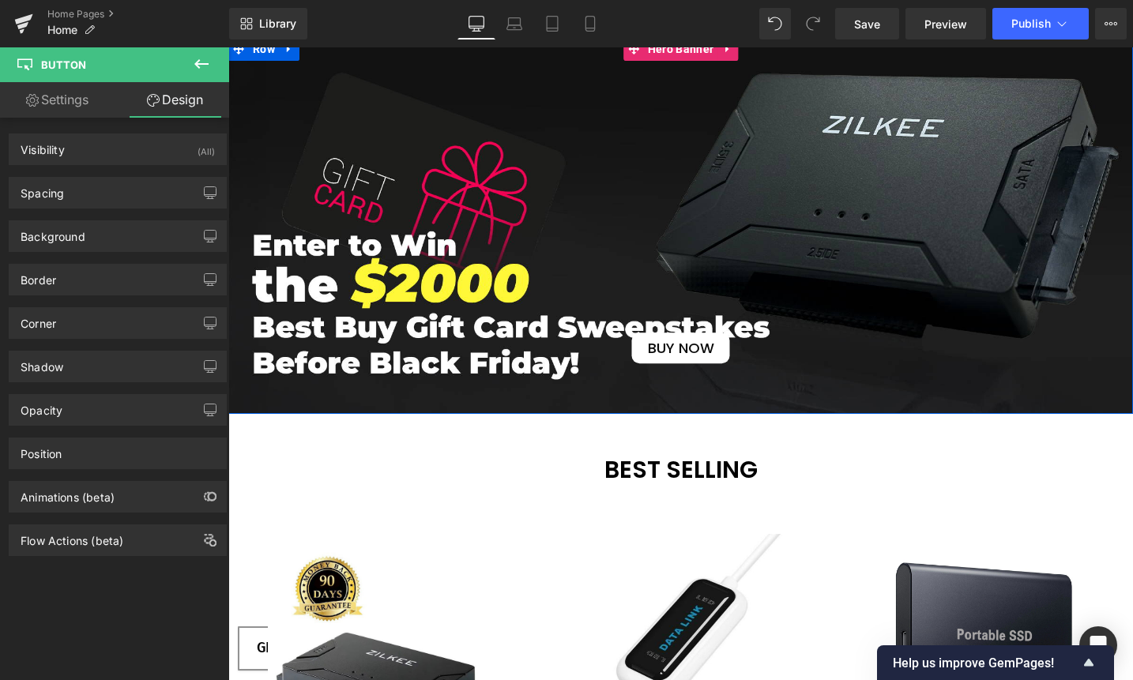
click at [435, 197] on span "BUY NOW Button" at bounding box center [680, 226] width 905 height 277
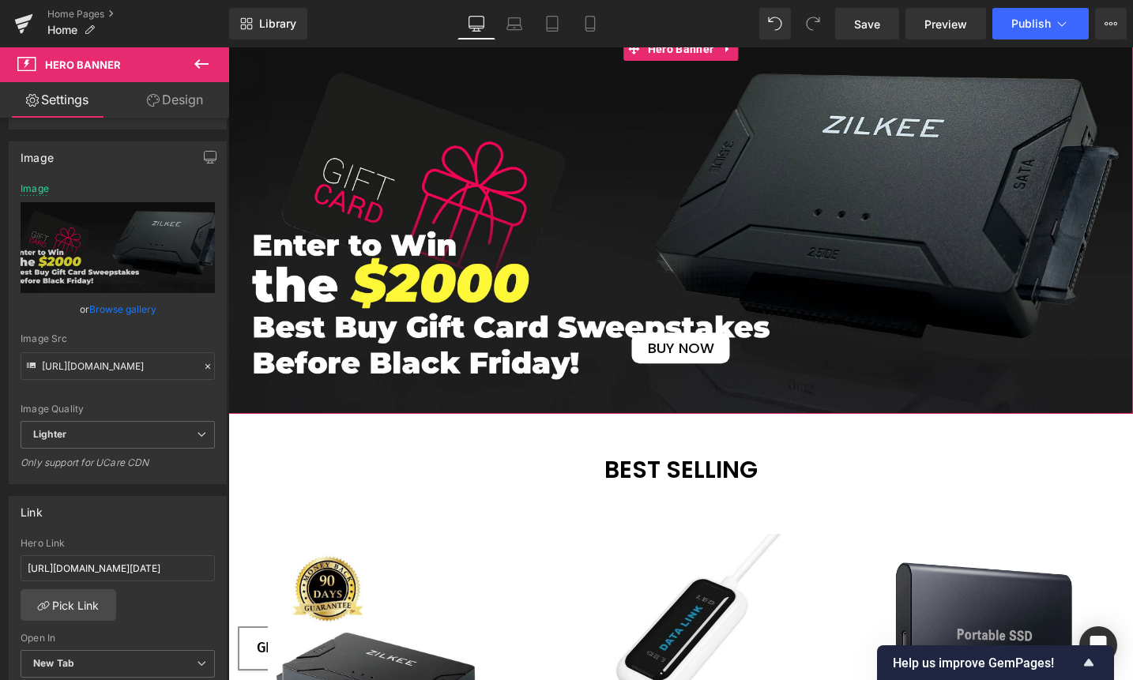
scroll to position [122, 0]
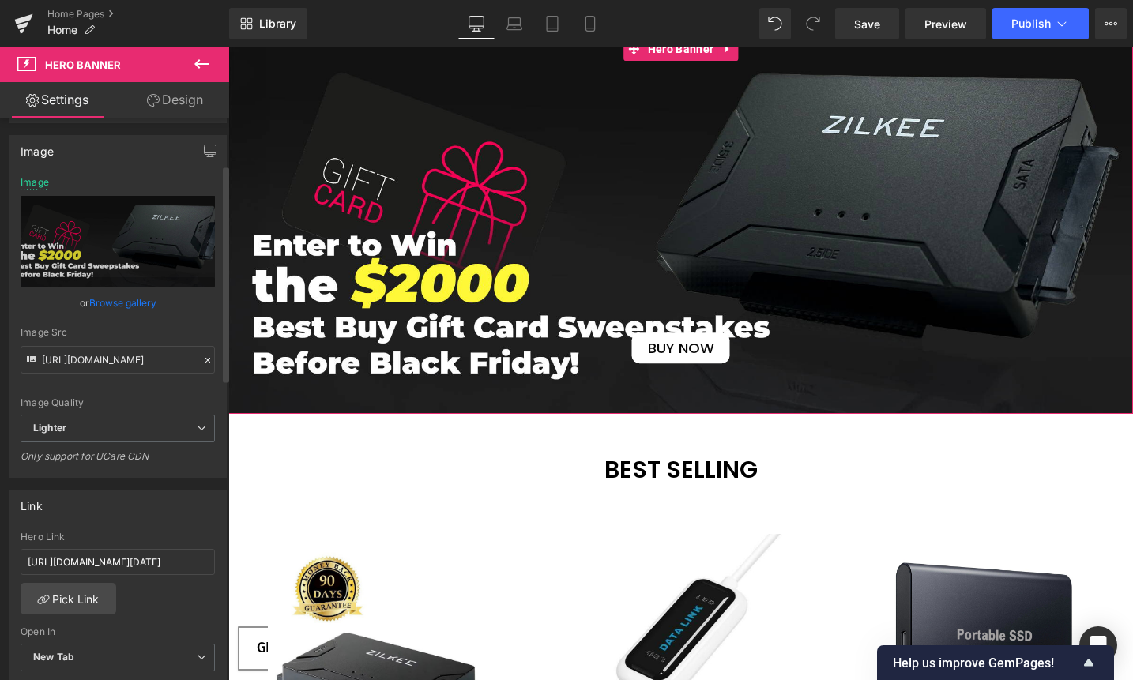
click at [203, 360] on icon at bounding box center [207, 360] width 11 height 11
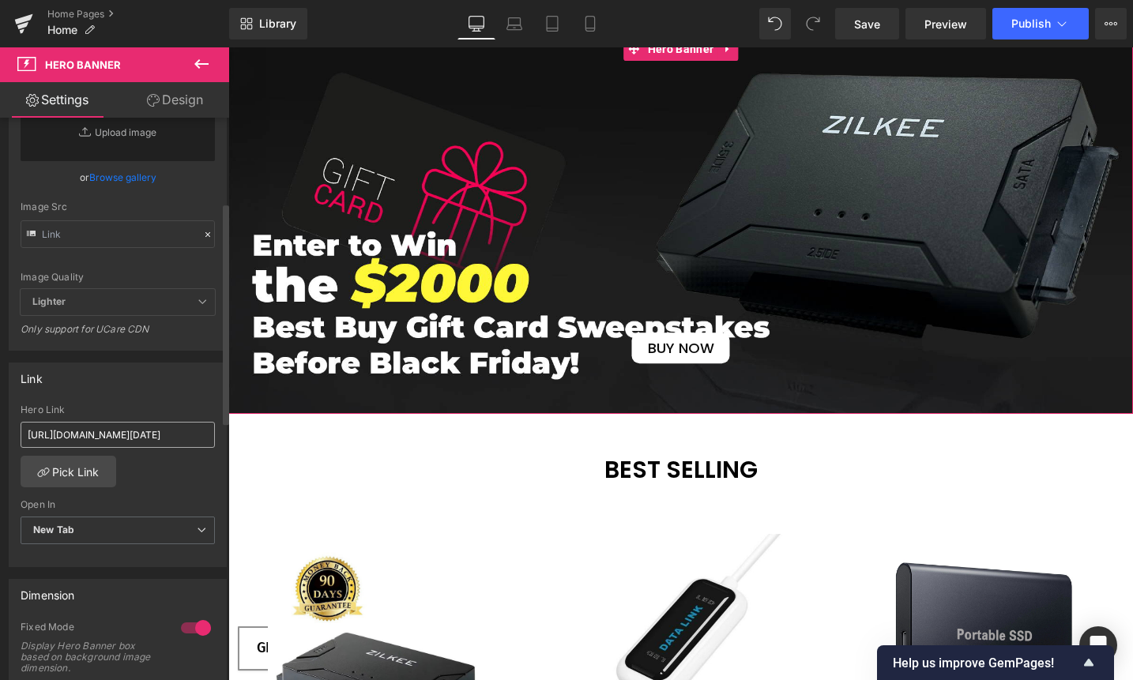
scroll to position [232, 0]
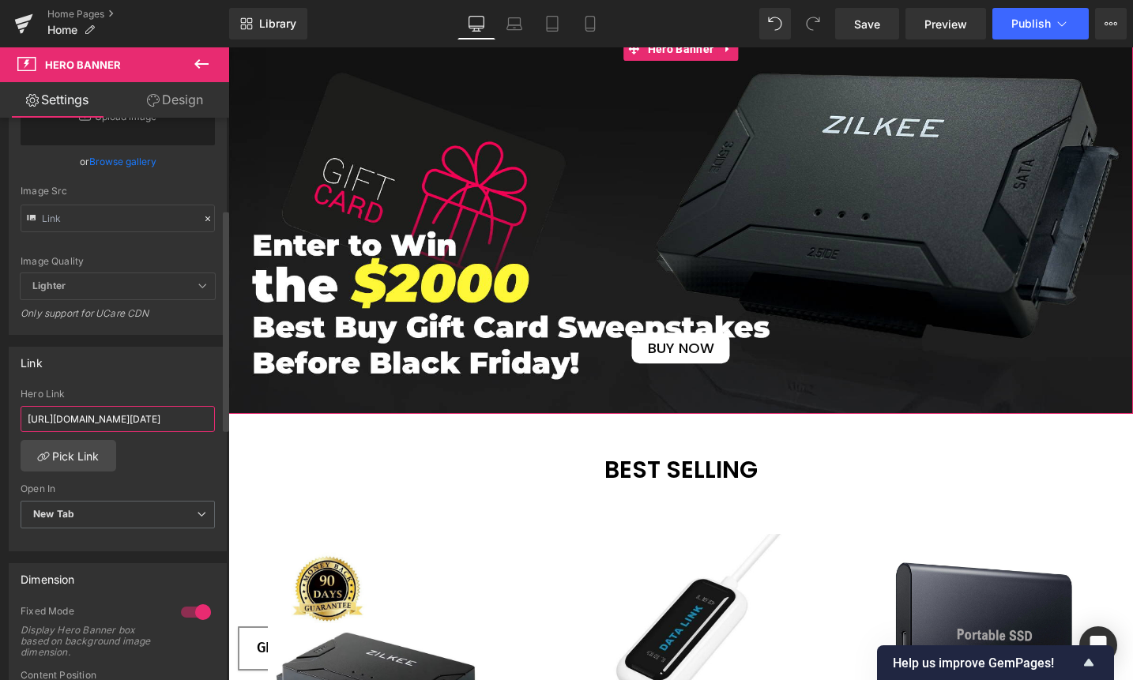
click at [155, 424] on input "[URL][DOMAIN_NAME][DATE]" at bounding box center [118, 419] width 194 height 26
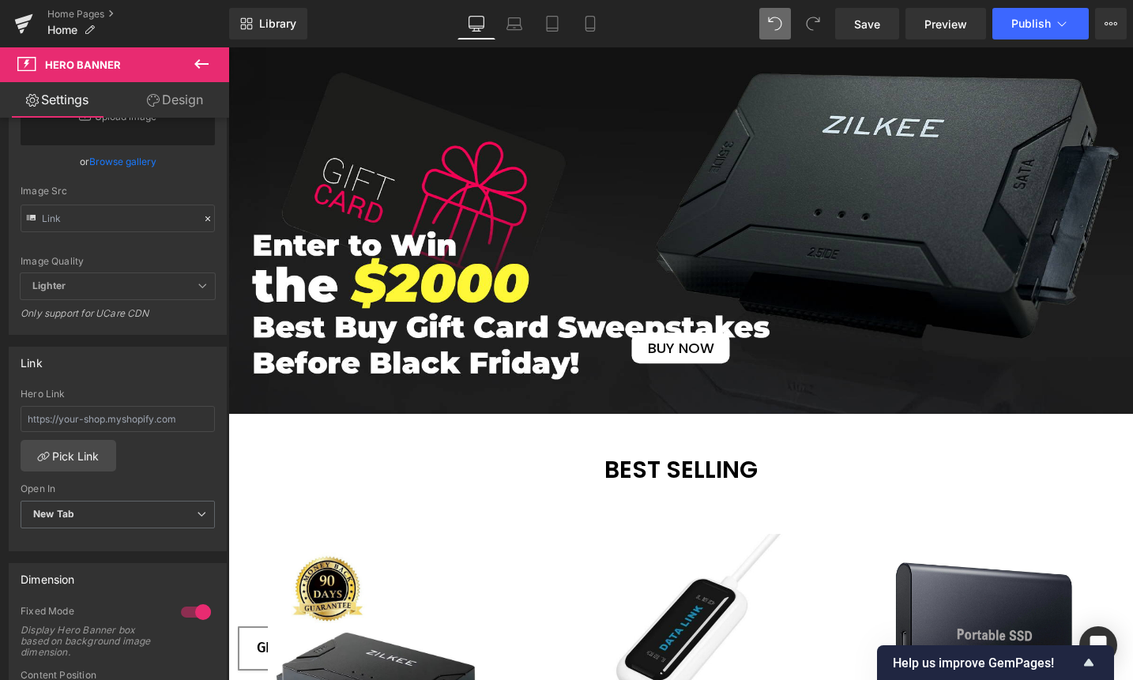
click at [771, 27] on icon at bounding box center [775, 24] width 14 height 14
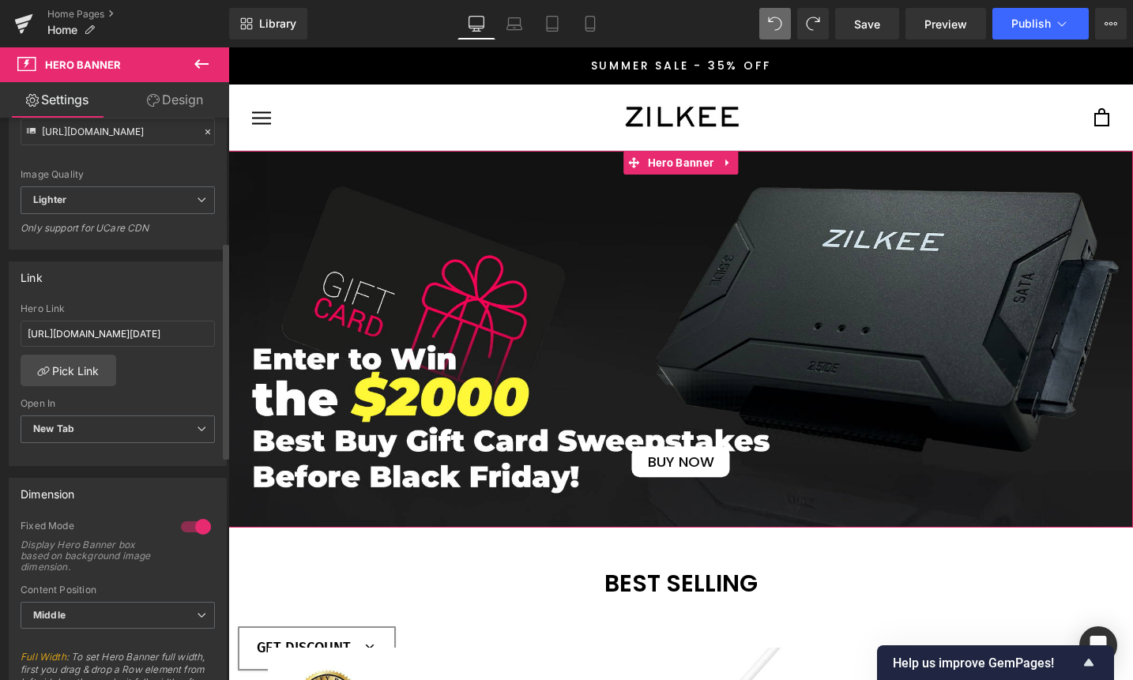
scroll to position [453, 0]
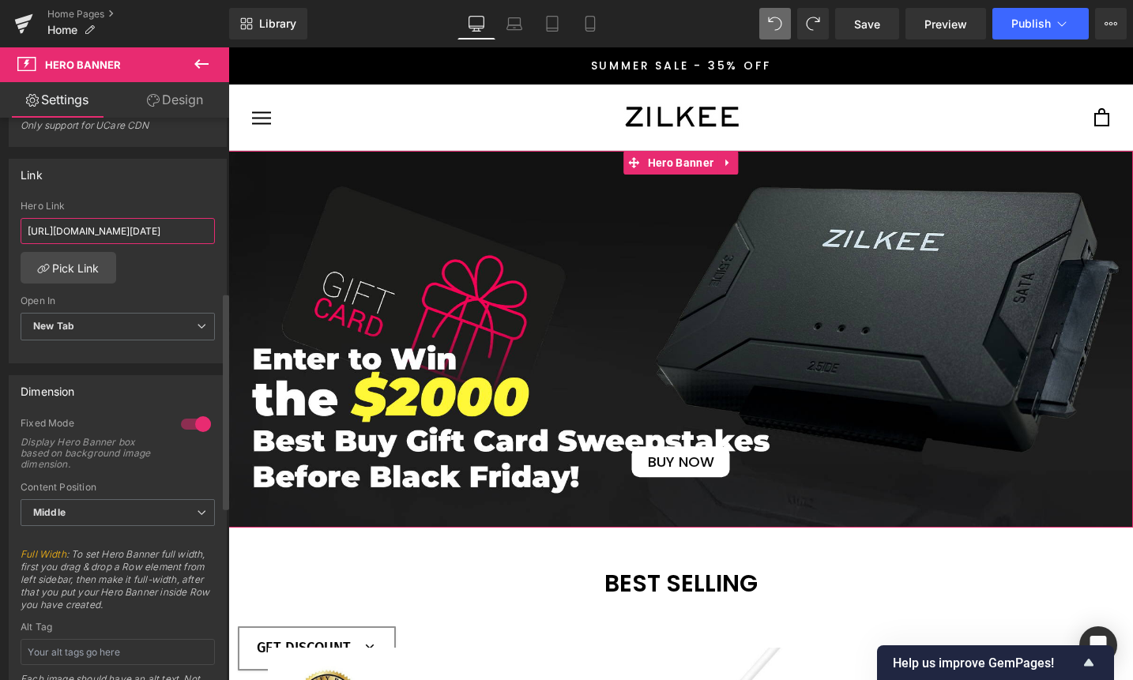
click at [153, 241] on input "[URL][DOMAIN_NAME][DATE]" at bounding box center [118, 231] width 194 height 26
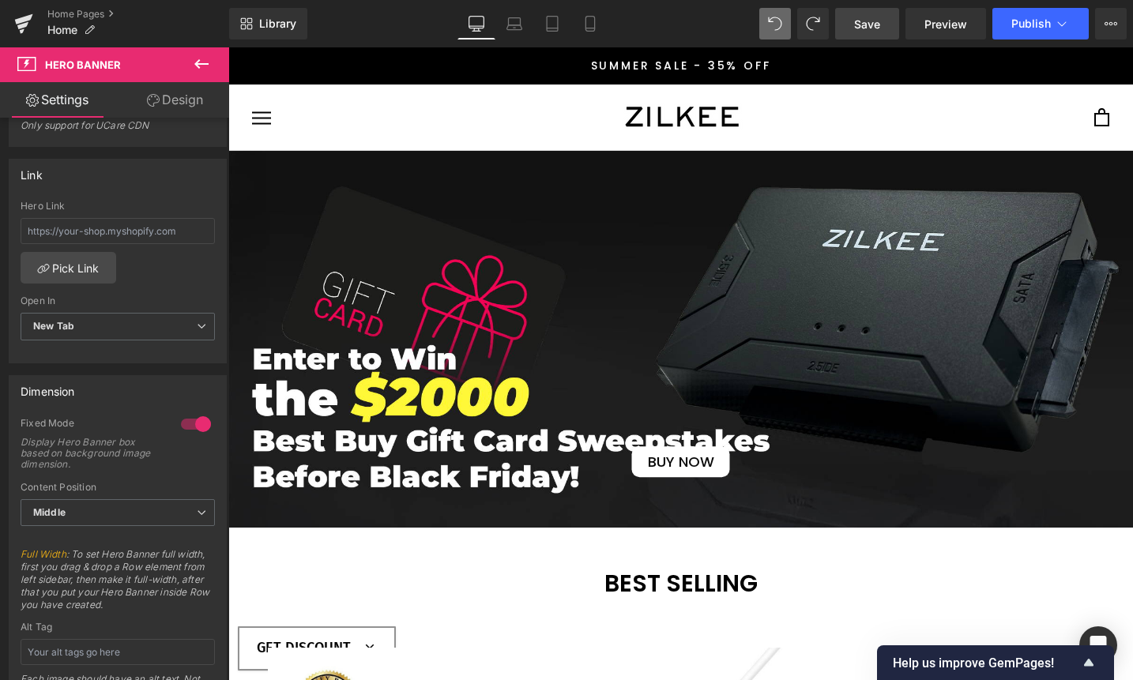
click at [885, 29] on link "Save" at bounding box center [867, 24] width 64 height 32
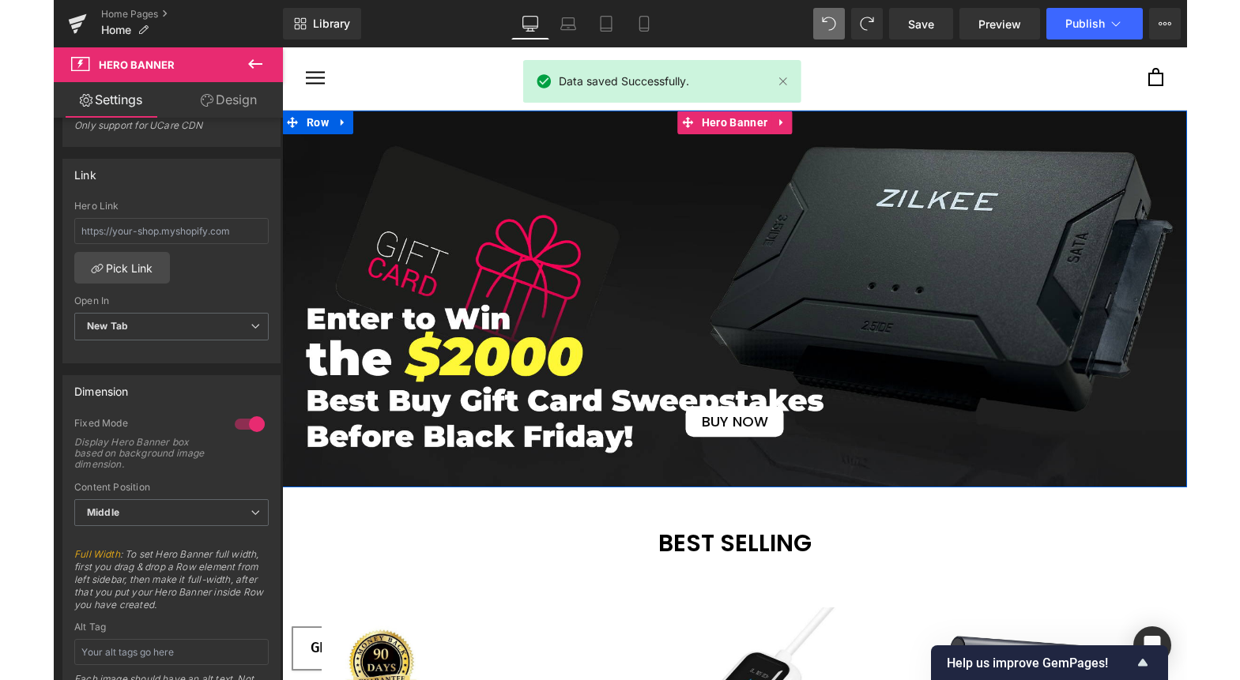
scroll to position [60, 0]
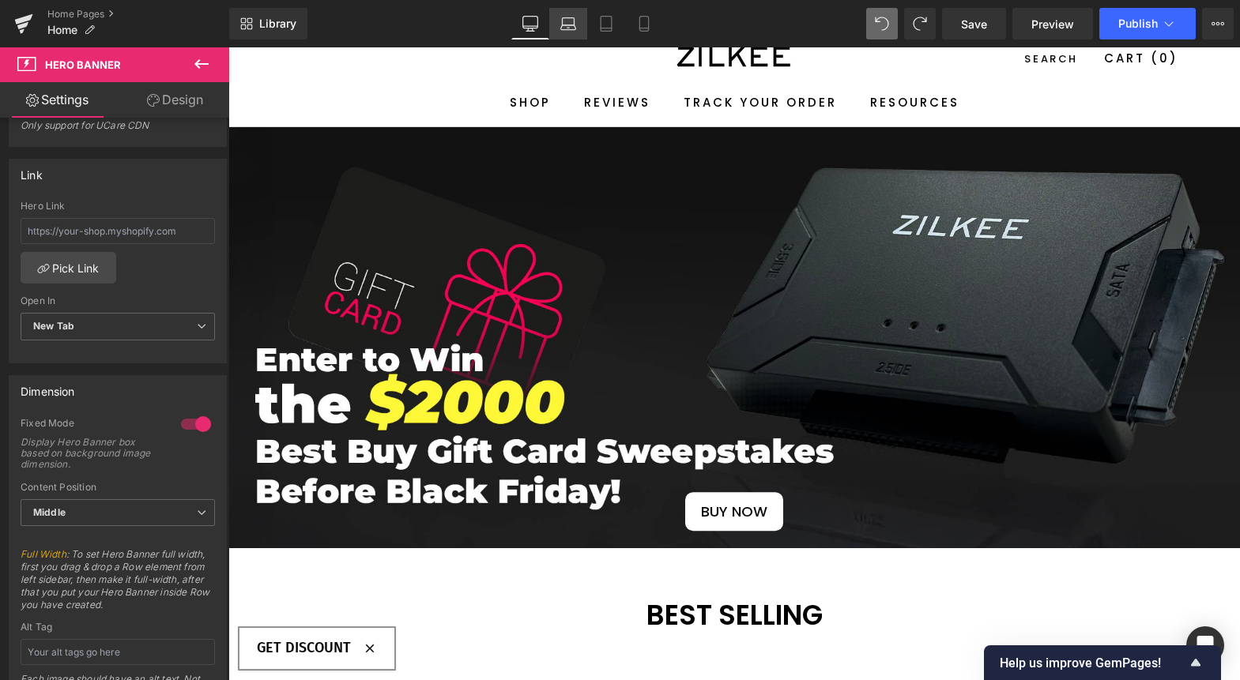
click at [571, 28] on icon at bounding box center [568, 24] width 16 height 16
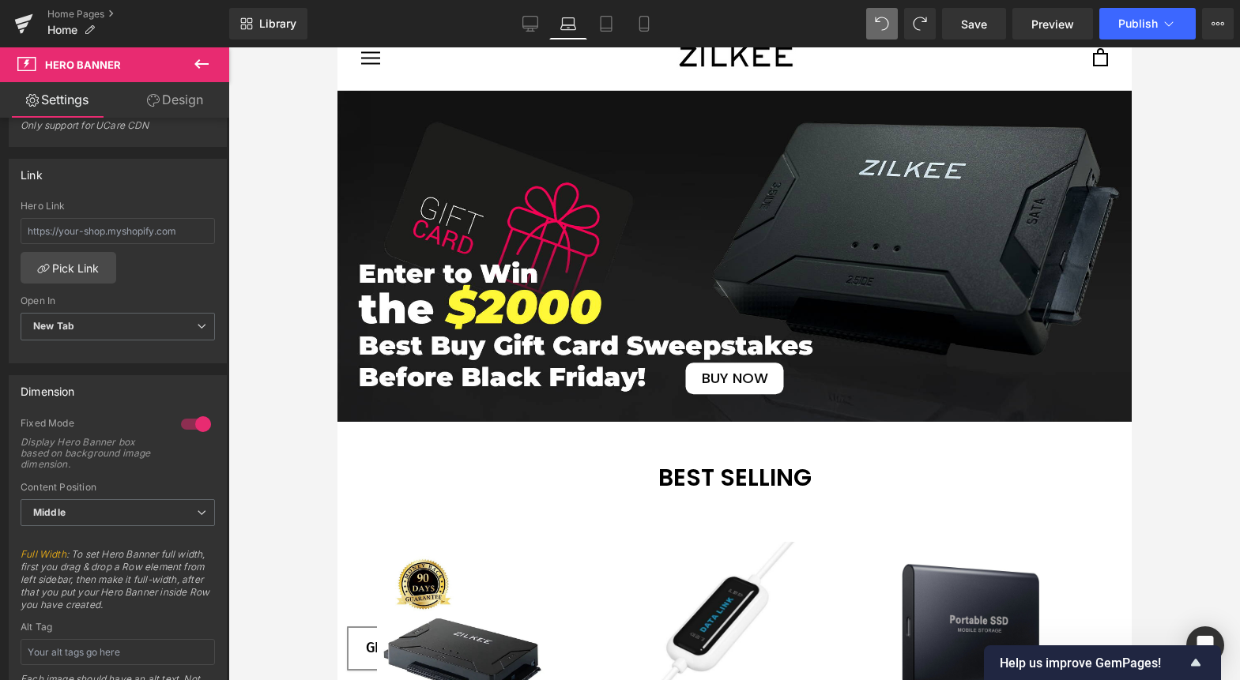
scroll to position [0, 0]
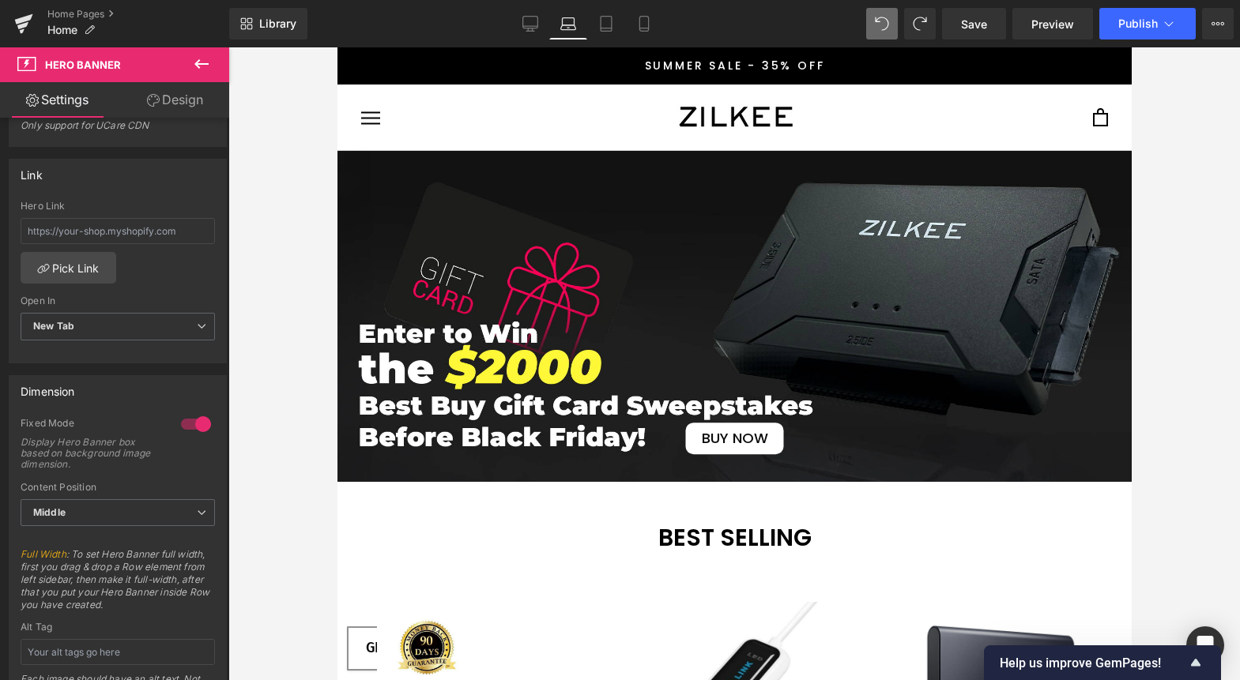
click at [446, 235] on span "BUY NOW Button" at bounding box center [734, 317] width 794 height 277
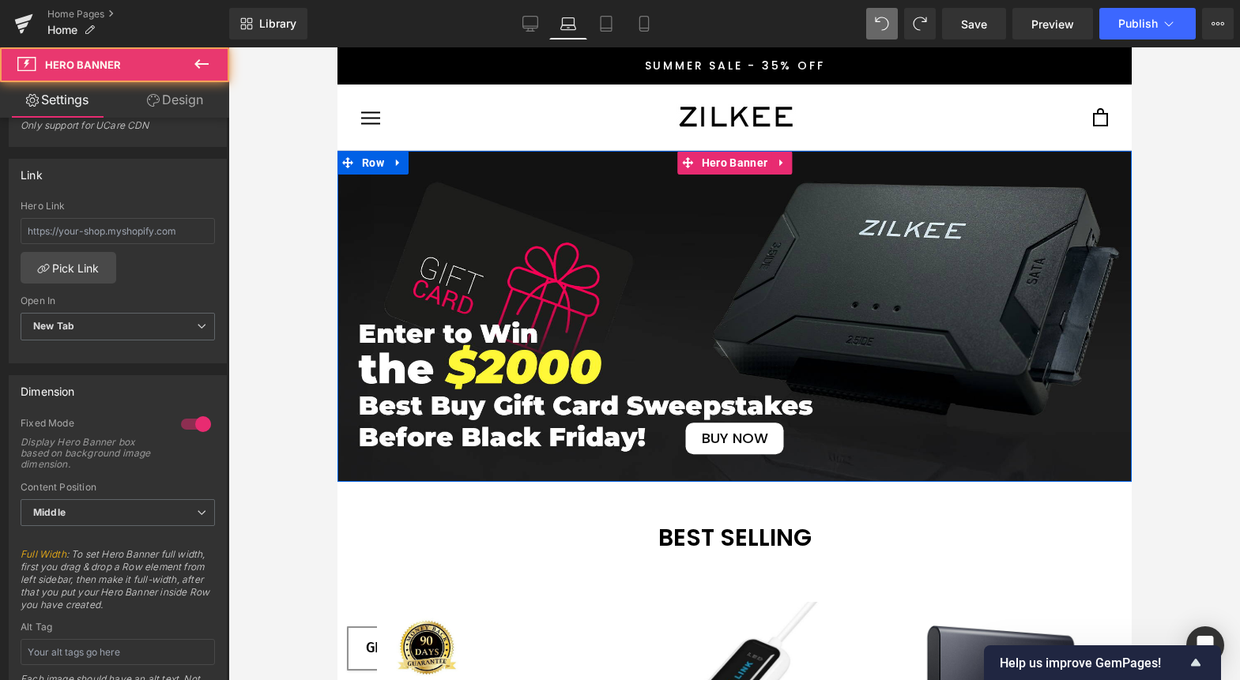
click at [450, 247] on span "BUY NOW Button" at bounding box center [734, 317] width 794 height 277
click at [466, 284] on span "BUY NOW Button" at bounding box center [734, 317] width 794 height 277
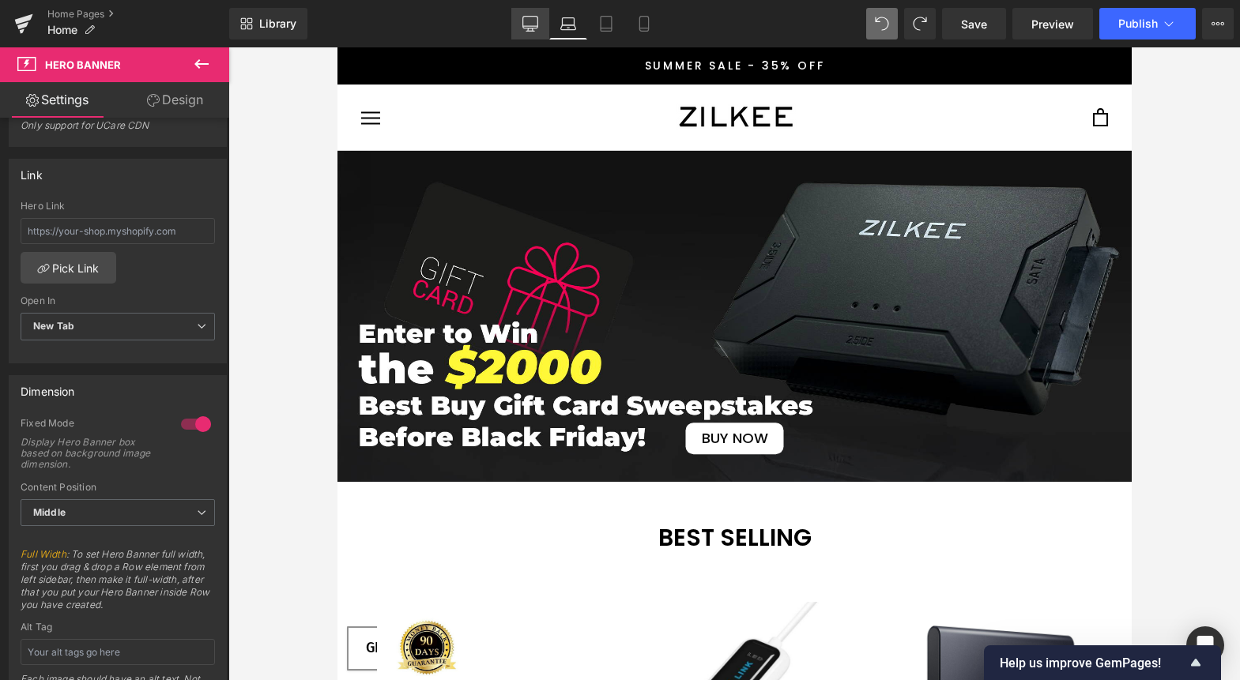
click at [537, 28] on icon at bounding box center [530, 24] width 16 height 16
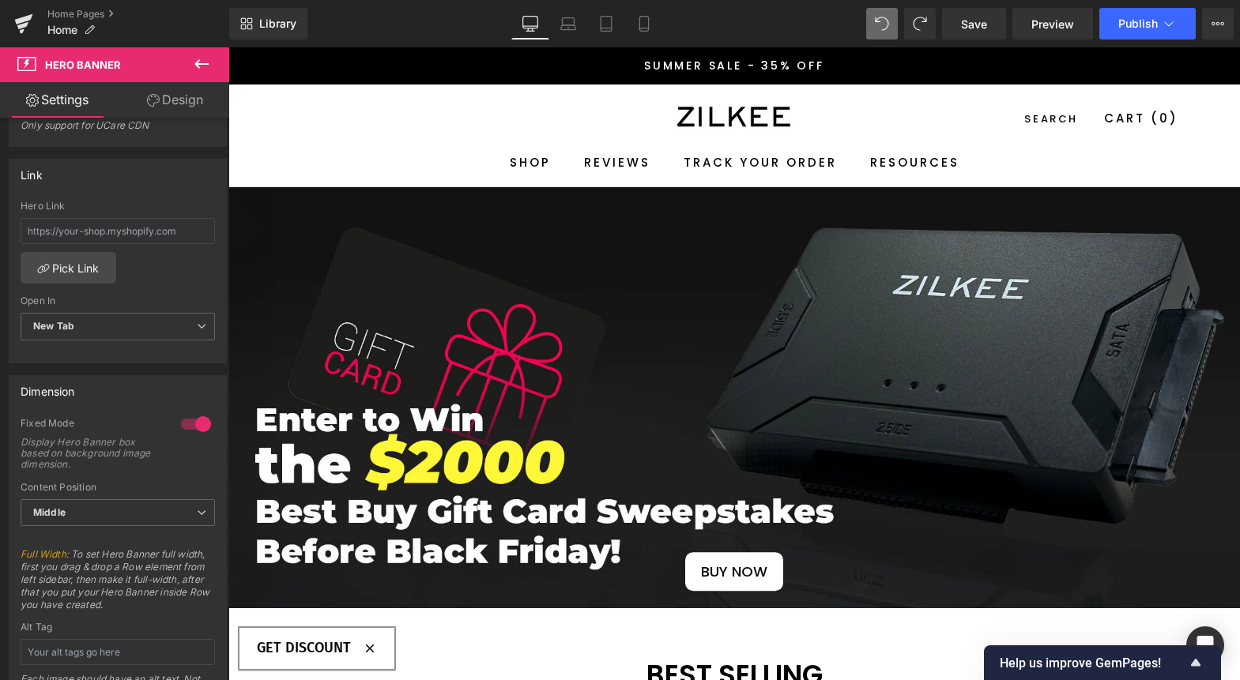
click at [617, 286] on span "BUY NOW Button" at bounding box center [734, 398] width 1012 height 387
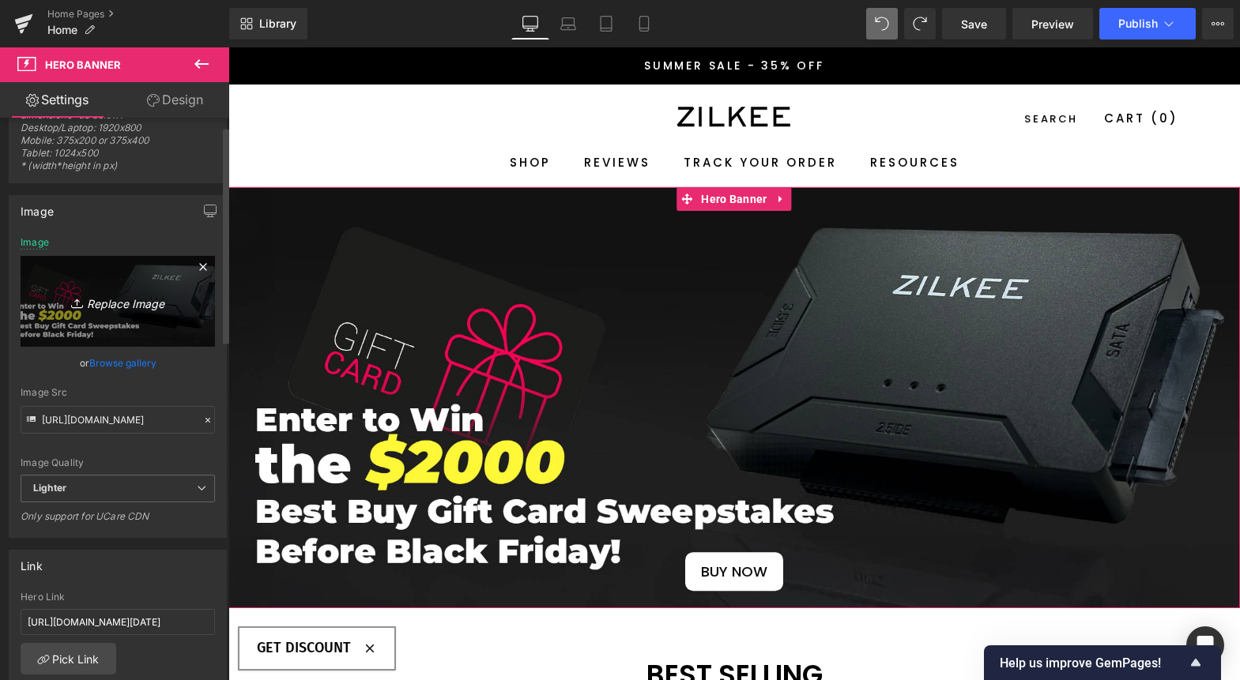
scroll to position [297, 0]
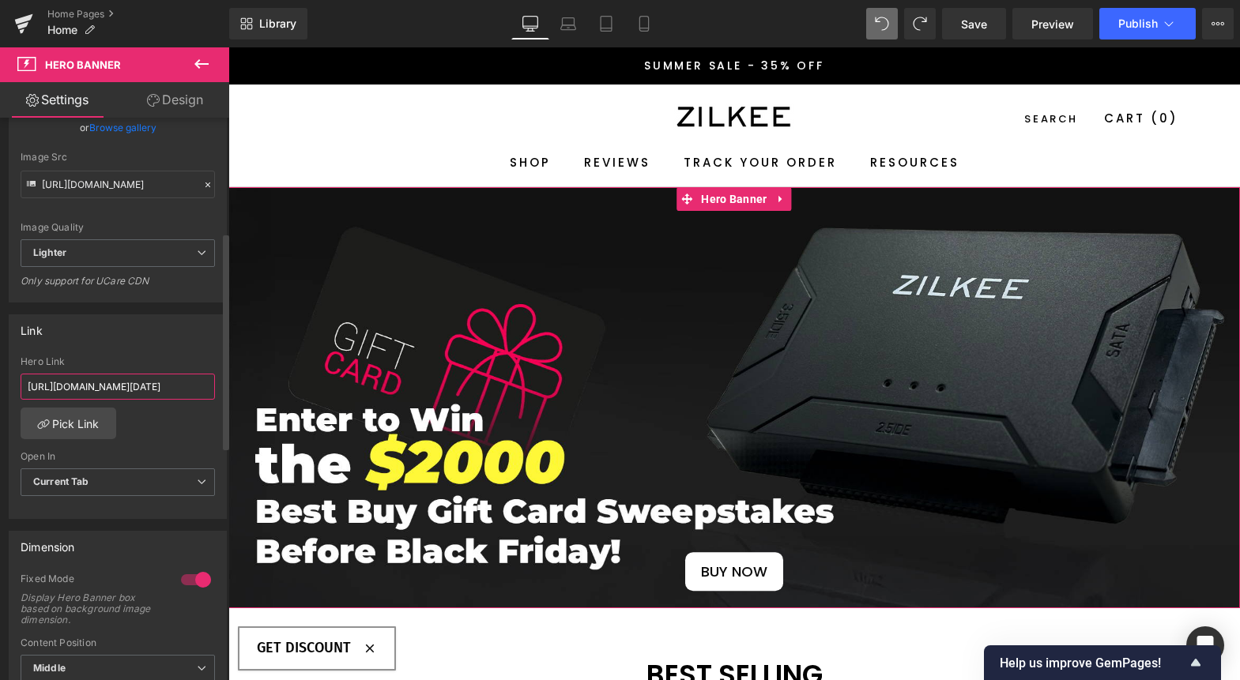
click at [155, 385] on input "[URL][DOMAIN_NAME][DATE]" at bounding box center [118, 387] width 194 height 26
click at [156, 385] on input "[URL][DOMAIN_NAME][DATE]" at bounding box center [118, 387] width 194 height 26
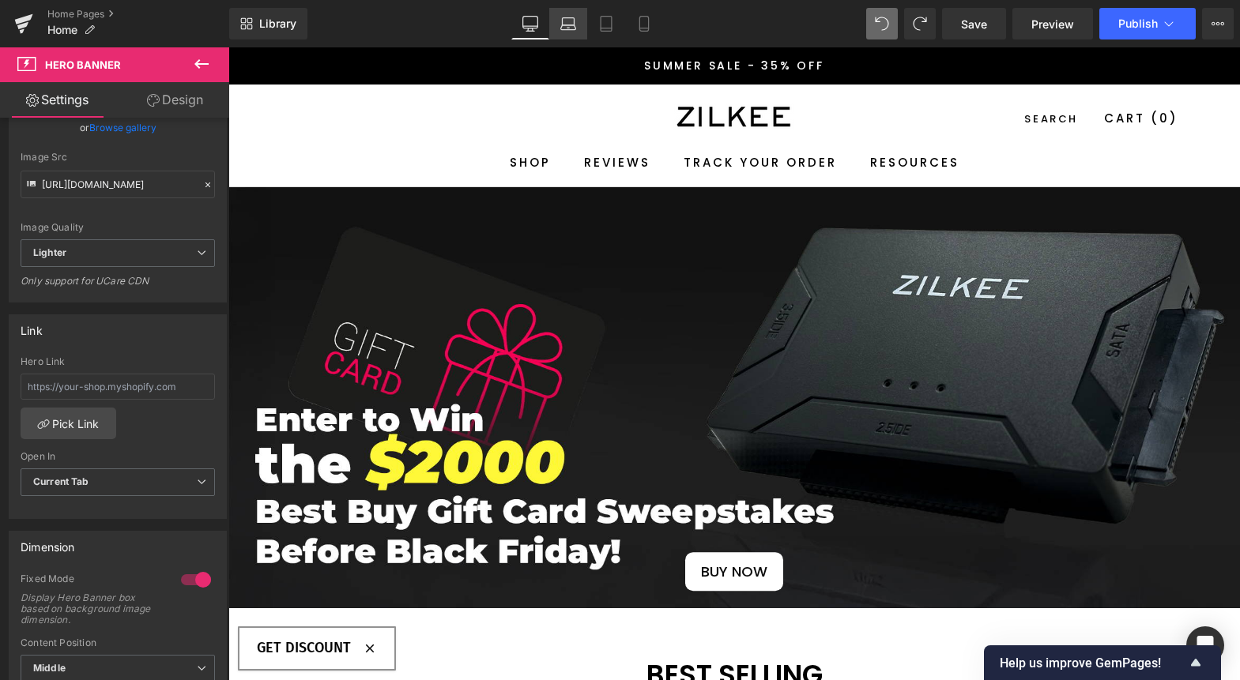
click at [572, 30] on icon at bounding box center [568, 24] width 16 height 16
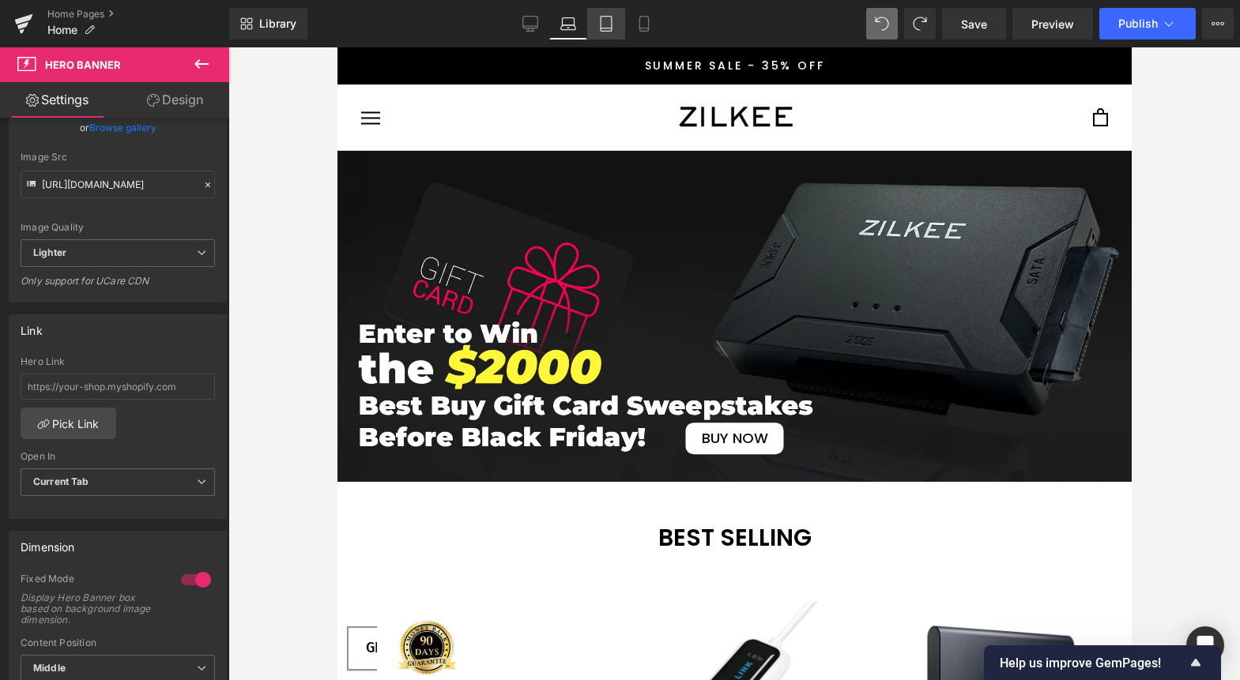
click at [608, 30] on icon at bounding box center [606, 24] width 16 height 16
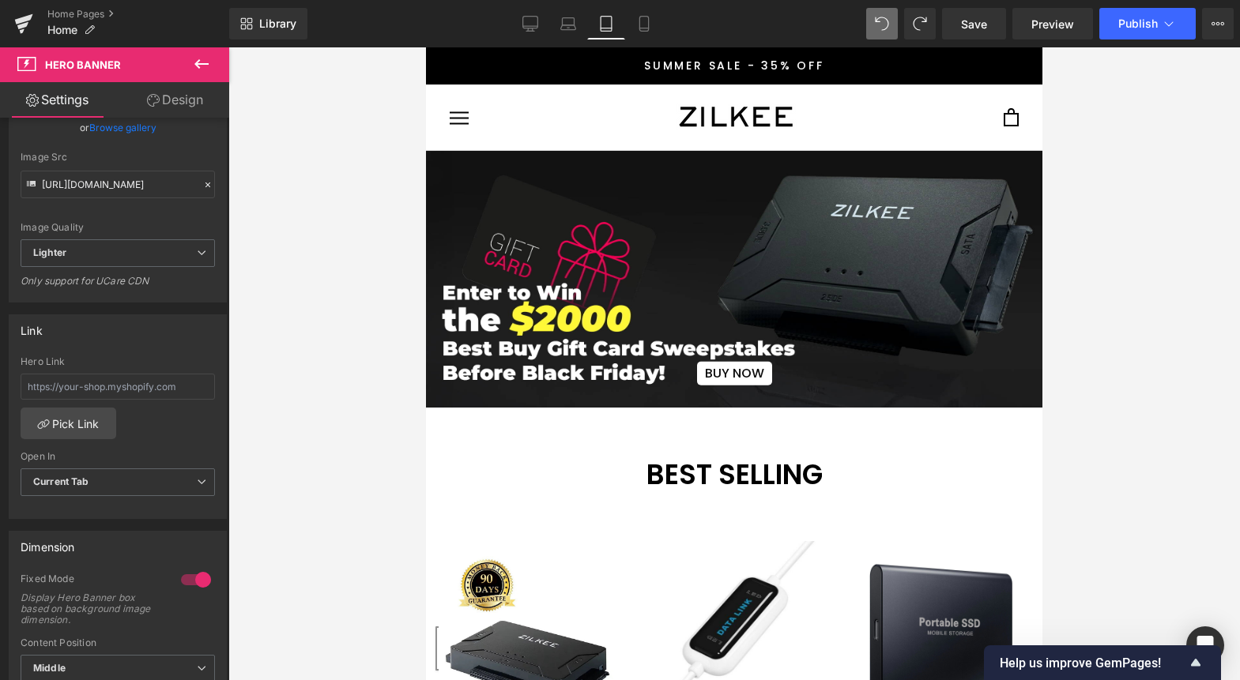
click at [698, 209] on span "BUY NOW Button" at bounding box center [734, 279] width 616 height 212
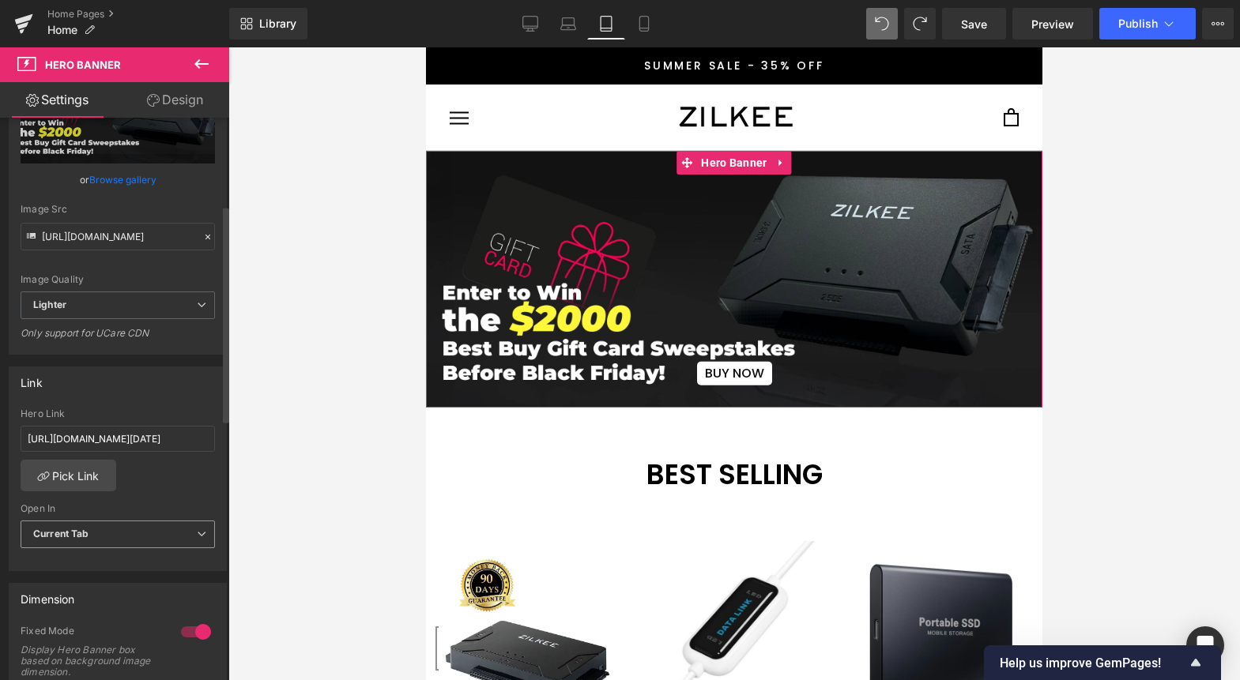
scroll to position [269, 0]
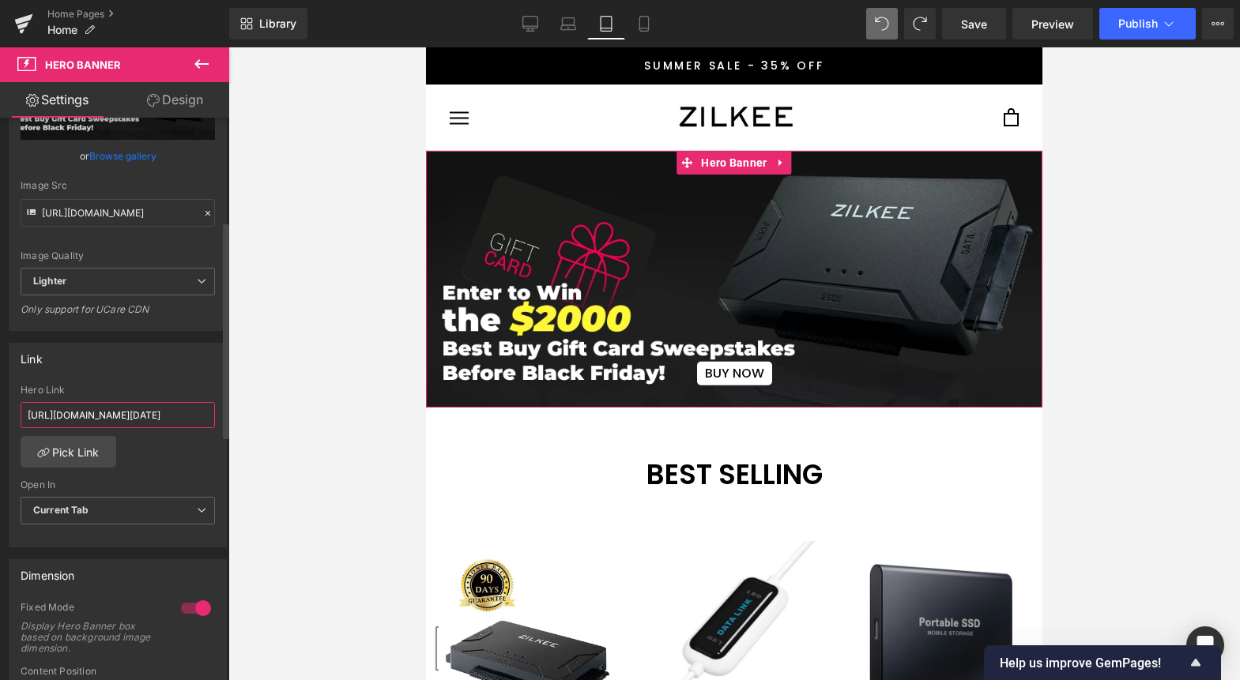
click at [133, 420] on input "[URL][DOMAIN_NAME][DATE]" at bounding box center [118, 415] width 194 height 26
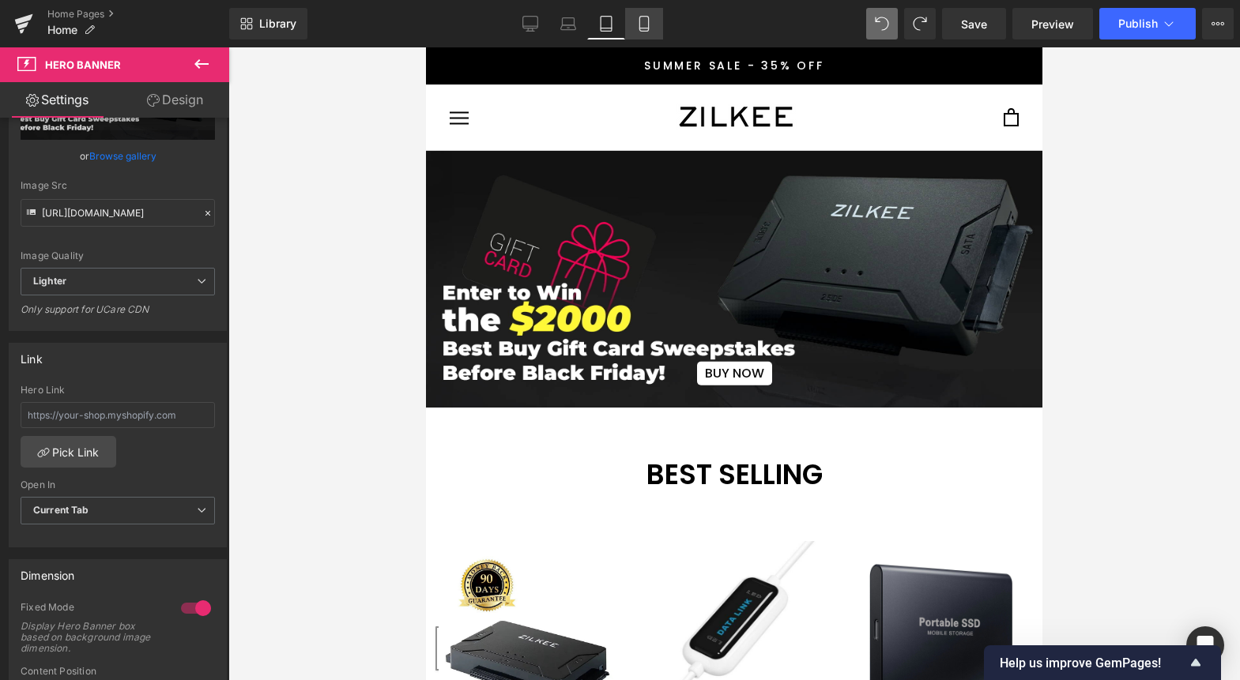
click at [649, 33] on link "Mobile" at bounding box center [644, 24] width 38 height 32
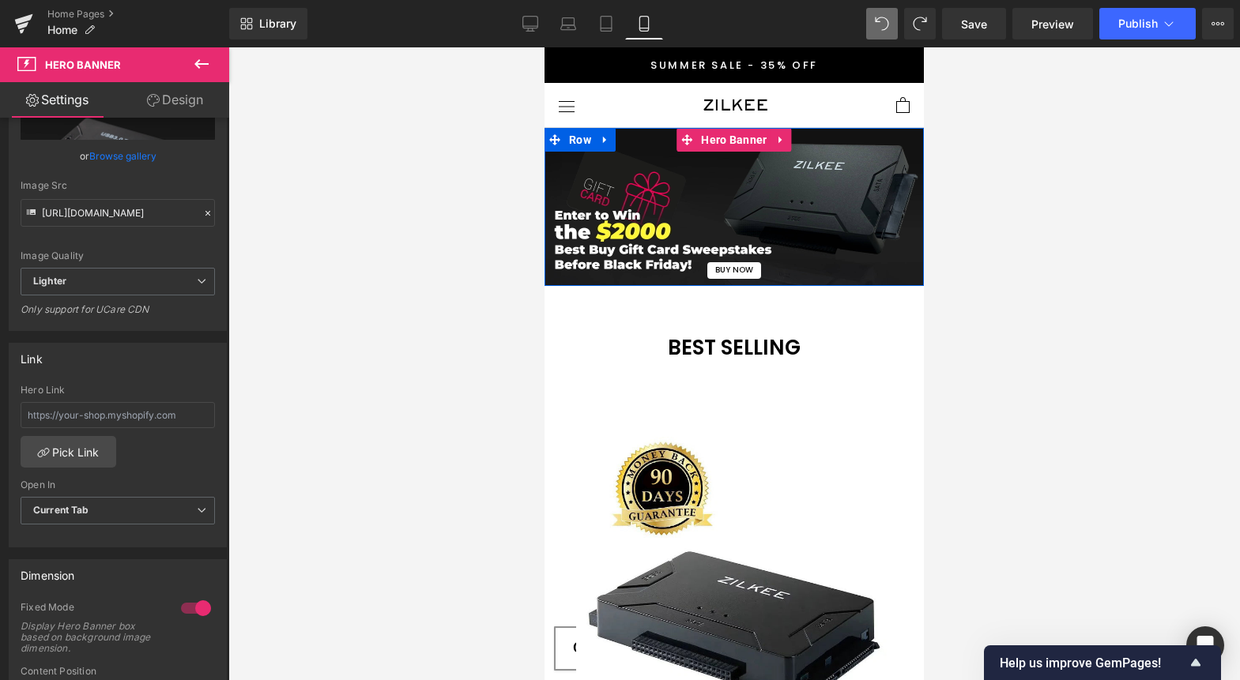
click at [752, 208] on span "BUY NOW Button" at bounding box center [733, 207] width 379 height 144
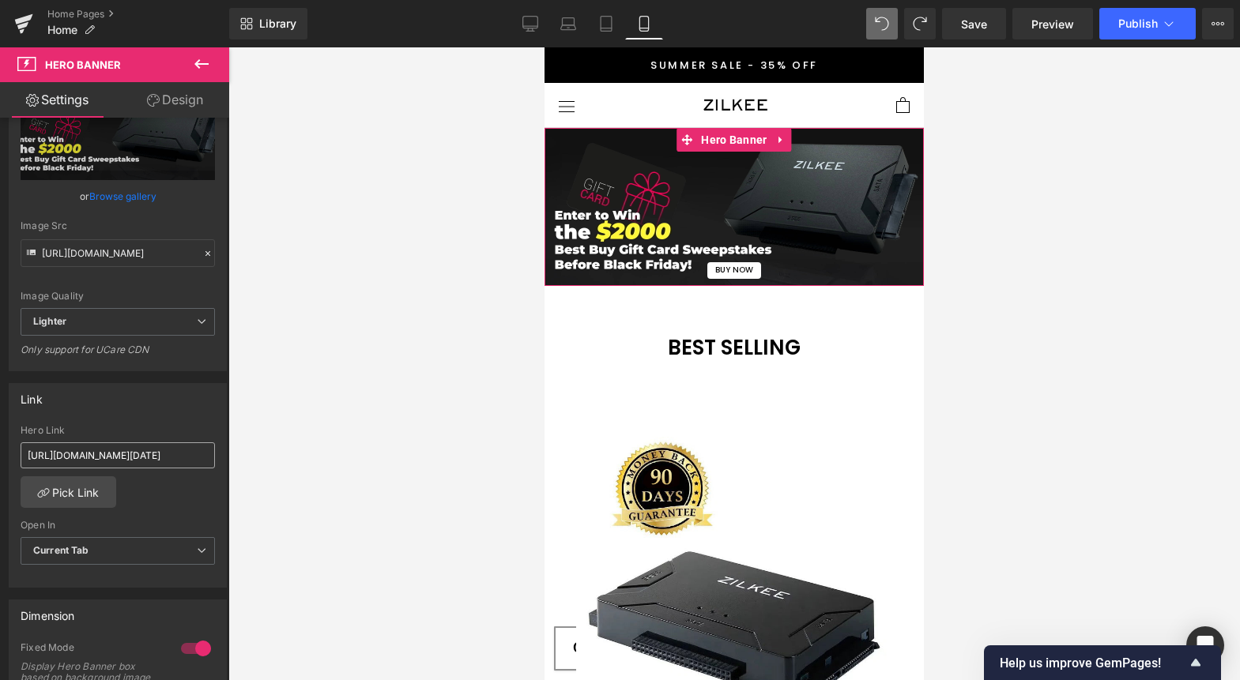
scroll to position [233, 0]
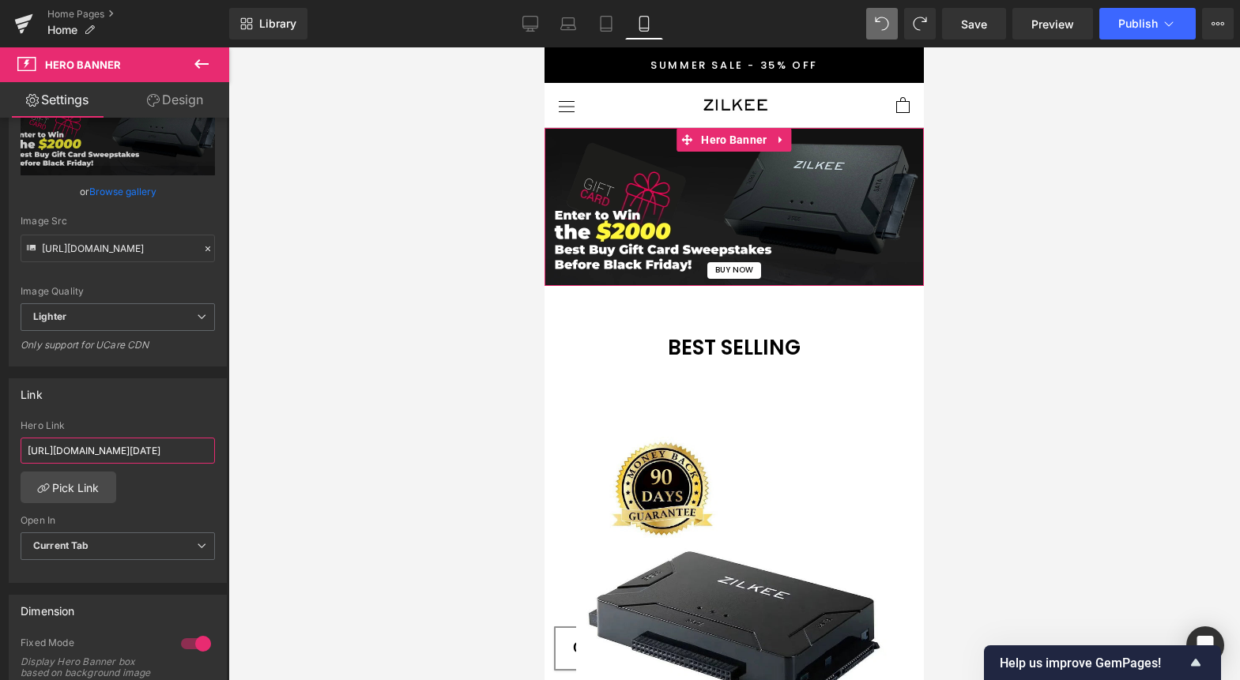
click at [127, 447] on input "[URL][DOMAIN_NAME][DATE]" at bounding box center [118, 451] width 194 height 26
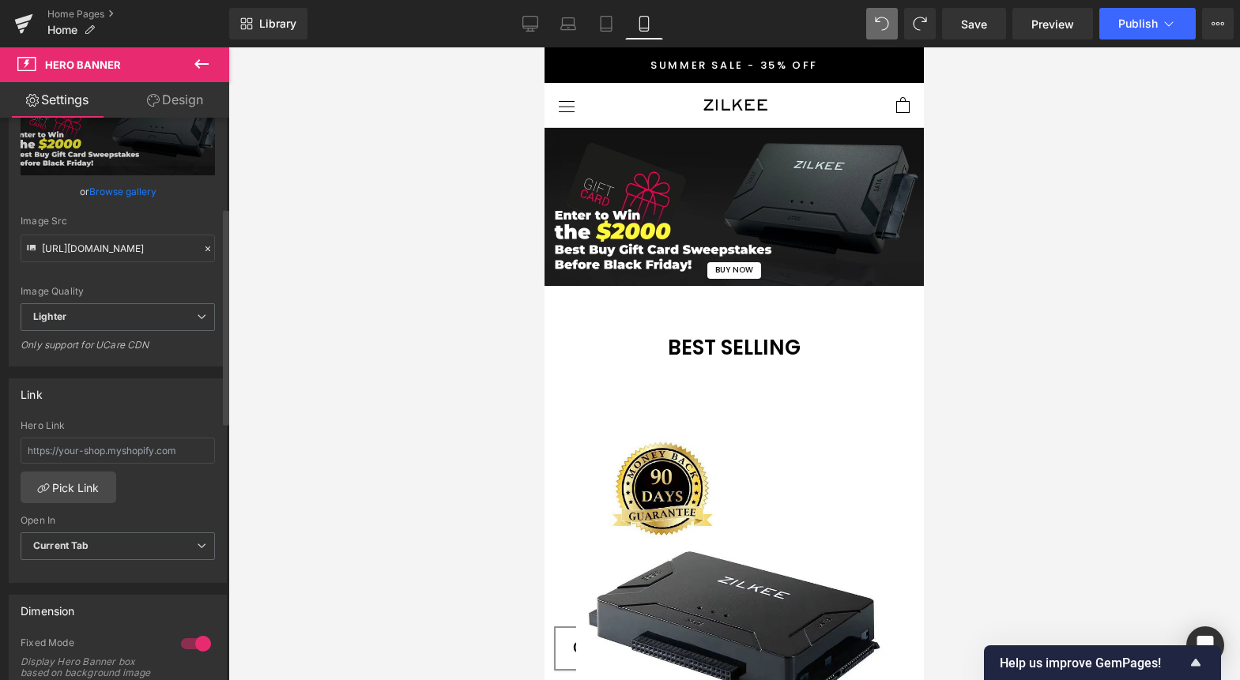
click at [169, 411] on div "Link Hero Link Pick Link Current Tab New Tab Open In Current Tab Current Tab Ne…" at bounding box center [118, 481] width 218 height 205
click at [994, 24] on link "Save" at bounding box center [974, 24] width 64 height 32
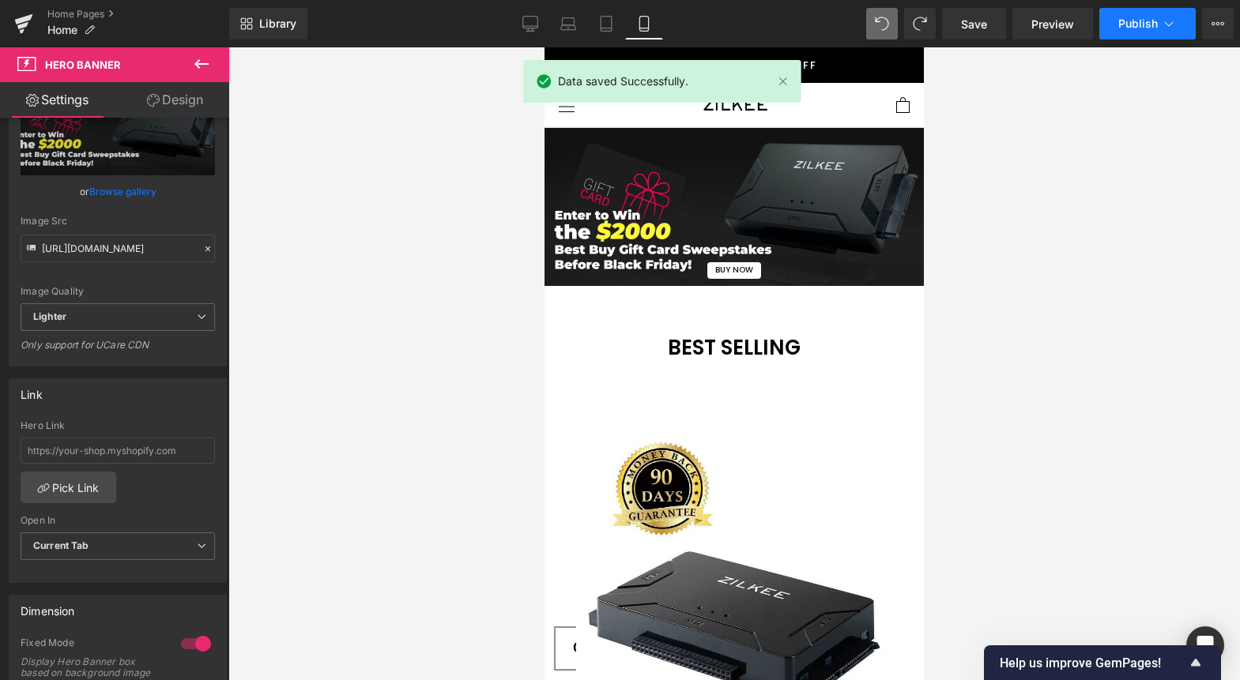
click at [1133, 23] on span "Publish" at bounding box center [1138, 23] width 40 height 13
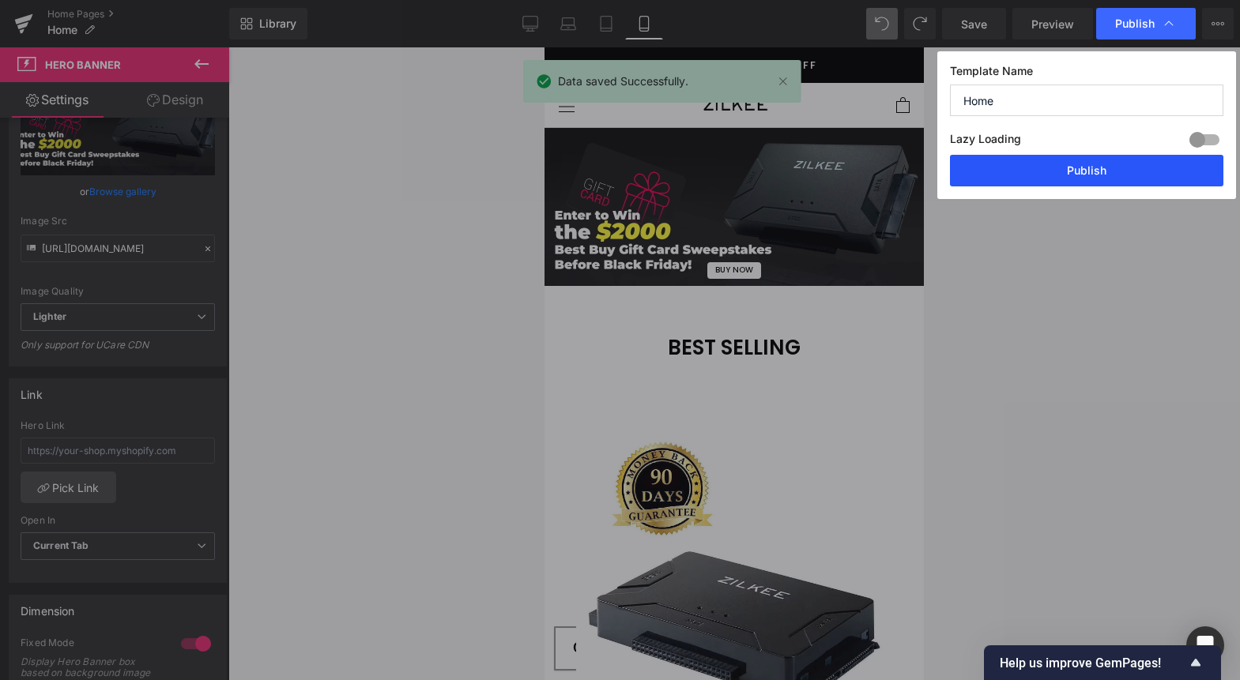
click at [1072, 168] on button "Publish" at bounding box center [1086, 171] width 273 height 32
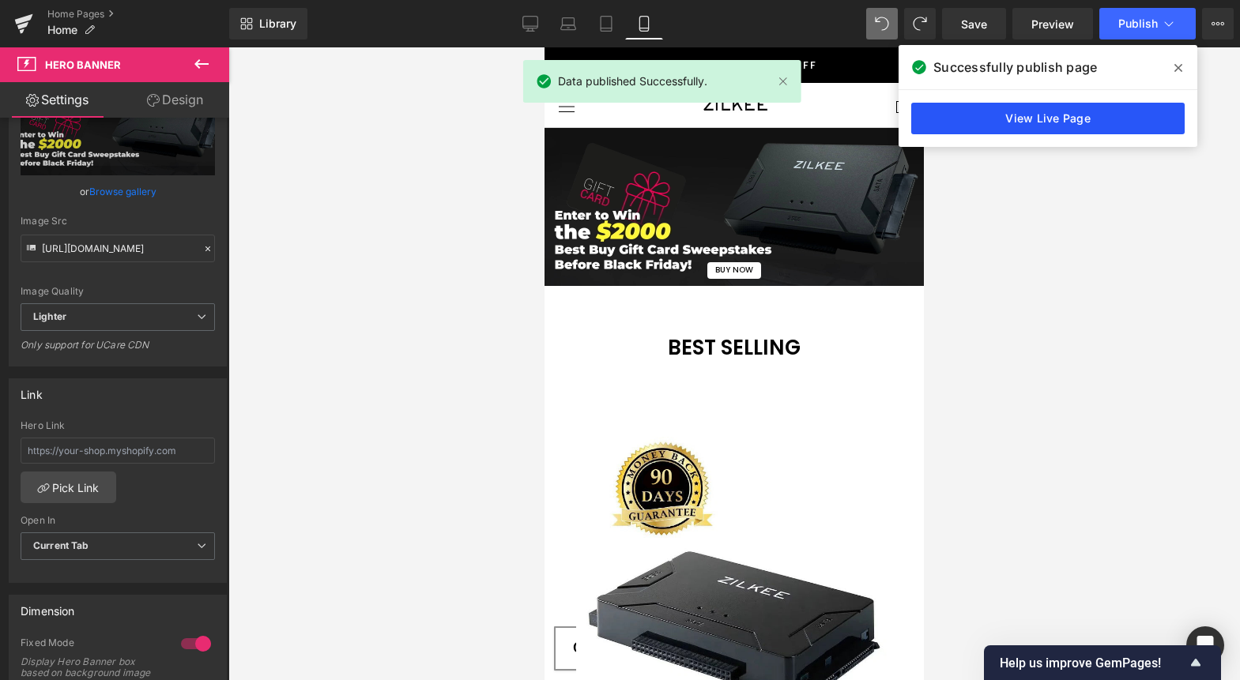
click at [1016, 119] on link "View Live Page" at bounding box center [1047, 119] width 273 height 32
